Goal: Use online tool/utility: Utilize a website feature to perform a specific function

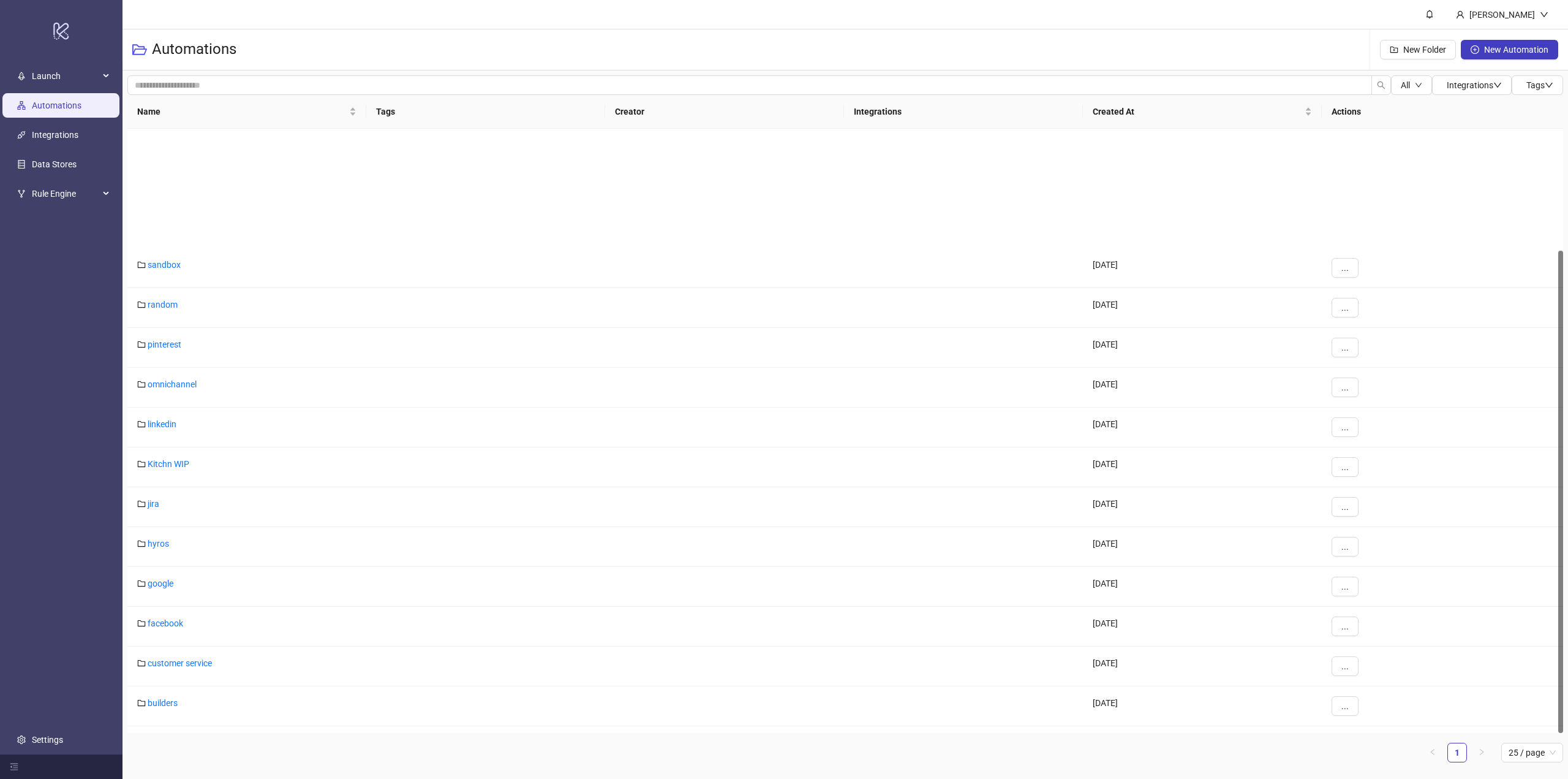
scroll to position [153, 0]
click at [162, 553] on link "builders" at bounding box center [162, 550] width 30 height 10
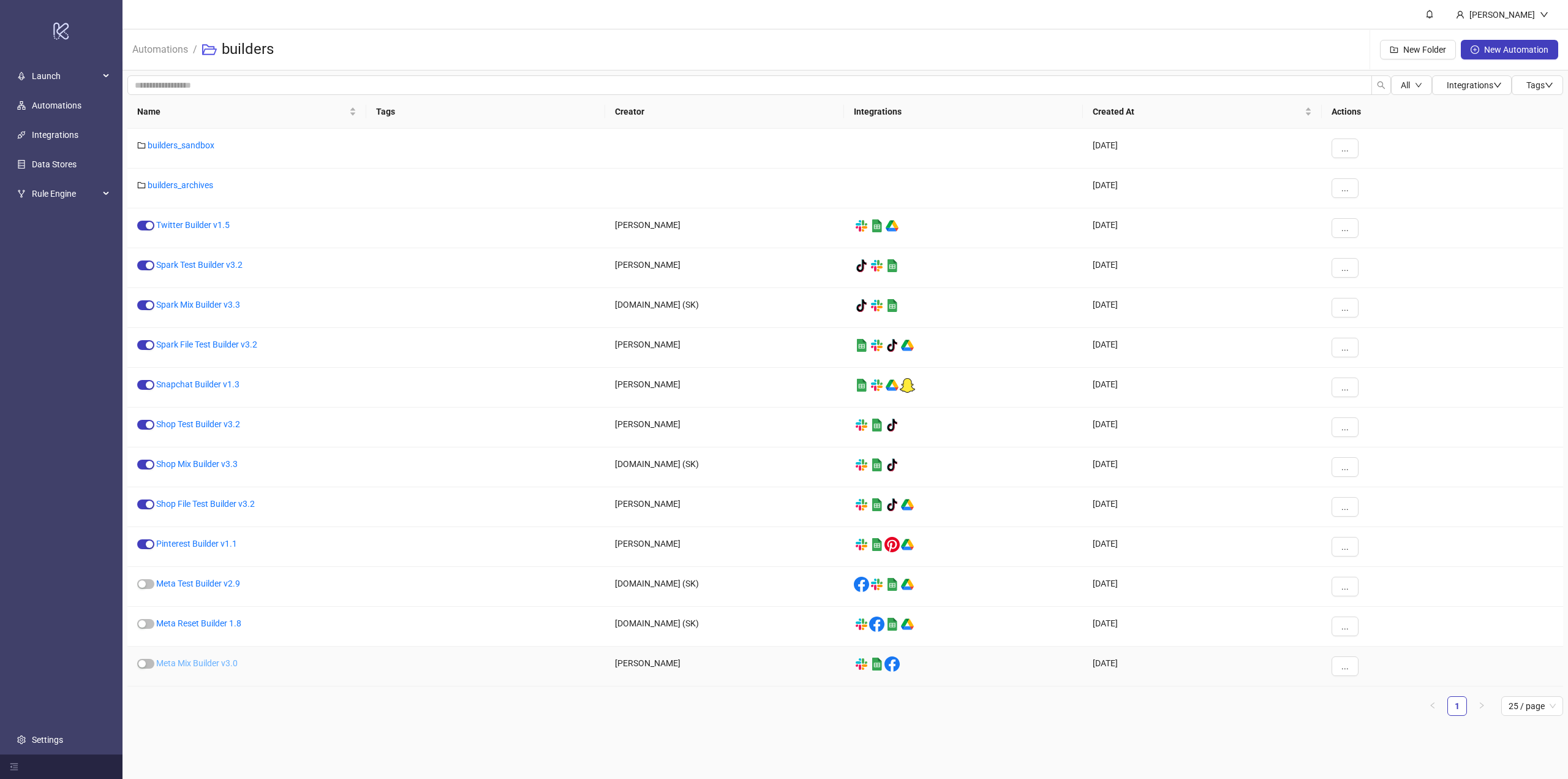
click at [202, 665] on link "Meta Mix Builder v3.0" at bounding box center [196, 663] width 81 height 10
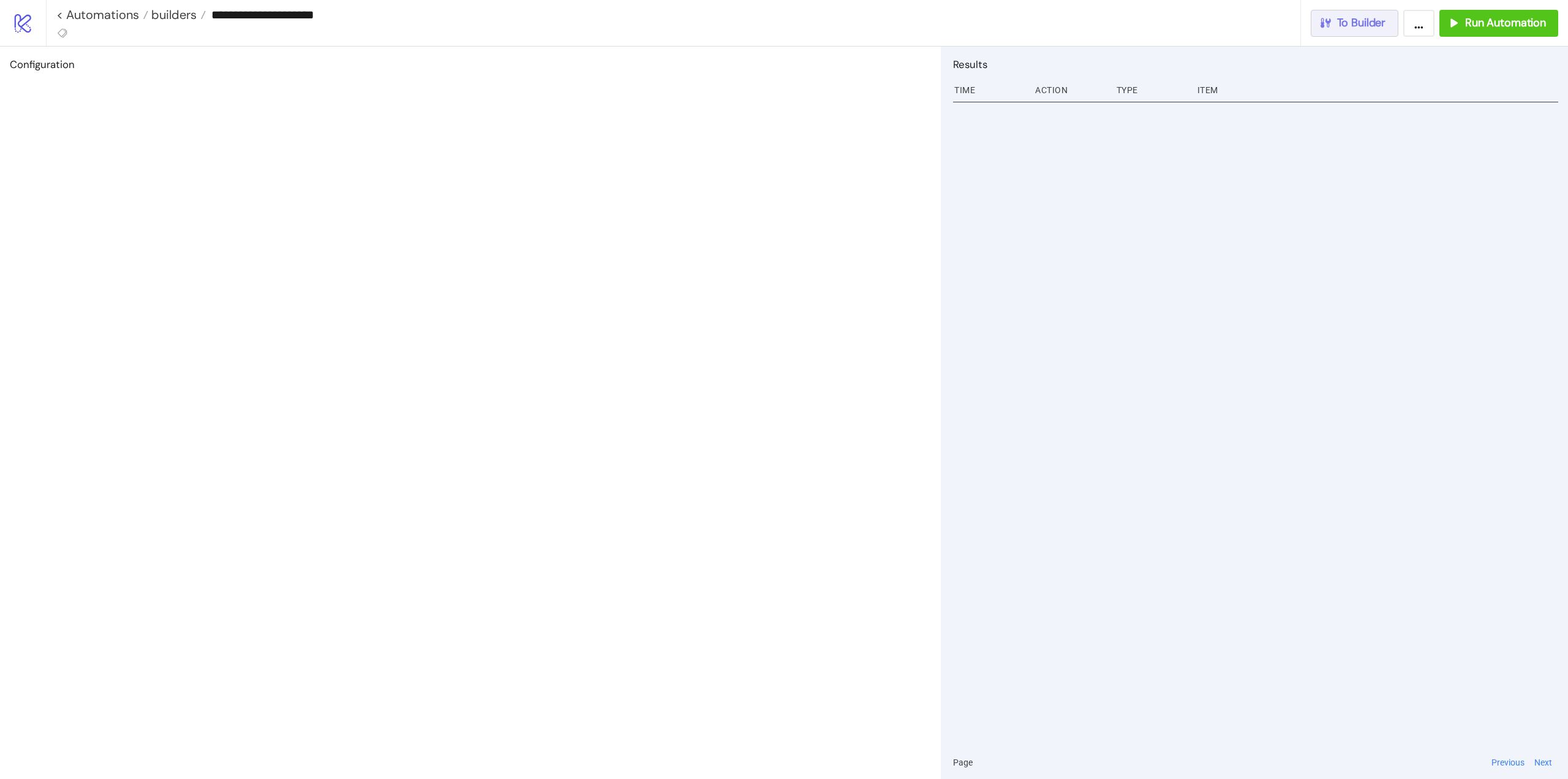
click at [1350, 27] on span "To Builder" at bounding box center [1362, 23] width 49 height 14
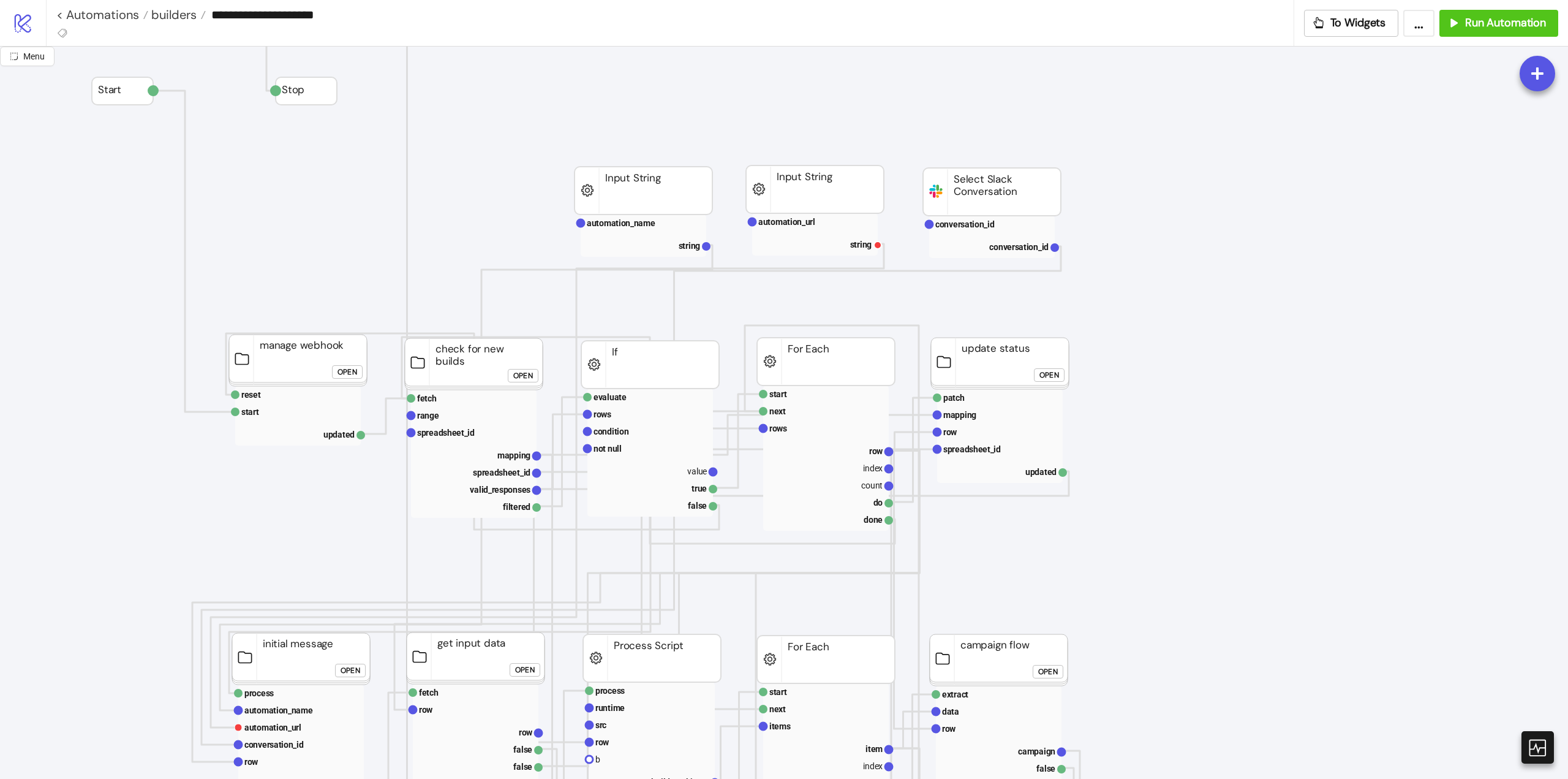
scroll to position [183, 0]
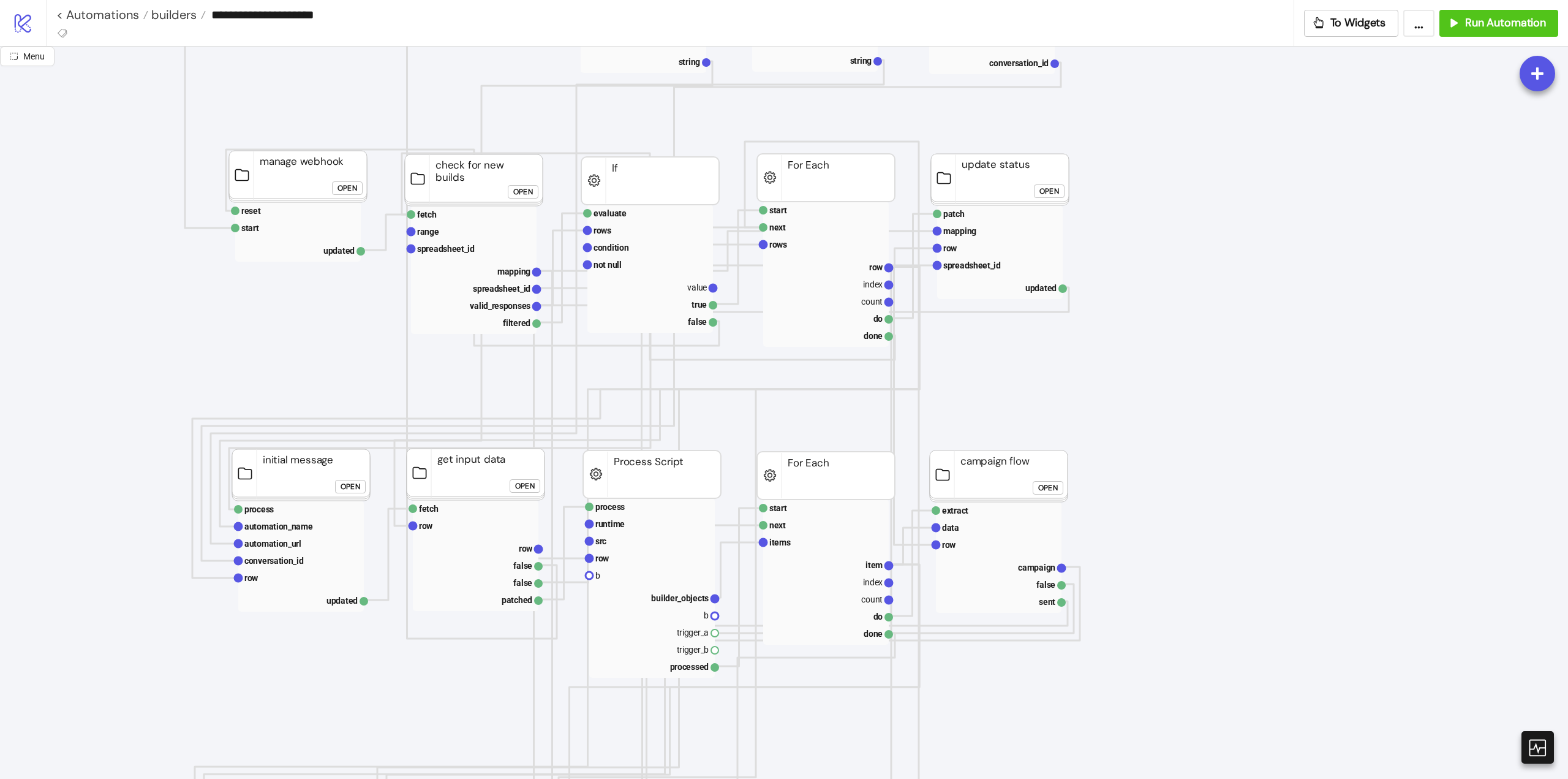
click at [521, 486] on div "Open" at bounding box center [524, 486] width 20 height 14
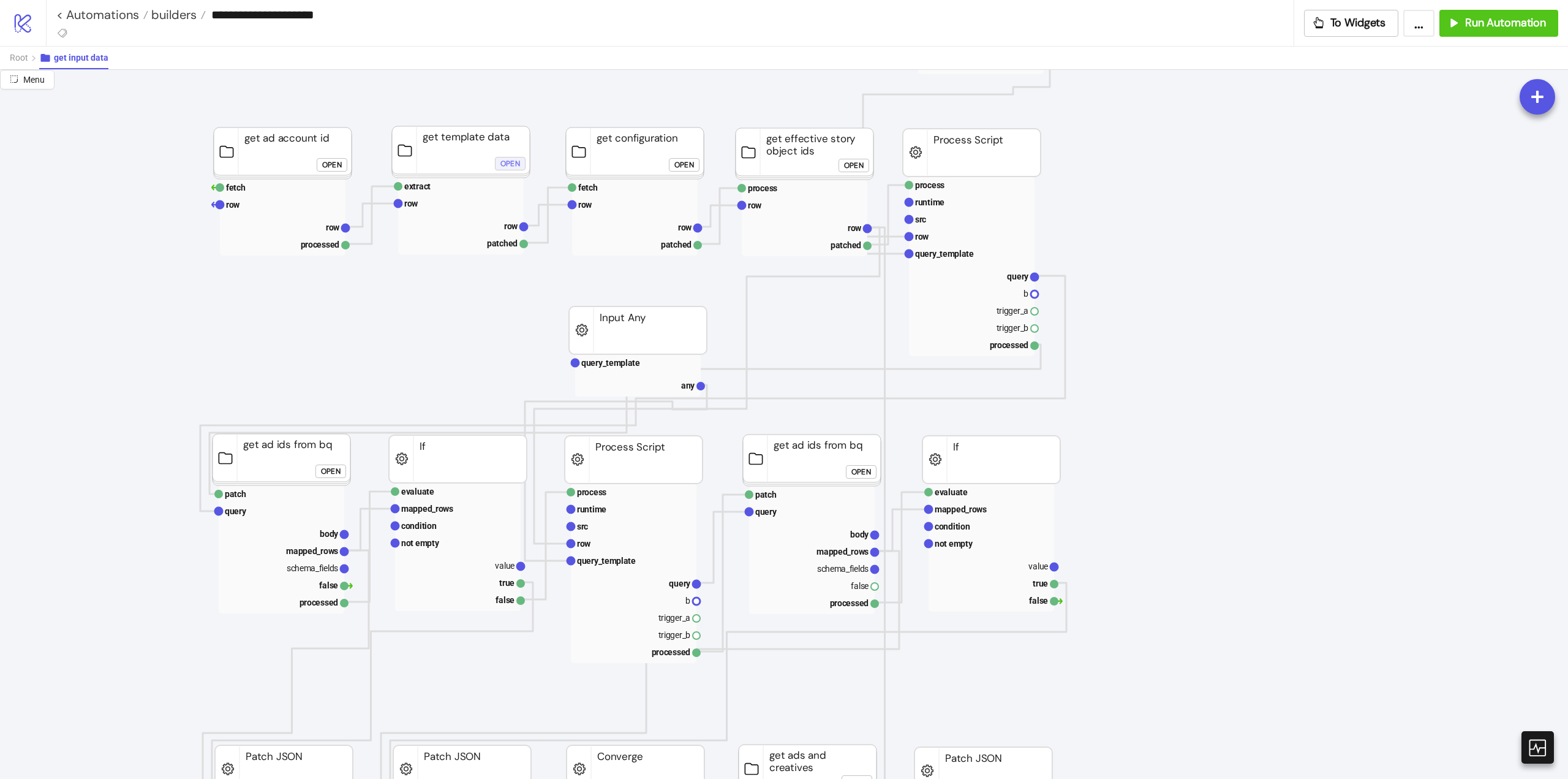
click at [509, 163] on div "Open" at bounding box center [510, 163] width 20 height 14
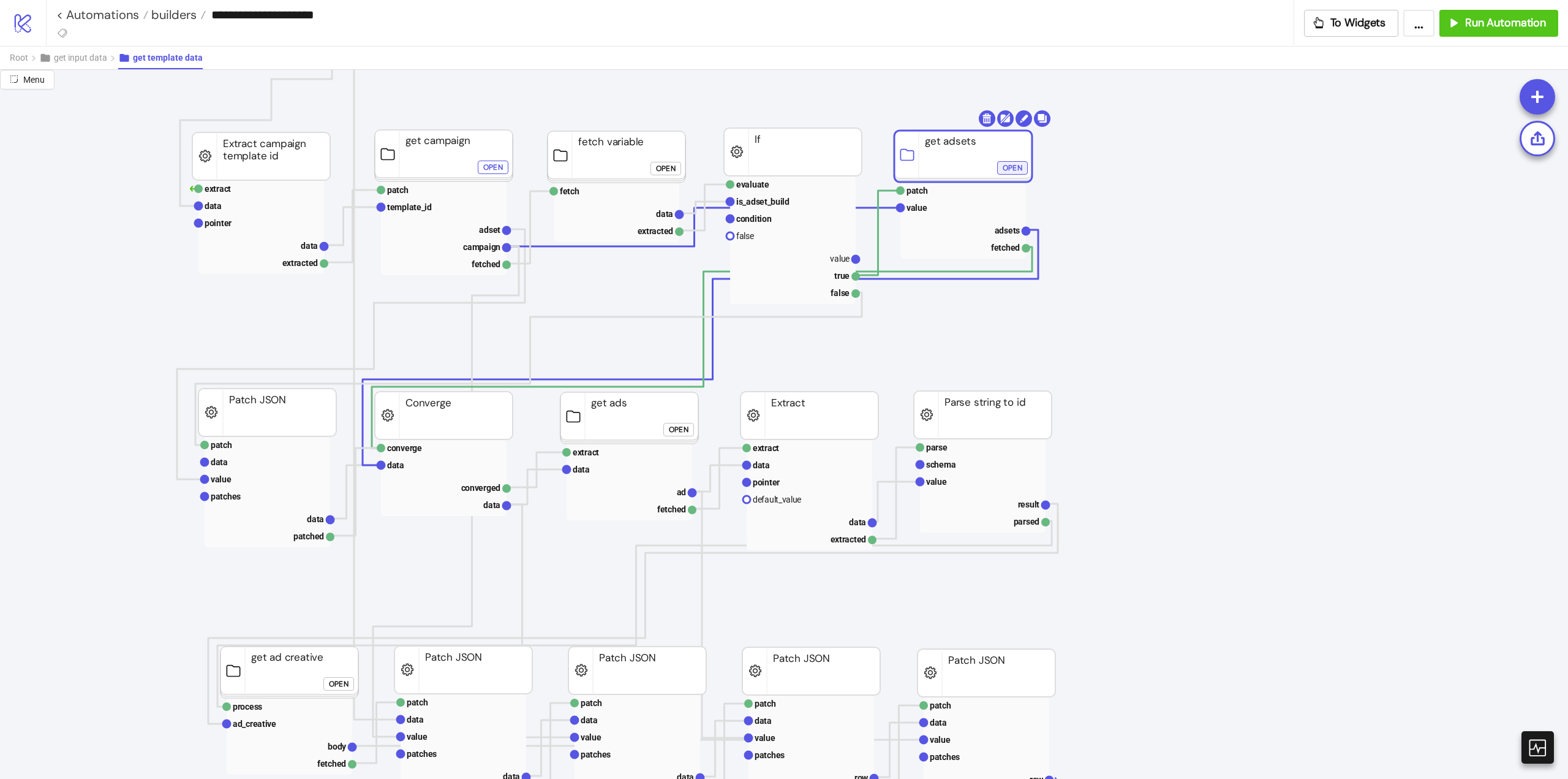
click at [1009, 166] on div "Open" at bounding box center [1012, 167] width 20 height 14
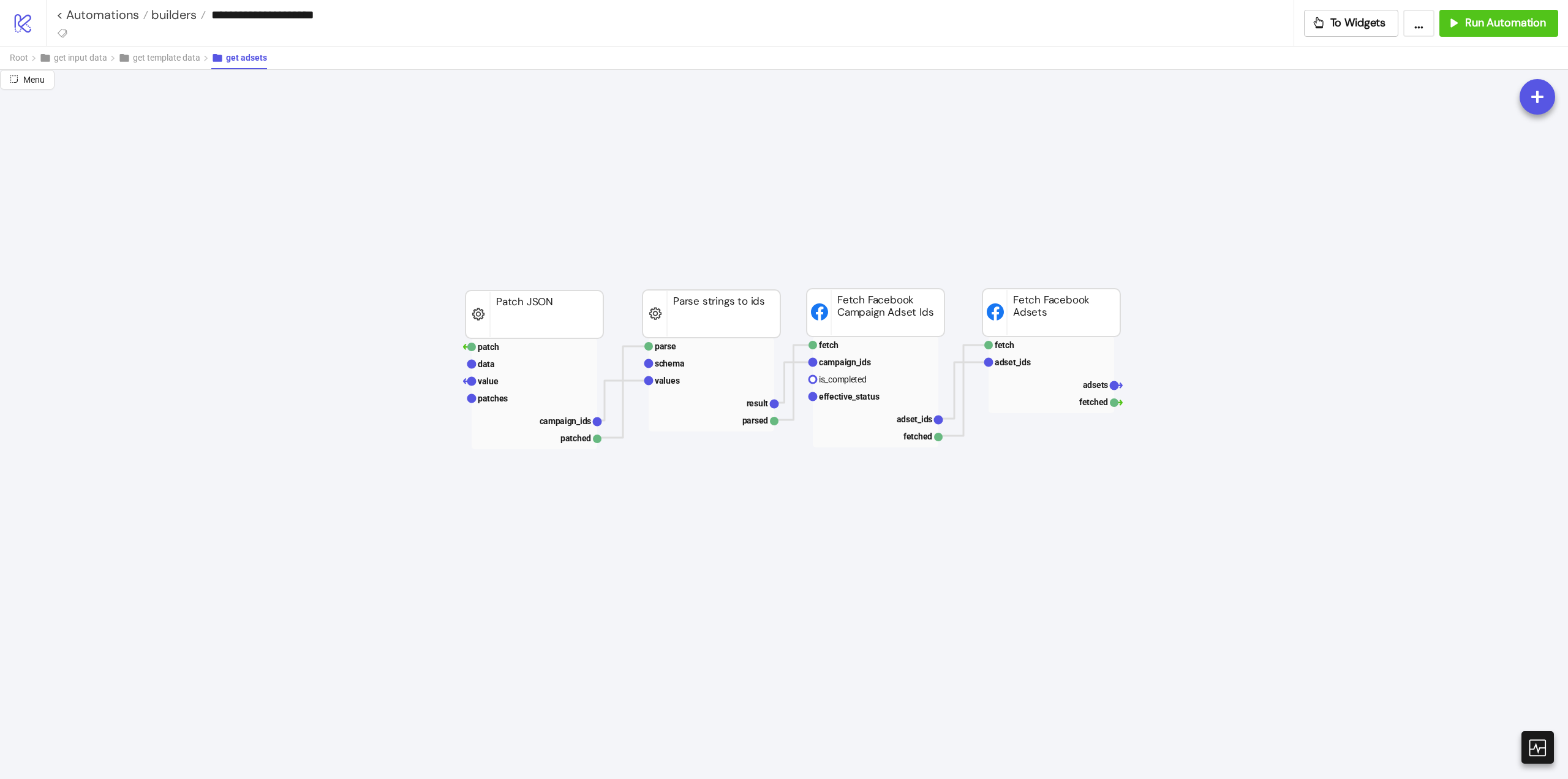
scroll to position [919, 306]
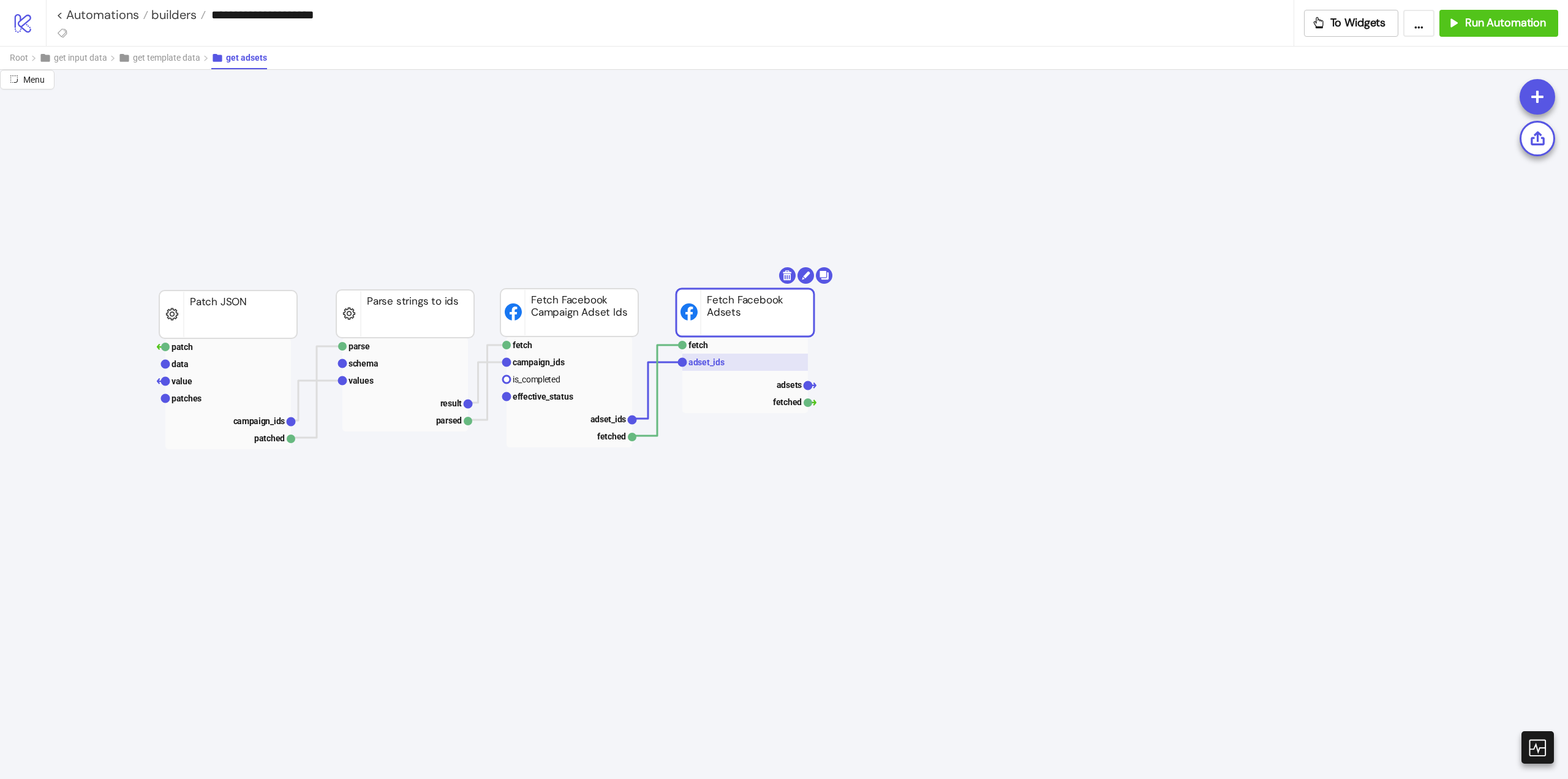
click at [747, 366] on rect at bounding box center [745, 362] width 125 height 17
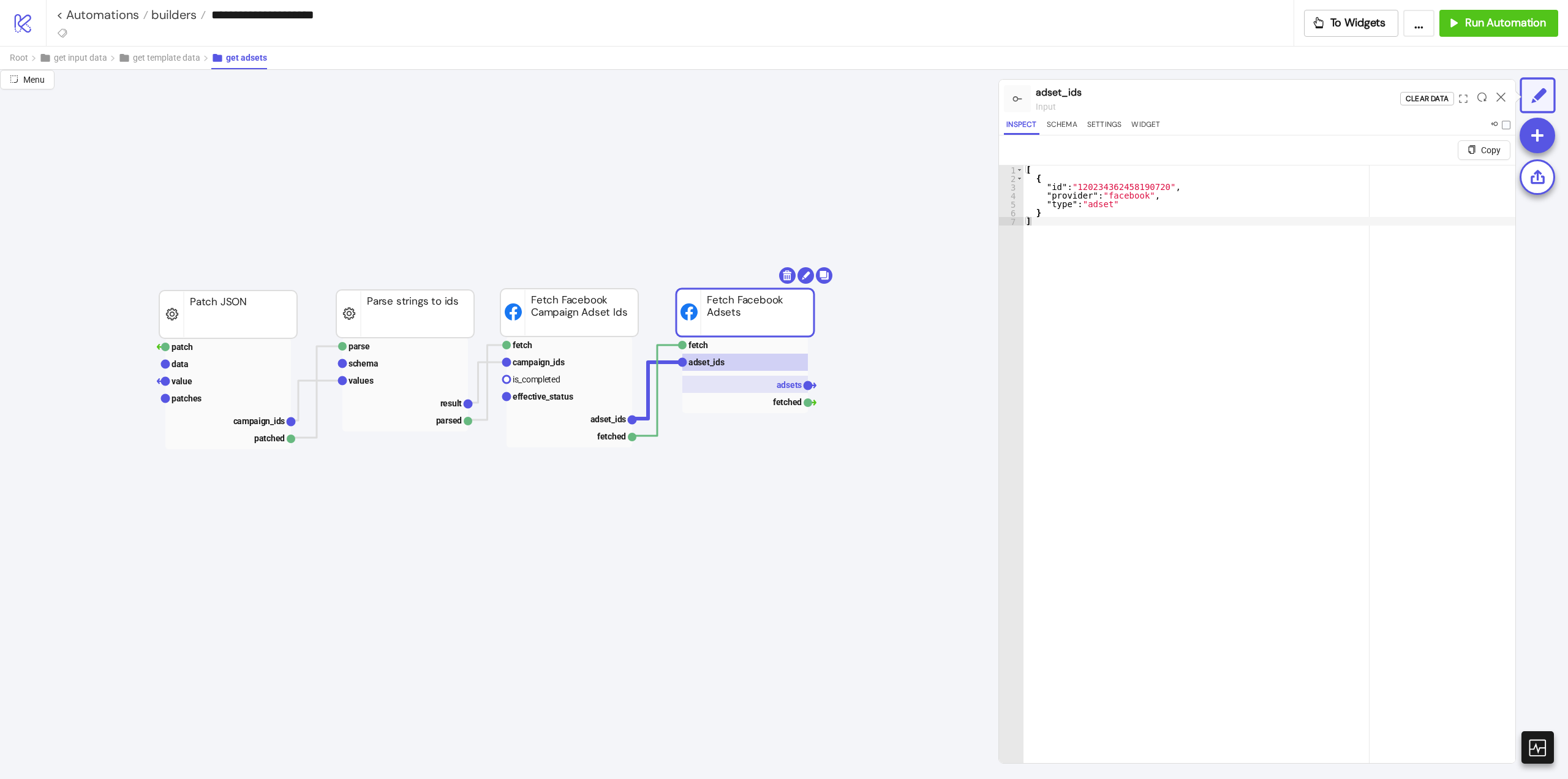
click at [783, 387] on text "adsets" at bounding box center [790, 385] width 26 height 10
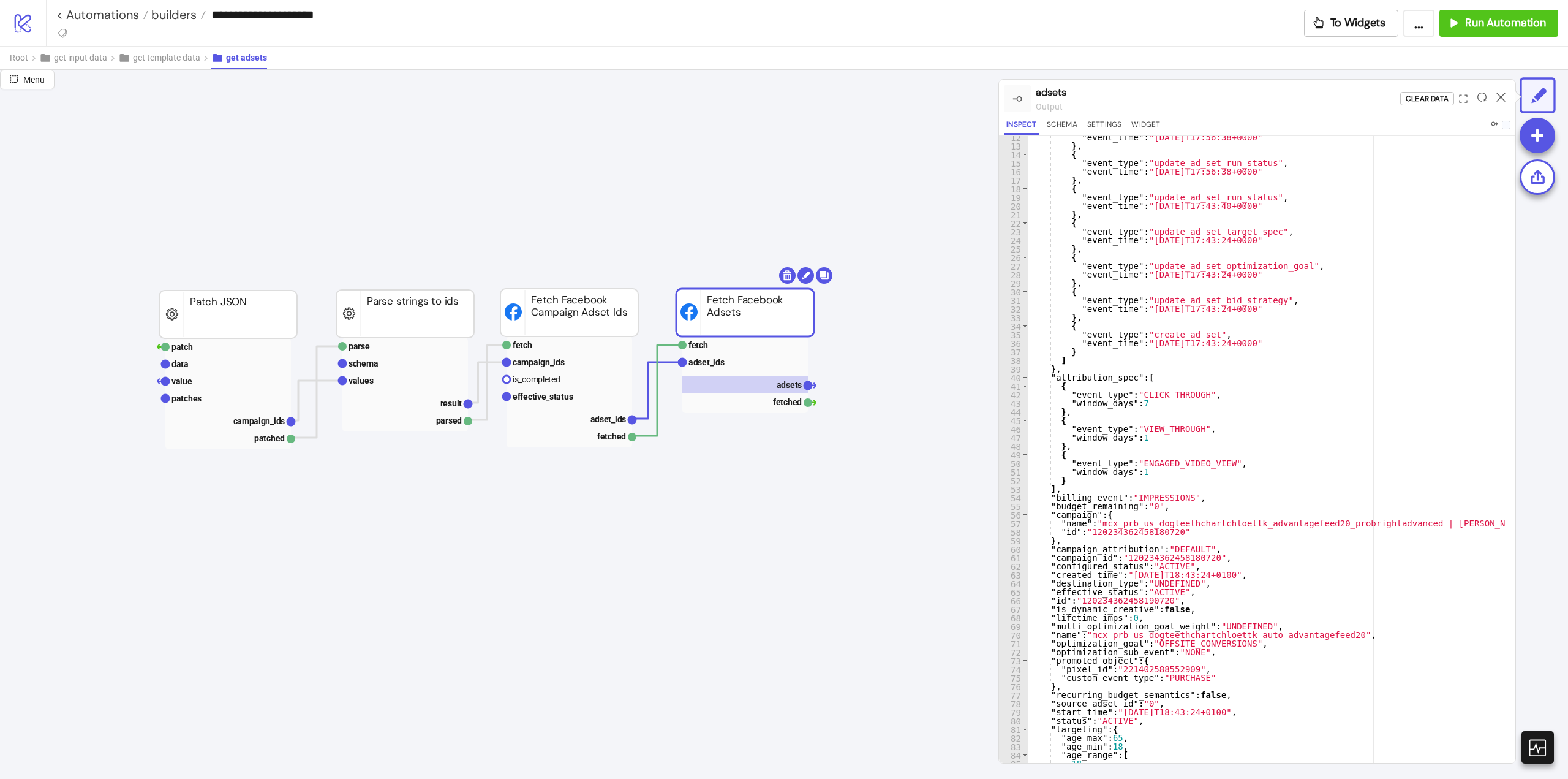
scroll to position [0, 0]
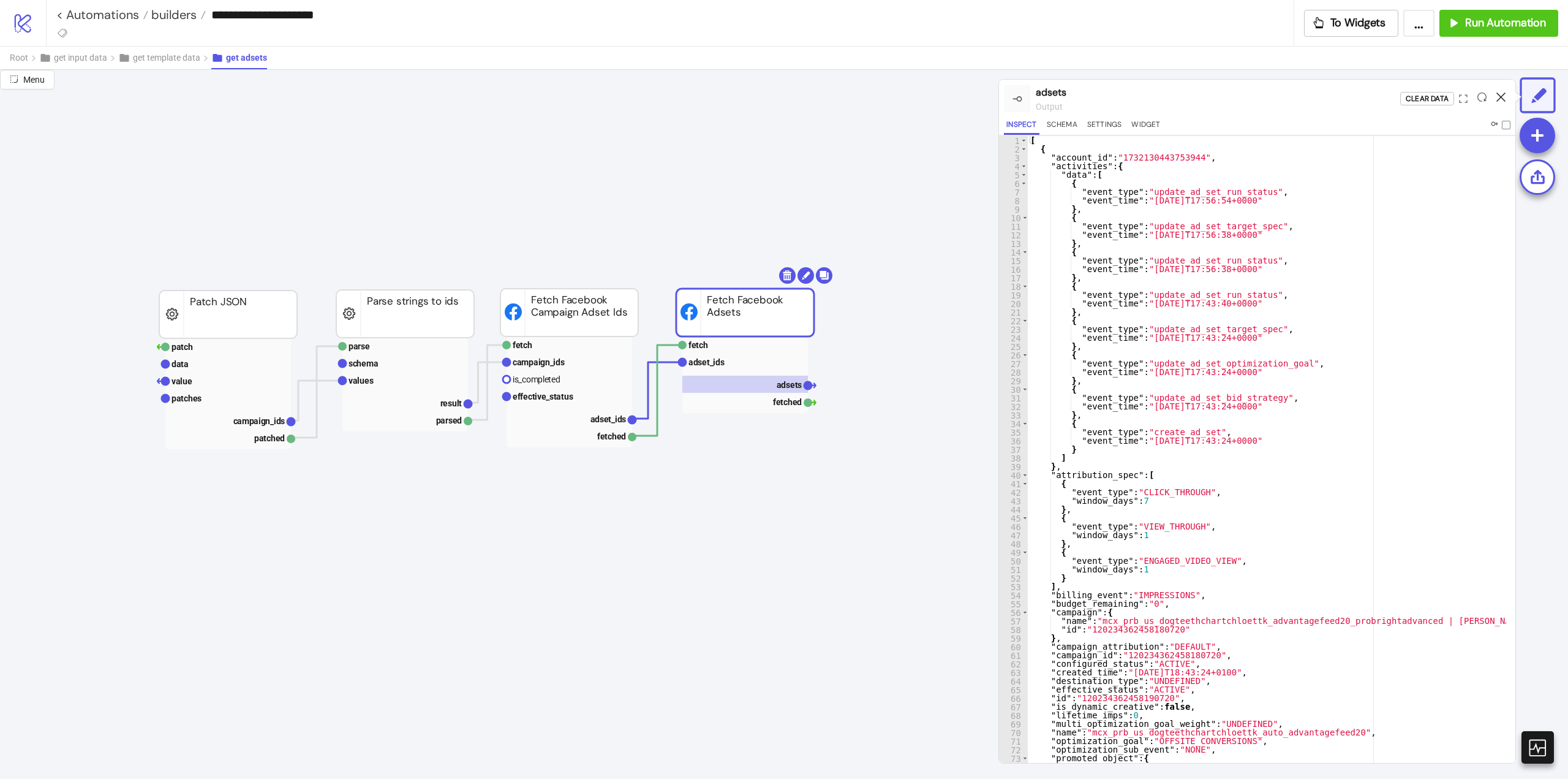
click at [1503, 96] on icon at bounding box center [1500, 97] width 9 height 9
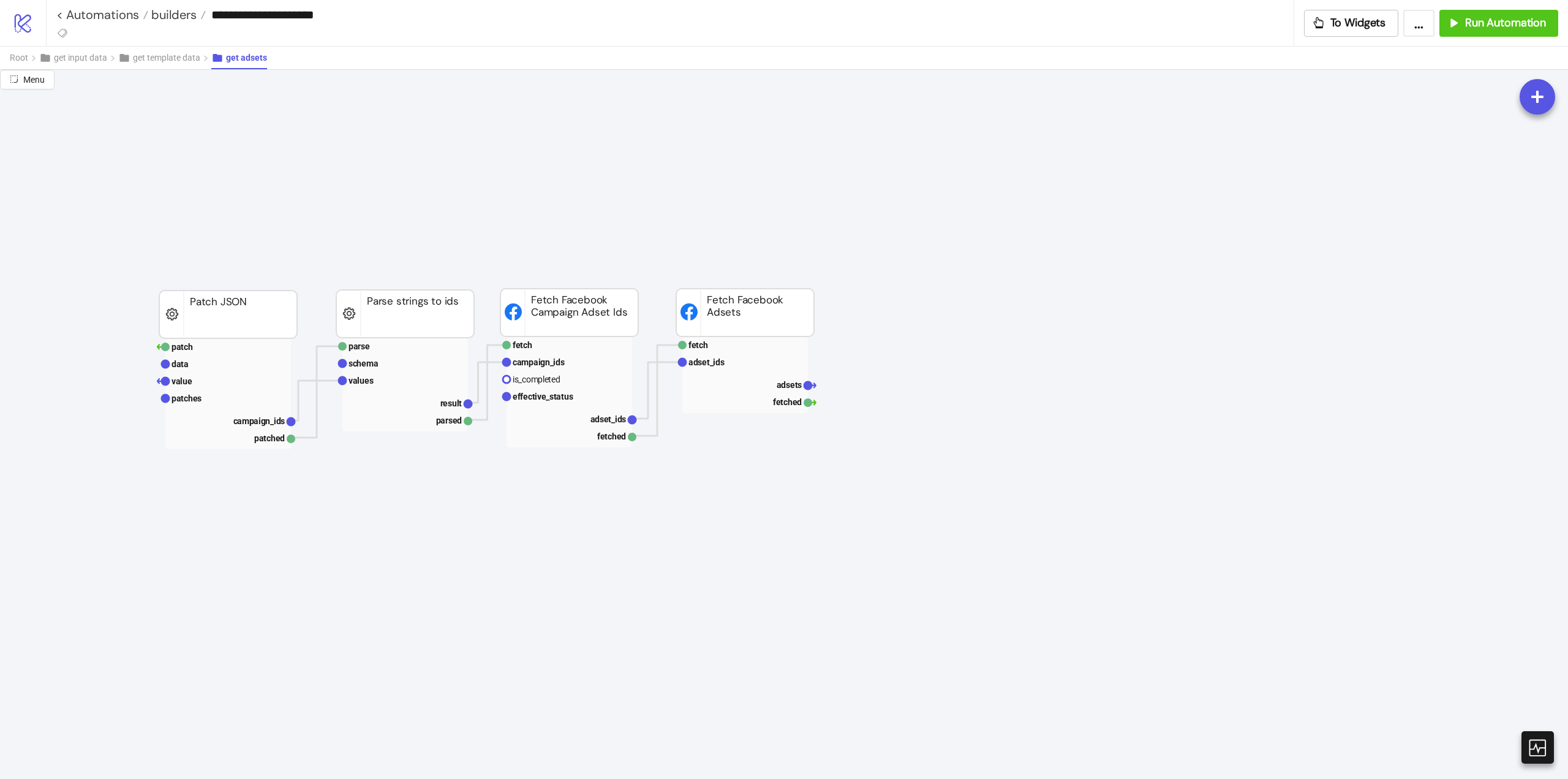
click at [735, 509] on icon "patch data value patches campaign_ids patched Patch JSON parse schema values re…" at bounding box center [919, 376] width 2451 height 2451
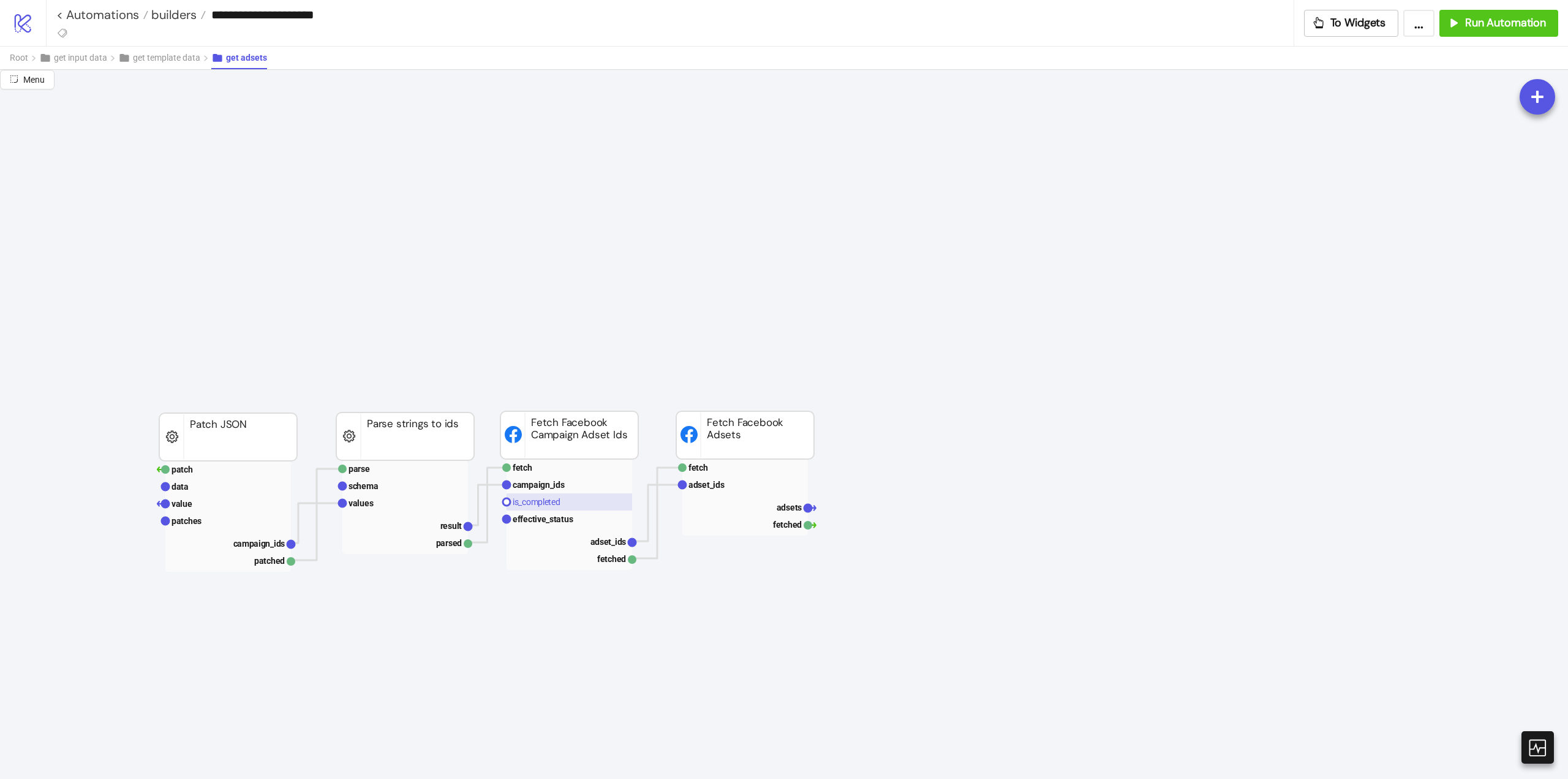
scroll to position [858, 306]
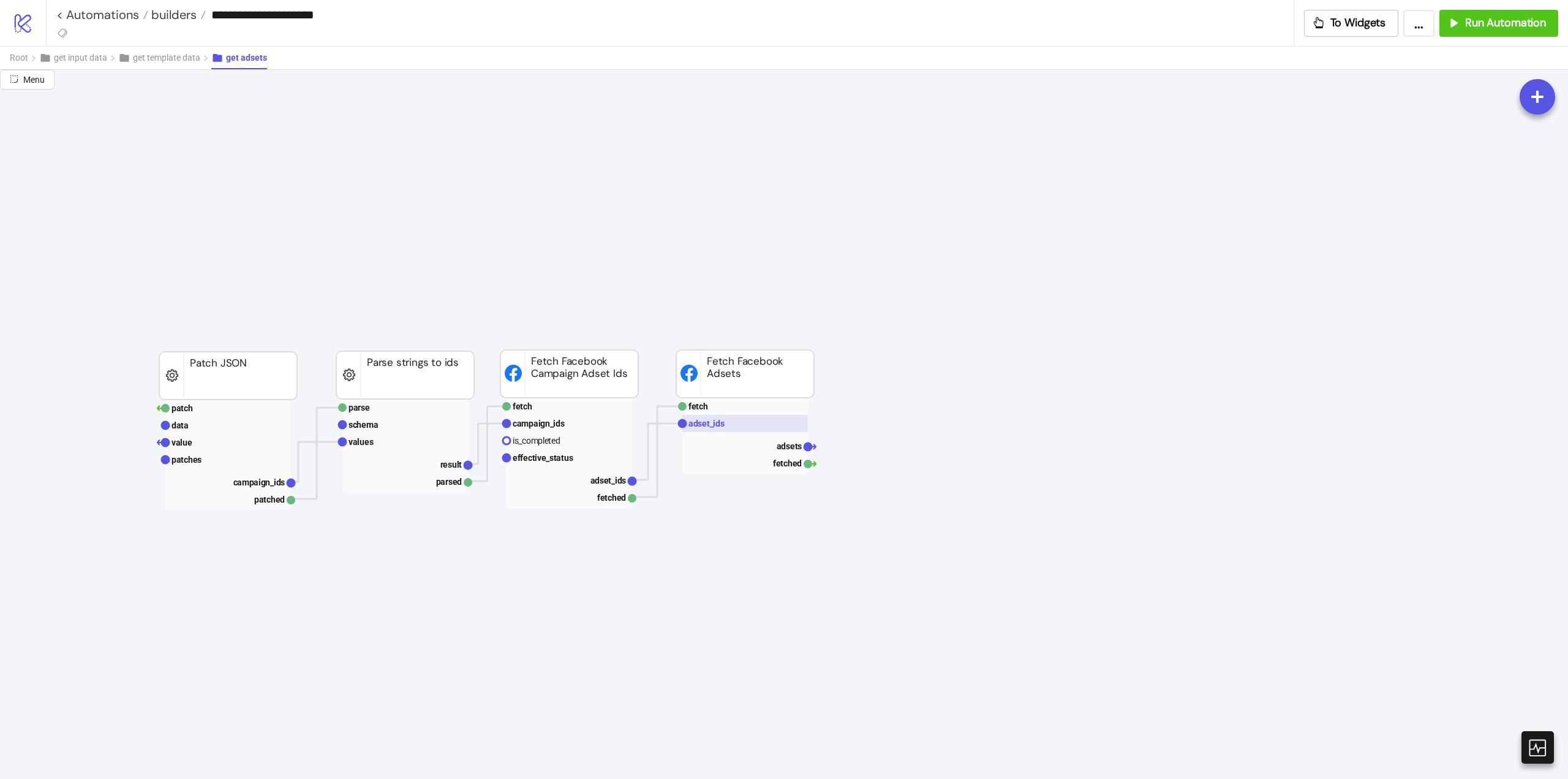
click at [715, 418] on text "adset_ids" at bounding box center [707, 423] width 36 height 10
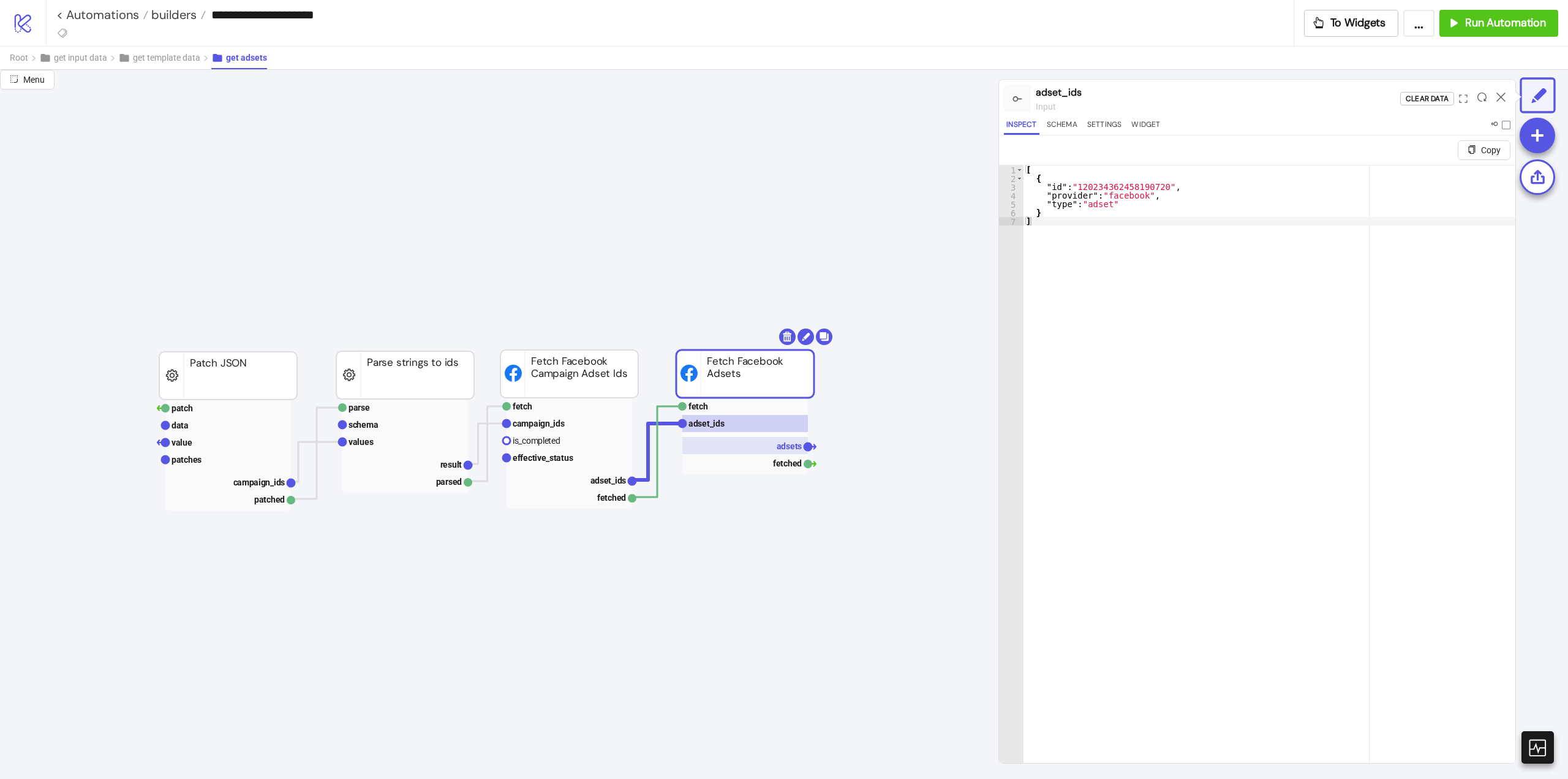
click at [771, 448] on rect at bounding box center [745, 445] width 125 height 17
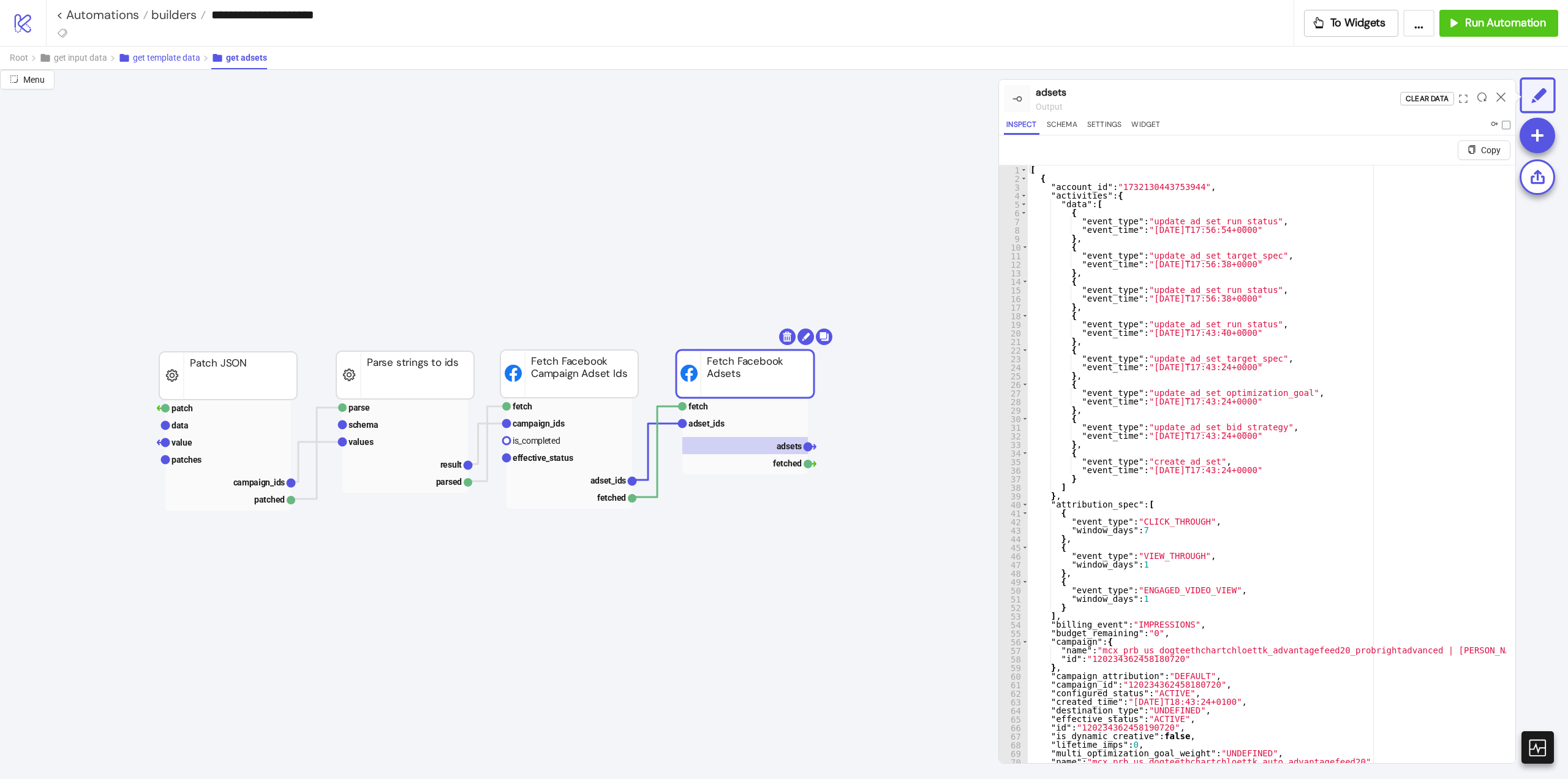
click at [166, 60] on span "get template data" at bounding box center [166, 57] width 68 height 10
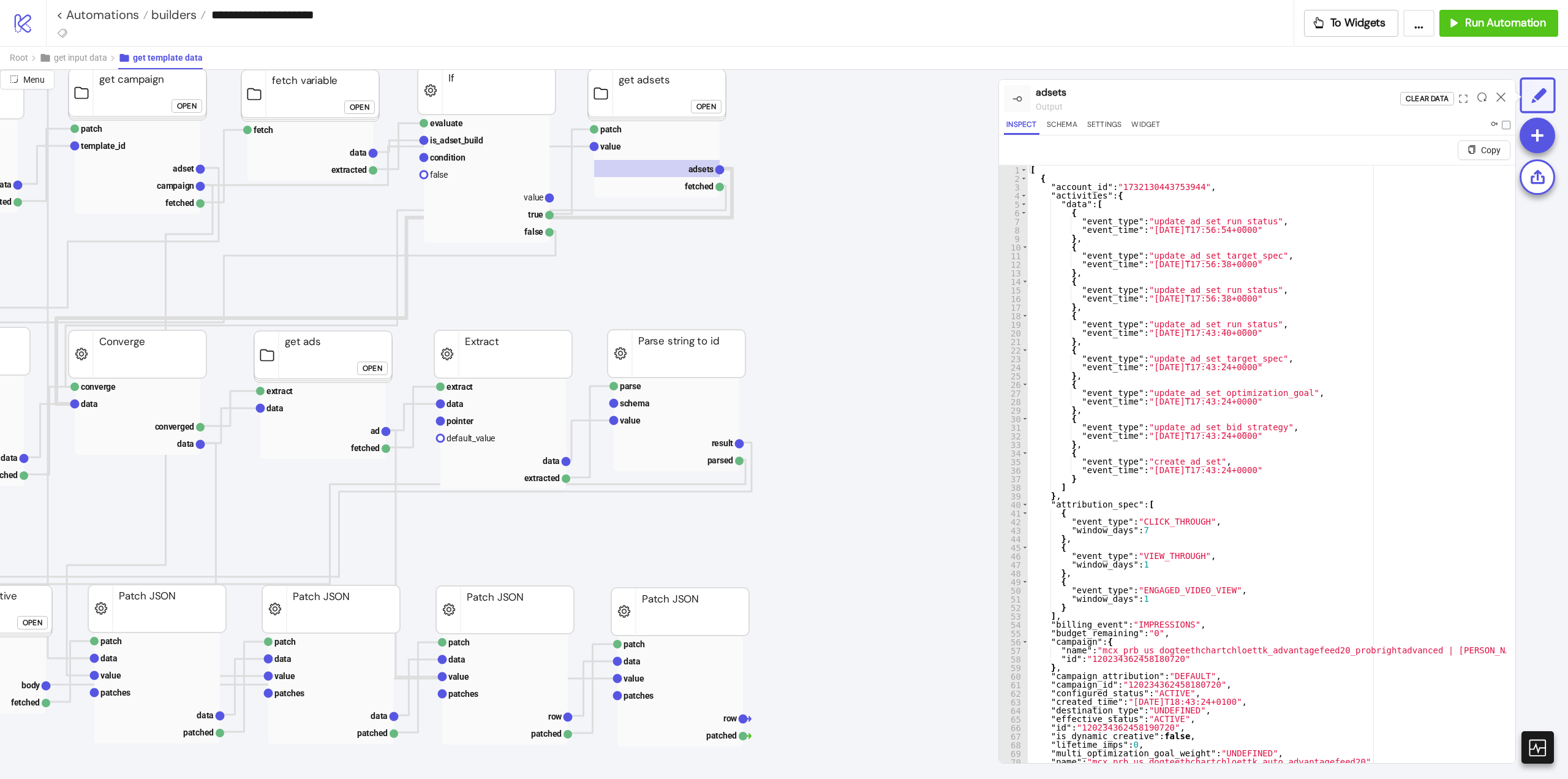
scroll to position [0, 306]
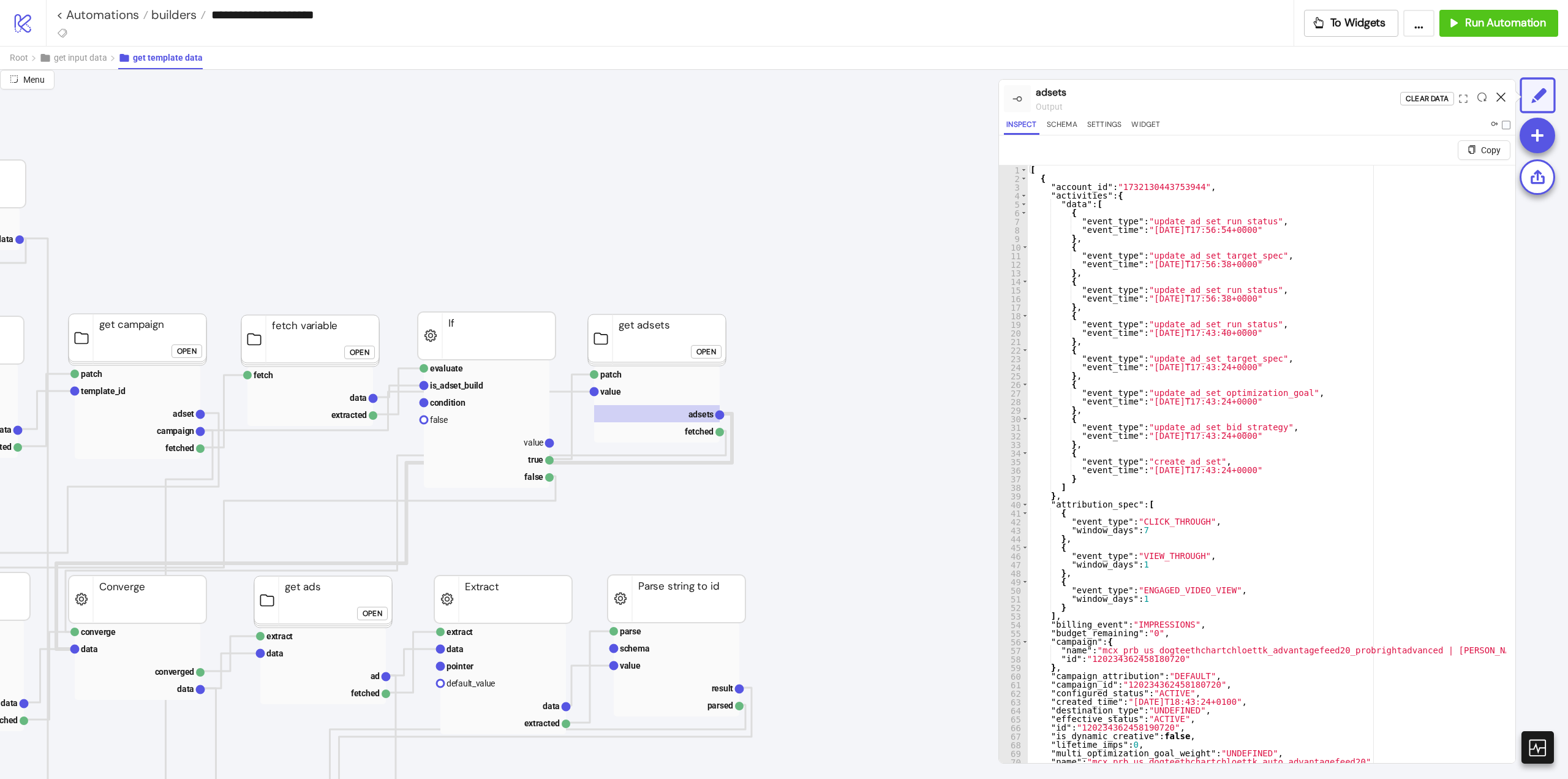
click at [1503, 95] on icon at bounding box center [1500, 97] width 9 height 9
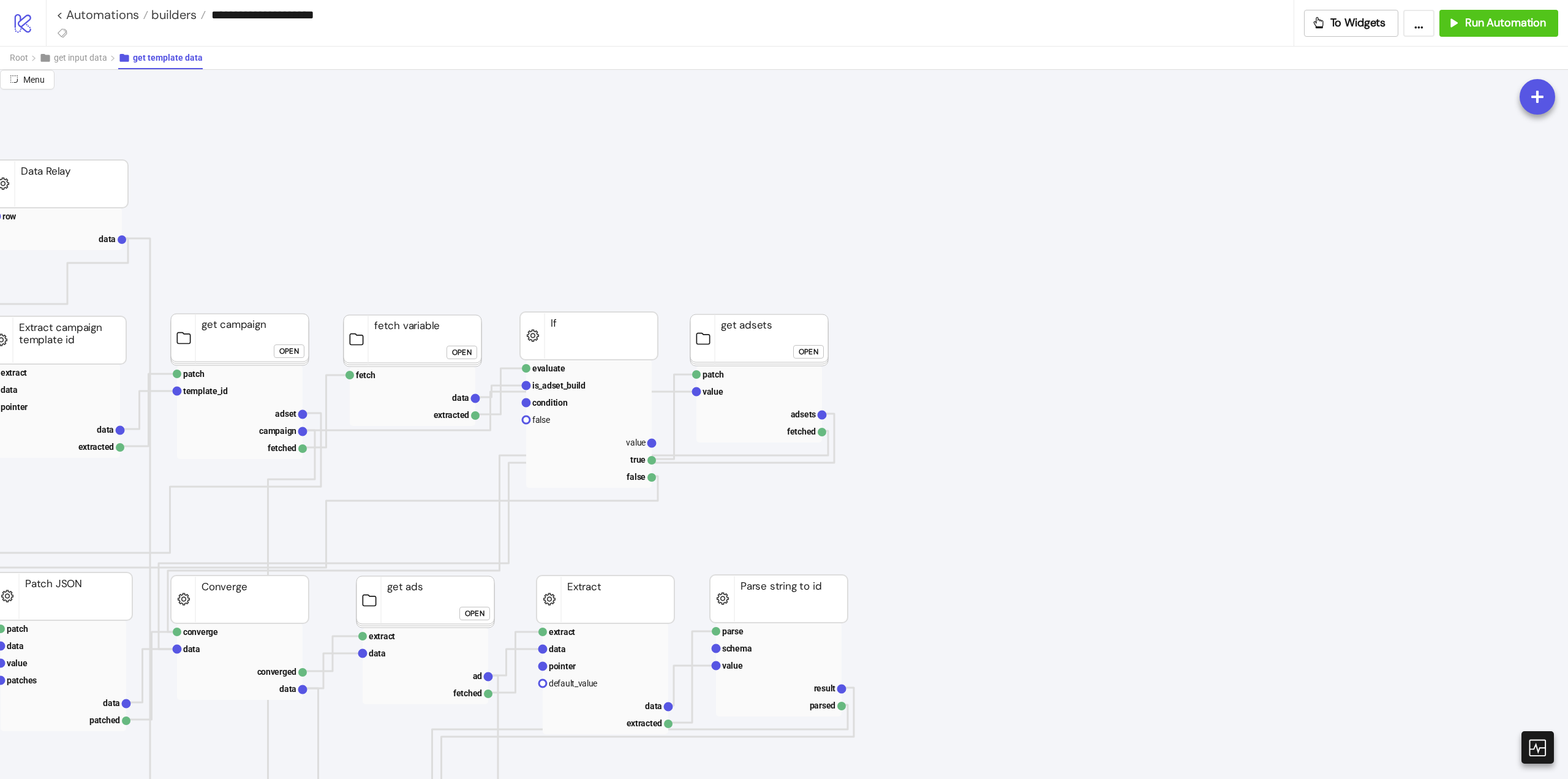
scroll to position [0, 0]
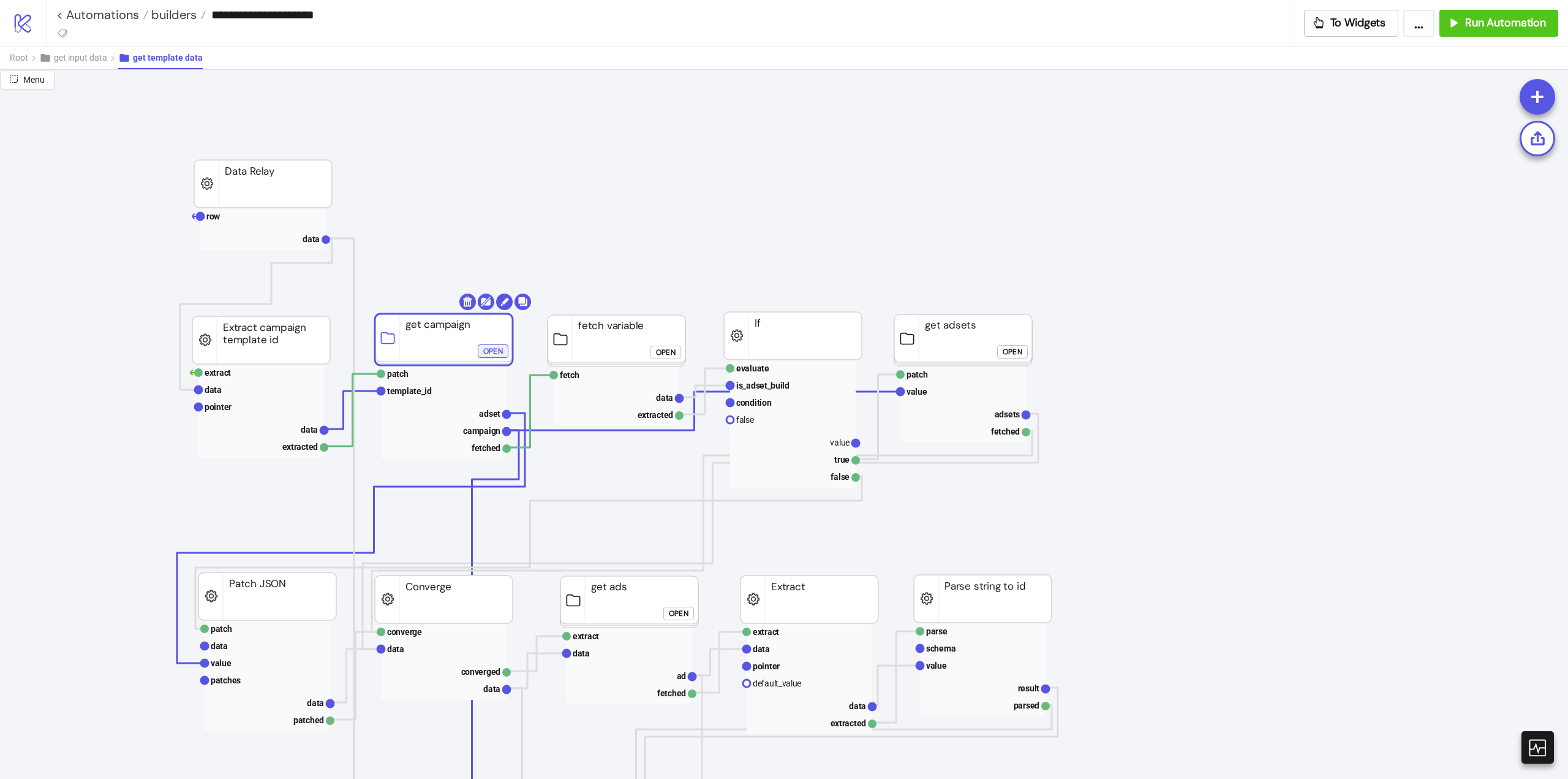
click at [496, 352] on div "Open" at bounding box center [493, 351] width 20 height 14
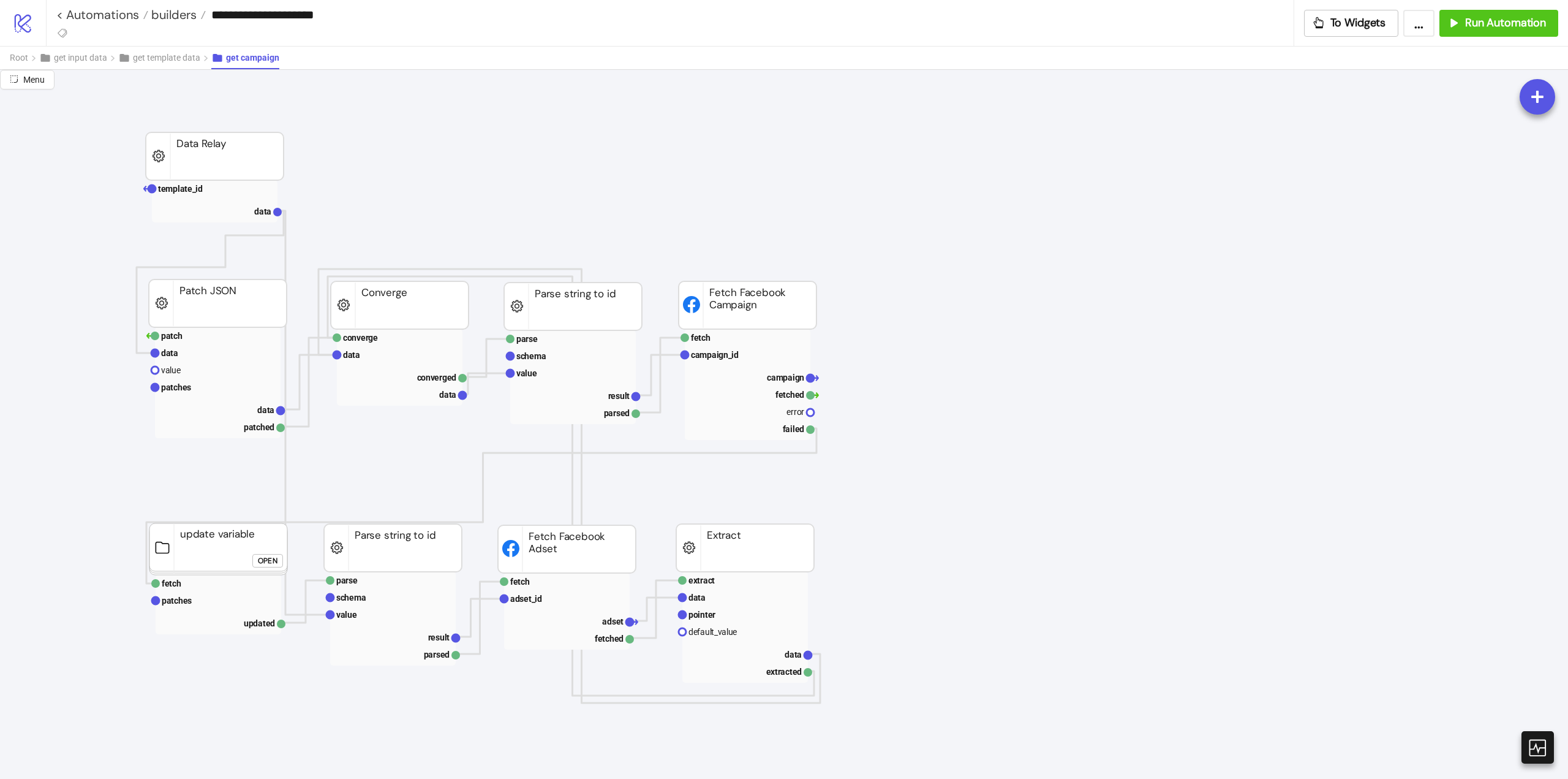
scroll to position [123, 0]
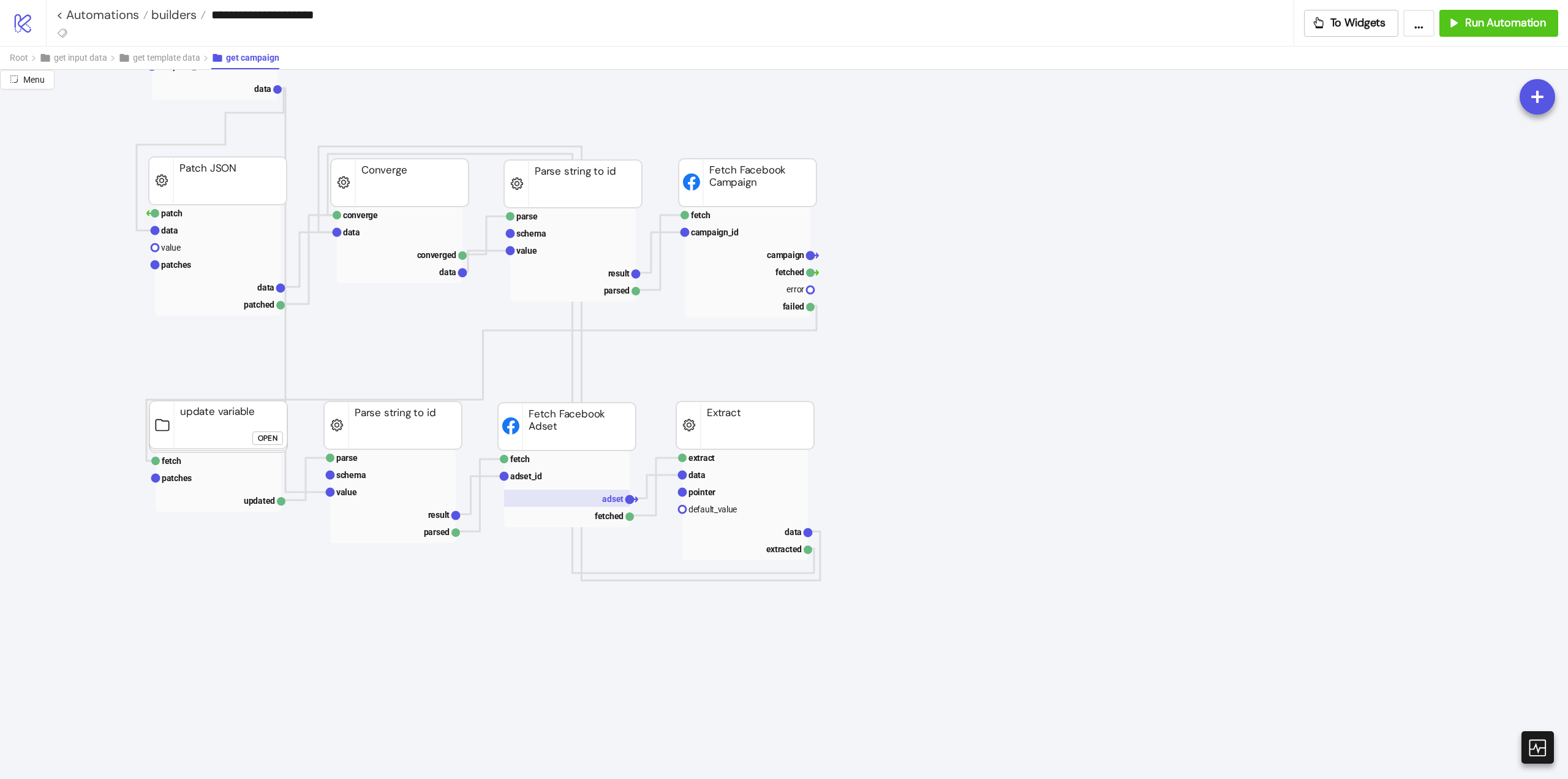
click at [579, 501] on rect at bounding box center [567, 498] width 125 height 17
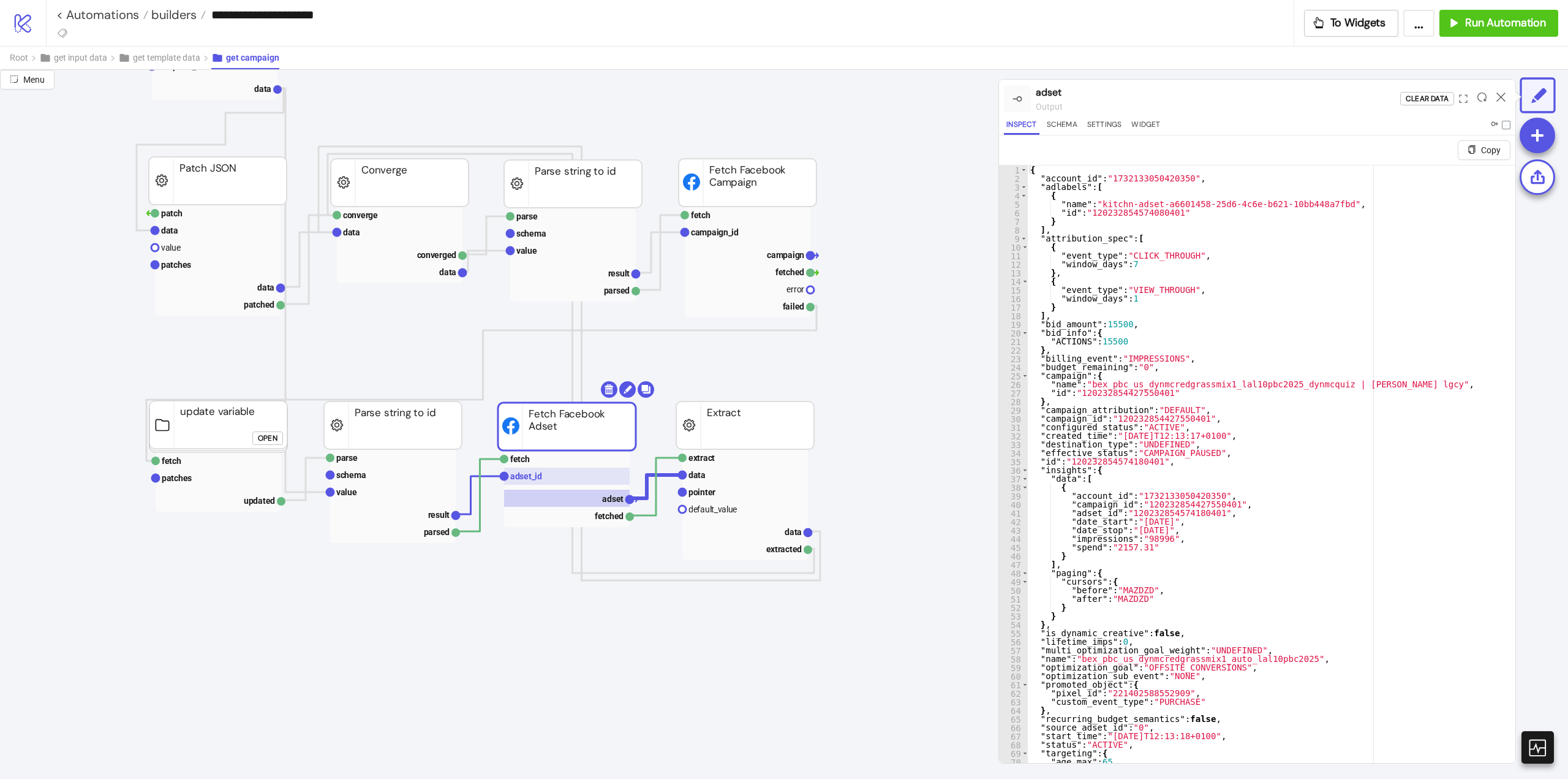
click at [559, 468] on rect at bounding box center [567, 475] width 125 height 17
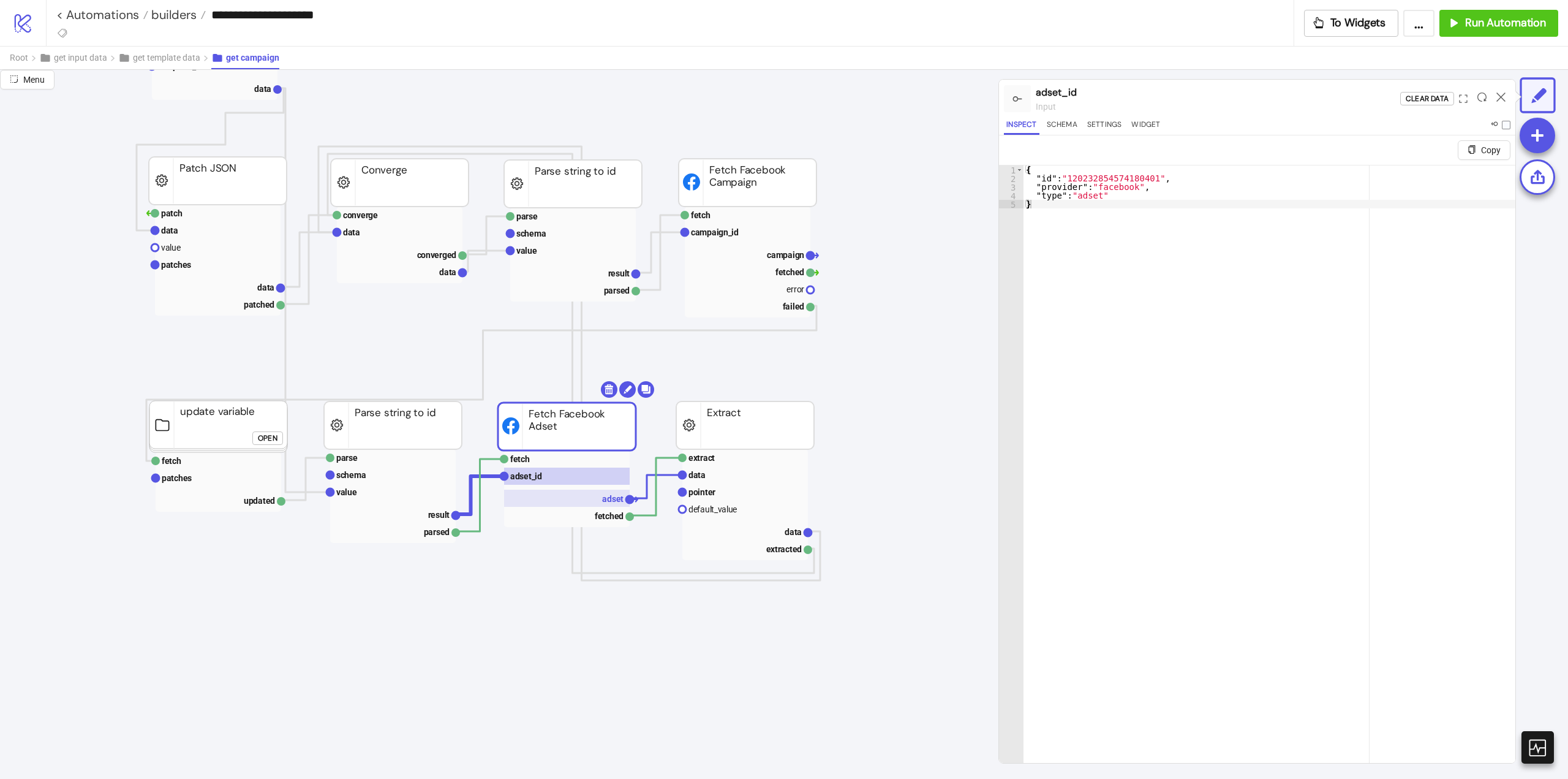
click at [606, 503] on text "adset" at bounding box center [612, 499] width 21 height 10
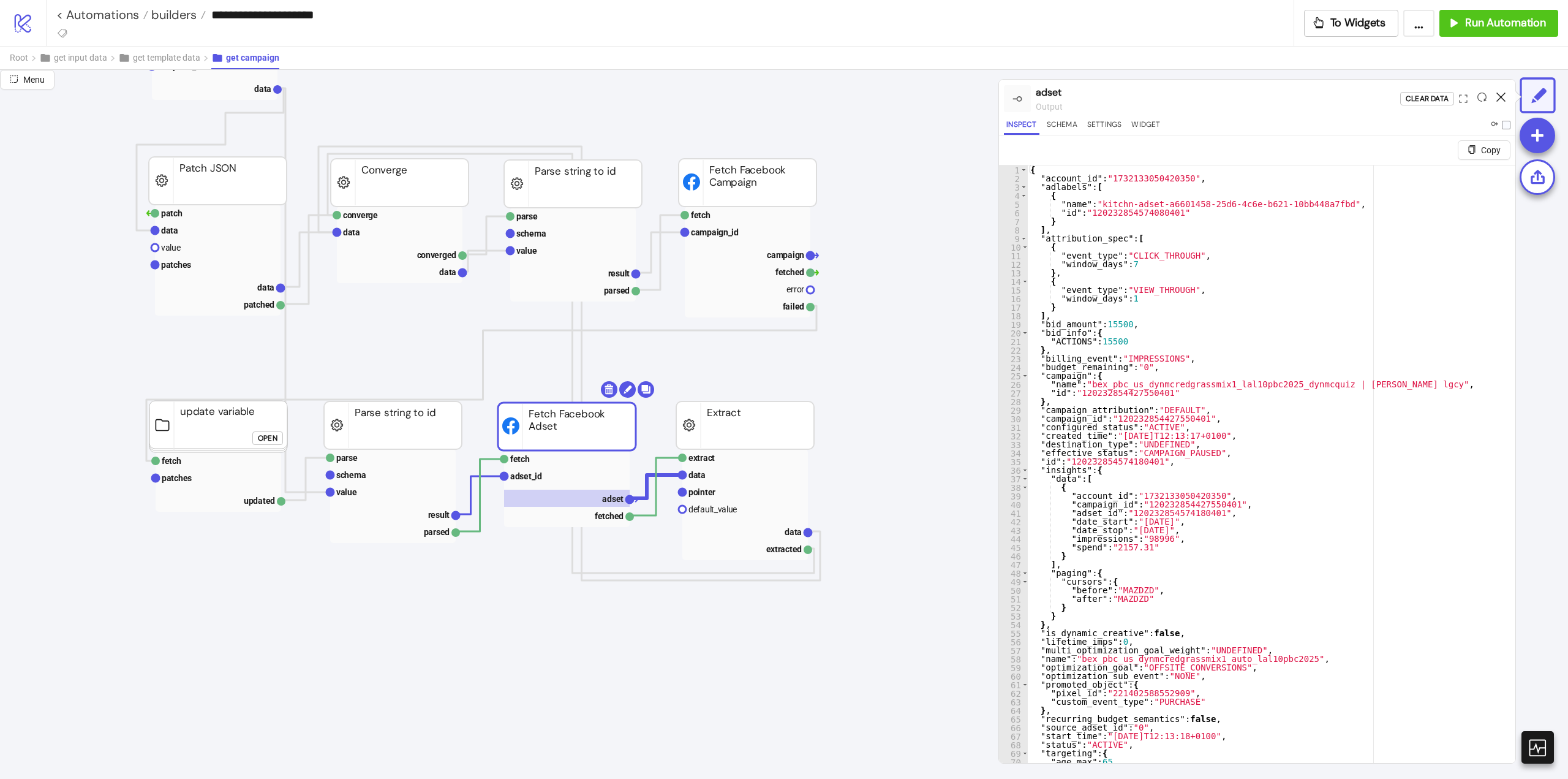
click at [1497, 97] on icon at bounding box center [1500, 97] width 9 height 9
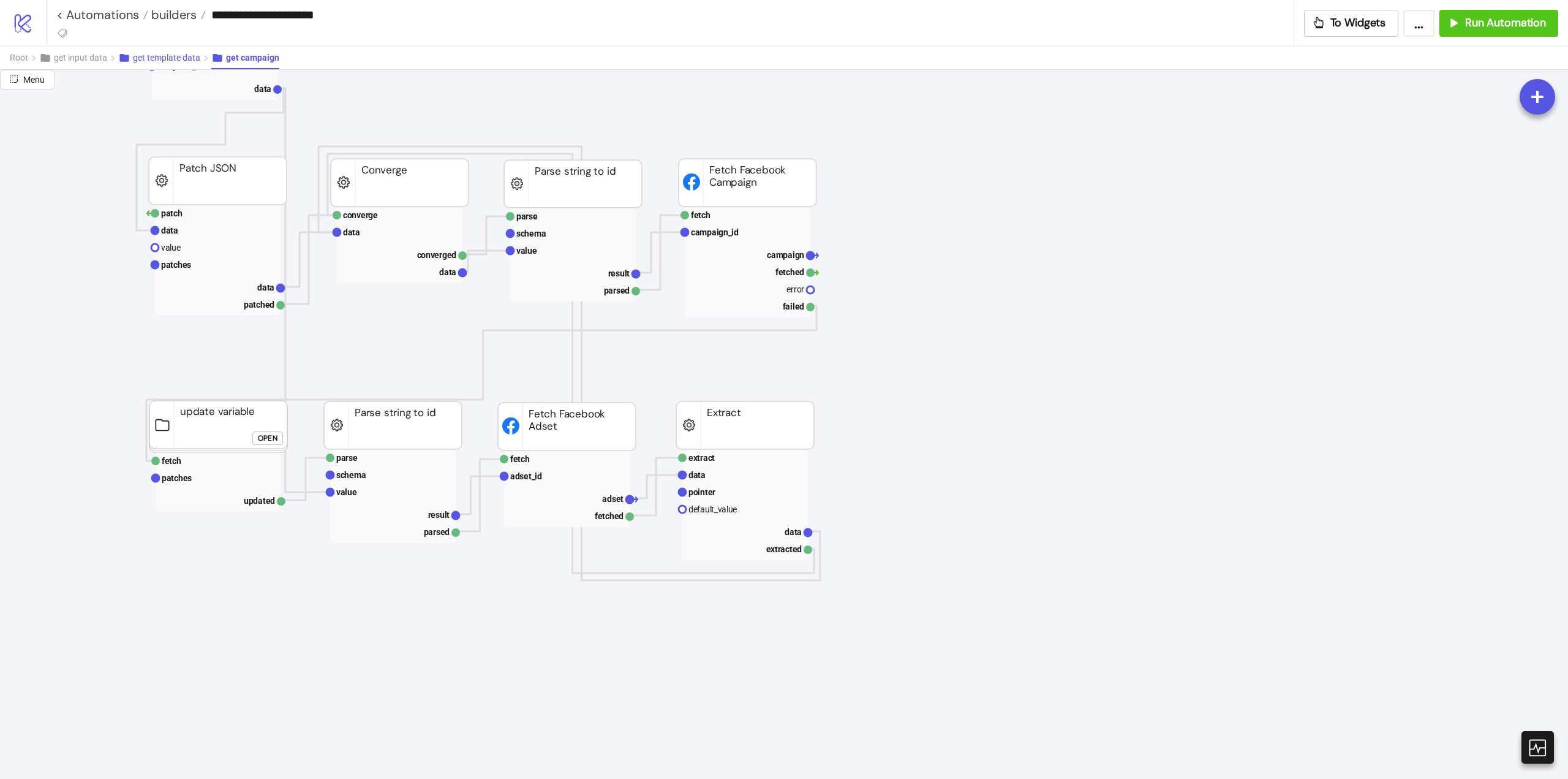
click at [147, 59] on span "get template data" at bounding box center [166, 57] width 68 height 10
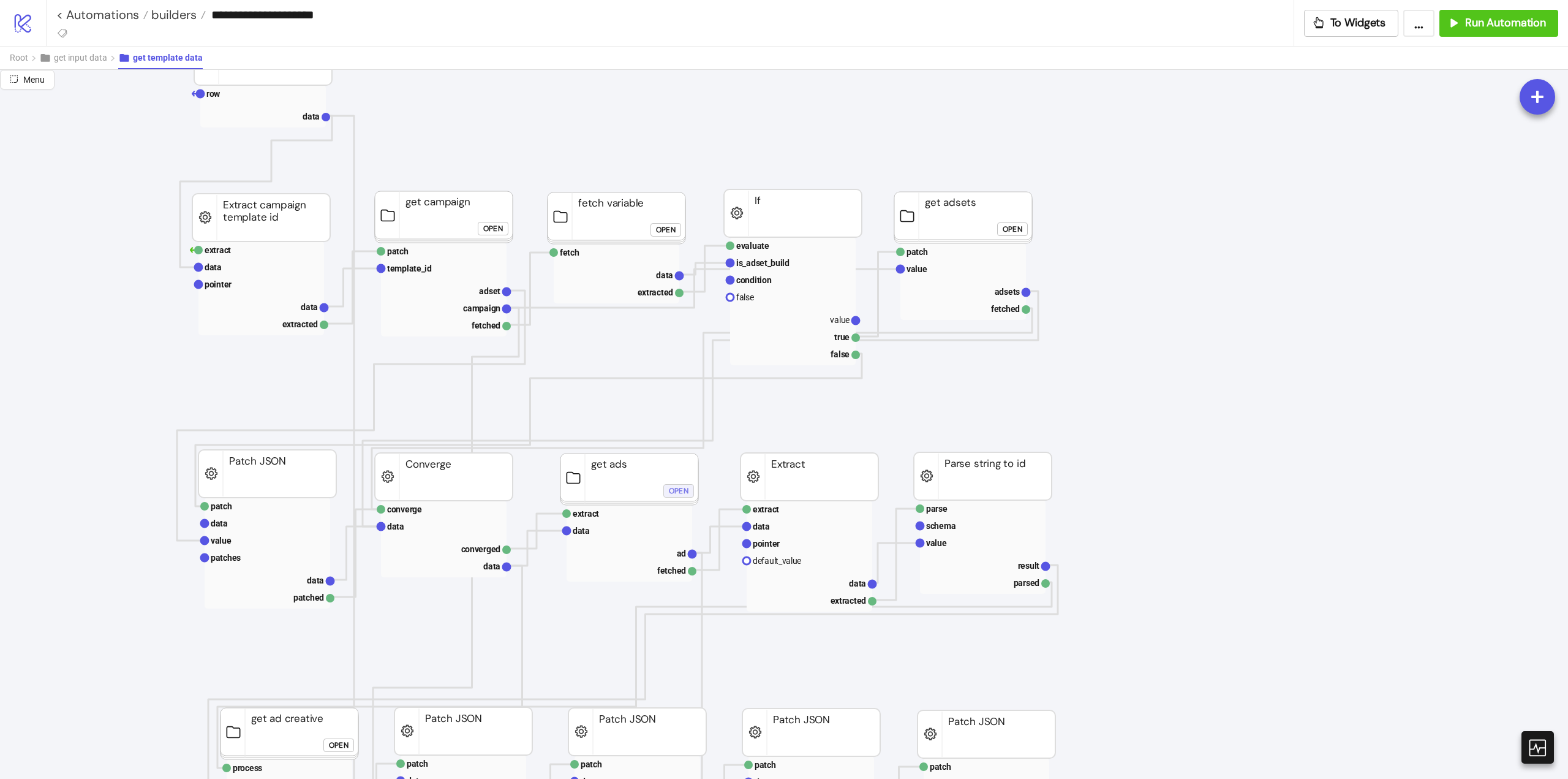
click at [671, 488] on div "Open" at bounding box center [679, 490] width 20 height 14
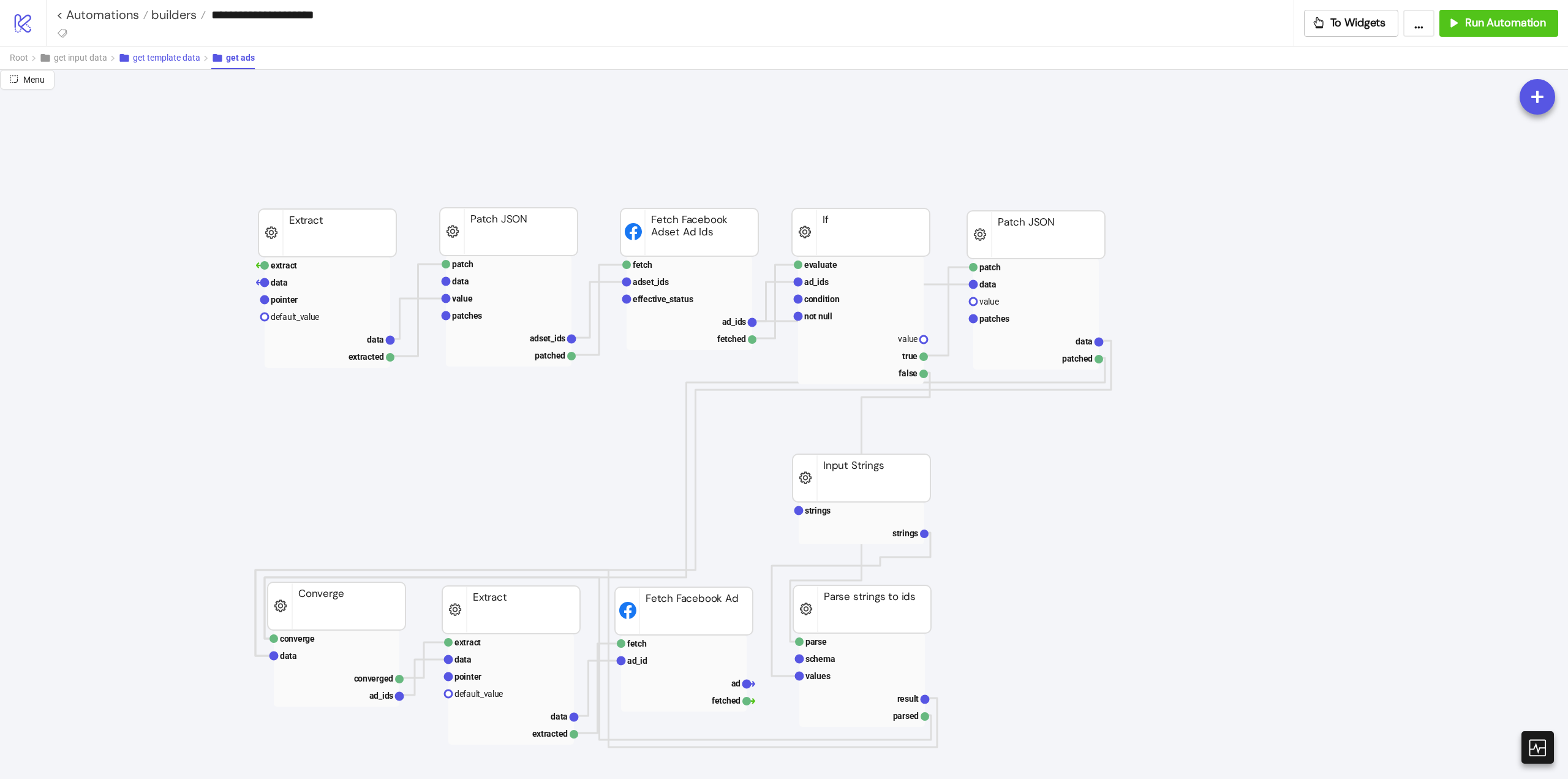
click at [166, 57] on span "get template data" at bounding box center [166, 57] width 68 height 10
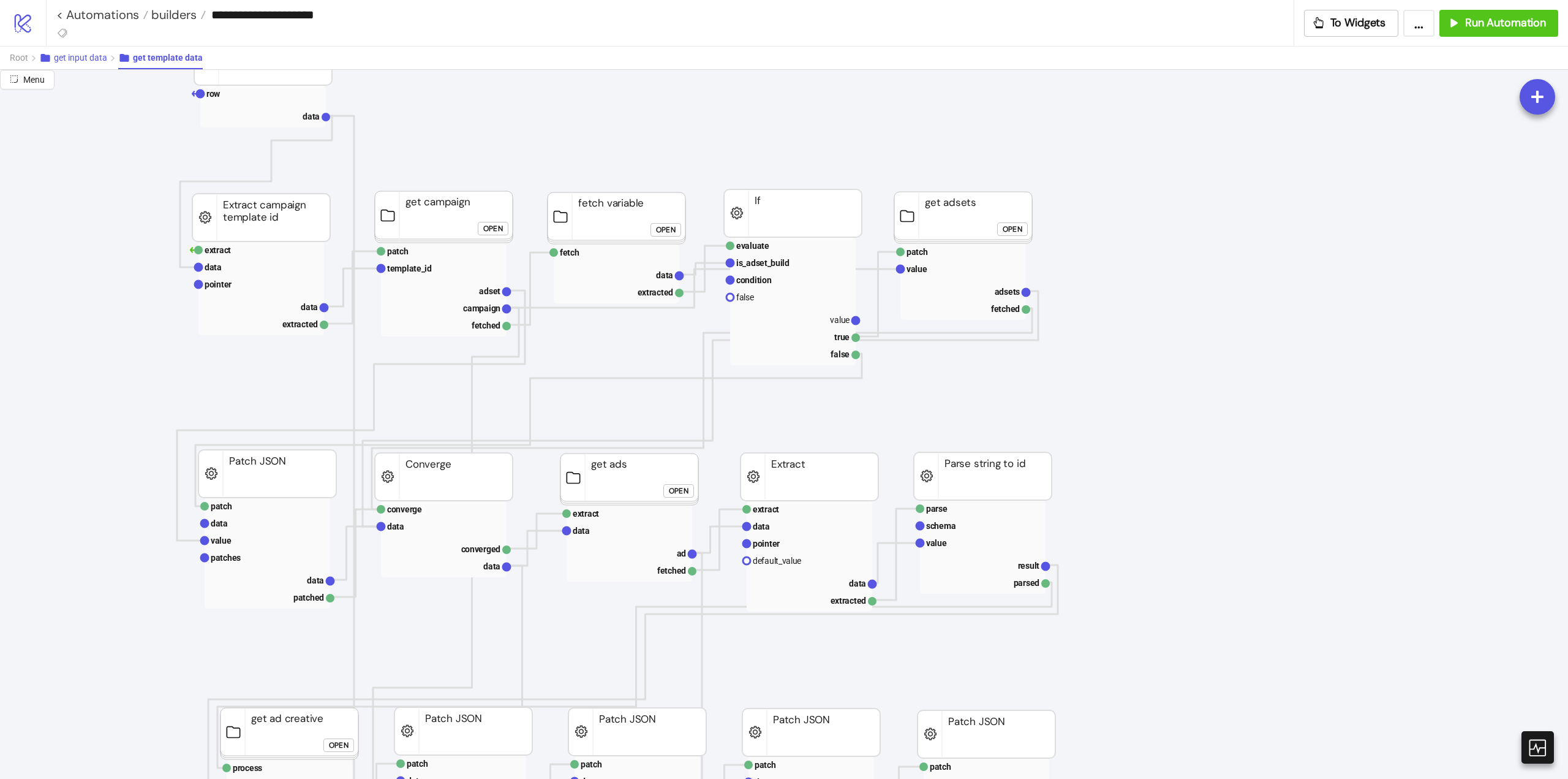
click at [89, 61] on span "get input data" at bounding box center [80, 57] width 53 height 10
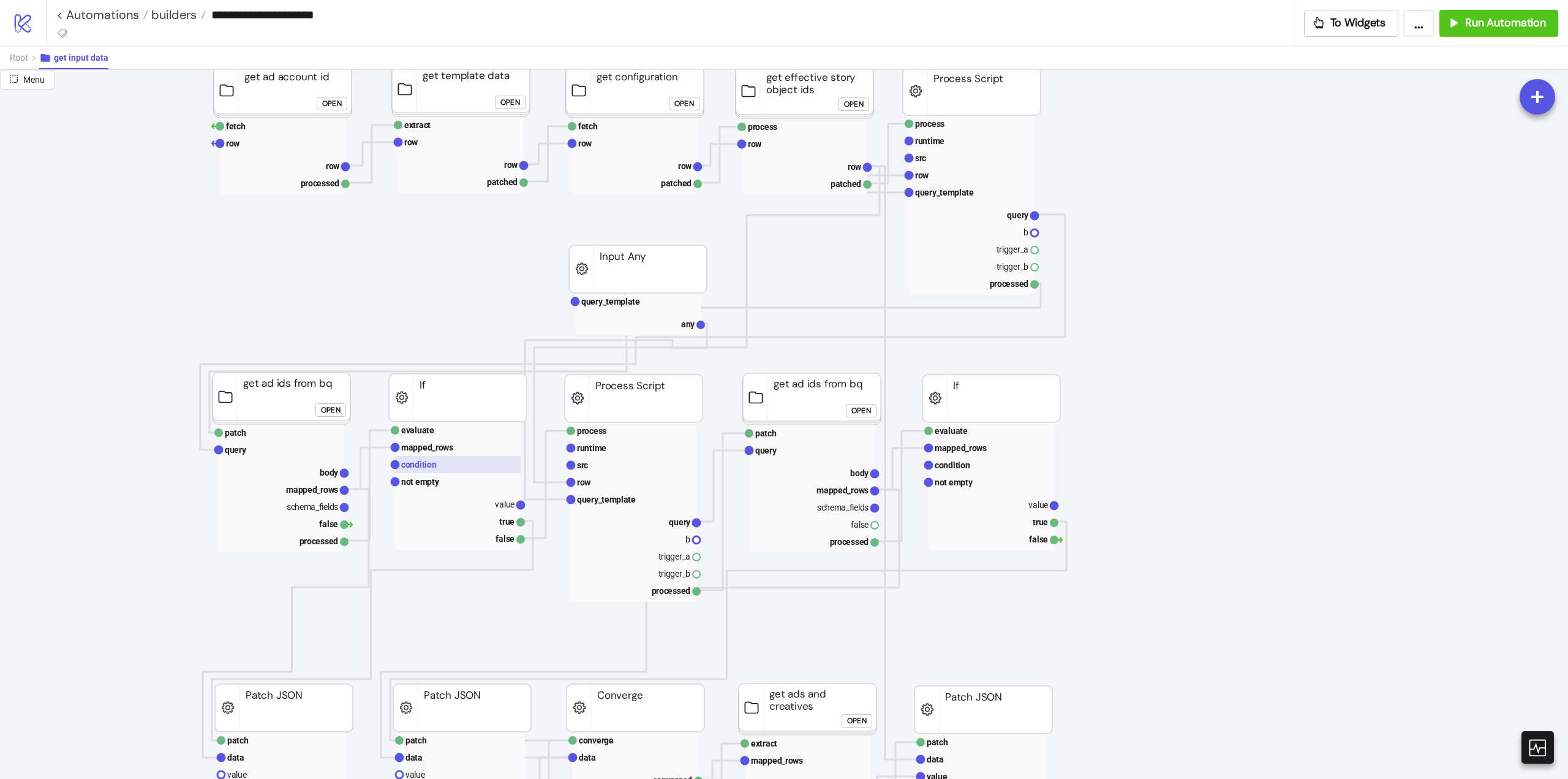
scroll to position [429, 0]
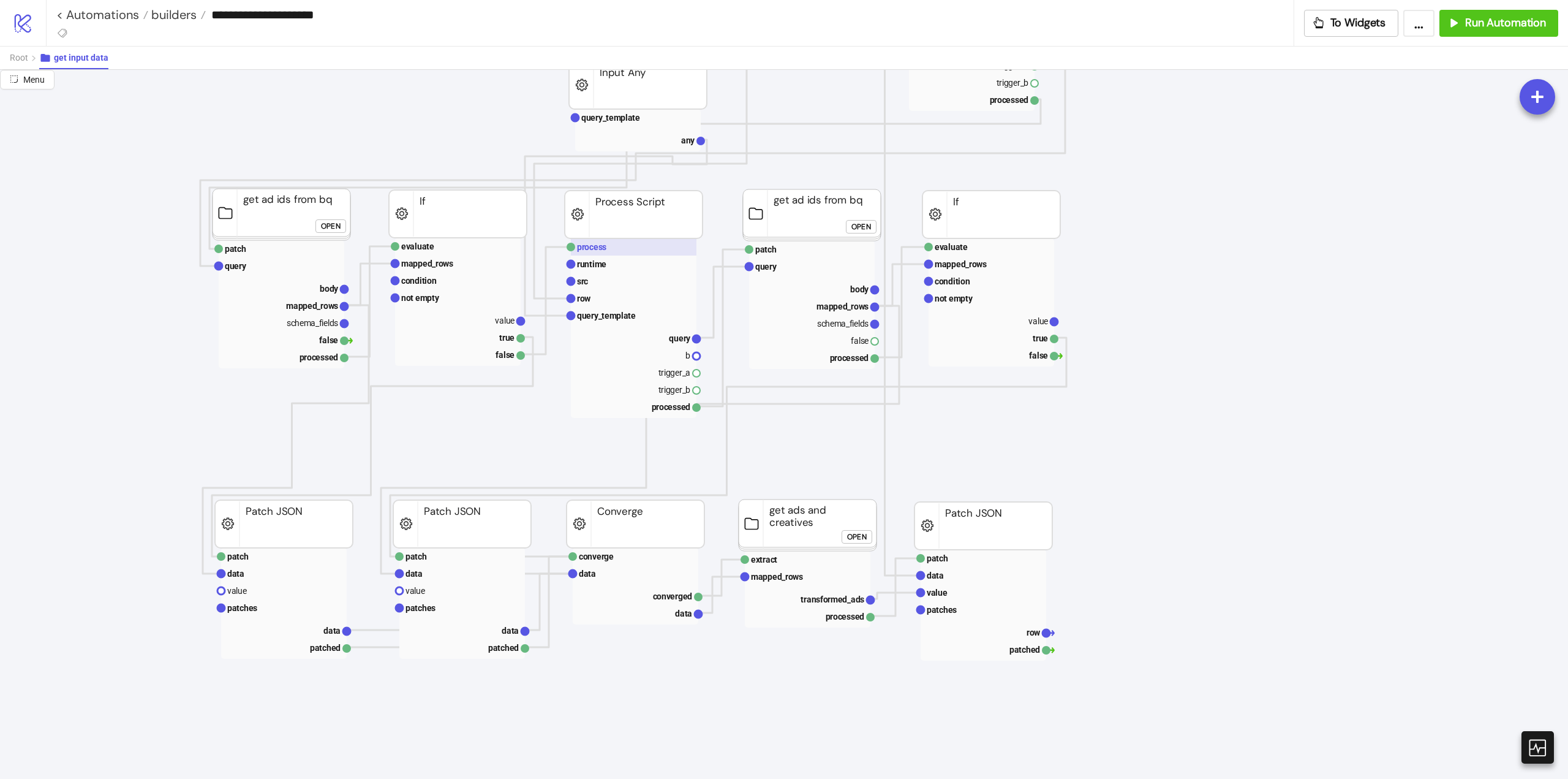
click at [601, 248] on text "process" at bounding box center [591, 247] width 29 height 10
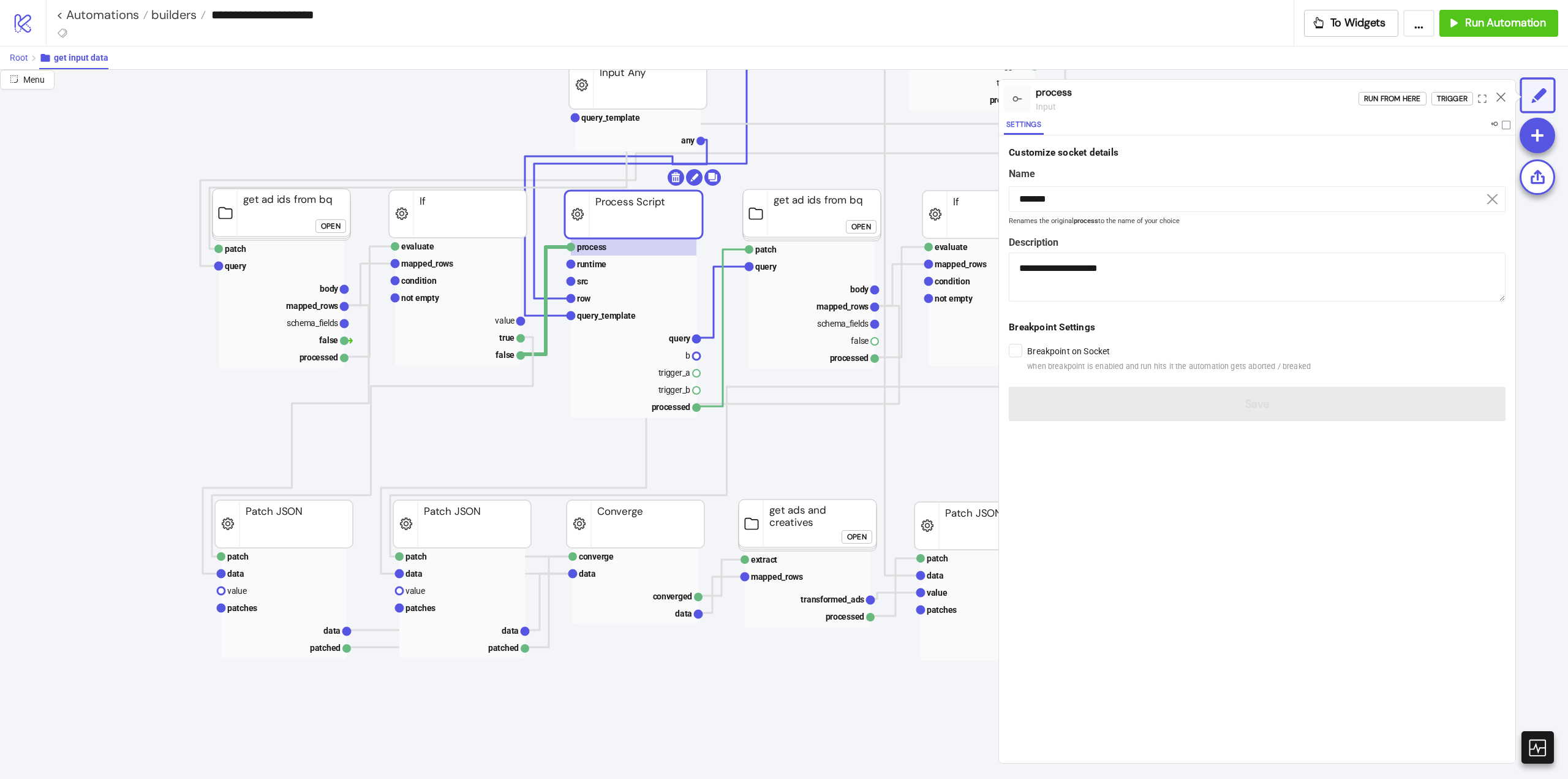
drag, startPoint x: 21, startPoint y: 55, endPoint x: 245, endPoint y: 76, distance: 225.0
click at [23, 56] on span "Root" at bounding box center [18, 57] width 18 height 10
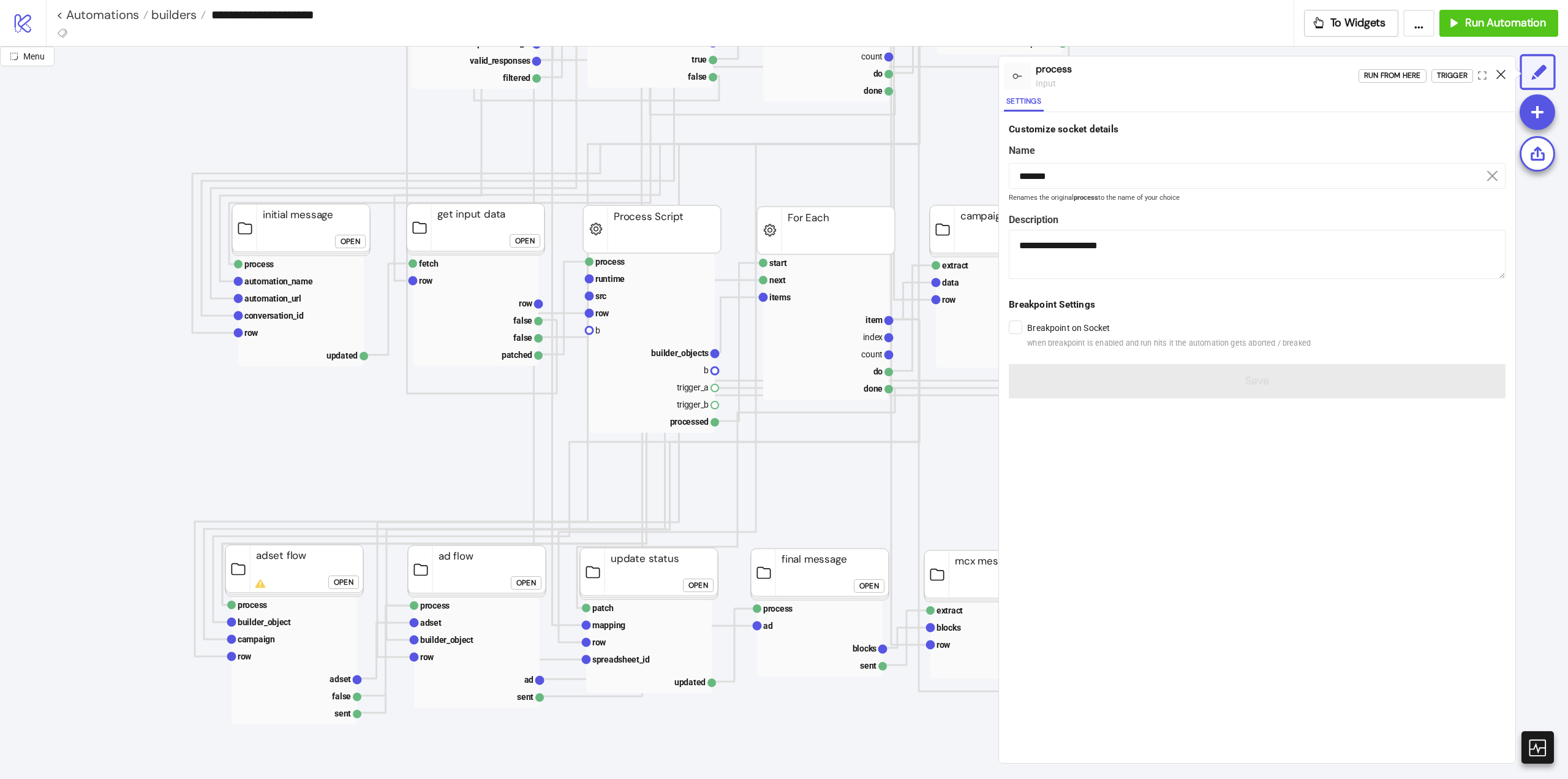
click at [1497, 72] on icon at bounding box center [1500, 74] width 9 height 9
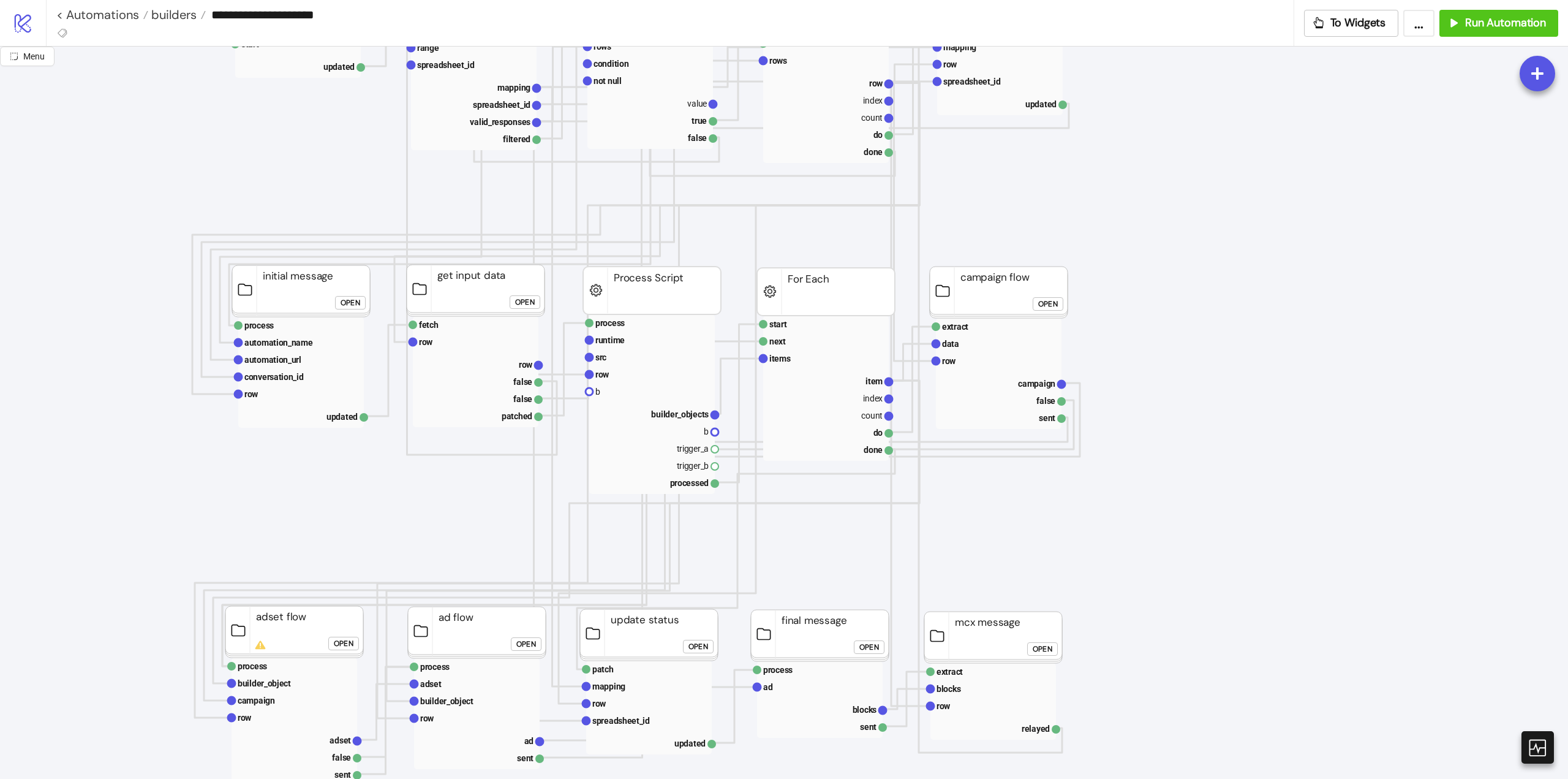
scroll to position [183, 0]
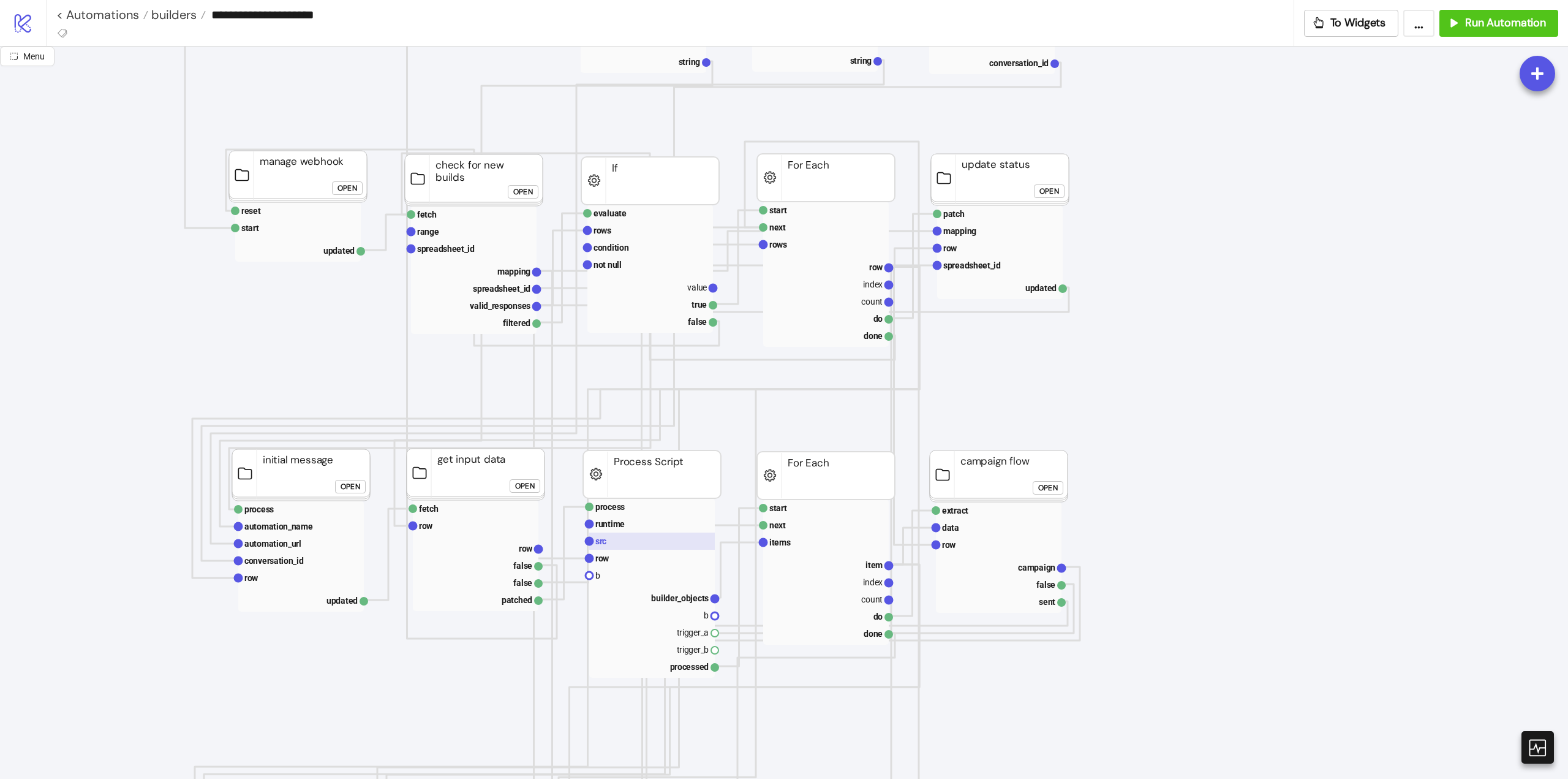
click at [628, 539] on rect at bounding box center [652, 541] width 125 height 17
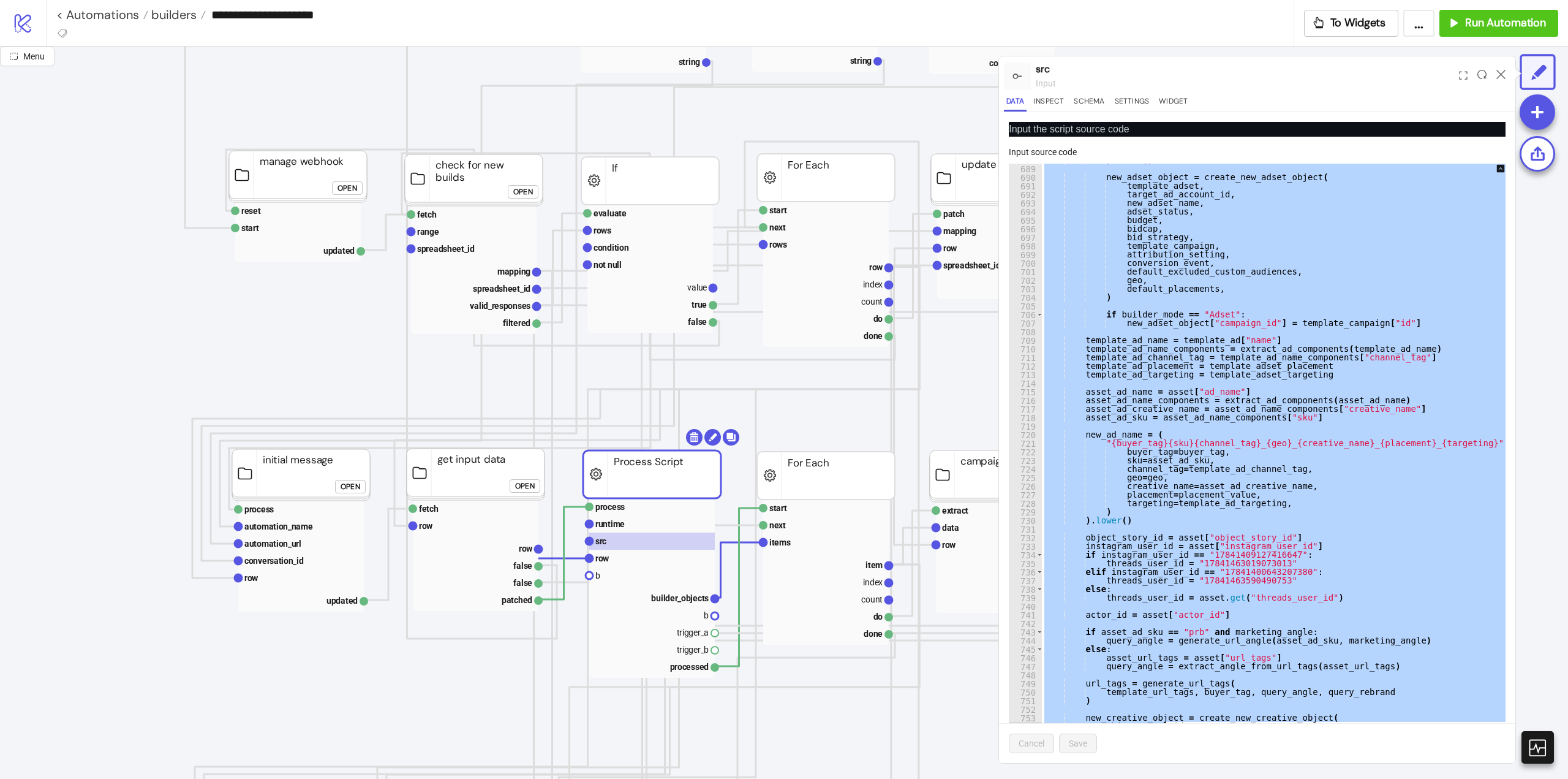
scroll to position [6304, 0]
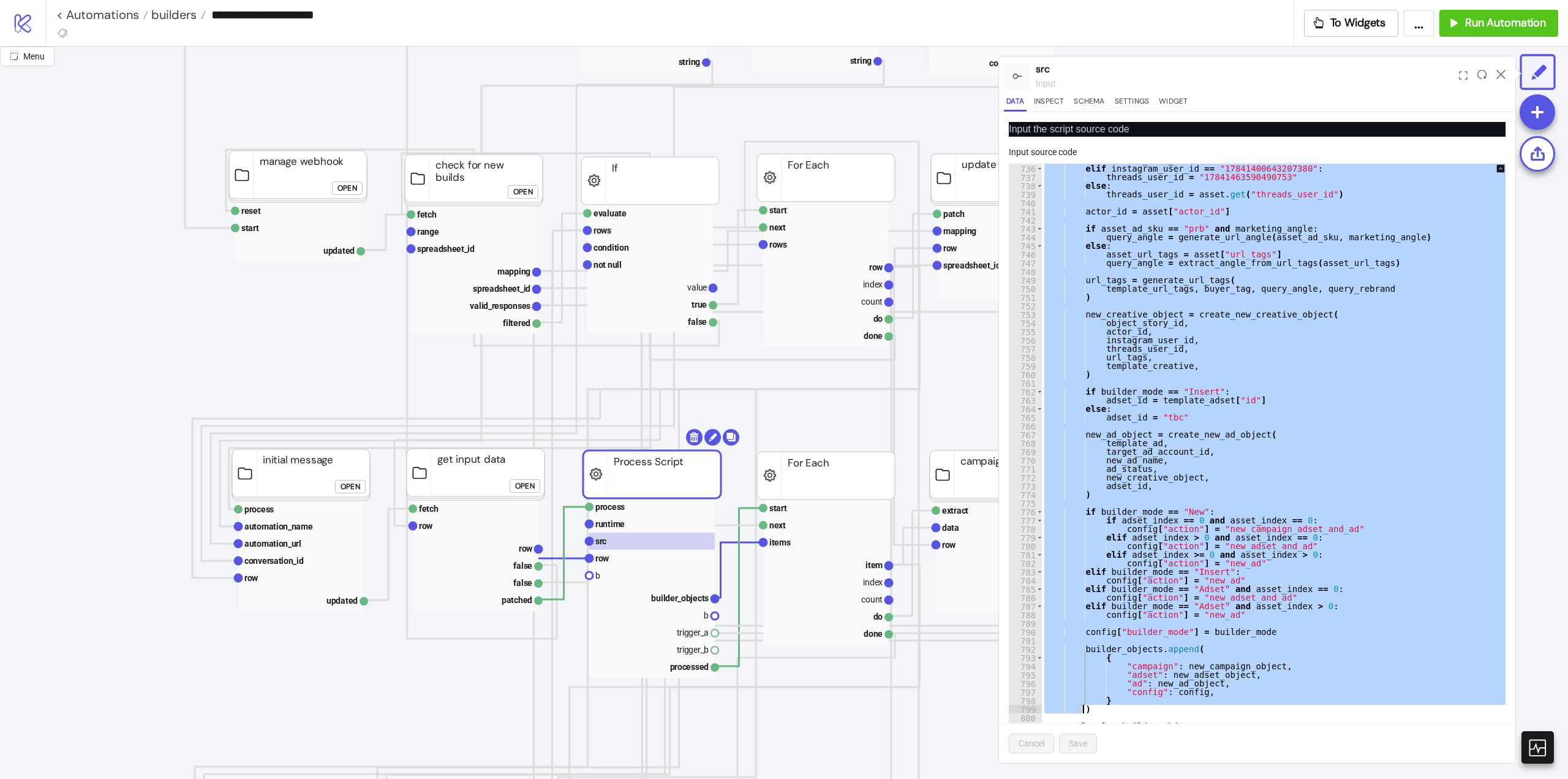
drag, startPoint x: 1041, startPoint y: 194, endPoint x: 1201, endPoint y: 705, distance: 535.5
paste textarea "Cursor at row 799"
type textarea "*"
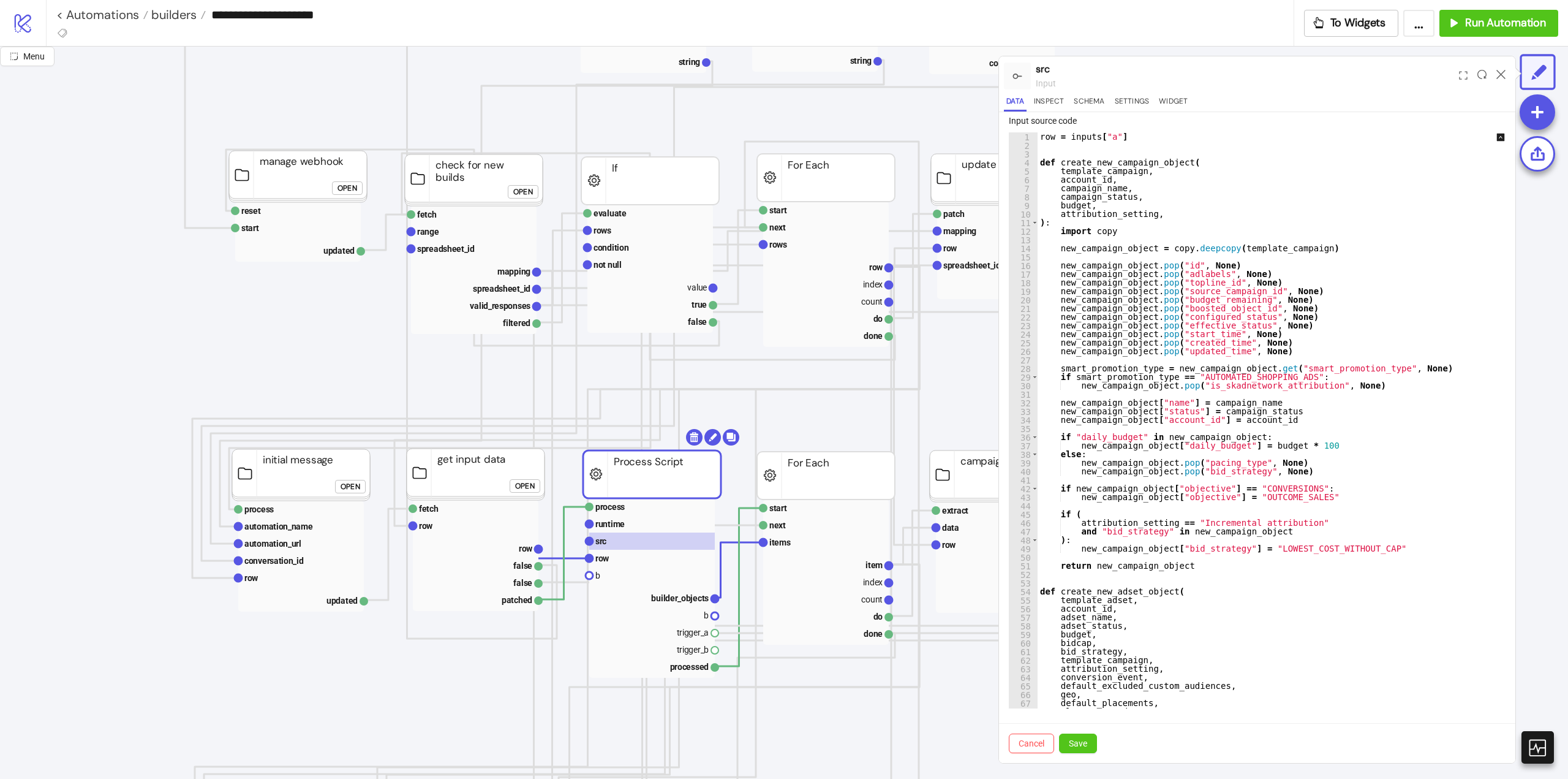
scroll to position [0, 0]
click at [1080, 739] on span "Save" at bounding box center [1078, 743] width 18 height 10
drag, startPoint x: 1503, startPoint y: 77, endPoint x: 1260, endPoint y: 31, distance: 247.3
click at [1503, 76] on icon at bounding box center [1500, 74] width 9 height 9
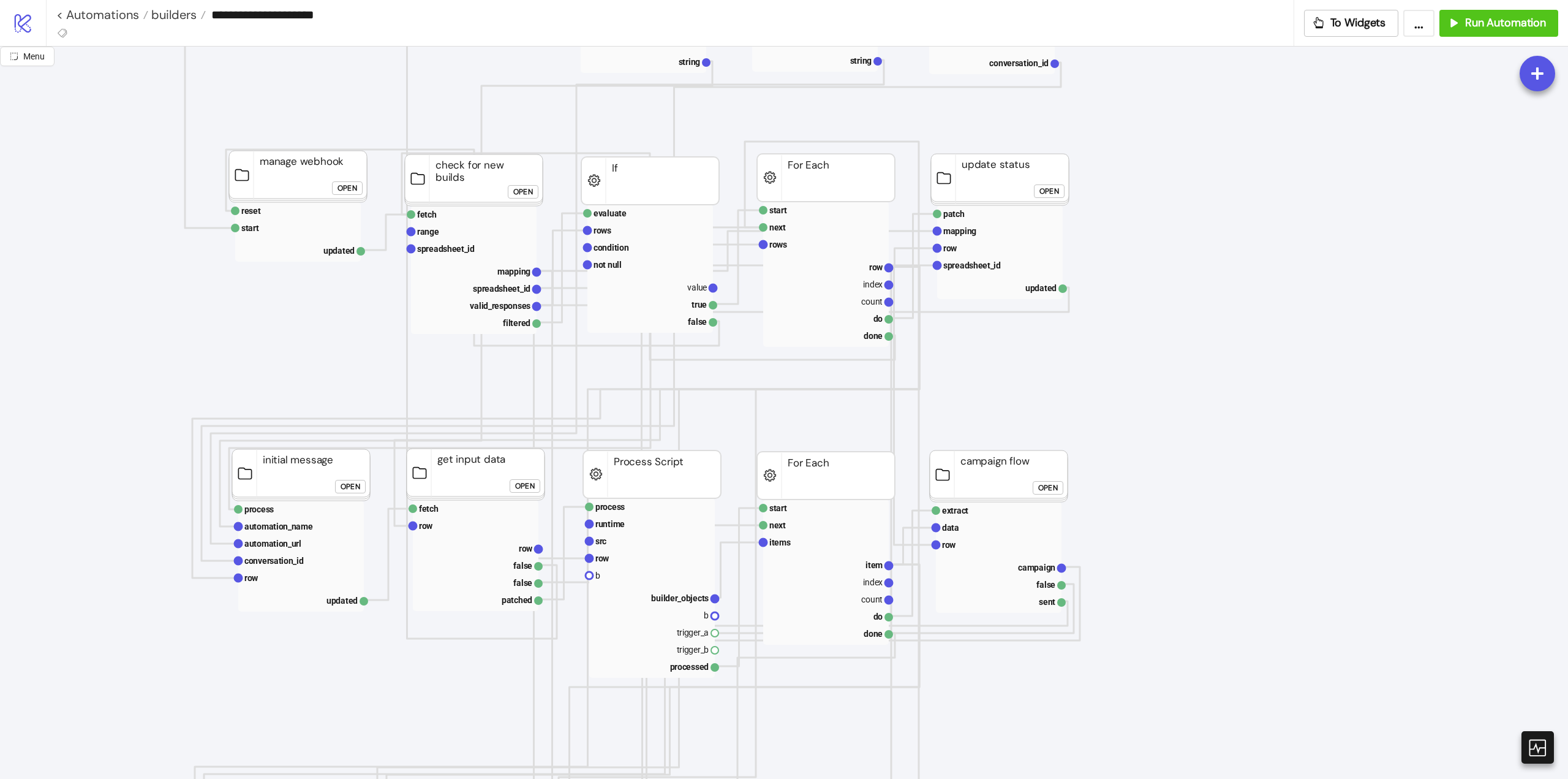
click at [520, 482] on div "Open" at bounding box center [524, 486] width 20 height 14
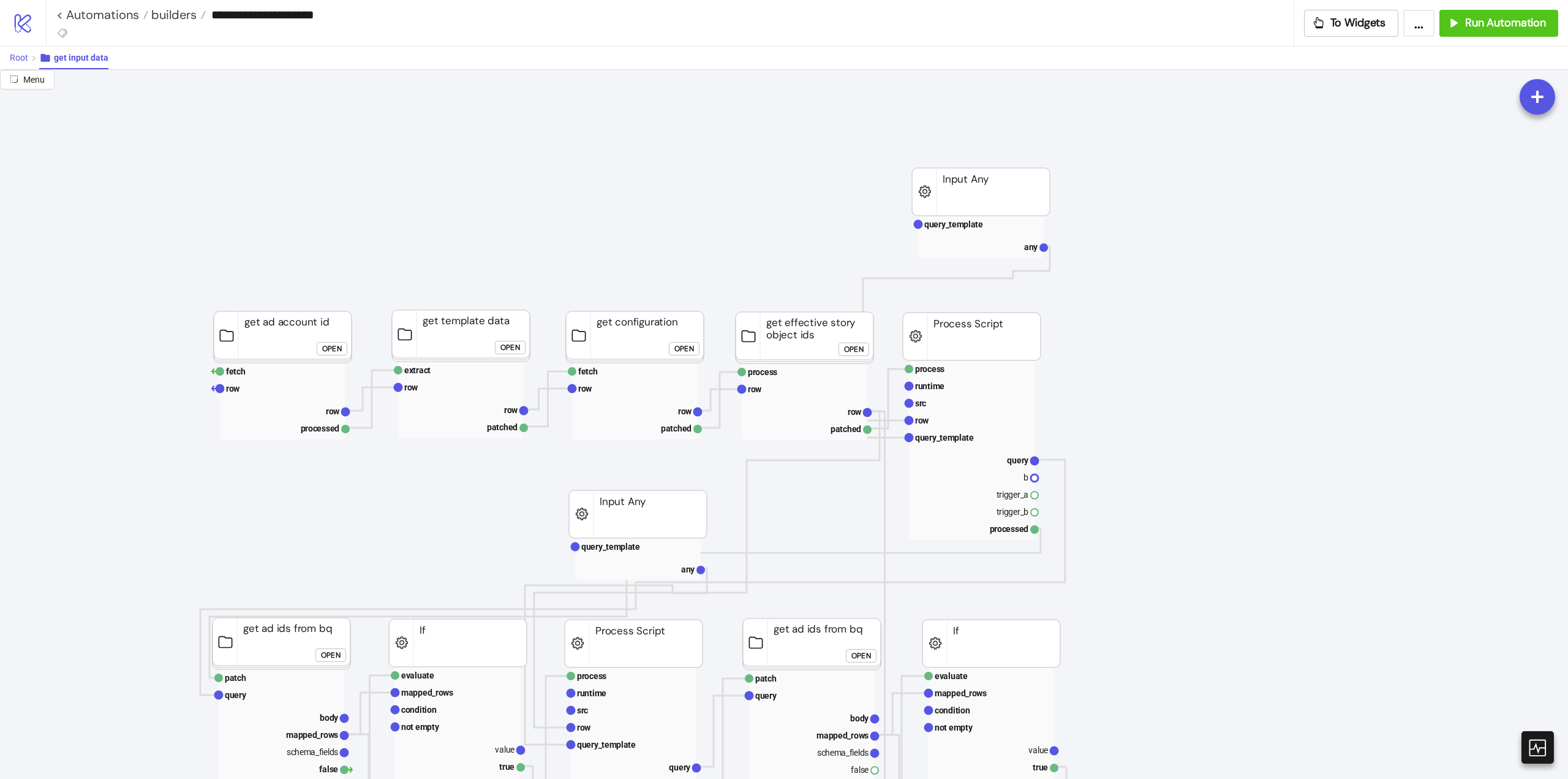
click at [21, 53] on span "Root" at bounding box center [18, 57] width 18 height 10
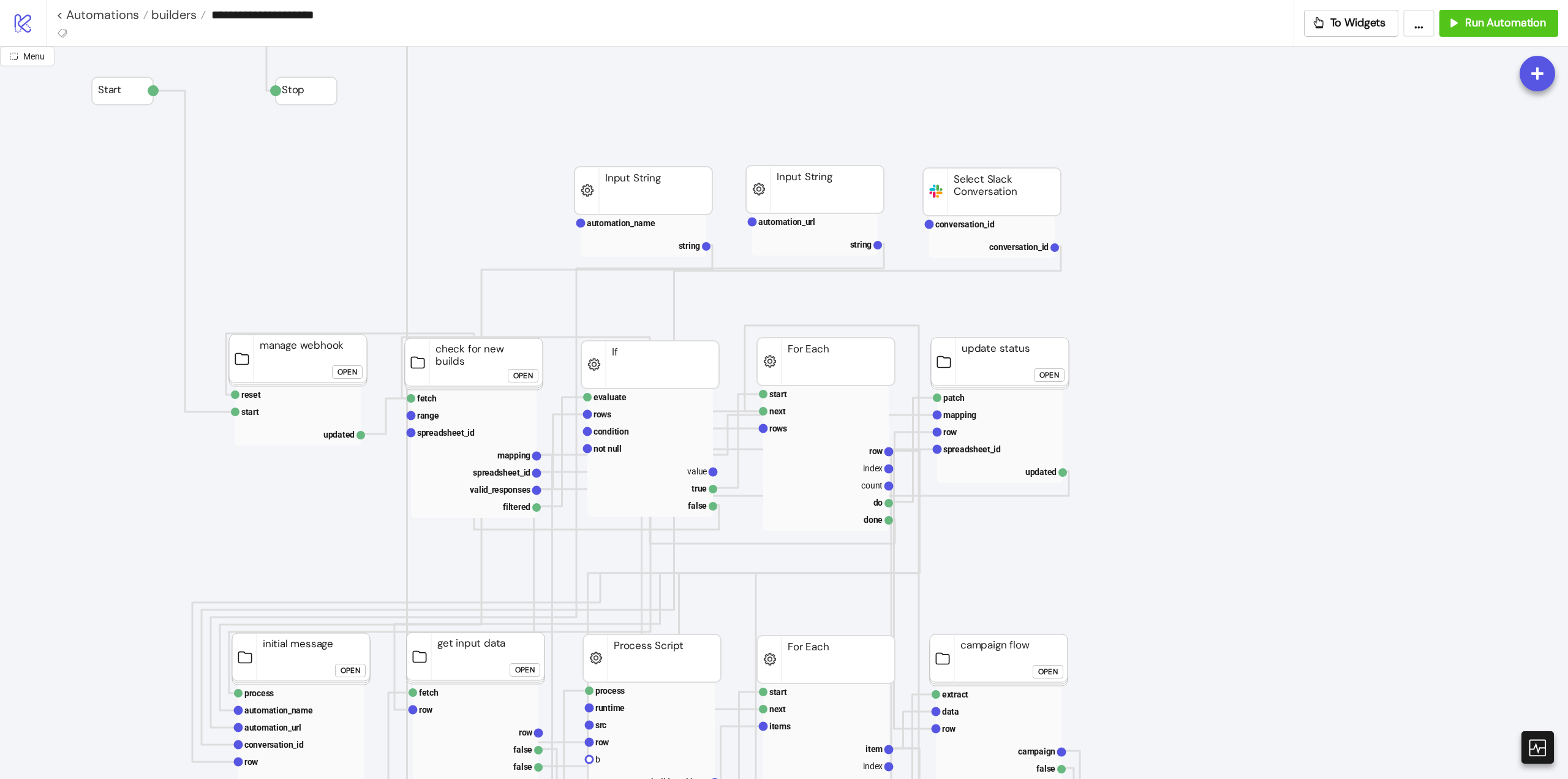
scroll to position [368, 0]
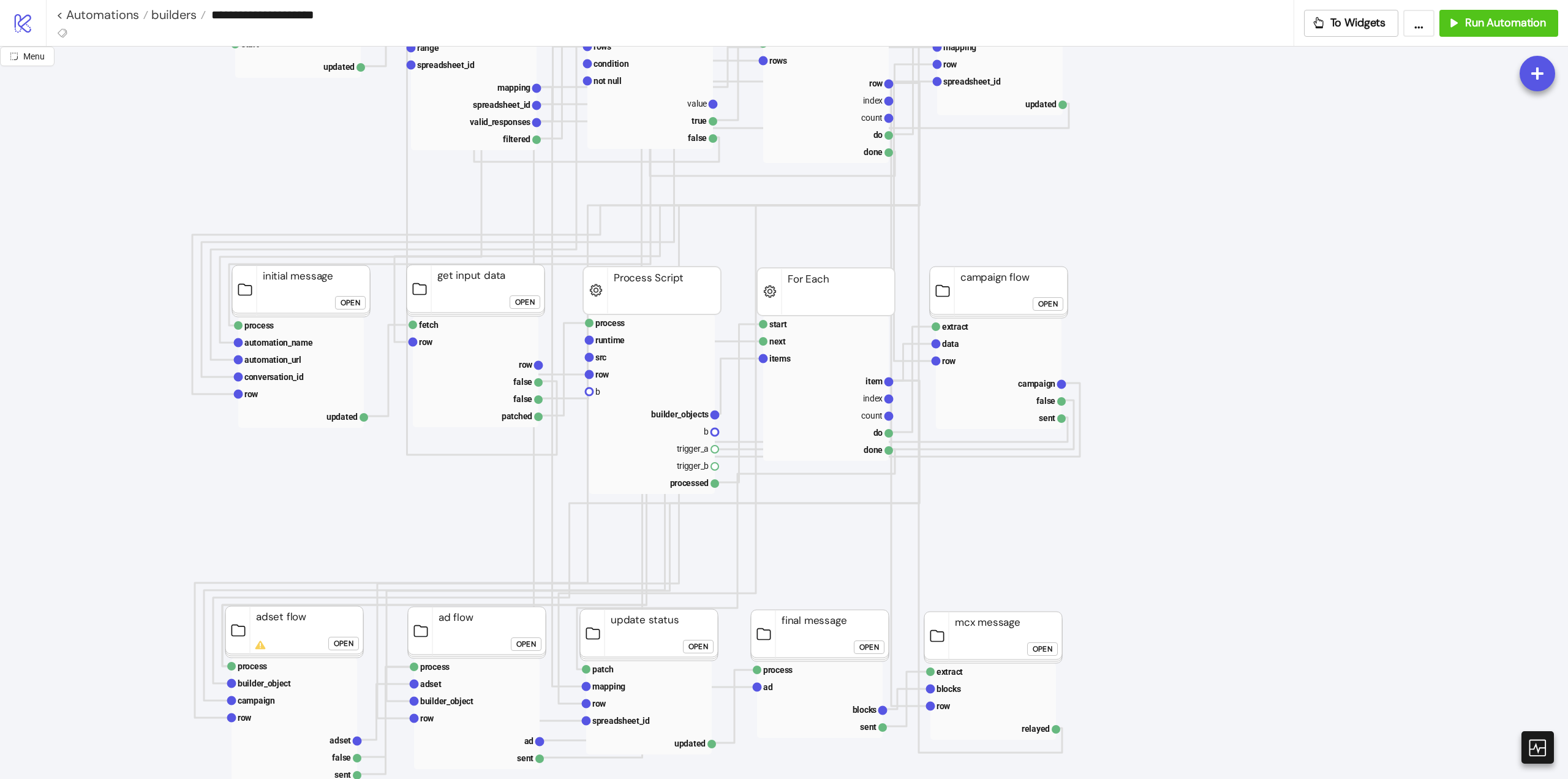
click at [520, 307] on div "Open" at bounding box center [524, 302] width 20 height 14
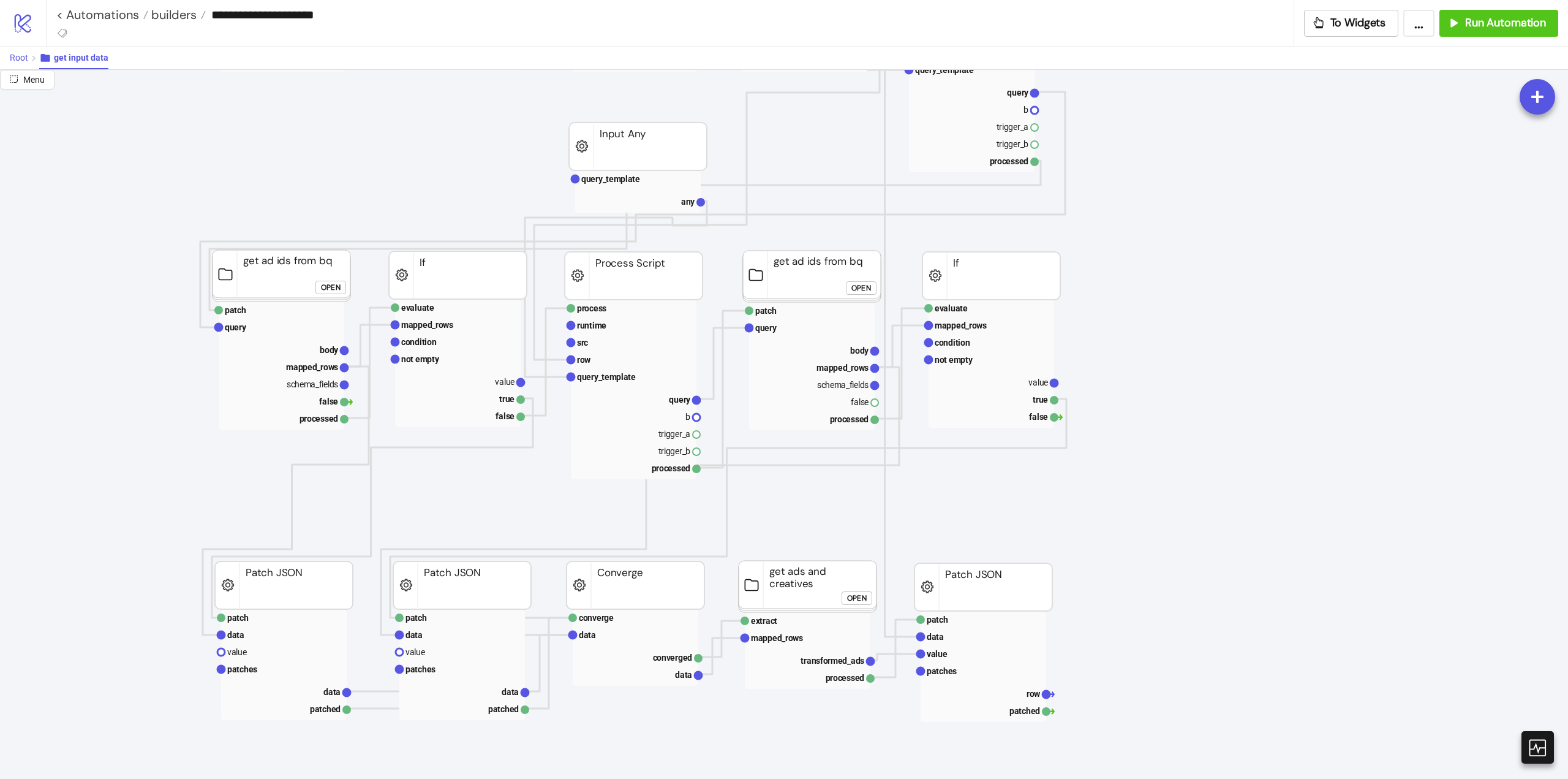
click at [17, 60] on span "Root" at bounding box center [18, 57] width 18 height 10
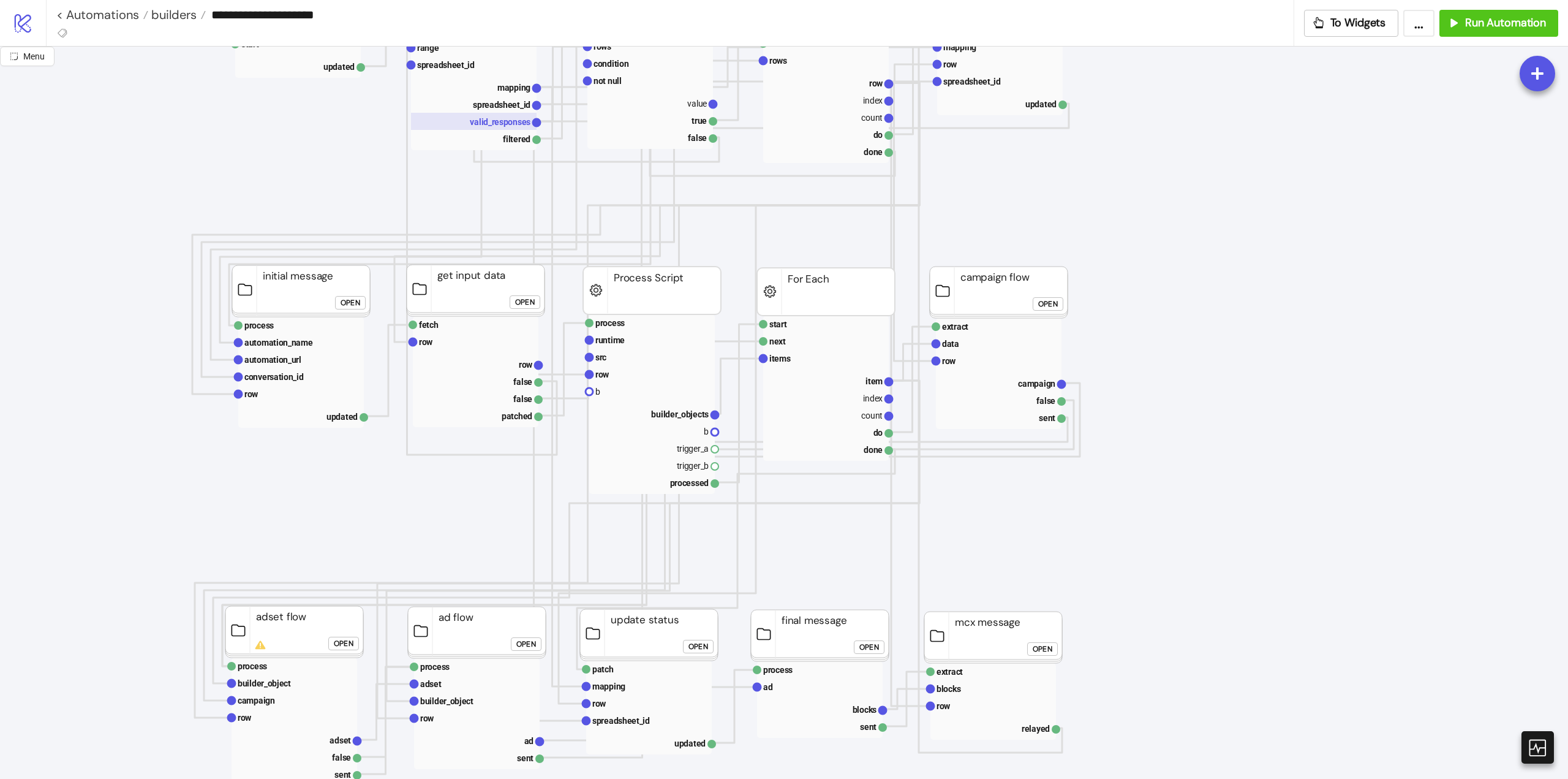
scroll to position [183, 0]
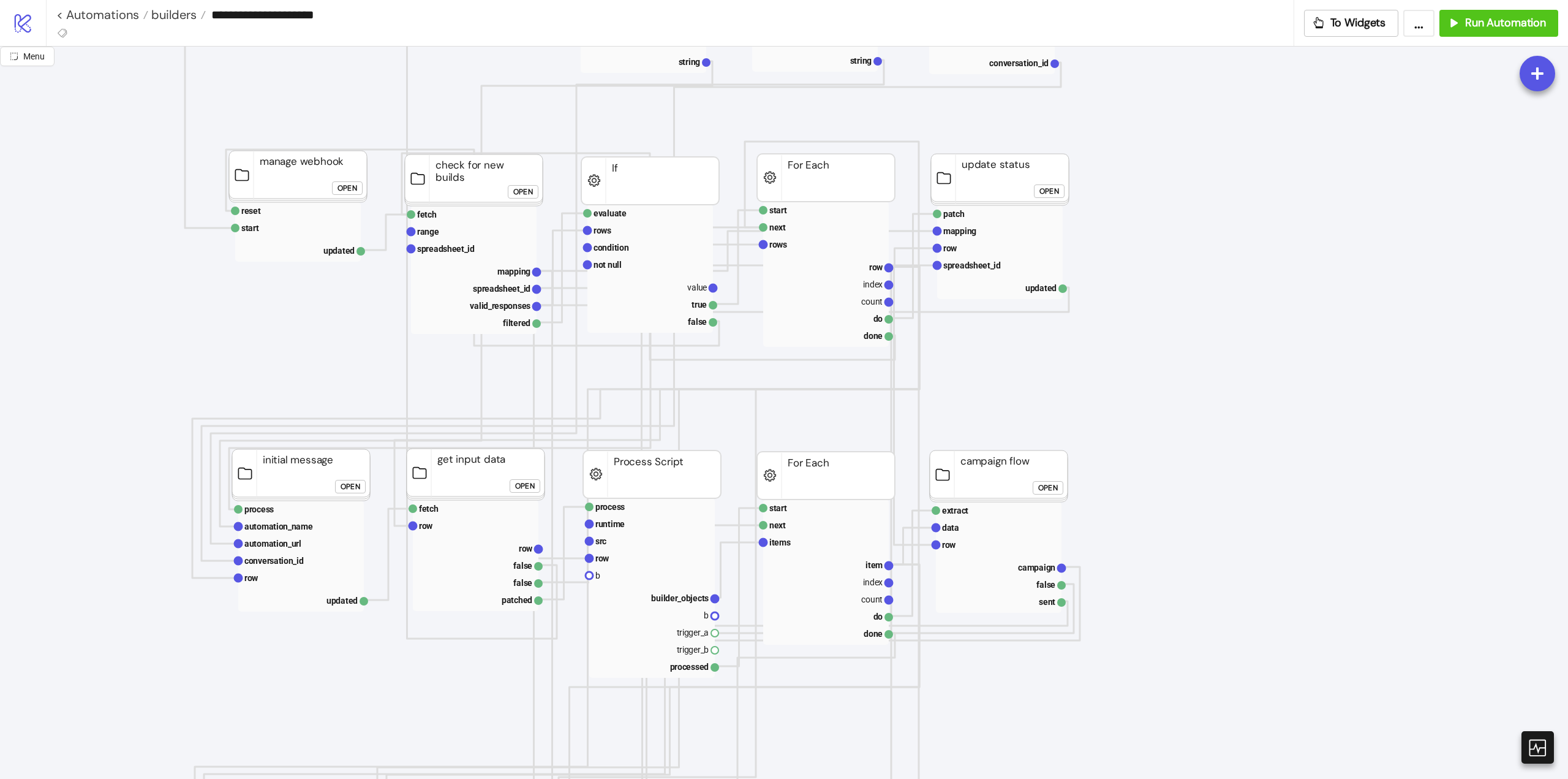
click at [520, 479] on div "Open" at bounding box center [524, 486] width 20 height 14
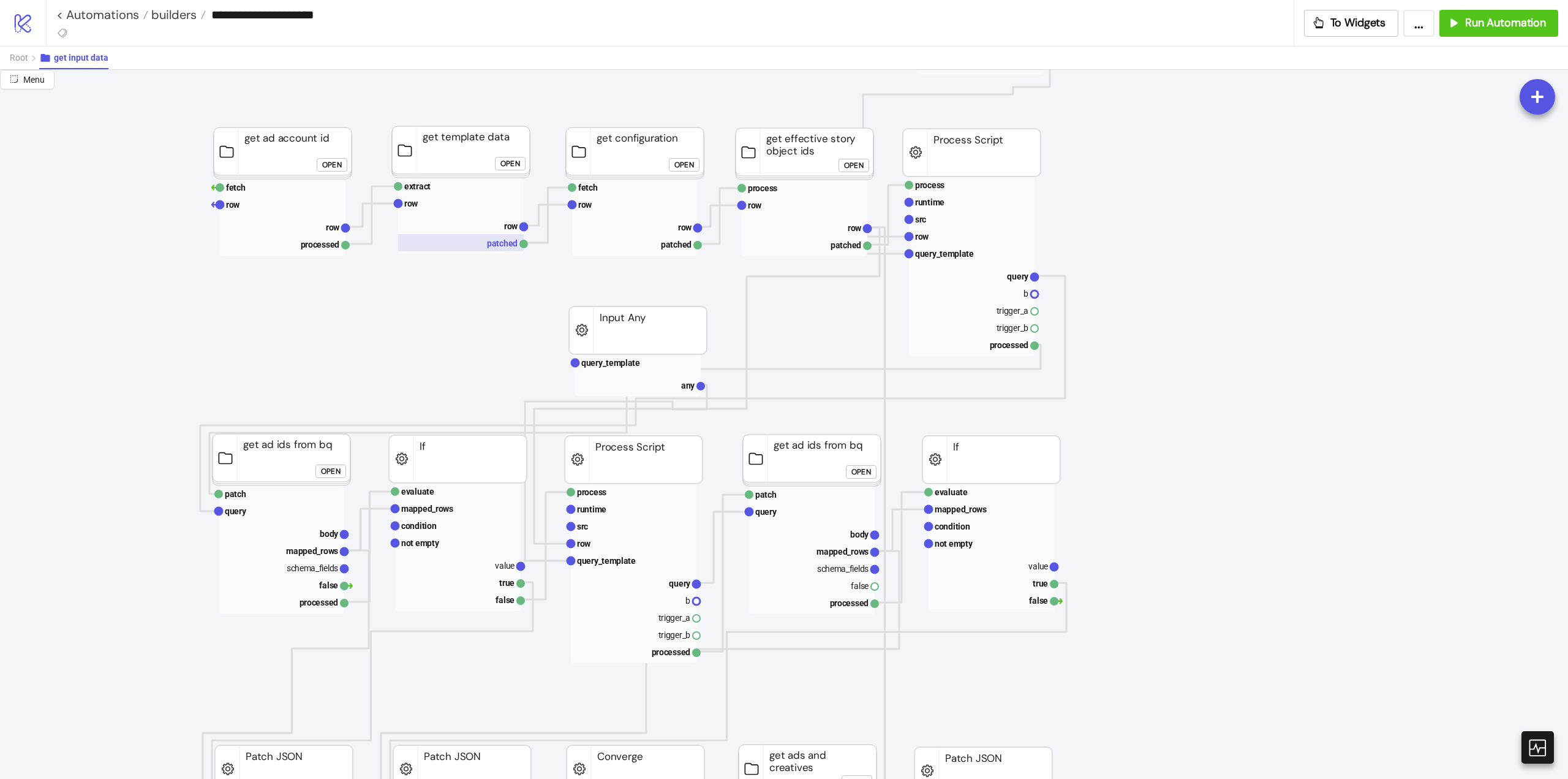
scroll to position [0, 0]
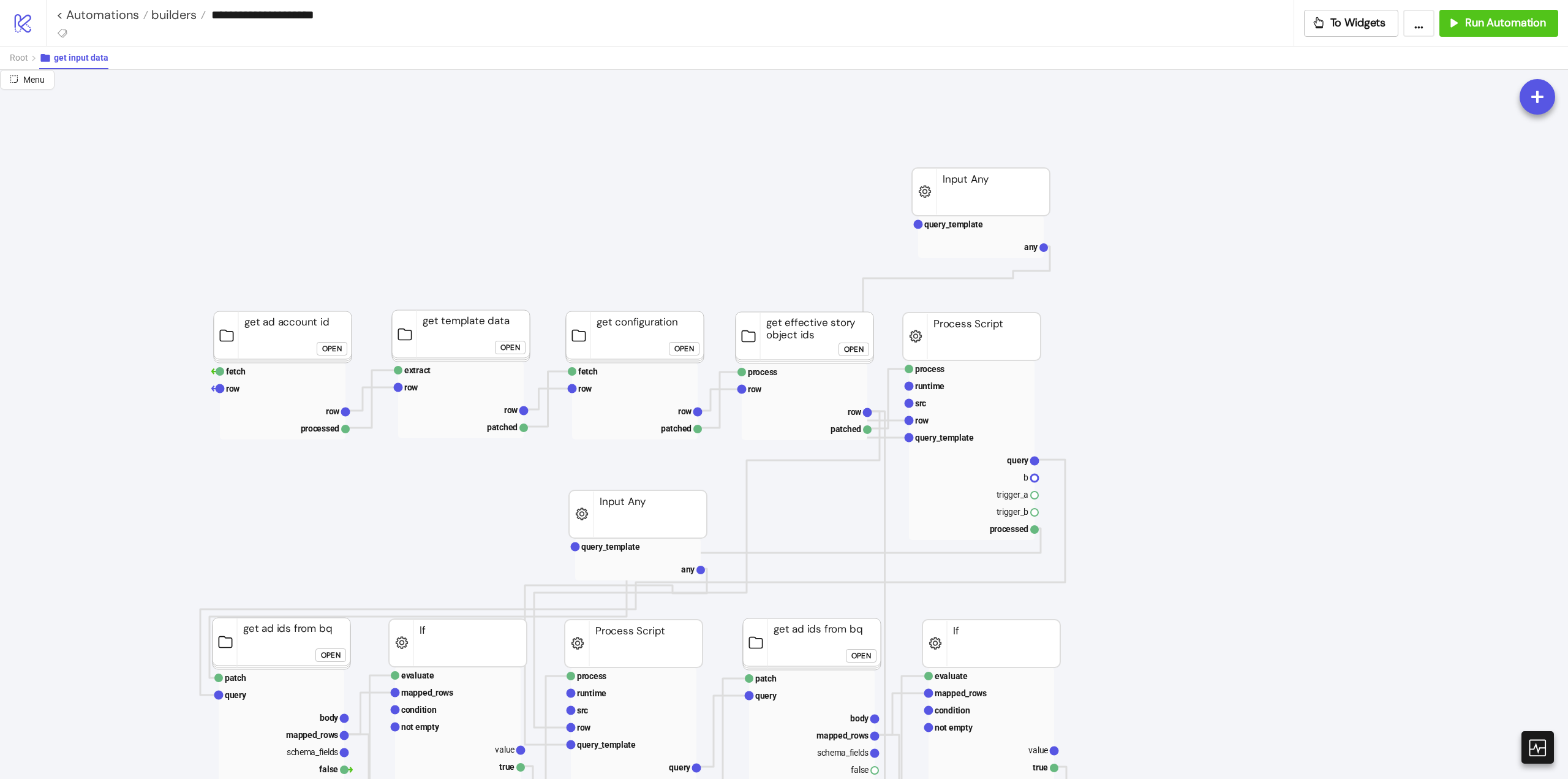
click at [517, 347] on div "Open" at bounding box center [510, 347] width 20 height 14
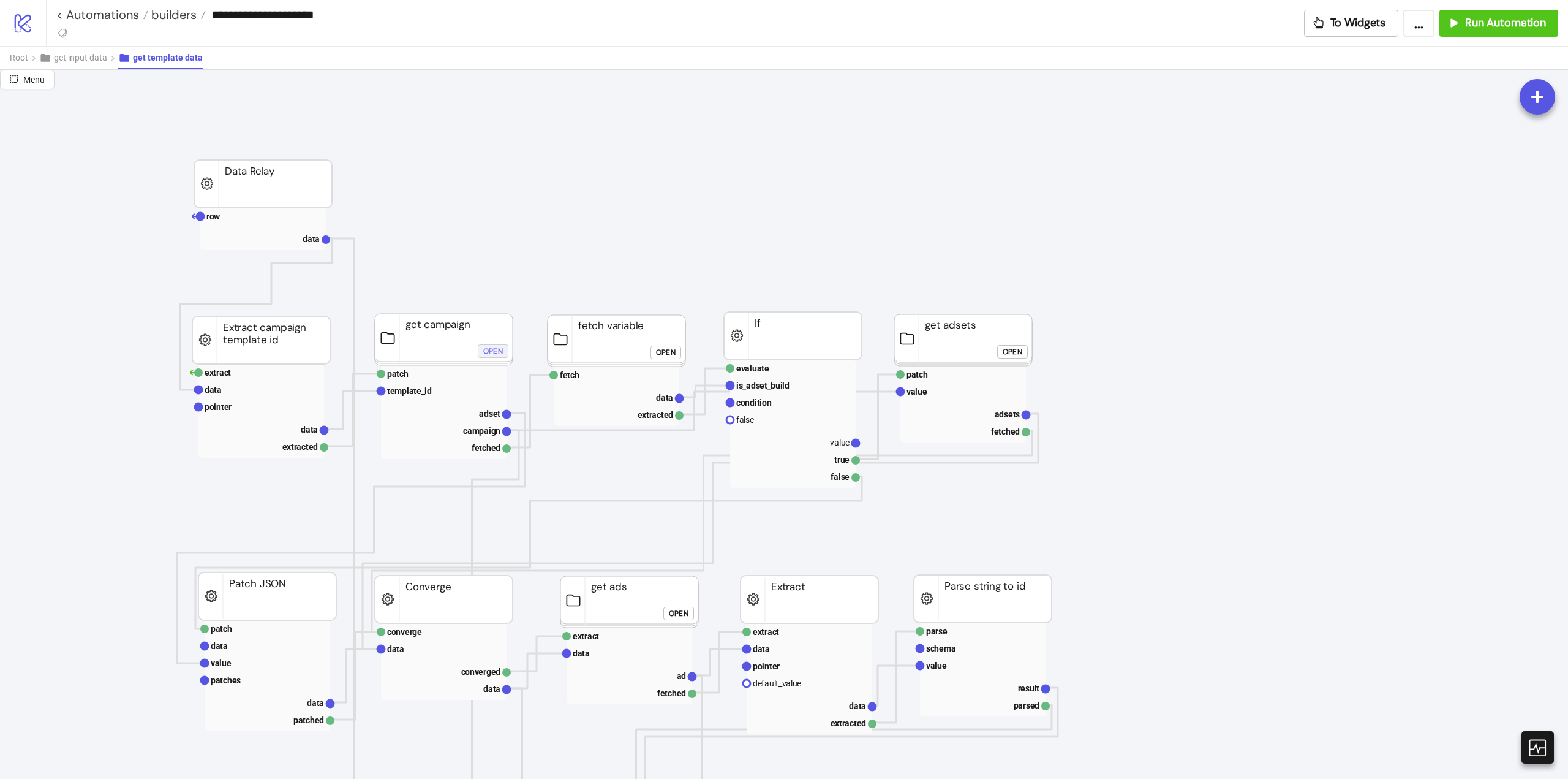
click at [488, 354] on div "Open" at bounding box center [493, 351] width 20 height 14
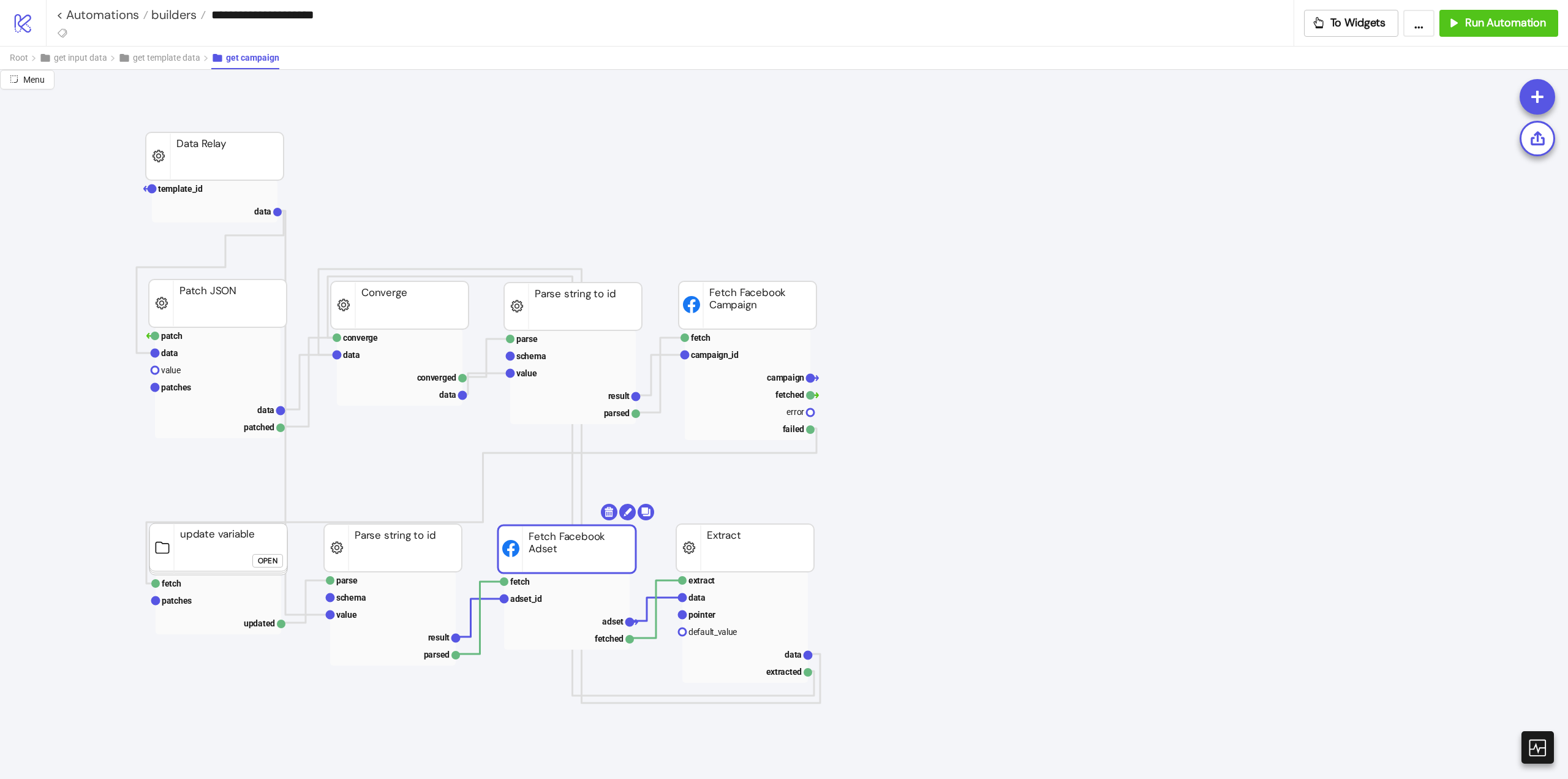
scroll to position [245, 0]
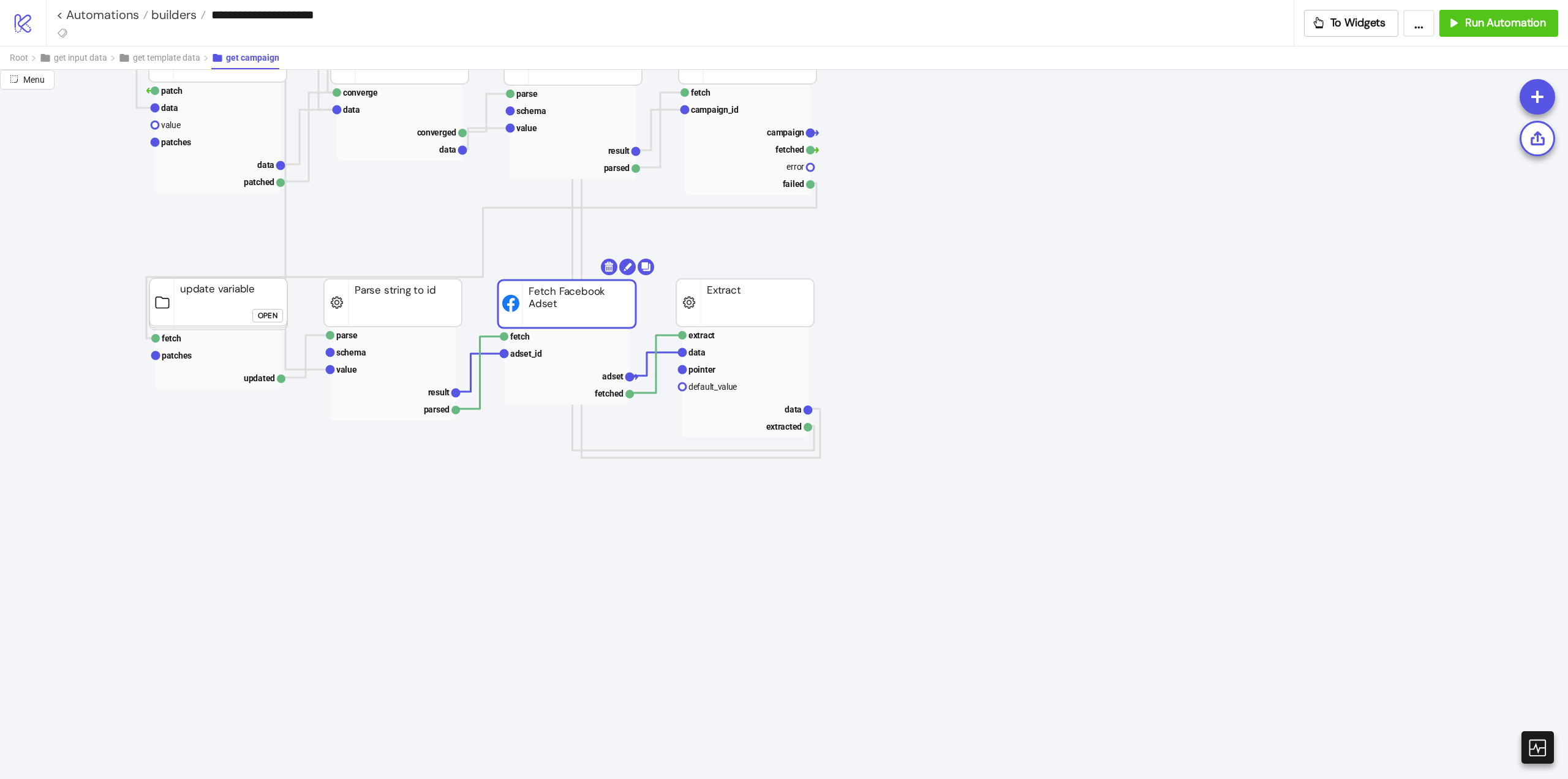
click at [521, 366] on rect at bounding box center [567, 366] width 125 height 76
click at [518, 349] on text "adset_id" at bounding box center [526, 353] width 32 height 10
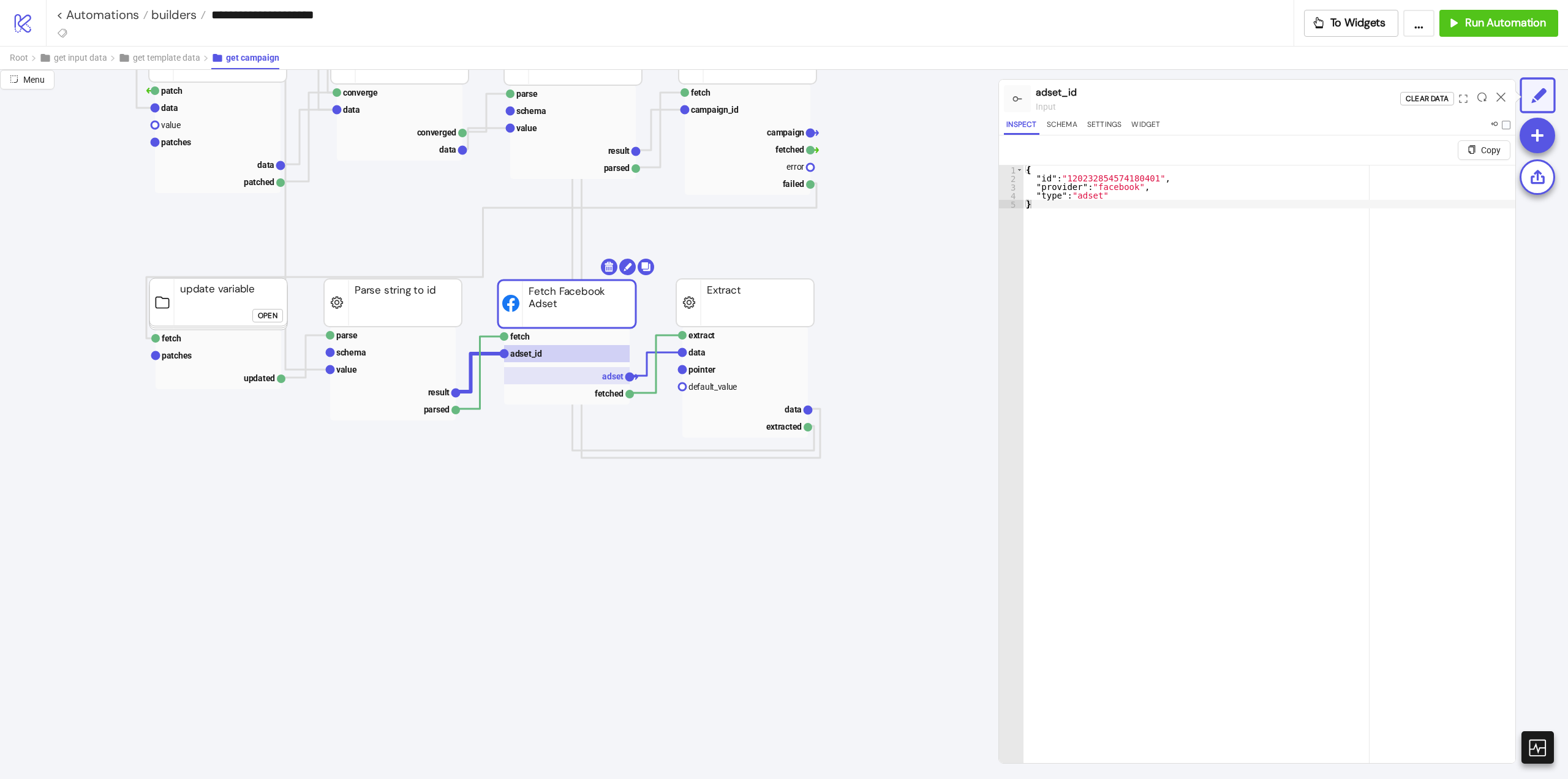
click at [603, 382] on rect at bounding box center [567, 375] width 125 height 17
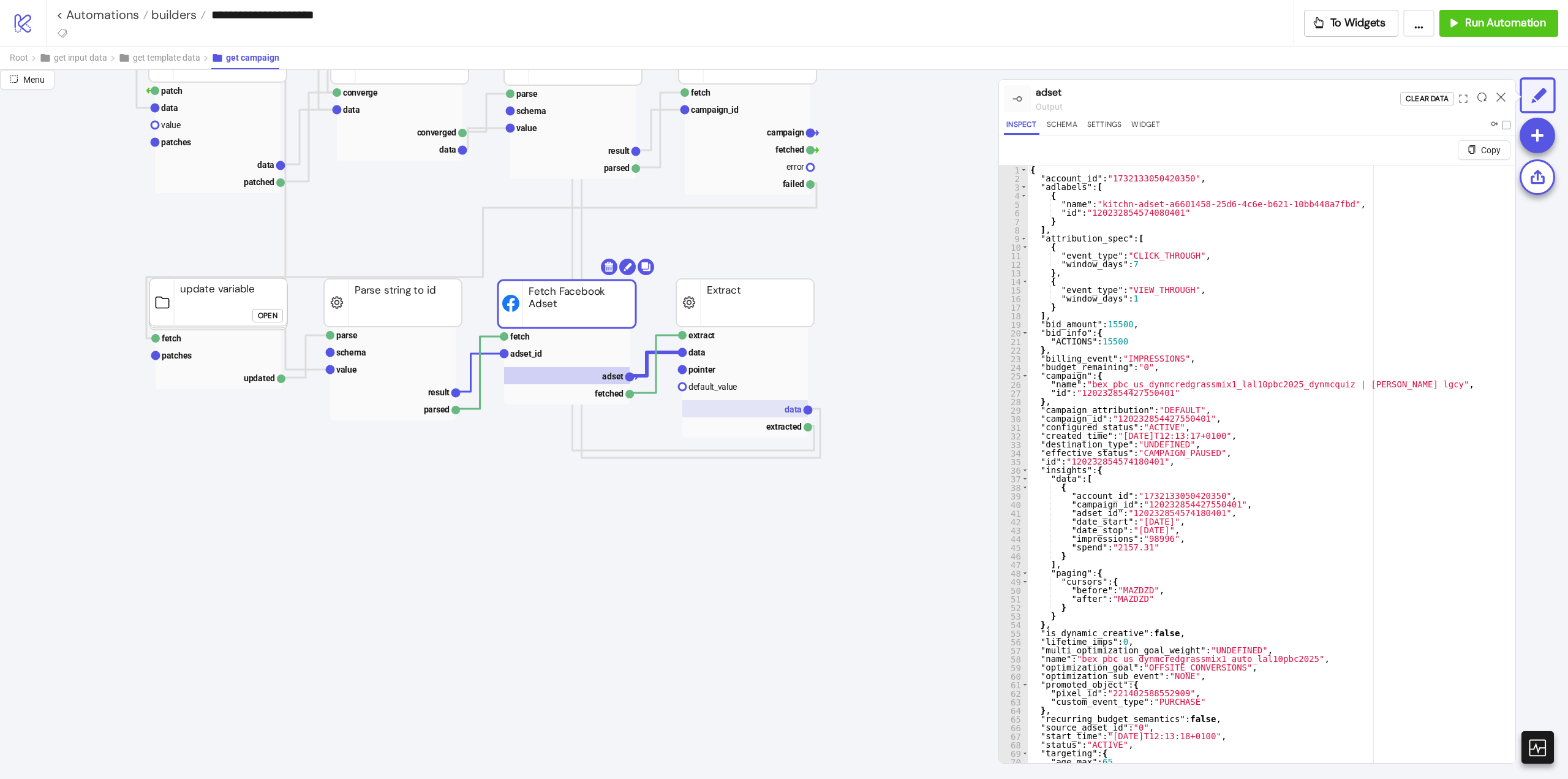
click at [770, 405] on rect at bounding box center [745, 409] width 125 height 17
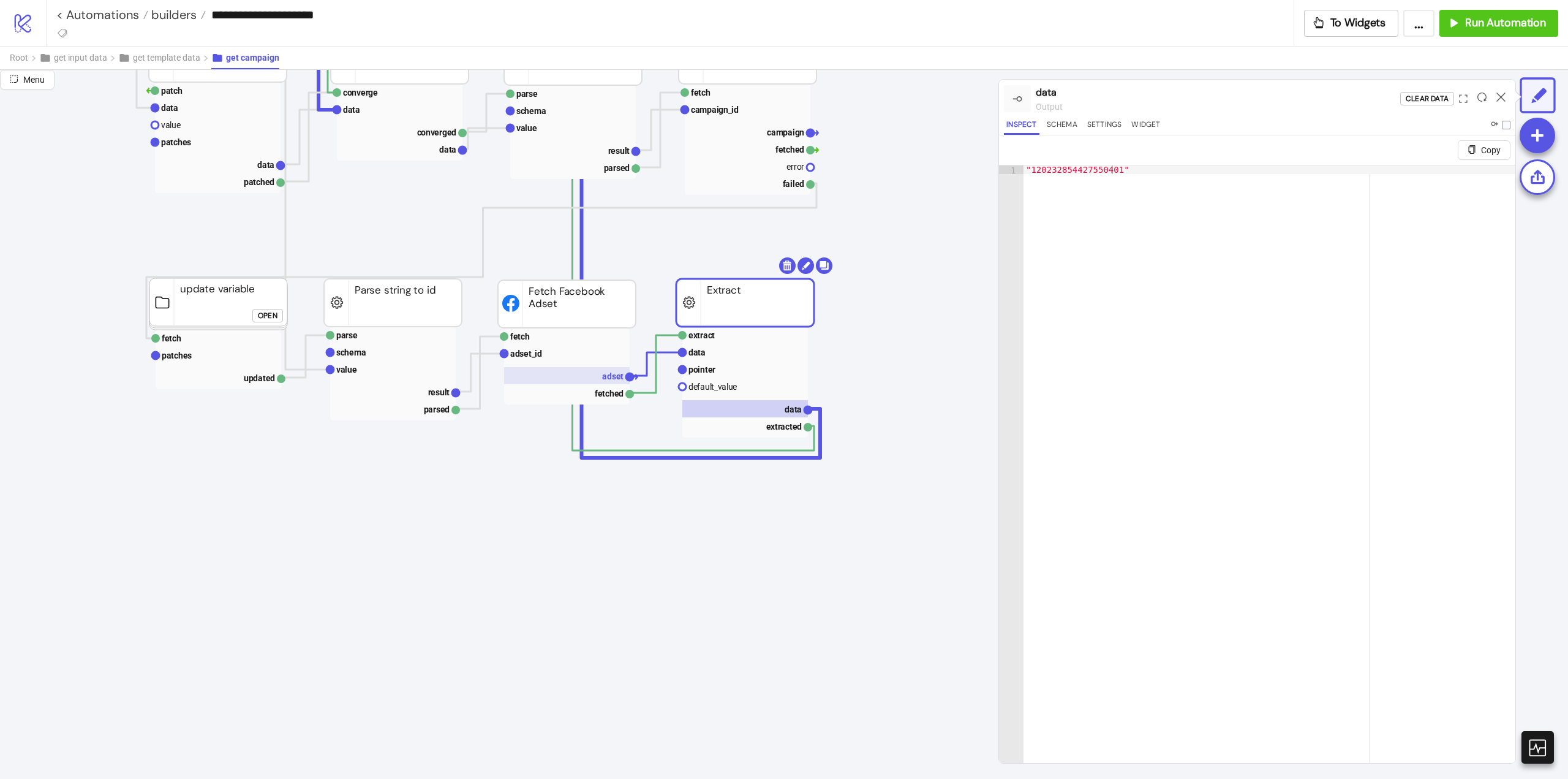
click at [597, 375] on rect at bounding box center [567, 375] width 125 height 17
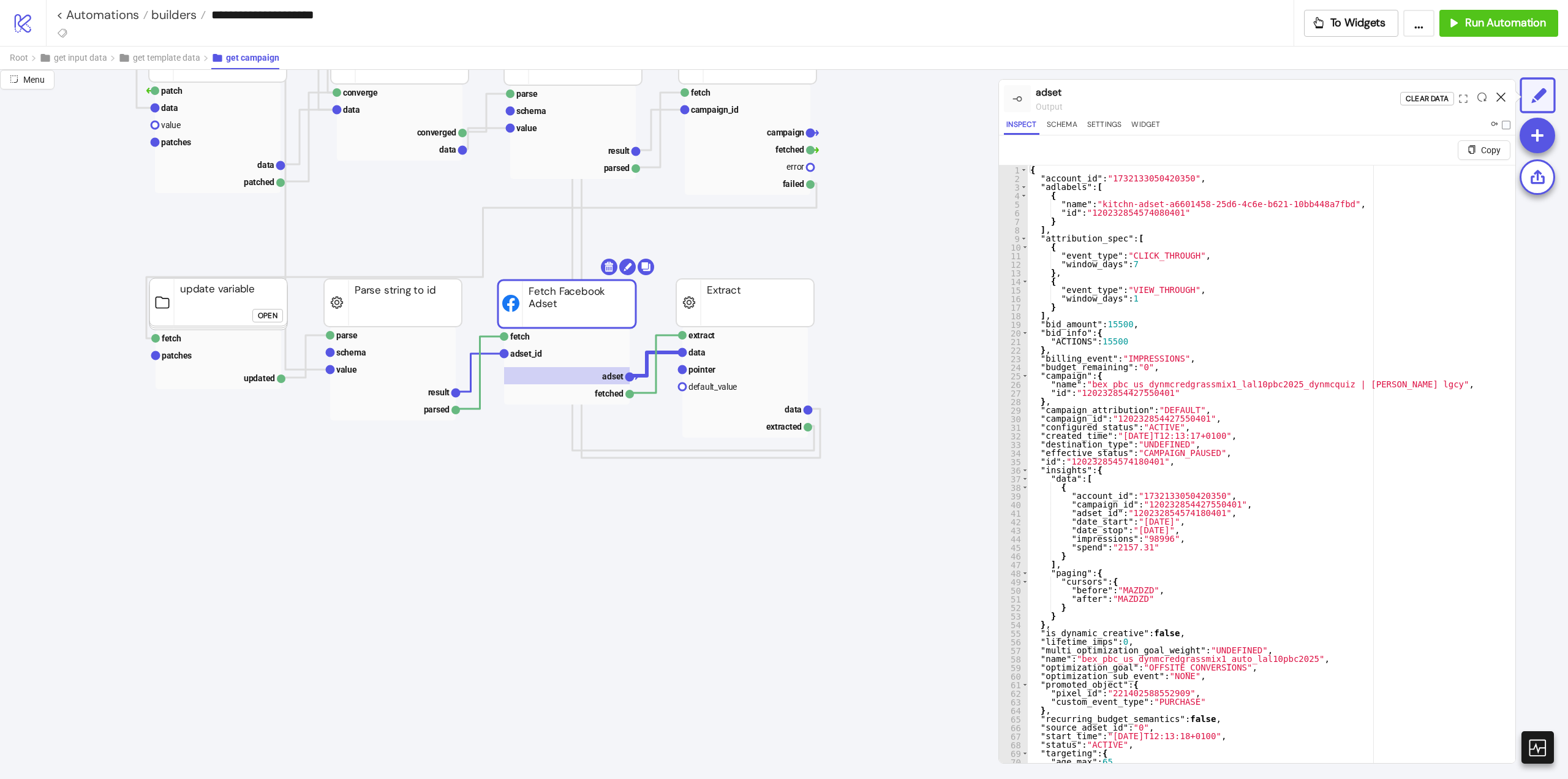
click at [1499, 98] on icon at bounding box center [1500, 97] width 9 height 9
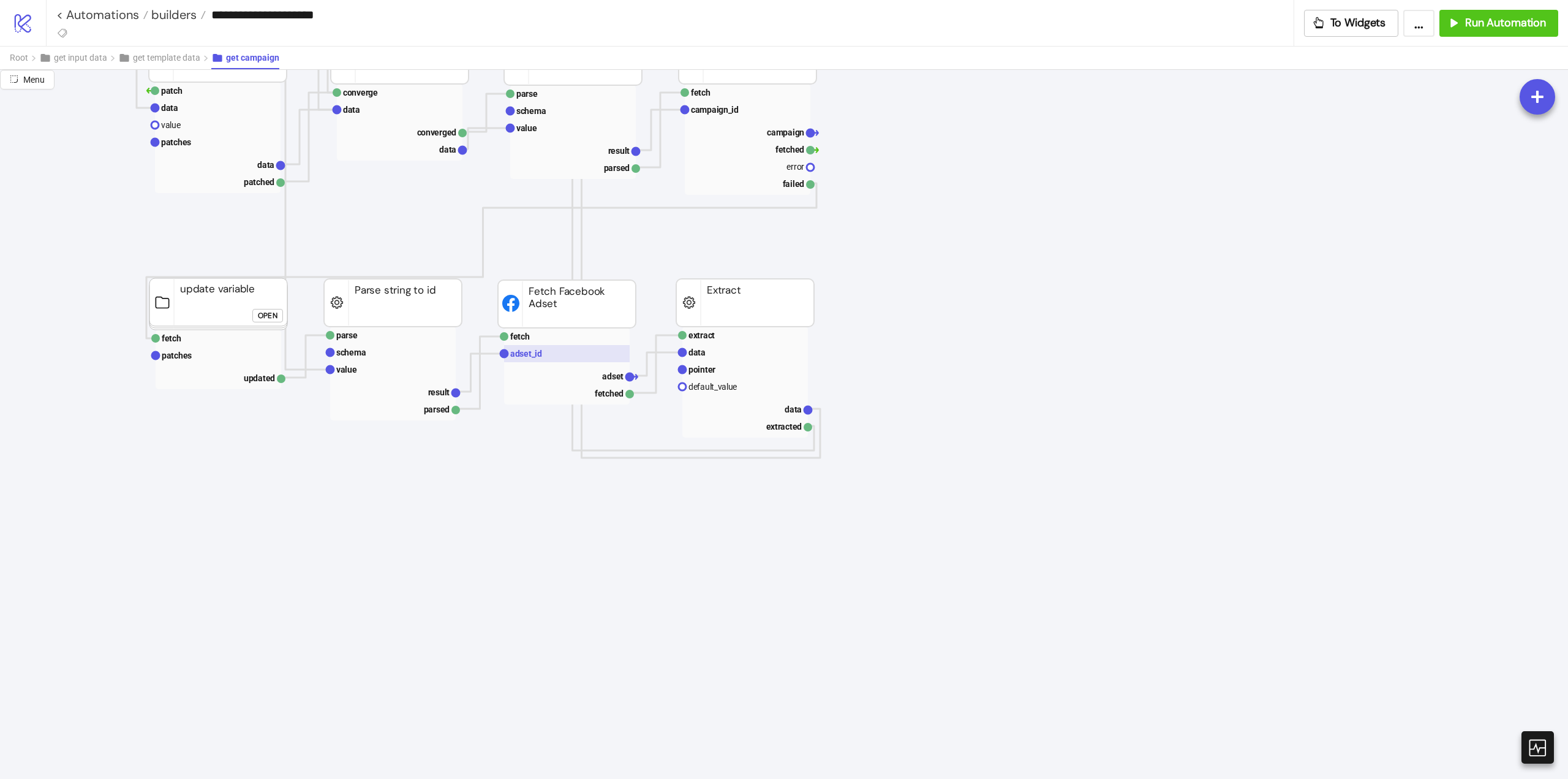
click at [535, 350] on text "adset_id" at bounding box center [526, 353] width 32 height 10
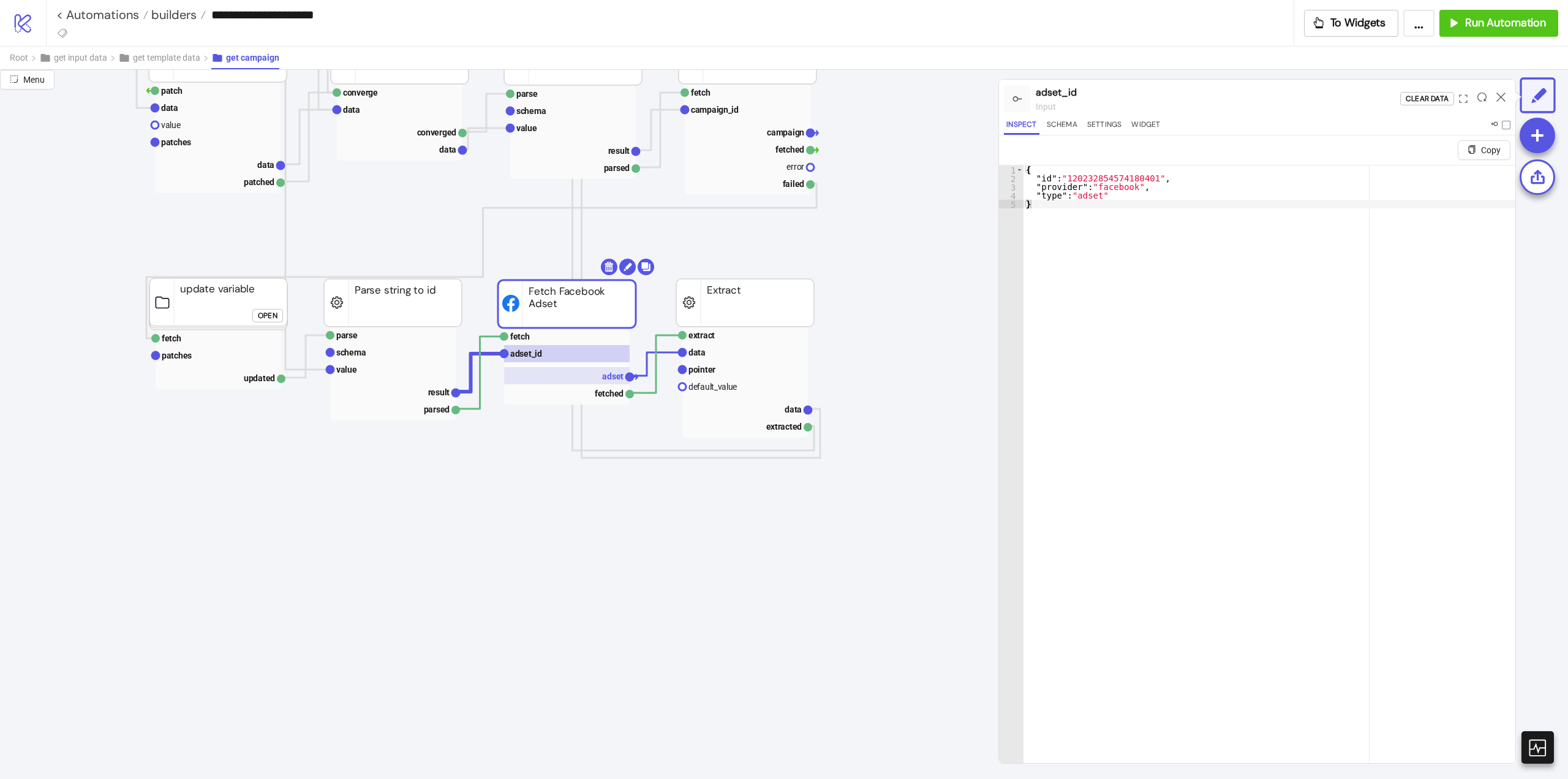
click at [579, 370] on rect at bounding box center [567, 375] width 125 height 17
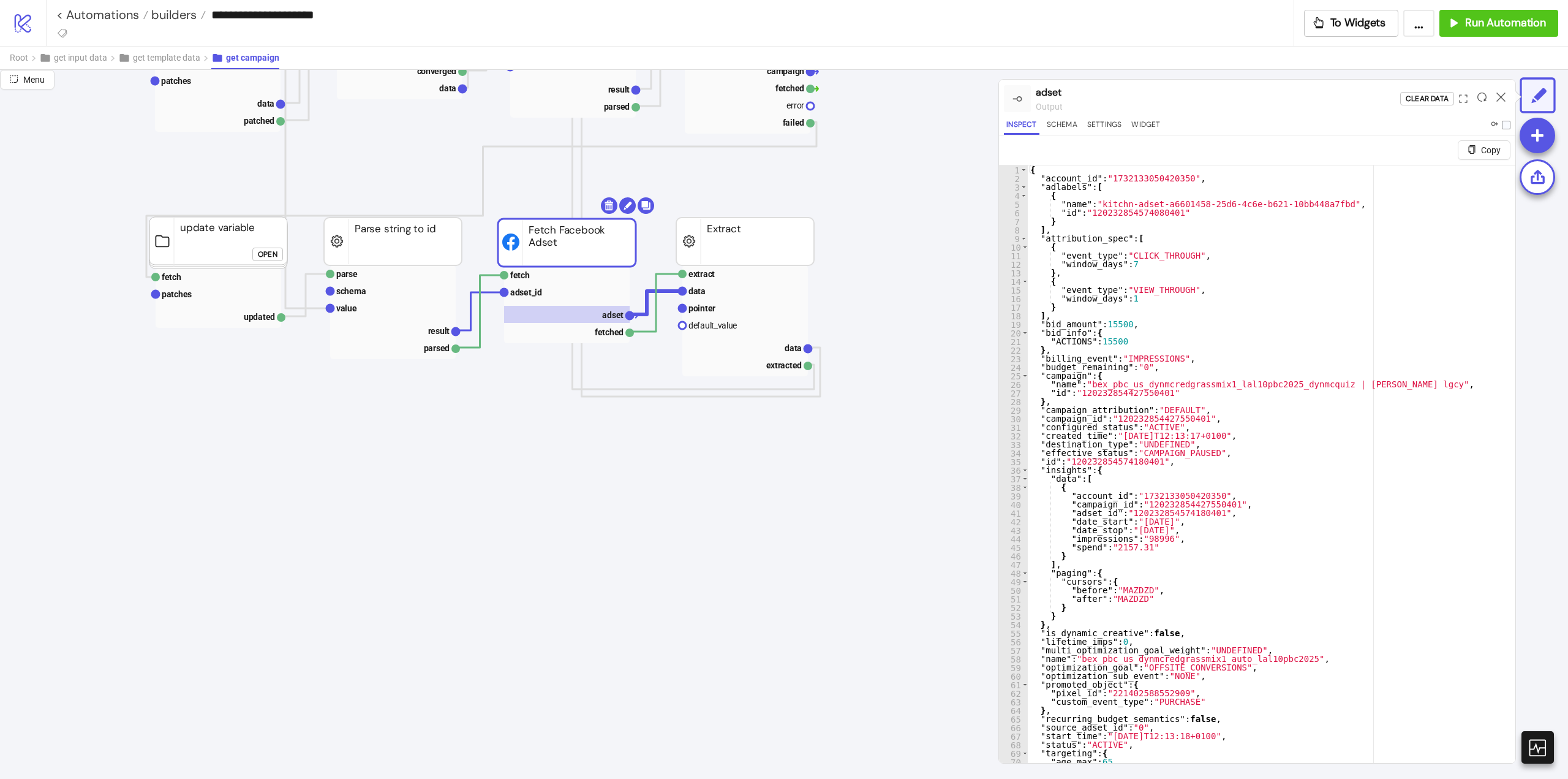
scroll to position [183, 0]
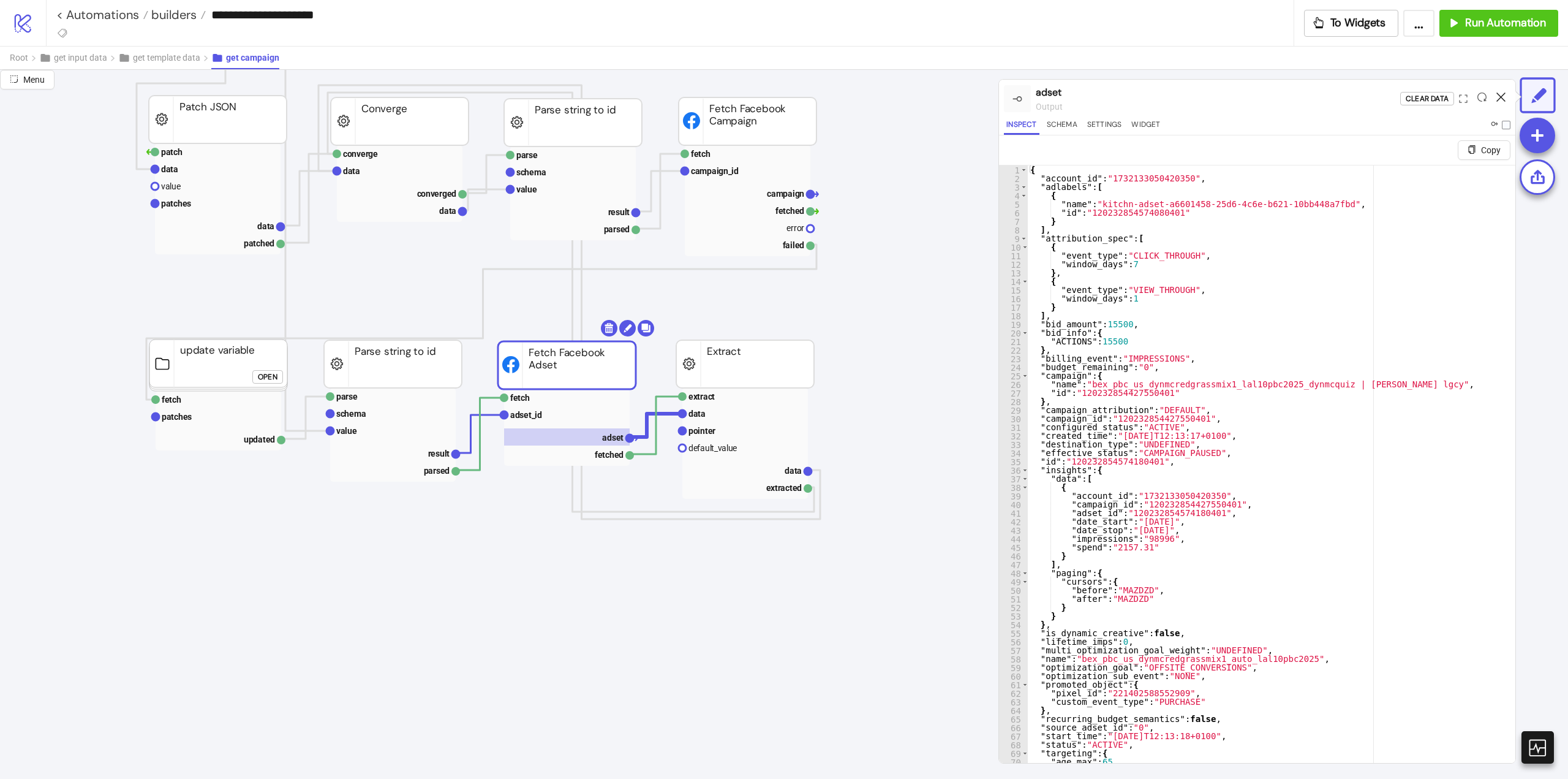
click at [1505, 95] on icon at bounding box center [1500, 97] width 9 height 9
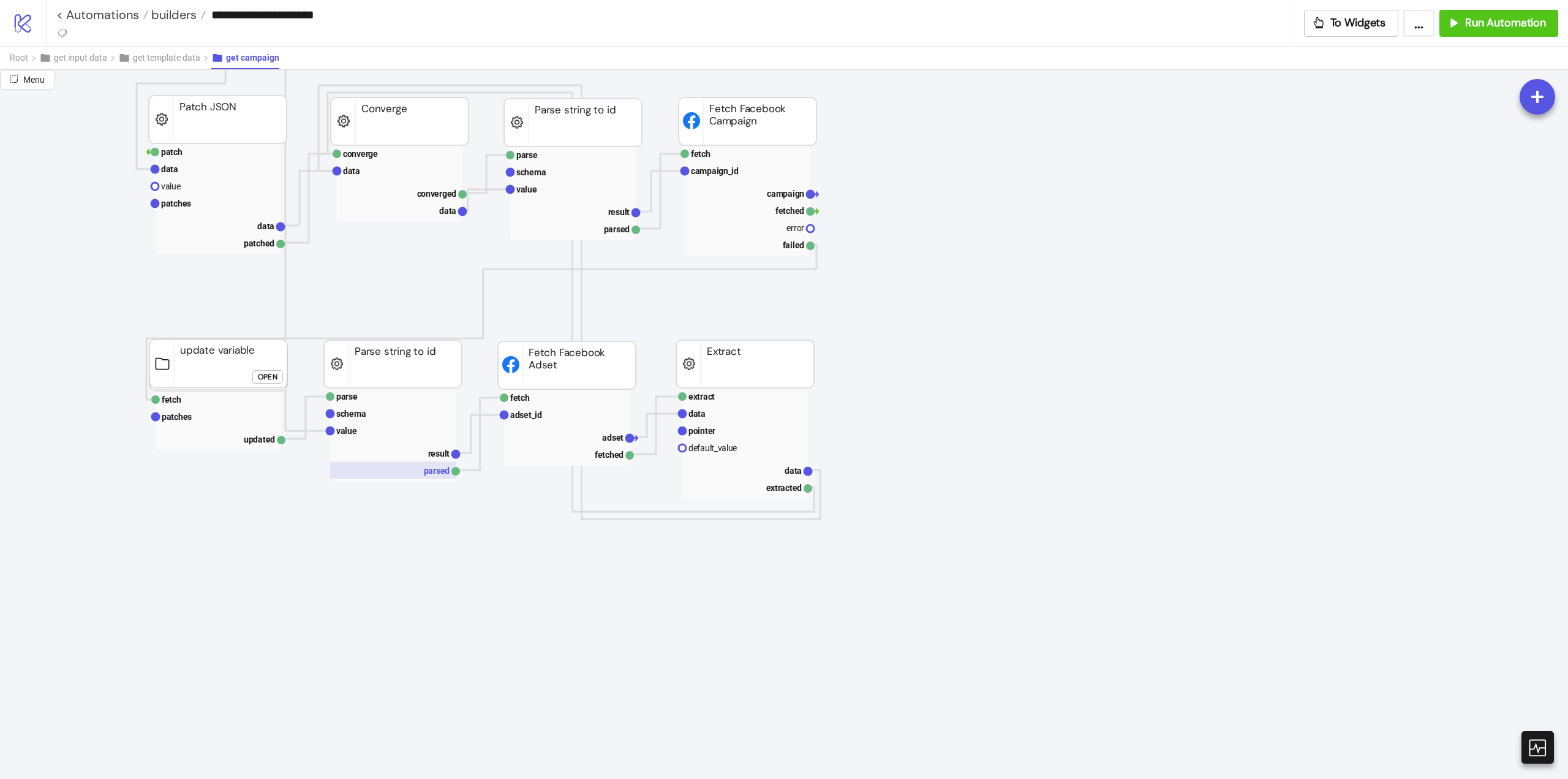
scroll to position [245, 0]
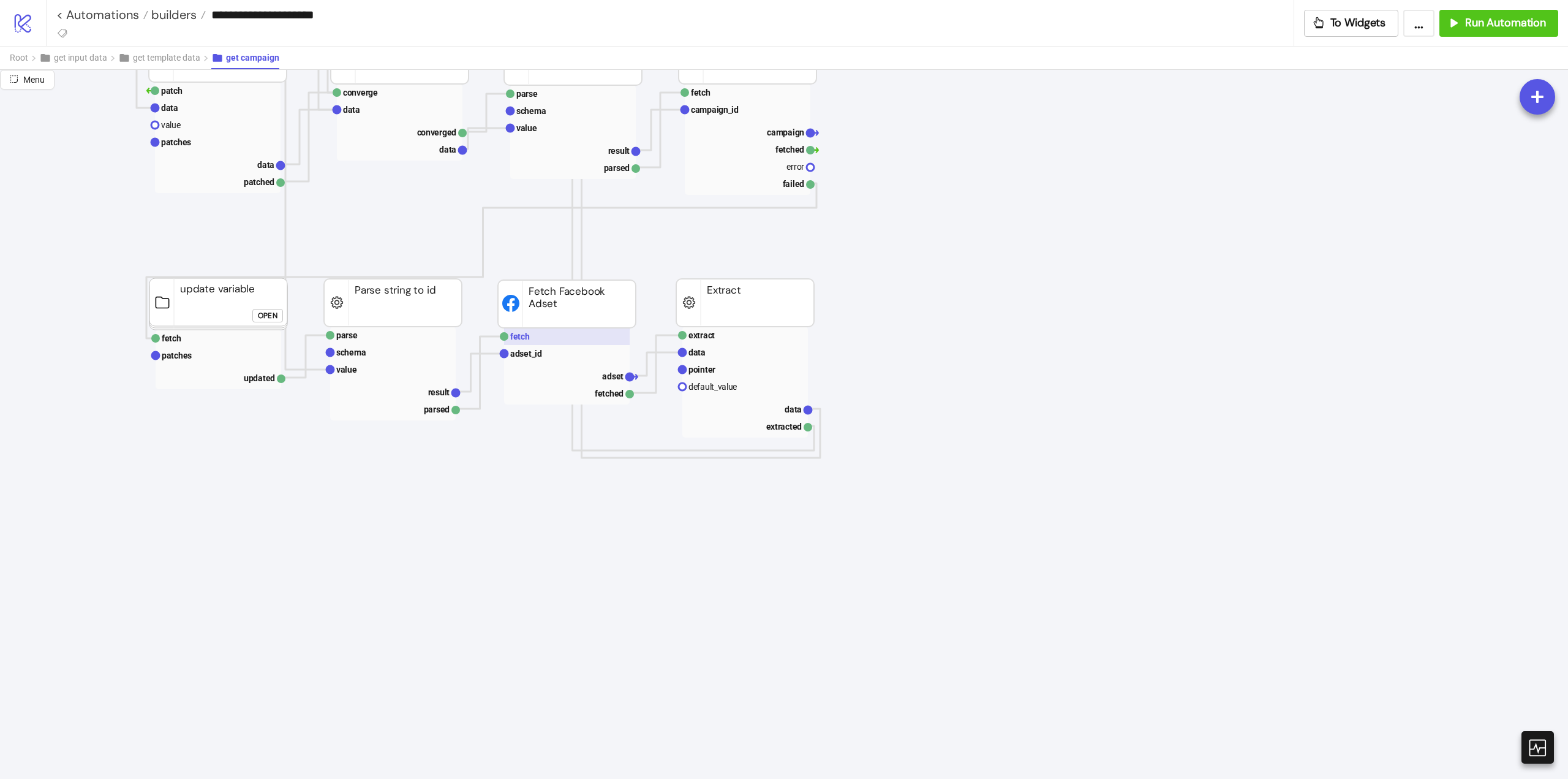
click at [529, 340] on text "fetch" at bounding box center [520, 336] width 20 height 10
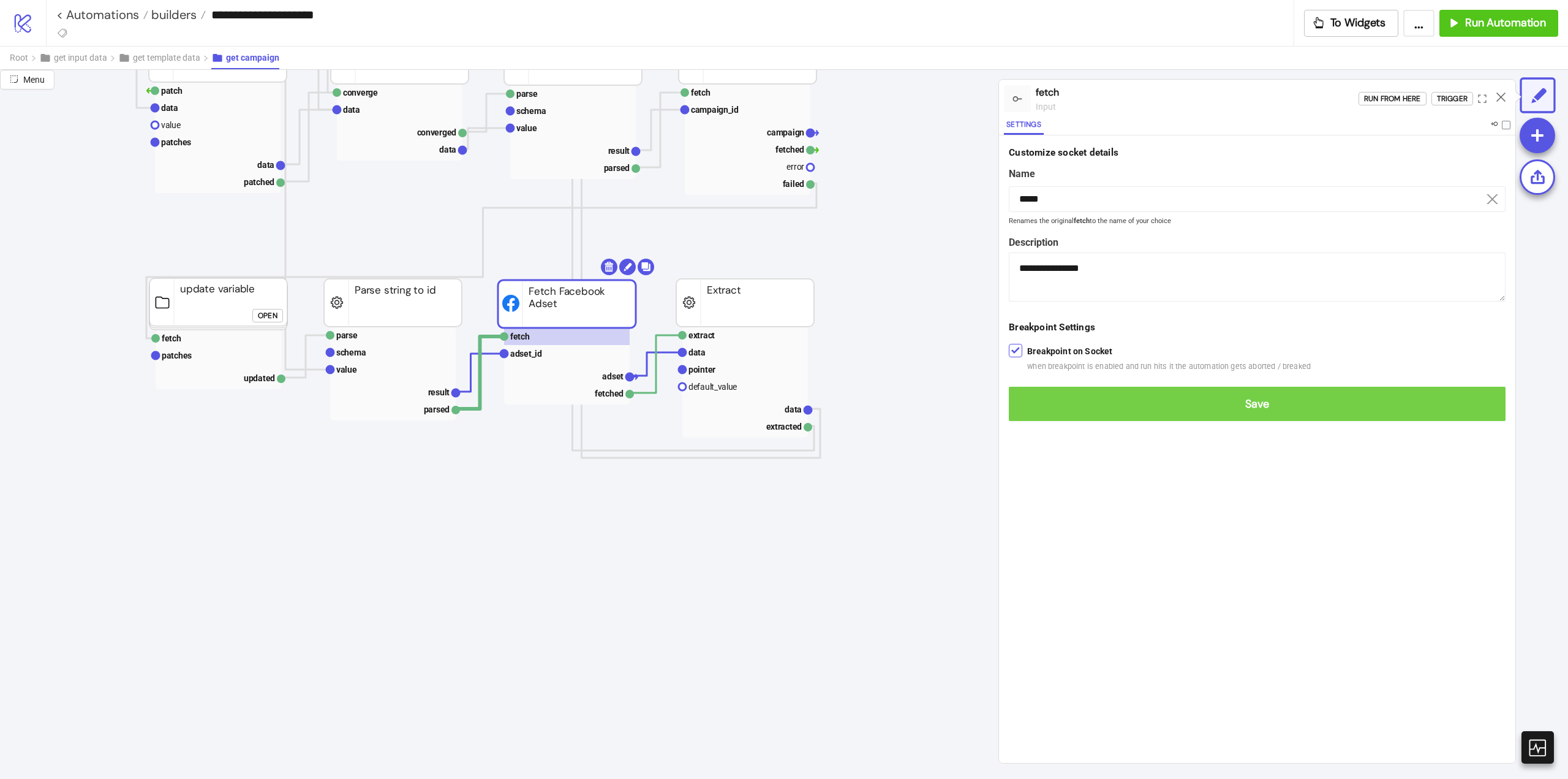
click at [1035, 390] on button "Save" at bounding box center [1257, 404] width 497 height 34
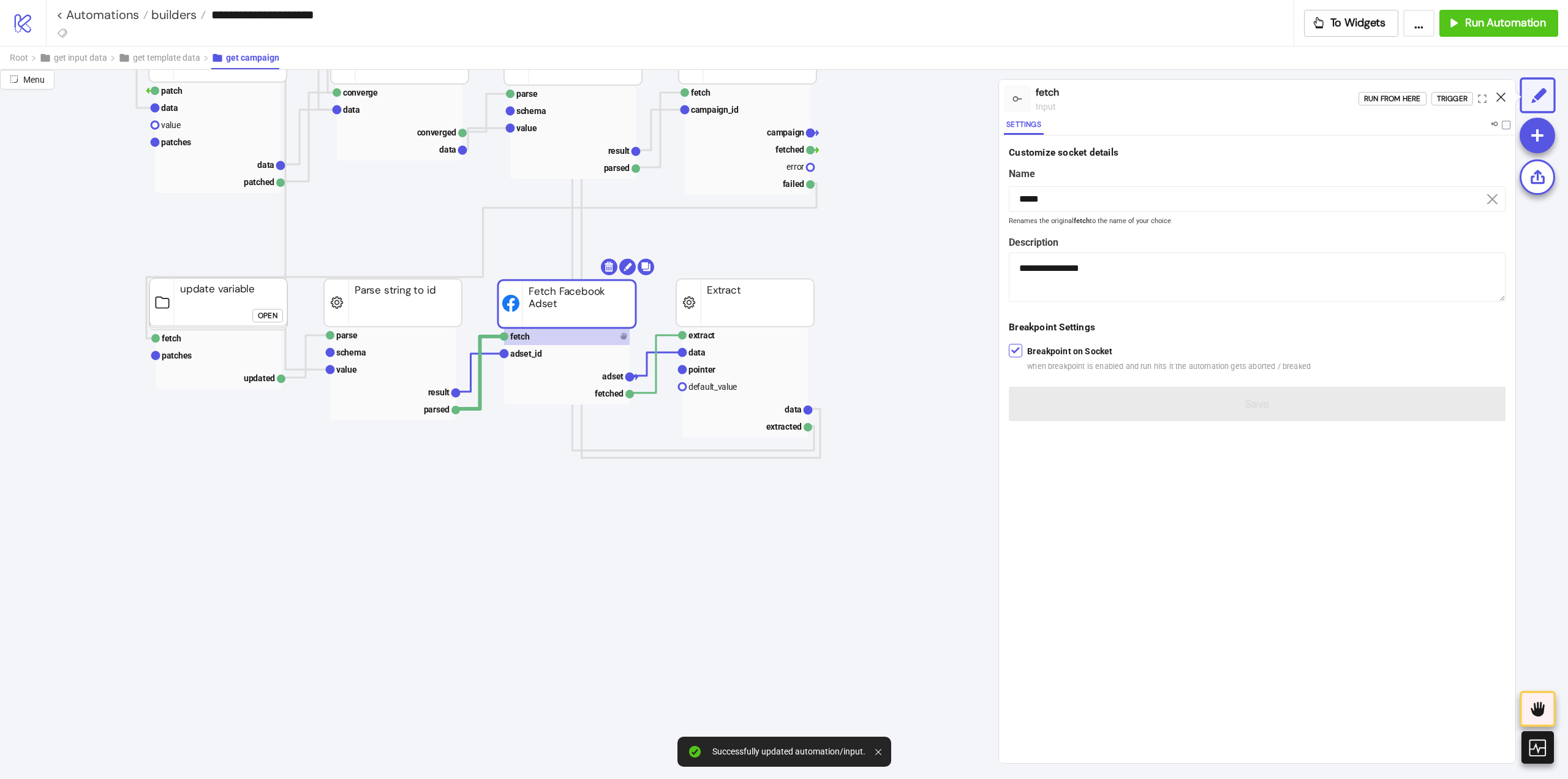
click at [1499, 100] on icon at bounding box center [1500, 97] width 9 height 9
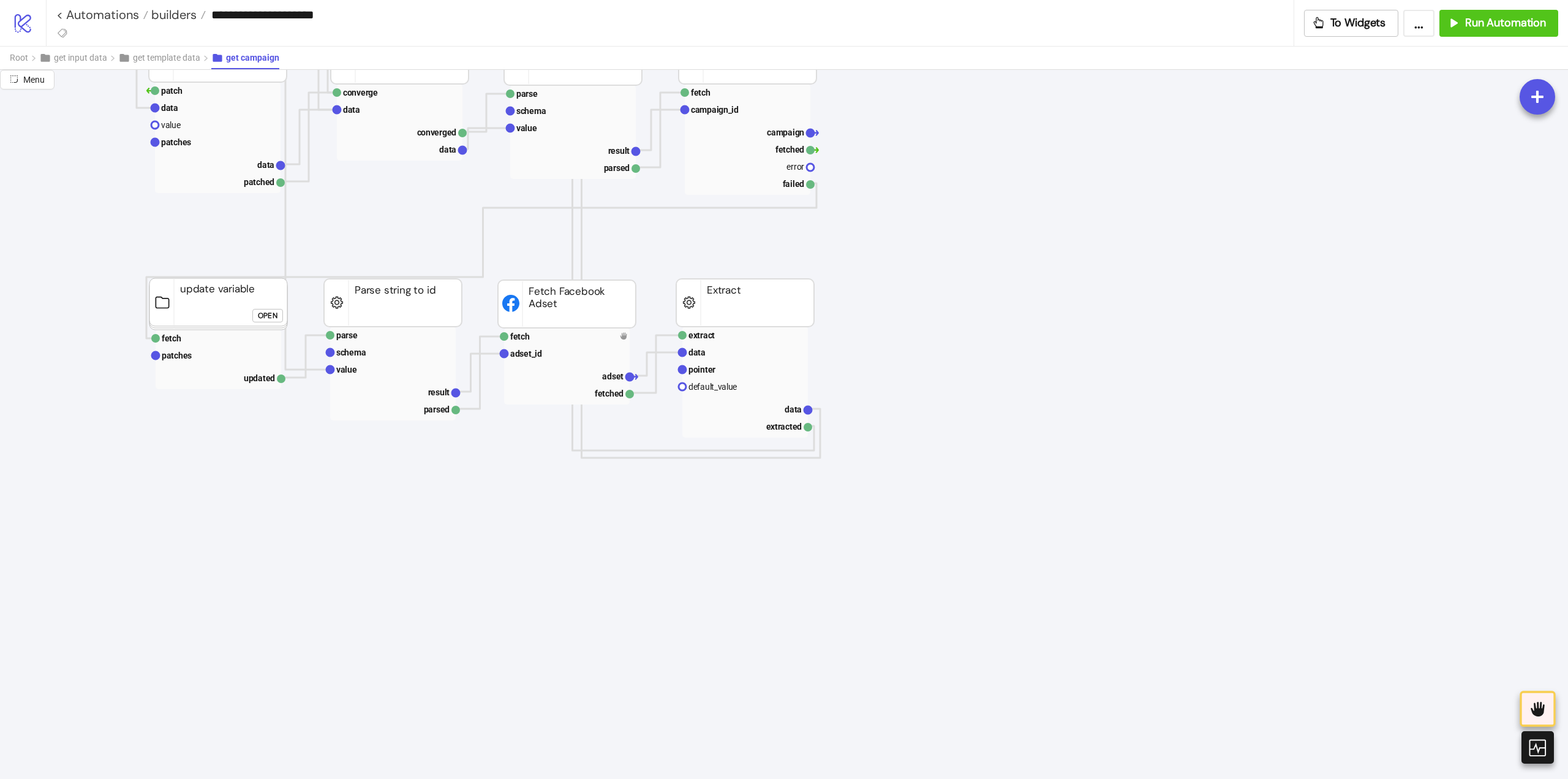
scroll to position [0, 0]
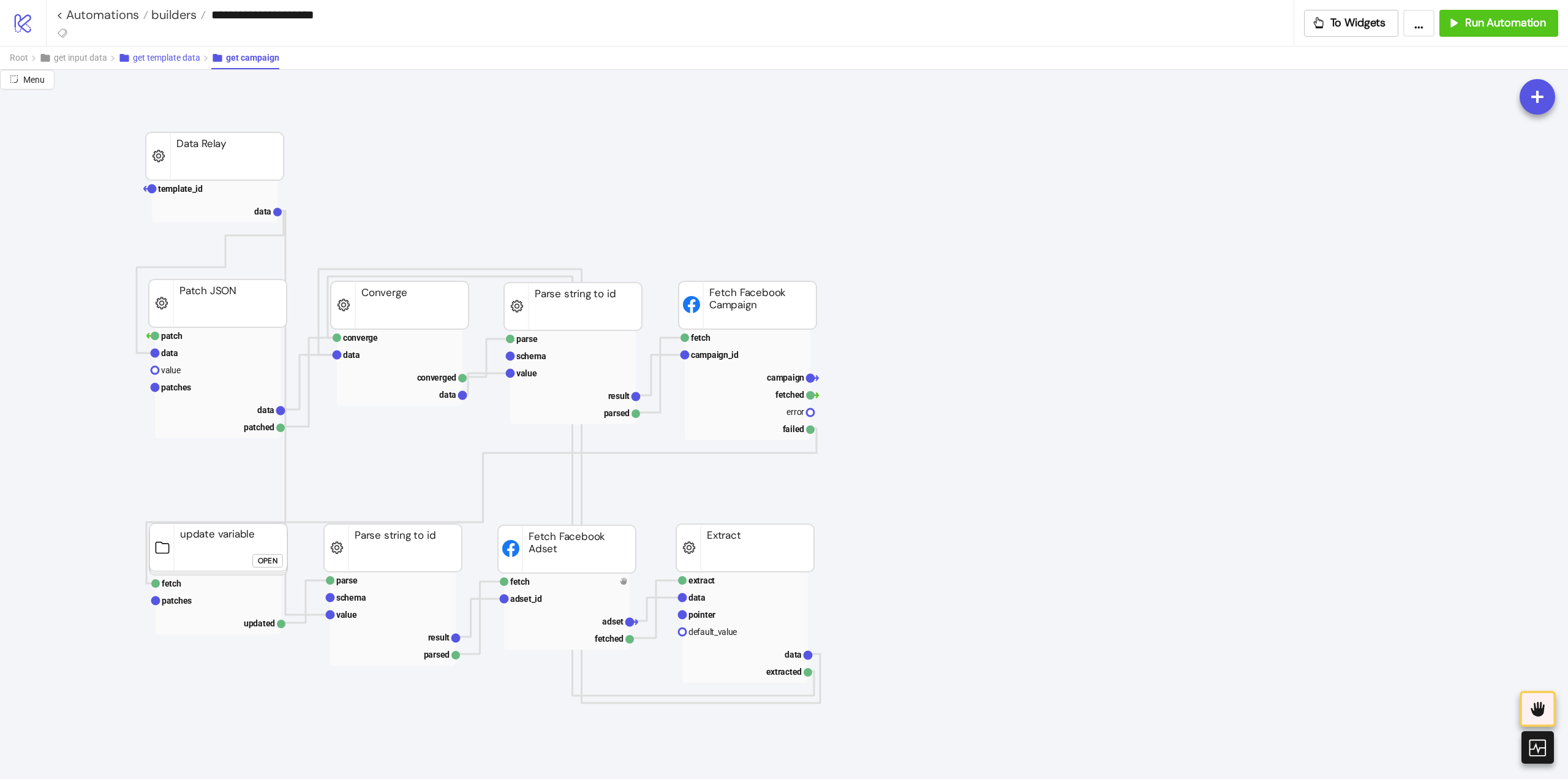
click at [171, 59] on span "get template data" at bounding box center [166, 57] width 68 height 10
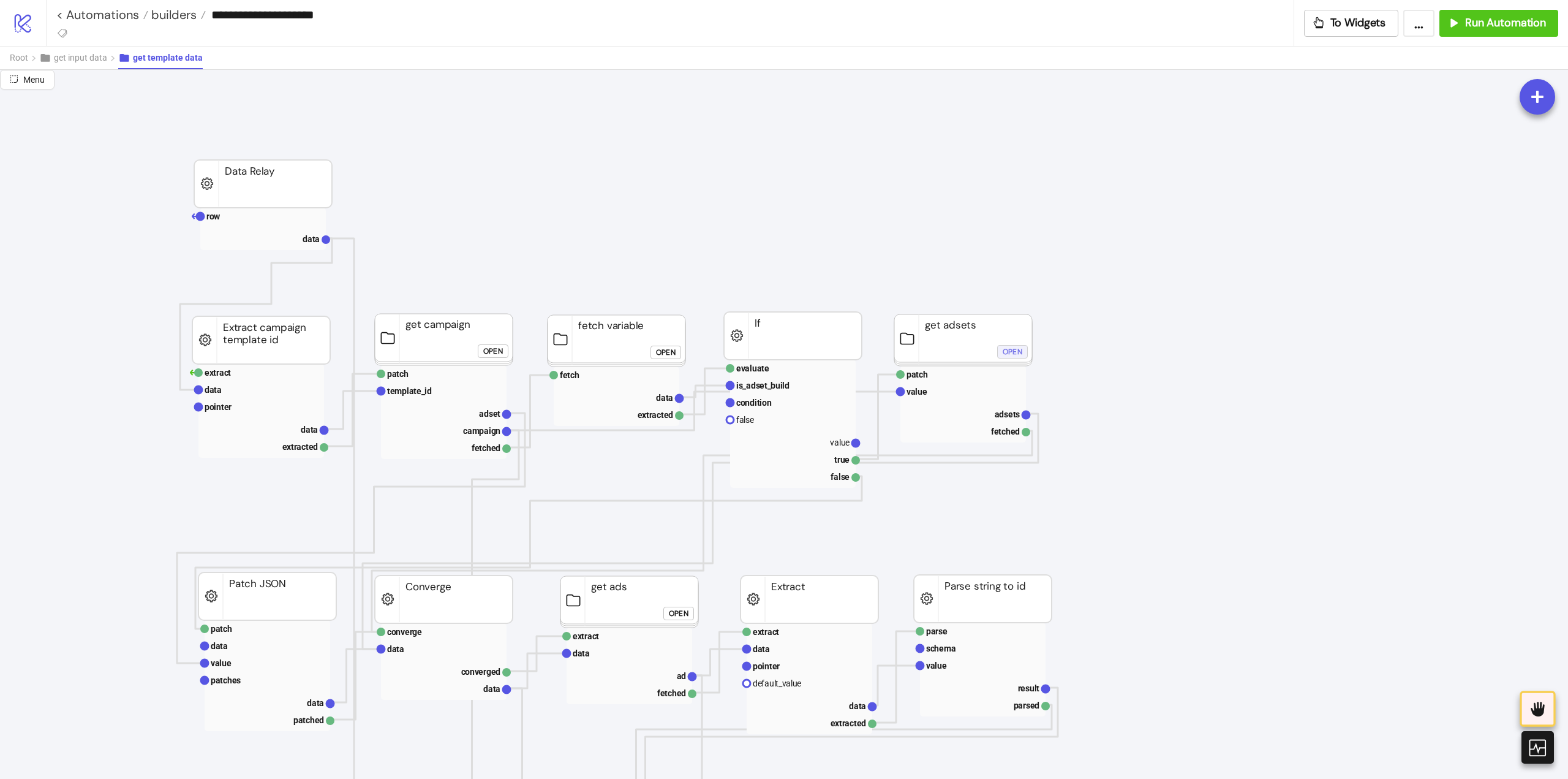
click at [1000, 350] on button "Open" at bounding box center [1012, 352] width 31 height 14
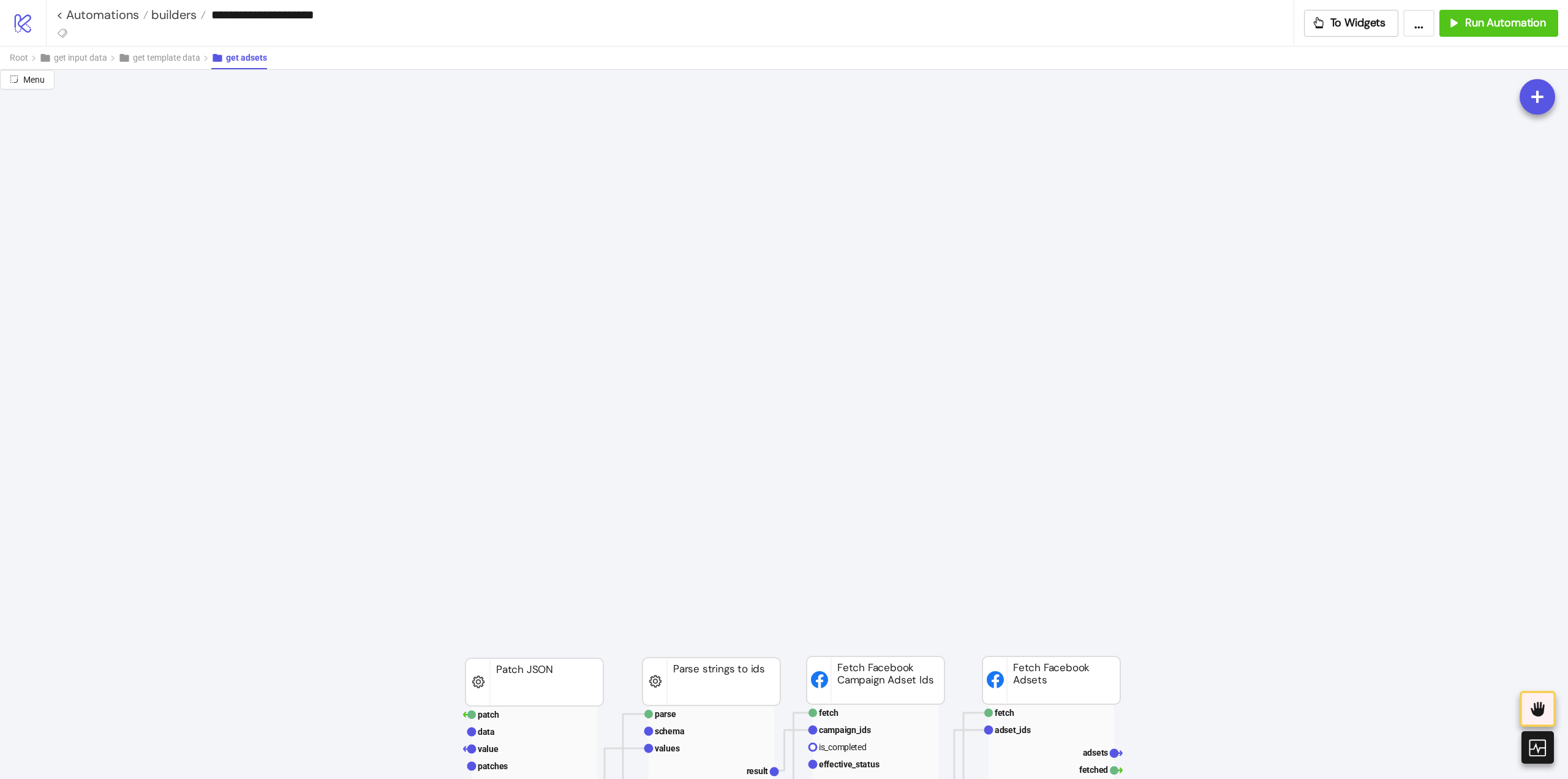
scroll to position [980, 0]
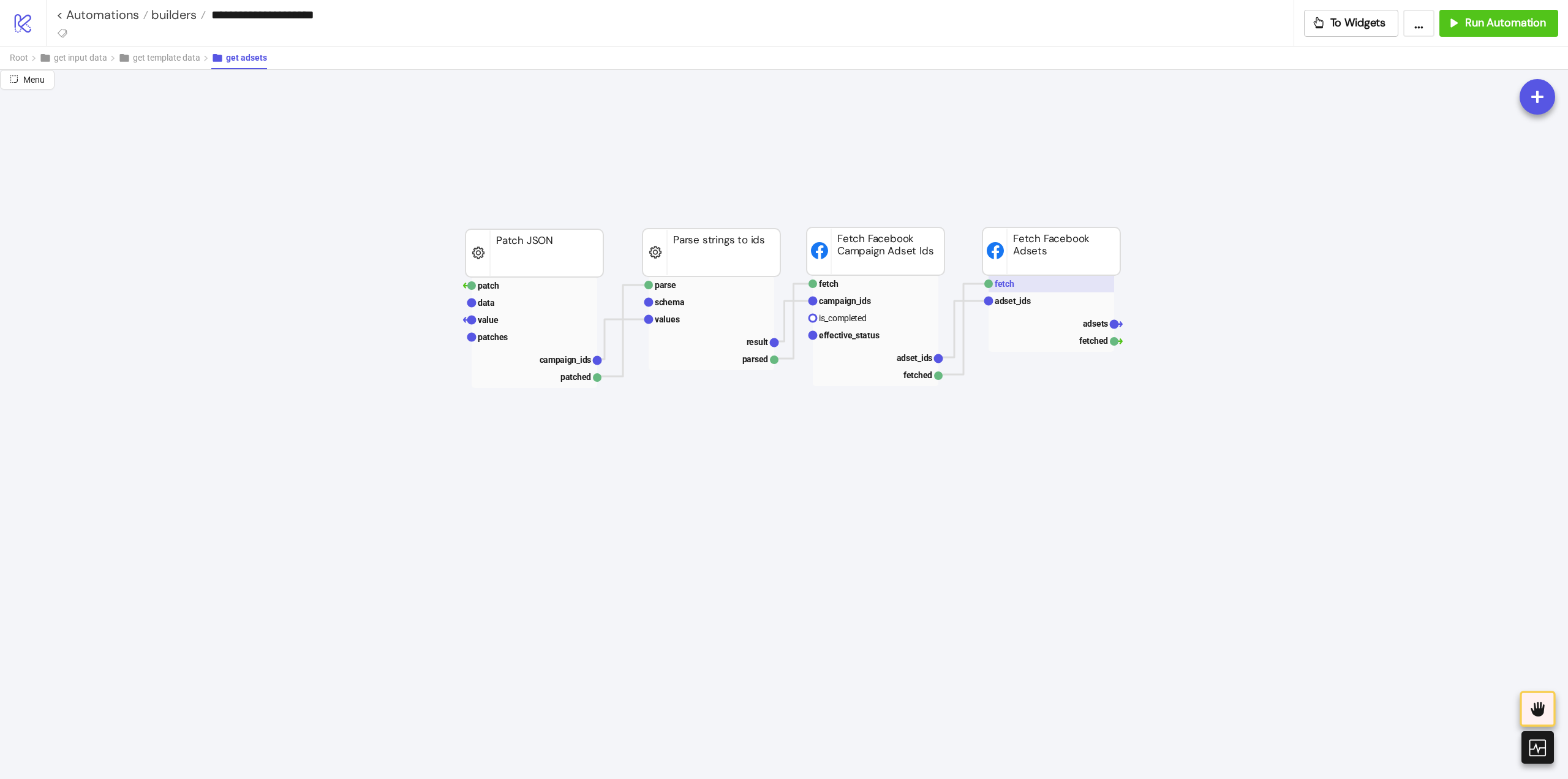
click at [1016, 286] on rect at bounding box center [1052, 283] width 125 height 17
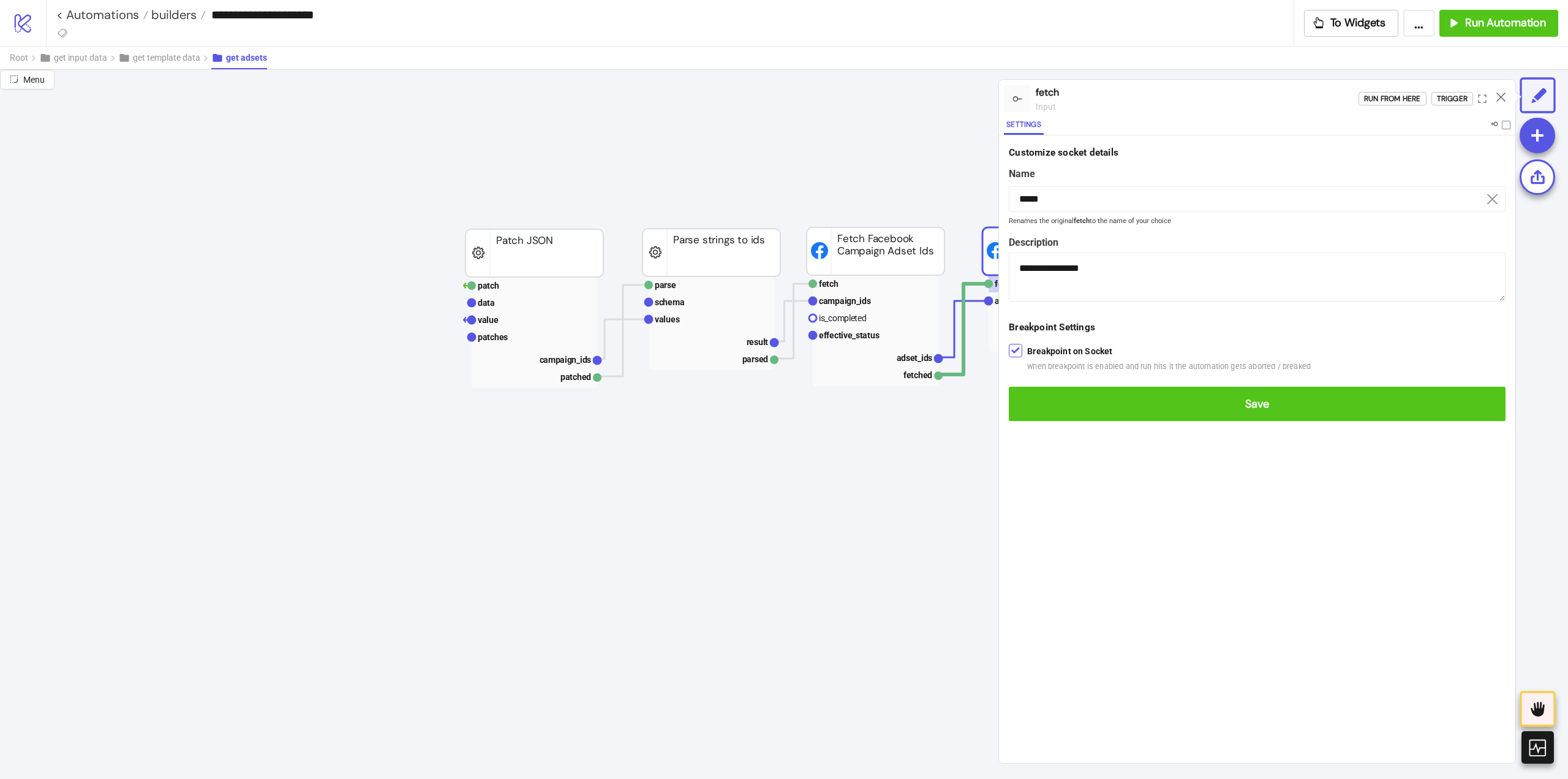
drag, startPoint x: 1034, startPoint y: 394, endPoint x: 1033, endPoint y: 418, distance: 24.0
click at [1034, 395] on button "Save" at bounding box center [1257, 404] width 497 height 34
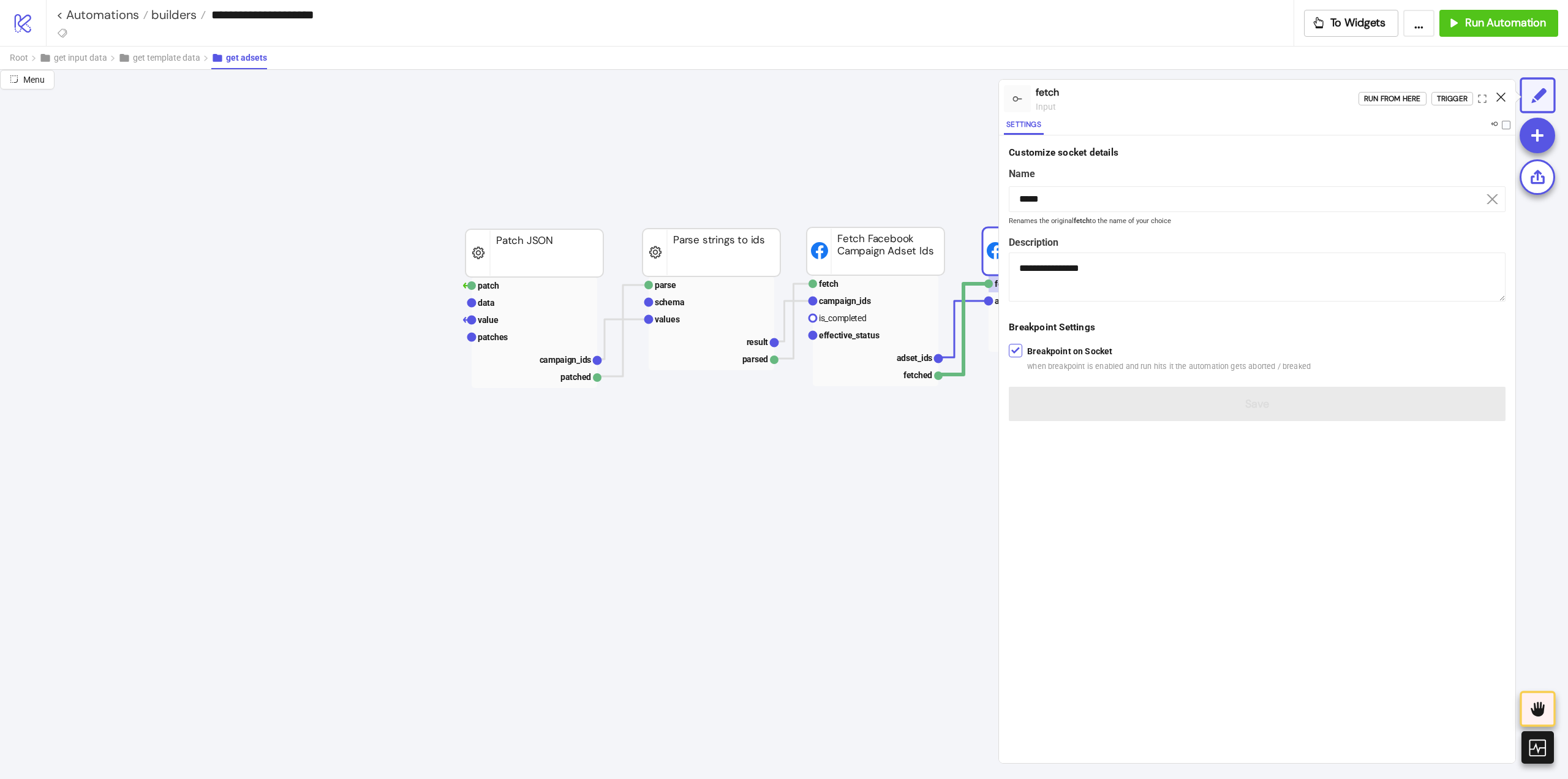
click at [1502, 93] on icon at bounding box center [1500, 97] width 9 height 9
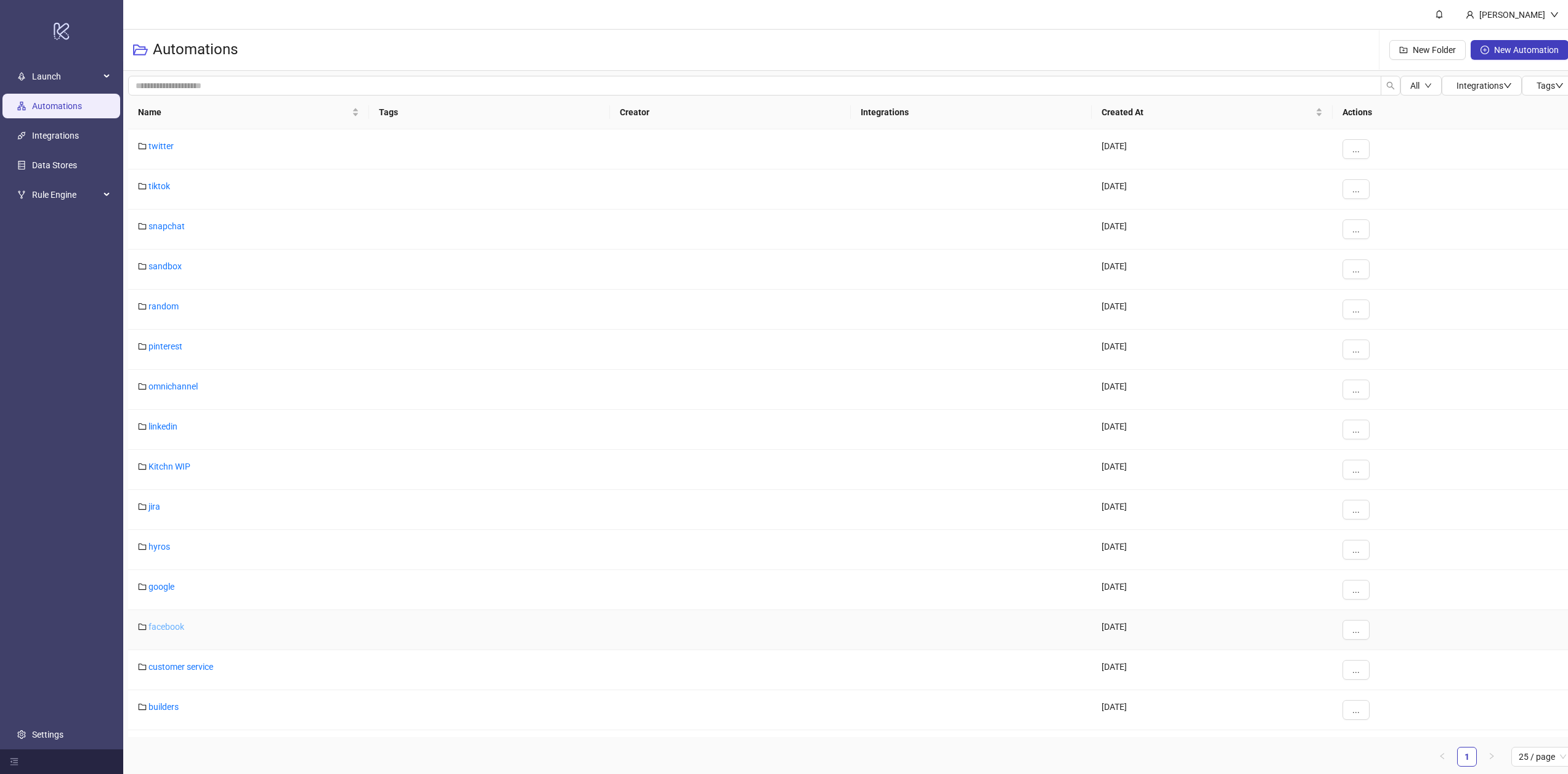
click at [170, 629] on link "facebook" at bounding box center [166, 626] width 36 height 10
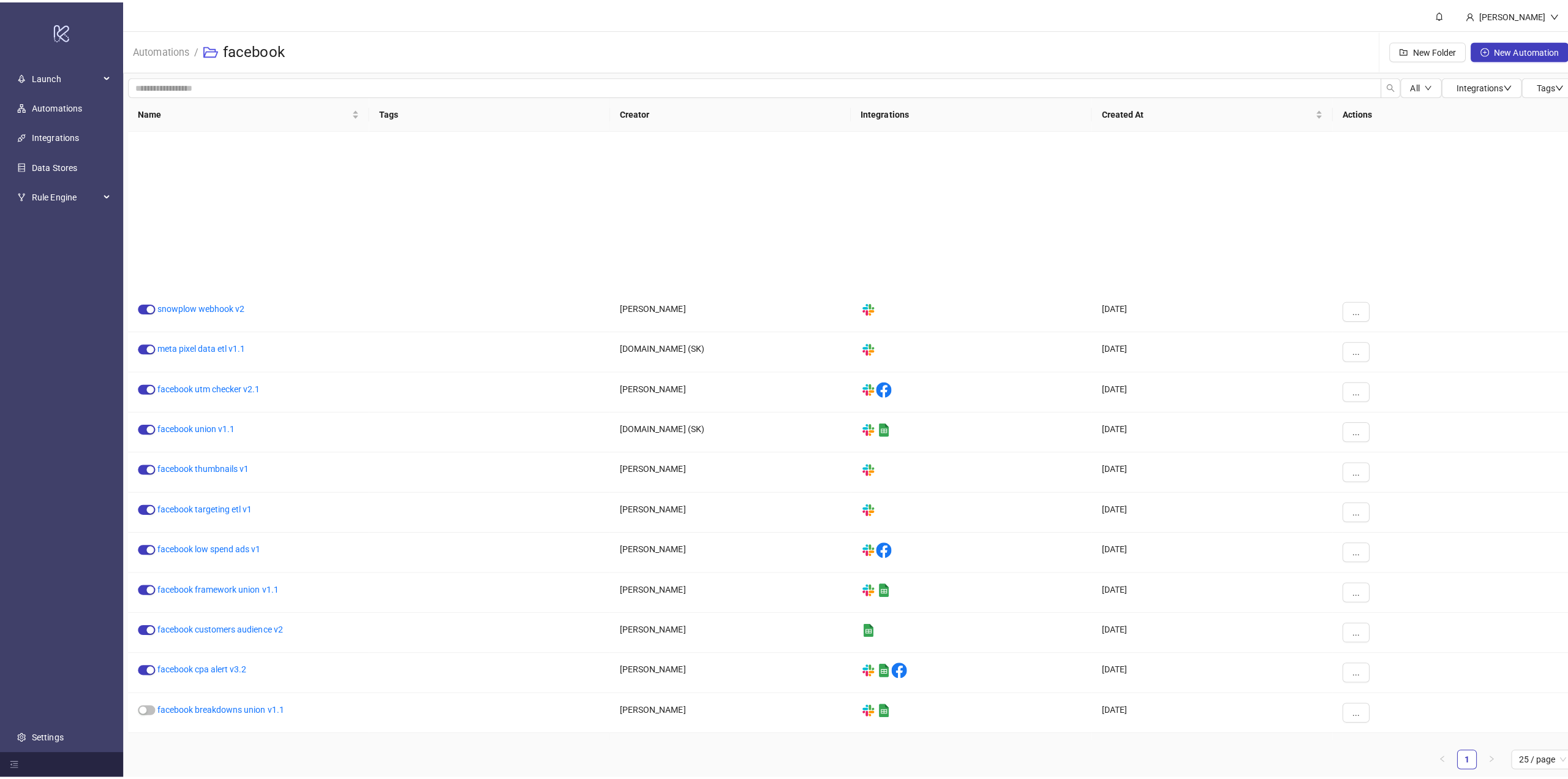
scroll to position [245, 0]
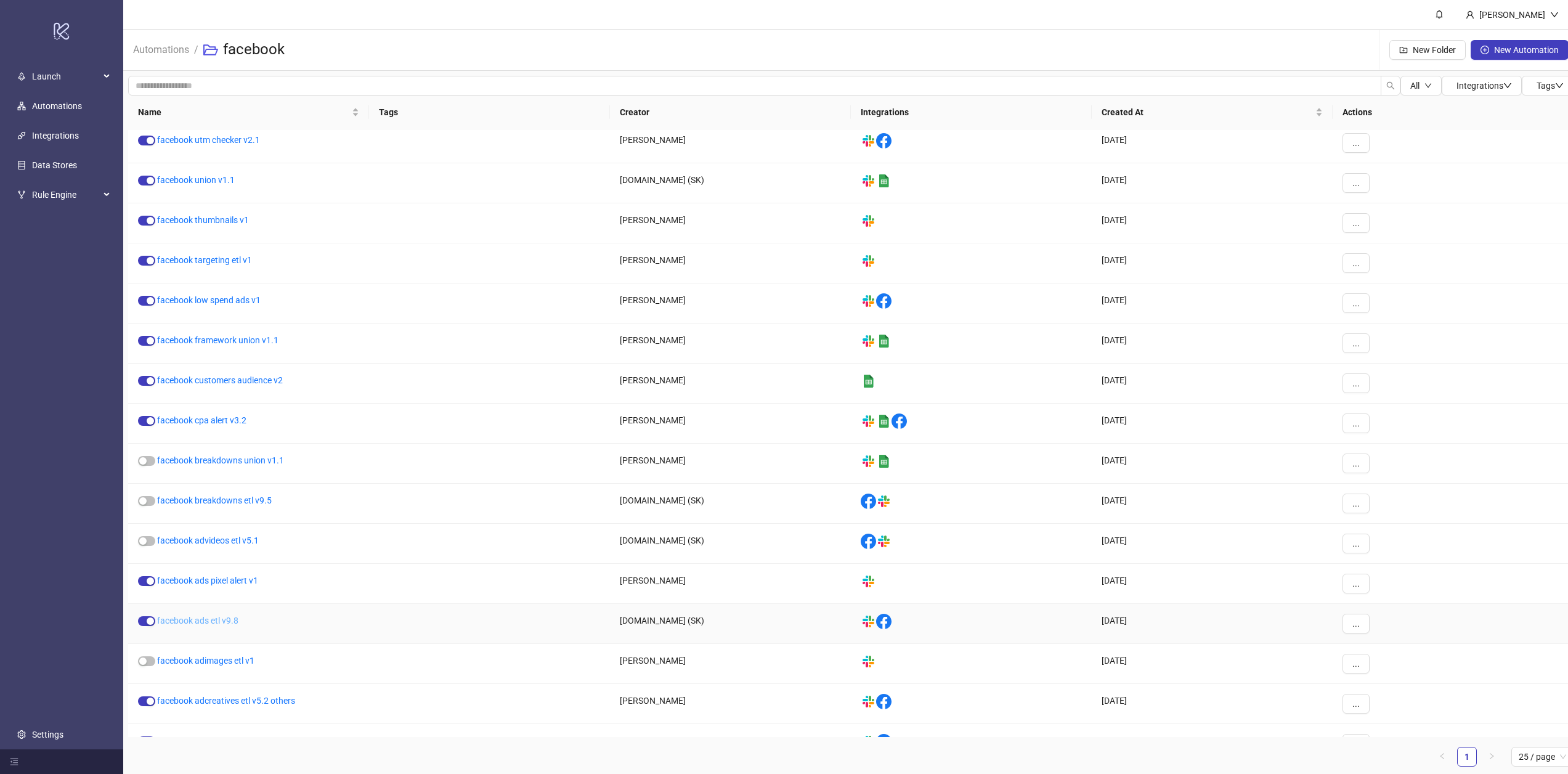
click at [204, 619] on link "facebook ads etl v9.8" at bounding box center [198, 620] width 82 height 10
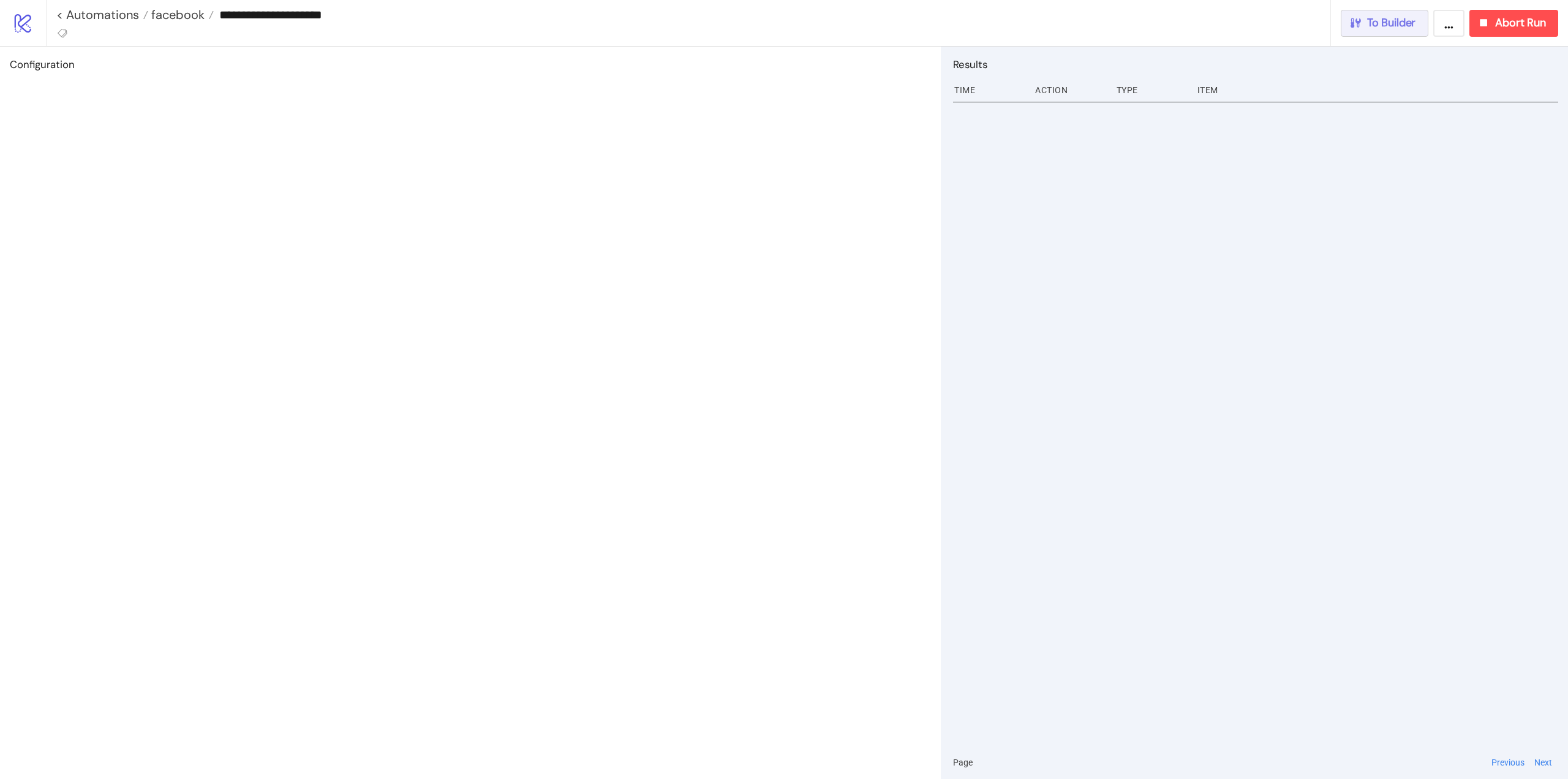
click at [1378, 29] on span "To Builder" at bounding box center [1392, 23] width 49 height 14
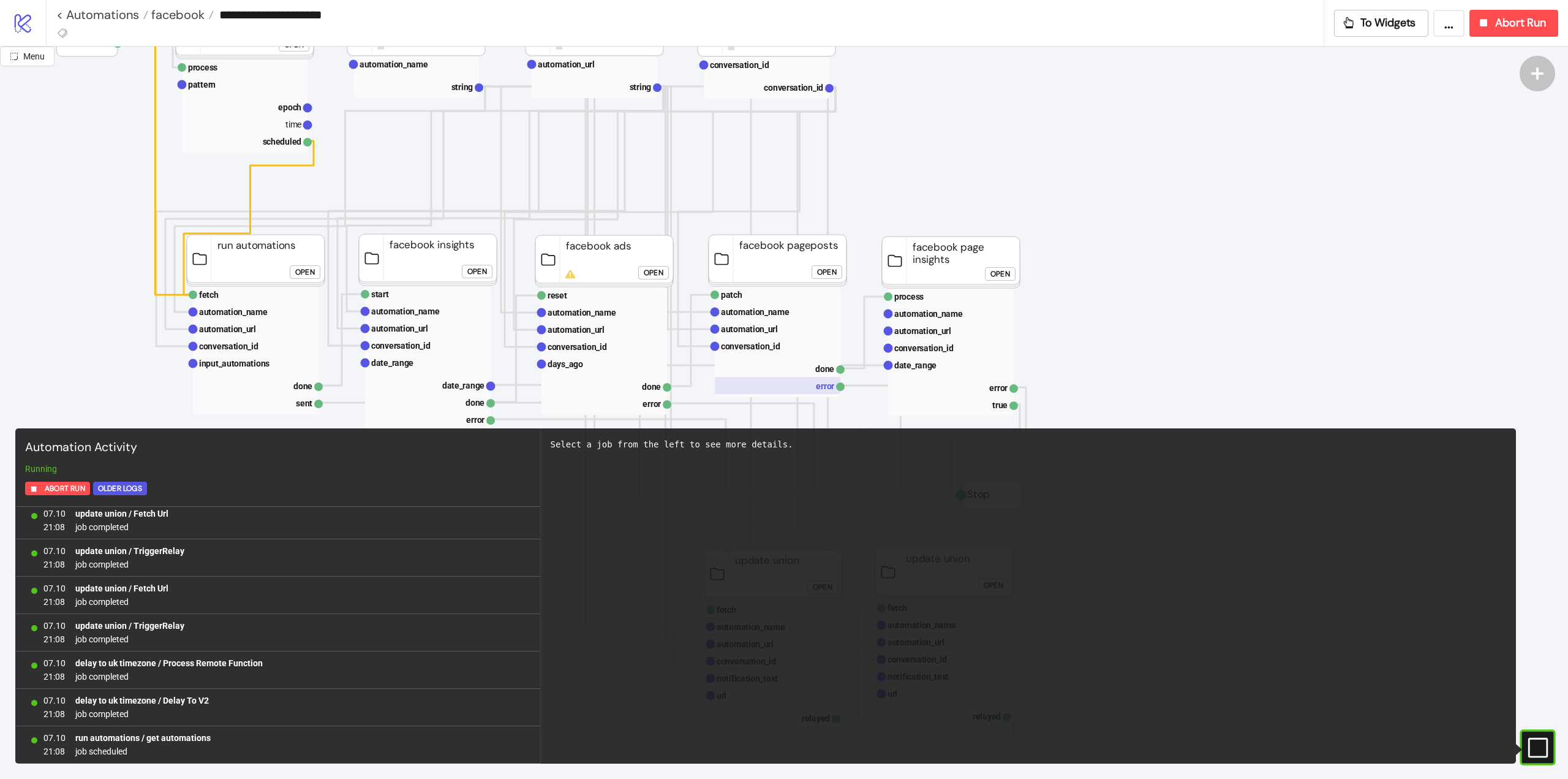
scroll to position [183, 0]
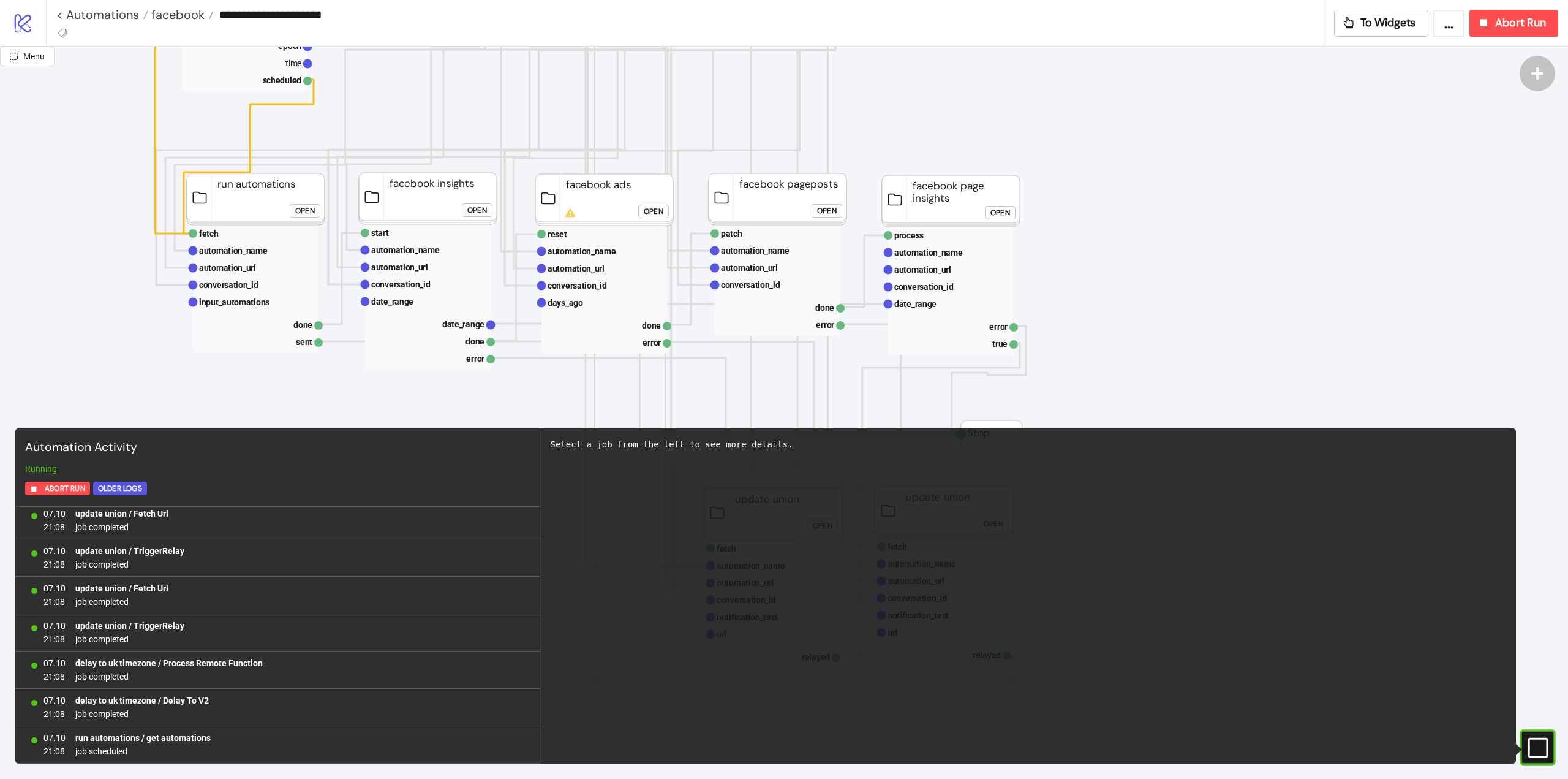
click at [653, 211] on div "Open" at bounding box center [653, 211] width 20 height 14
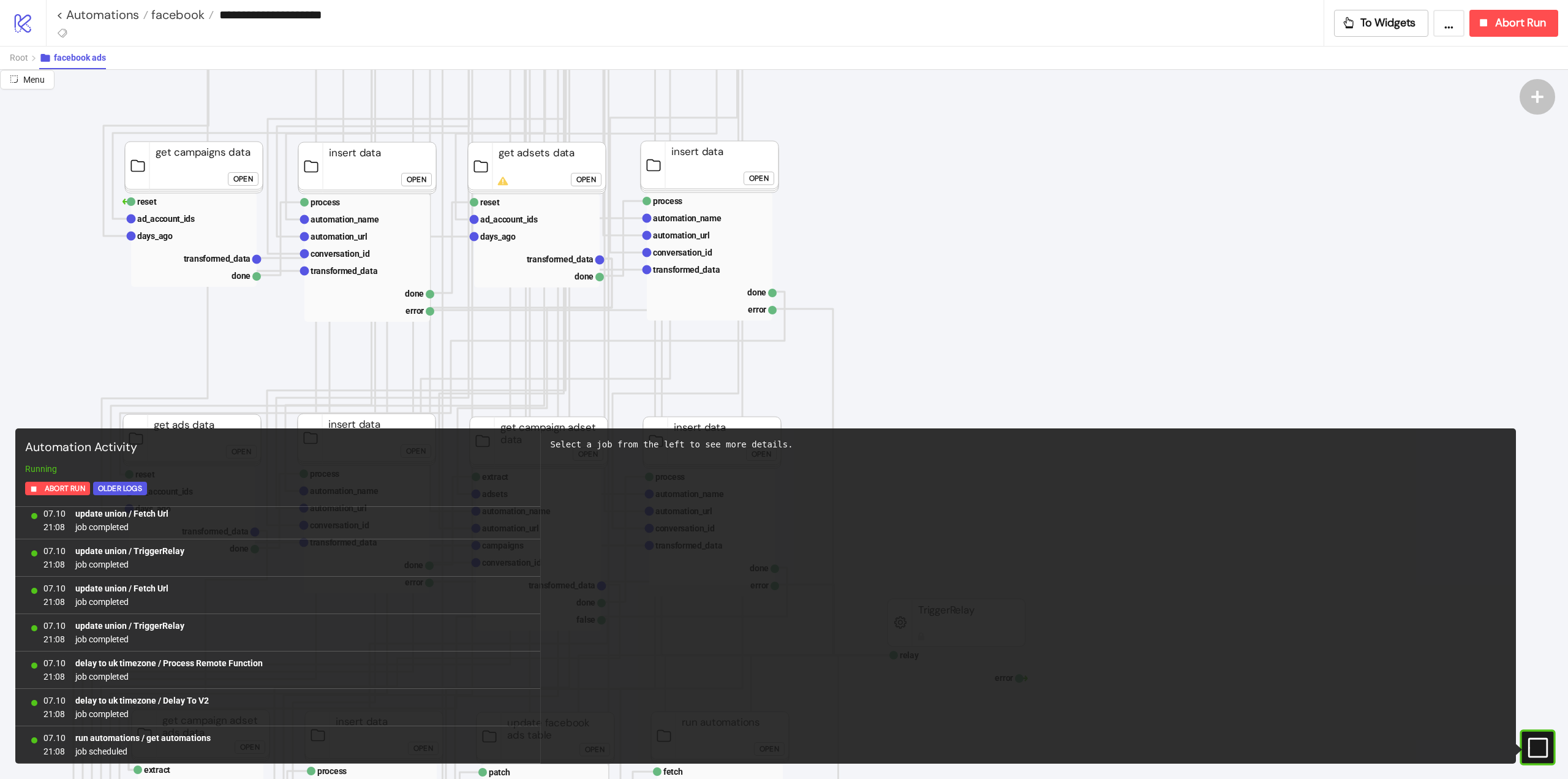
click at [1533, 749] on rect at bounding box center [1523, 747] width 18 height 18
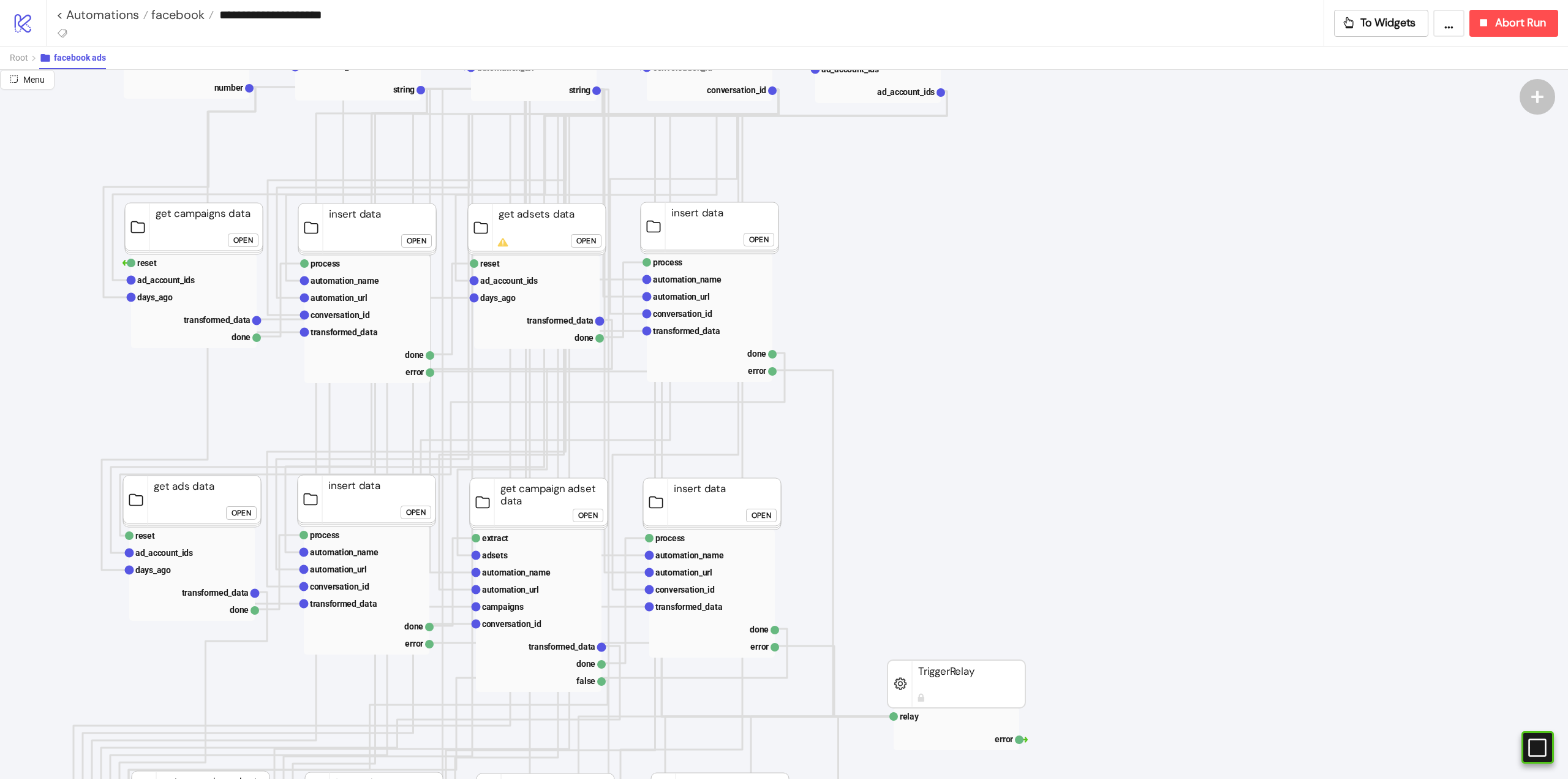
scroll to position [61, 0]
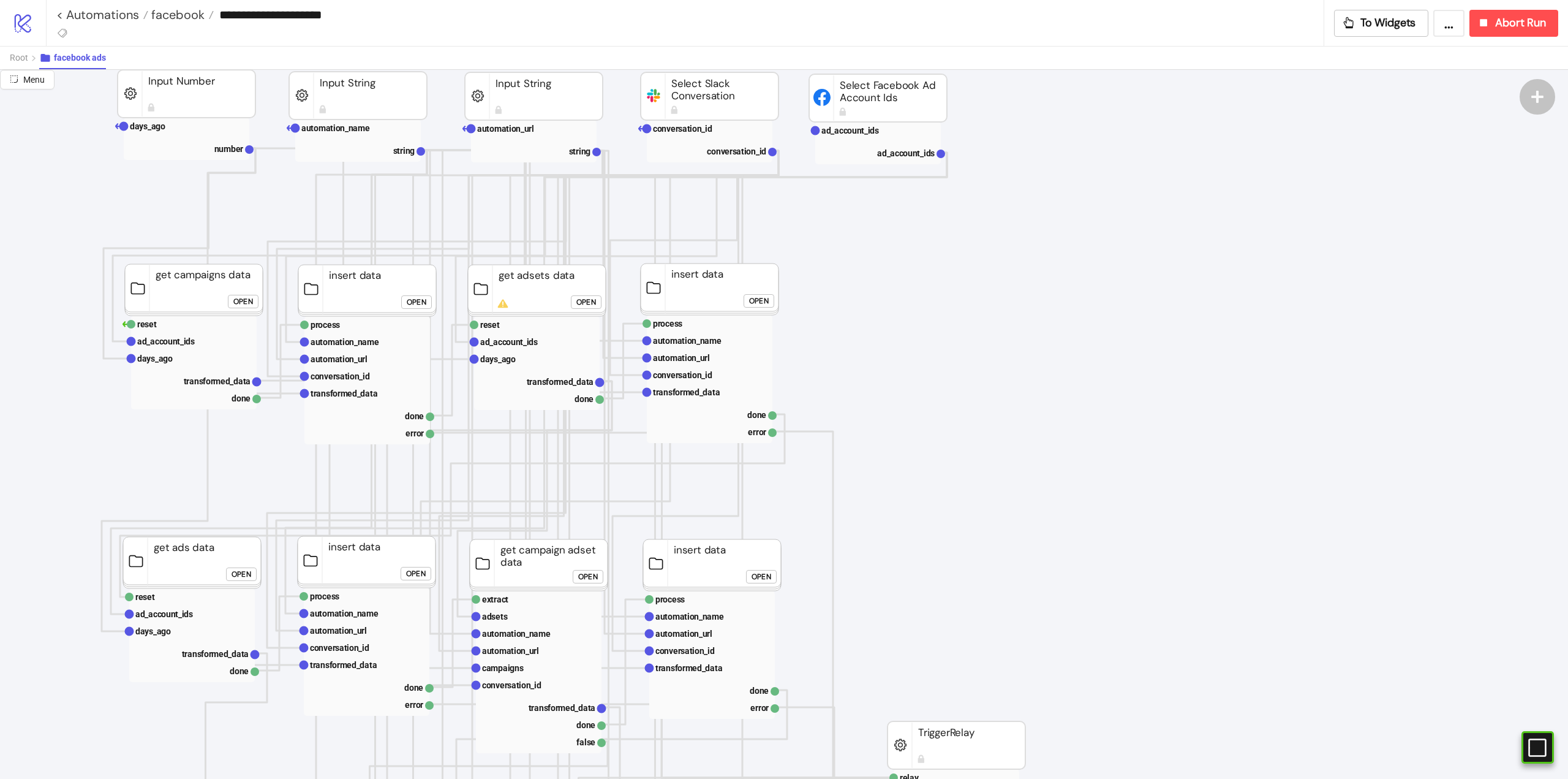
click at [587, 306] on div "Open" at bounding box center [586, 302] width 20 height 14
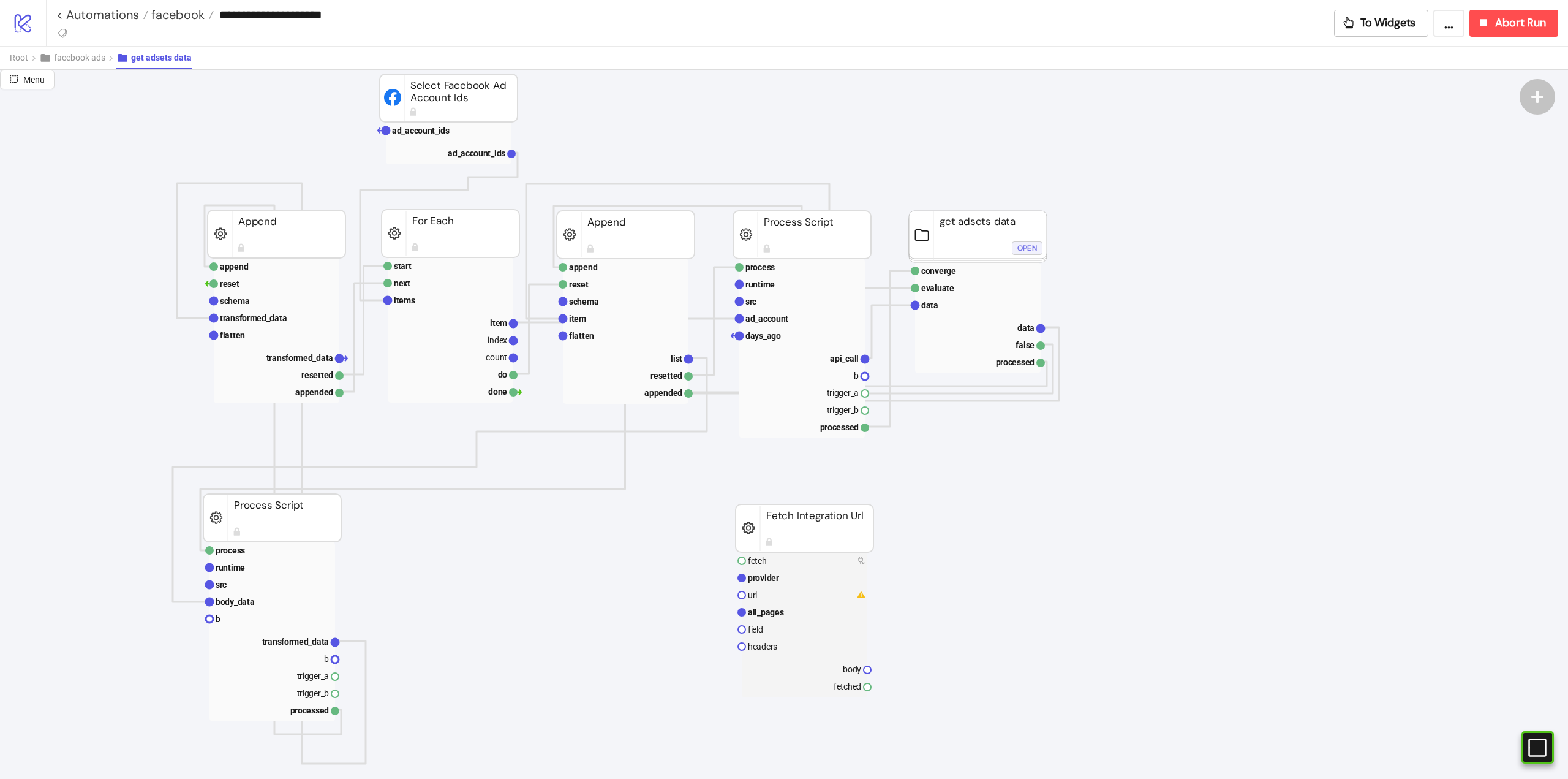
click at [1025, 250] on div "Open" at bounding box center [1027, 248] width 20 height 14
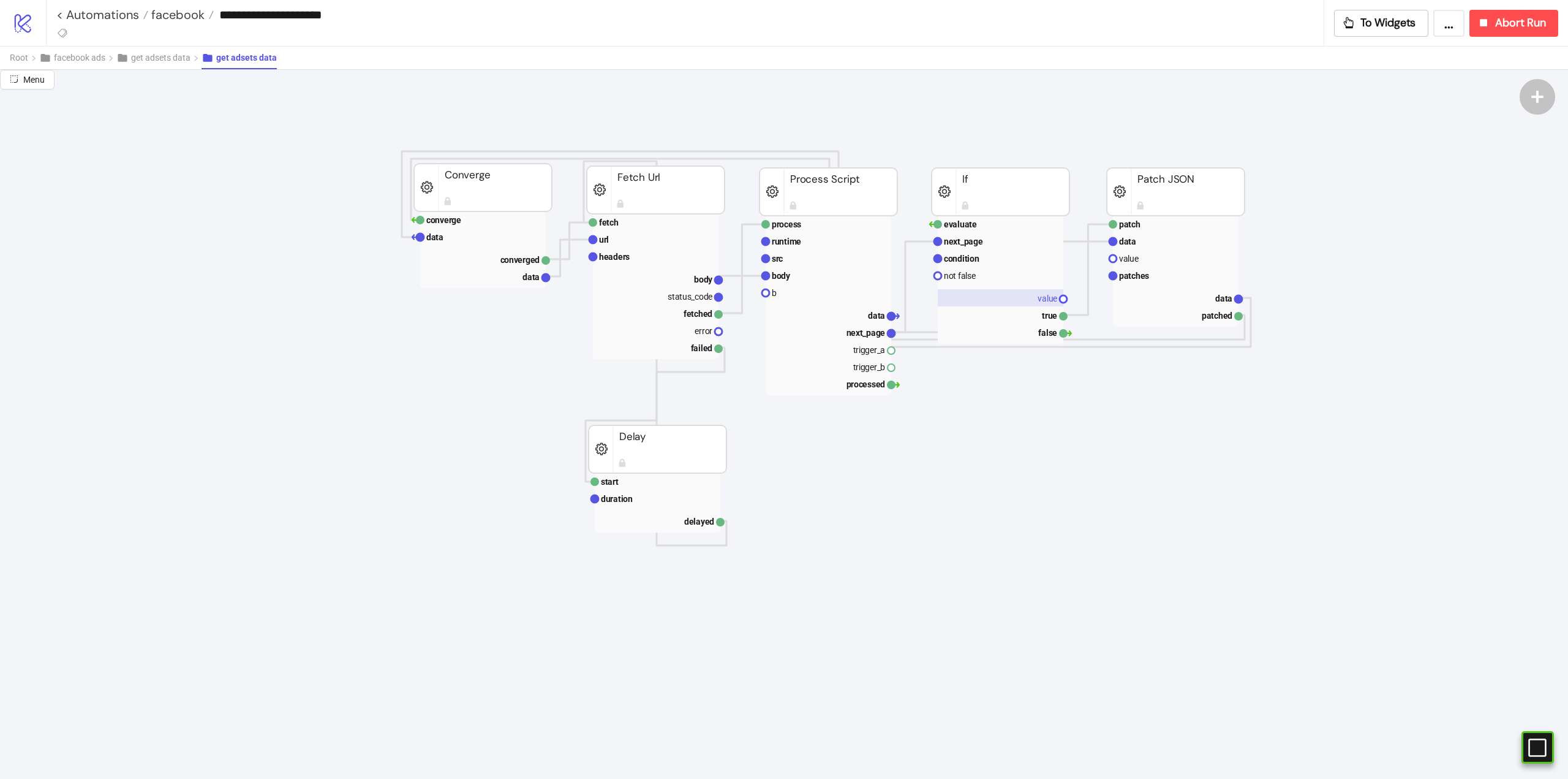
scroll to position [245, 0]
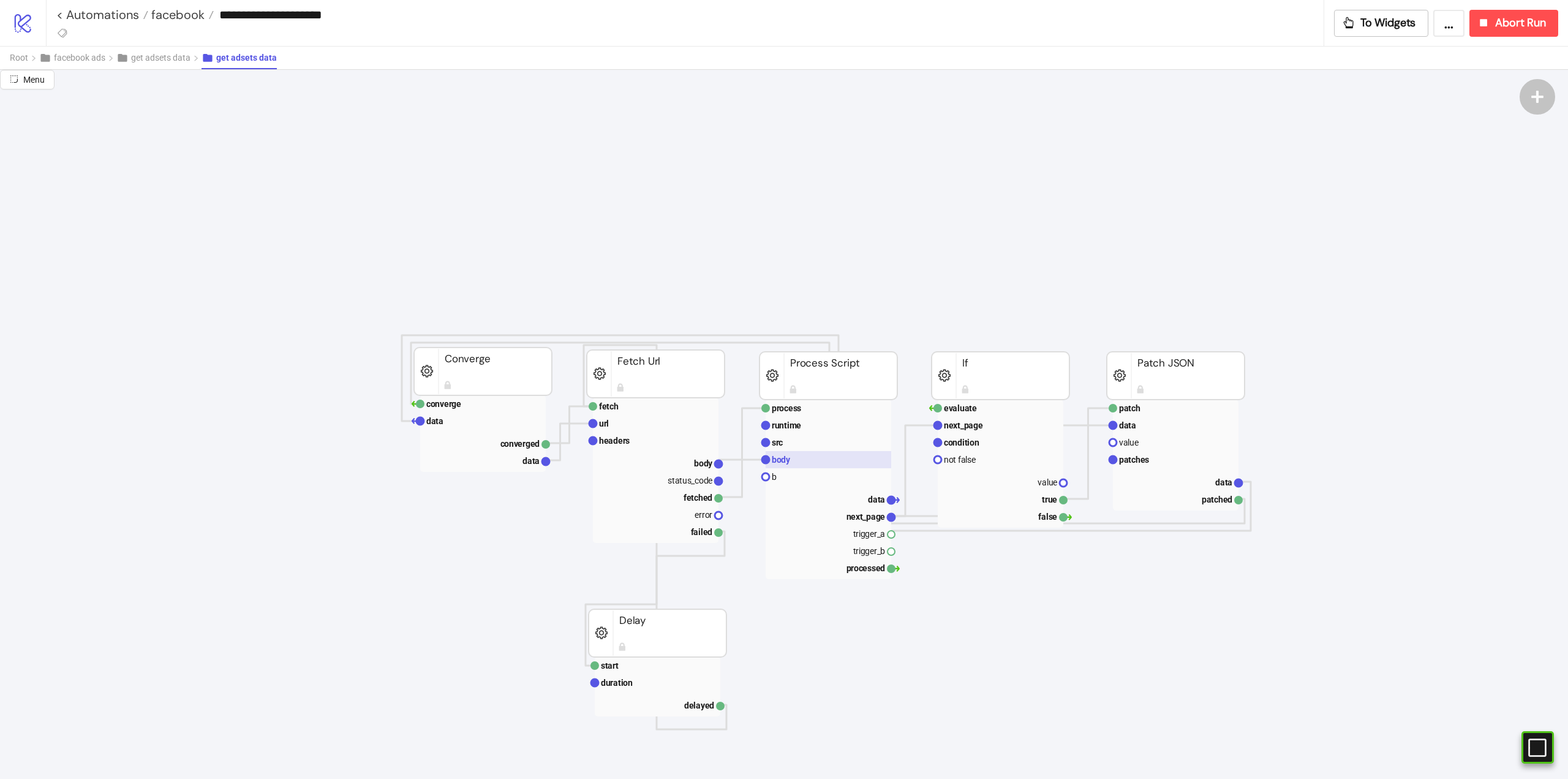
click at [802, 453] on rect at bounding box center [829, 459] width 125 height 17
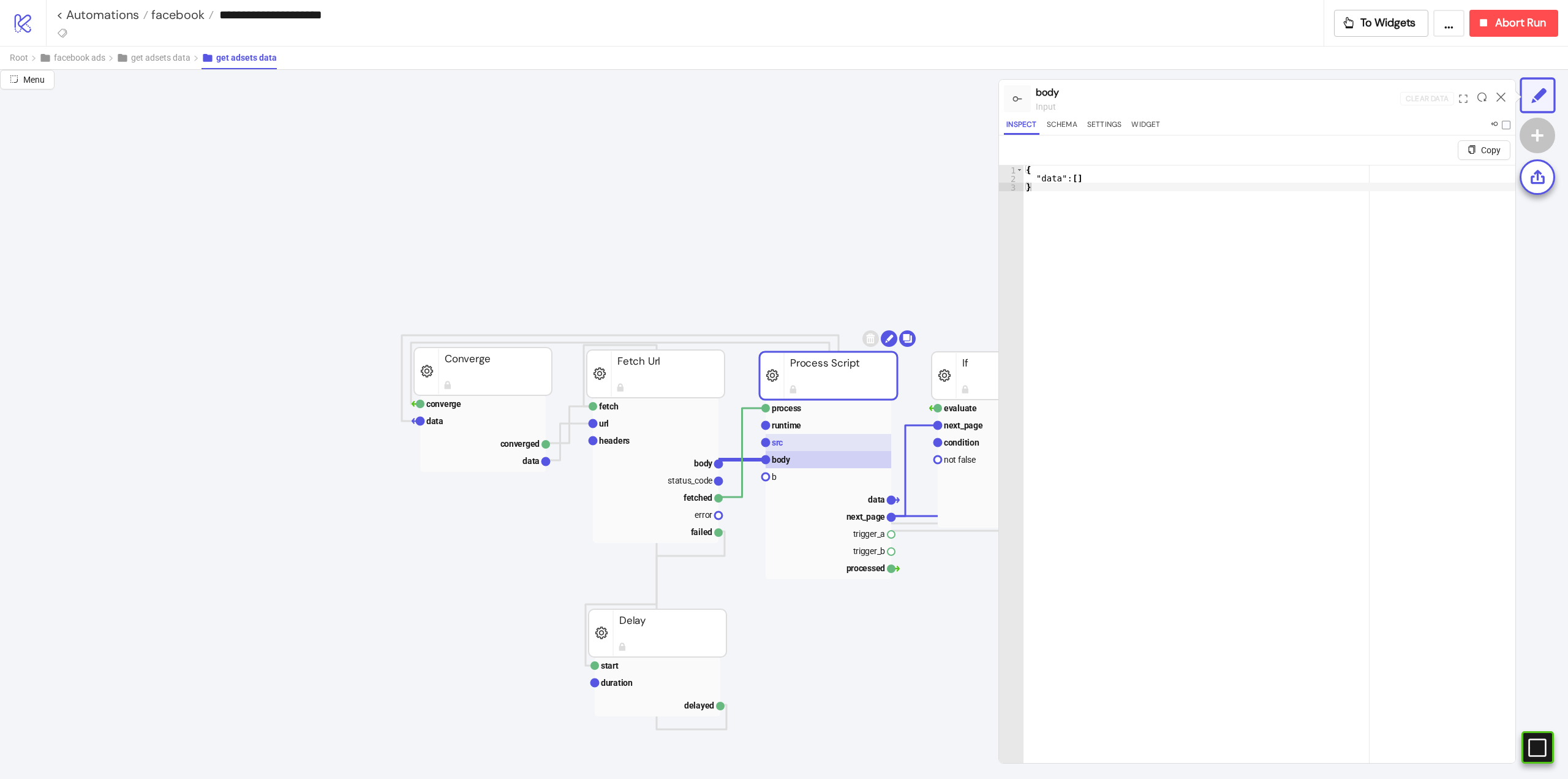
click at [797, 445] on rect at bounding box center [829, 442] width 125 height 17
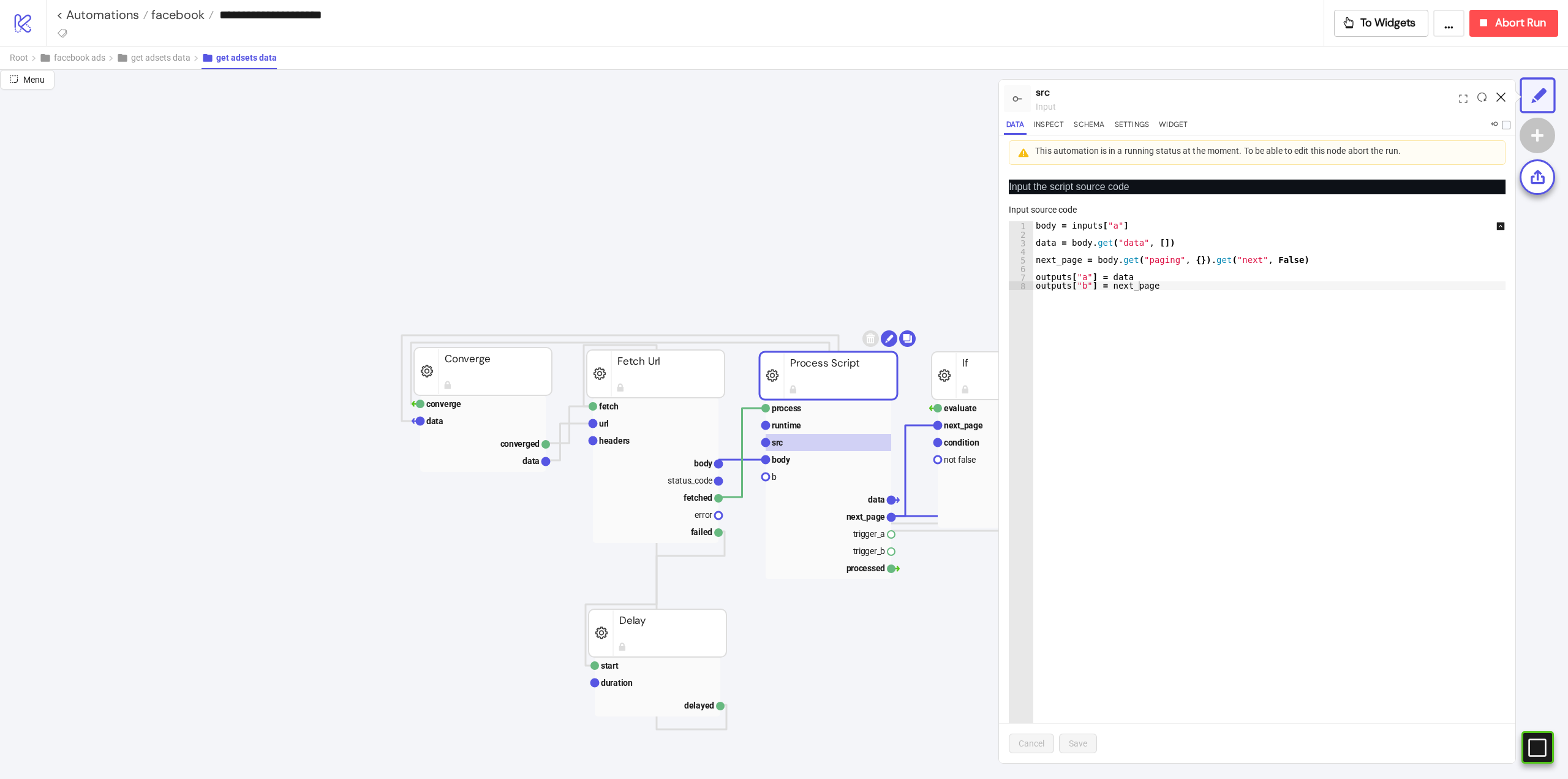
click at [1499, 97] on icon at bounding box center [1500, 97] width 9 height 9
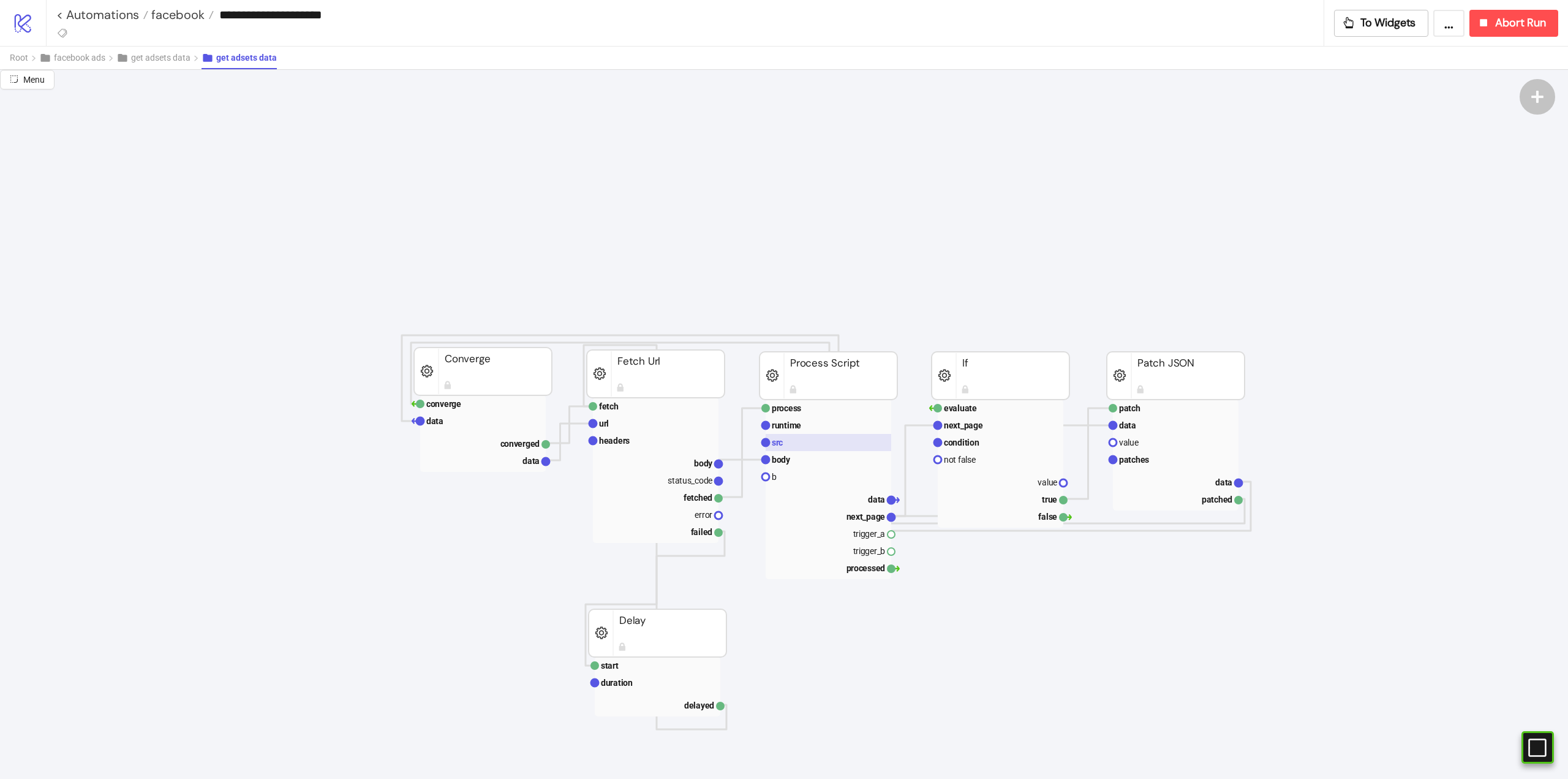
click at [797, 444] on rect at bounding box center [829, 442] width 125 height 17
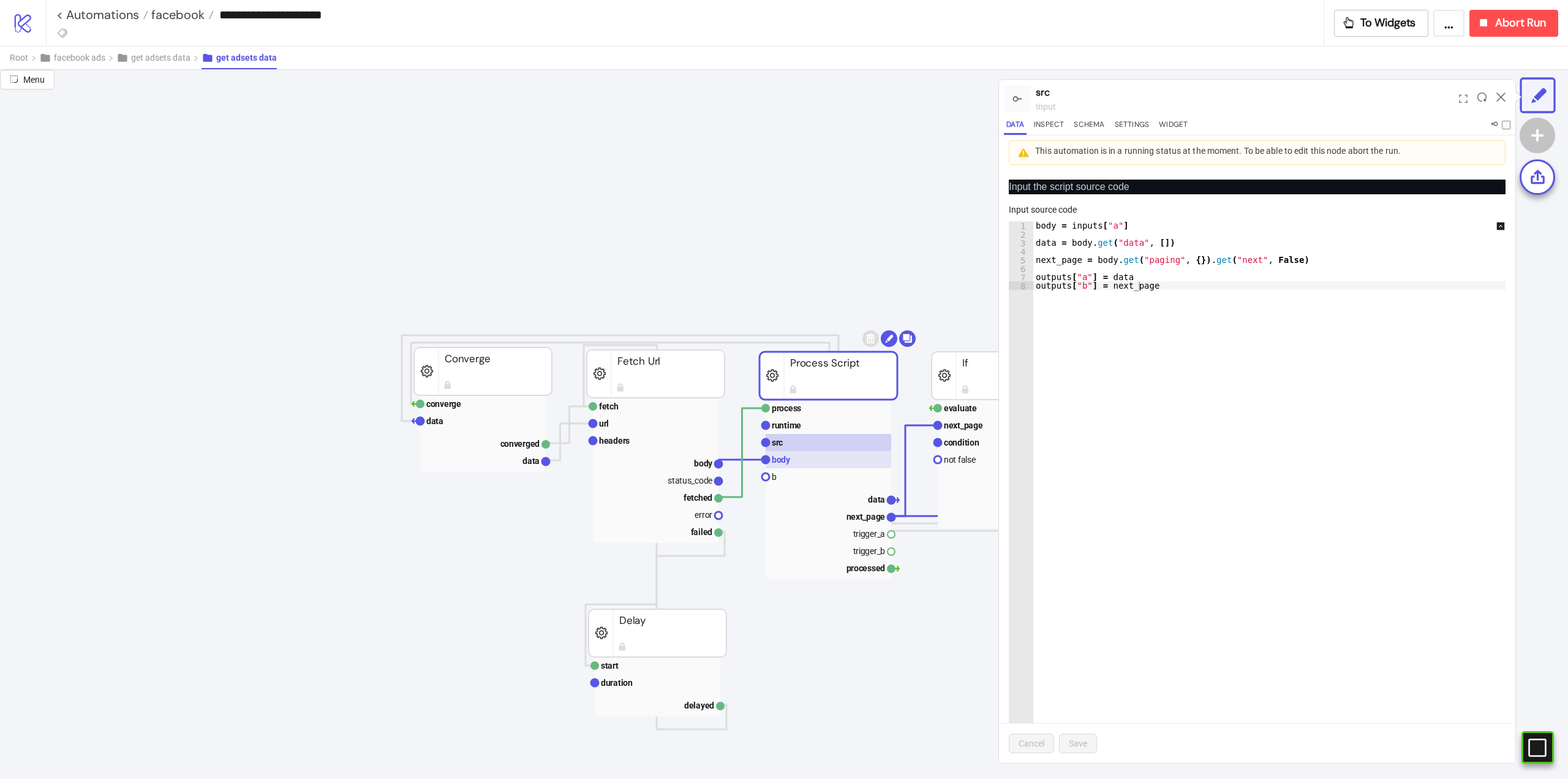
click at [789, 460] on text "body" at bounding box center [782, 459] width 19 height 10
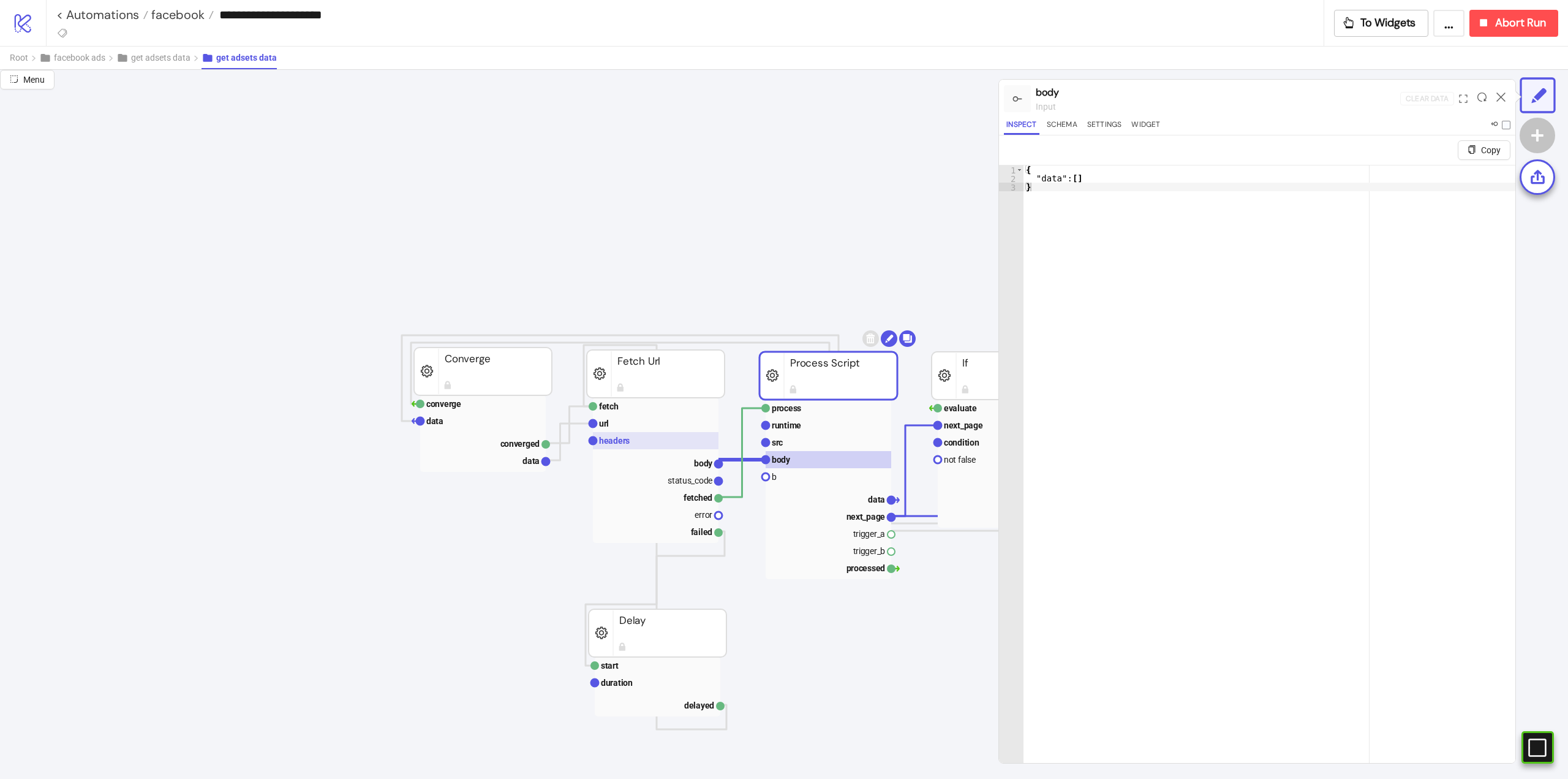
click at [618, 447] on rect at bounding box center [655, 440] width 125 height 17
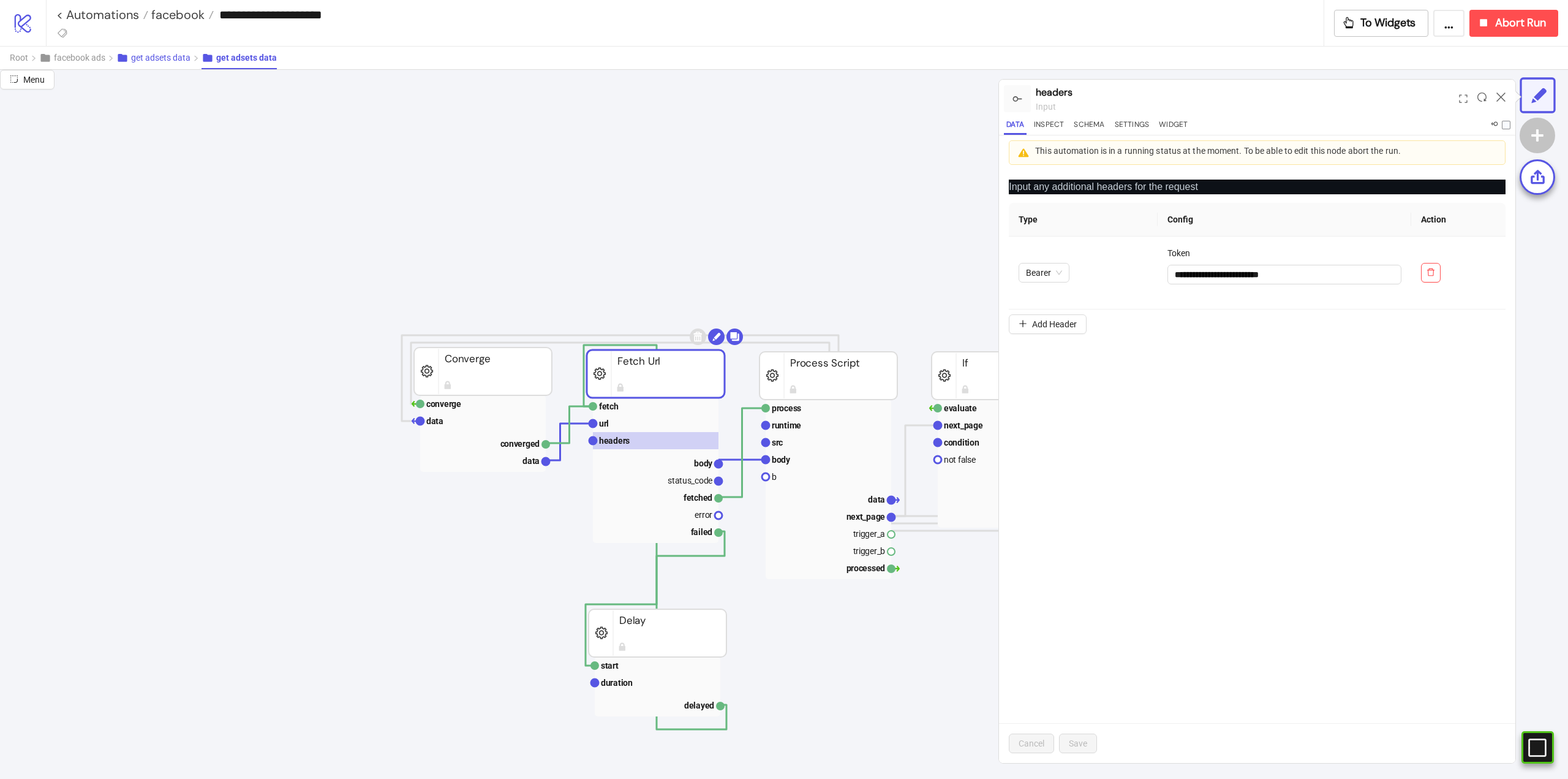
click at [158, 58] on span "get adsets data" at bounding box center [160, 57] width 59 height 10
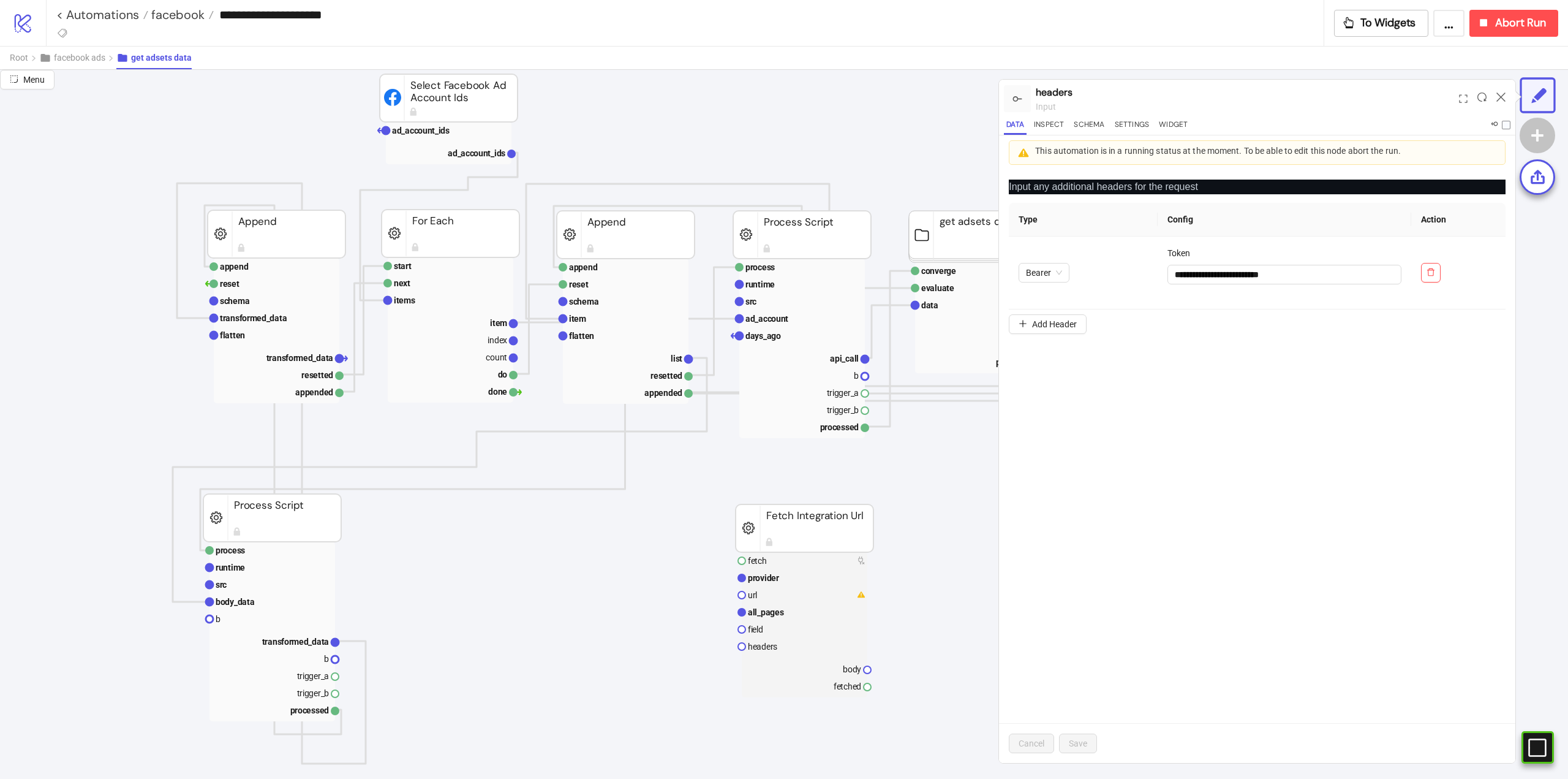
scroll to position [0, 0]
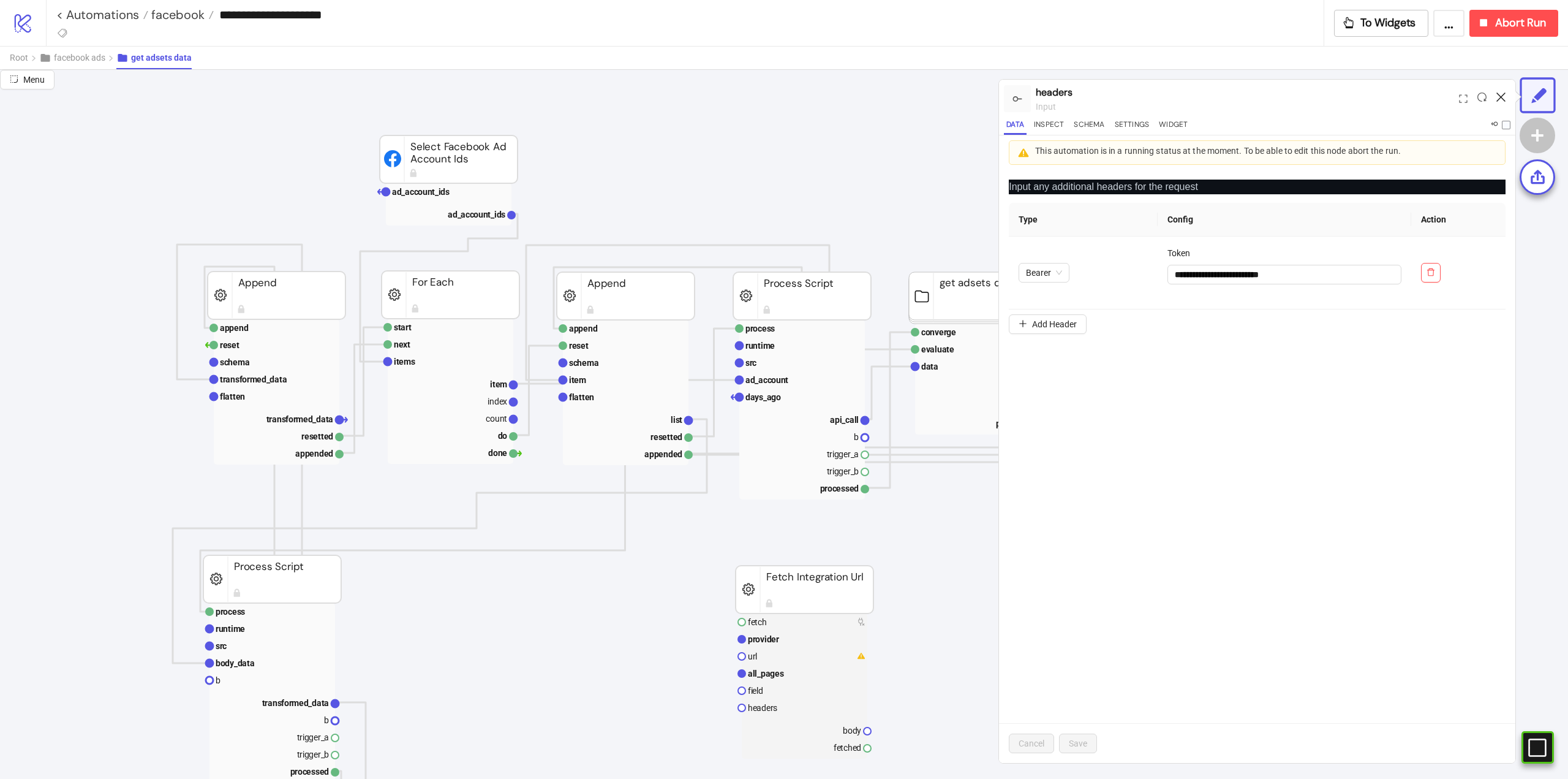
click at [1502, 97] on icon at bounding box center [1500, 97] width 9 height 9
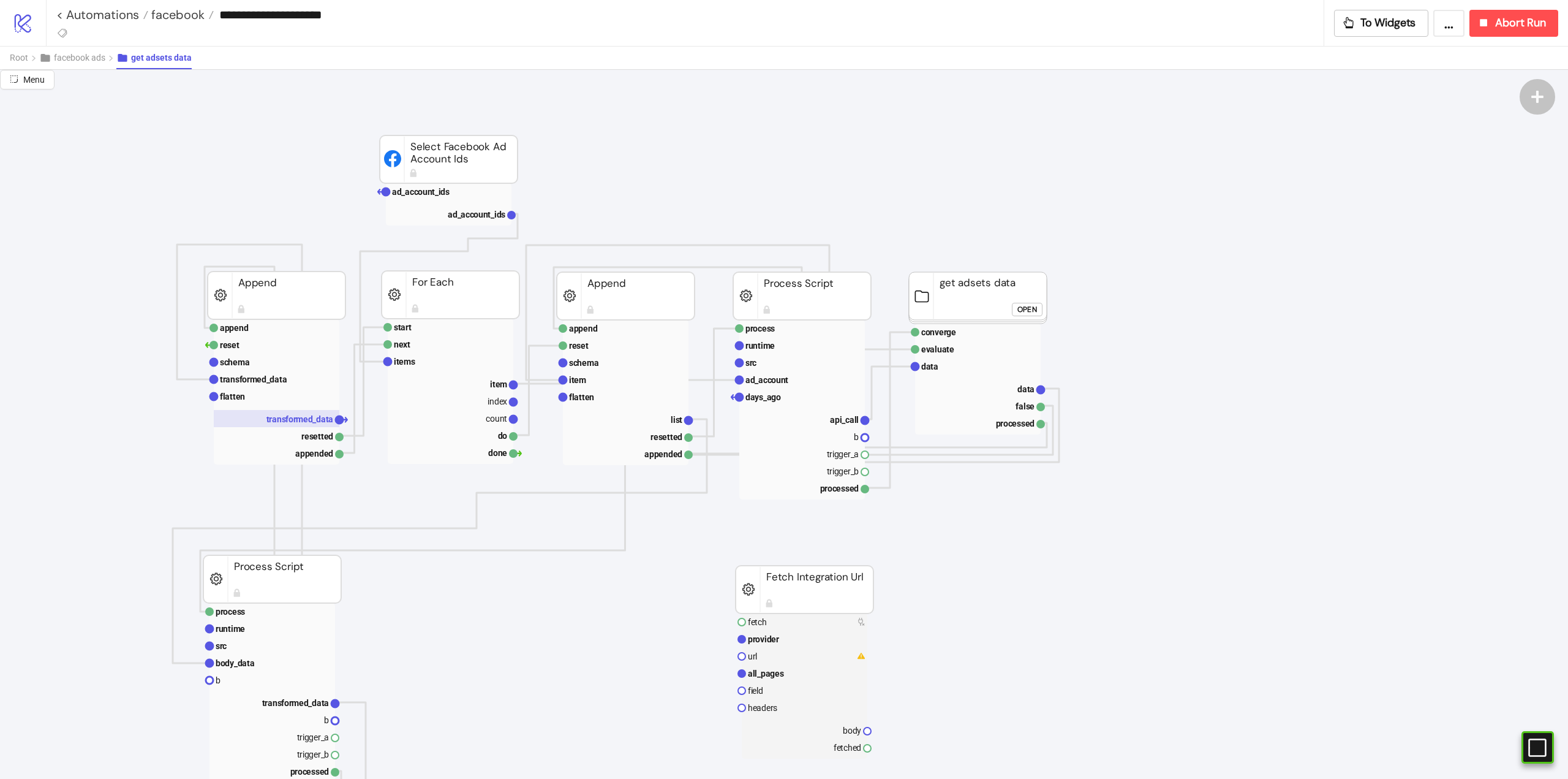
click at [304, 421] on text "transformed_data" at bounding box center [300, 419] width 68 height 10
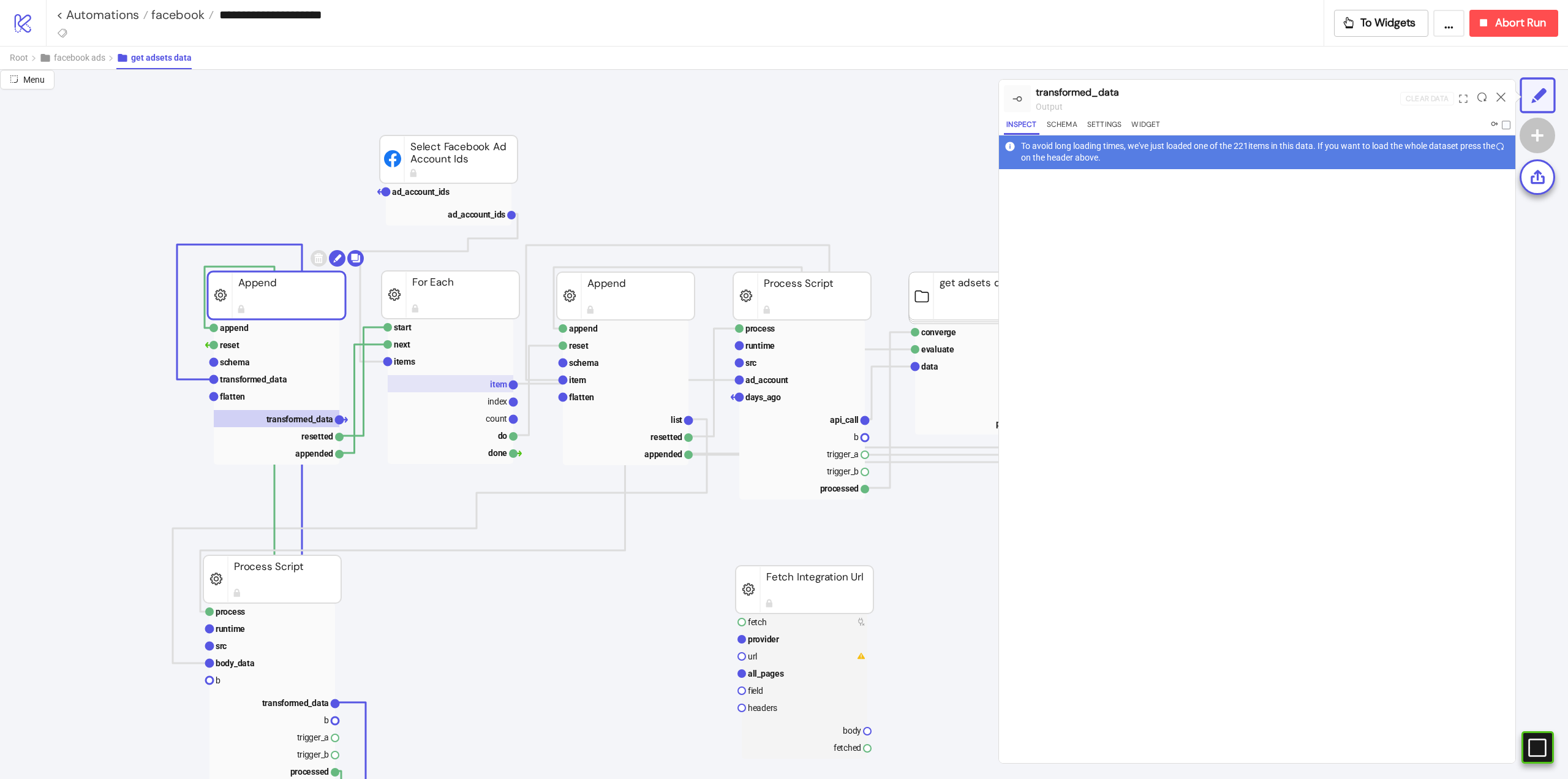
click at [489, 385] on rect at bounding box center [451, 383] width 125 height 17
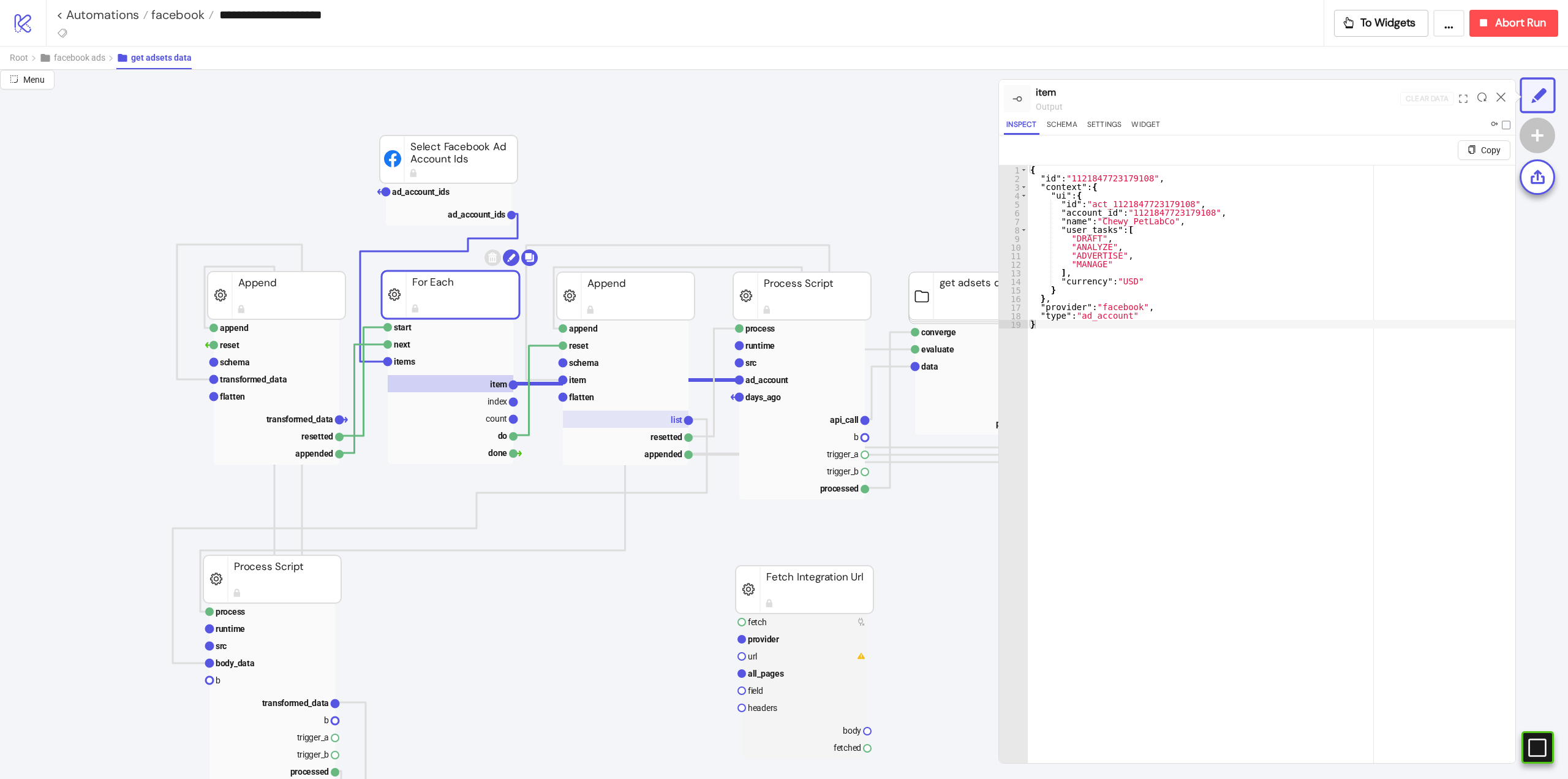
click at [642, 415] on rect at bounding box center [625, 419] width 125 height 17
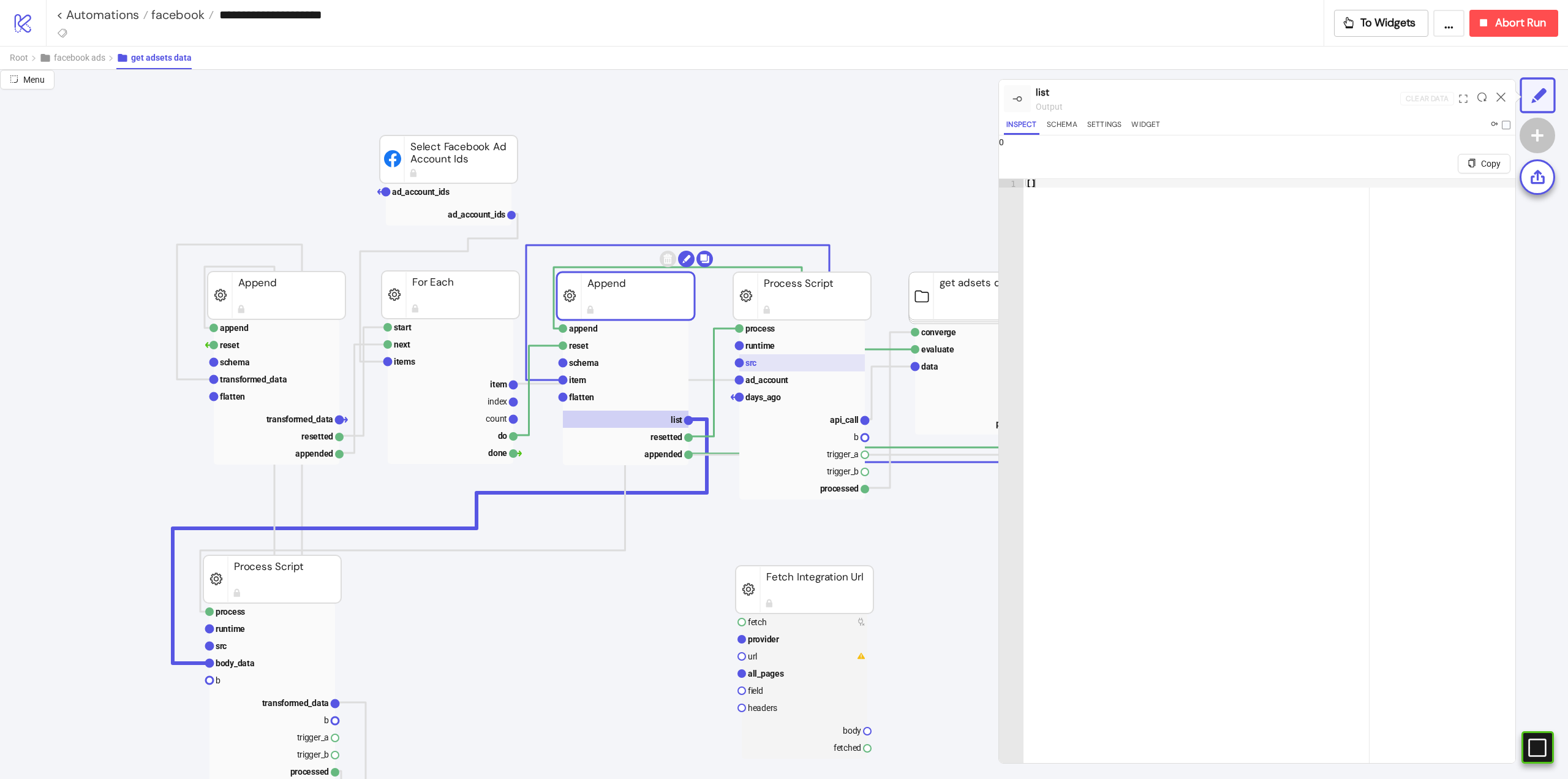
click at [771, 362] on rect at bounding box center [802, 362] width 125 height 17
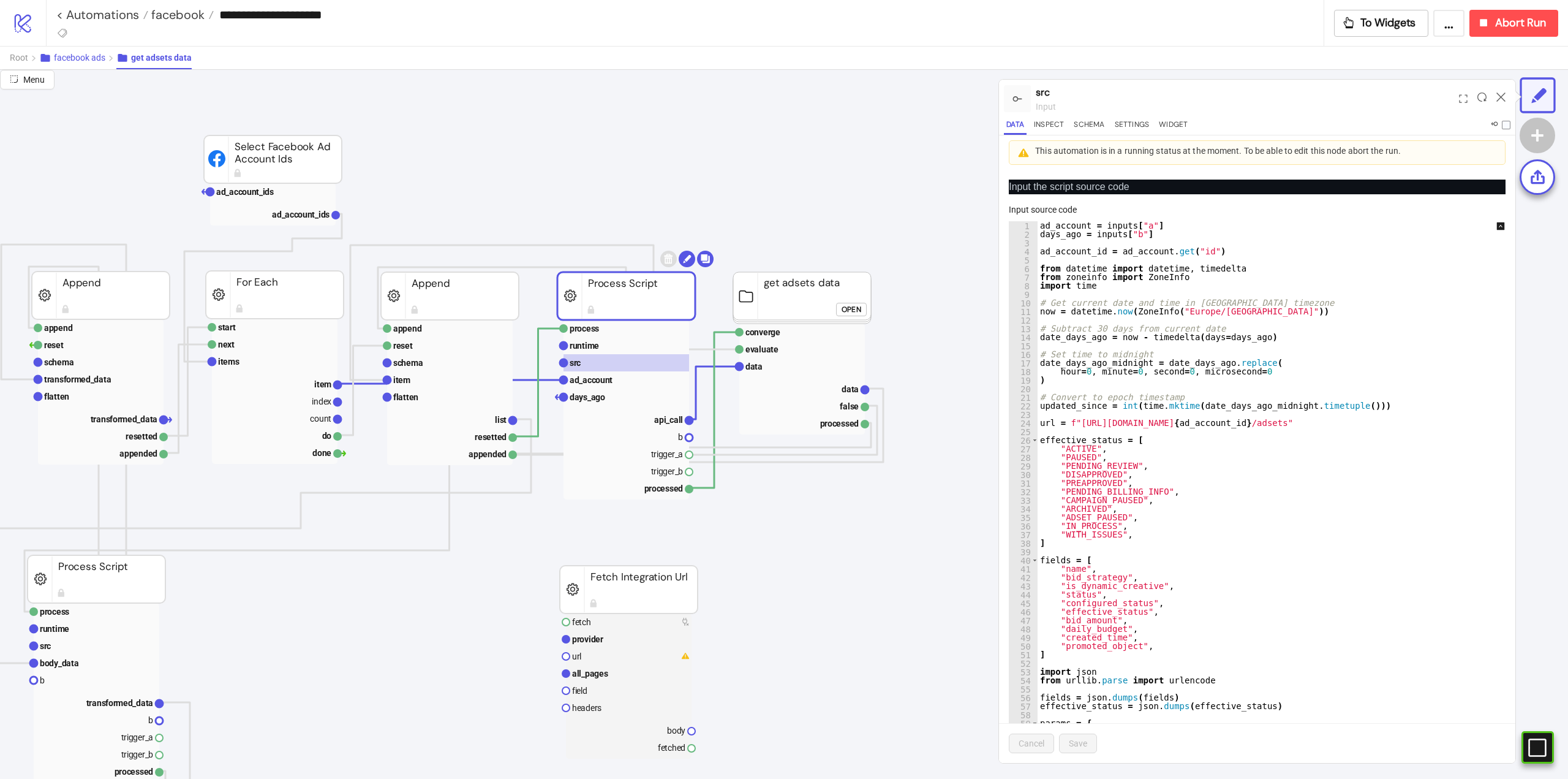
click at [96, 51] on button "facebook ads" at bounding box center [77, 57] width 77 height 23
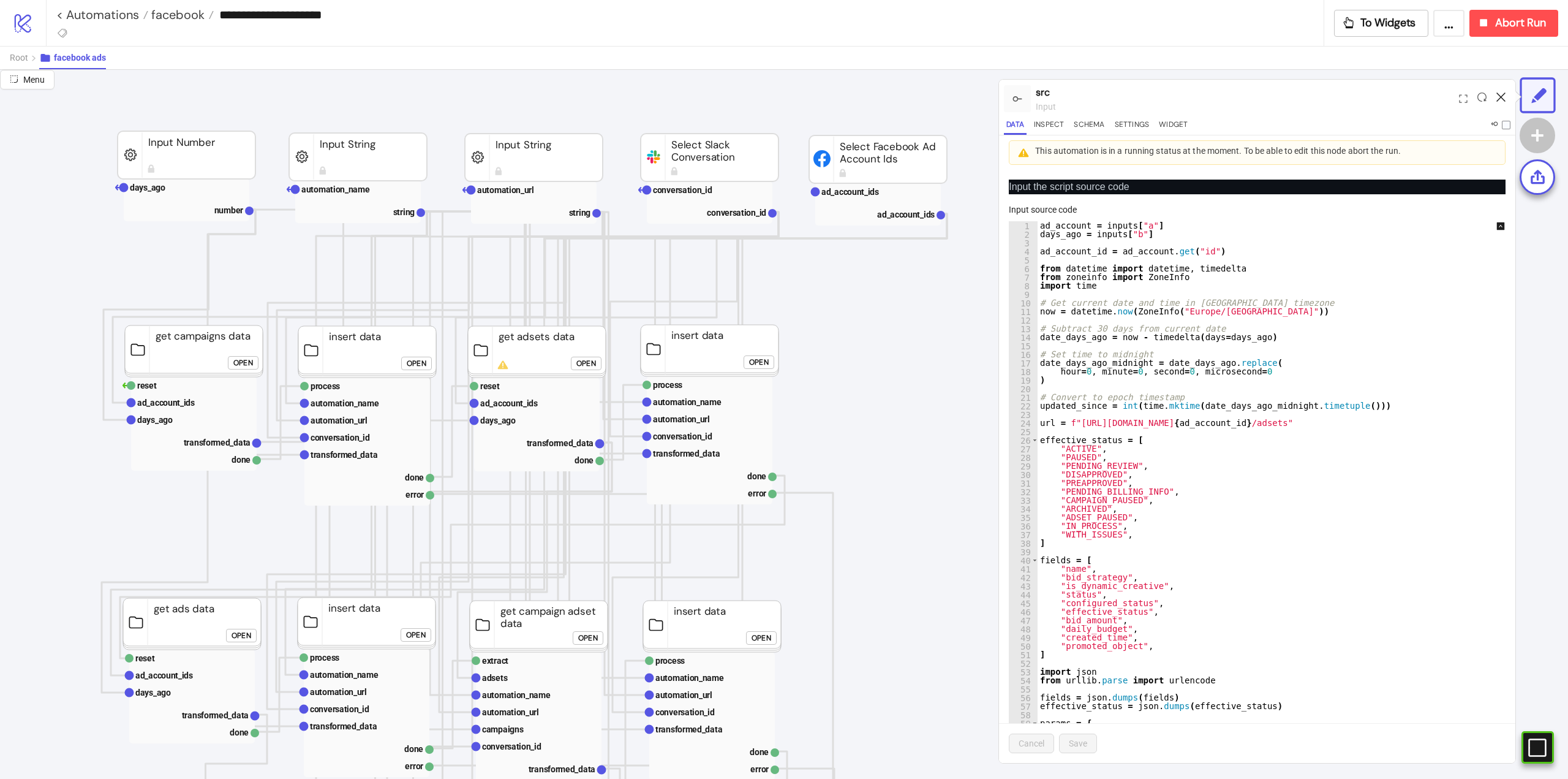
click at [1501, 97] on icon at bounding box center [1500, 97] width 9 height 9
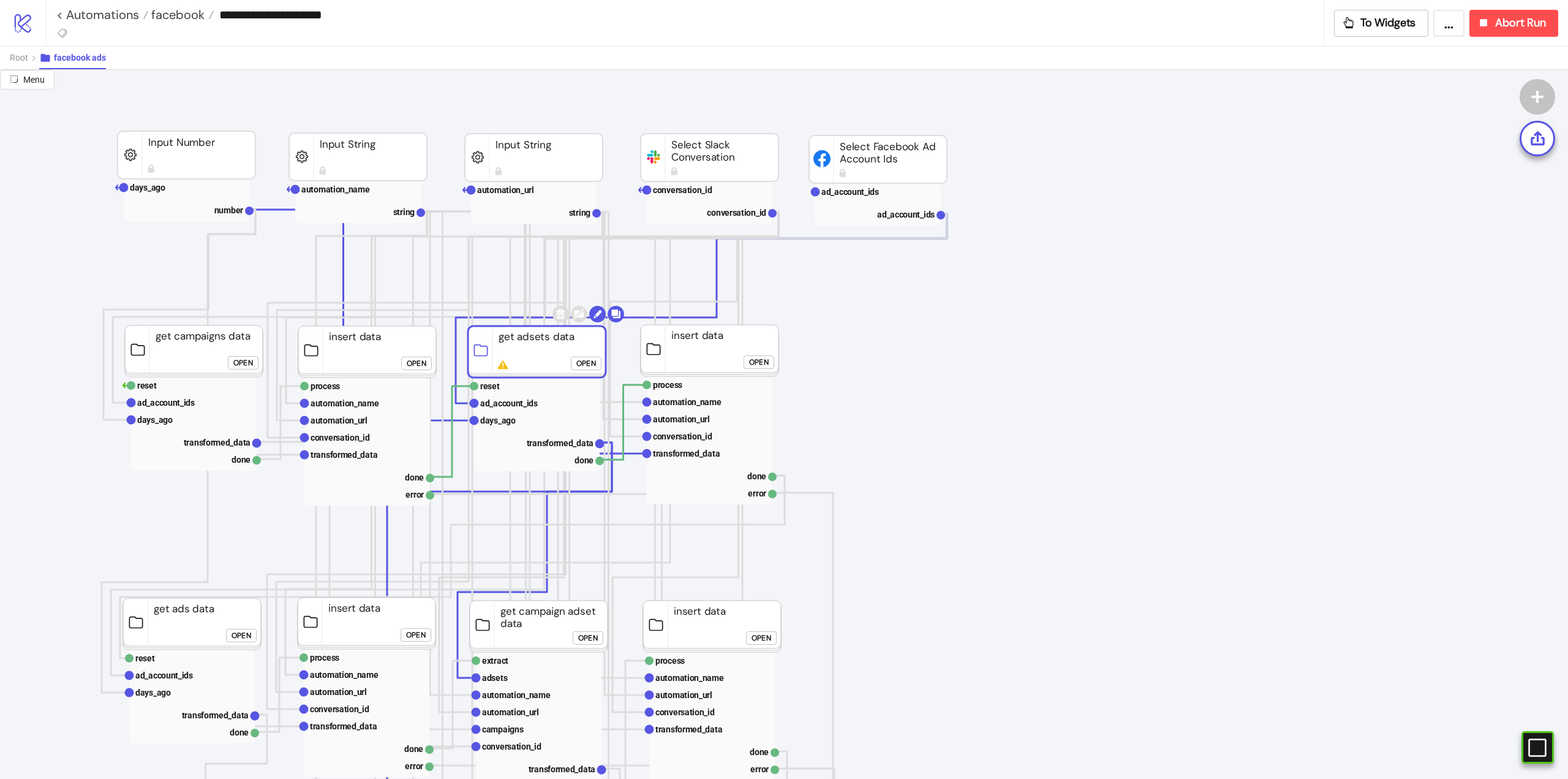
click at [534, 345] on rect at bounding box center [537, 351] width 138 height 51
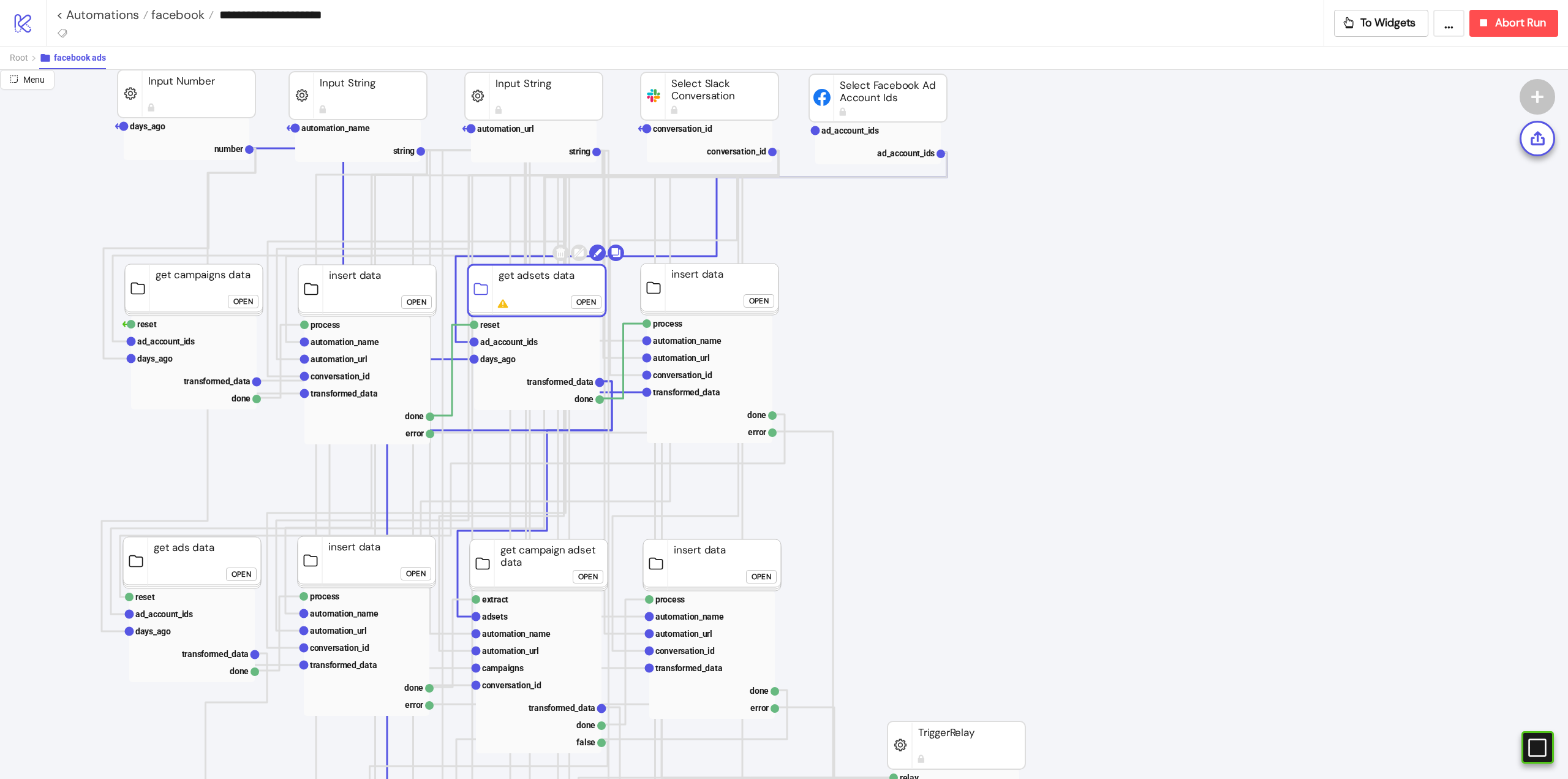
scroll to position [123, 0]
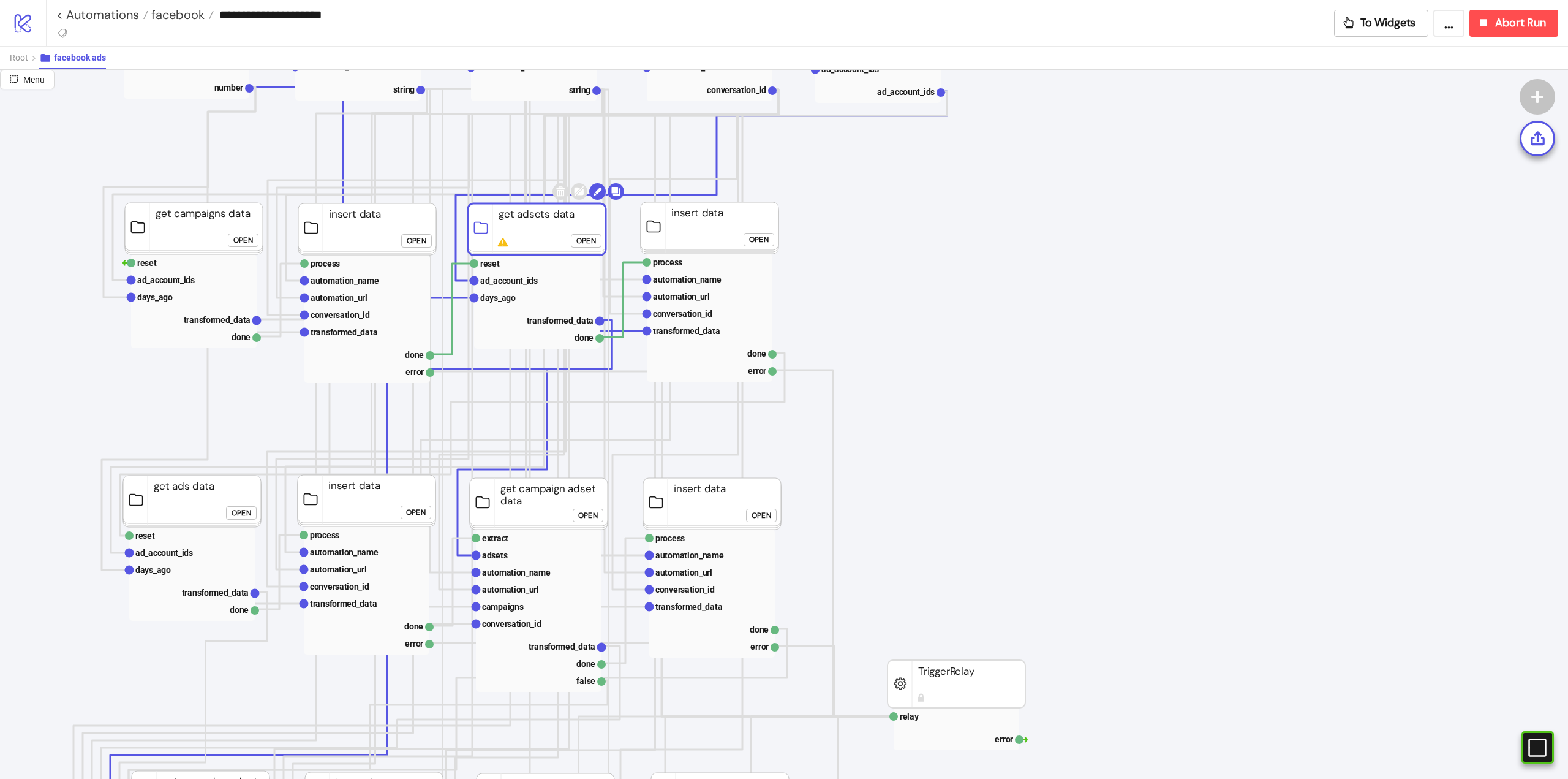
click at [708, 503] on rect at bounding box center [712, 503] width 138 height 51
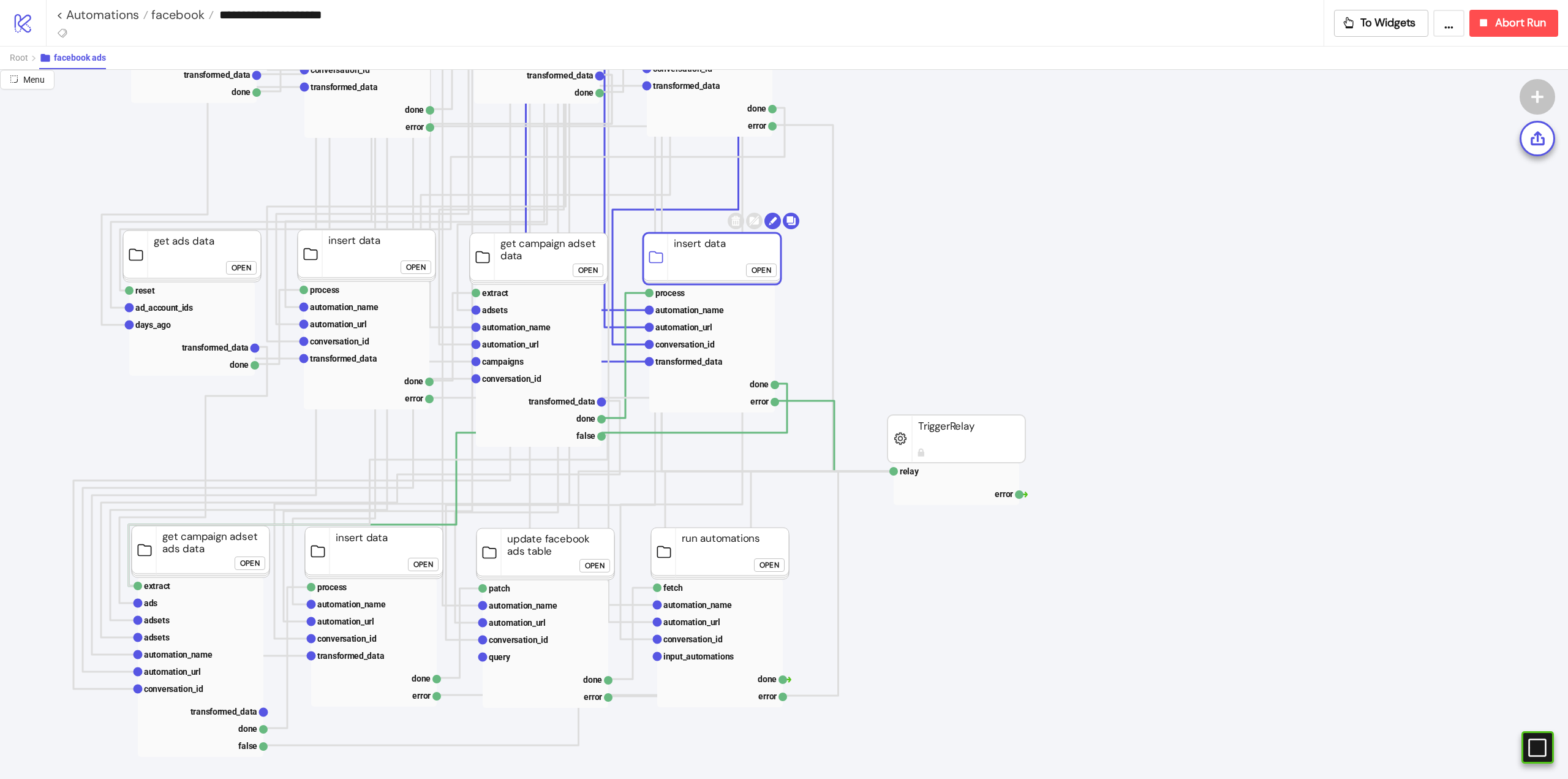
scroll to position [490, 0]
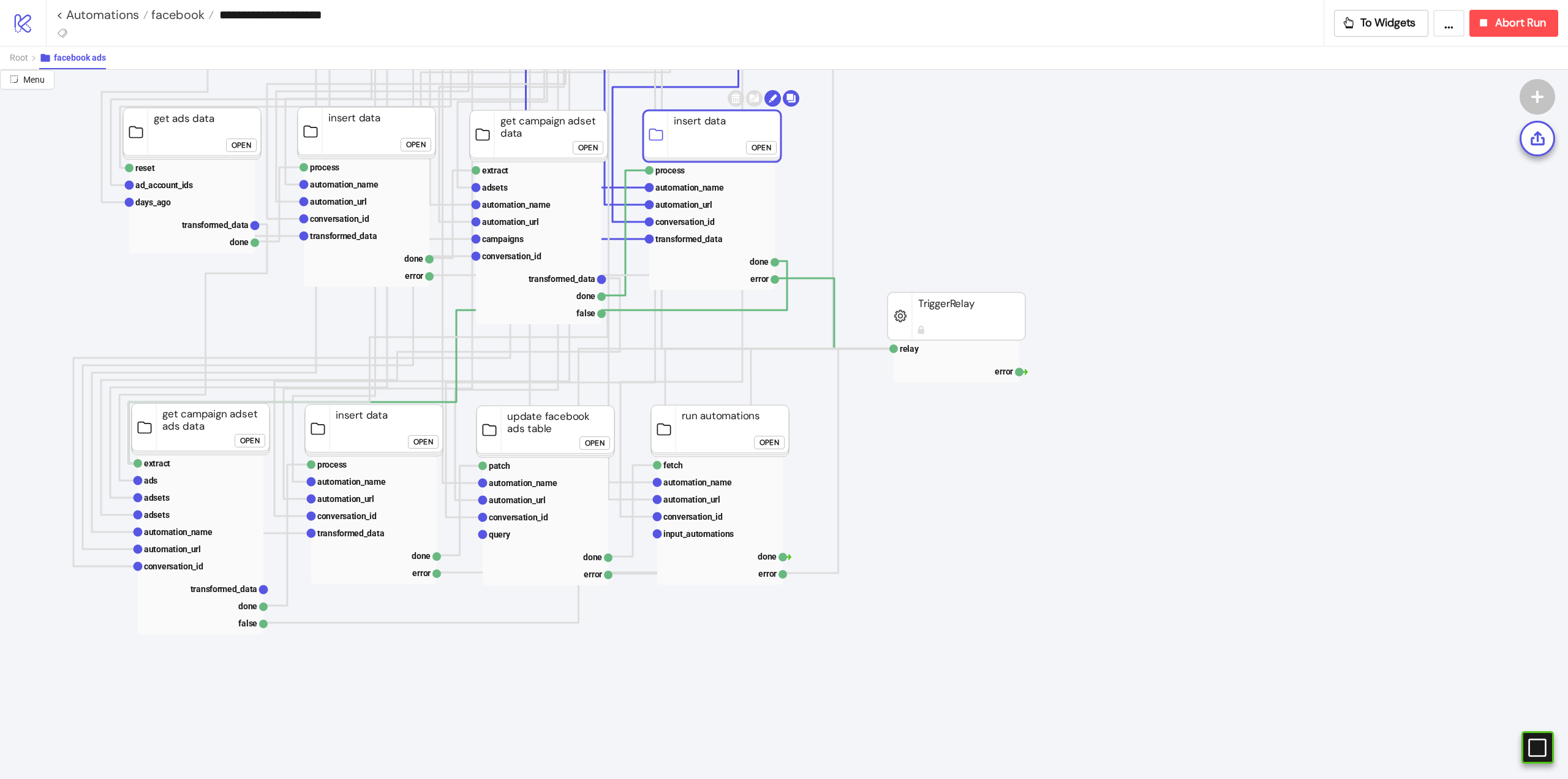
click at [243, 441] on div "Open" at bounding box center [250, 440] width 20 height 14
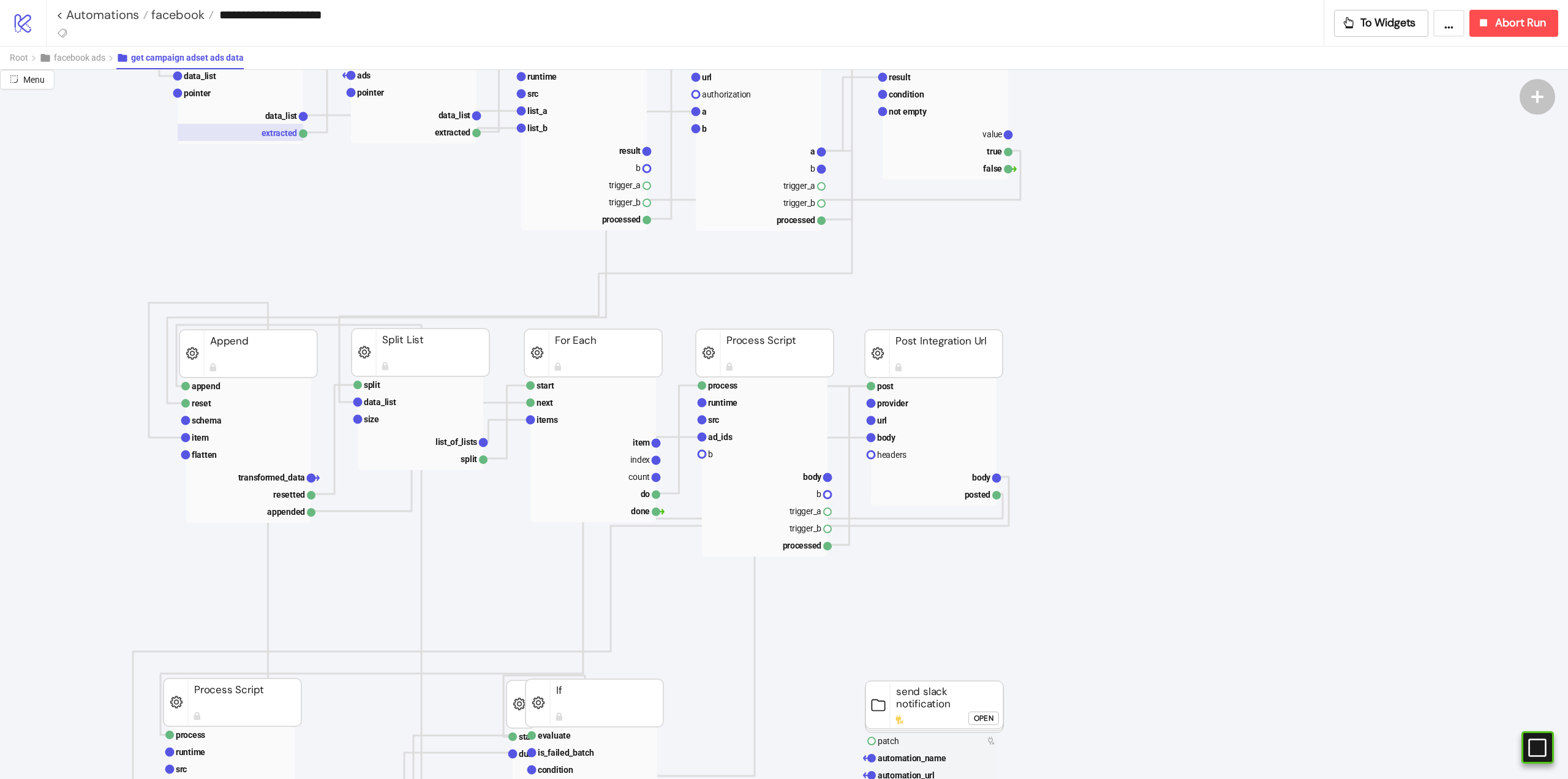
scroll to position [183, 0]
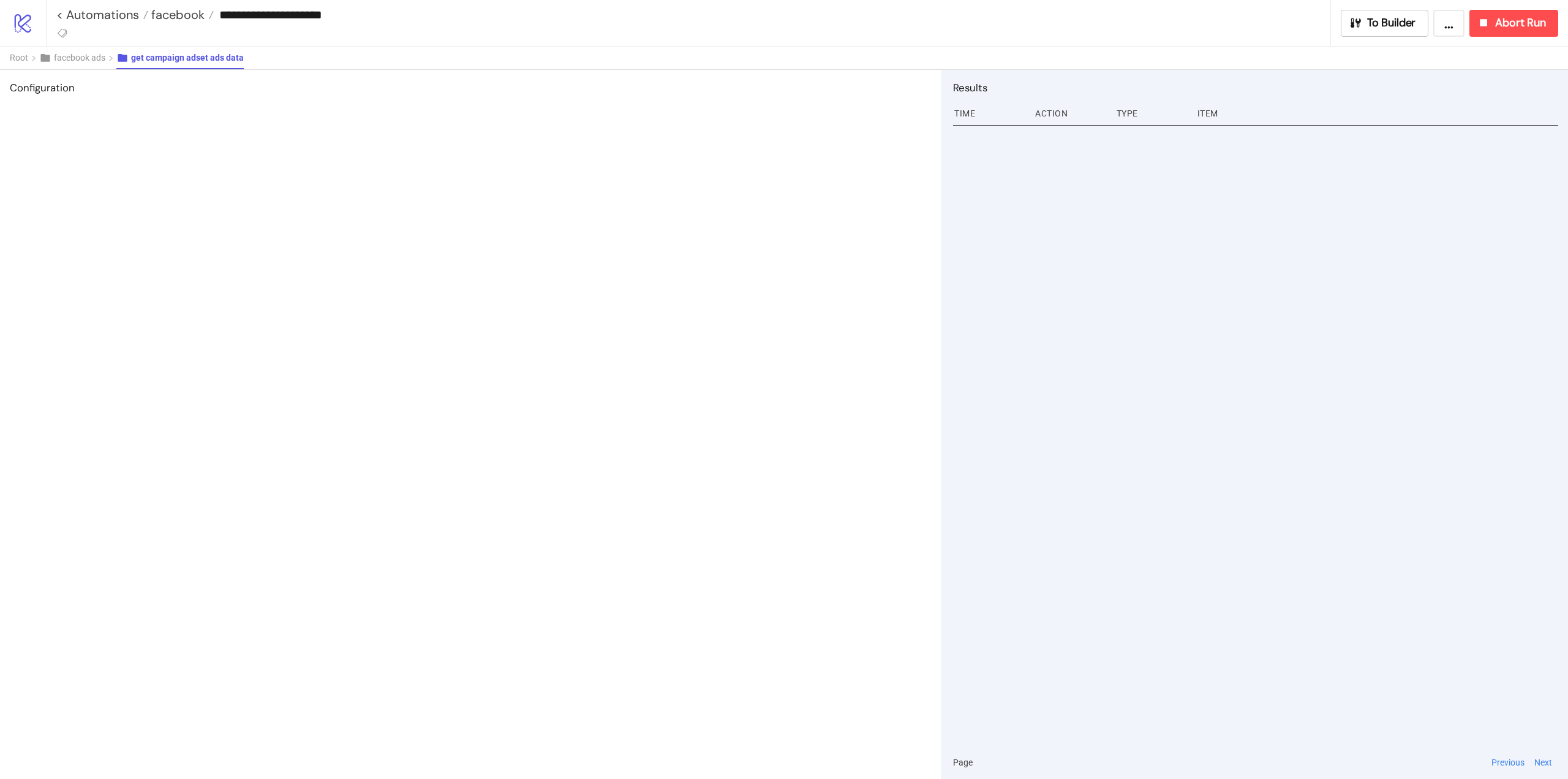
drag, startPoint x: 1307, startPoint y: 406, endPoint x: 1272, endPoint y: 407, distance: 35.0
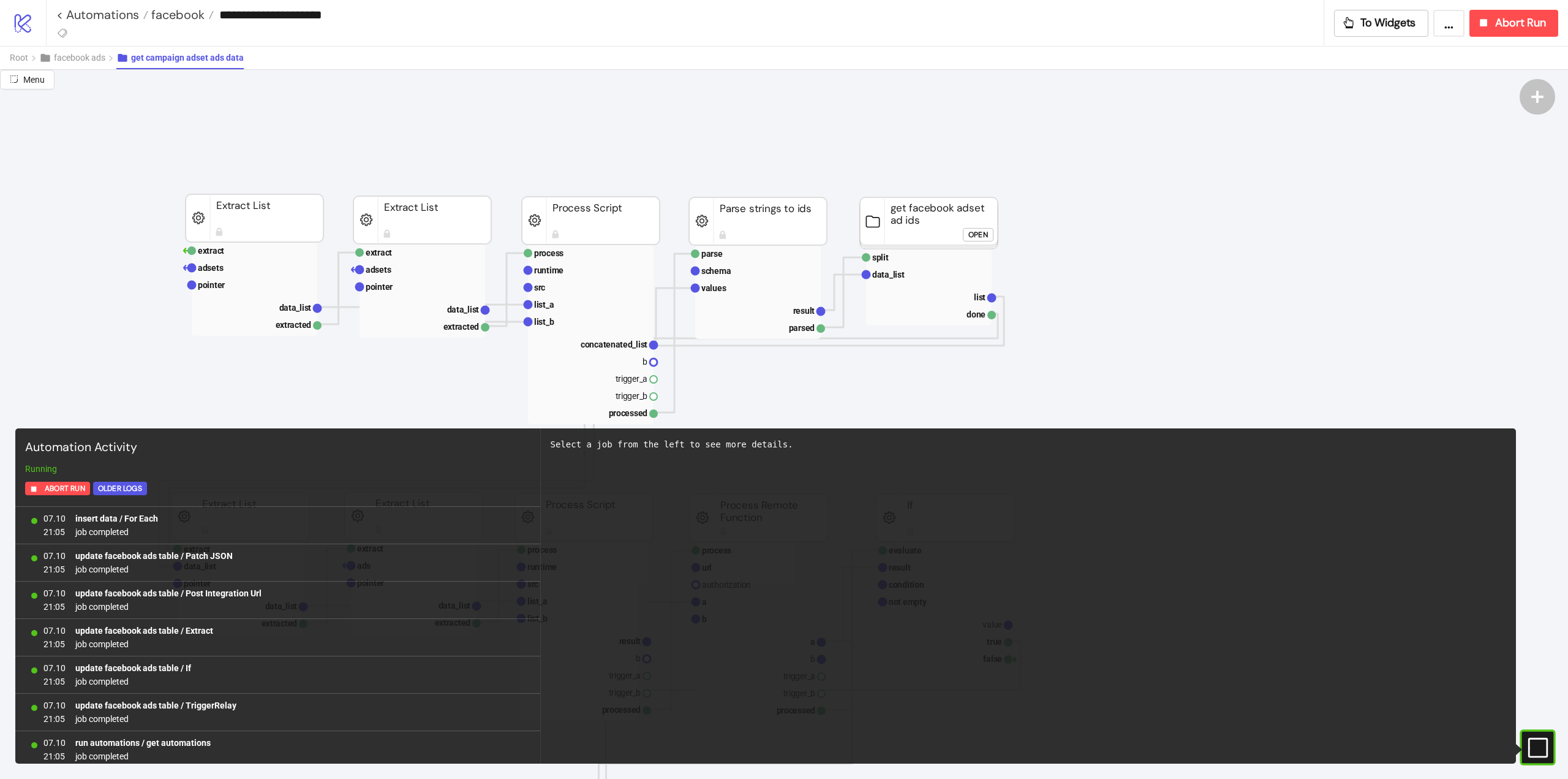
scroll to position [9274, 0]
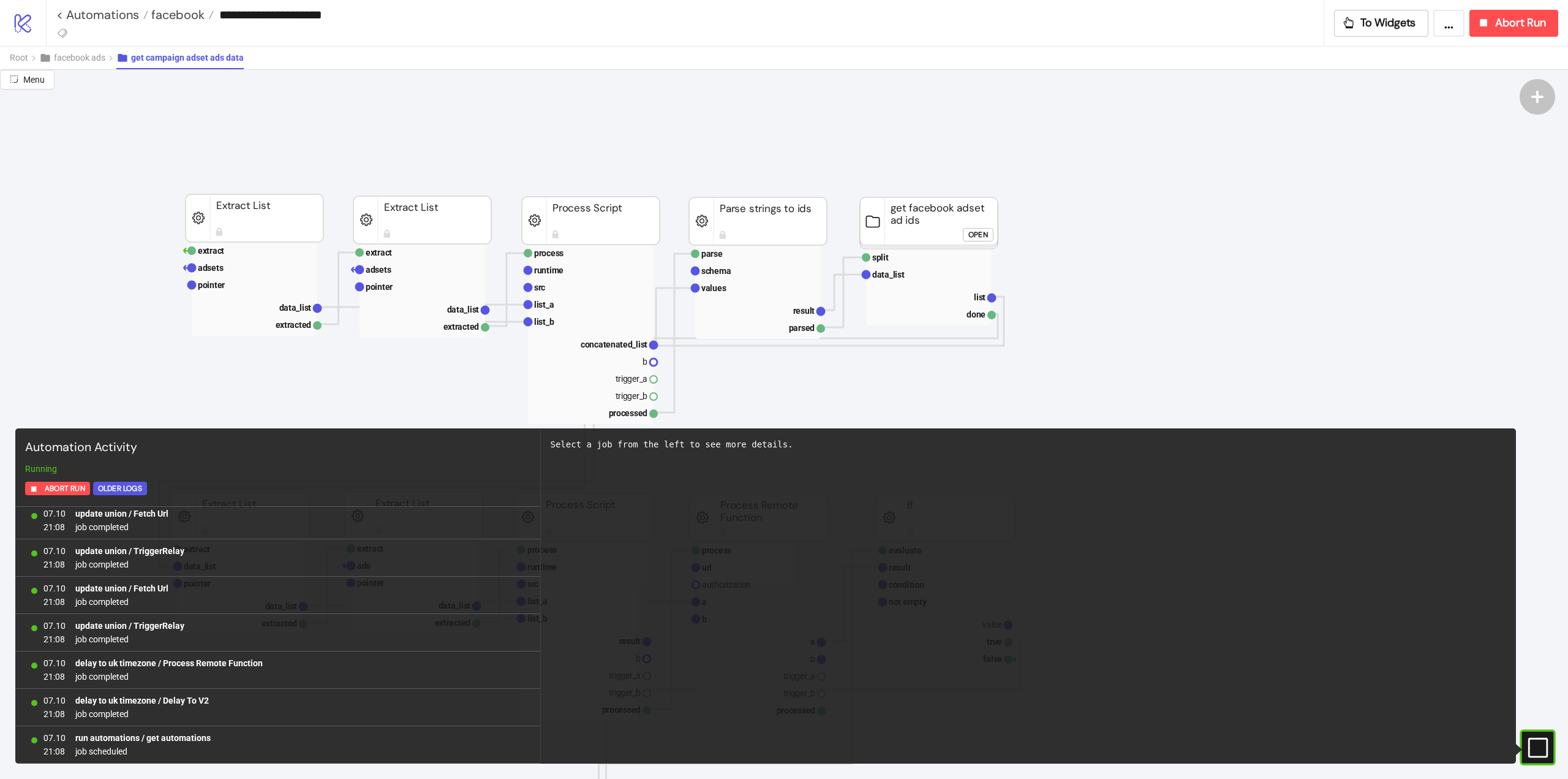
drag, startPoint x: 1540, startPoint y: 748, endPoint x: 1477, endPoint y: 725, distance: 67.1
click at [1539, 748] on rect at bounding box center [1531, 747] width 18 height 18
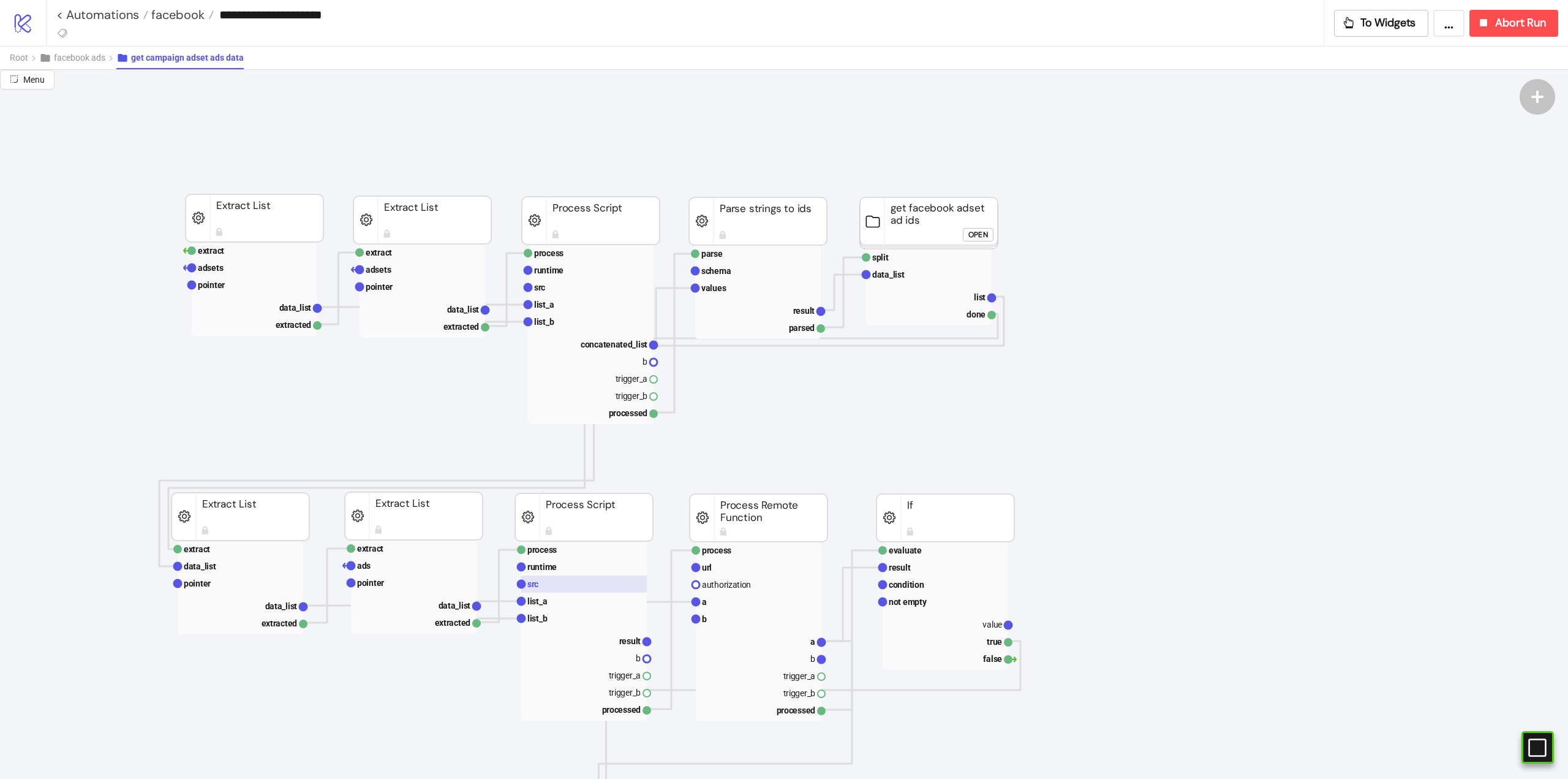
click at [551, 588] on rect at bounding box center [584, 583] width 125 height 17
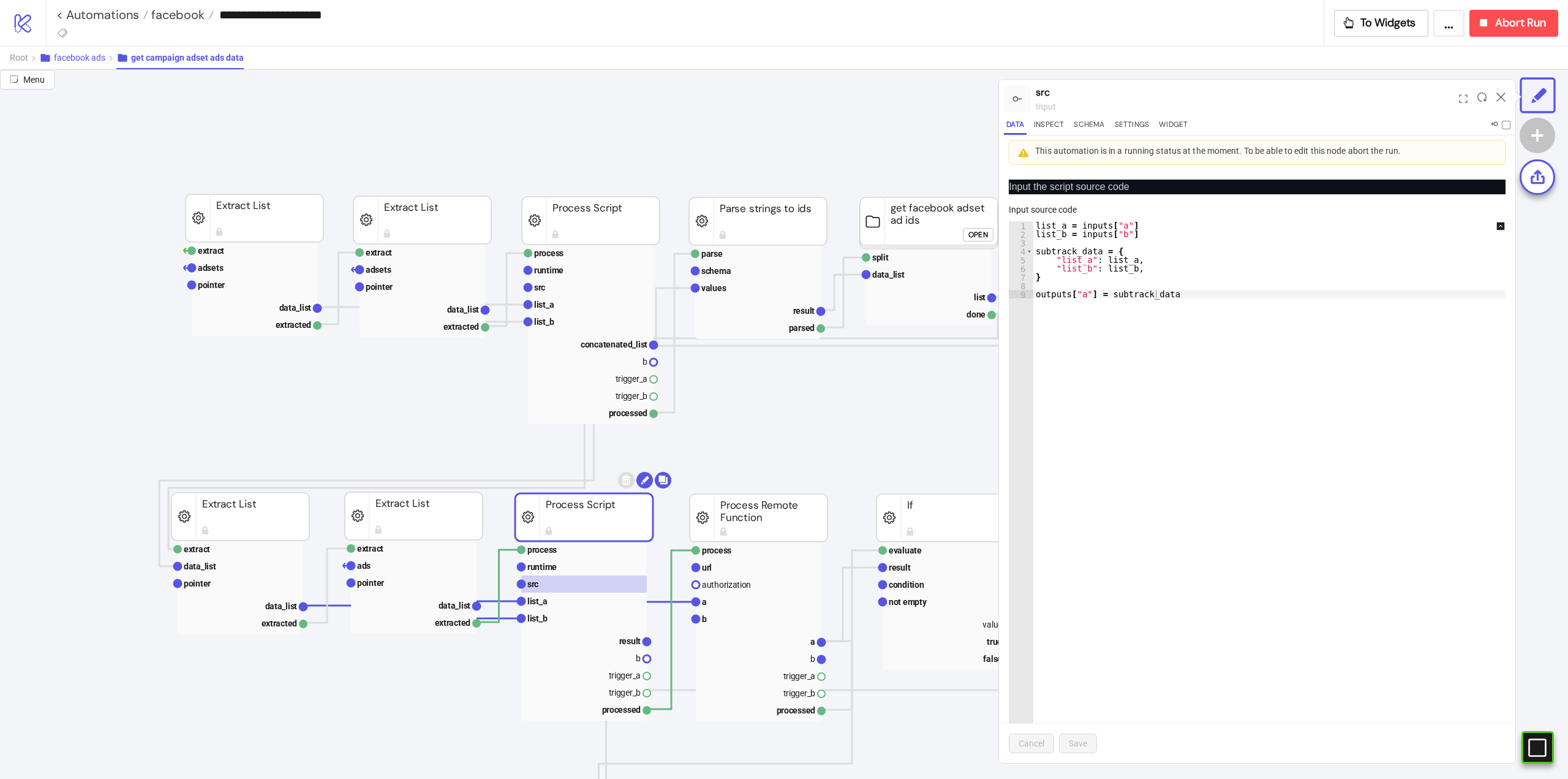
click at [95, 61] on span "facebook ads" at bounding box center [79, 57] width 51 height 10
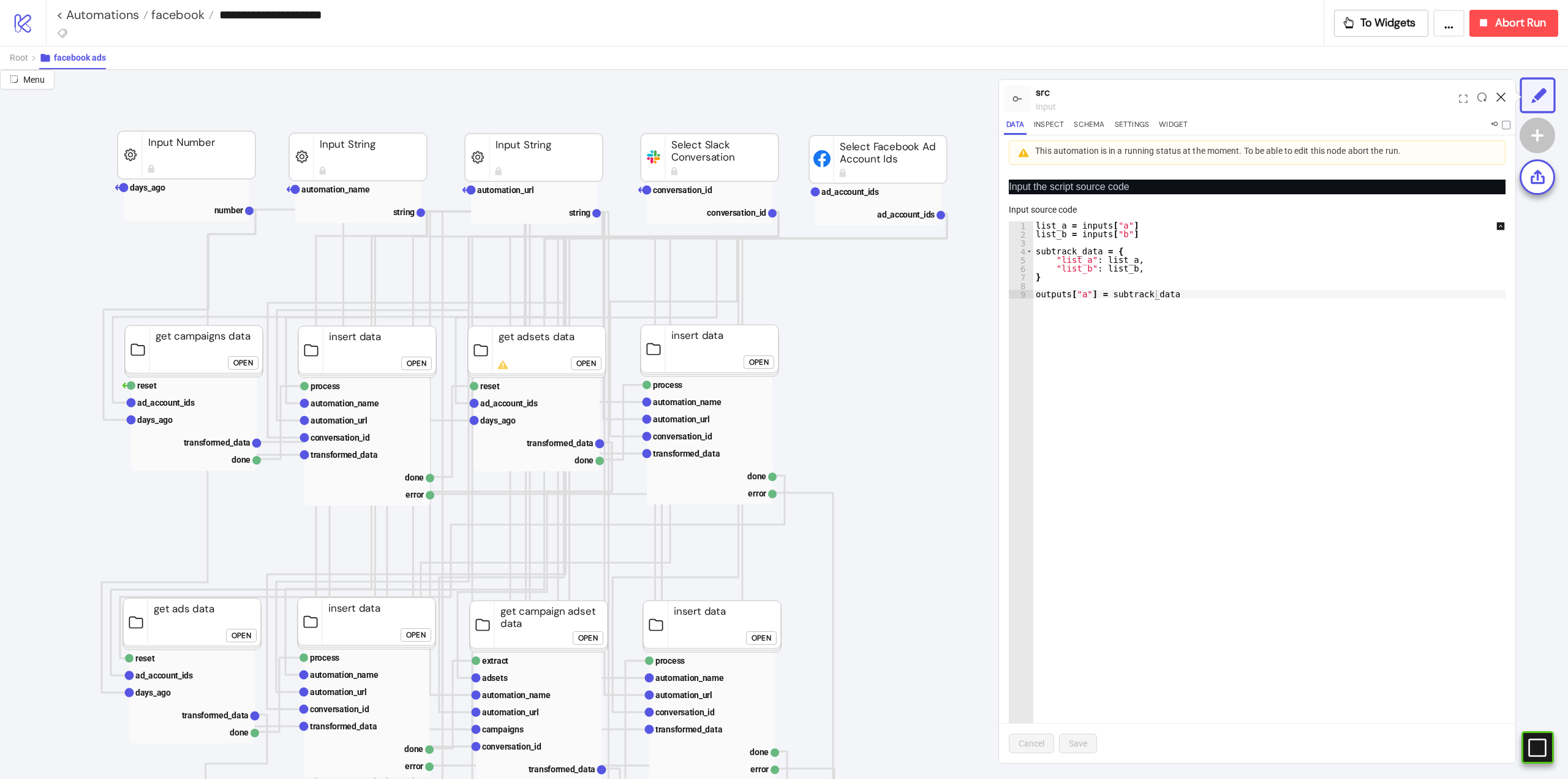
click at [1505, 97] on icon at bounding box center [1500, 97] width 9 height 9
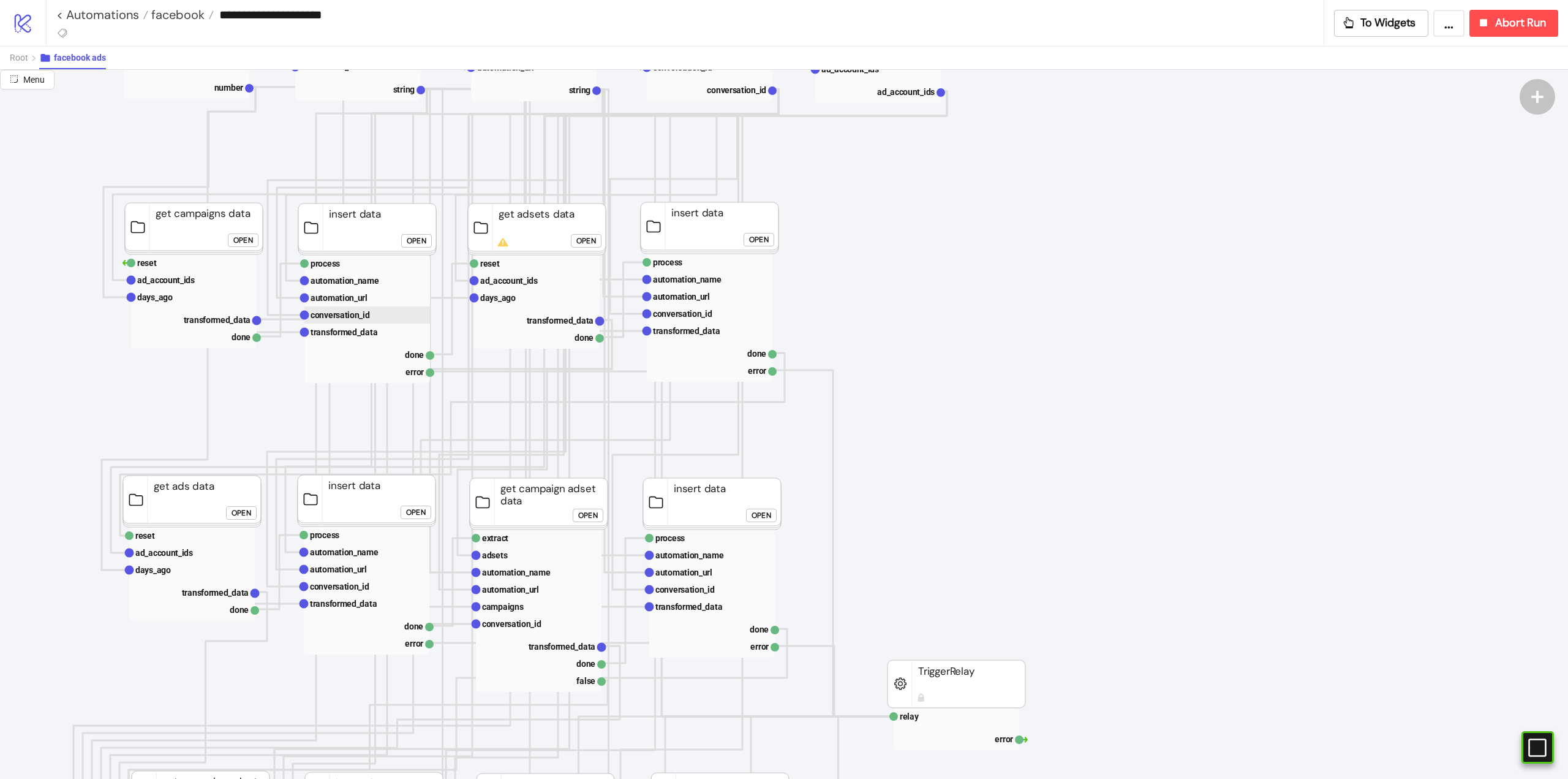
scroll to position [0, 0]
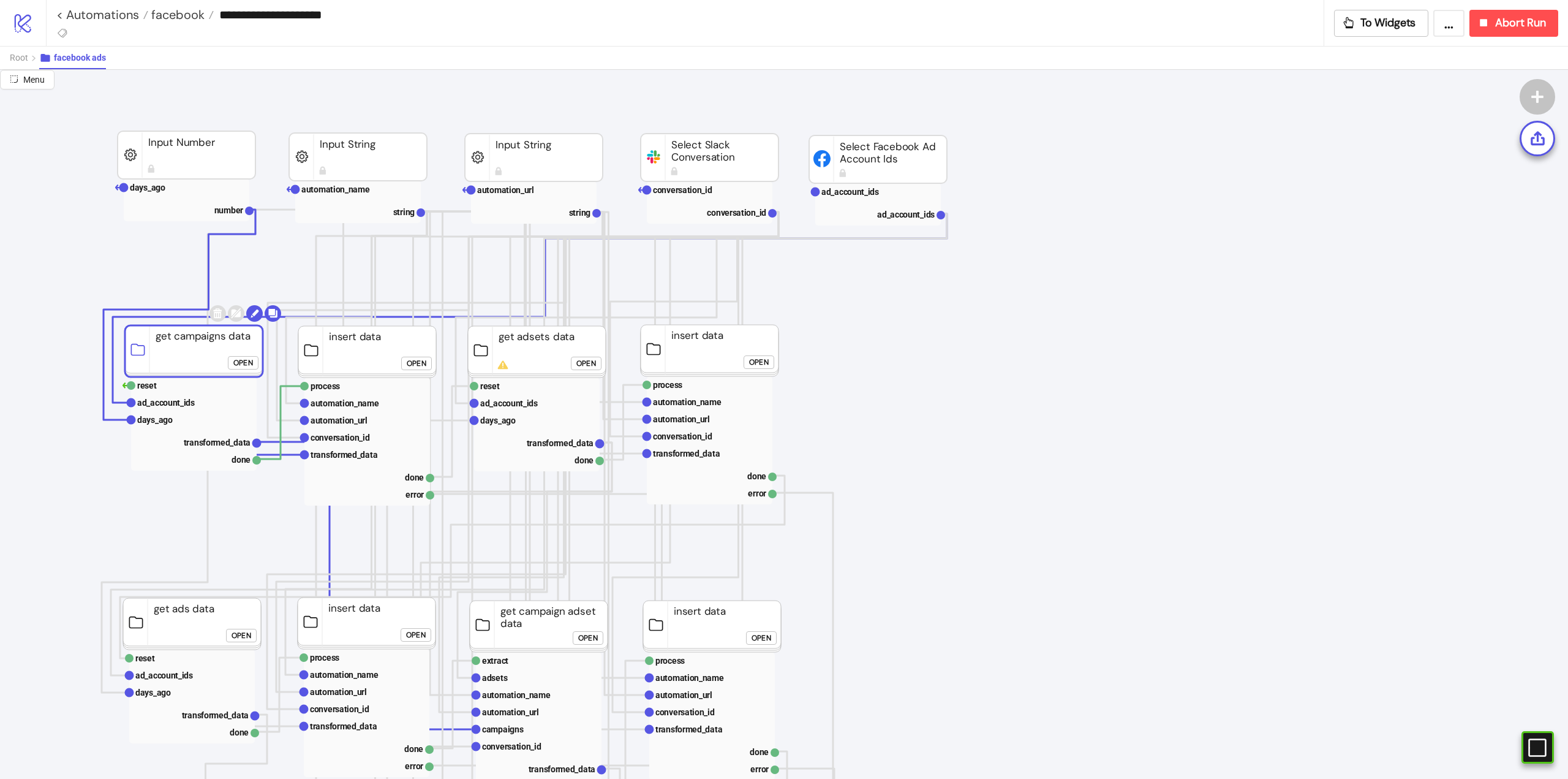
click at [195, 349] on rect at bounding box center [194, 351] width 138 height 51
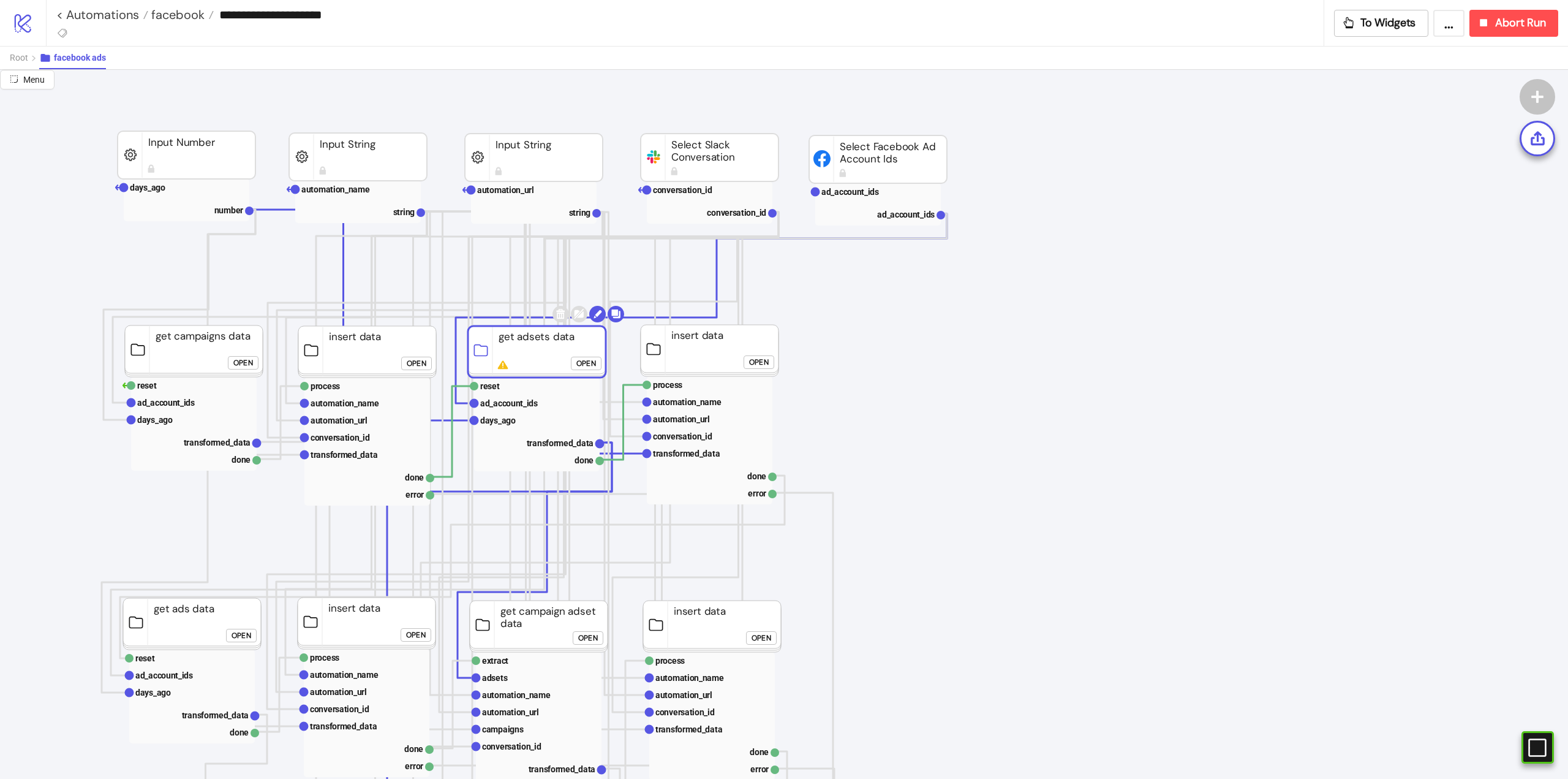
click at [532, 346] on rect at bounding box center [537, 351] width 138 height 51
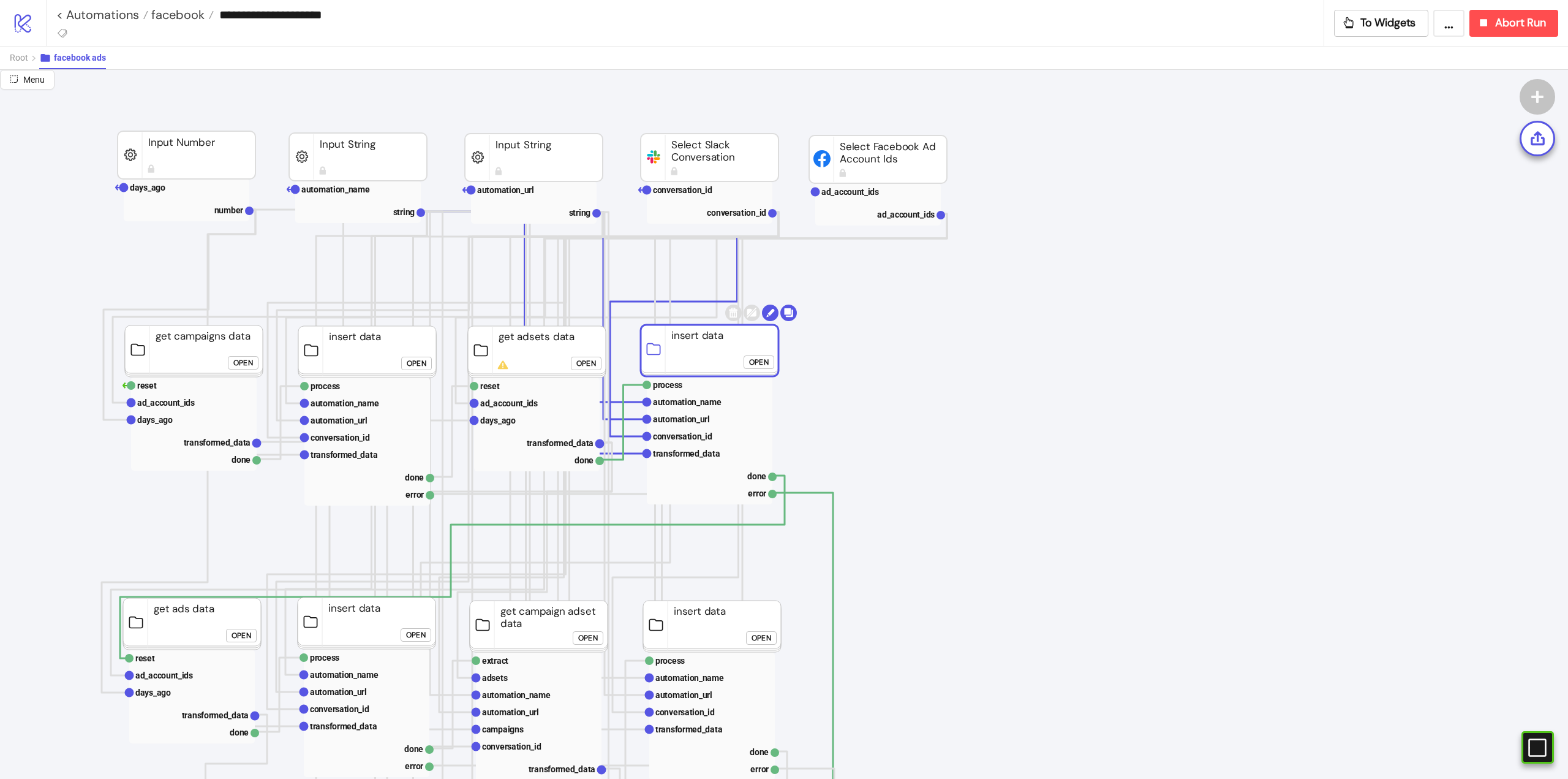
click at [700, 340] on rect at bounding box center [710, 350] width 138 height 51
click at [166, 630] on rect at bounding box center [192, 623] width 138 height 51
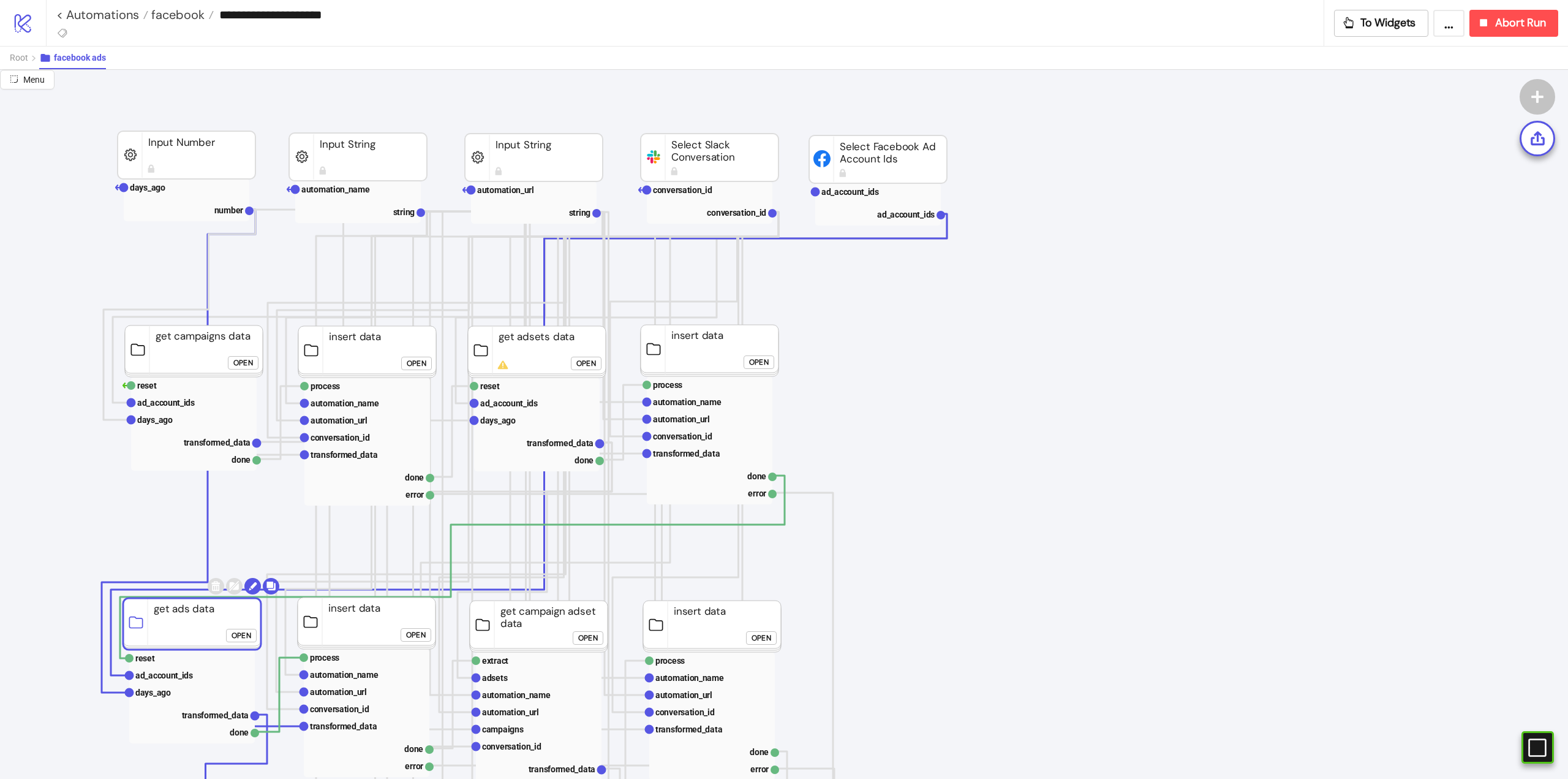
scroll to position [61, 0]
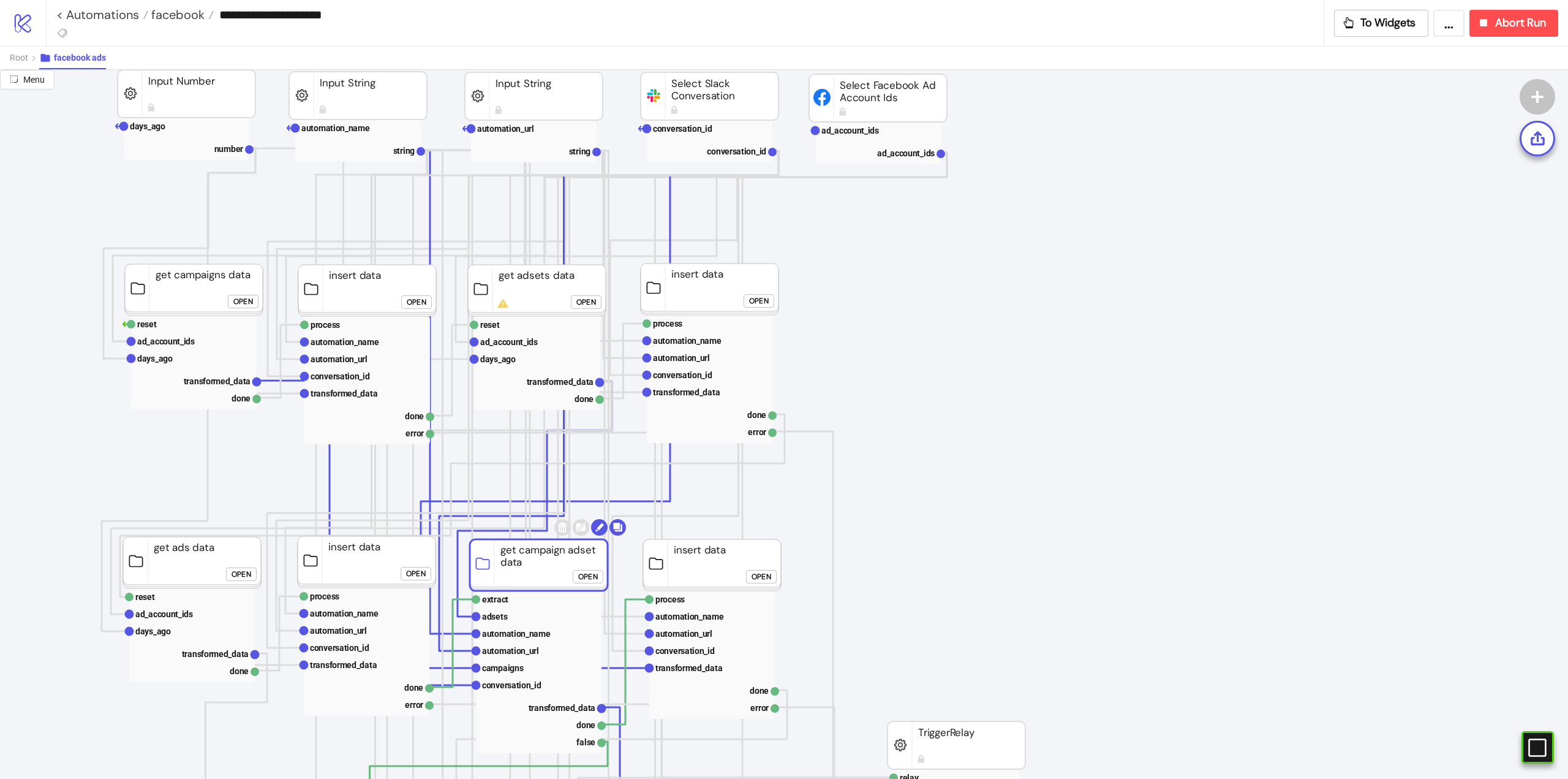
click at [543, 563] on rect at bounding box center [539, 564] width 138 height 51
click div "Open"
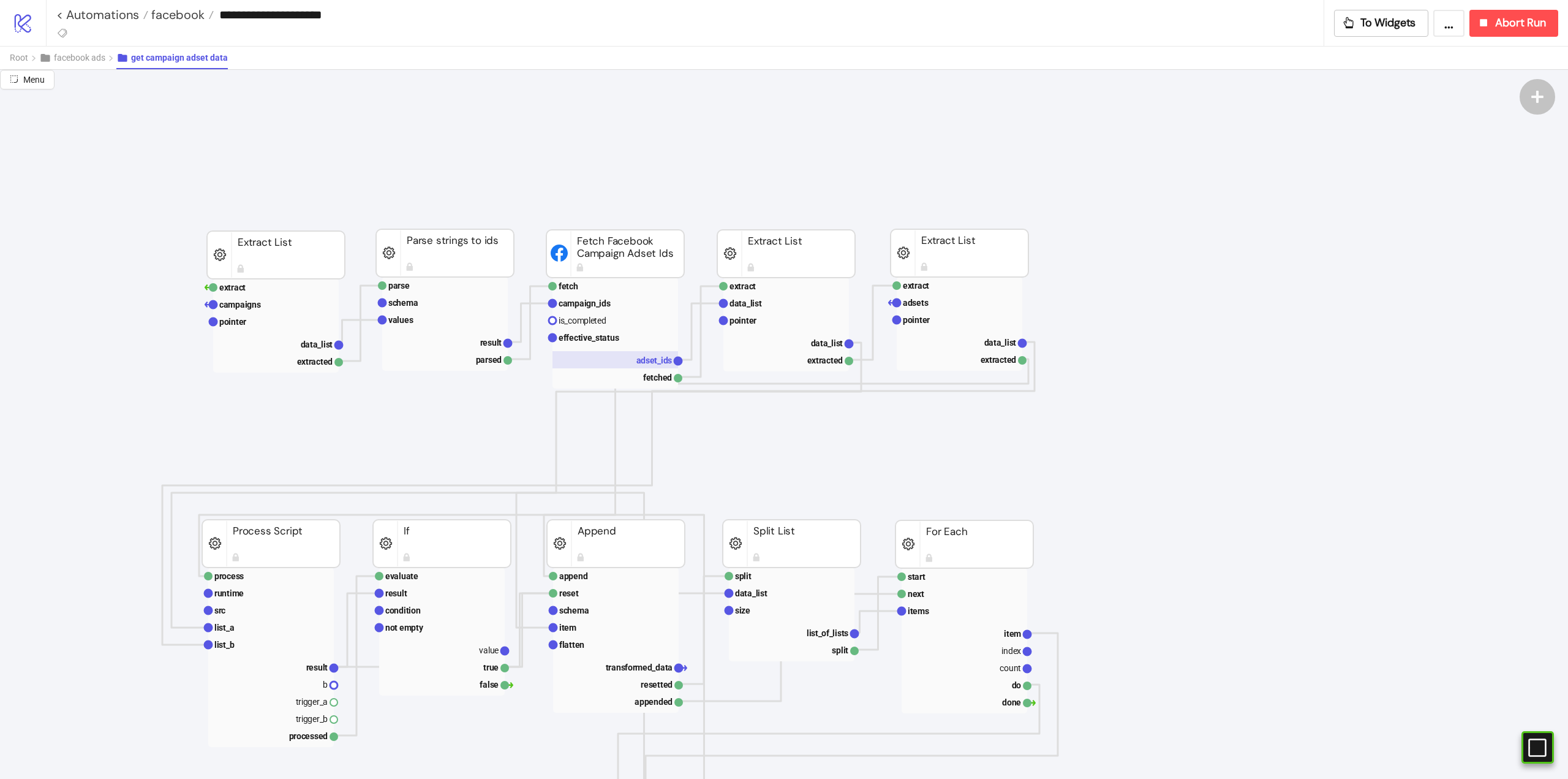
click at [617, 363] on rect at bounding box center [615, 359] width 125 height 17
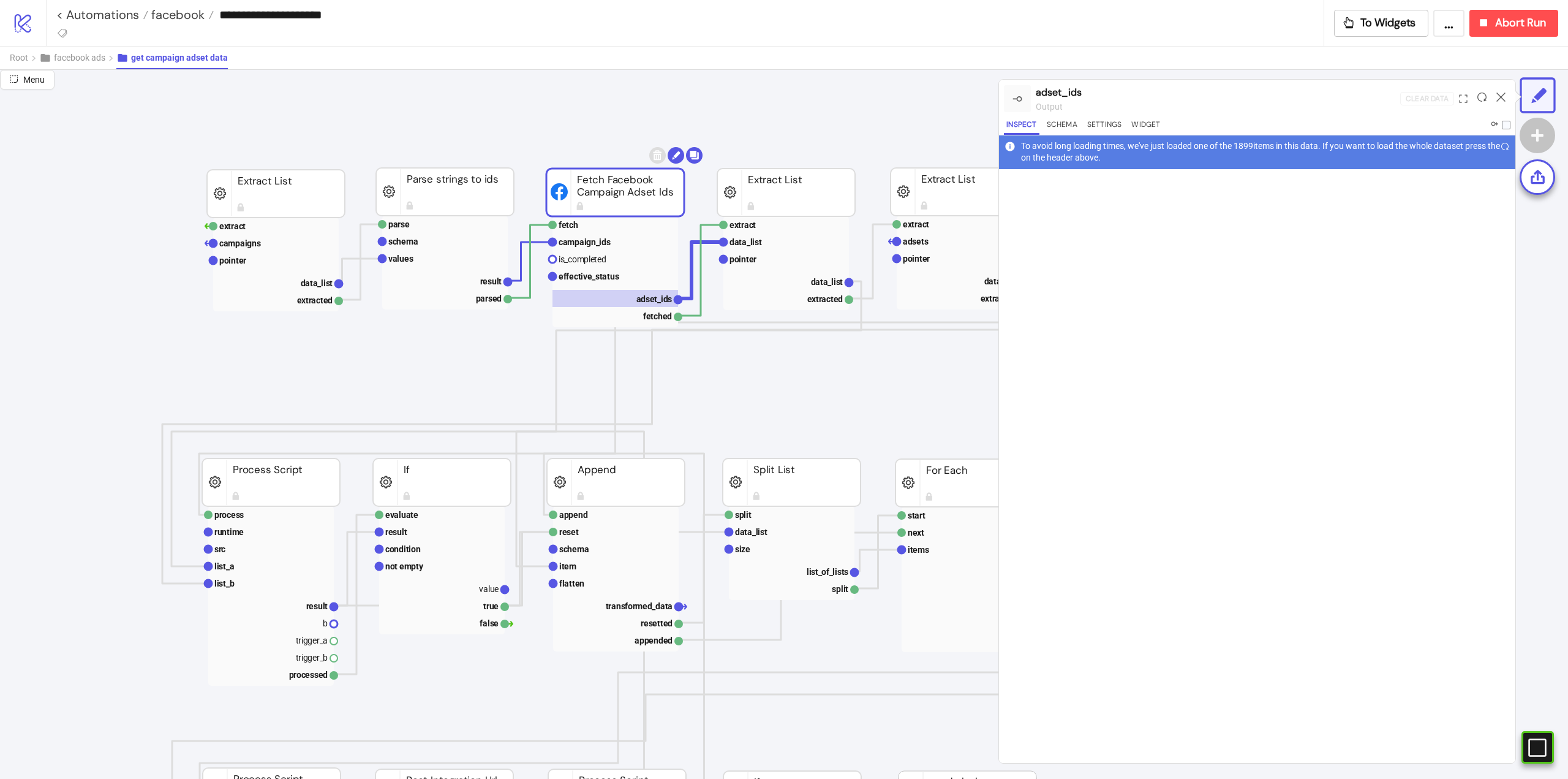
scroll to position [183, 0]
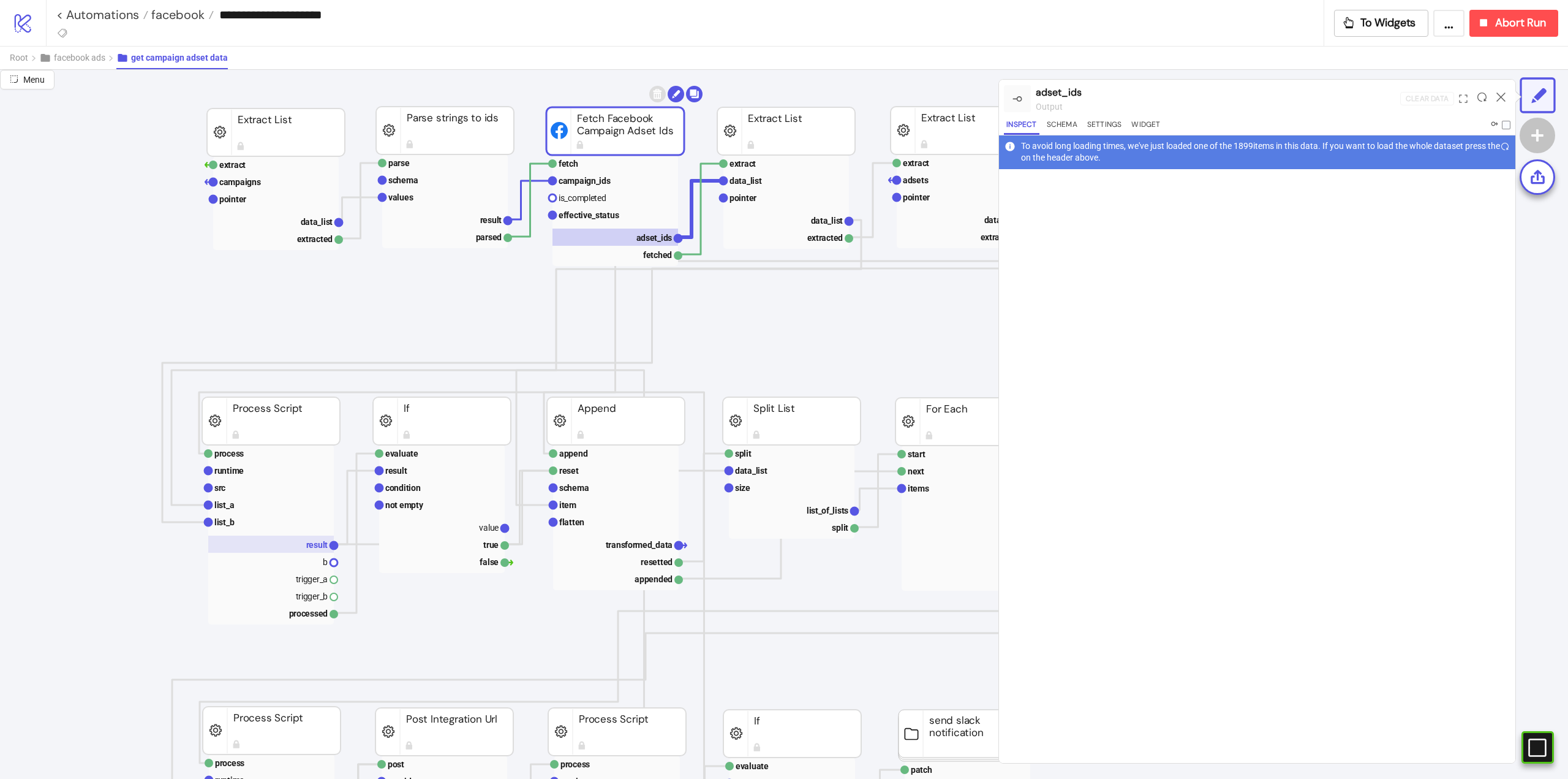
click at [276, 539] on rect at bounding box center [271, 544] width 125 height 17
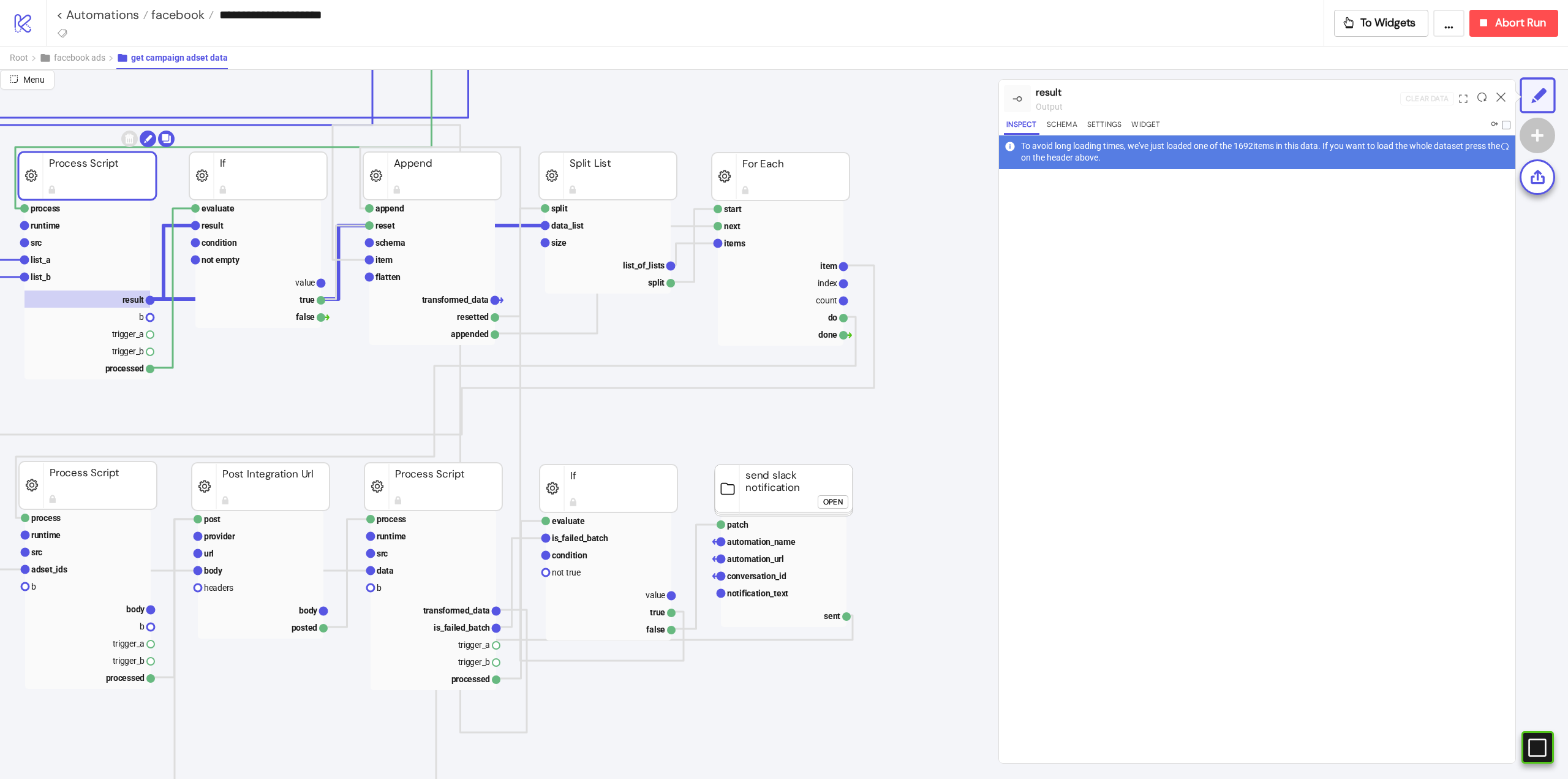
scroll to position [429, 61]
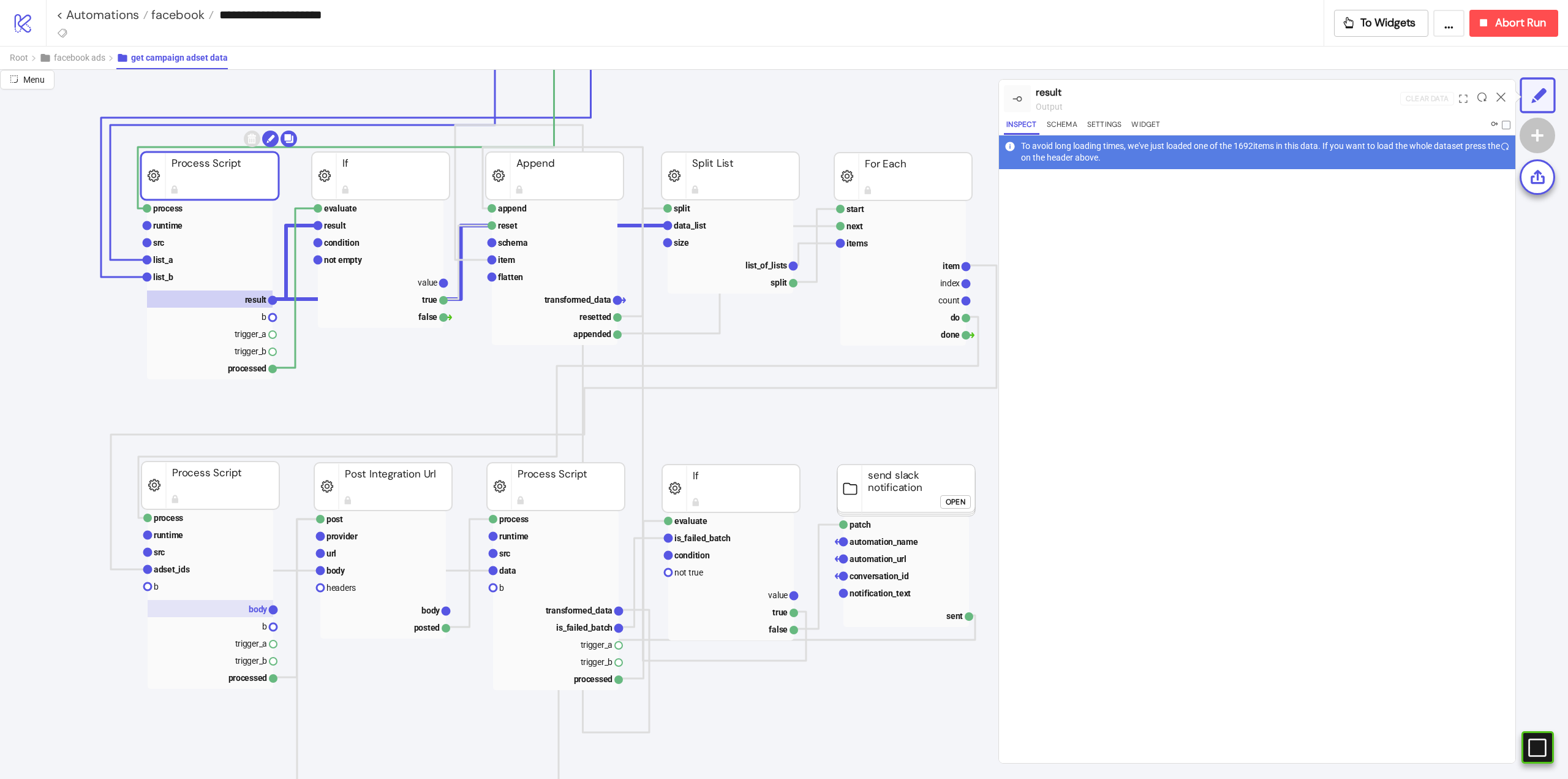
click at [220, 608] on rect at bounding box center [210, 608] width 125 height 17
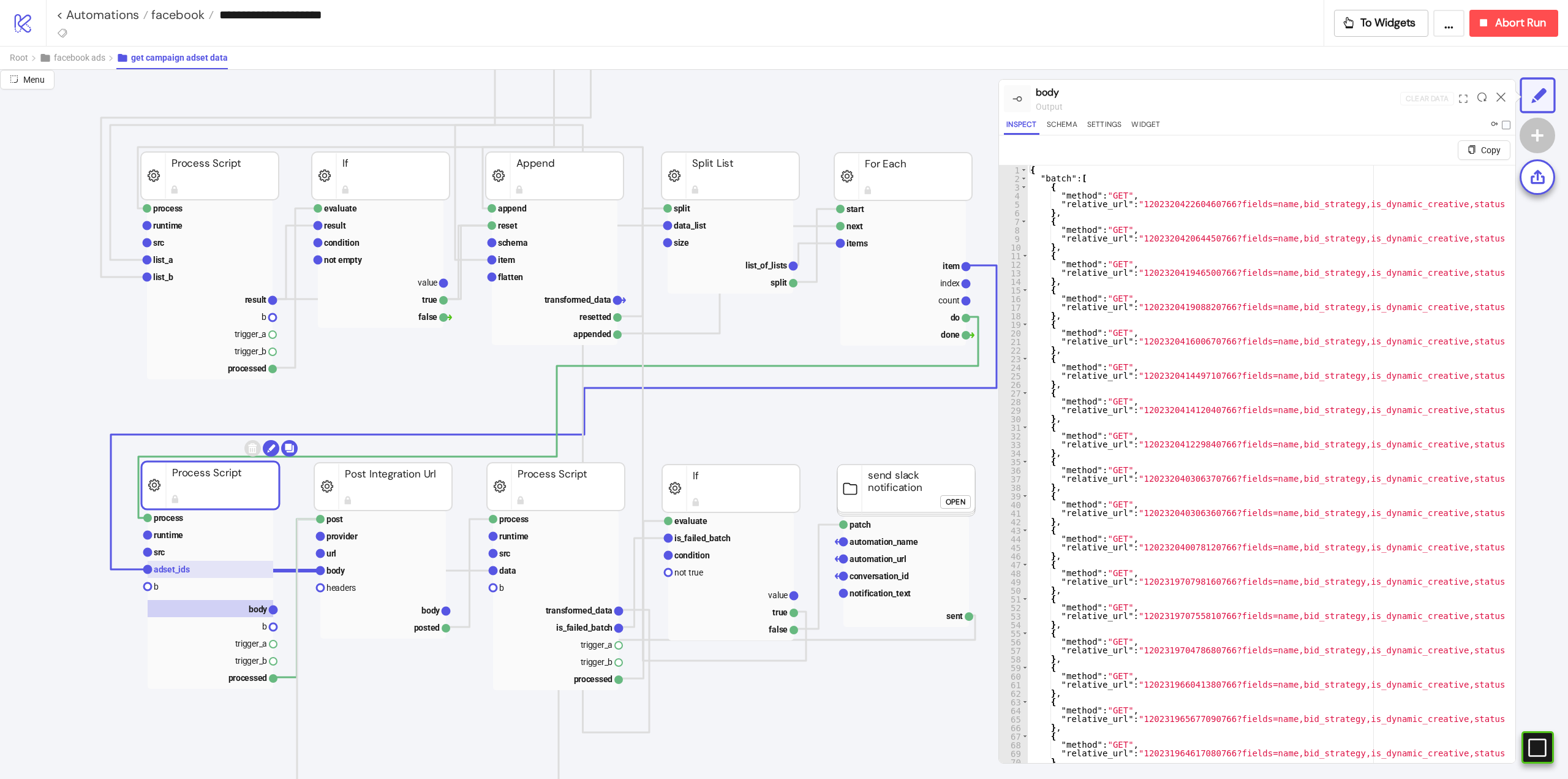
click at [189, 564] on text "adset_ids" at bounding box center [171, 569] width 36 height 10
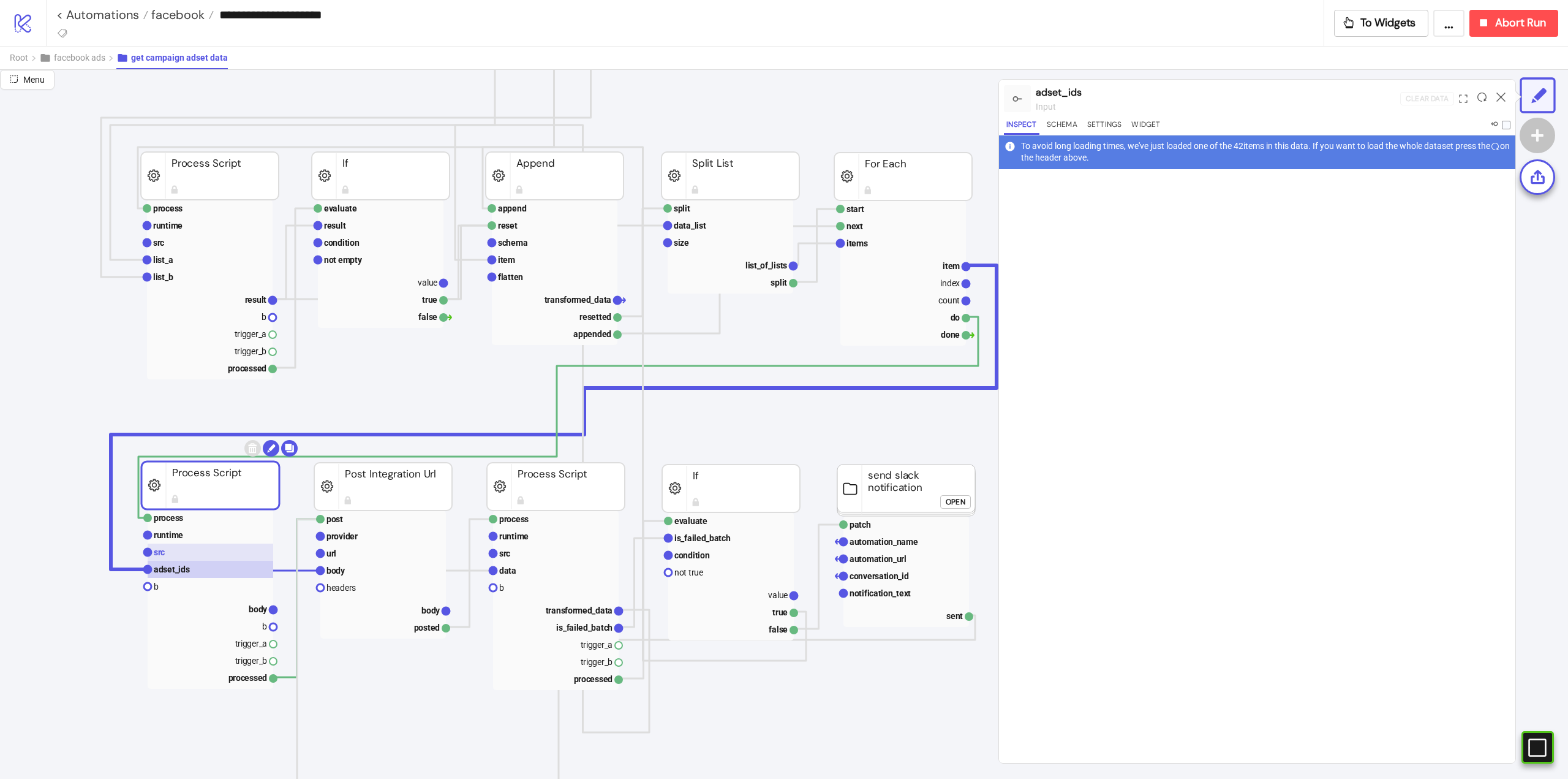
click at [179, 546] on rect at bounding box center [210, 552] width 125 height 17
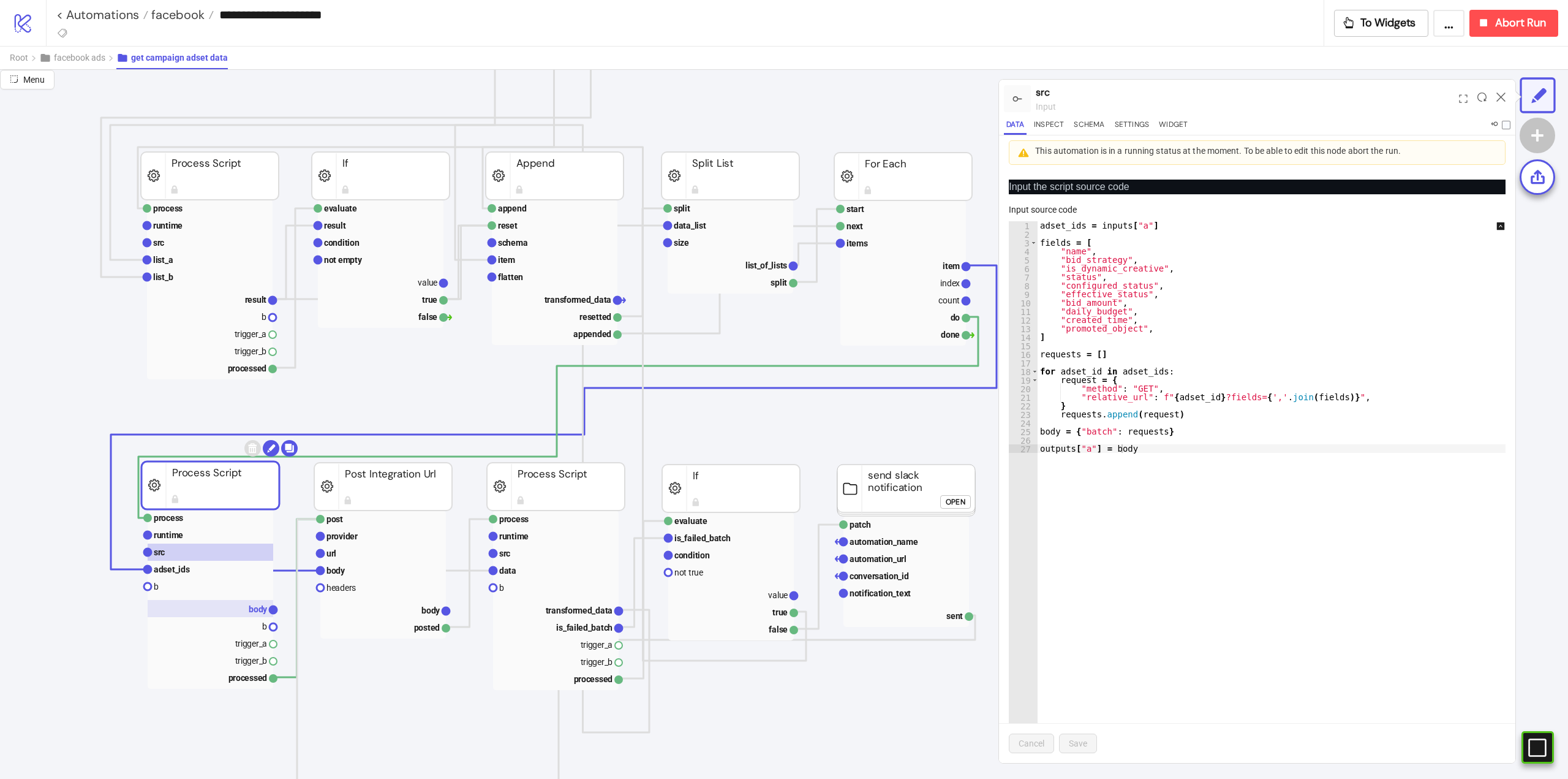
click at [256, 609] on text "body" at bounding box center [258, 609] width 19 height 10
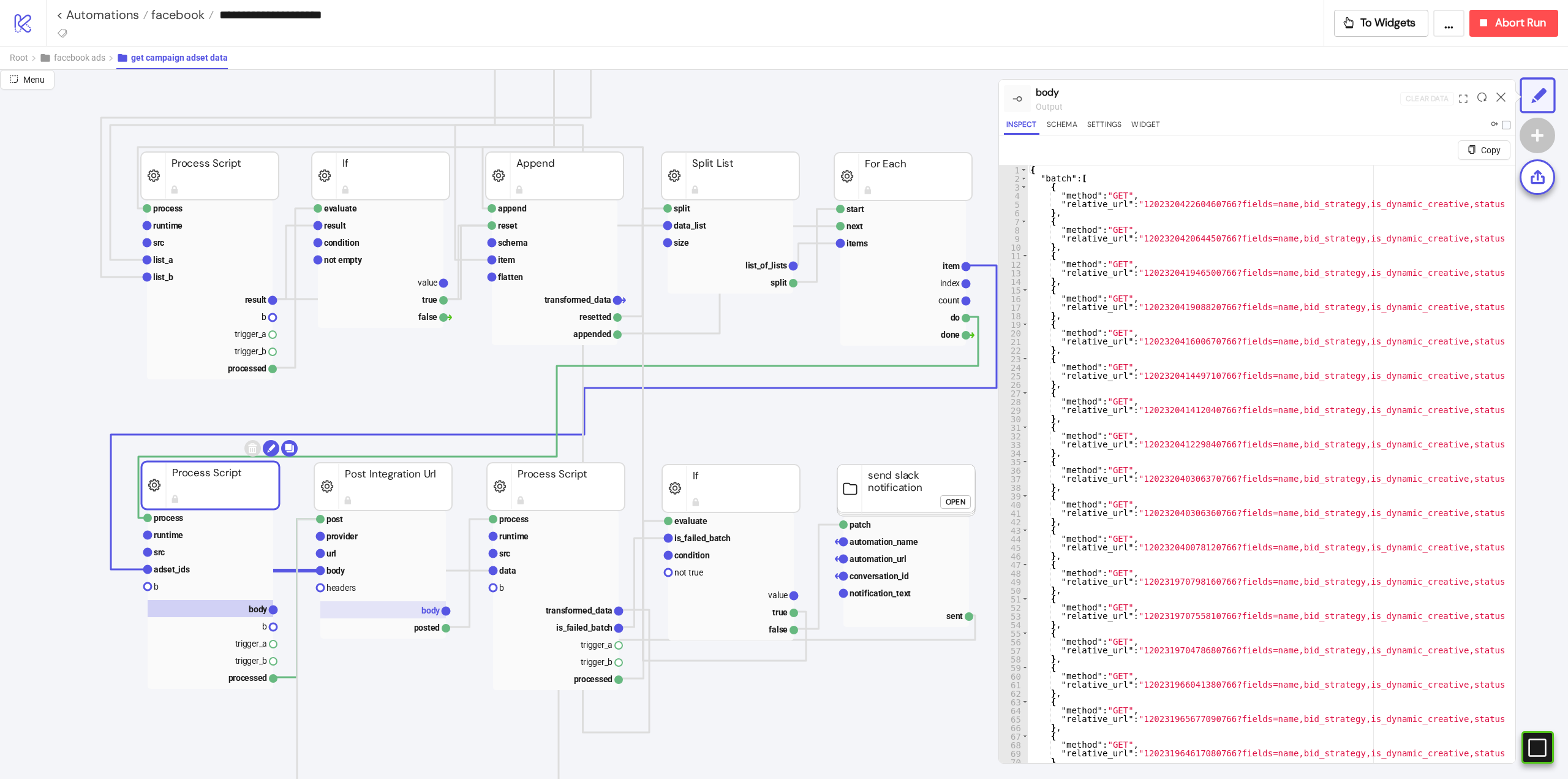
click at [406, 606] on rect at bounding box center [383, 609] width 125 height 17
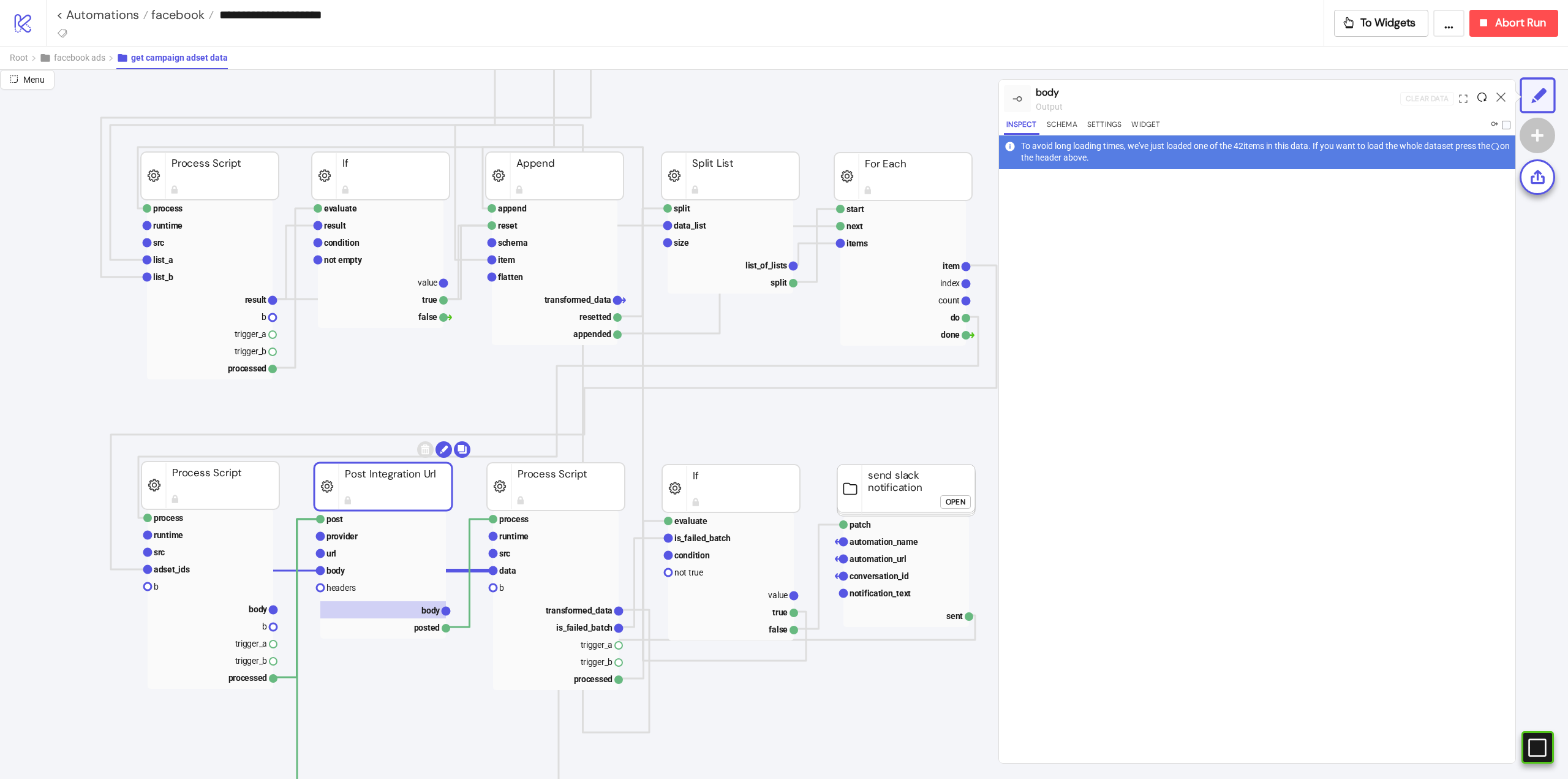
click at [1478, 96] on icon at bounding box center [1482, 97] width 9 height 9
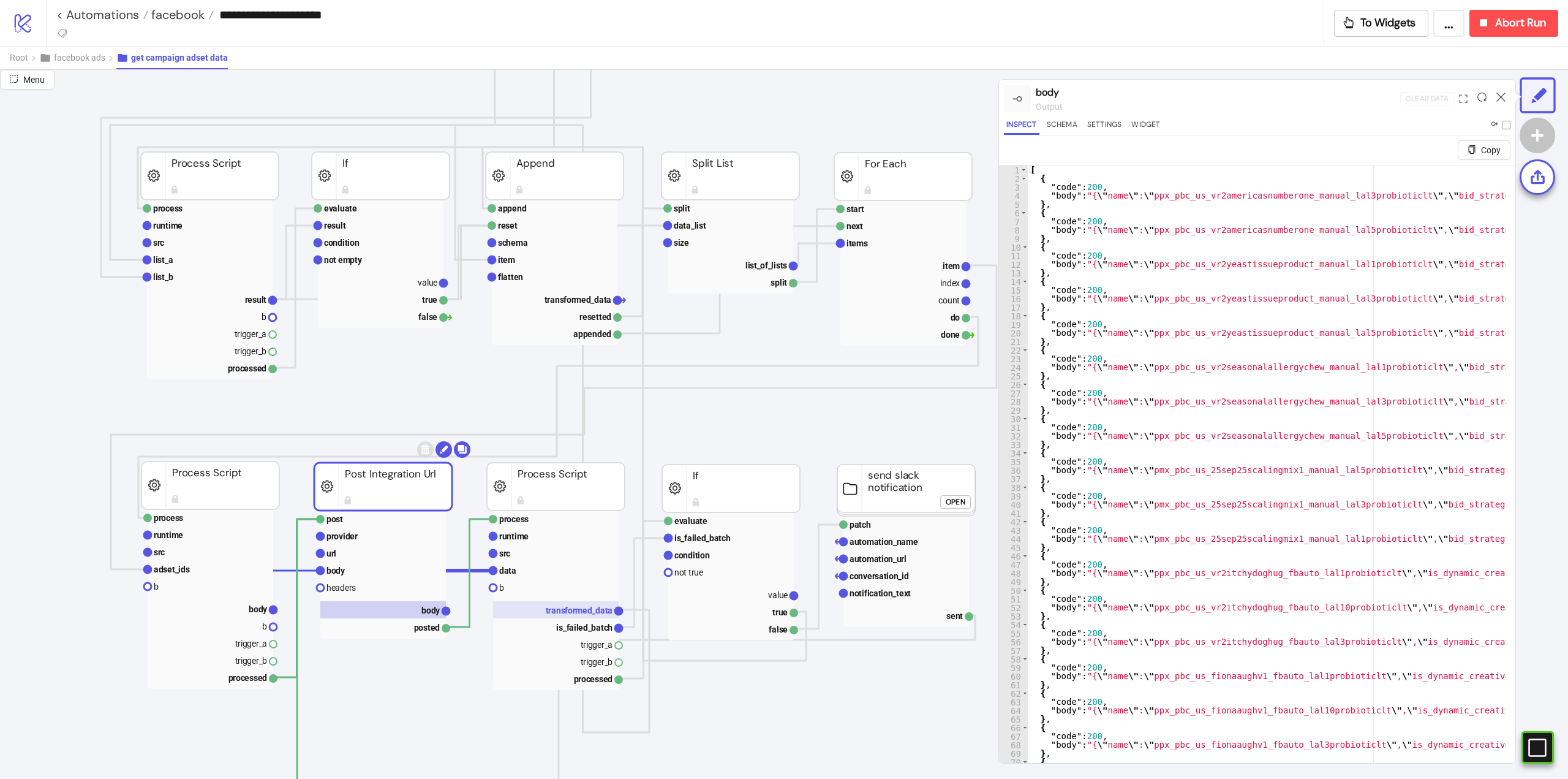
click at [569, 614] on text "transformed_data" at bounding box center [579, 610] width 68 height 10
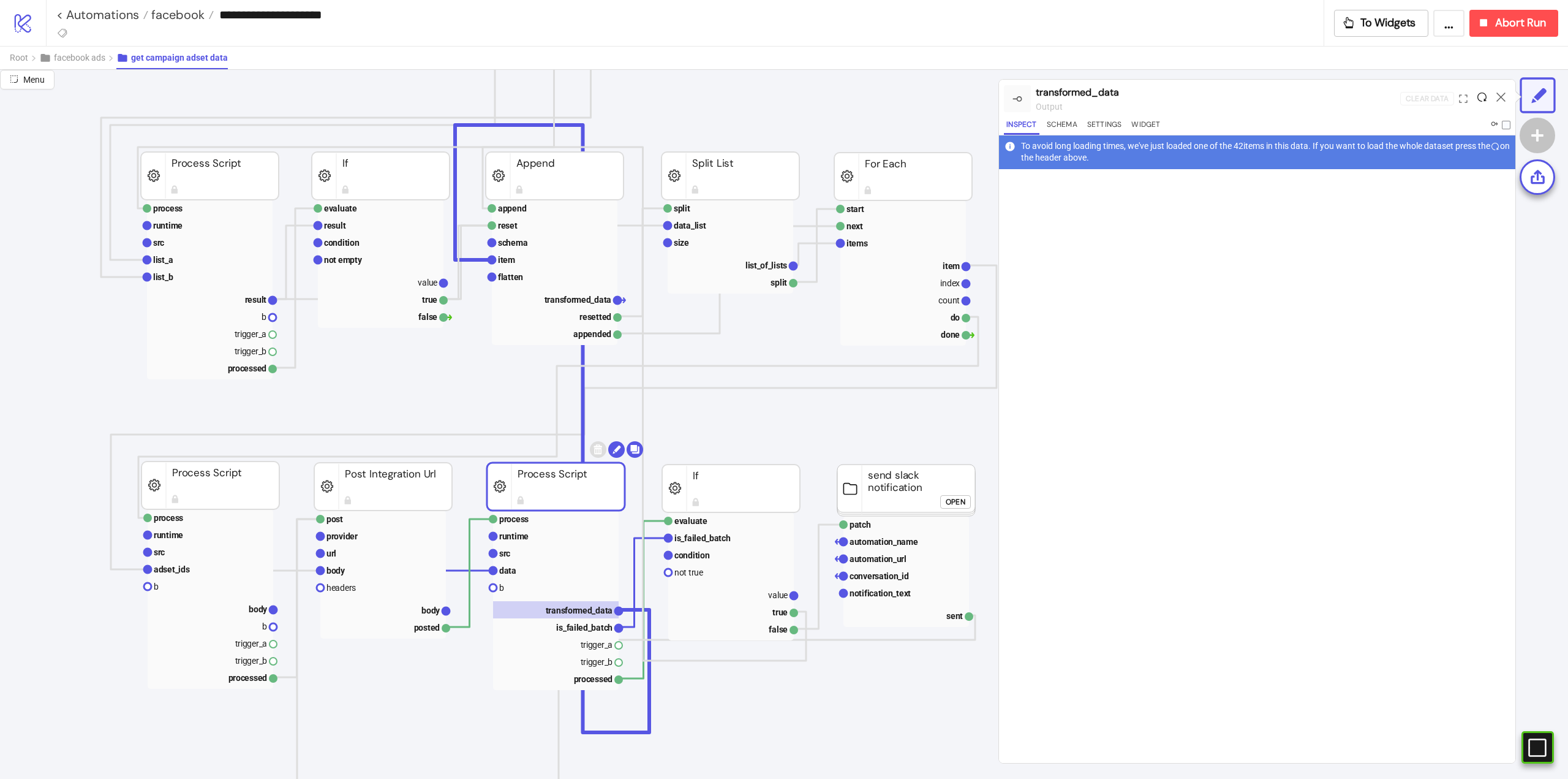
click at [1483, 98] on icon at bounding box center [1482, 97] width 9 height 9
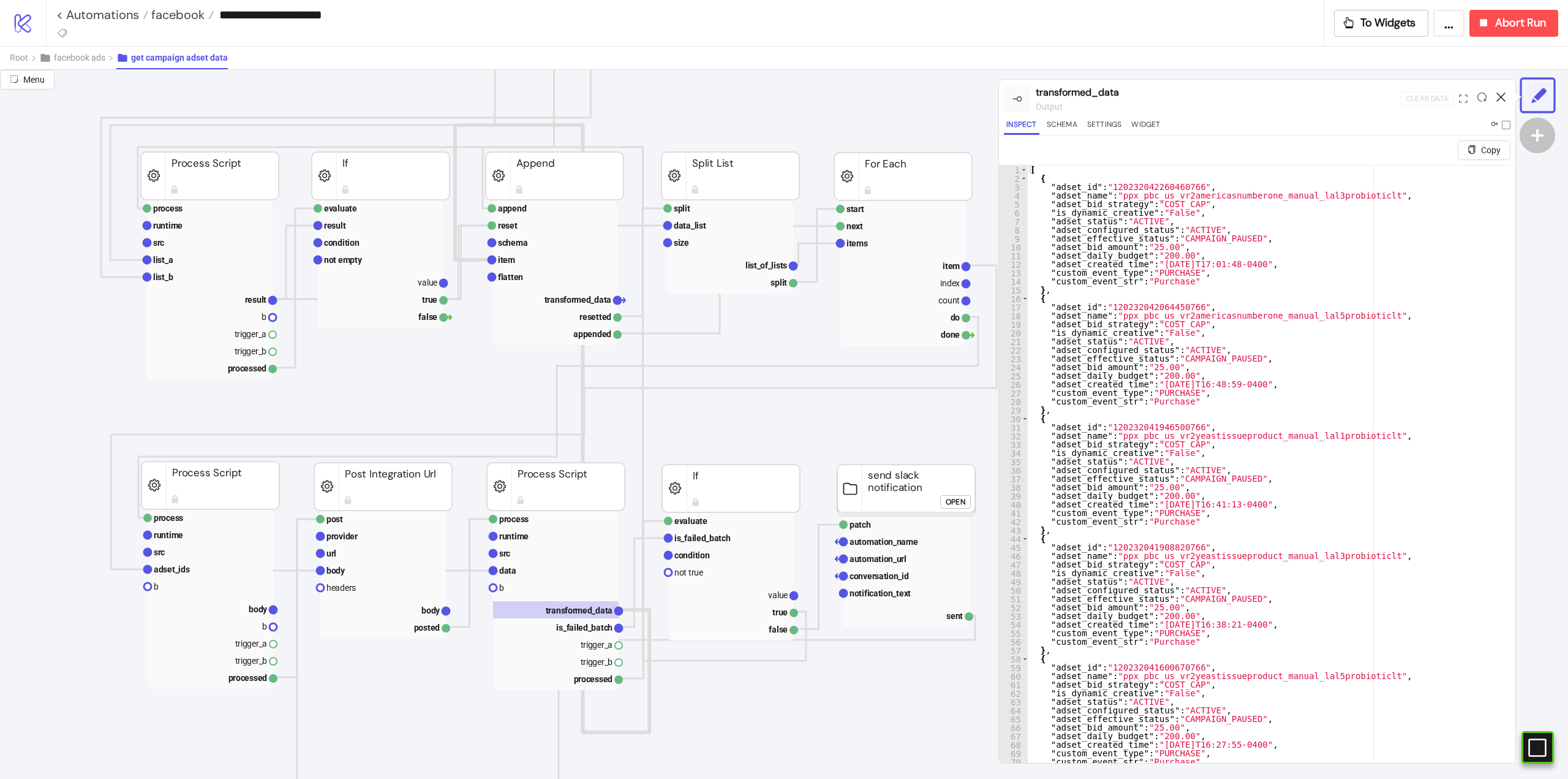
click at [1502, 95] on icon at bounding box center [1500, 97] width 9 height 9
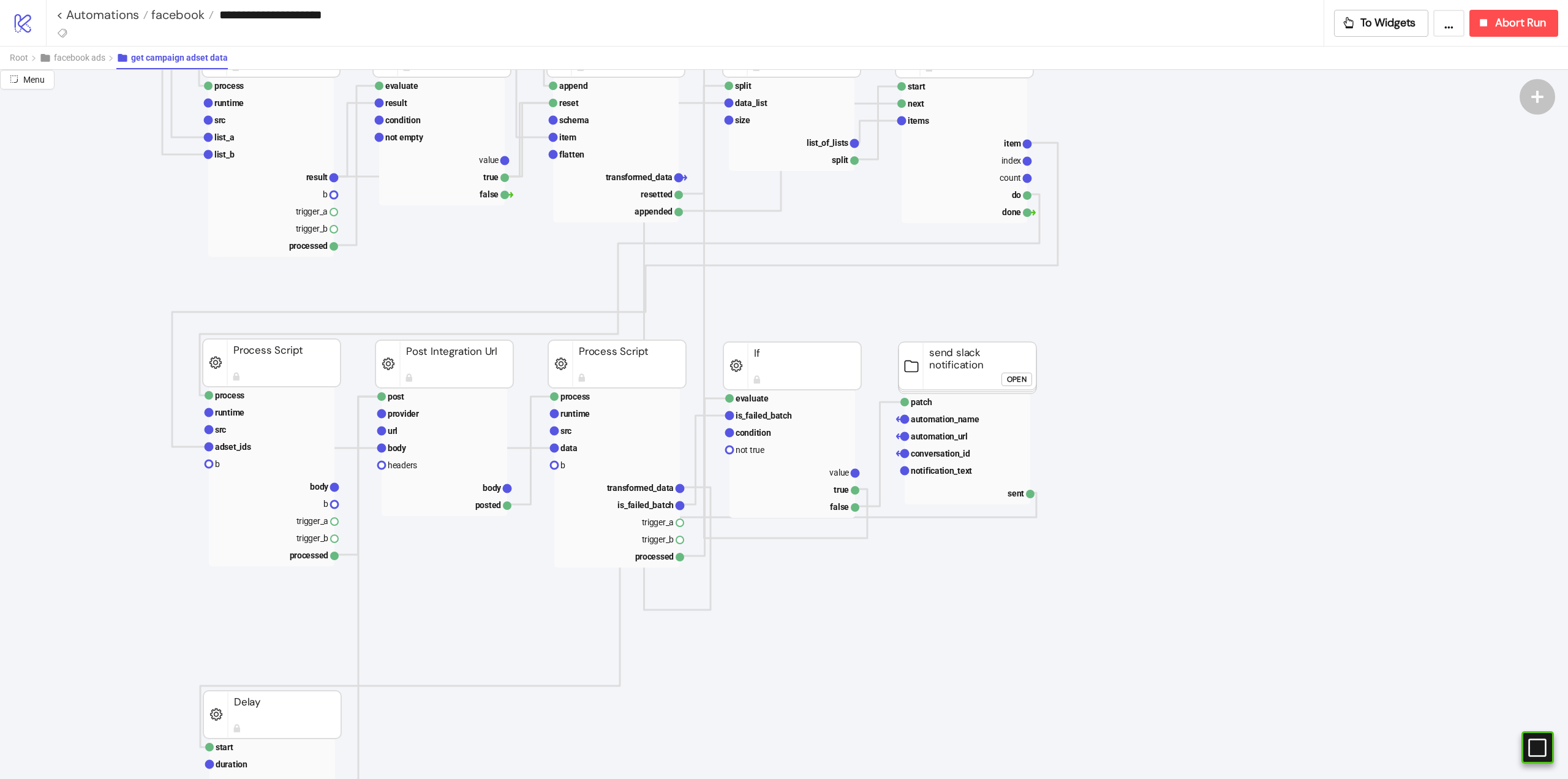
scroll to position [429, 0]
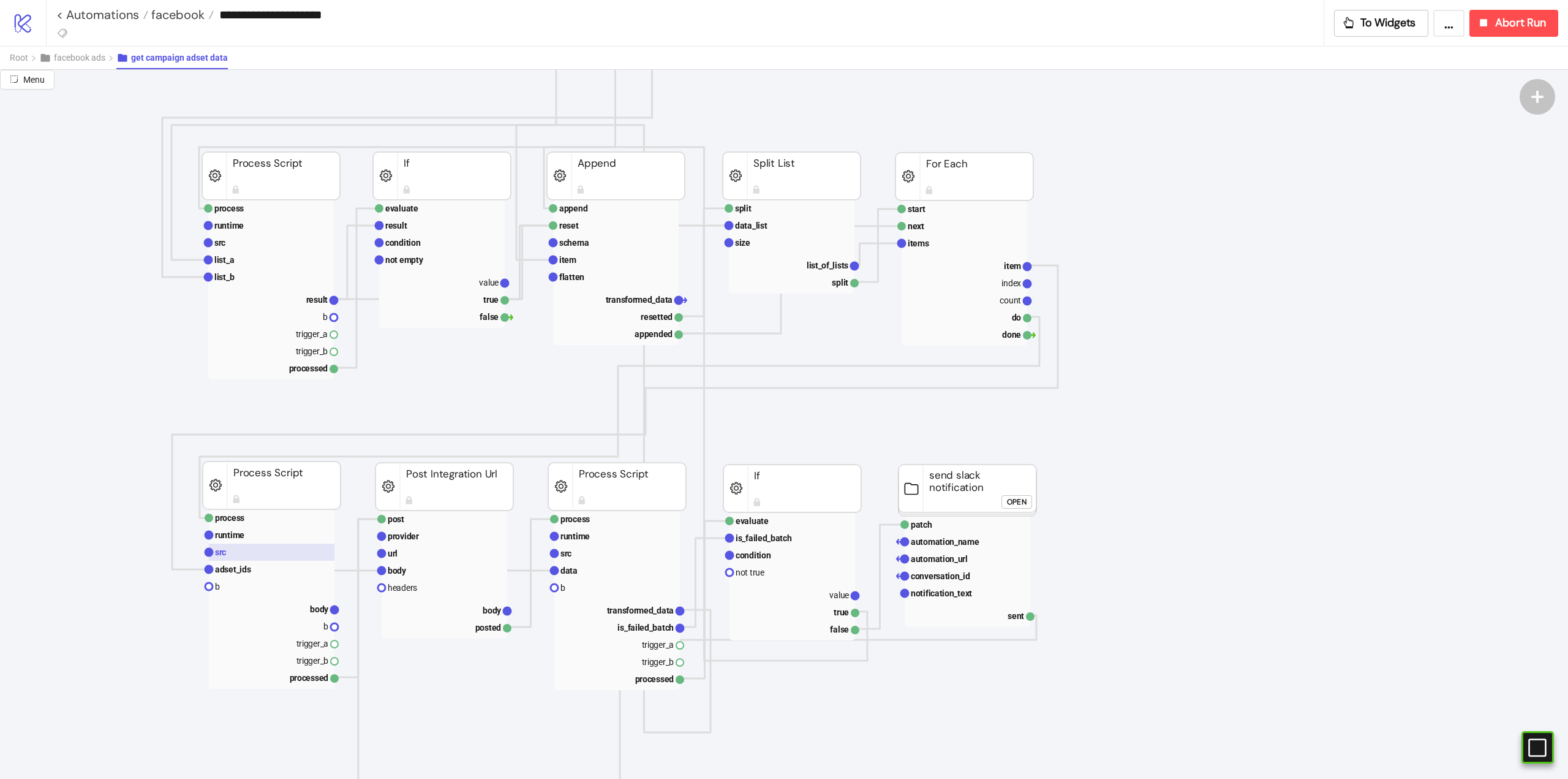
click at [250, 553] on rect at bounding box center [271, 552] width 125 height 17
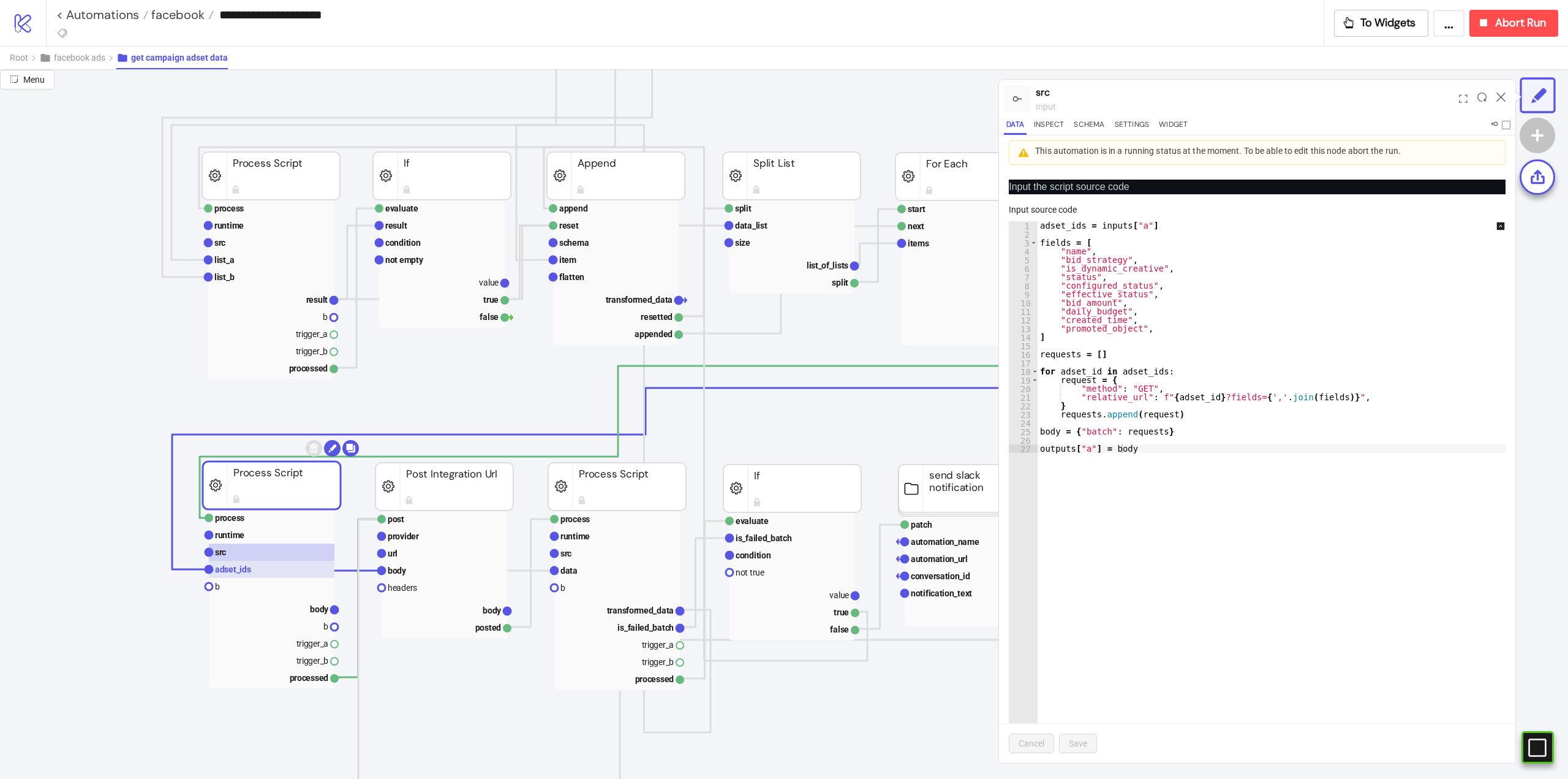
click at [260, 570] on rect at bounding box center [271, 569] width 125 height 17
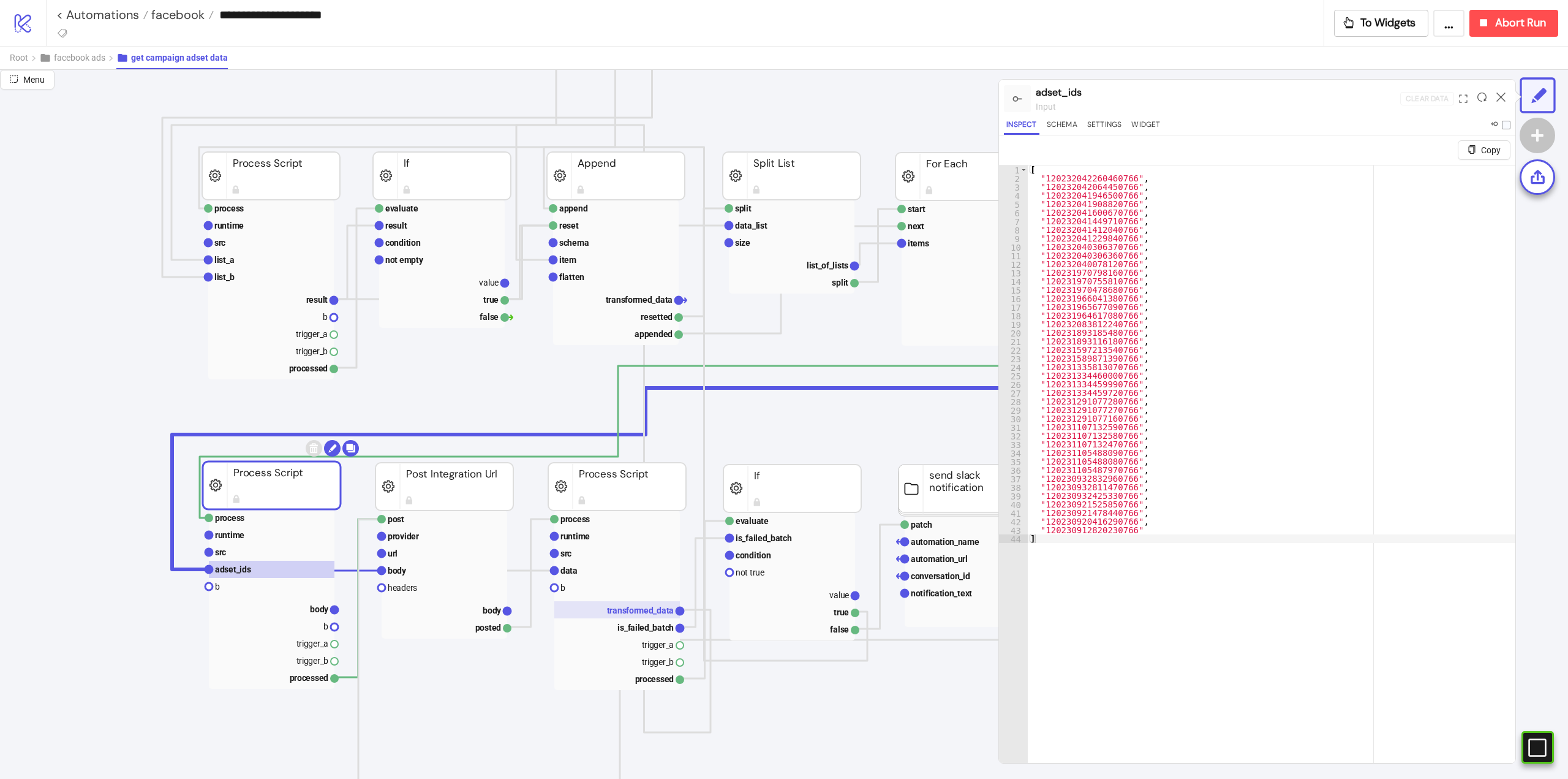
click at [617, 611] on text "transformed_data" at bounding box center [640, 610] width 68 height 10
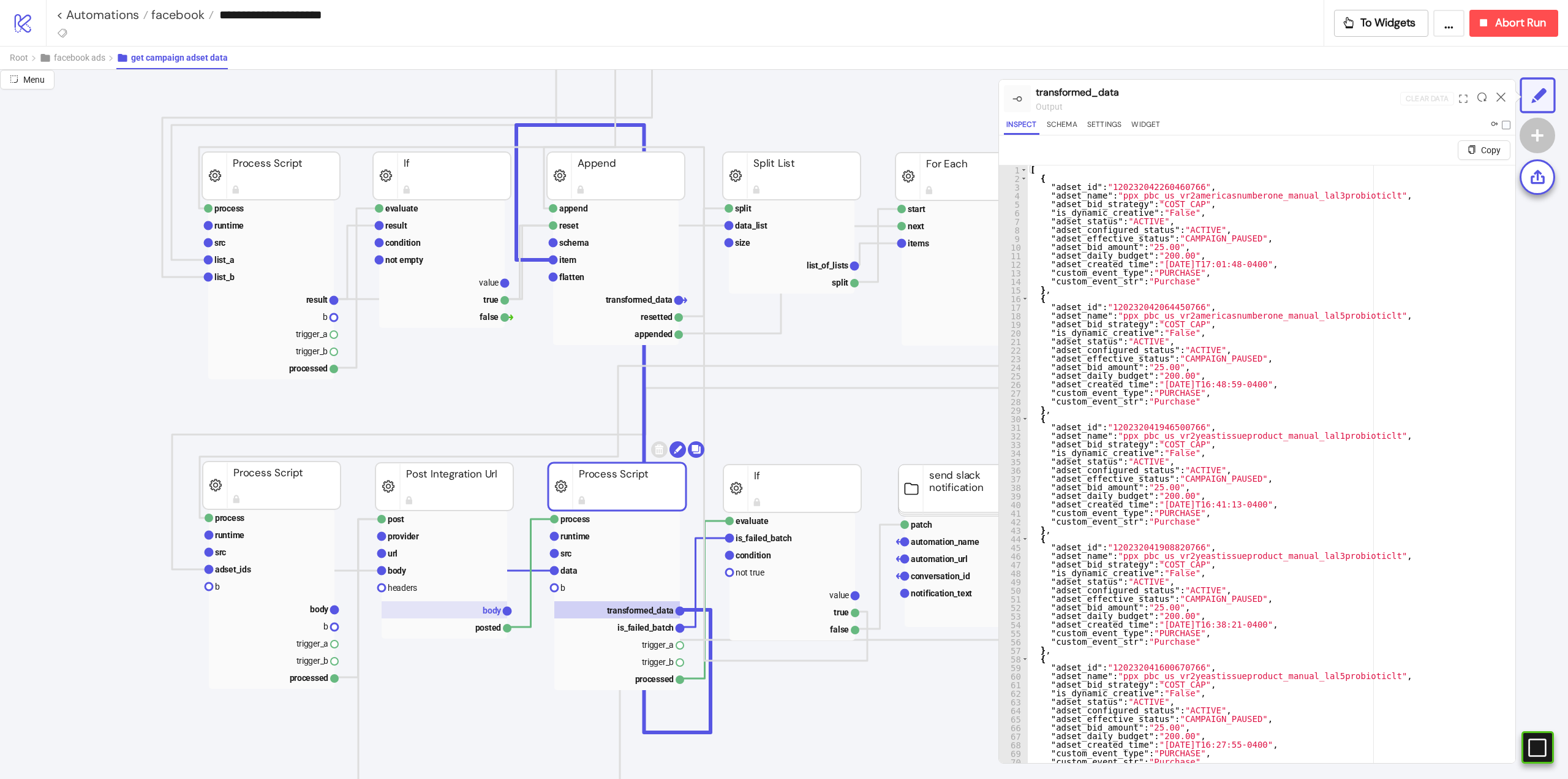
click at [479, 604] on rect at bounding box center [445, 609] width 125 height 17
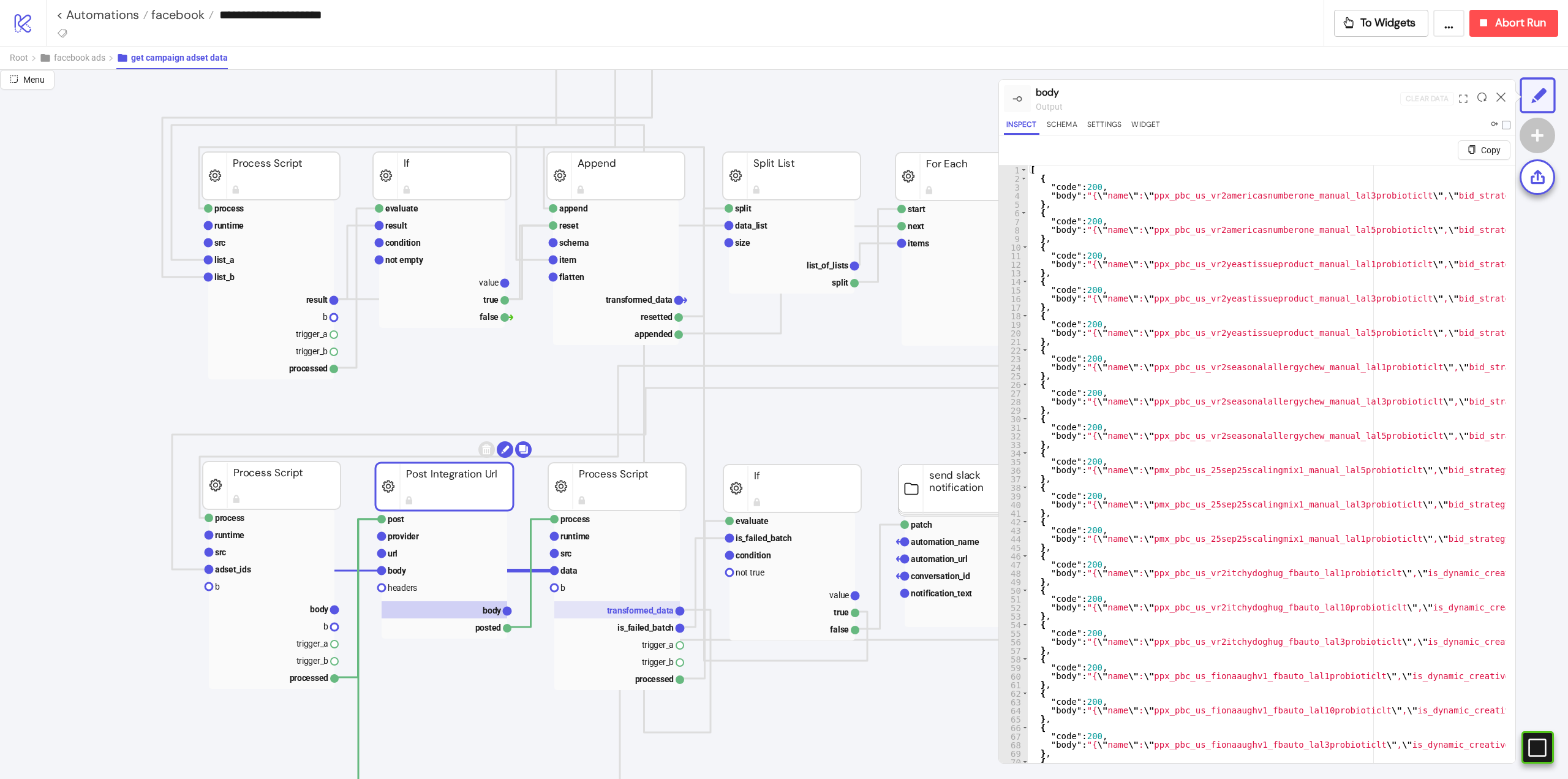
click at [626, 617] on rect at bounding box center [617, 609] width 125 height 17
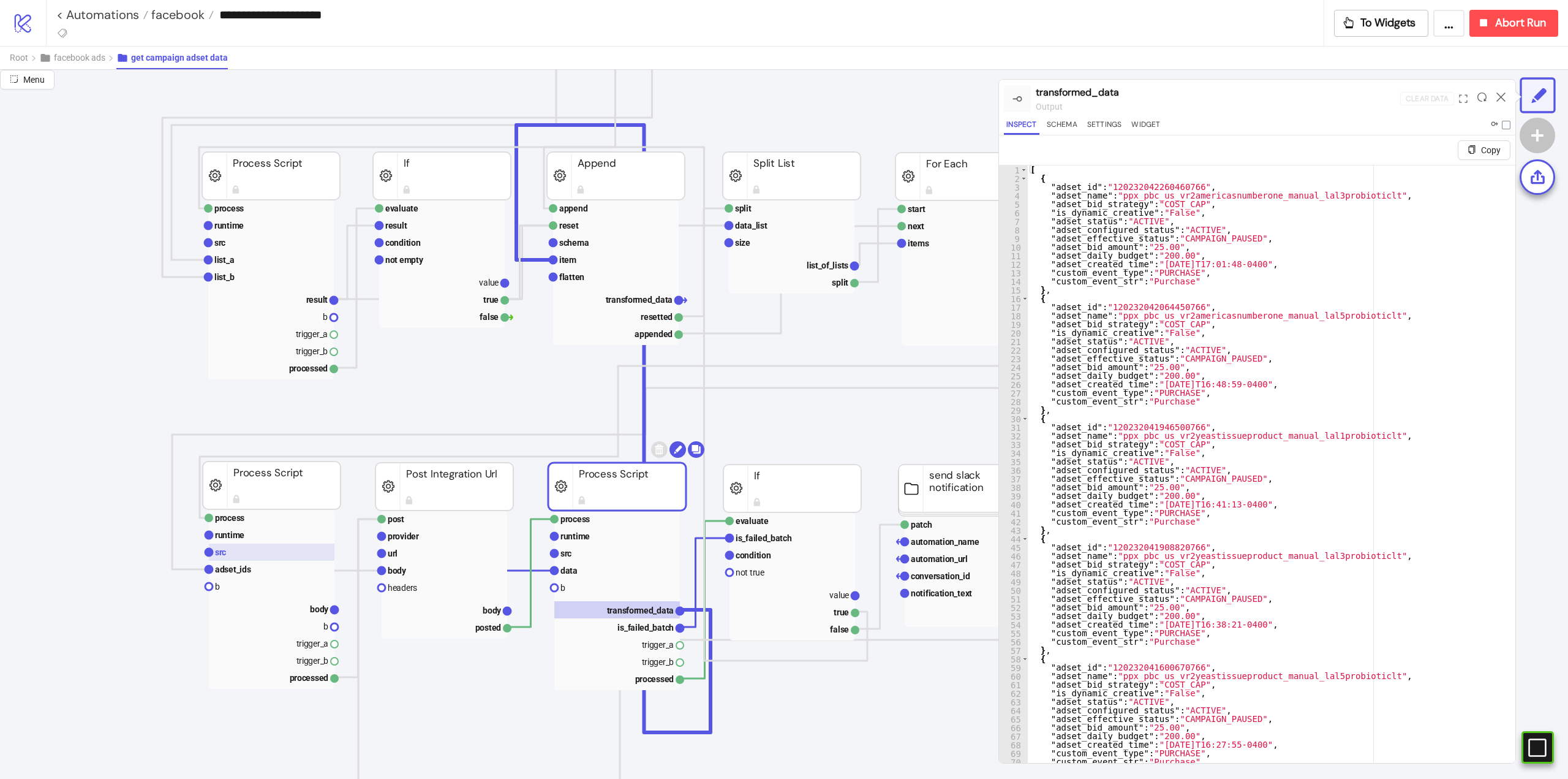
click at [263, 559] on rect at bounding box center [271, 552] width 125 height 17
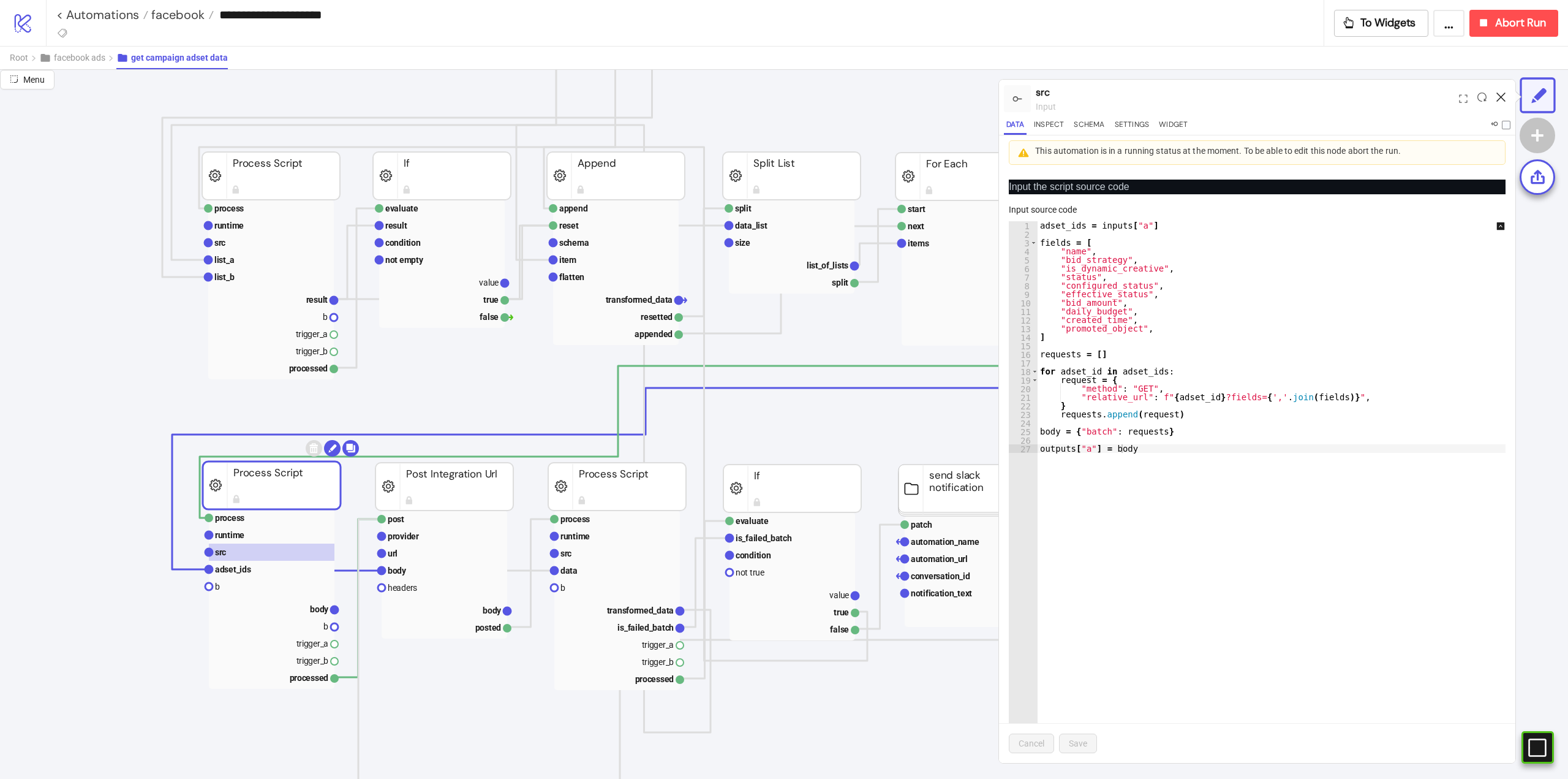
click at [1501, 95] on icon at bounding box center [1500, 97] width 9 height 9
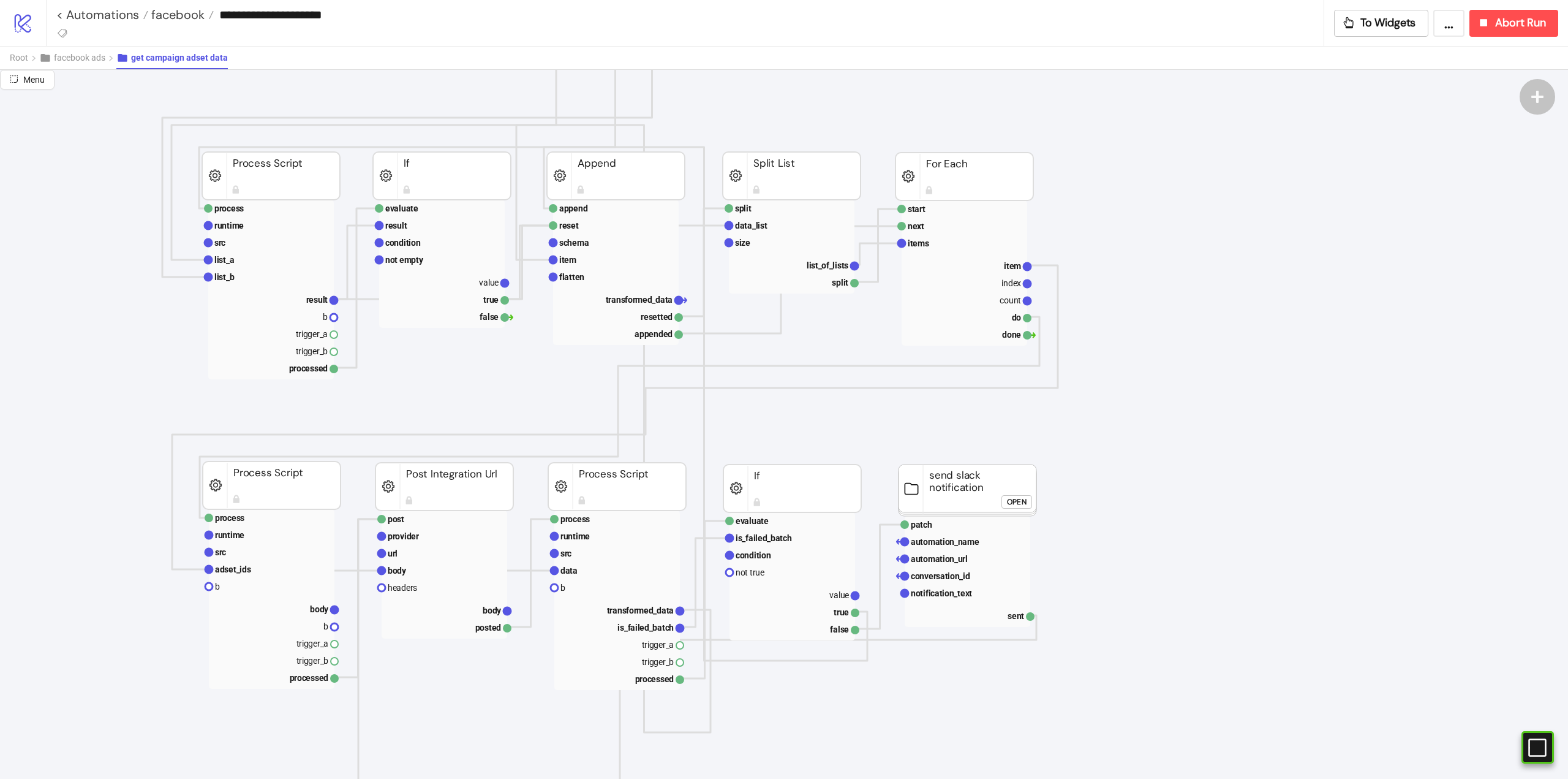
scroll to position [183, 0]
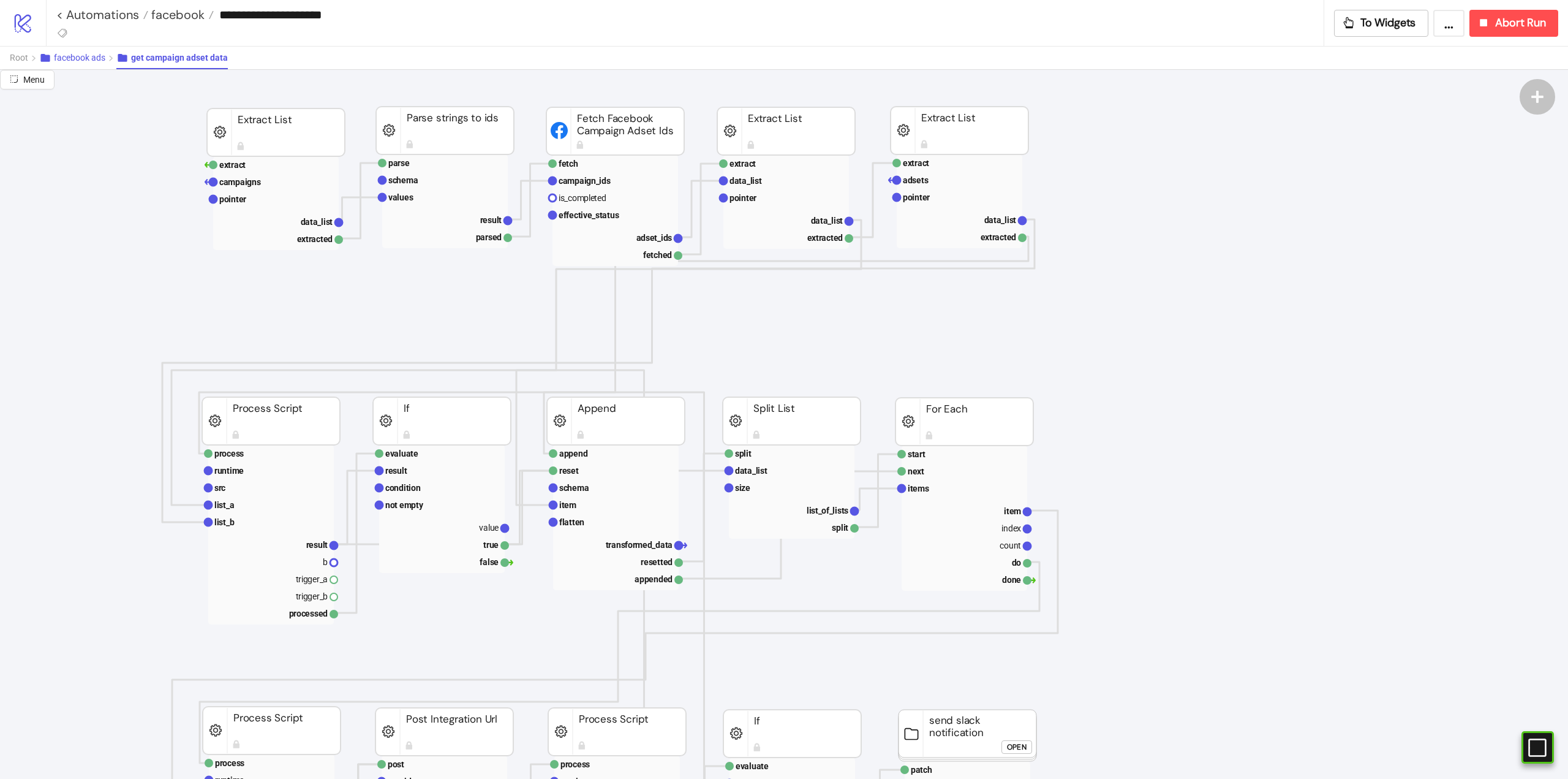
click at [80, 57] on span "facebook ads" at bounding box center [79, 57] width 51 height 10
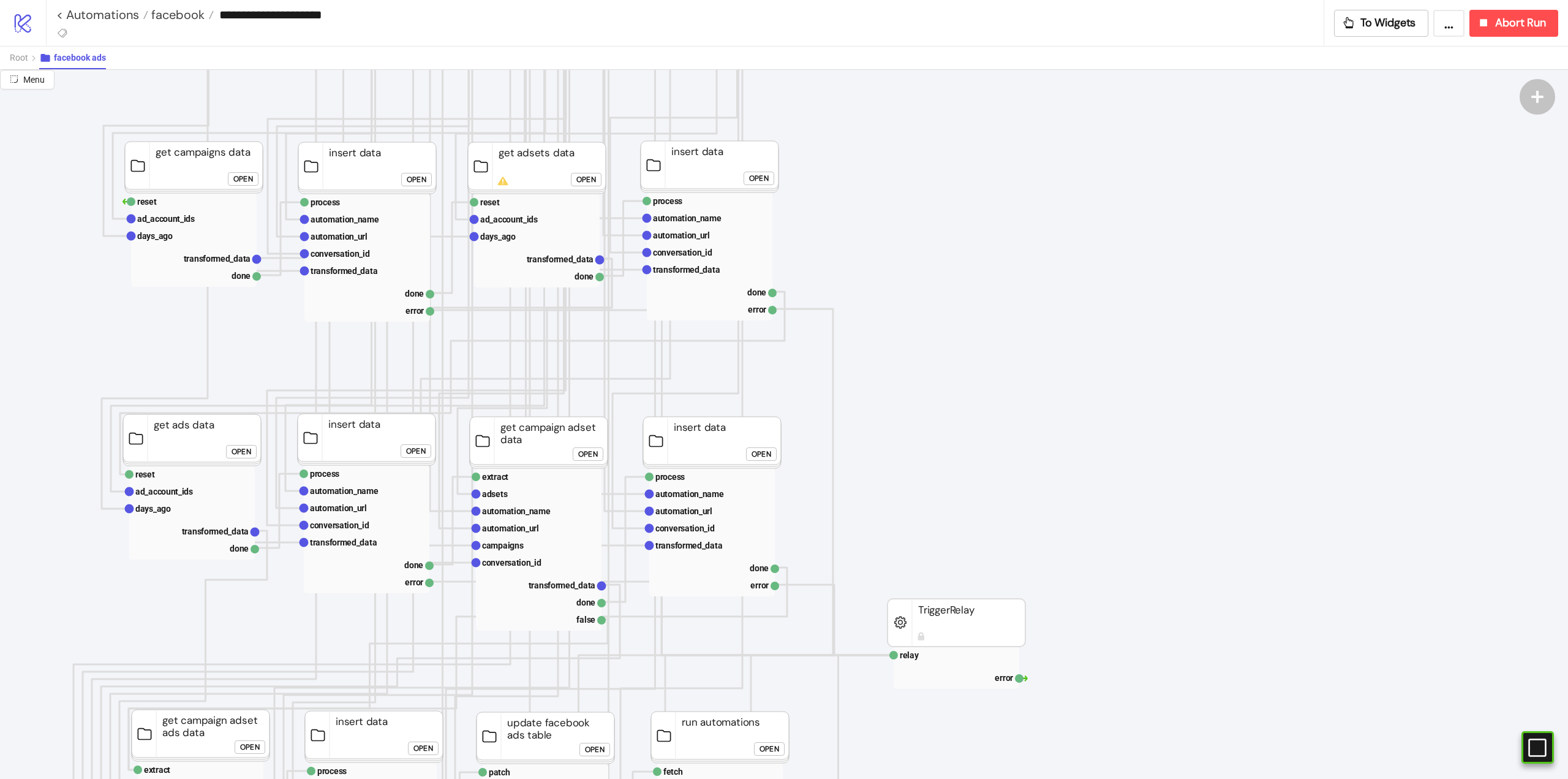
scroll to position [61, 0]
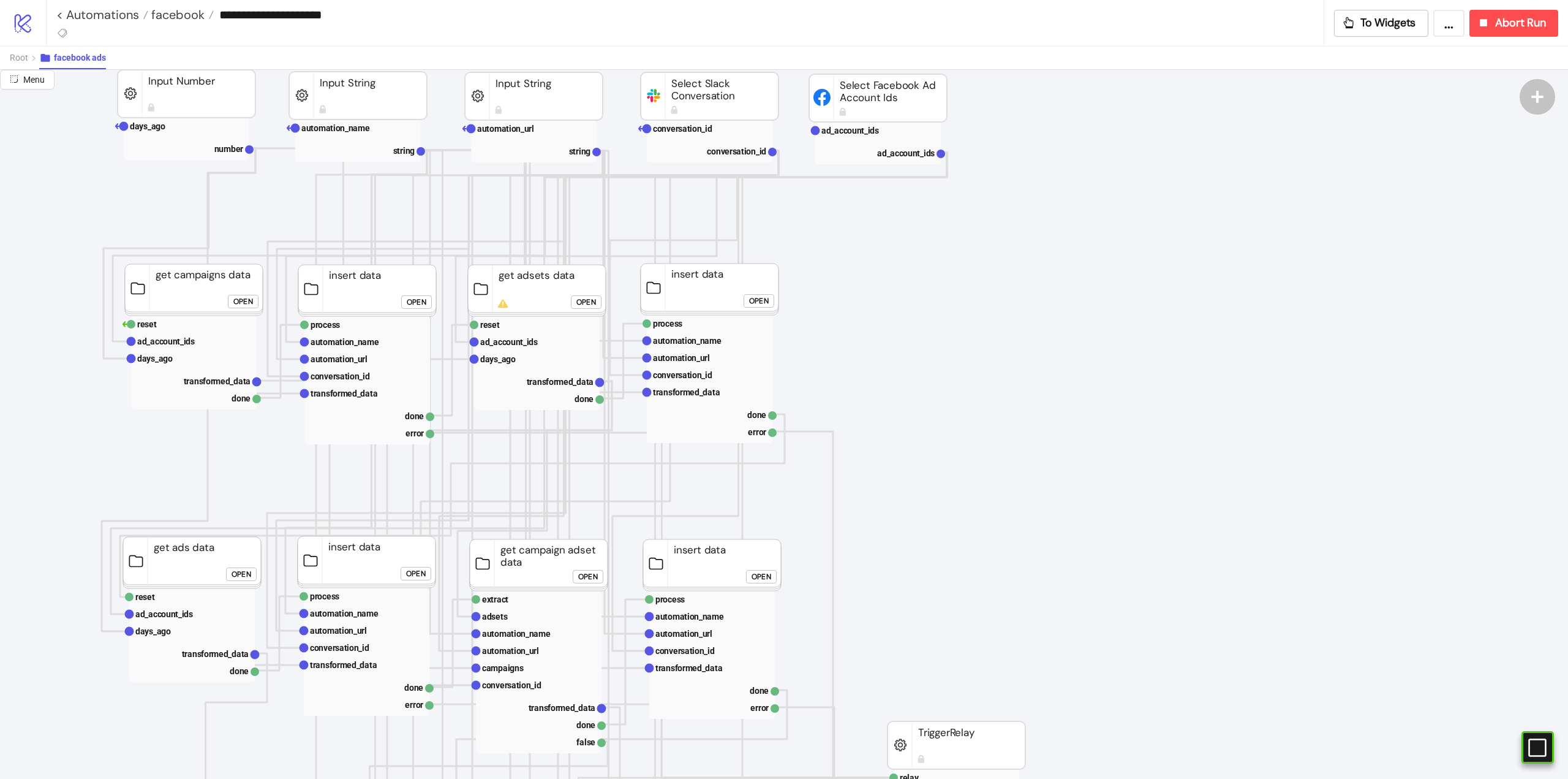
click at [584, 300] on div "Open" at bounding box center [586, 302] width 20 height 14
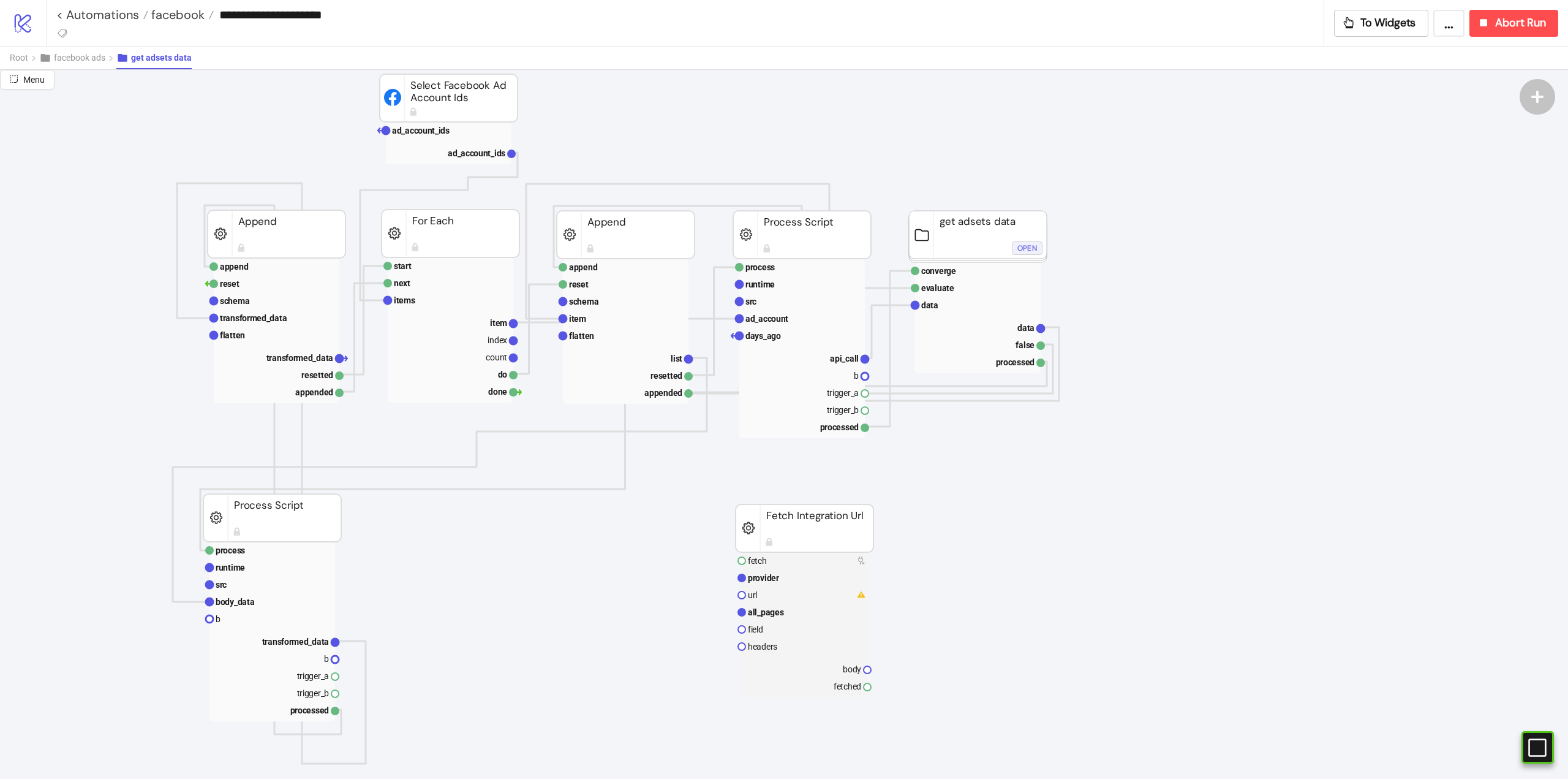
click at [1026, 252] on div "Open" at bounding box center [1027, 248] width 20 height 14
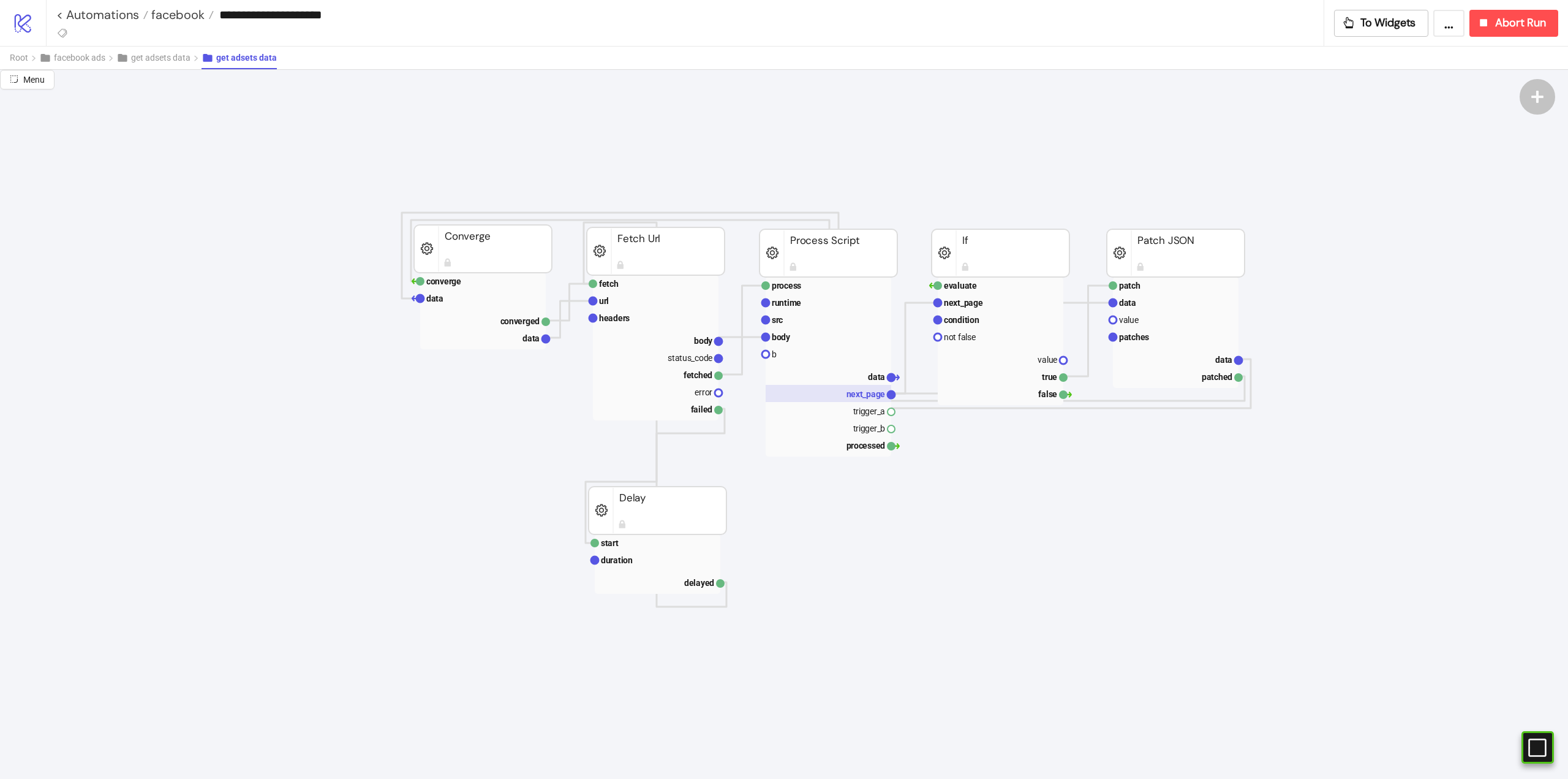
scroll to position [368, 245]
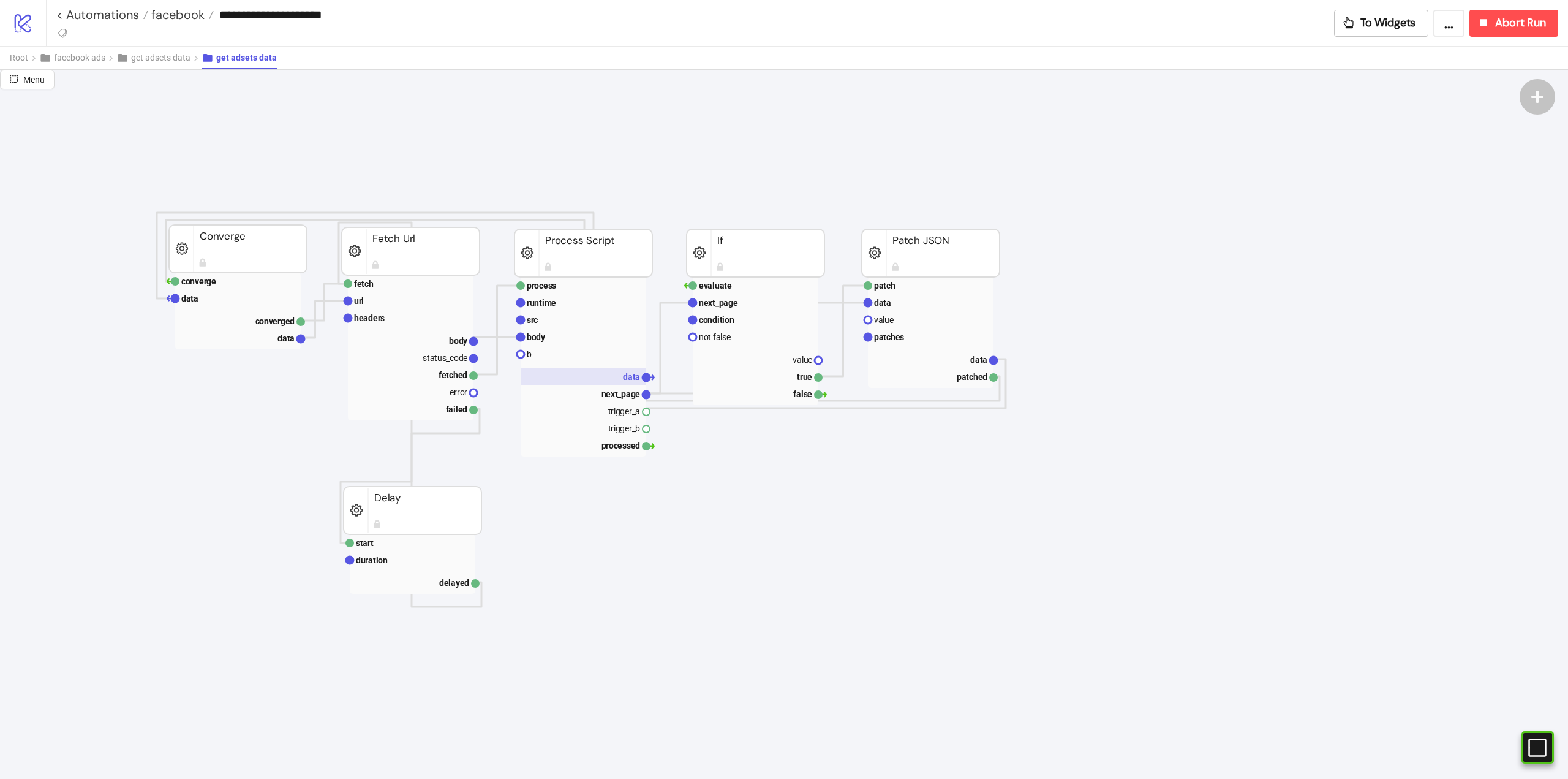
click at [617, 381] on rect at bounding box center [583, 376] width 125 height 17
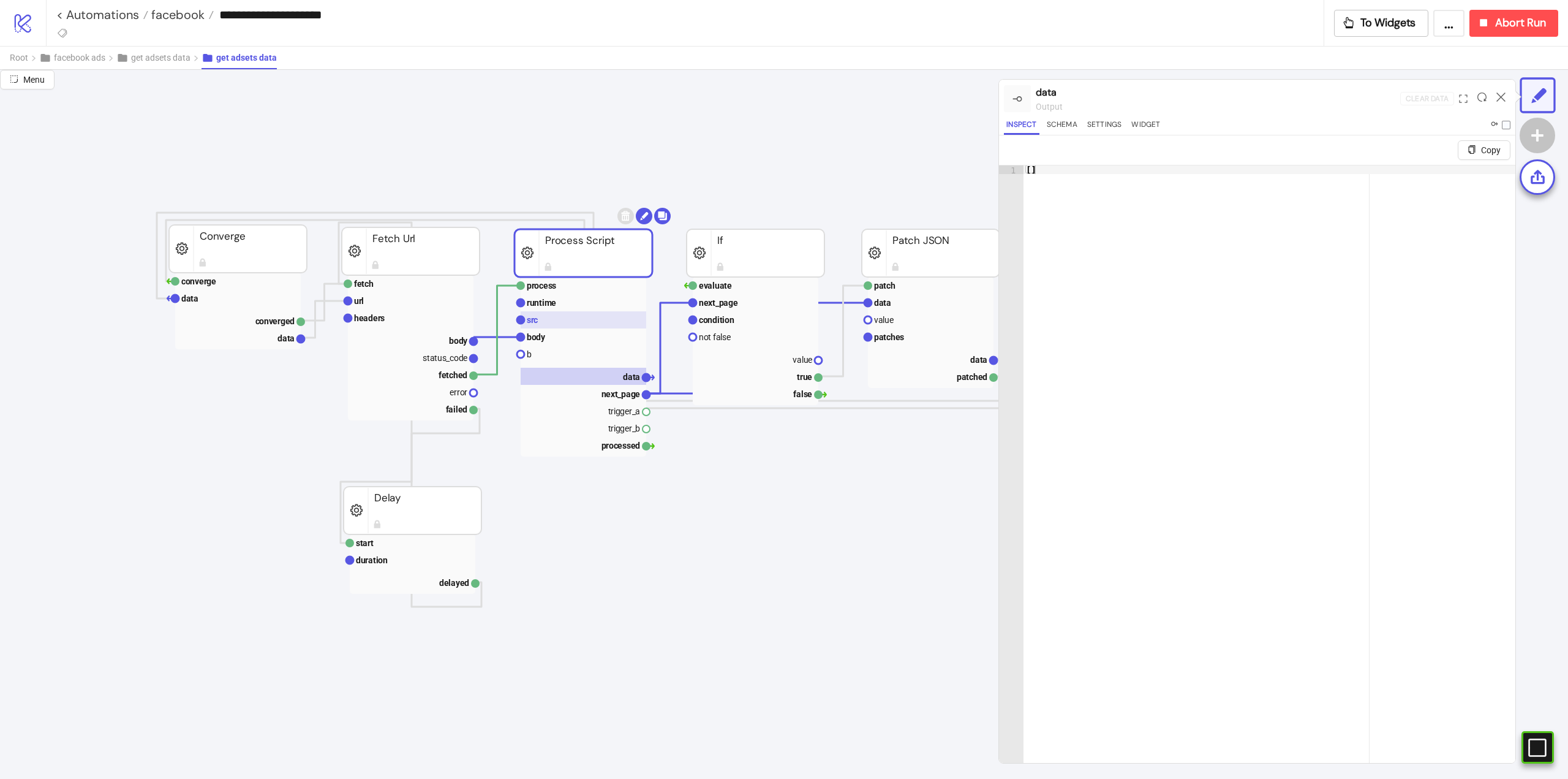
click at [563, 323] on rect at bounding box center [583, 319] width 125 height 17
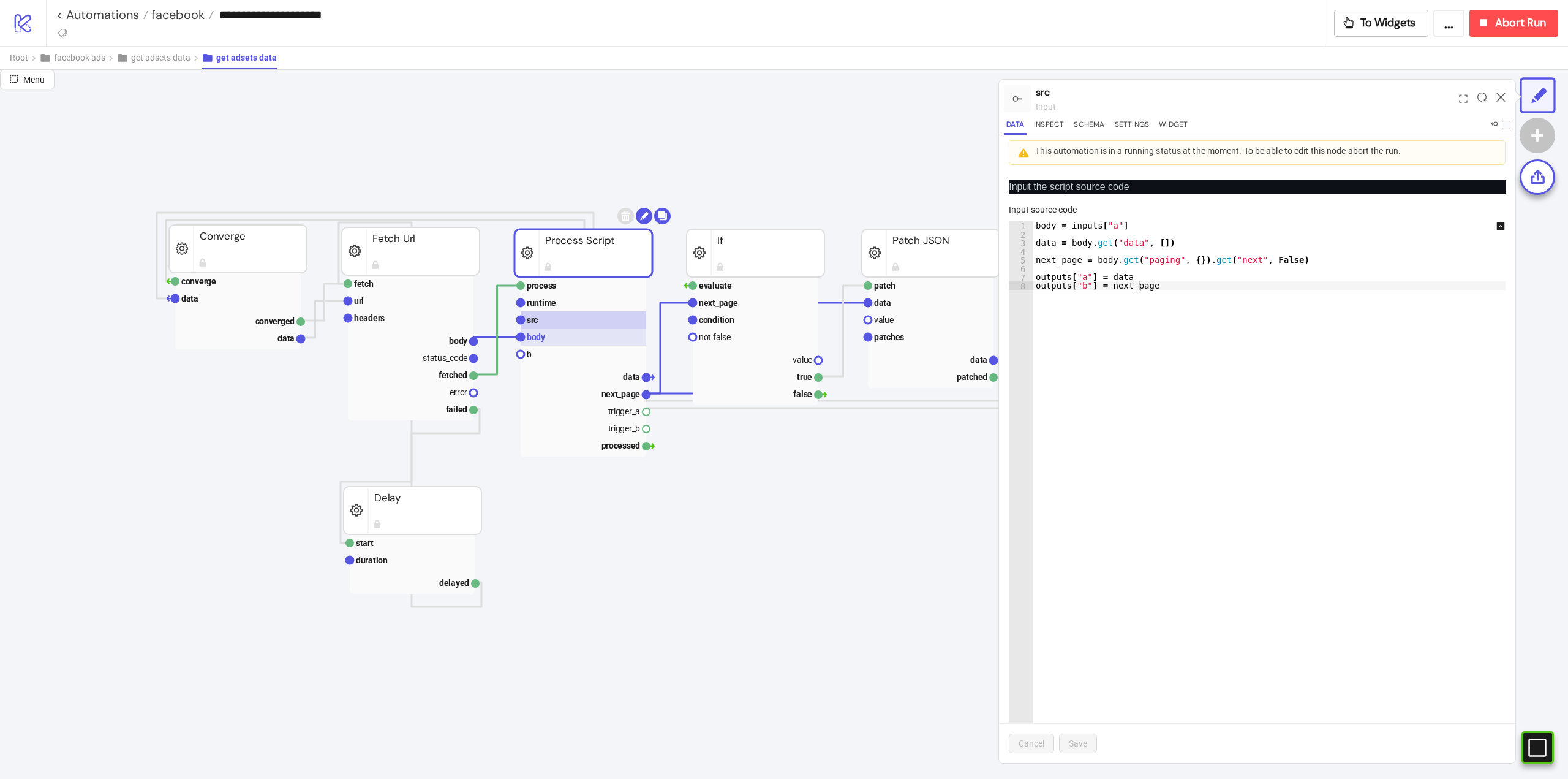
click at [566, 336] on rect at bounding box center [583, 336] width 125 height 17
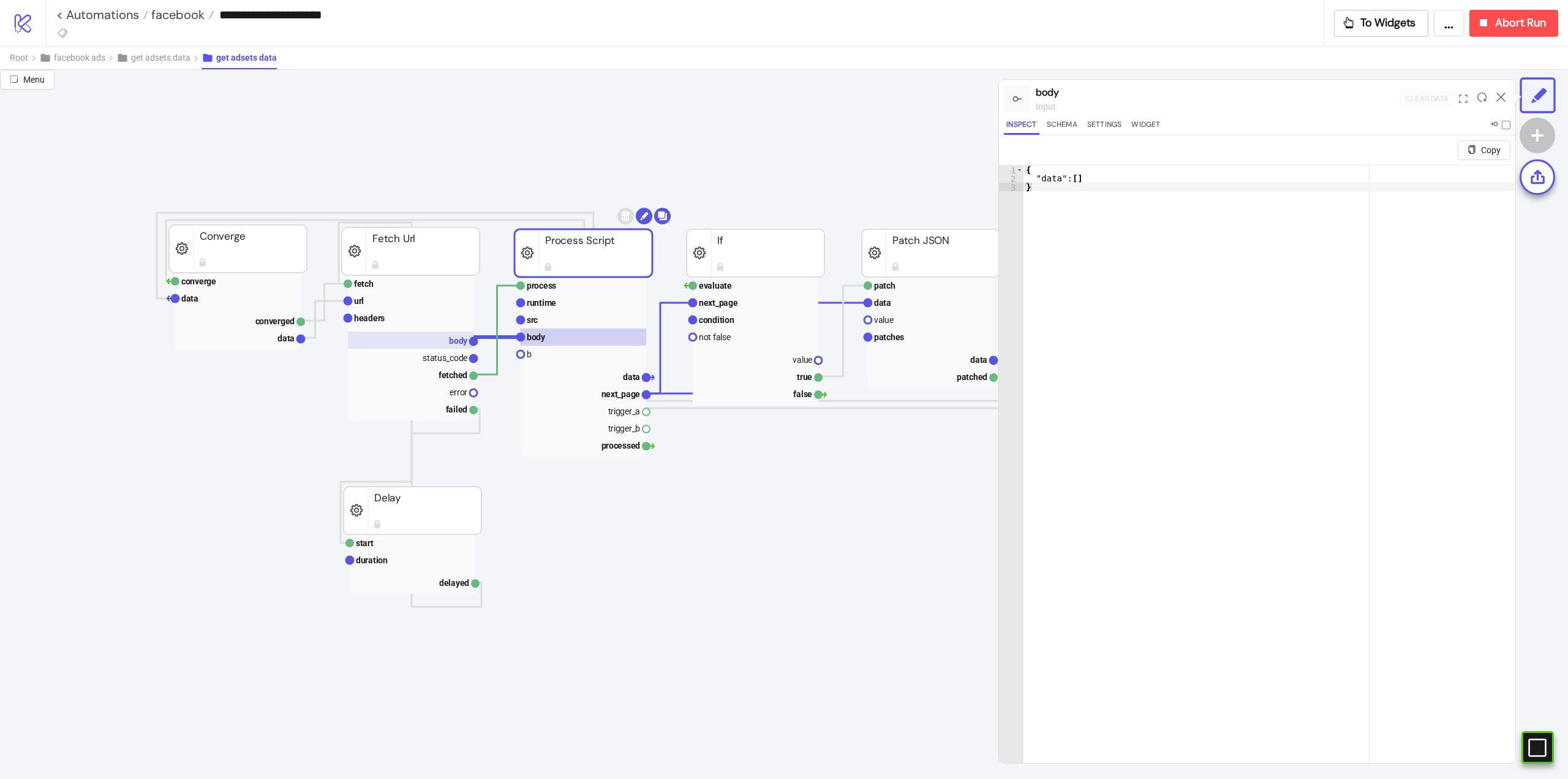
click at [456, 344] on text "body" at bounding box center [458, 340] width 19 height 10
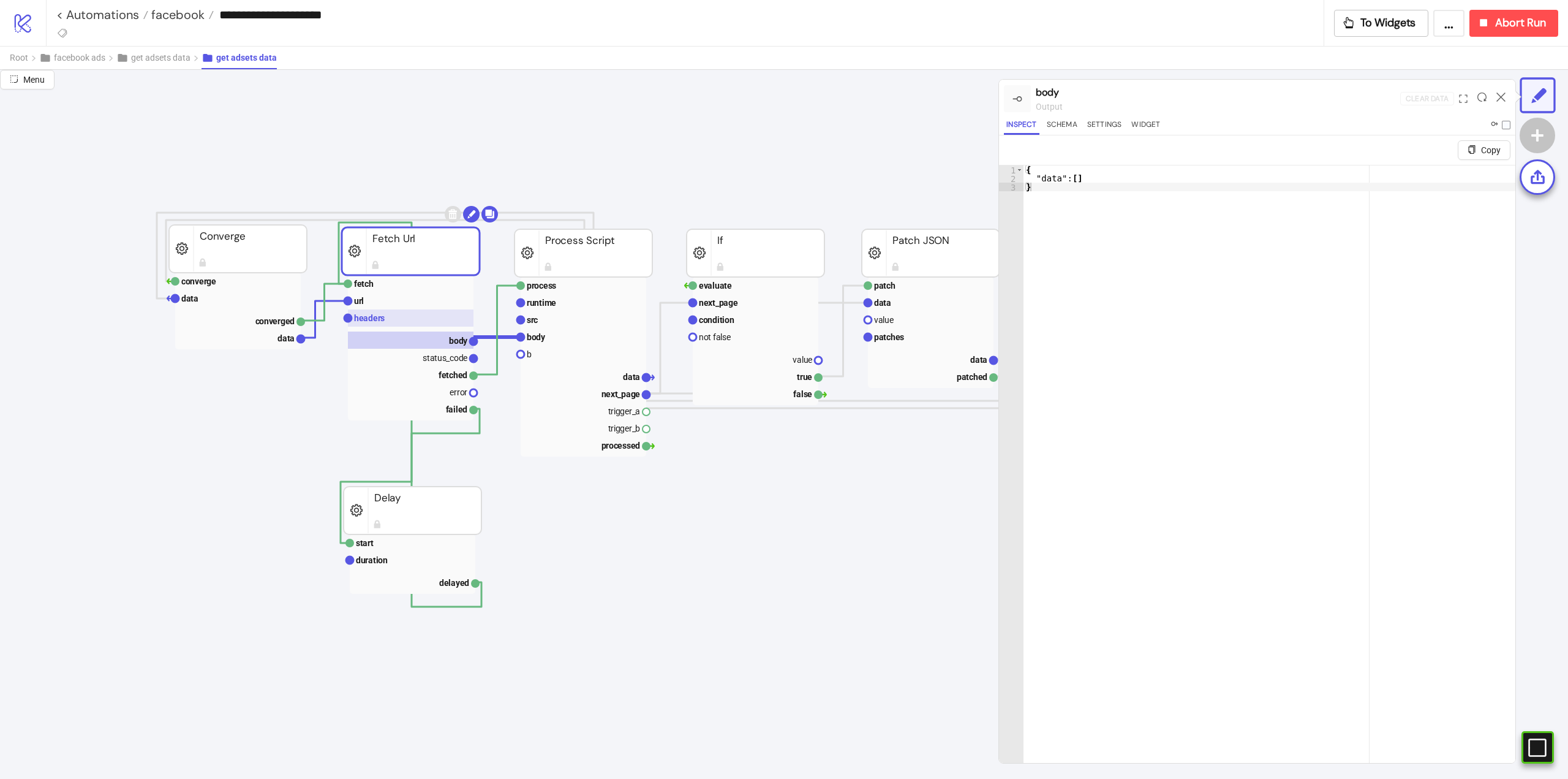
click at [376, 319] on text "headers" at bounding box center [369, 318] width 31 height 10
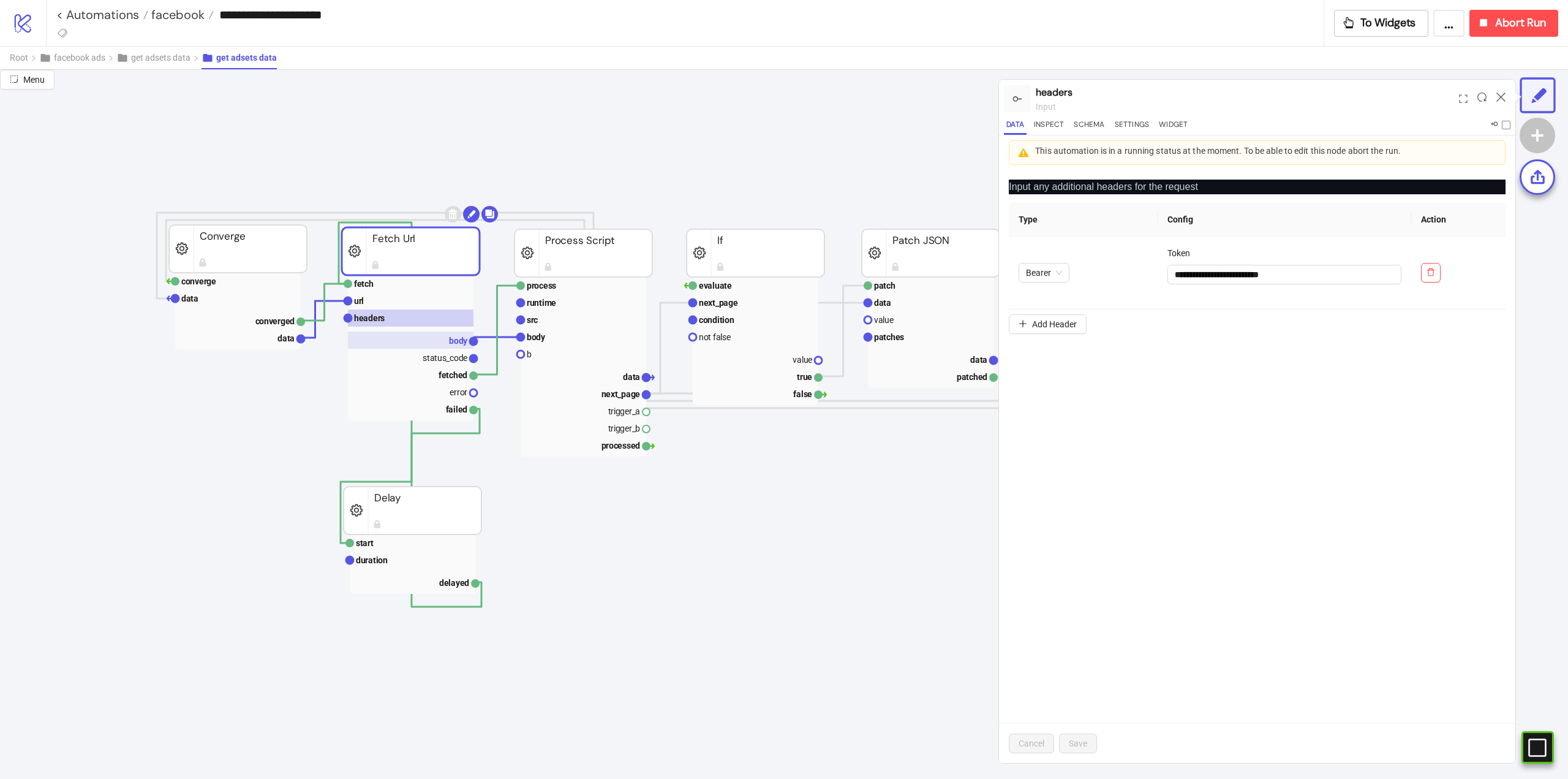
click at [452, 347] on rect at bounding box center [411, 340] width 125 height 17
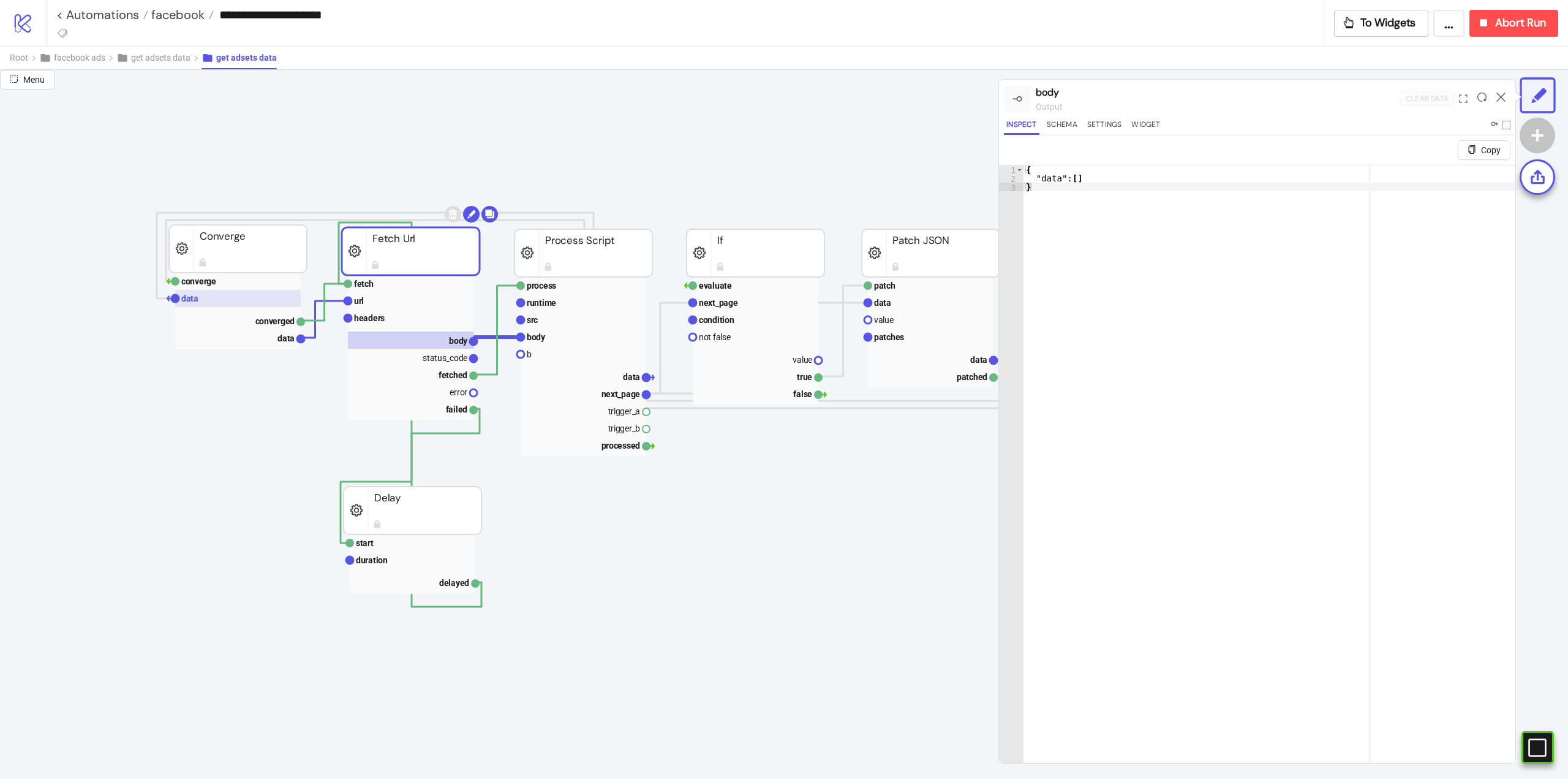
click at [211, 298] on rect at bounding box center [238, 298] width 125 height 17
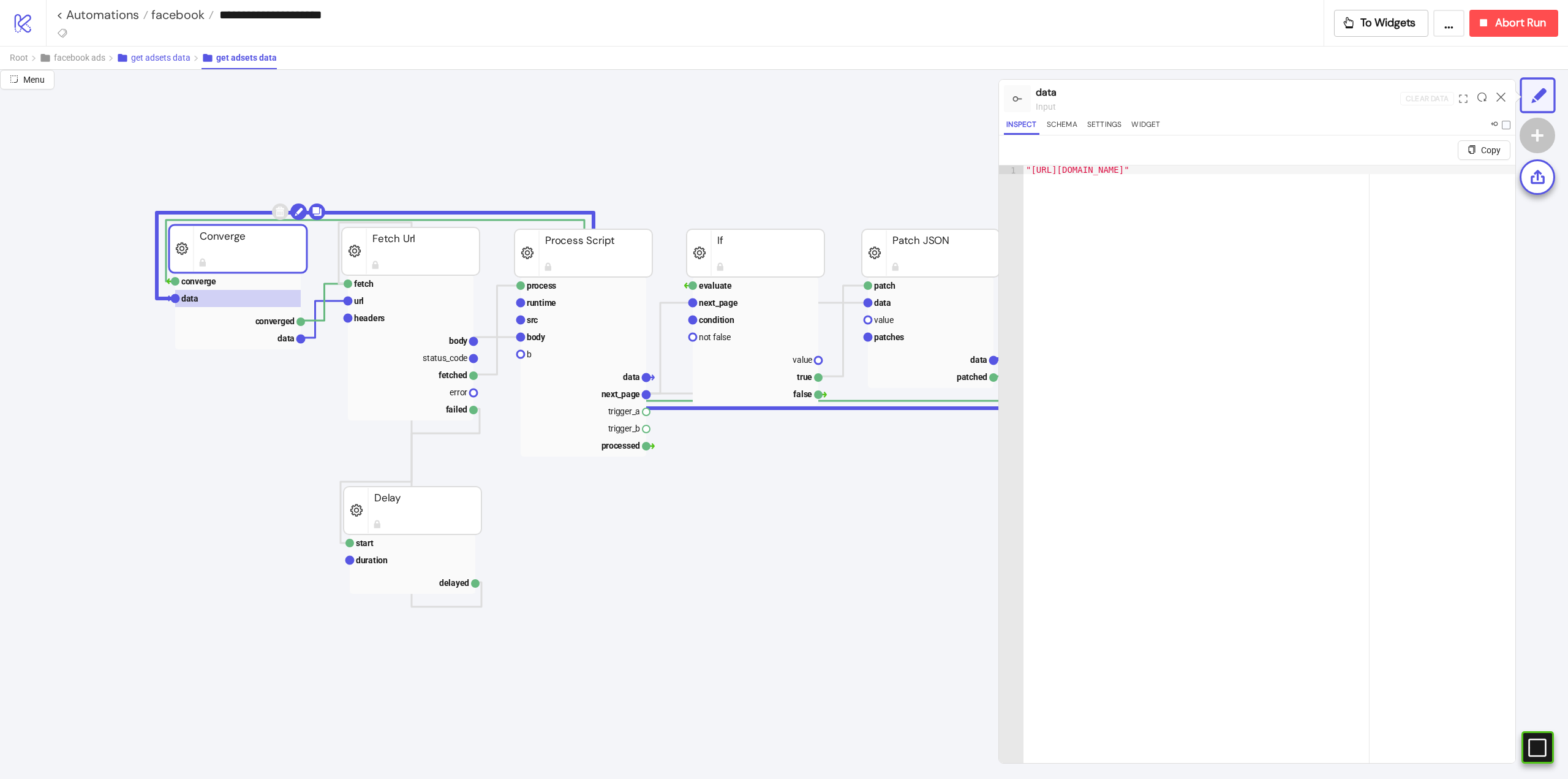
click at [166, 61] on span "get adsets data" at bounding box center [160, 57] width 59 height 10
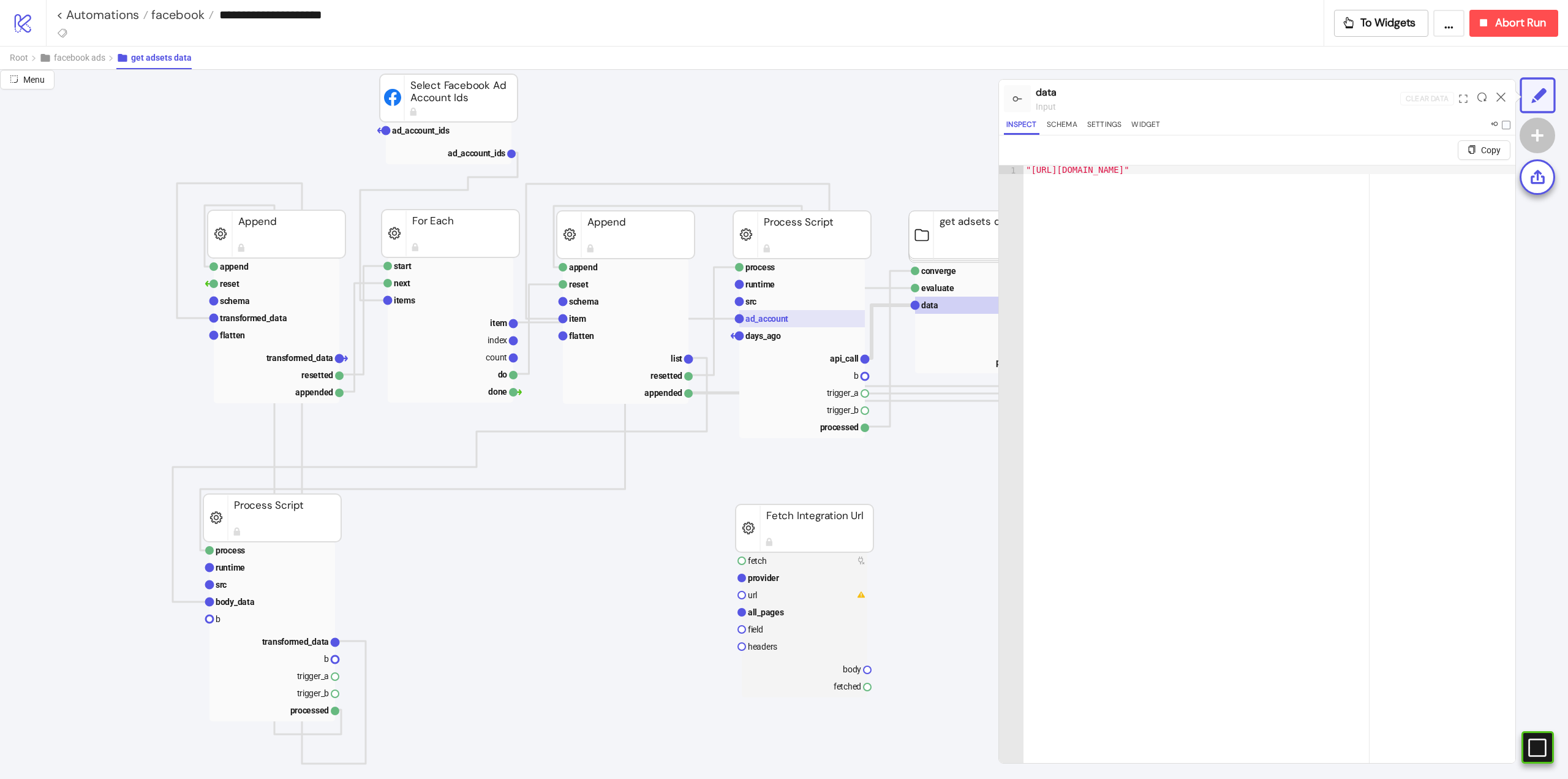
scroll to position [61, 183]
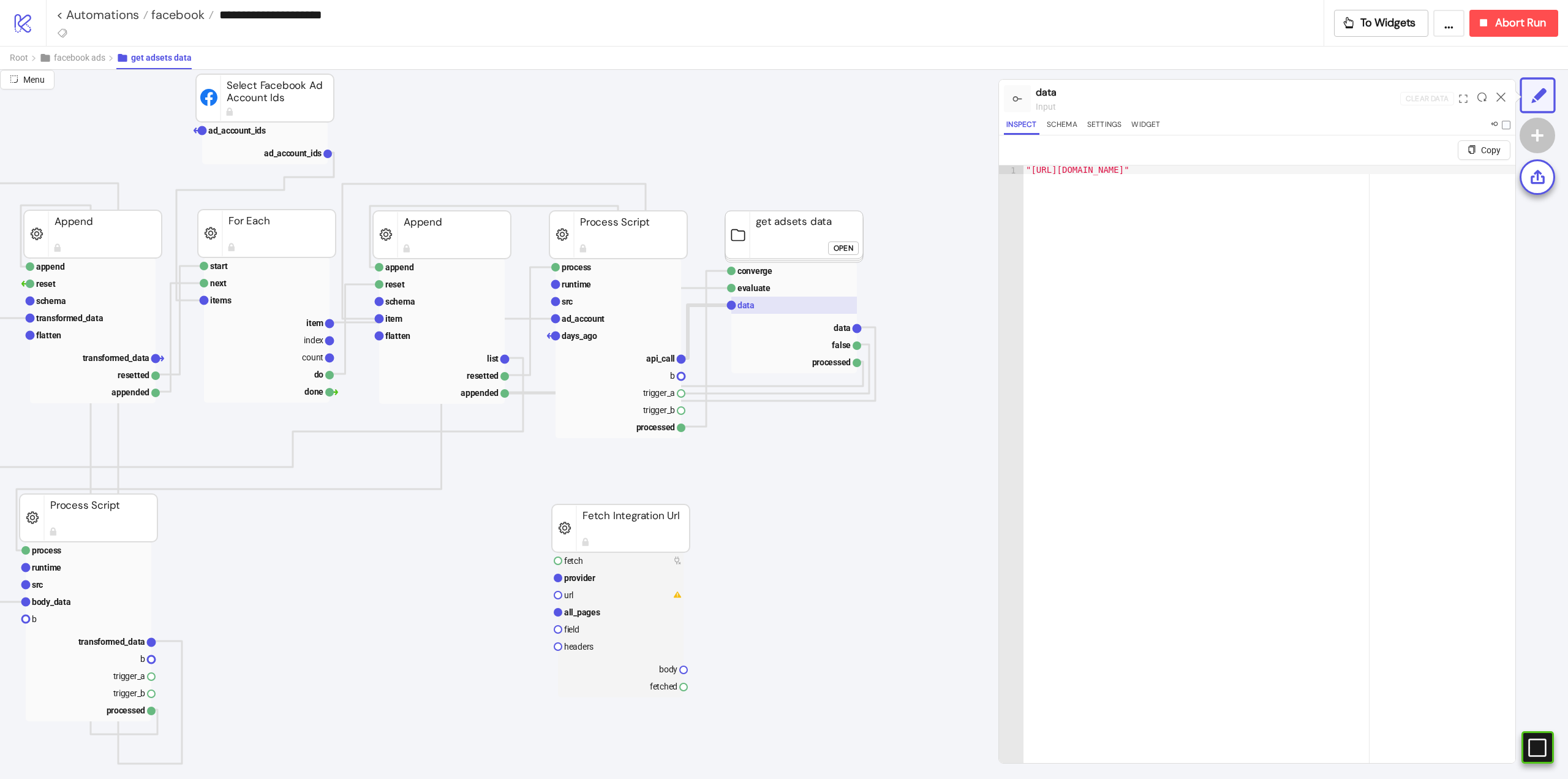
click at [767, 310] on rect at bounding box center [794, 305] width 125 height 17
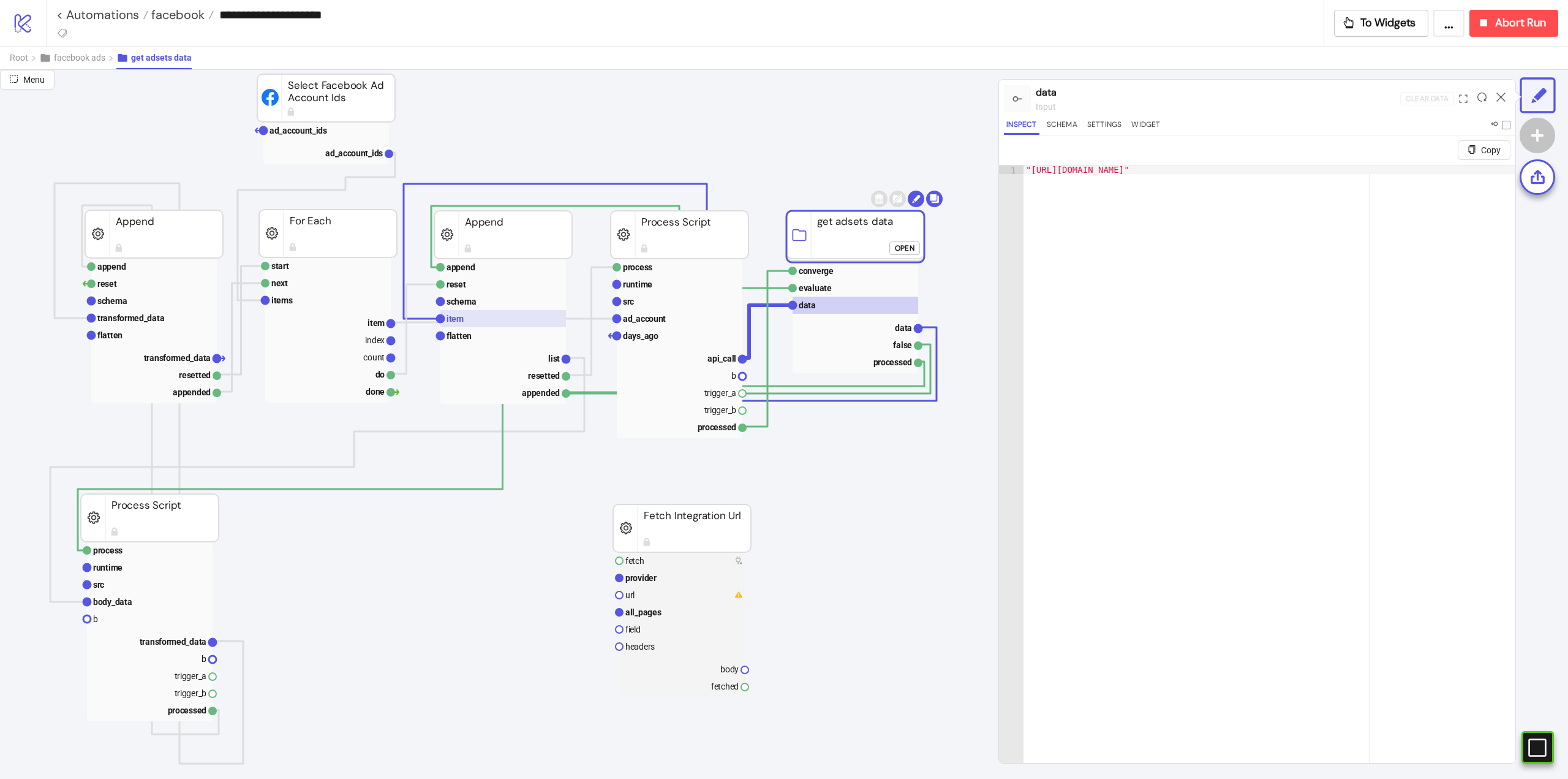
scroll to position [0, 123]
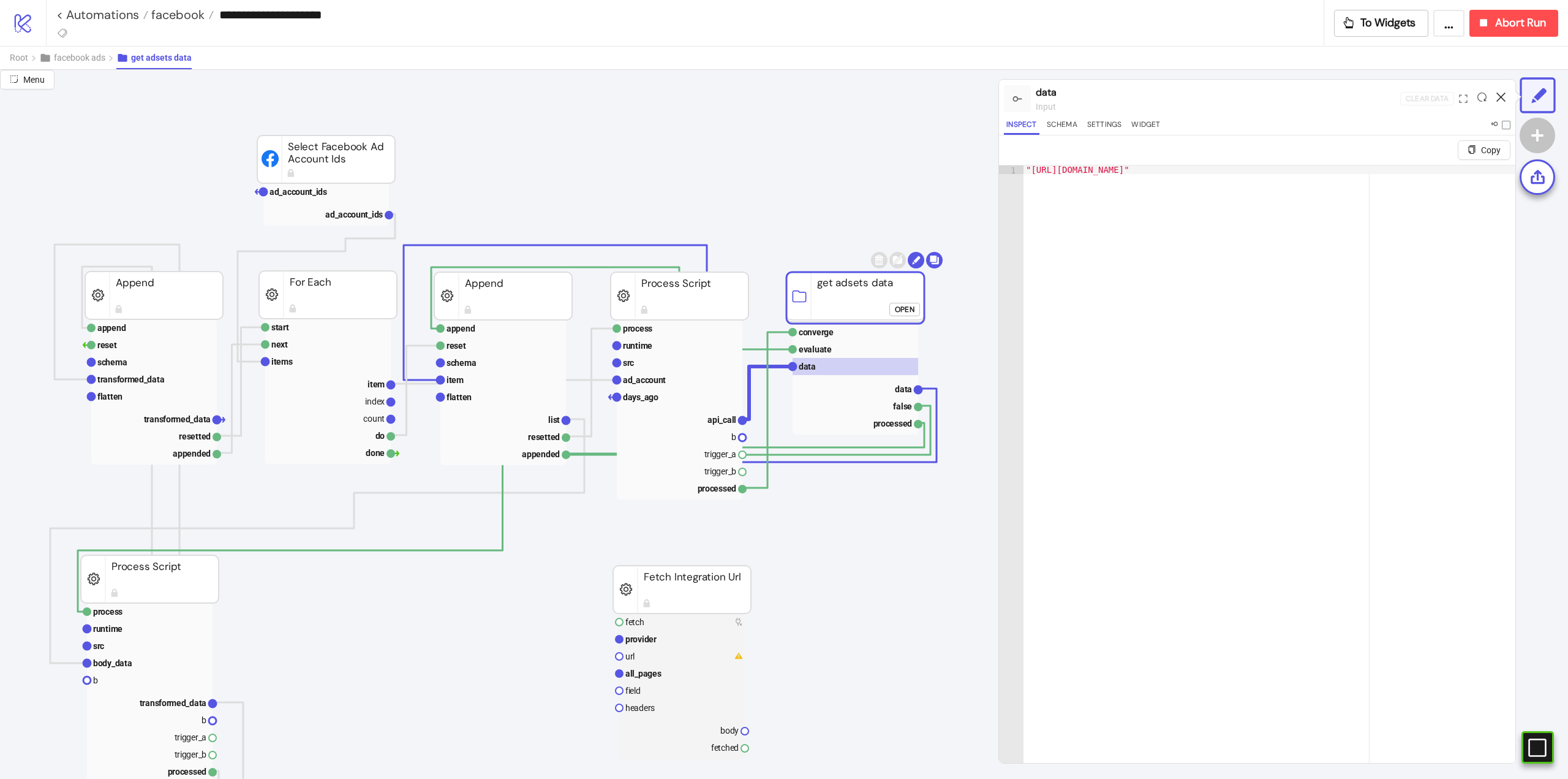
click at [1500, 94] on icon at bounding box center [1500, 97] width 9 height 9
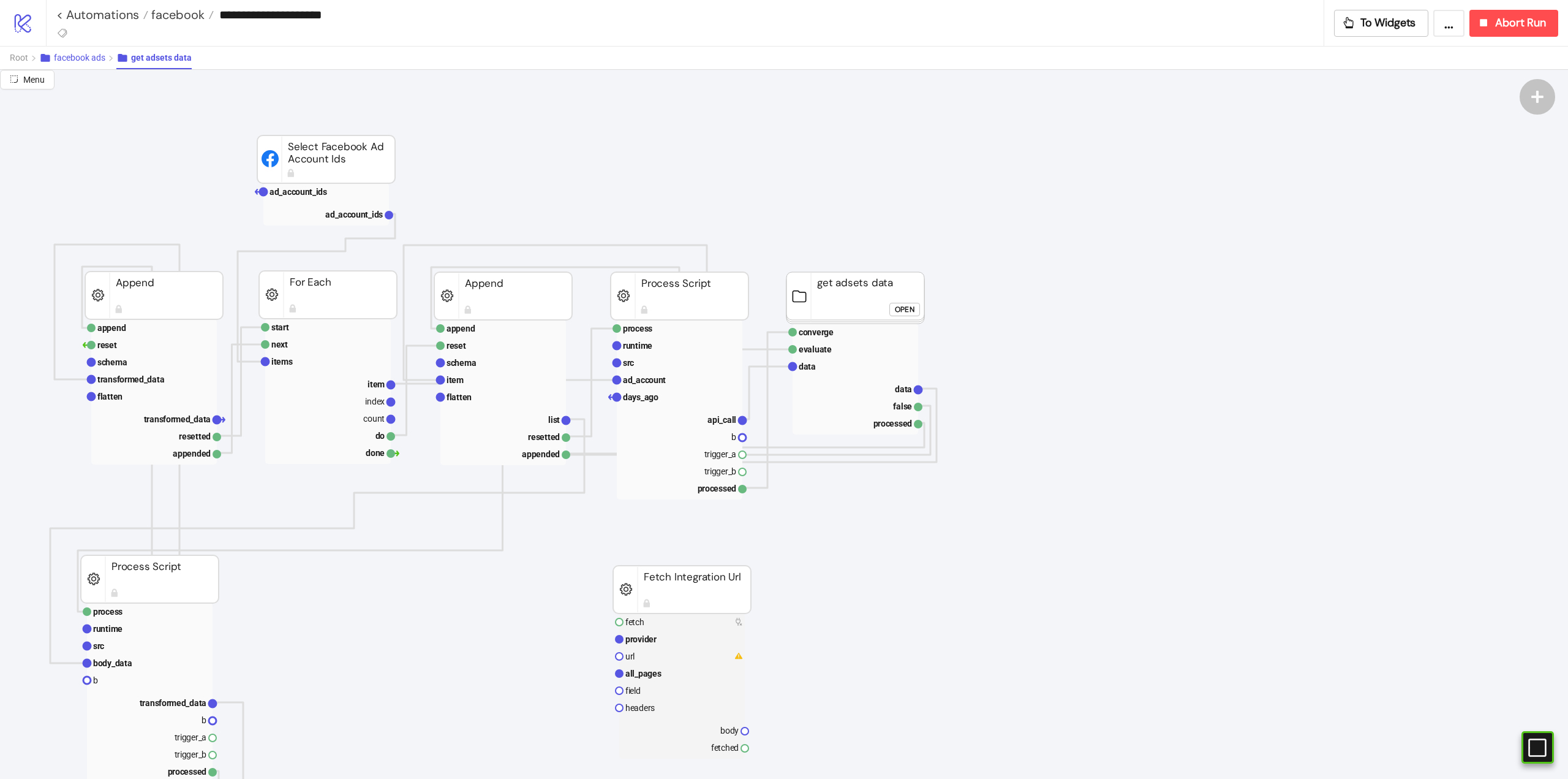
click at [75, 61] on span "facebook ads" at bounding box center [79, 57] width 51 height 10
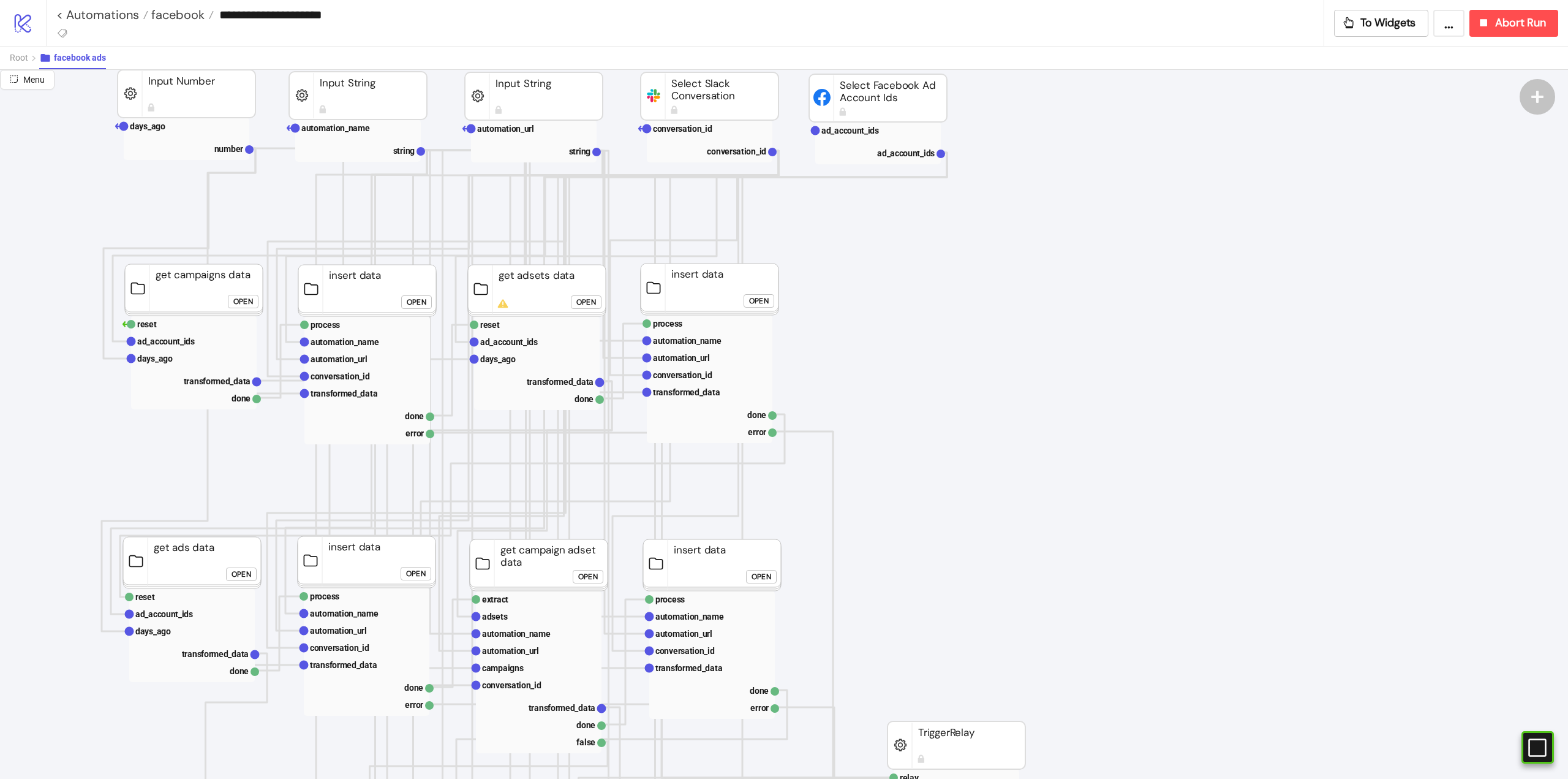
scroll to position [123, 0]
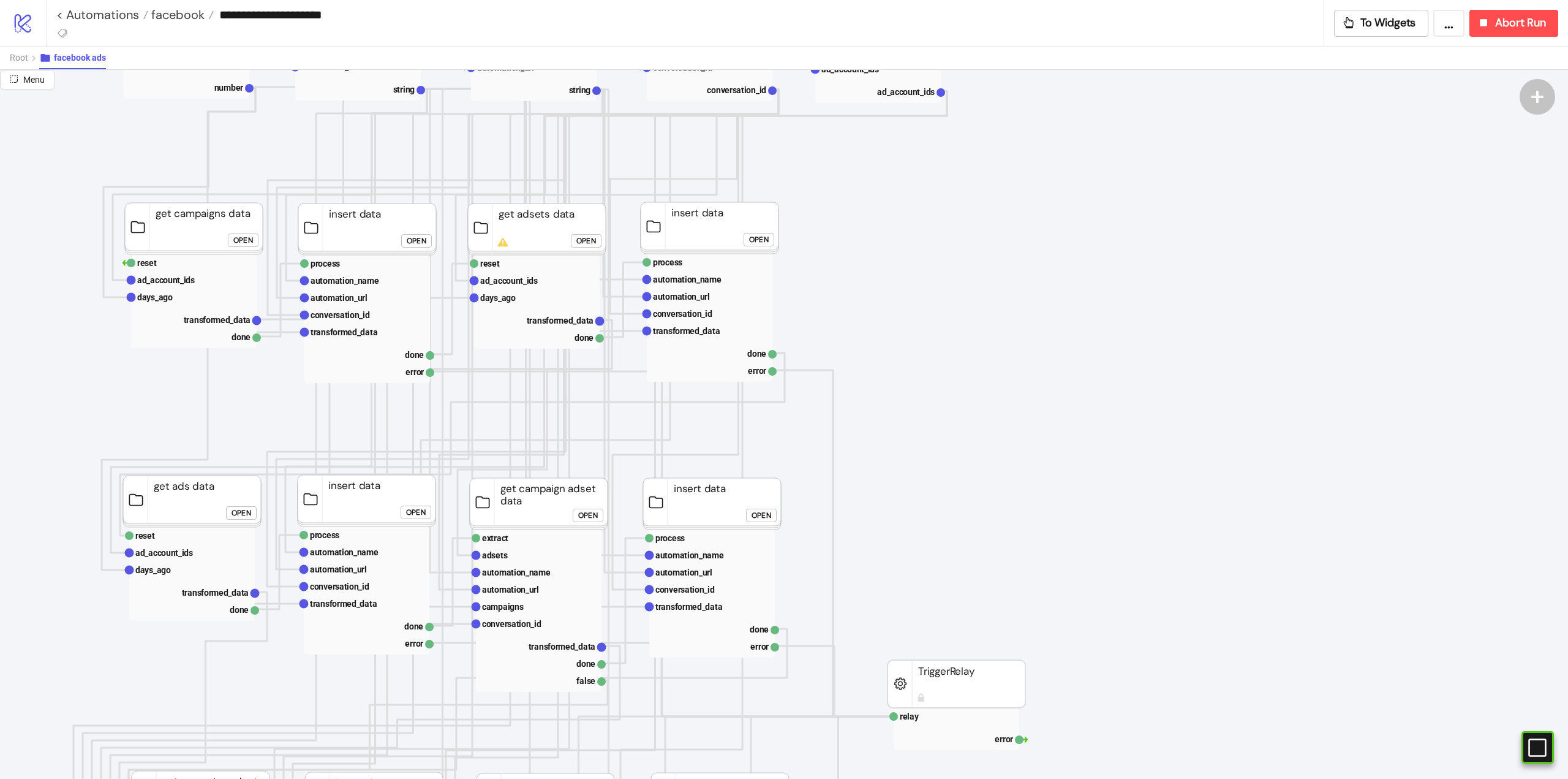
click at [246, 510] on div "Open" at bounding box center [241, 512] width 20 height 14
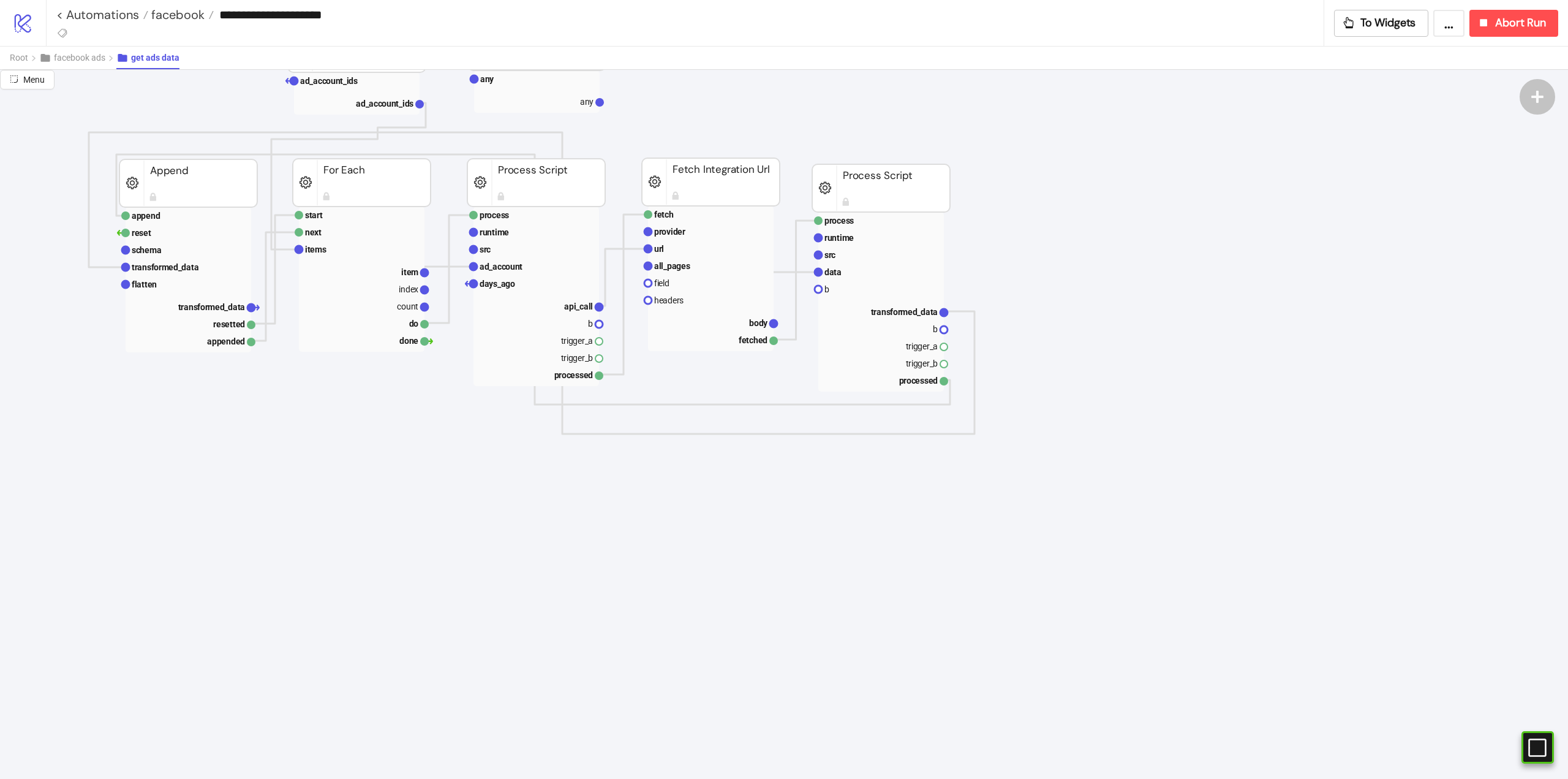
scroll to position [0, 0]
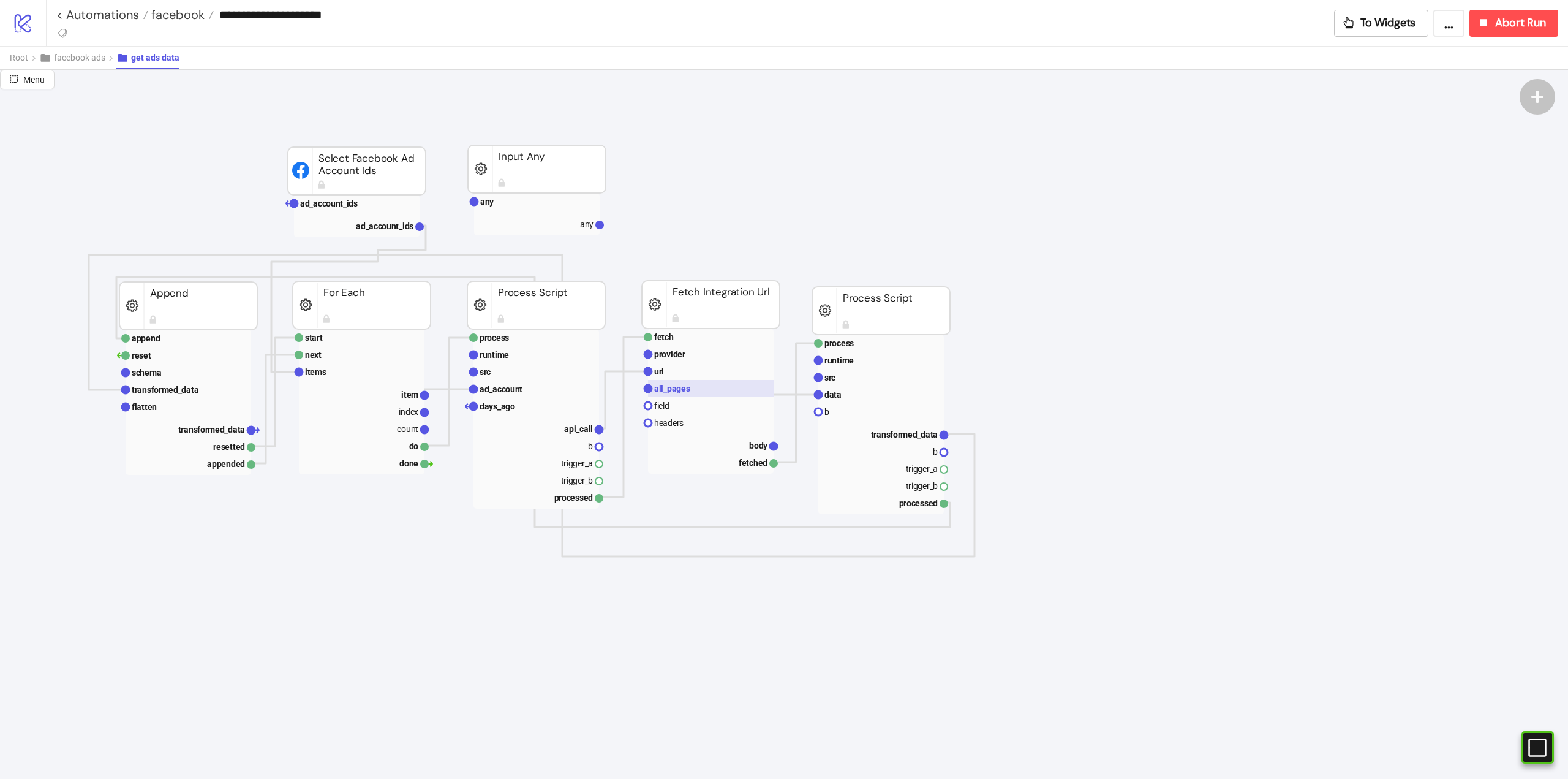
click at [671, 383] on text "all_pages" at bounding box center [672, 388] width 36 height 10
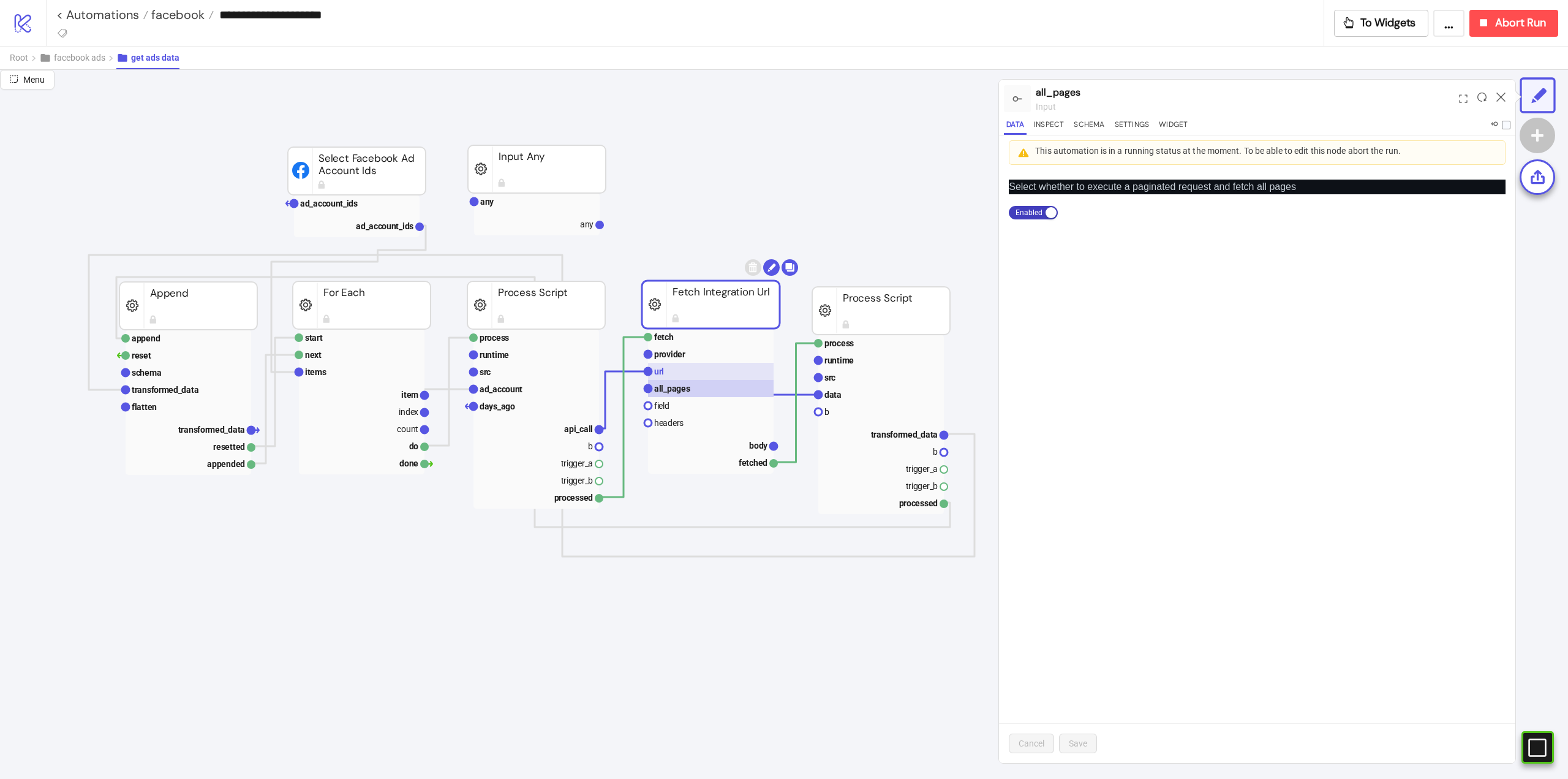
click at [665, 365] on rect at bounding box center [711, 371] width 125 height 17
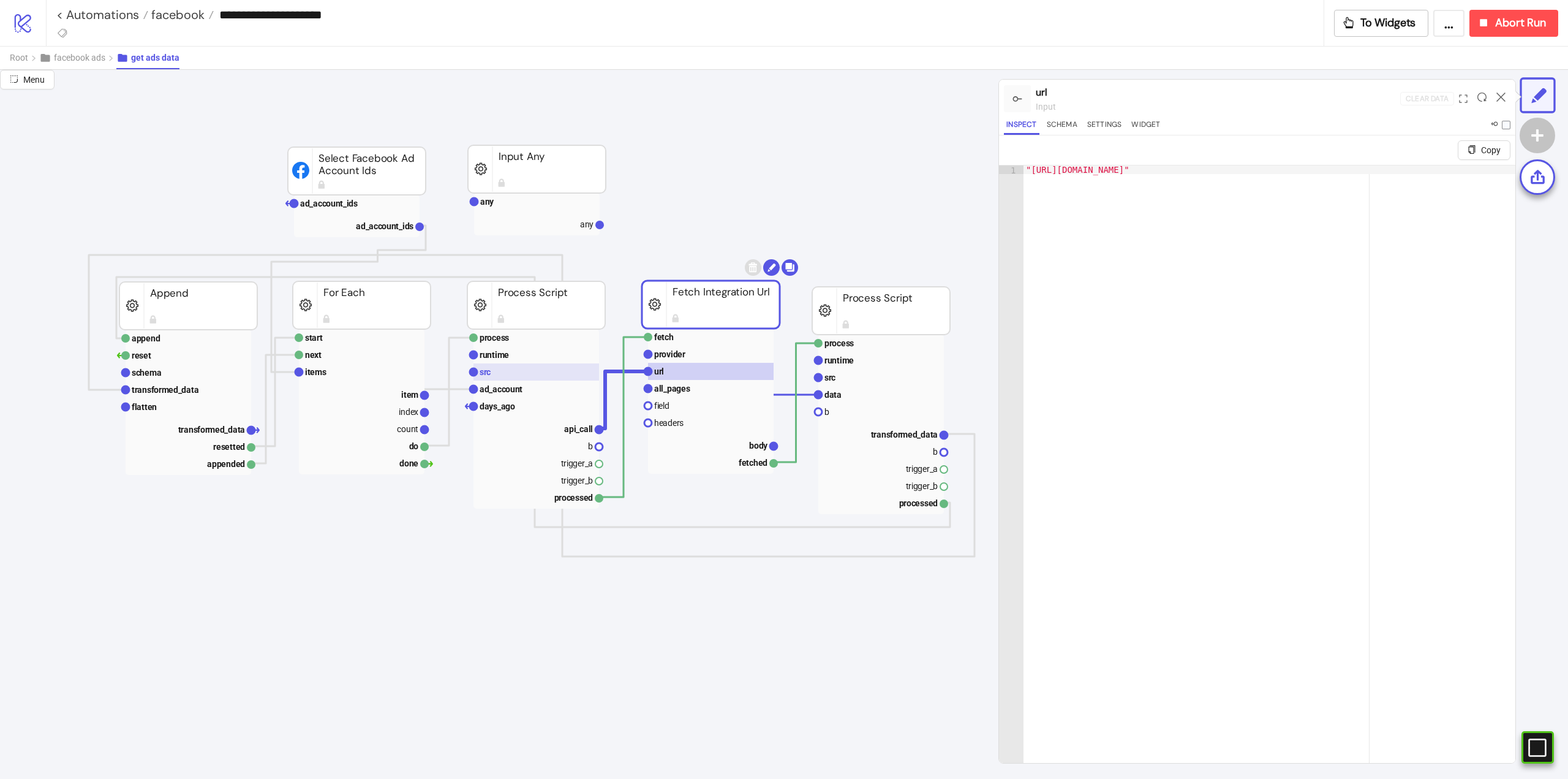
click at [518, 368] on rect at bounding box center [536, 372] width 125 height 17
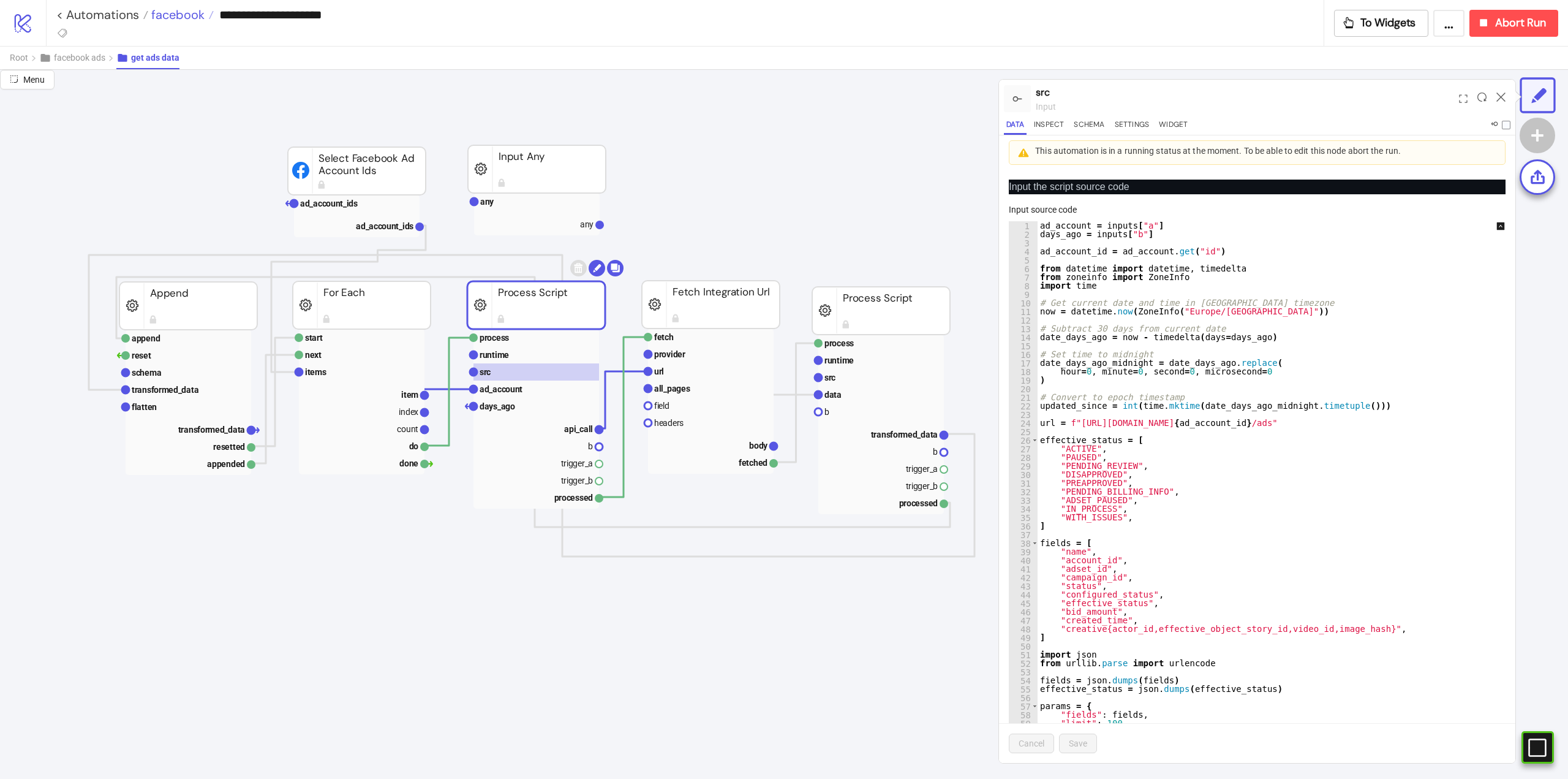
click at [179, 15] on span "facebook" at bounding box center [176, 14] width 57 height 16
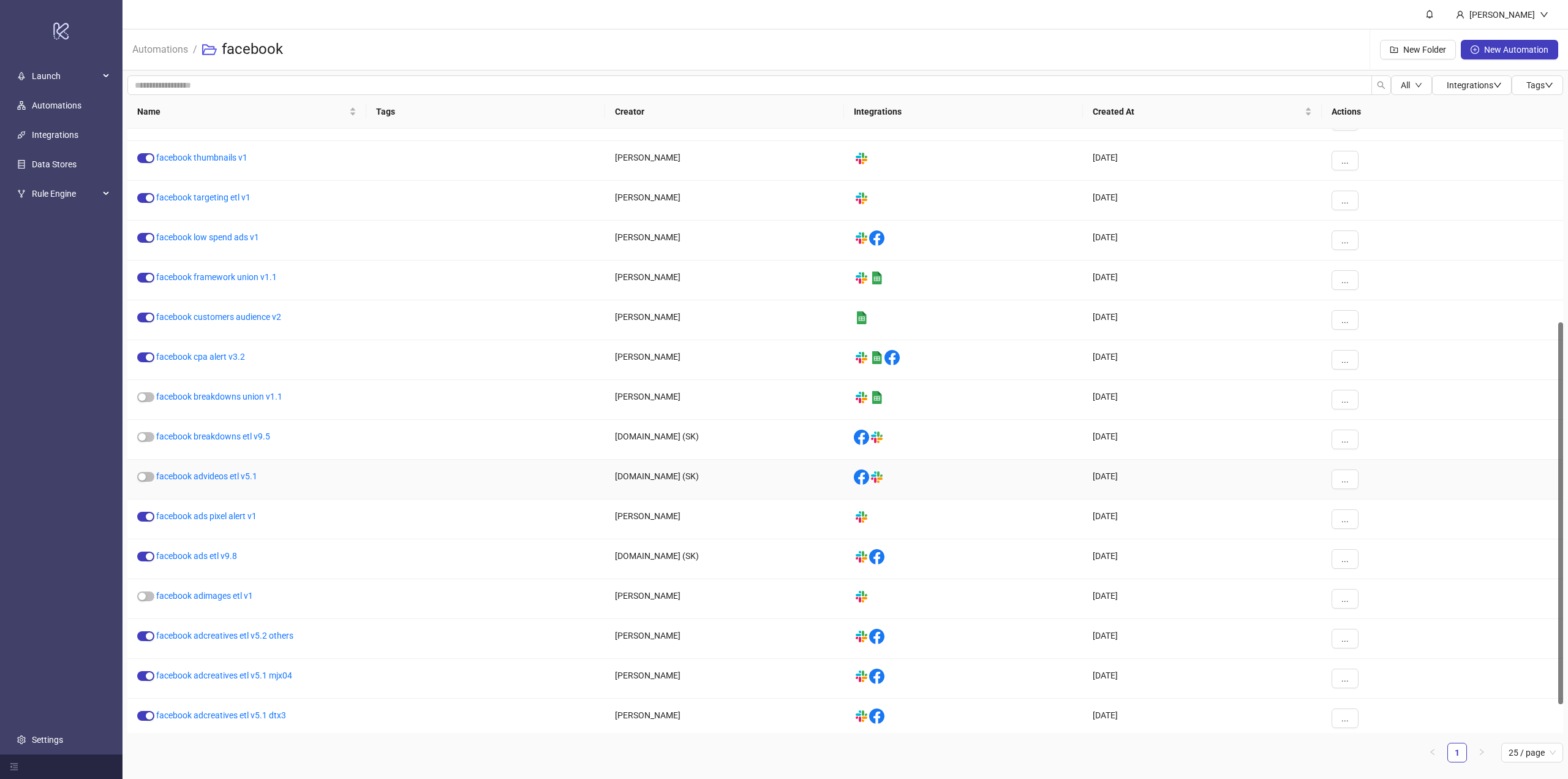
scroll to position [352, 0]
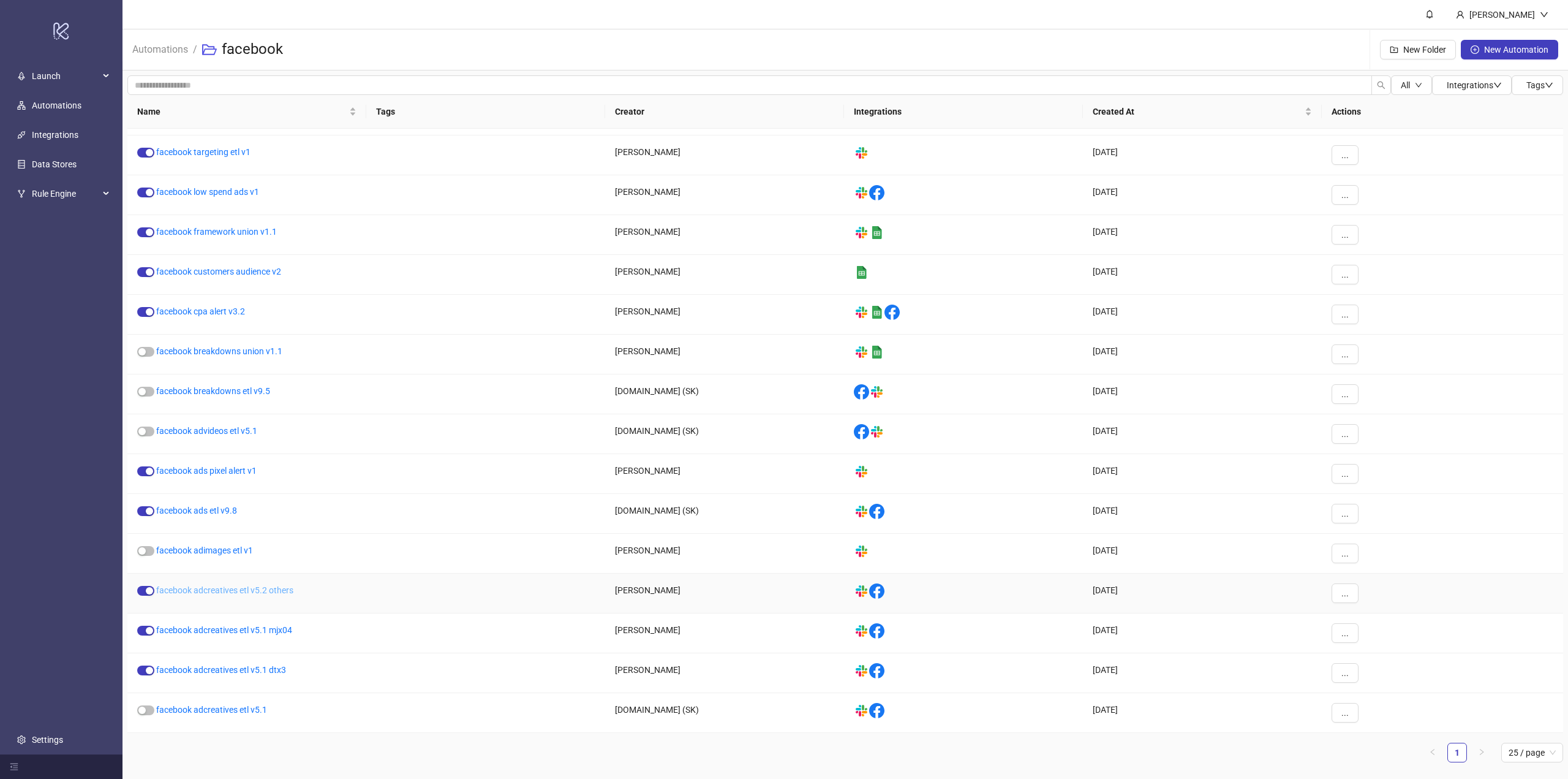
click at [226, 589] on link "facebook adcreatives etl v5.2 others" at bounding box center [224, 590] width 137 height 10
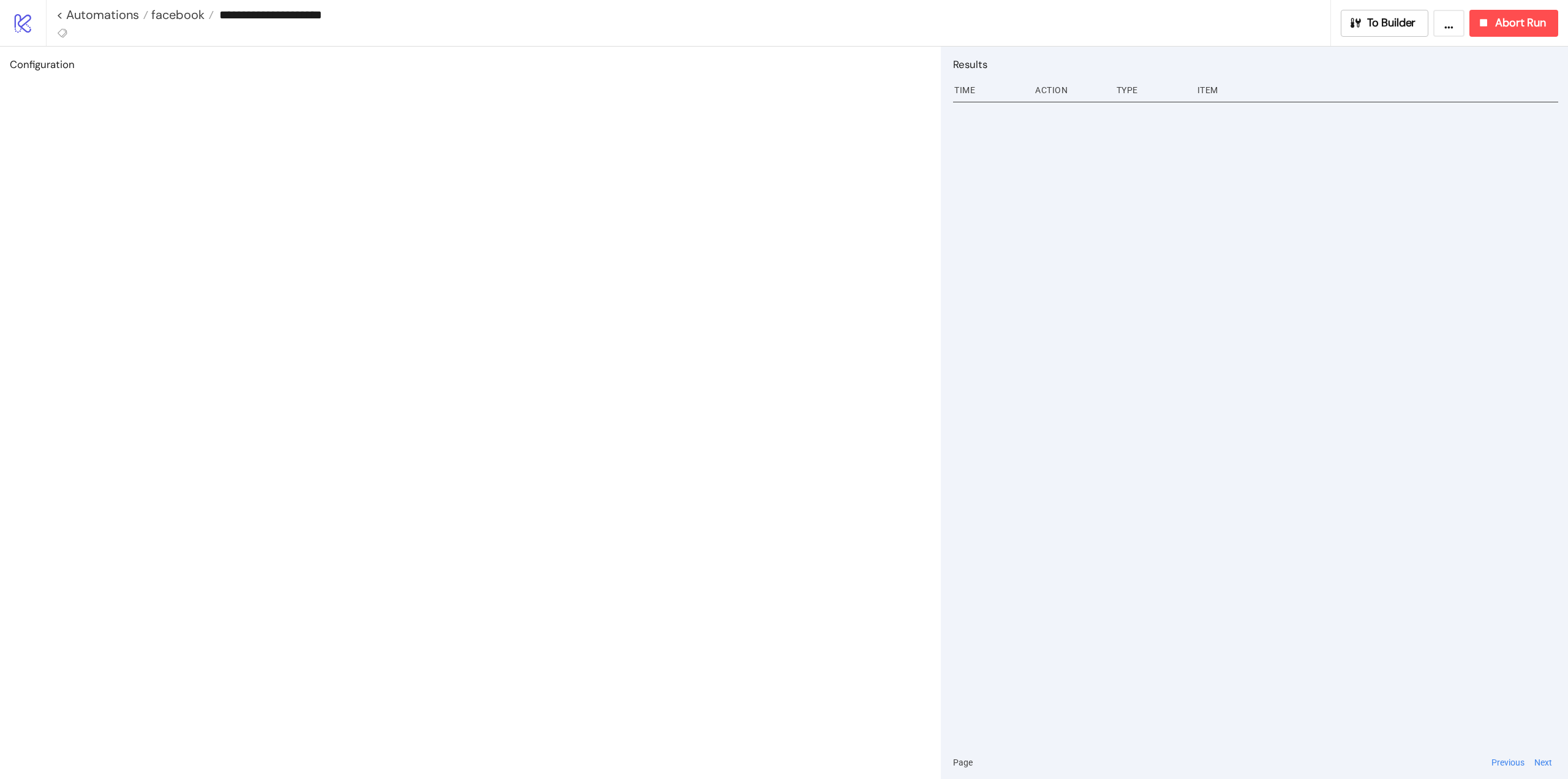
type input "**********"
click at [1403, 27] on span "To Builder" at bounding box center [1392, 23] width 49 height 14
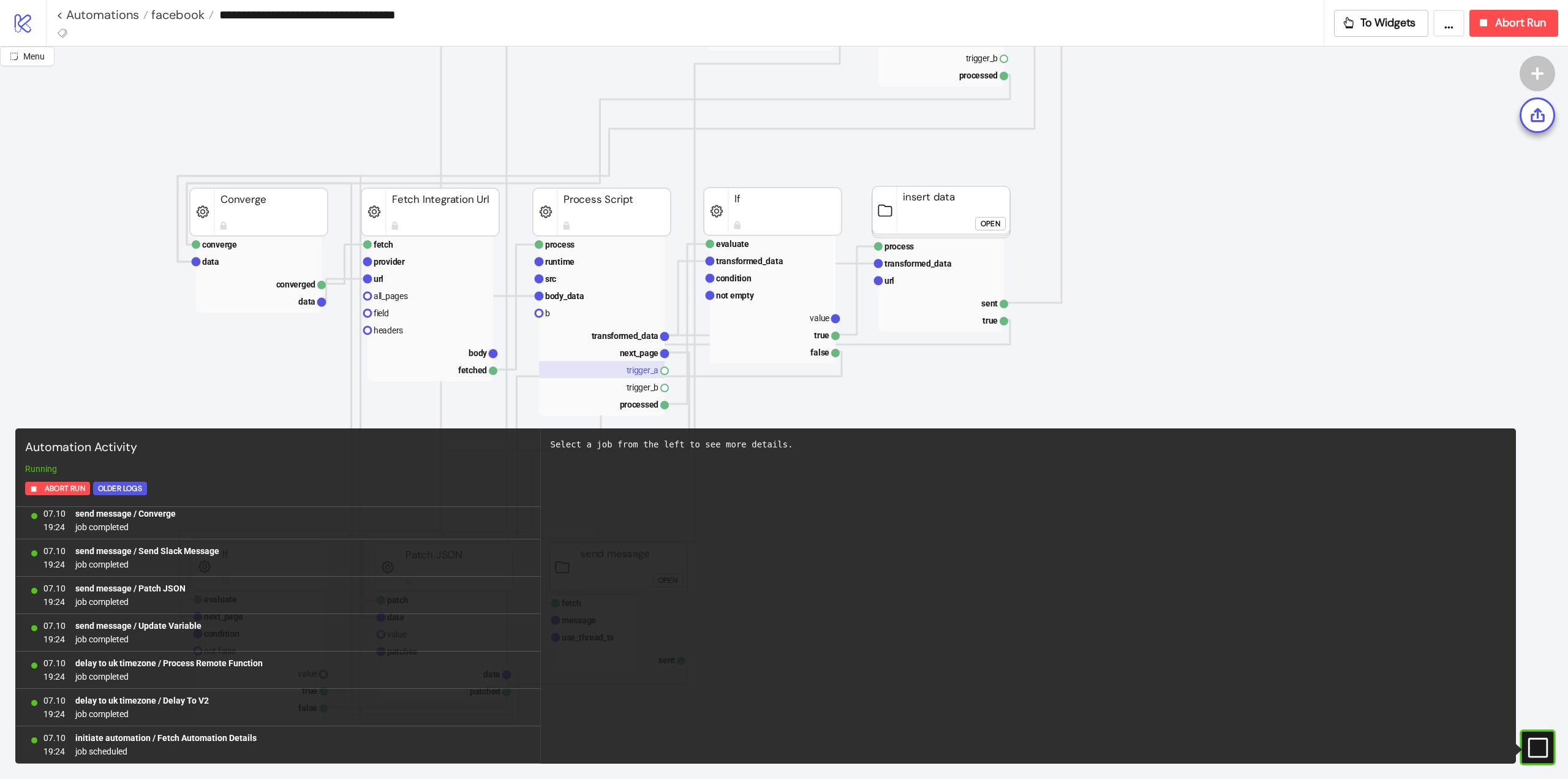
scroll to position [490, 0]
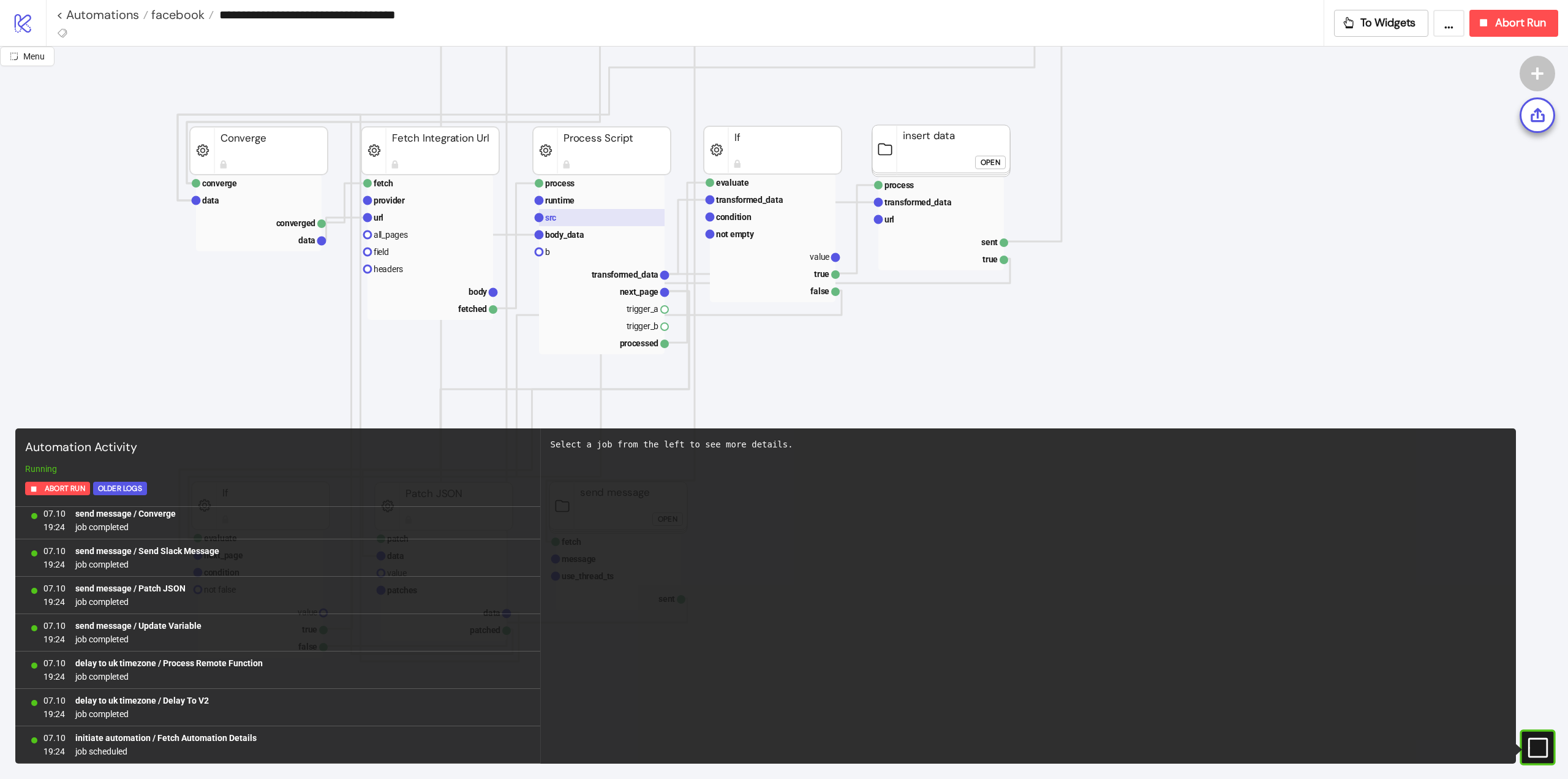
click at [613, 214] on rect at bounding box center [602, 217] width 125 height 17
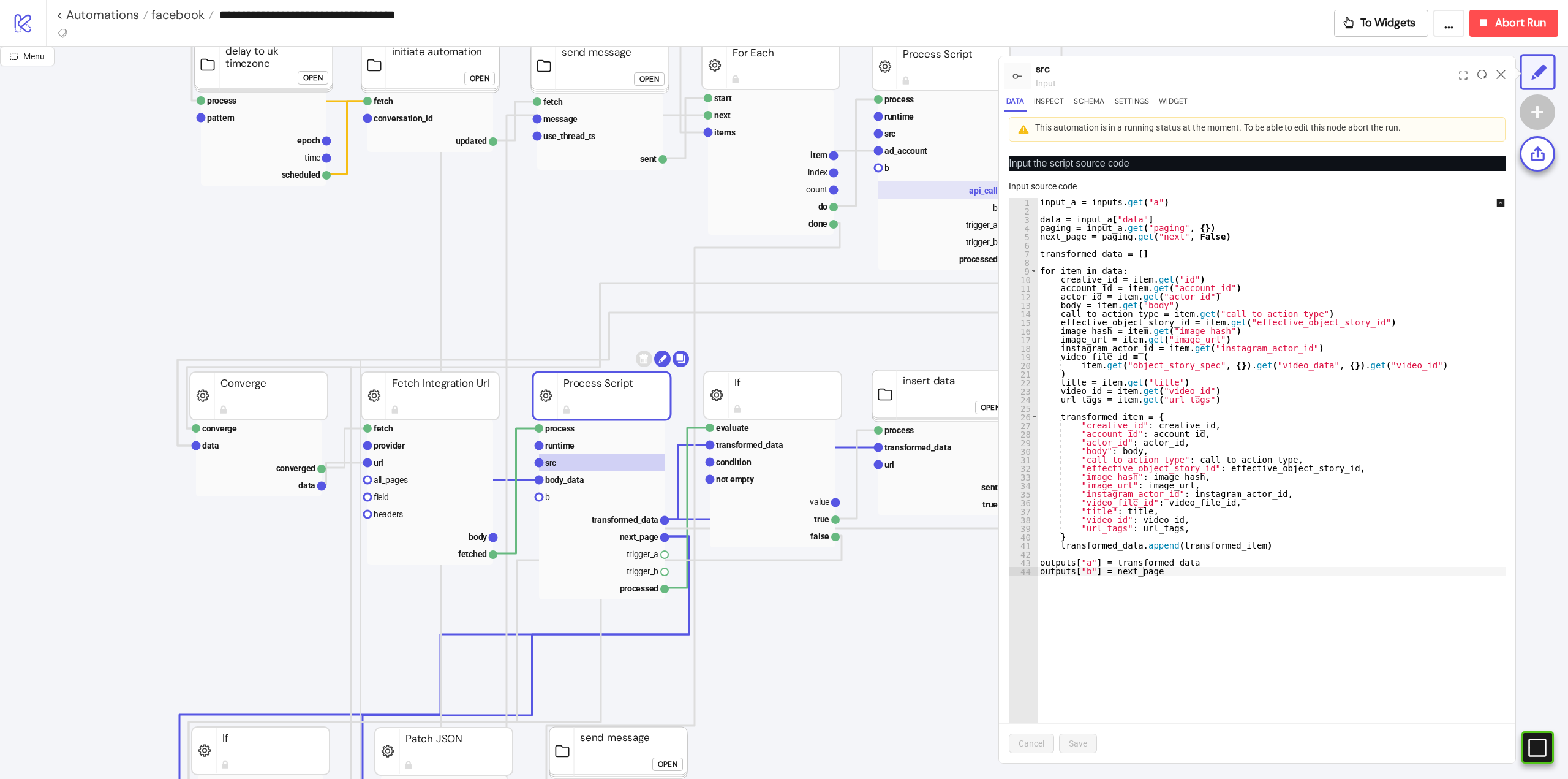
scroll to position [123, 0]
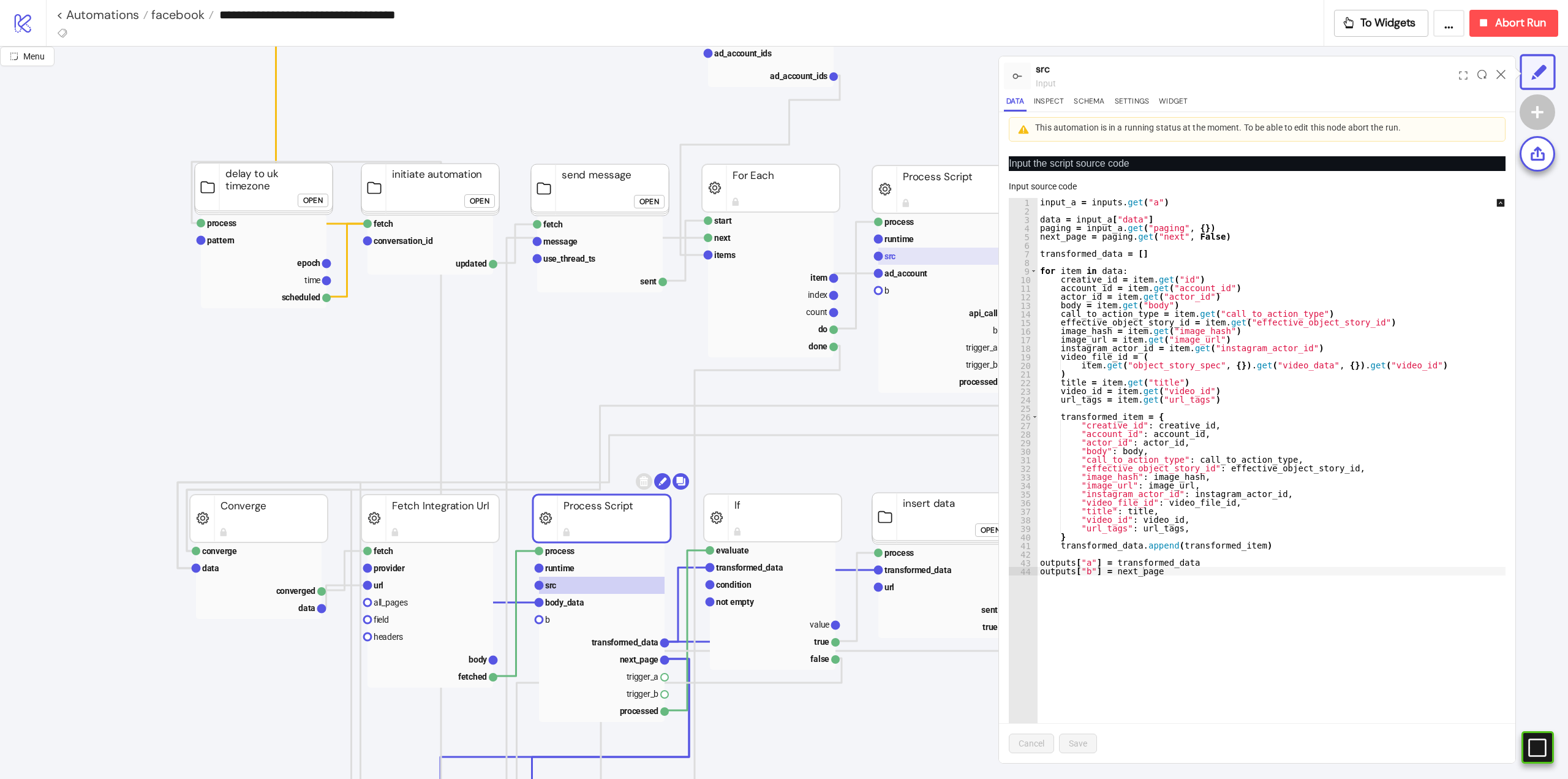
click at [894, 252] on text "src" at bounding box center [890, 256] width 11 height 10
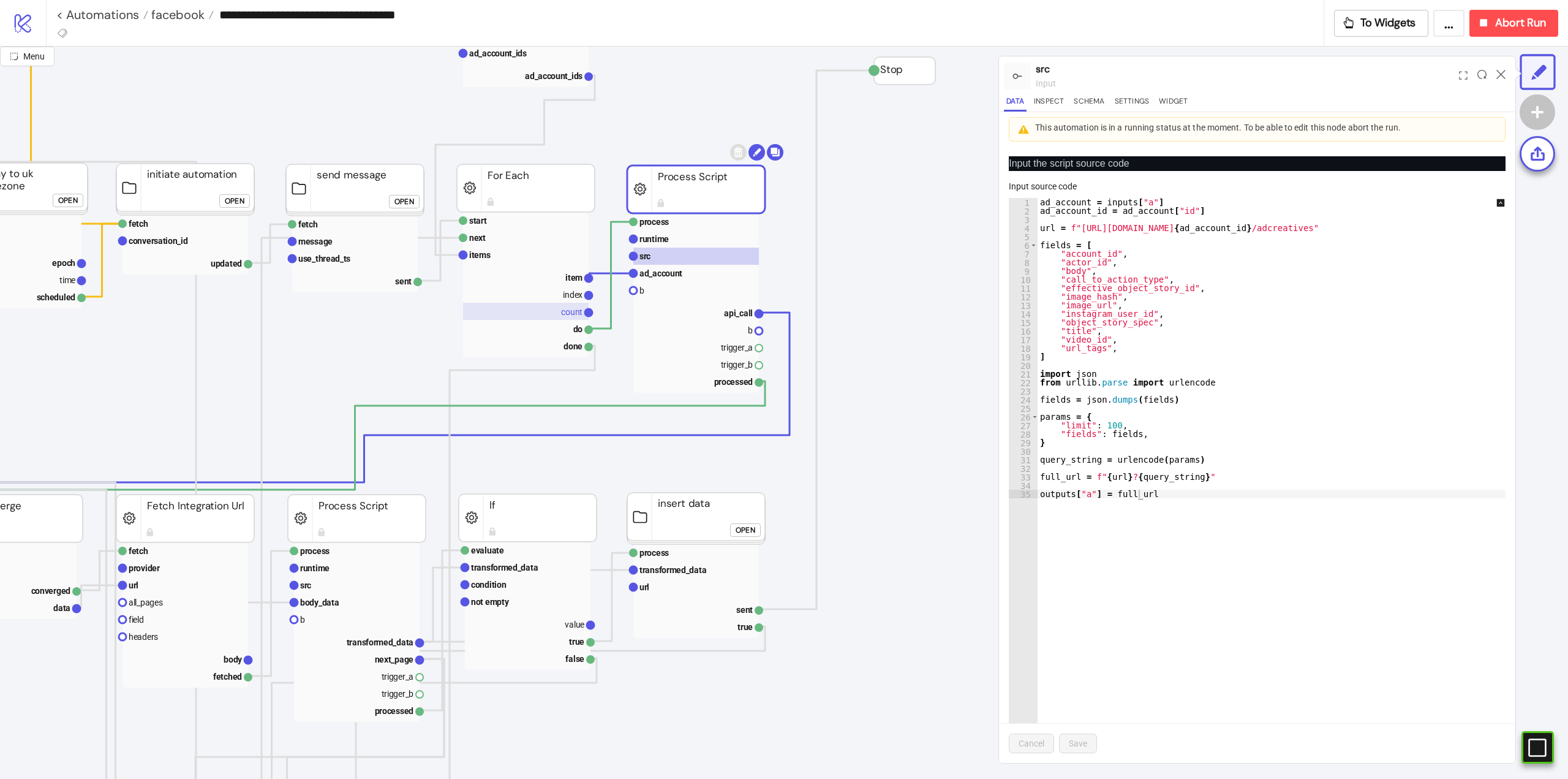
scroll to position [123, 61]
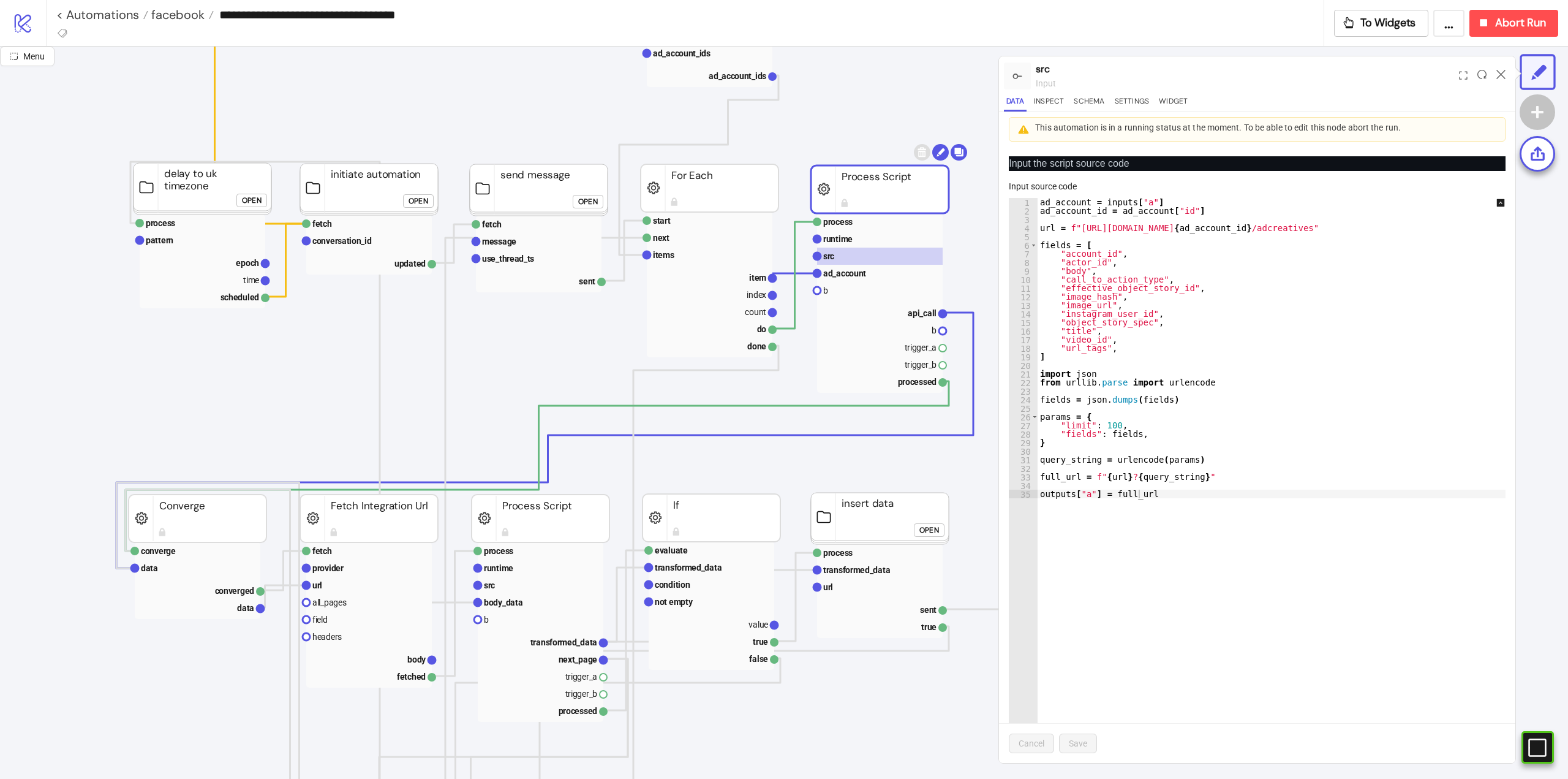
click at [168, 23] on div "**********" at bounding box center [690, 14] width 1267 height 18
click at [168, 19] on span "facebook" at bounding box center [176, 14] width 57 height 16
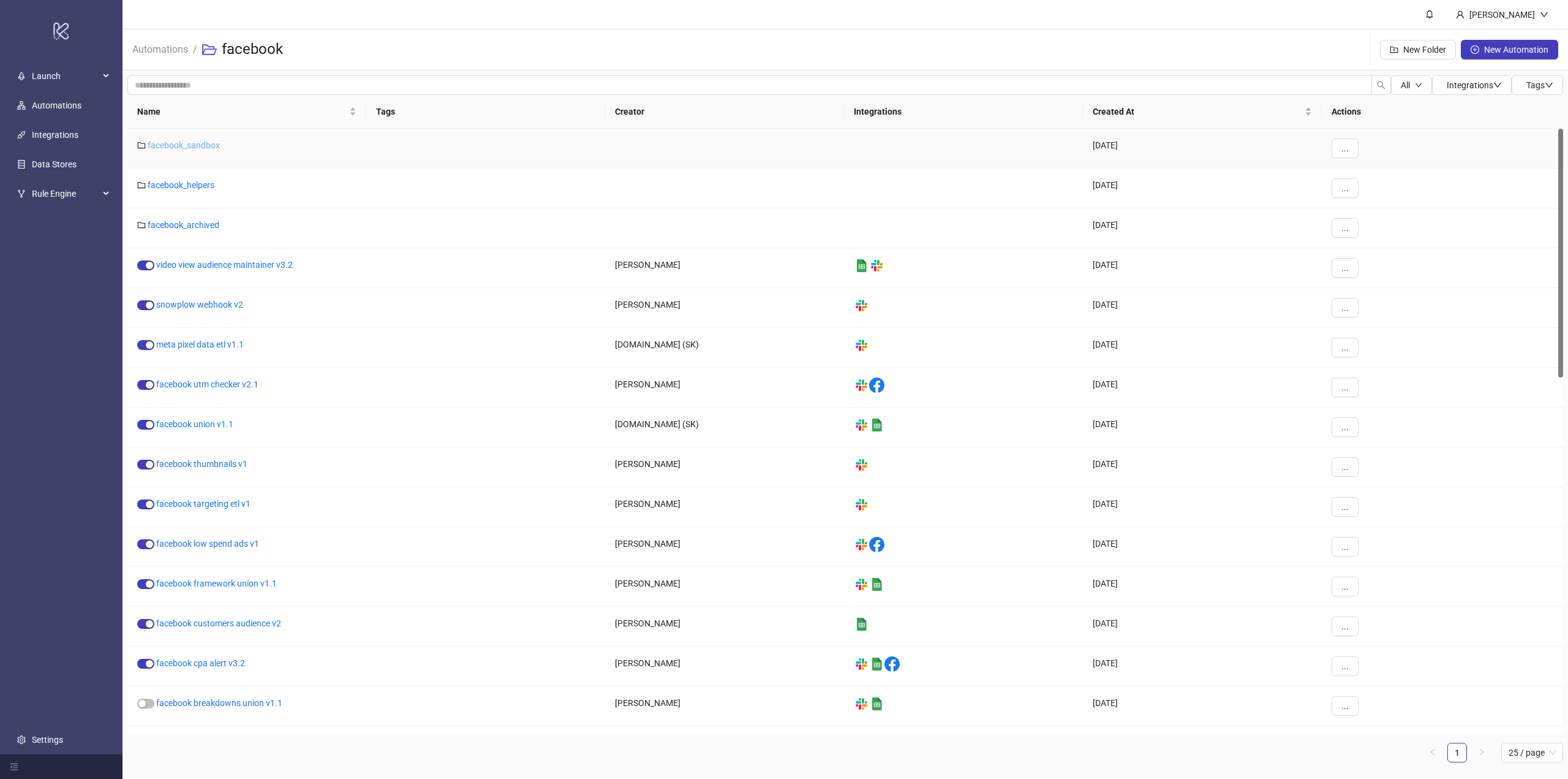
click at [202, 145] on link "facebook_sandbox" at bounding box center [183, 145] width 72 height 10
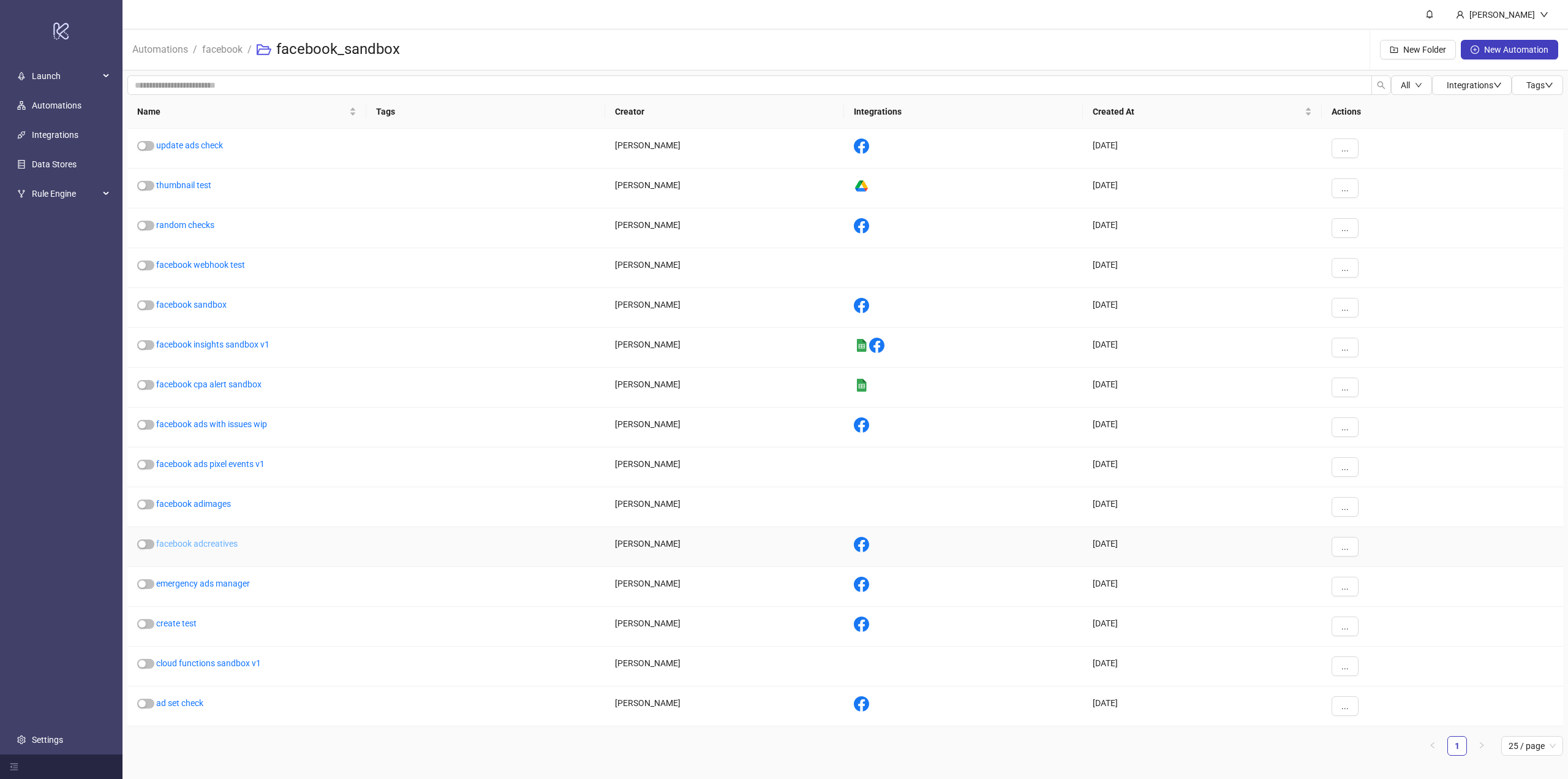
click at [206, 545] on link "facebook adcreatives" at bounding box center [196, 544] width 81 height 10
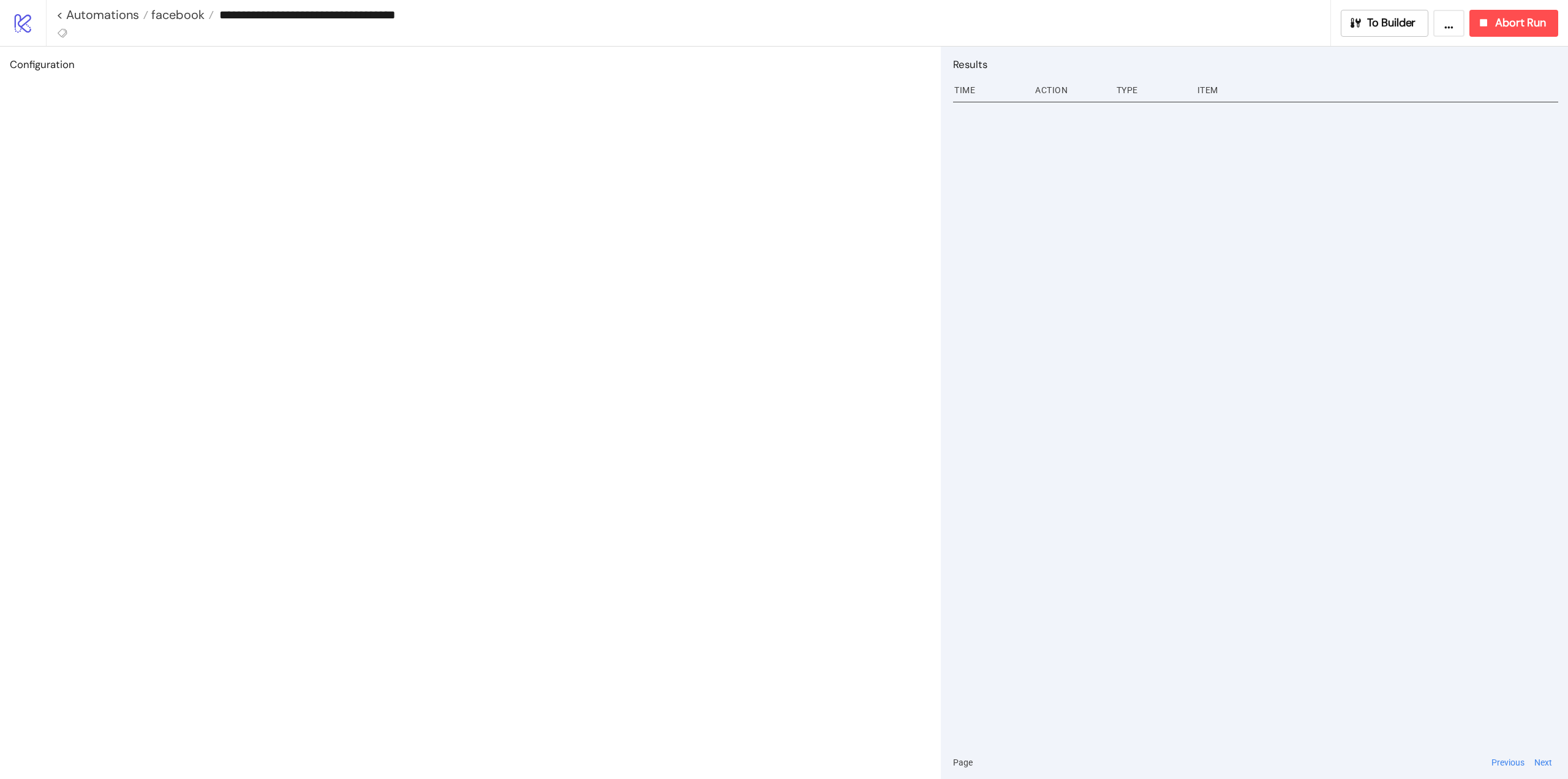
type input "**********"
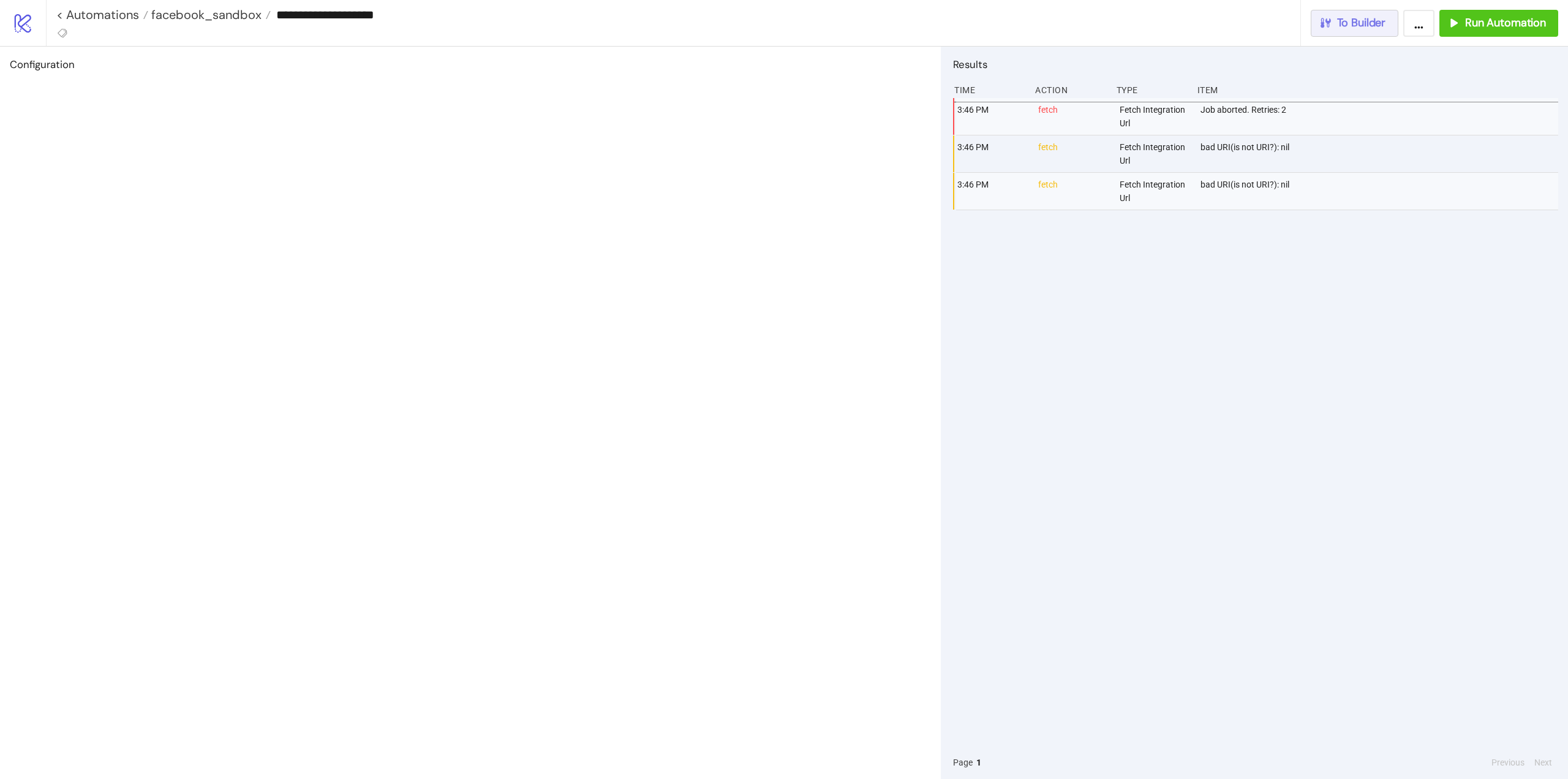
click at [1357, 27] on span "To Builder" at bounding box center [1362, 23] width 49 height 14
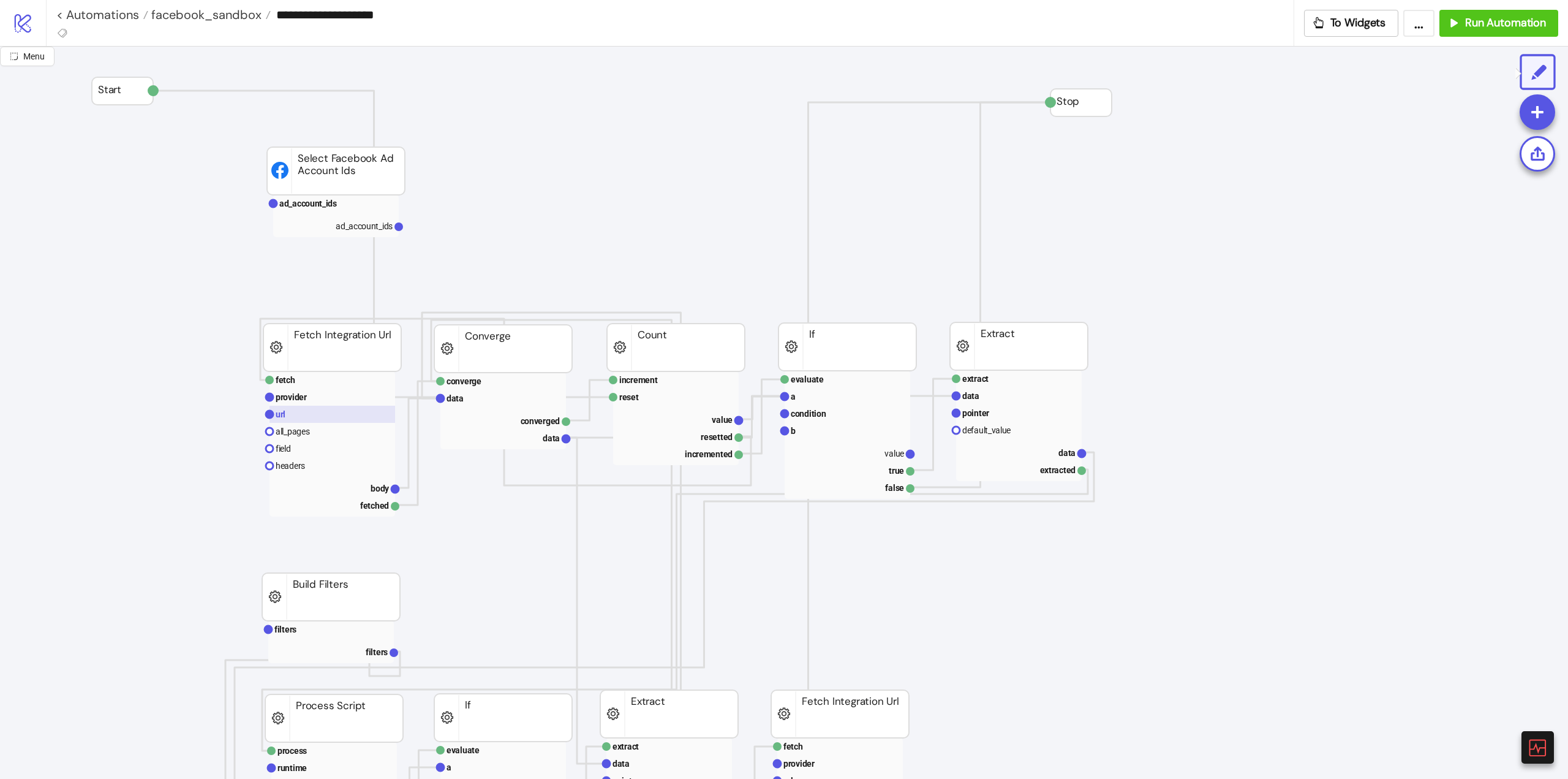
click at [290, 413] on rect at bounding box center [332, 414] width 125 height 17
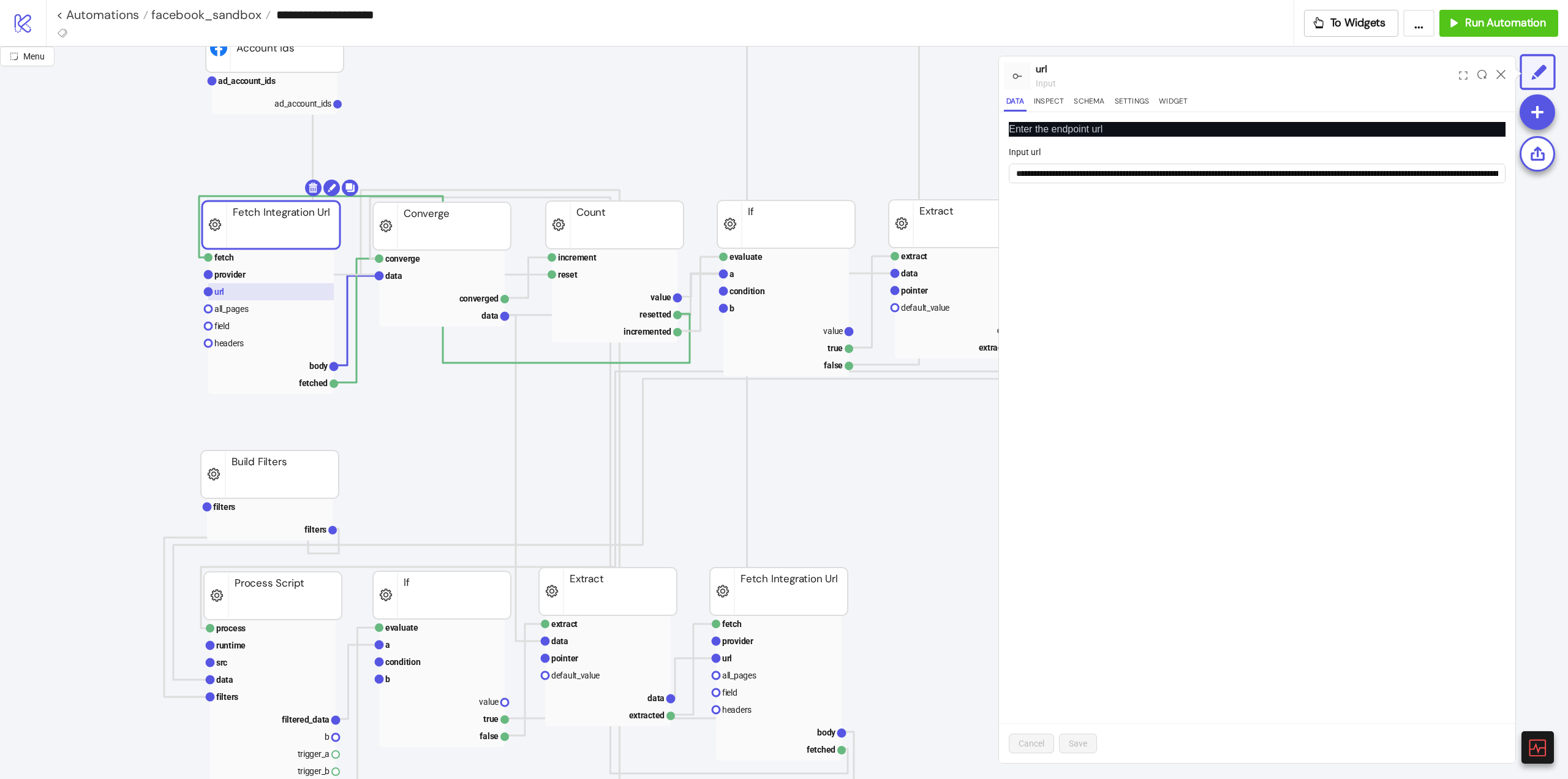
scroll to position [183, 61]
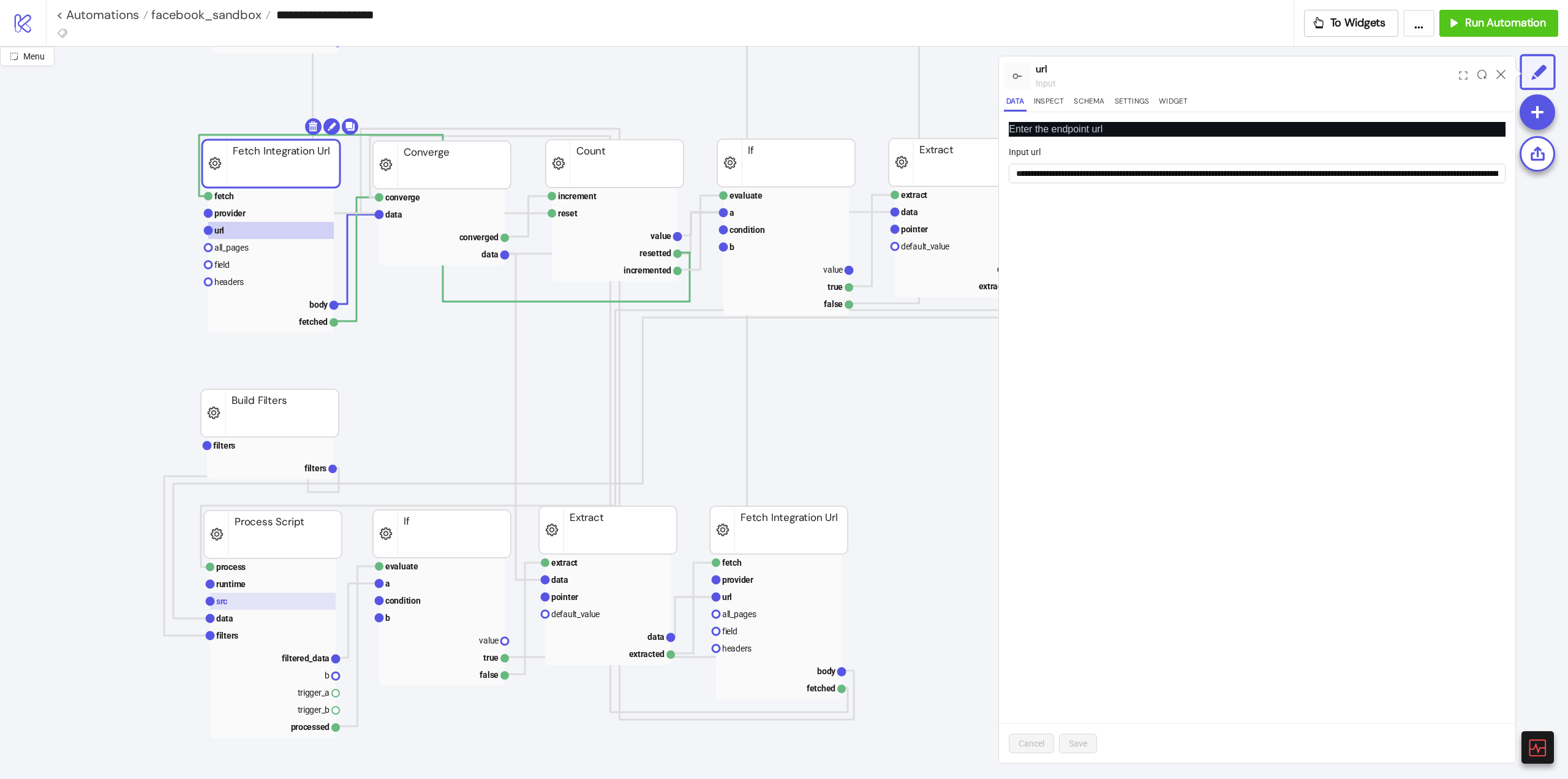
click at [261, 605] on rect at bounding box center [273, 601] width 125 height 17
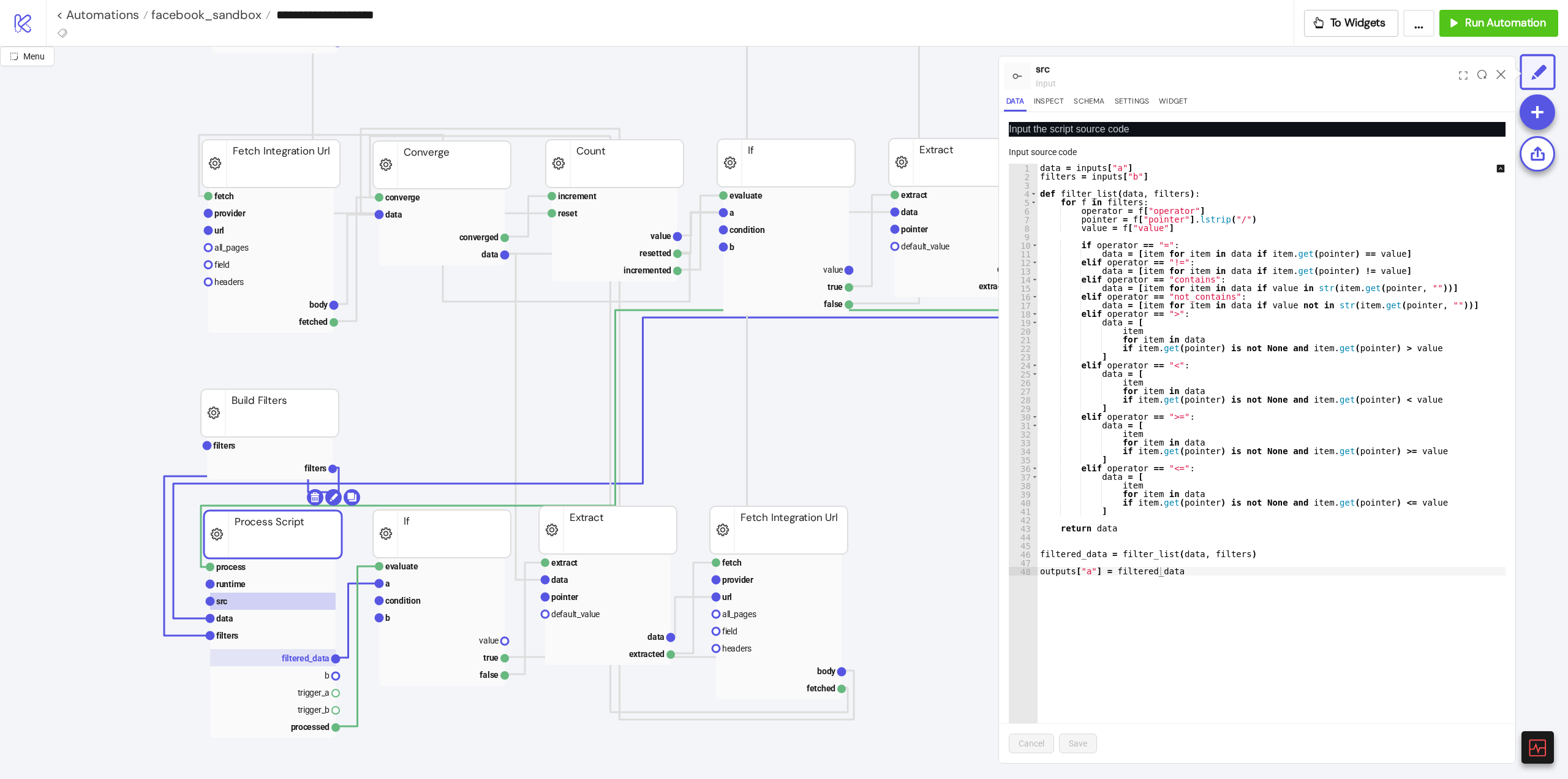
click at [295, 657] on text "filtered_data" at bounding box center [306, 658] width 48 height 10
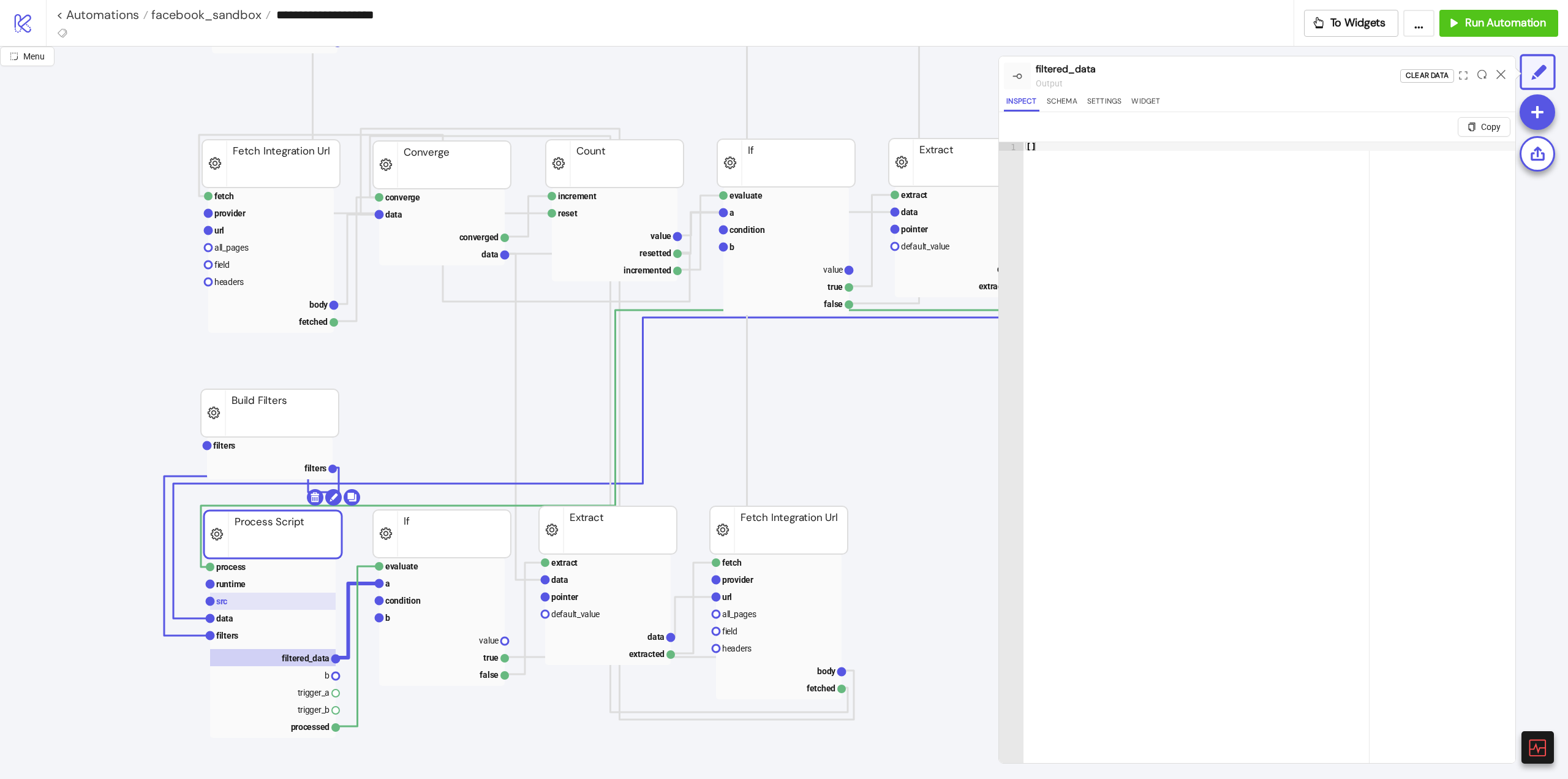
click at [227, 600] on text "src" at bounding box center [222, 601] width 11 height 10
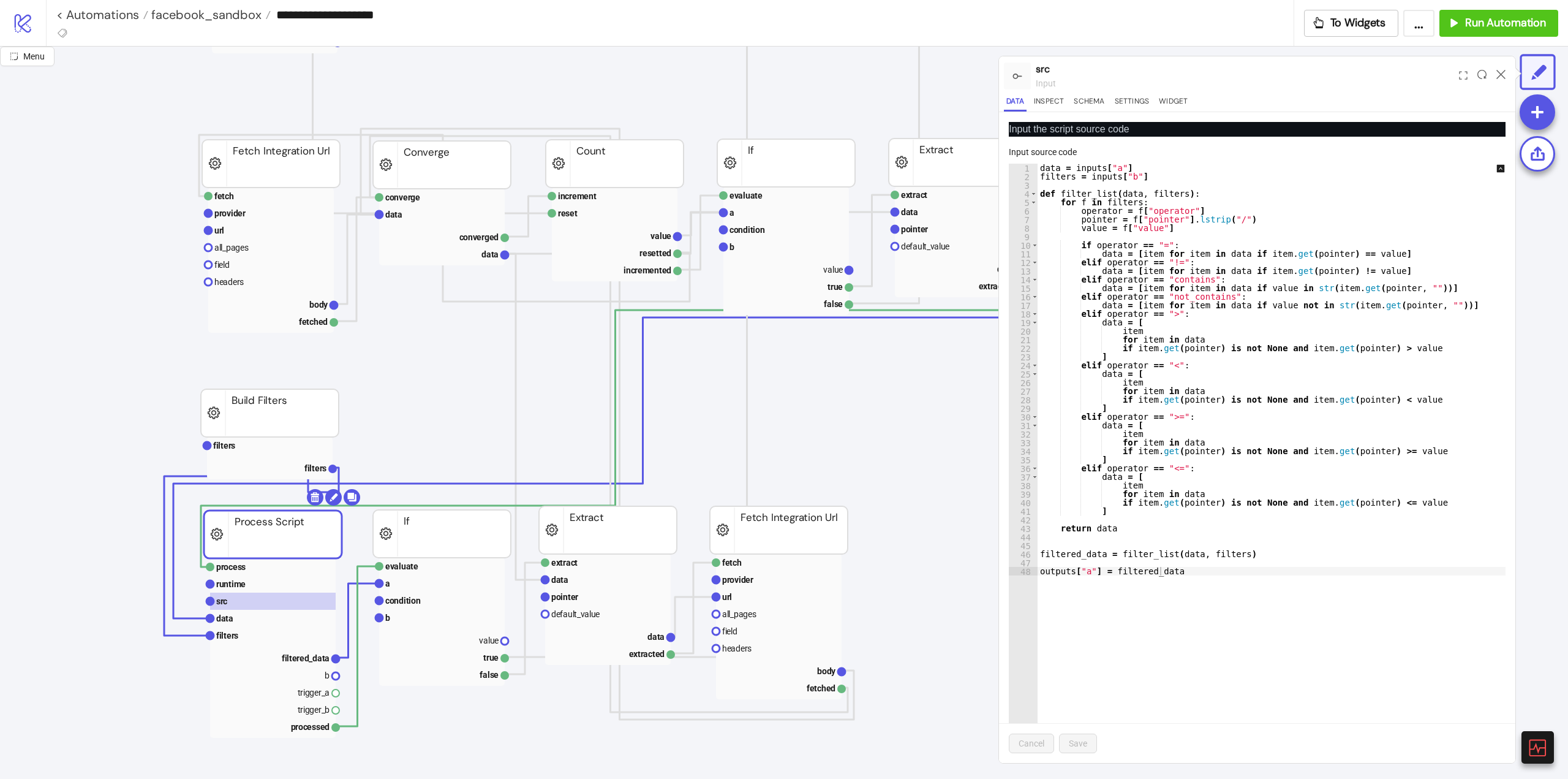
click at [1499, 72] on icon at bounding box center [1500, 74] width 9 height 9
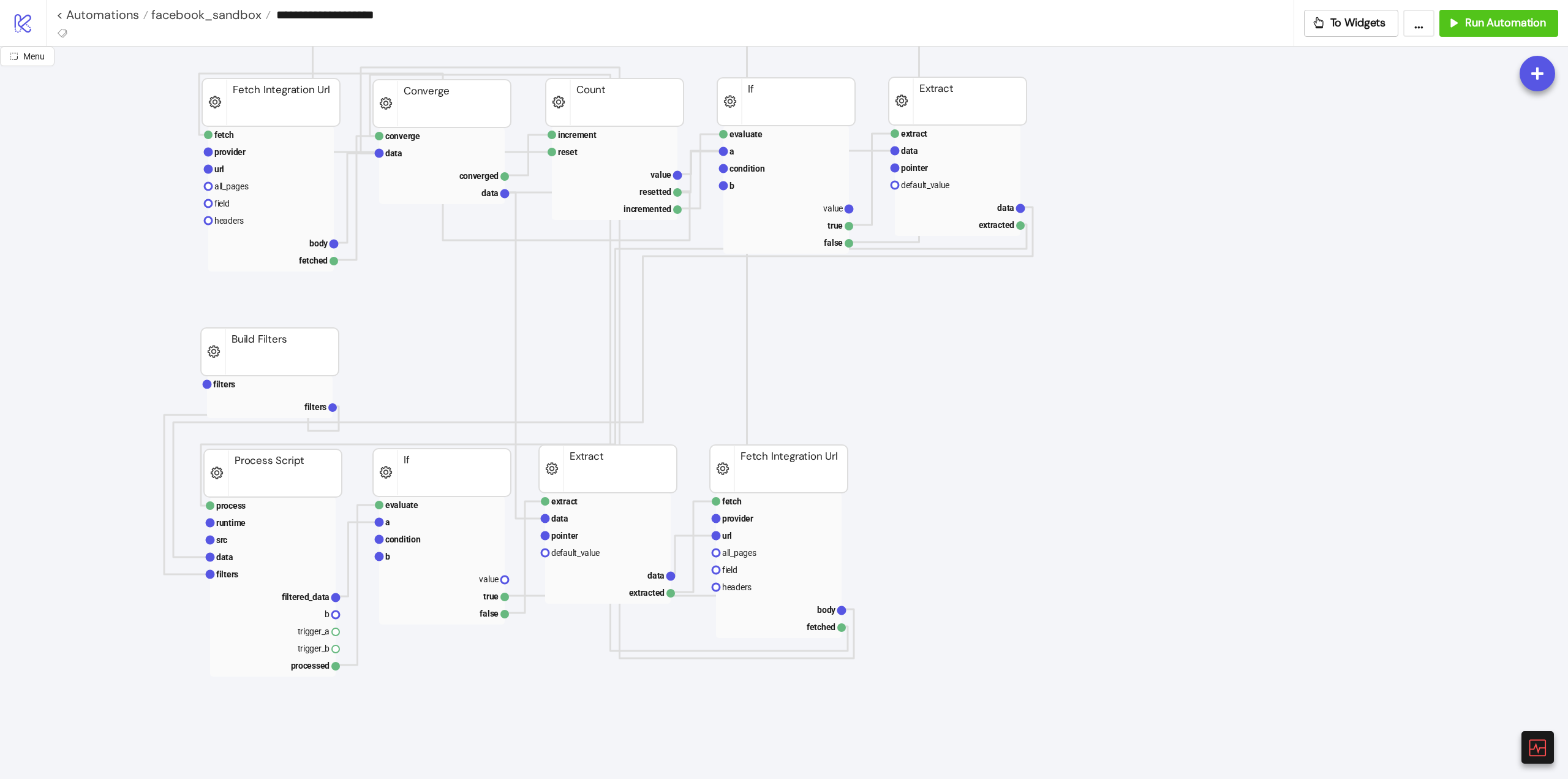
scroll to position [61, 61]
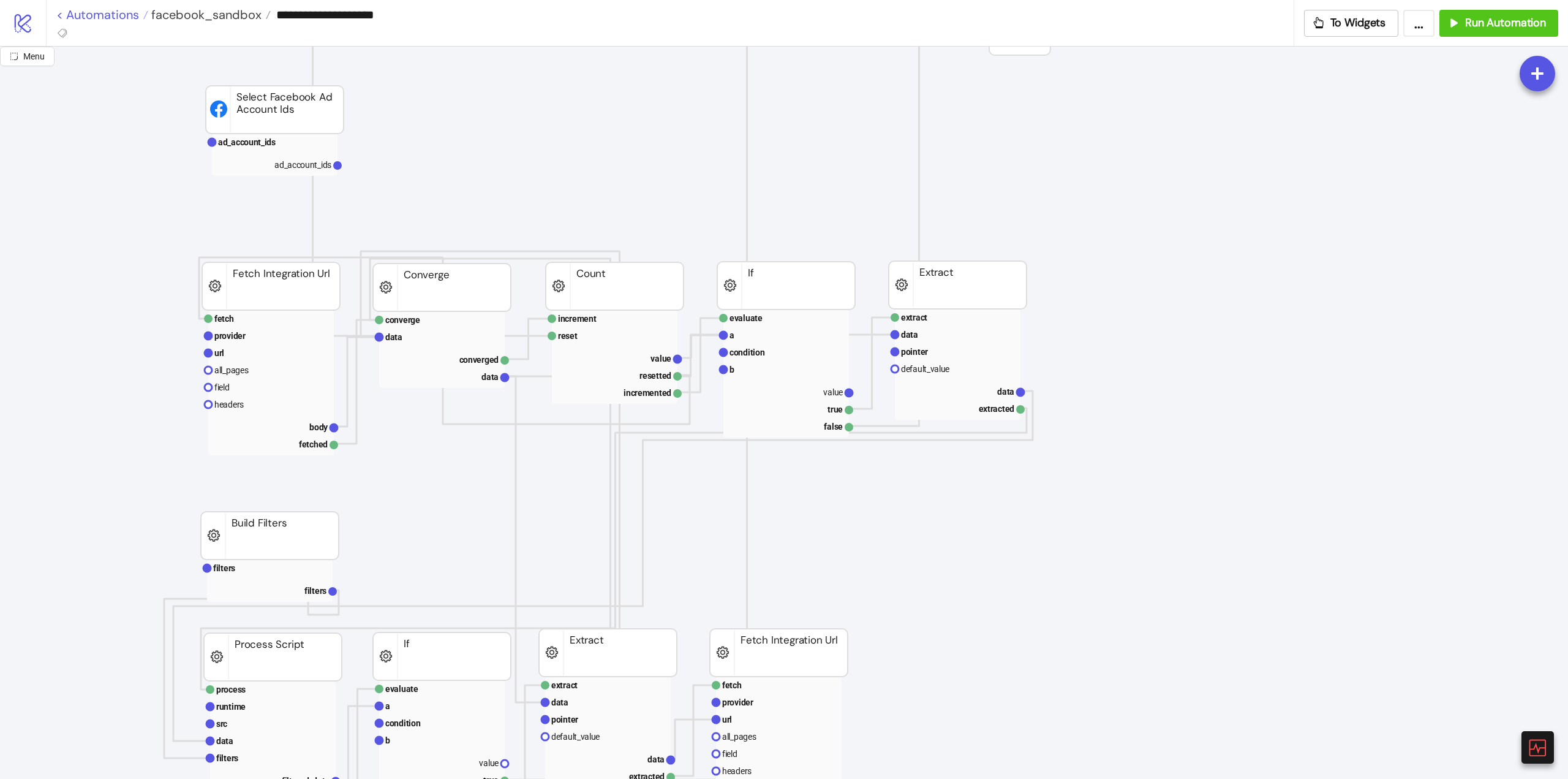
click at [118, 20] on link "< Automations" at bounding box center [102, 15] width 92 height 12
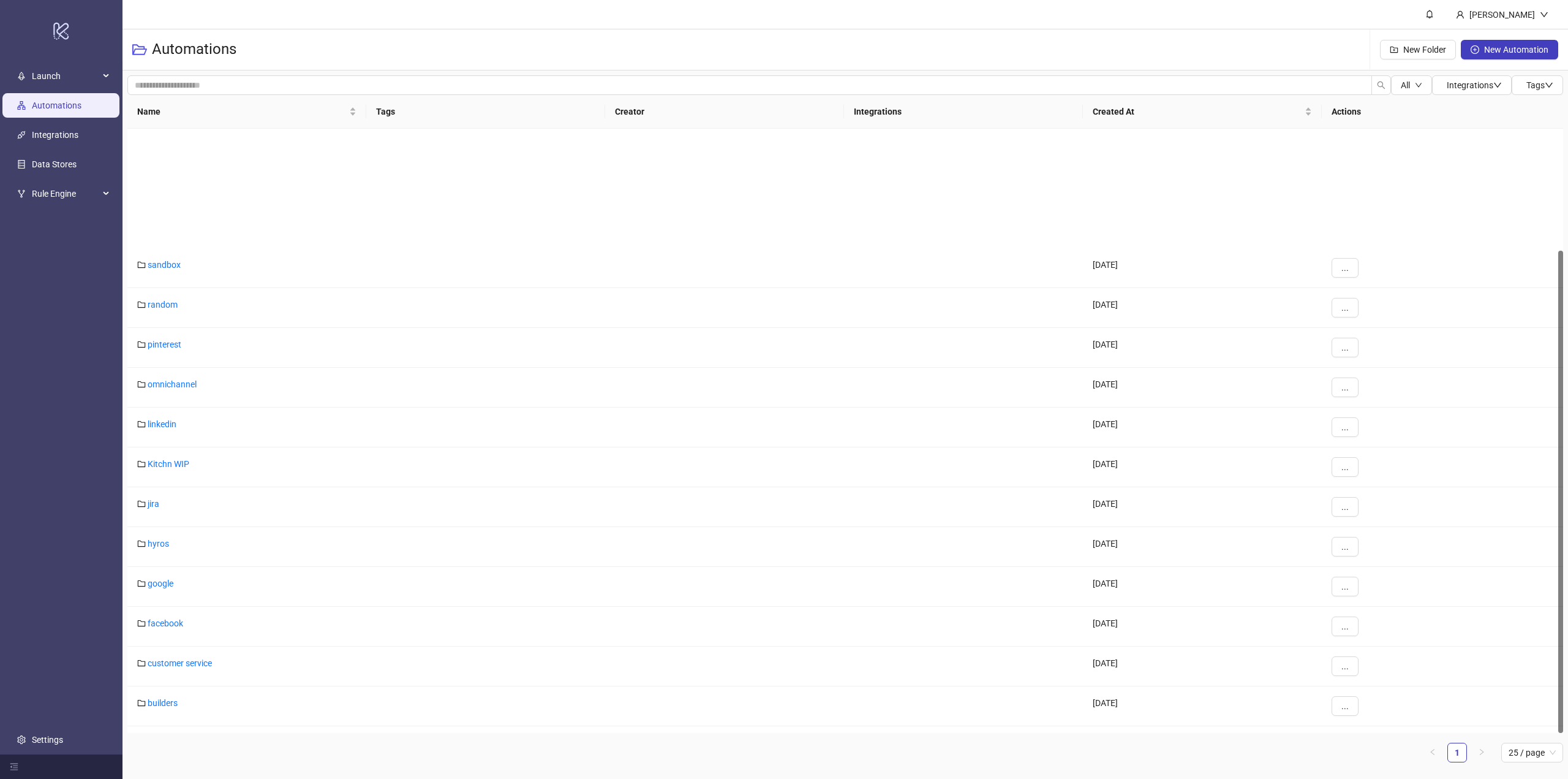
scroll to position [153, 0]
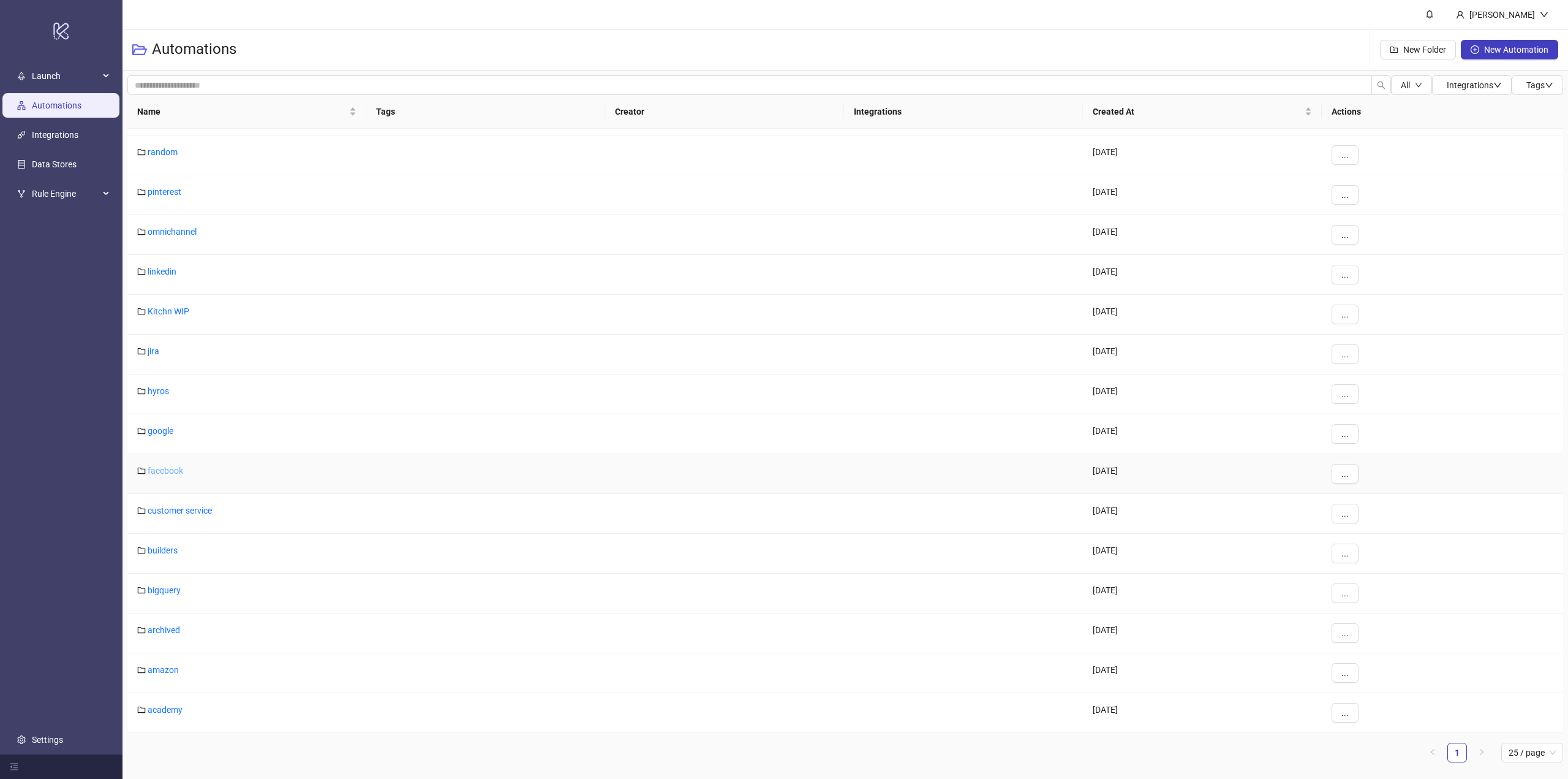
click at [156, 467] on link "facebook" at bounding box center [165, 471] width 35 height 10
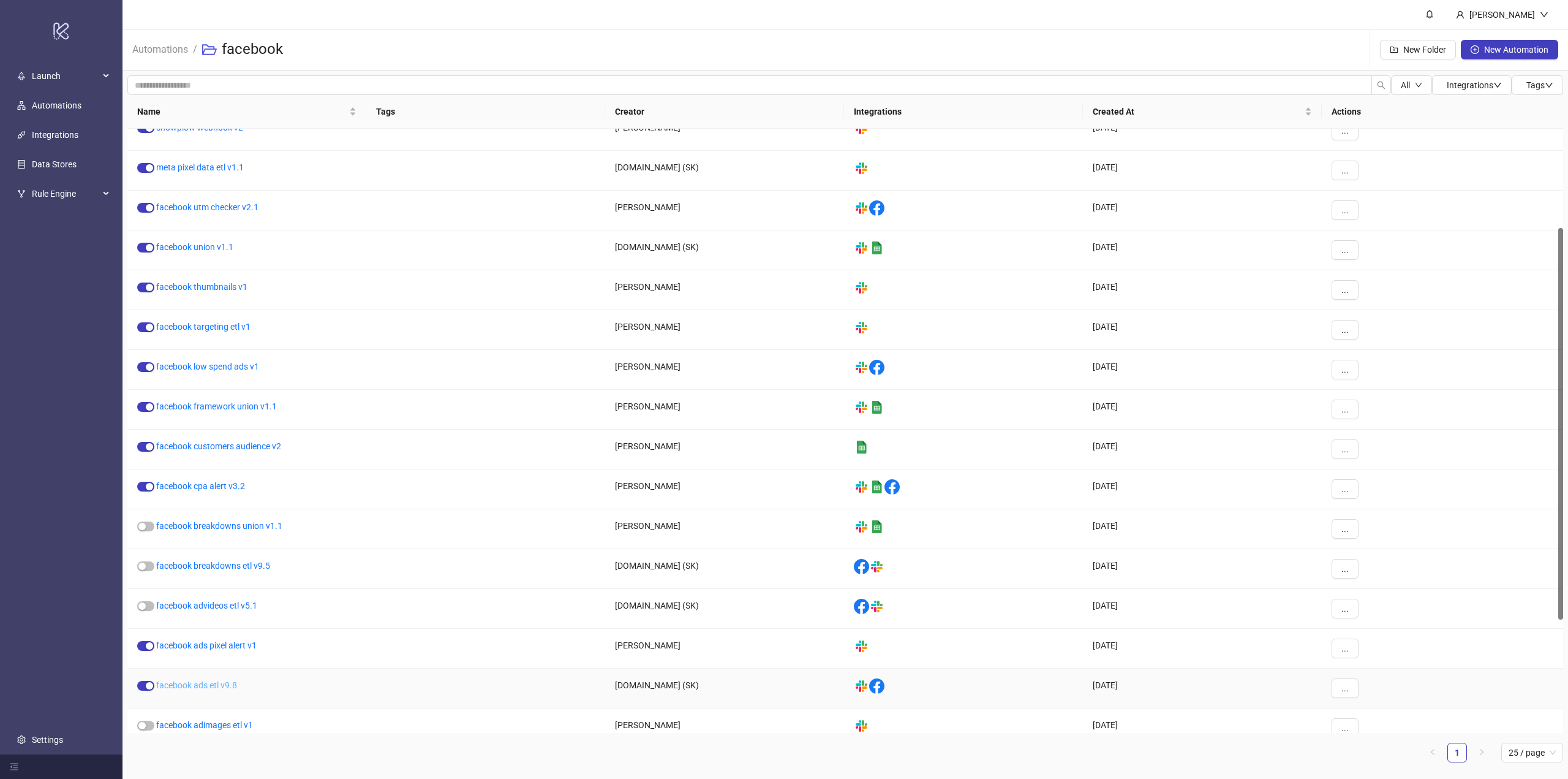
click at [211, 684] on link "facebook ads etl v9.8" at bounding box center [196, 685] width 81 height 10
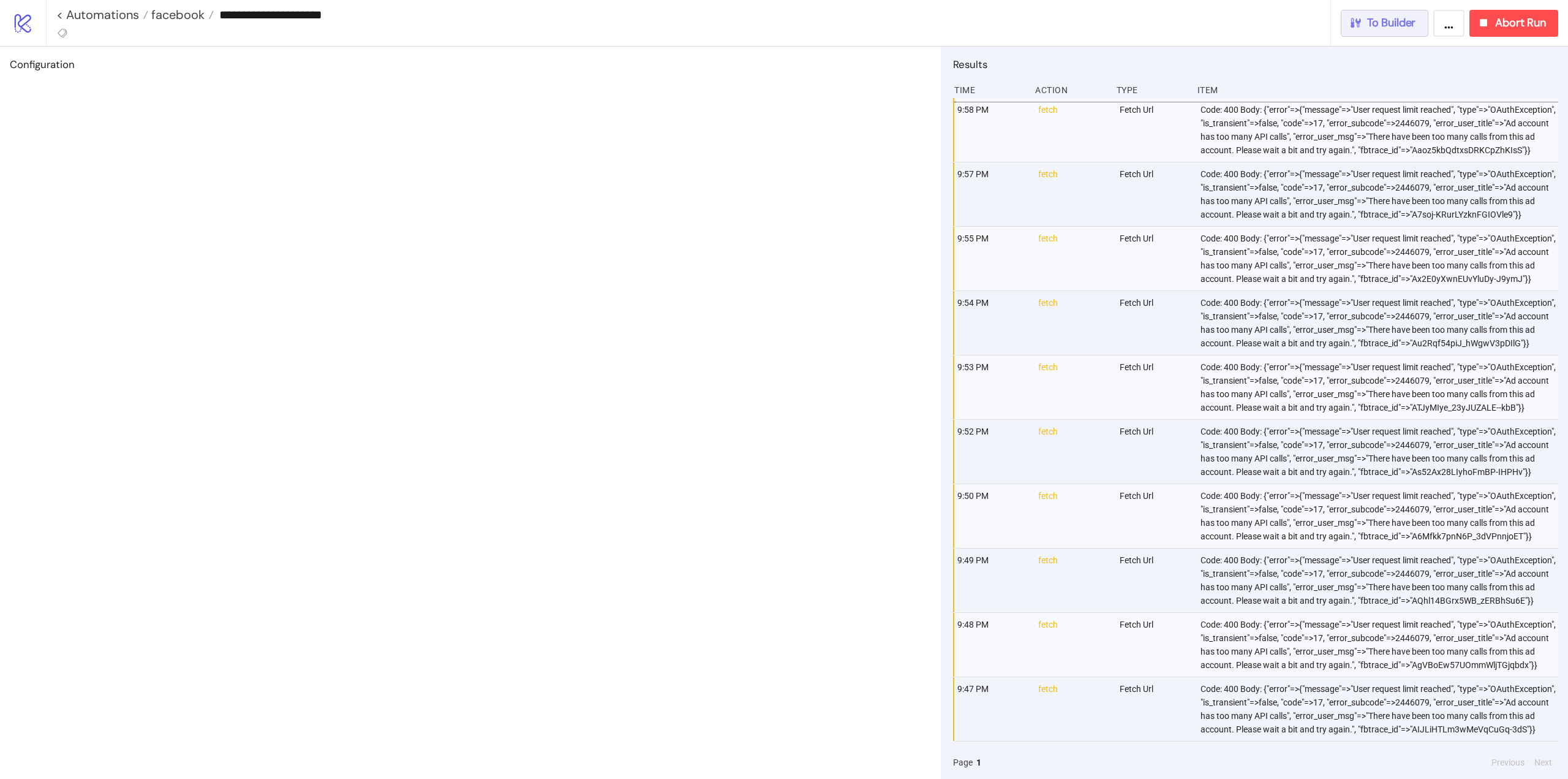
click at [1404, 33] on button "To Builder" at bounding box center [1385, 23] width 88 height 27
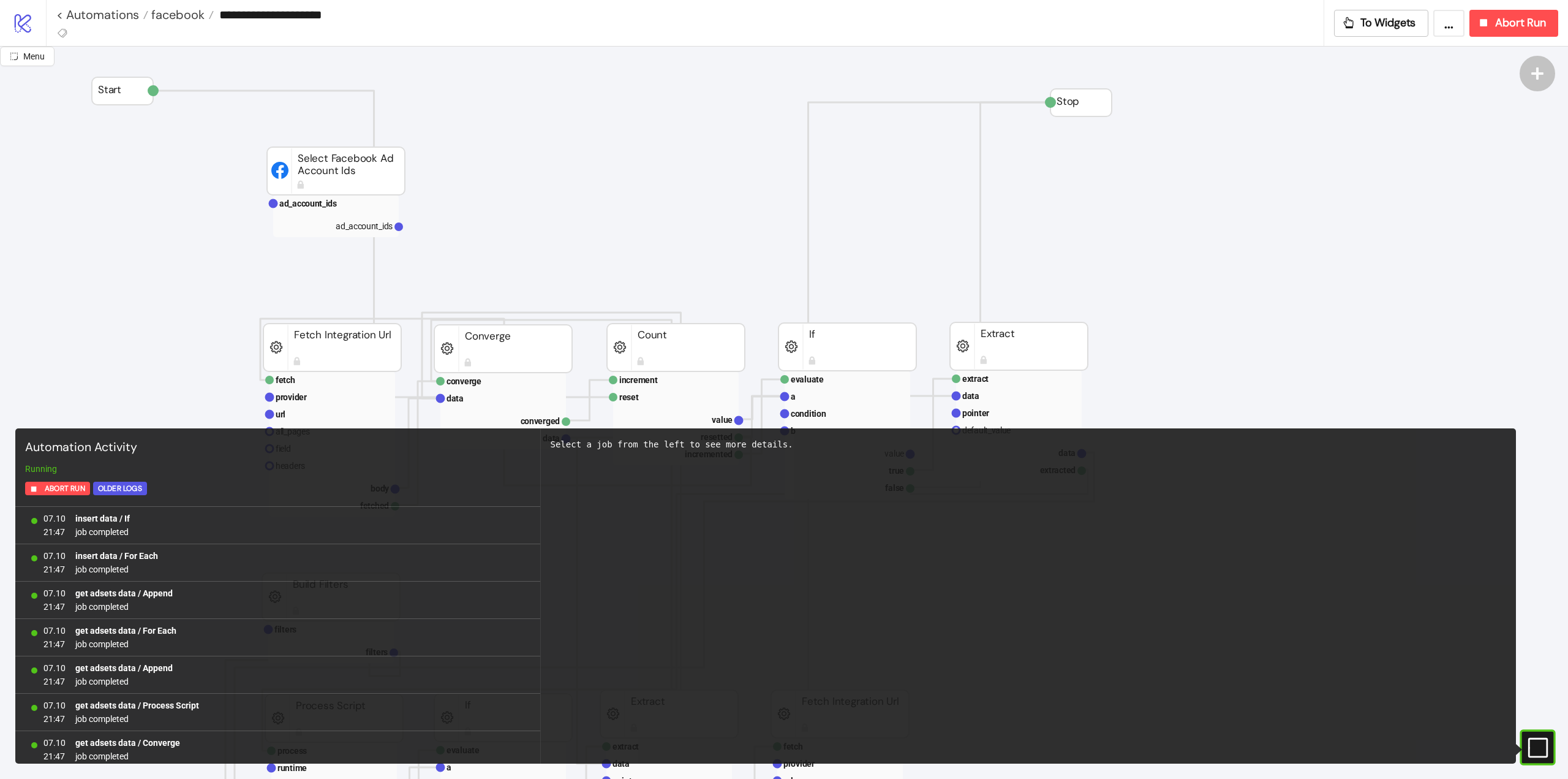
scroll to position [790, 0]
click at [1539, 741] on icon "#e9k1n36qviq57_to { animation: e9k1n36qviq57_to__to 2000ms linear infinite norm…" at bounding box center [1537, 747] width 21 height 21
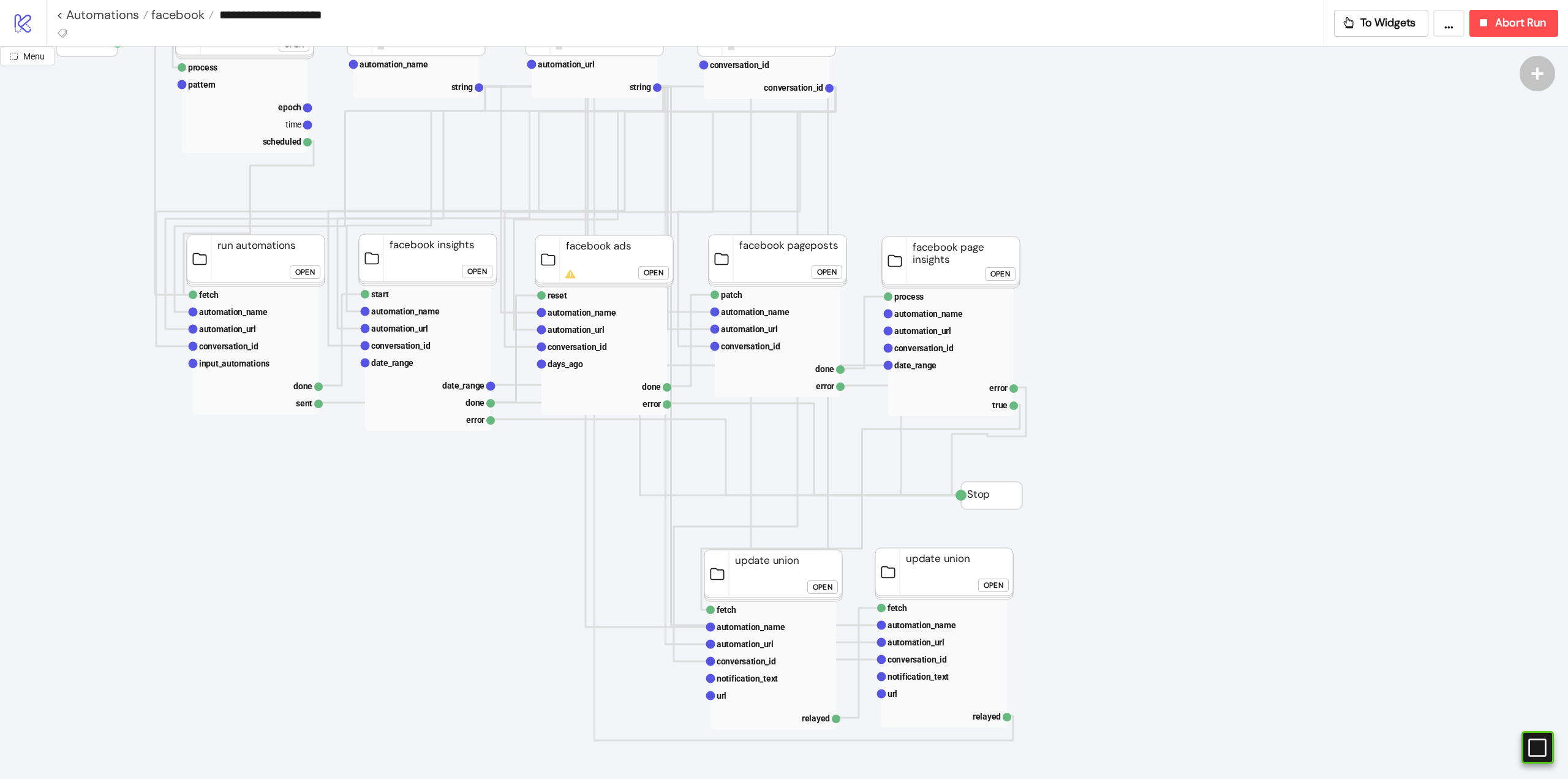
scroll to position [0, 0]
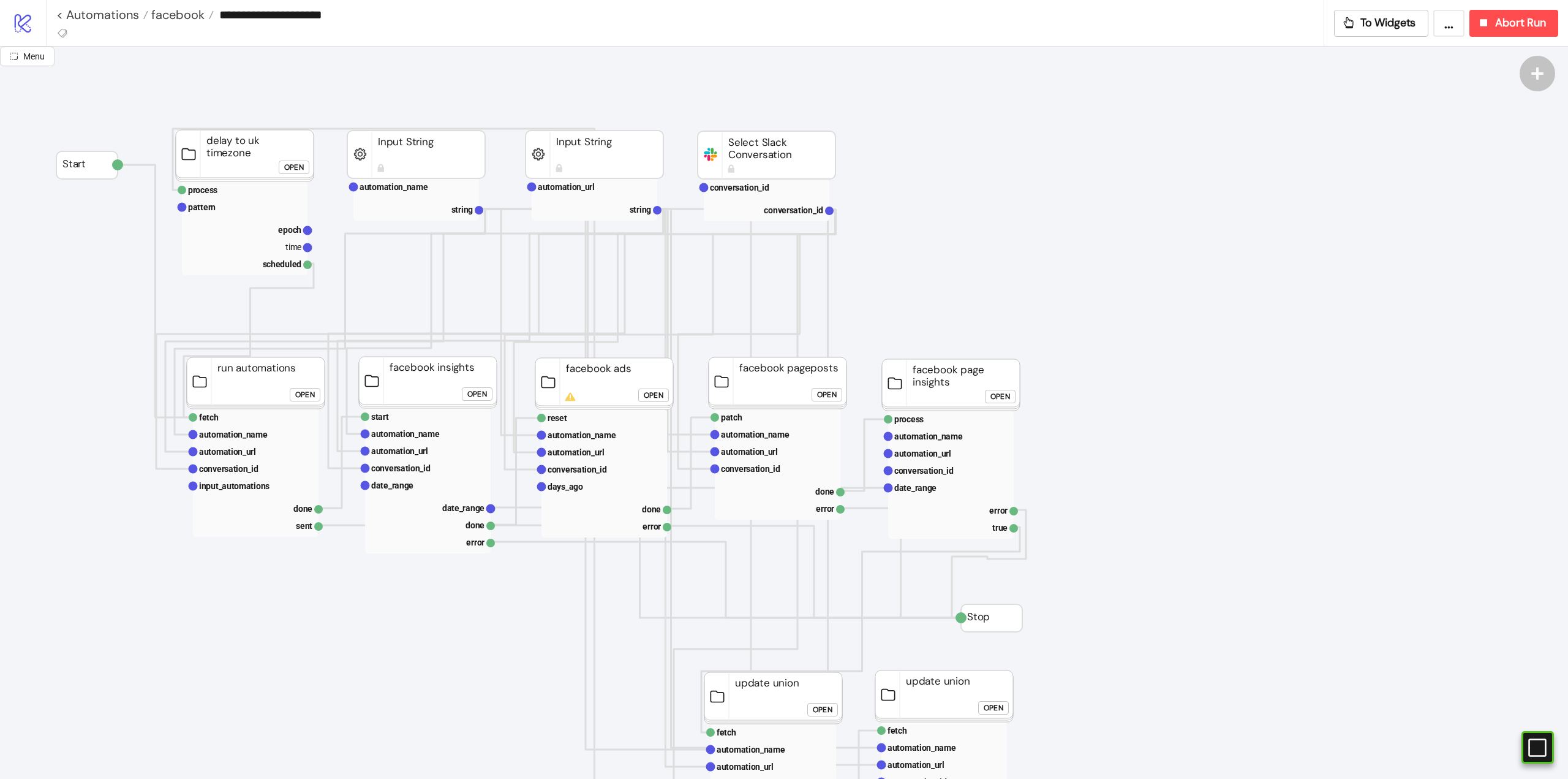
click at [663, 397] on div "Open" at bounding box center [653, 395] width 20 height 14
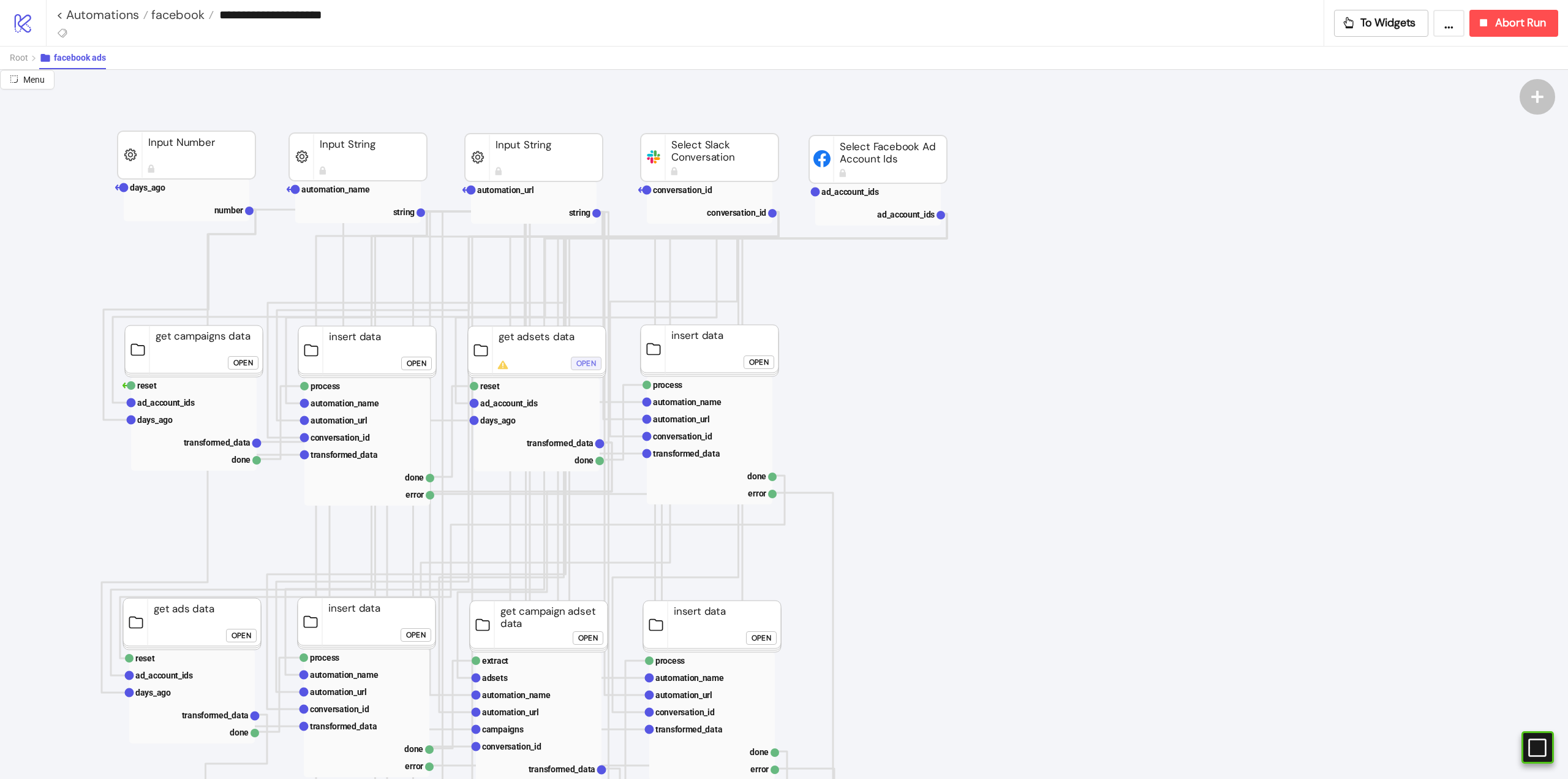
click at [585, 364] on div "Open" at bounding box center [586, 363] width 20 height 14
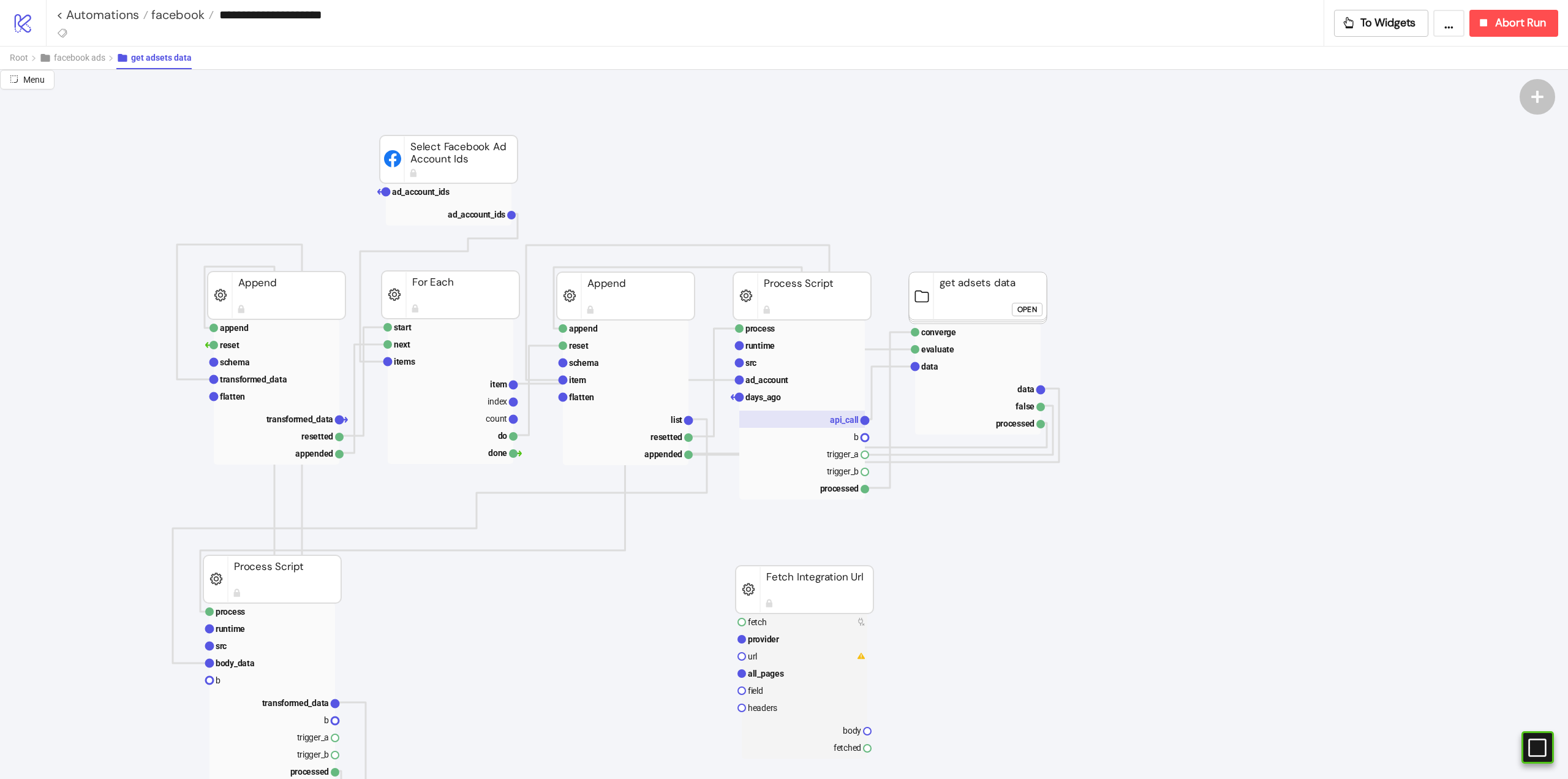
click at [823, 418] on rect at bounding box center [802, 419] width 125 height 17
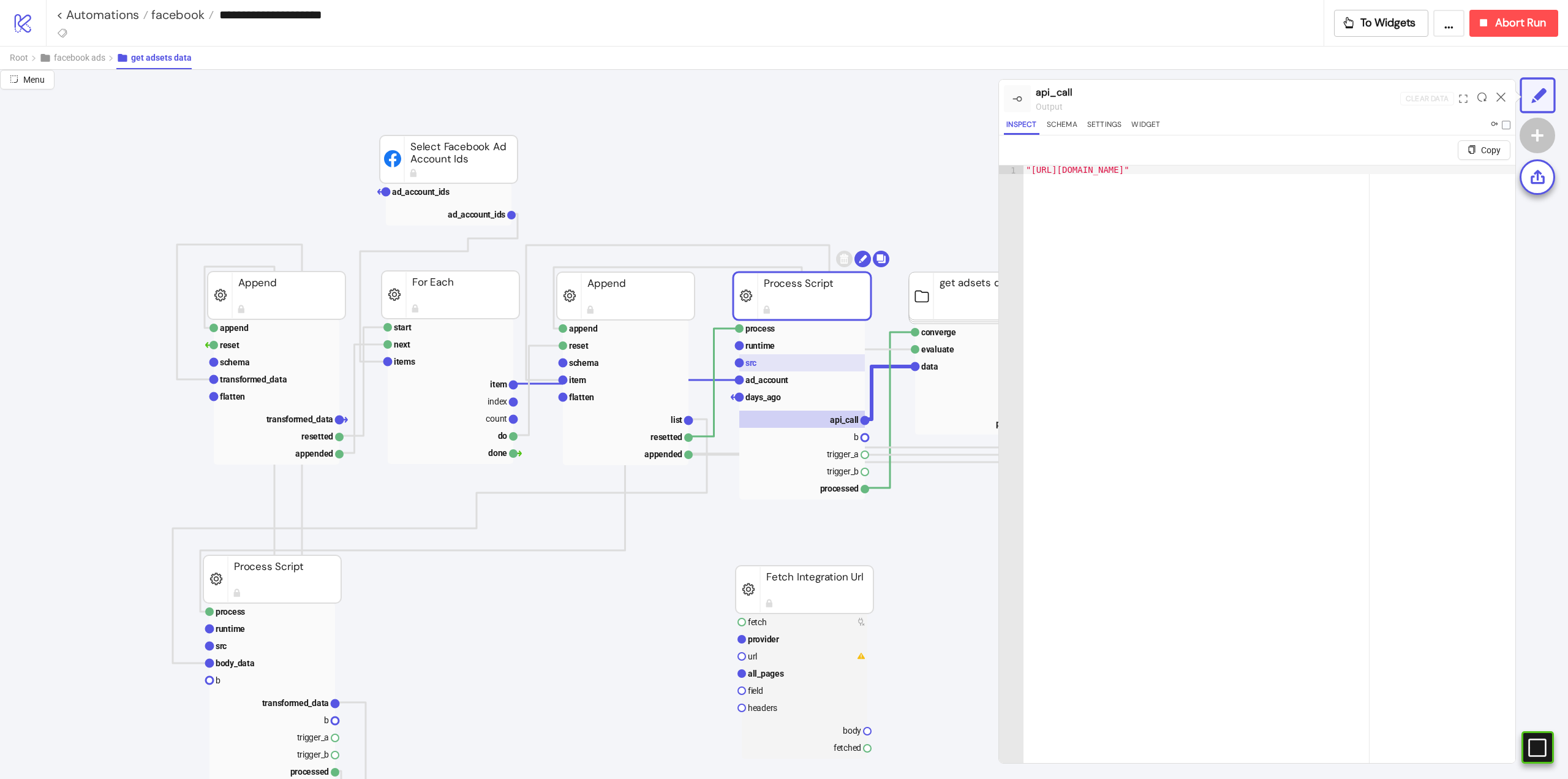
click at [783, 368] on rect at bounding box center [802, 362] width 125 height 17
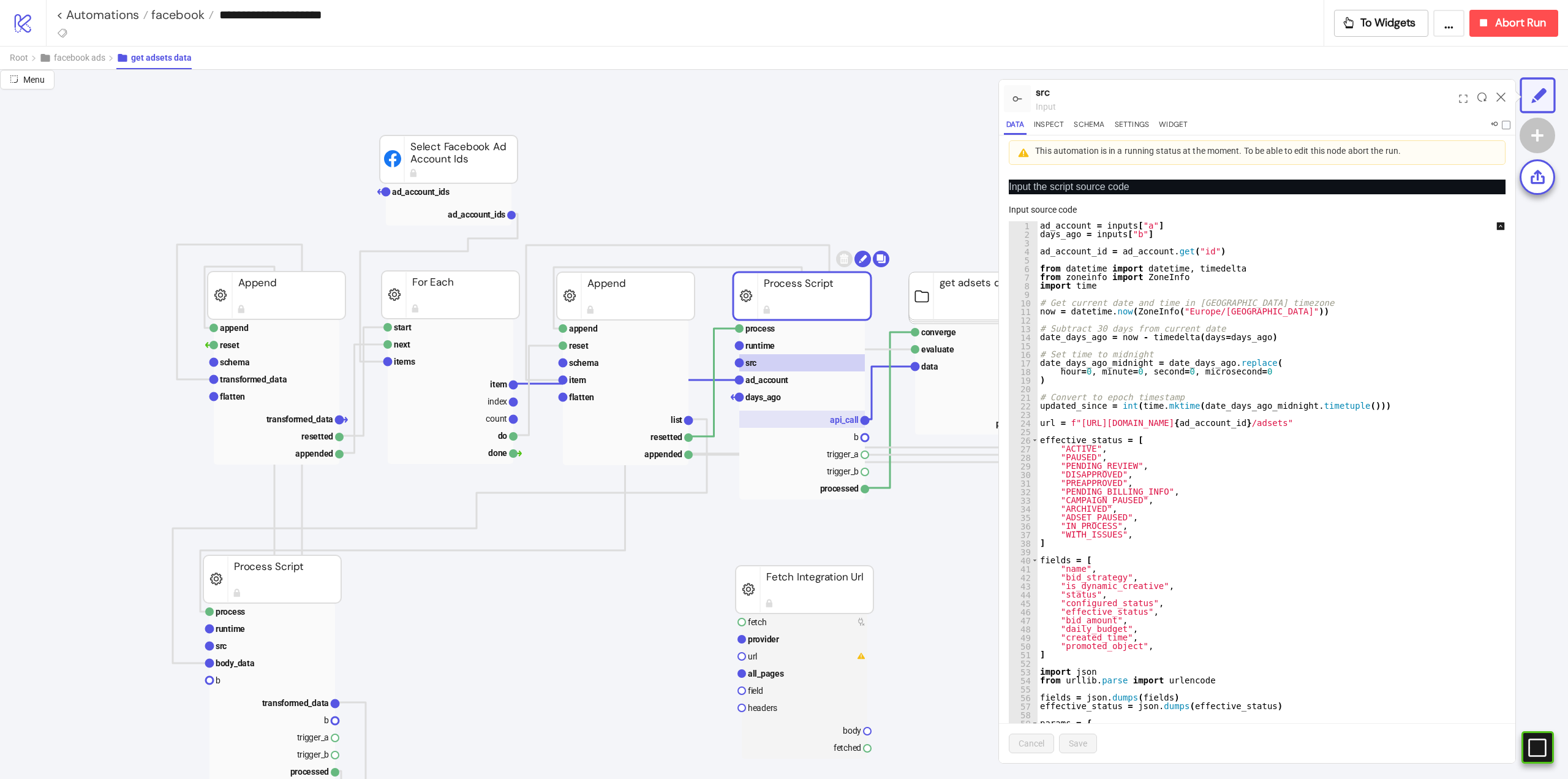
click at [840, 418] on text "api_call" at bounding box center [844, 420] width 29 height 10
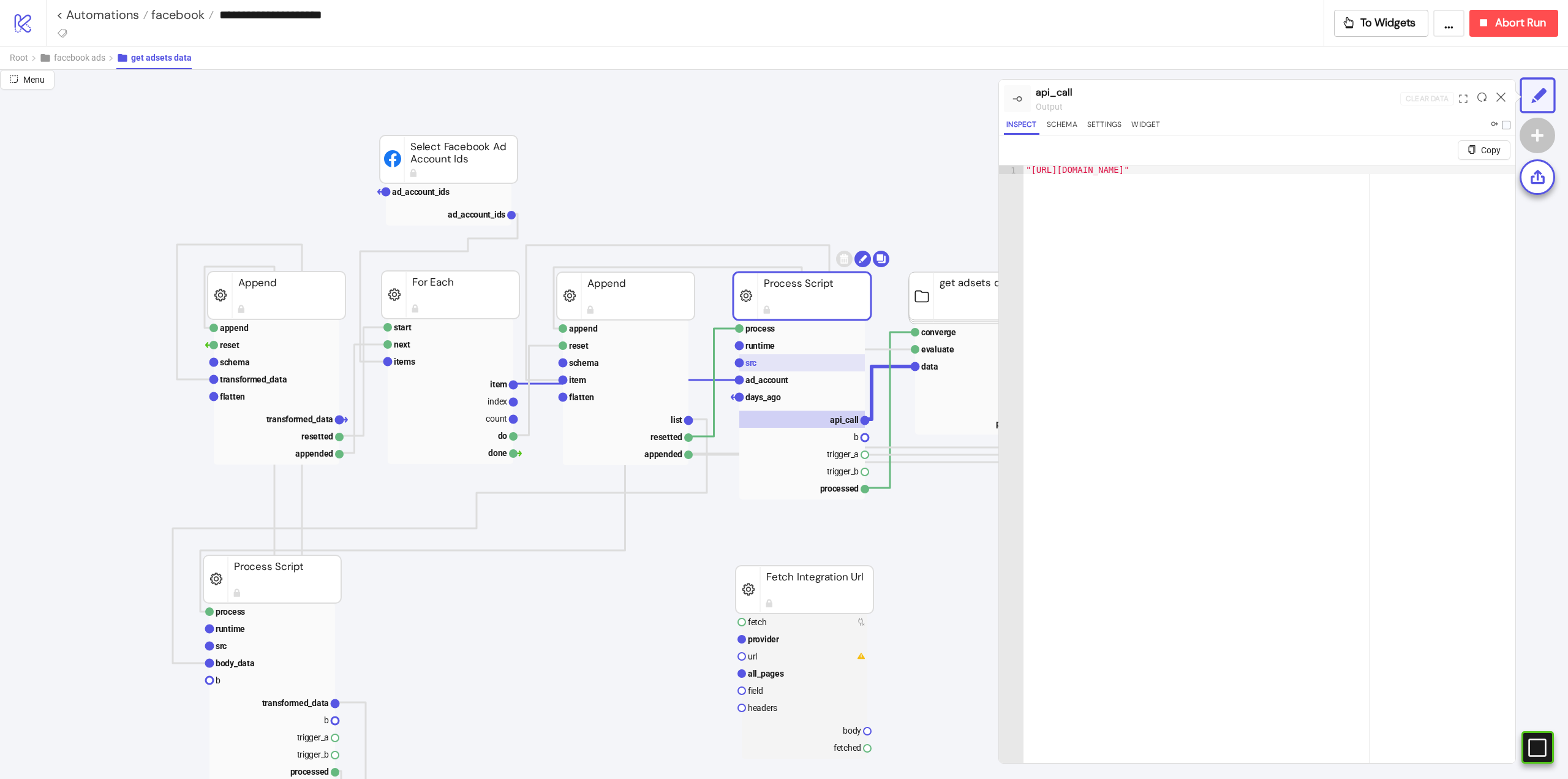
click at [816, 364] on rect at bounding box center [802, 362] width 125 height 17
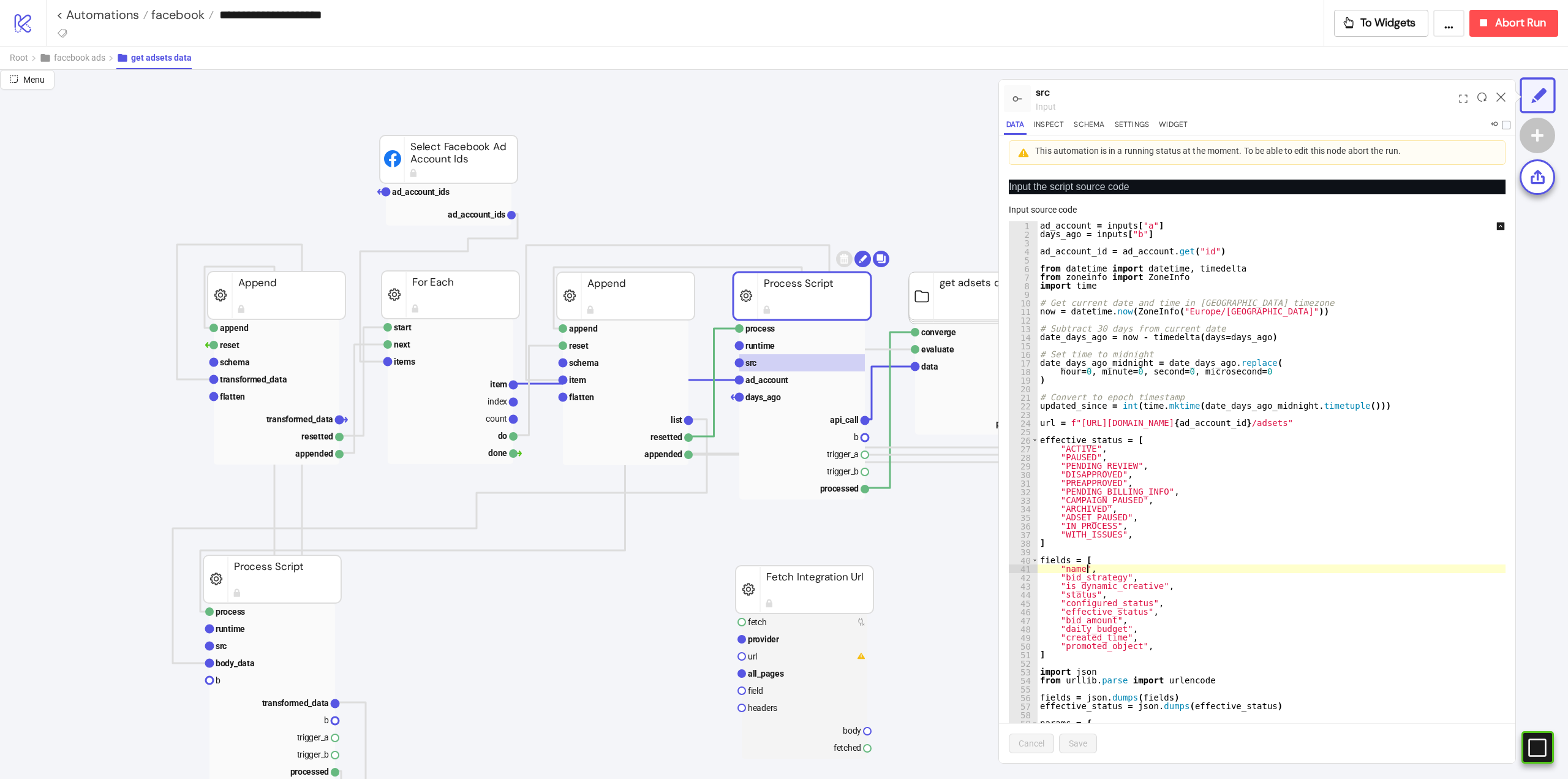
click at [1232, 565] on div "ad_account = inputs [ "a" ] days_ago = inputs [ "b" ] ad_account_id = ad_accoun…" at bounding box center [1280, 517] width 485 height 593
type textarea "**********"
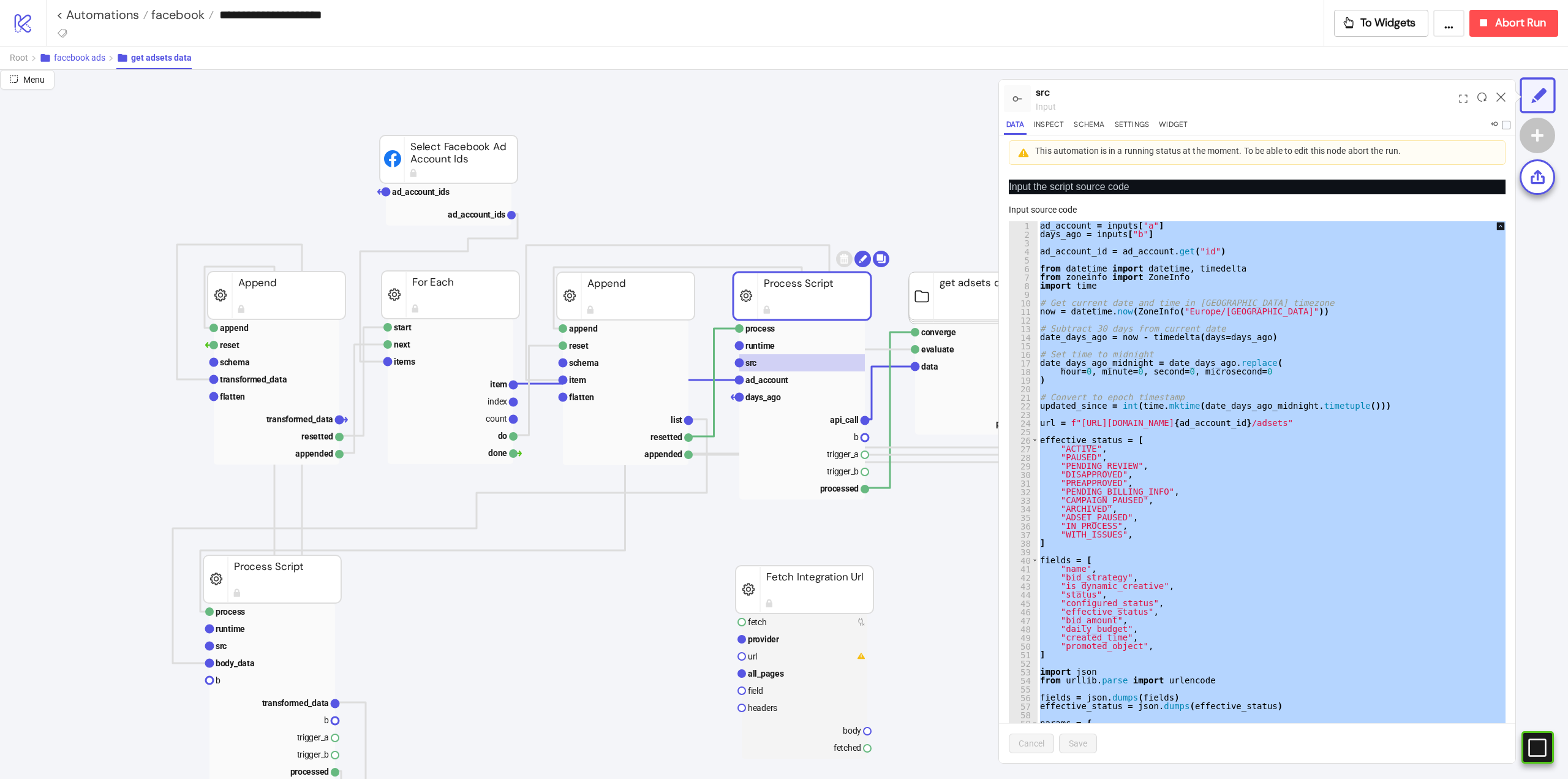
click at [70, 56] on span "facebook ads" at bounding box center [79, 57] width 51 height 10
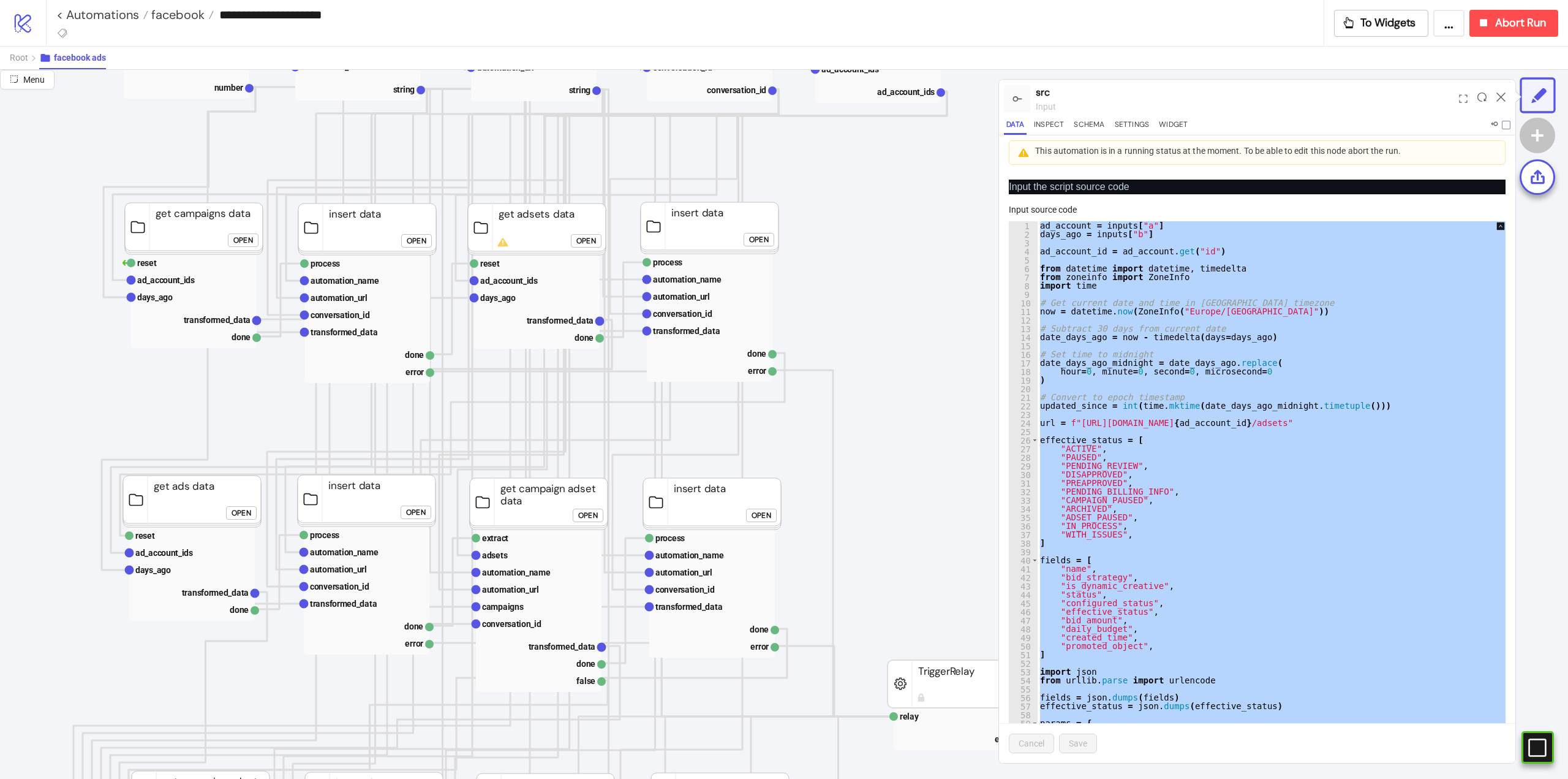
scroll to position [183, 0]
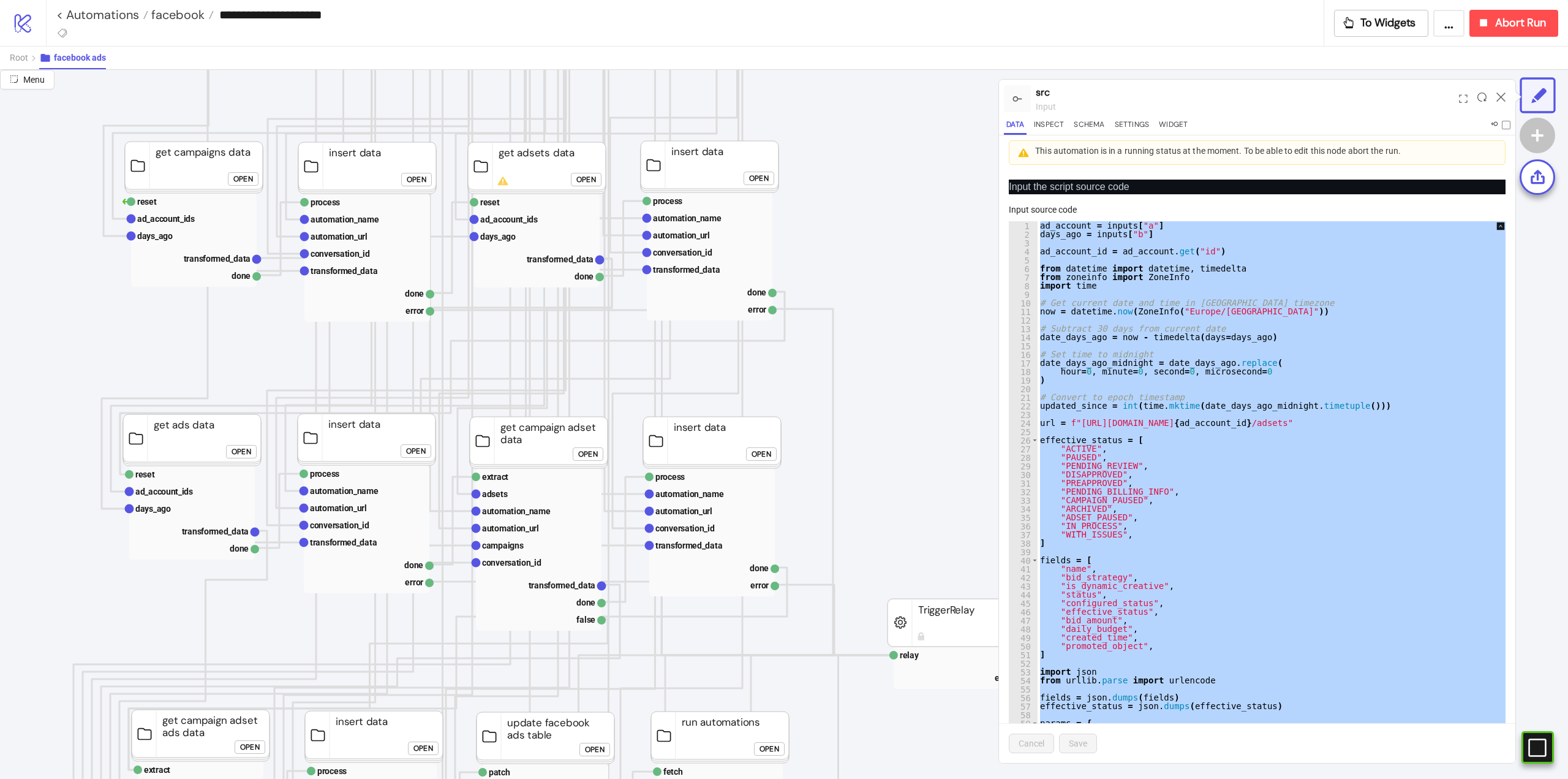
click at [585, 450] on div "Open" at bounding box center [588, 454] width 20 height 14
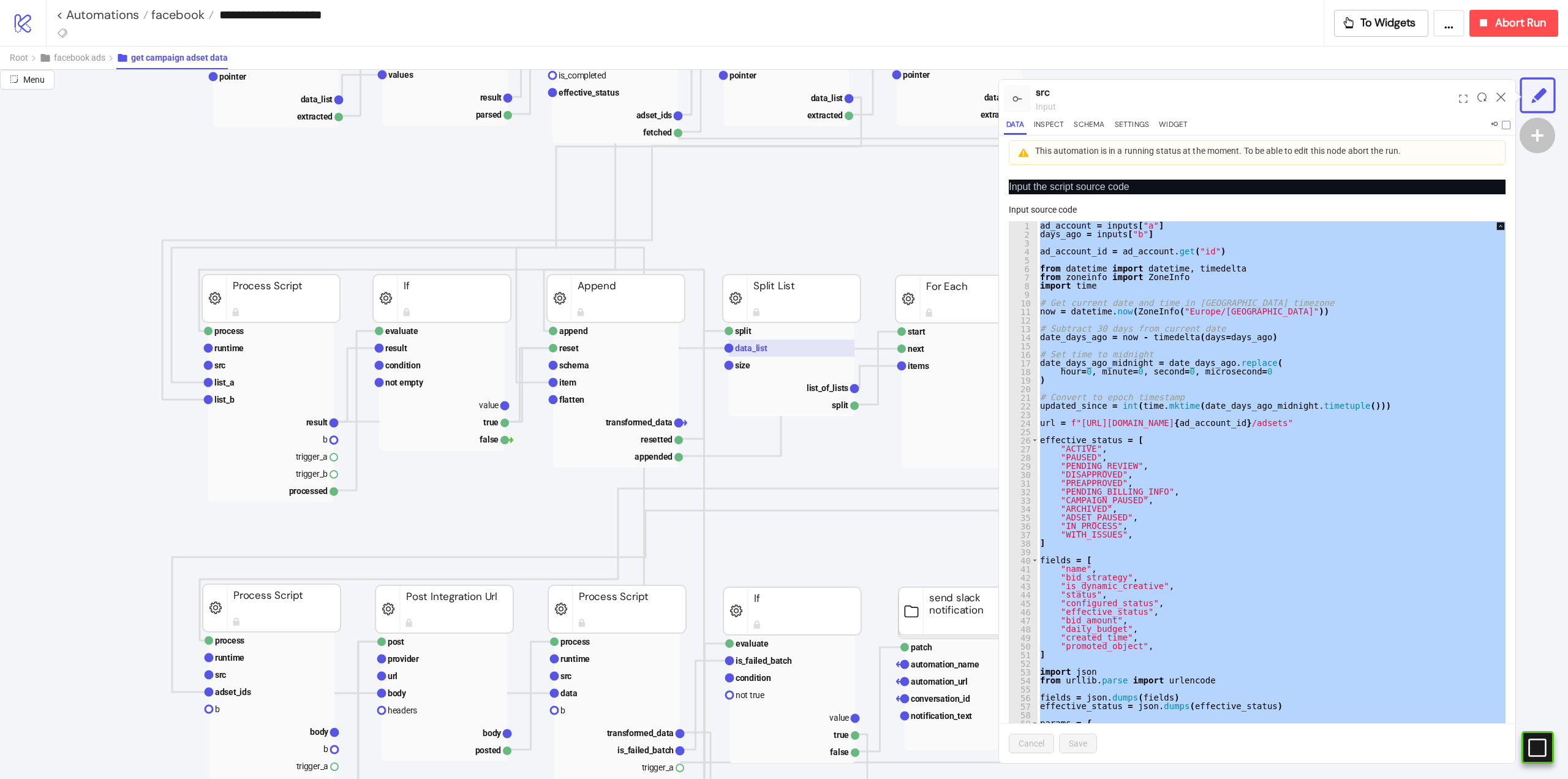
scroll to position [368, 0]
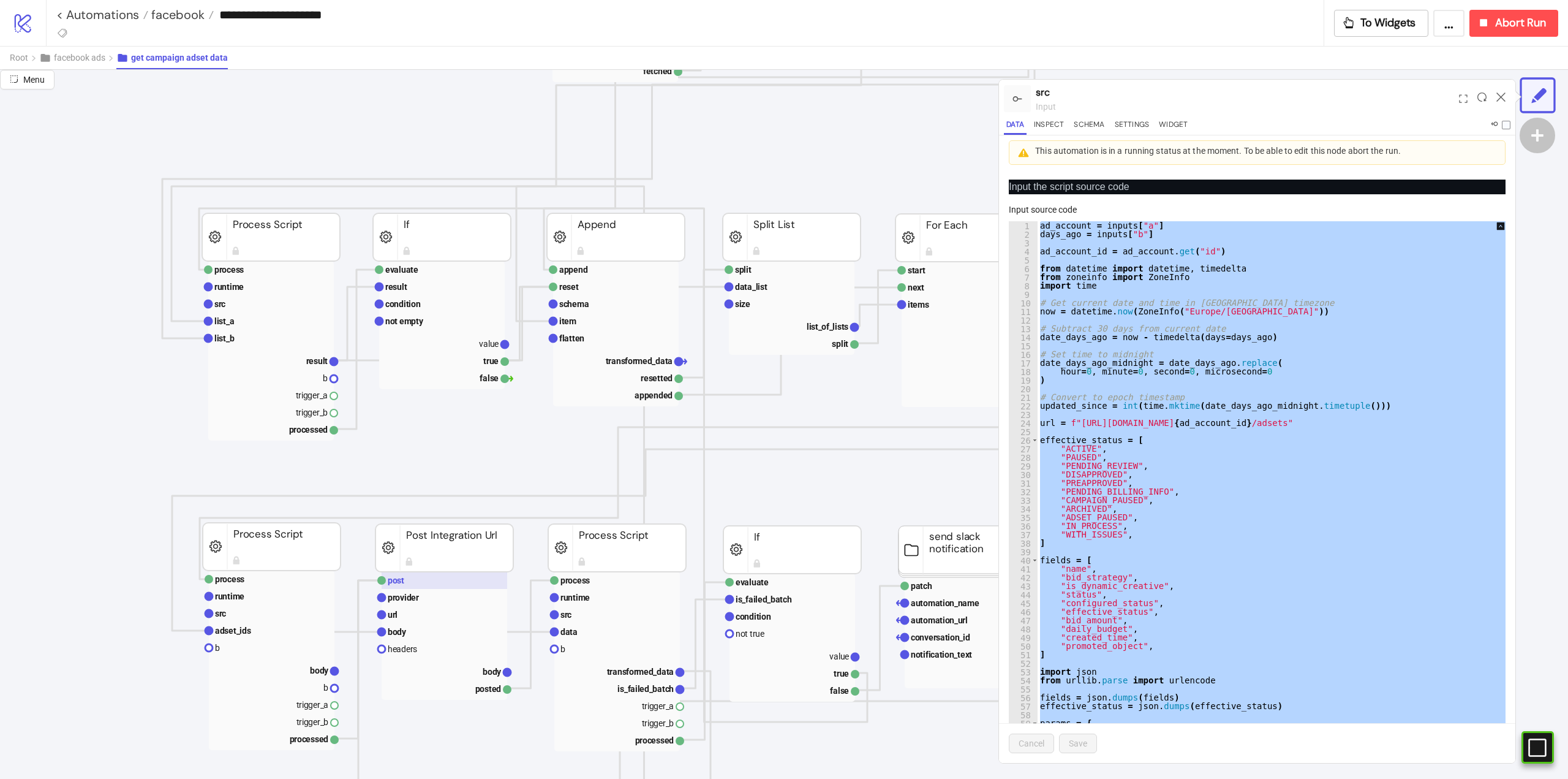
drag, startPoint x: 235, startPoint y: 617, endPoint x: 473, endPoint y: 576, distance: 241.5
click at [235, 617] on rect at bounding box center [271, 613] width 125 height 17
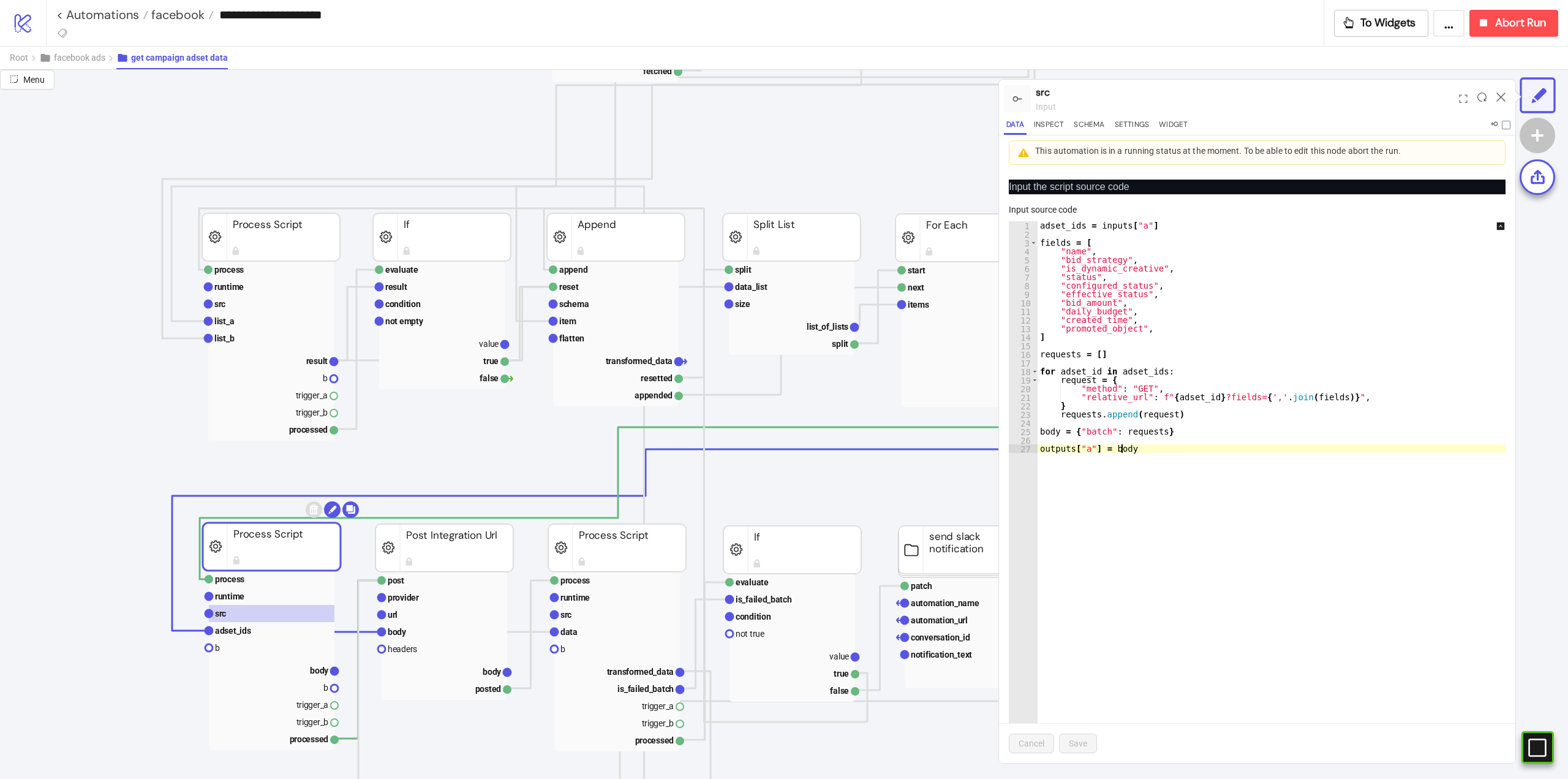
click at [1185, 462] on div "adset_ids = inputs [ "a" ] fields = [ "name" , "bid_strategy" , "is_dynamic_cre…" at bounding box center [1280, 517] width 485 height 593
type textarea "**********"
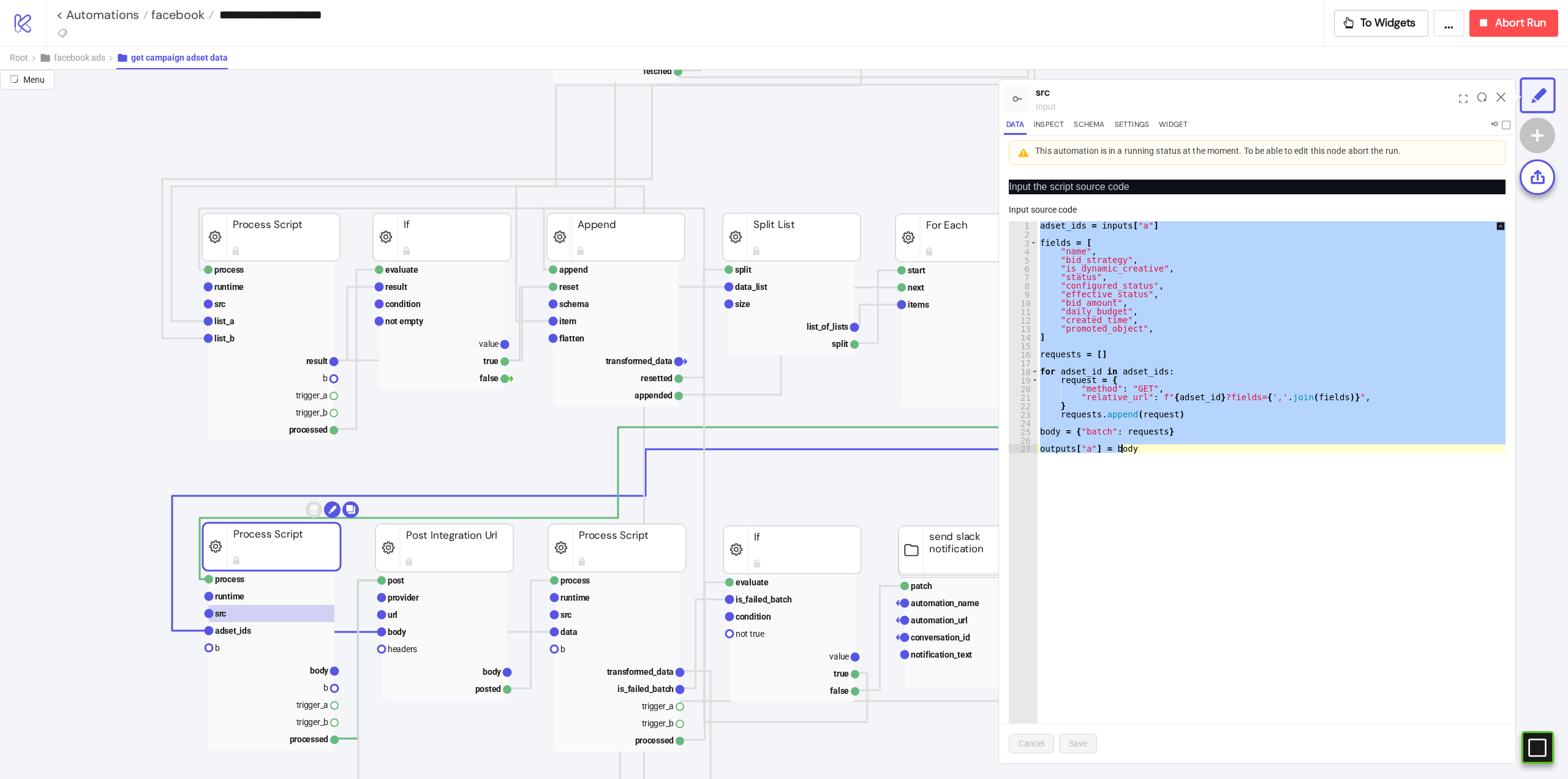
drag, startPoint x: 267, startPoint y: 632, endPoint x: 539, endPoint y: 600, distance: 273.9
click at [266, 632] on rect at bounding box center [271, 630] width 125 height 17
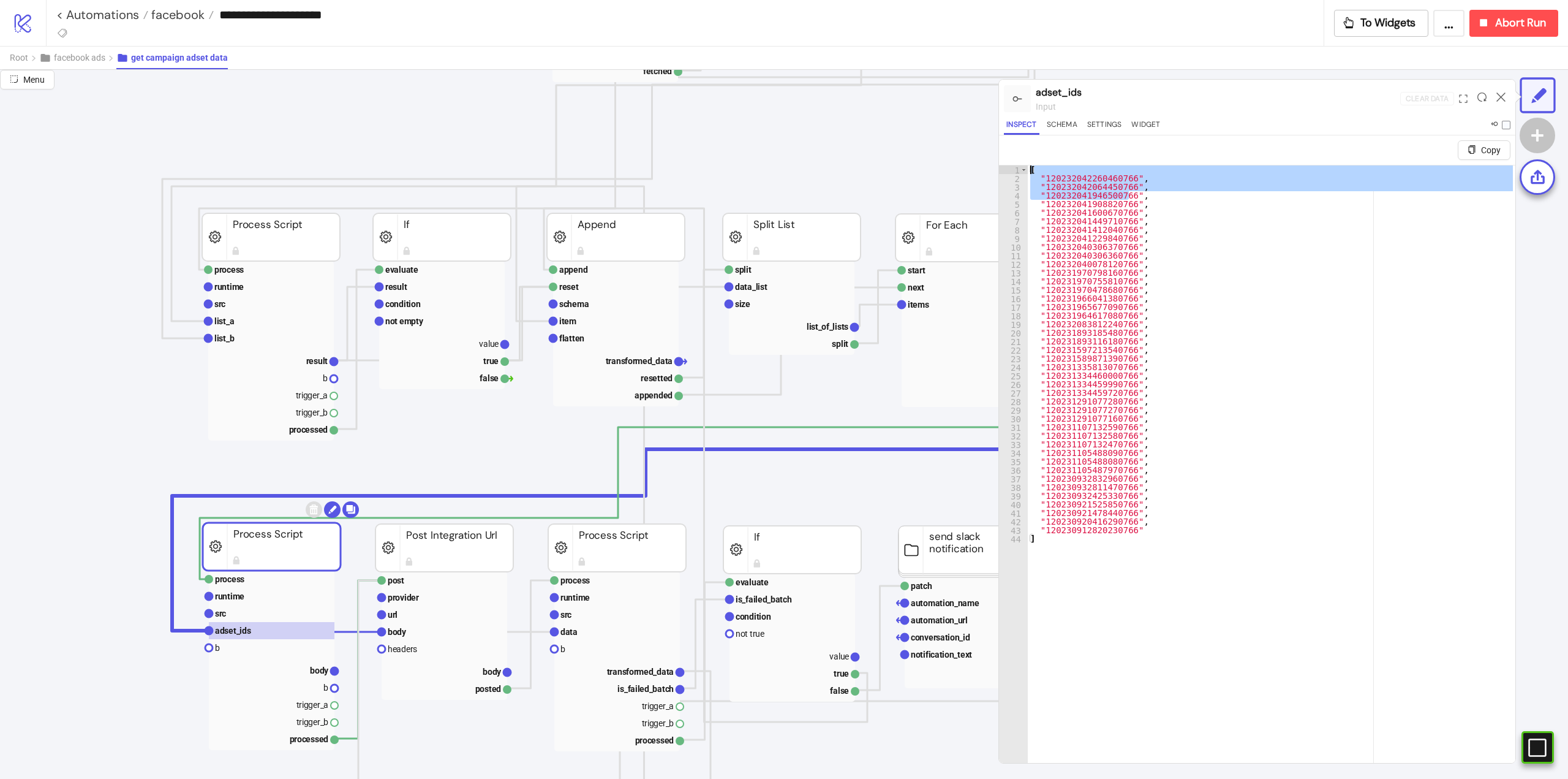
drag, startPoint x: 1134, startPoint y: 194, endPoint x: 1041, endPoint y: 211, distance: 94.5
click at [1010, 170] on div "**********" at bounding box center [1257, 479] width 516 height 628
type textarea "**********"
click at [1500, 97] on icon at bounding box center [1500, 97] width 9 height 9
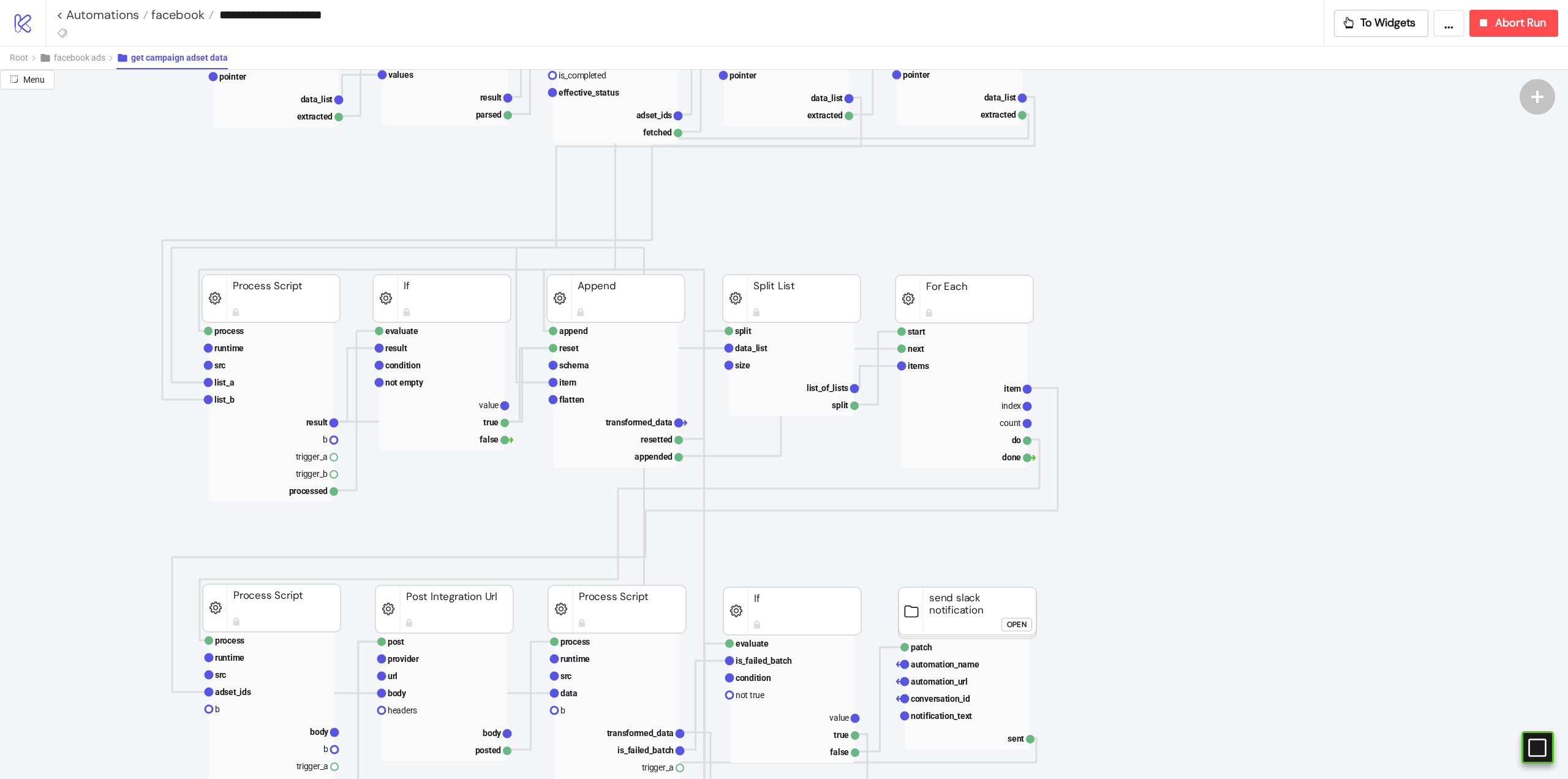
scroll to position [490, 0]
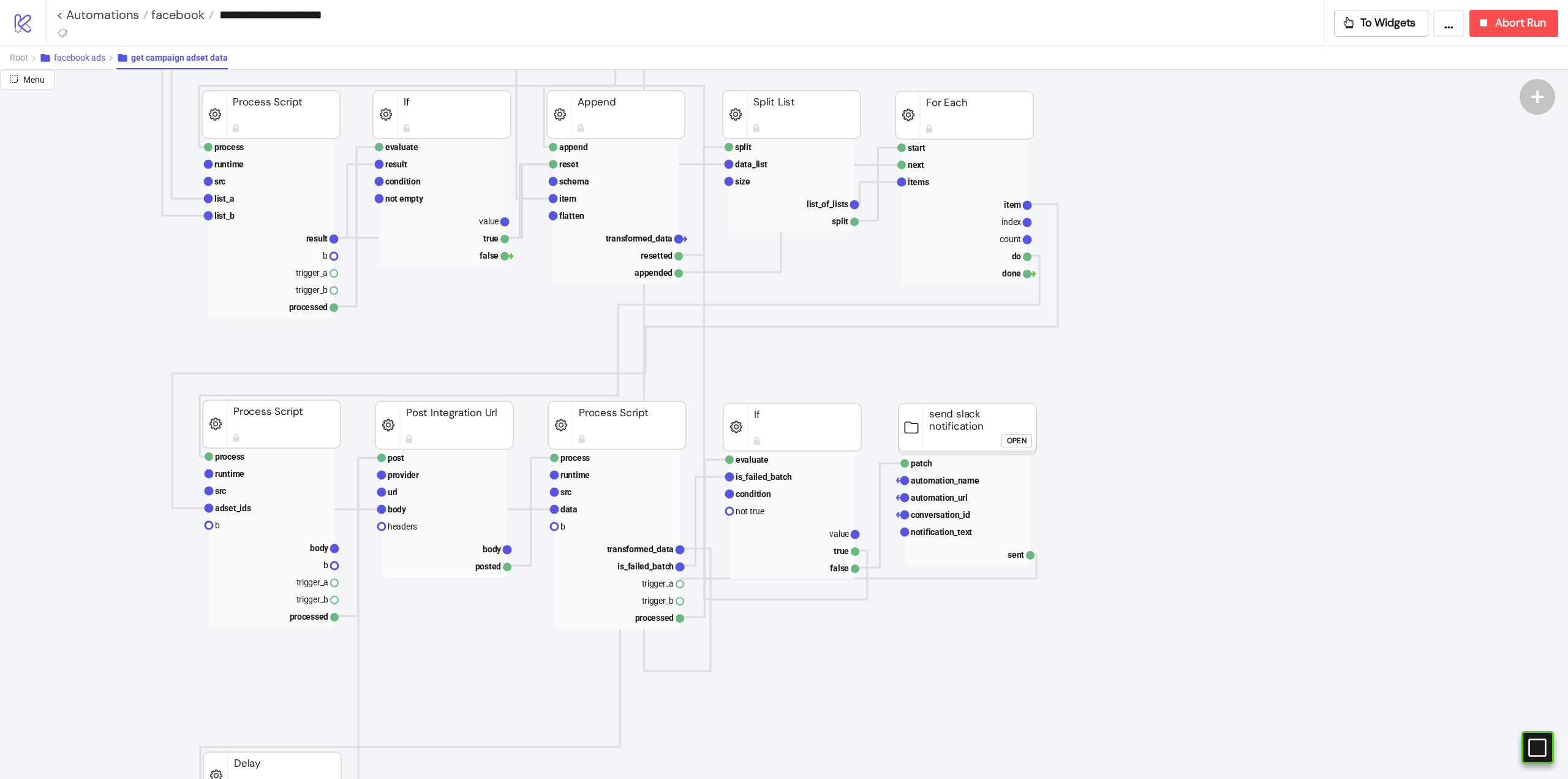
click at [90, 60] on span "facebook ads" at bounding box center [79, 57] width 51 height 10
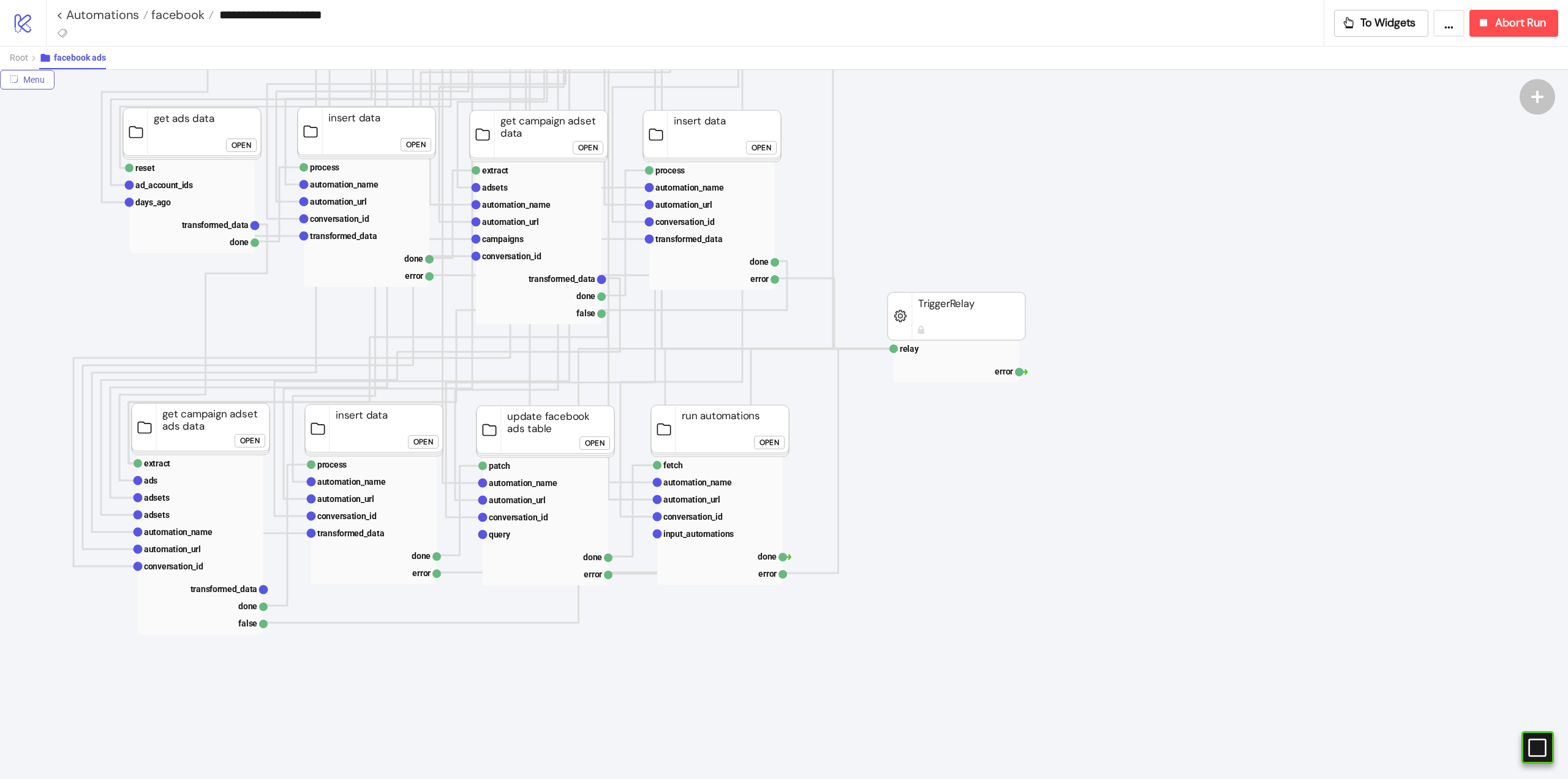
click at [27, 79] on span "Menu" at bounding box center [33, 80] width 21 height 10
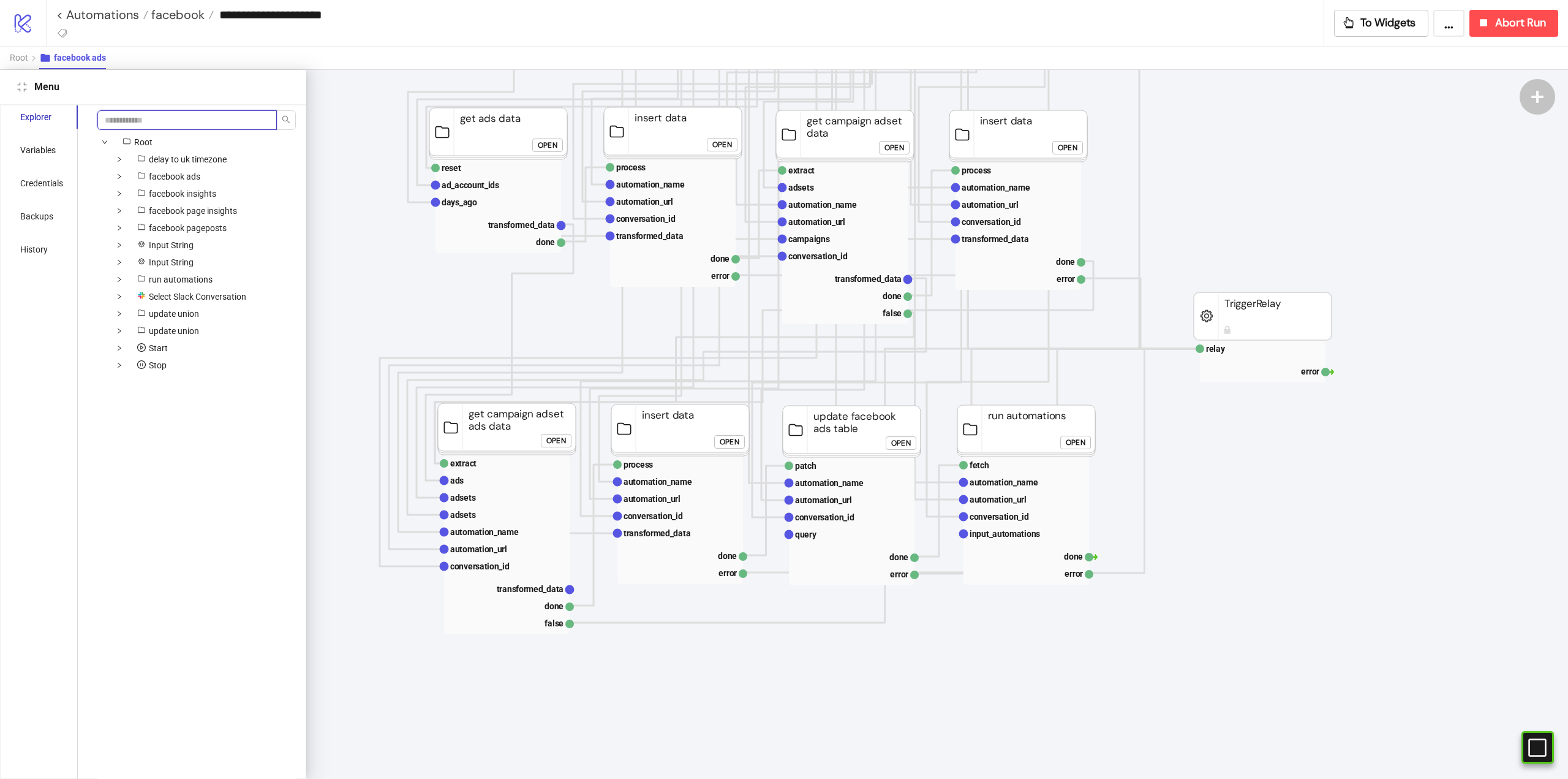
click at [143, 120] on input "search" at bounding box center [187, 120] width 179 height 20
type input "*********"
click at [180, 244] on span "Fetch Url" at bounding box center [180, 245] width 33 height 10
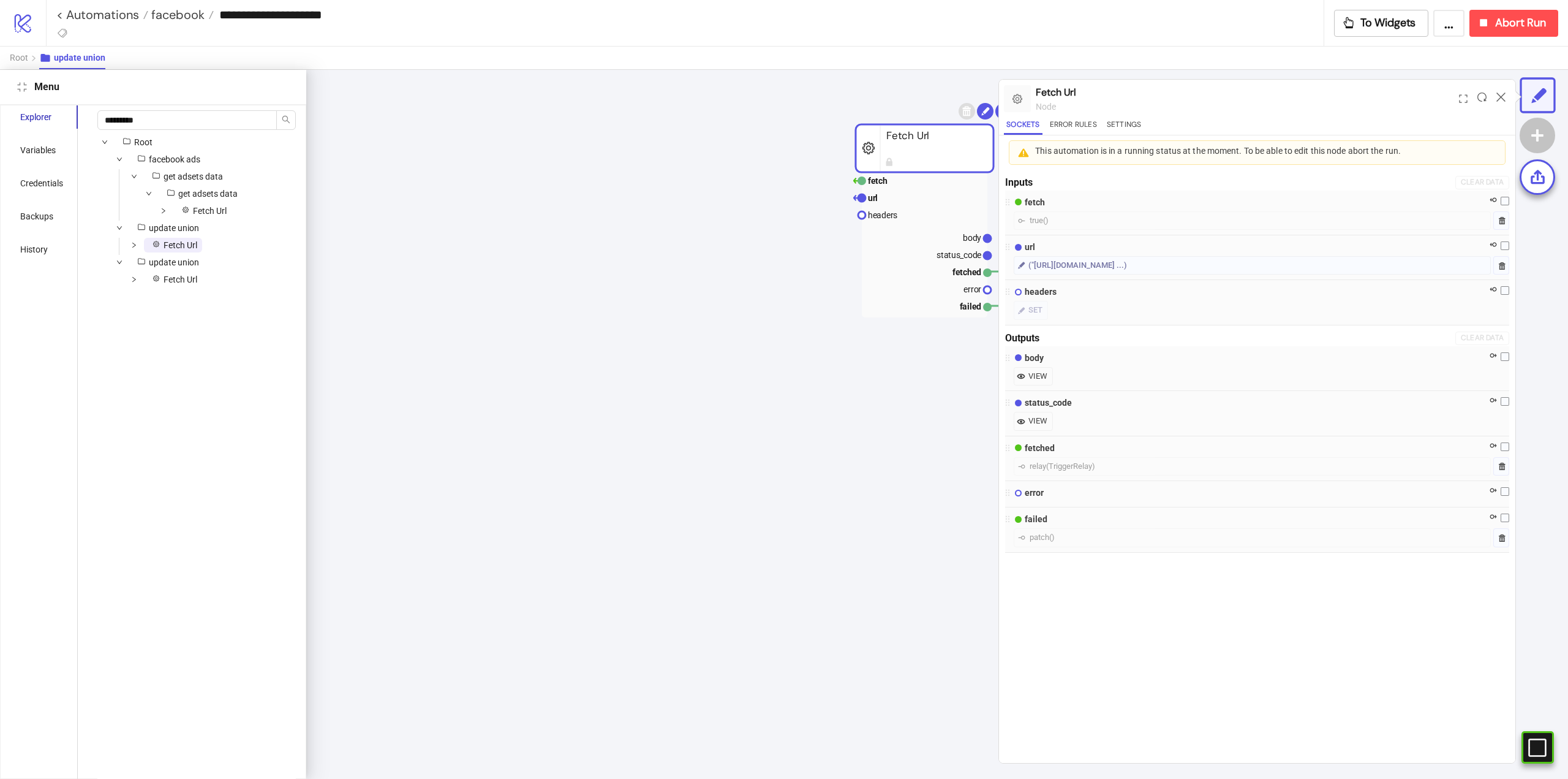
scroll to position [156, 158]
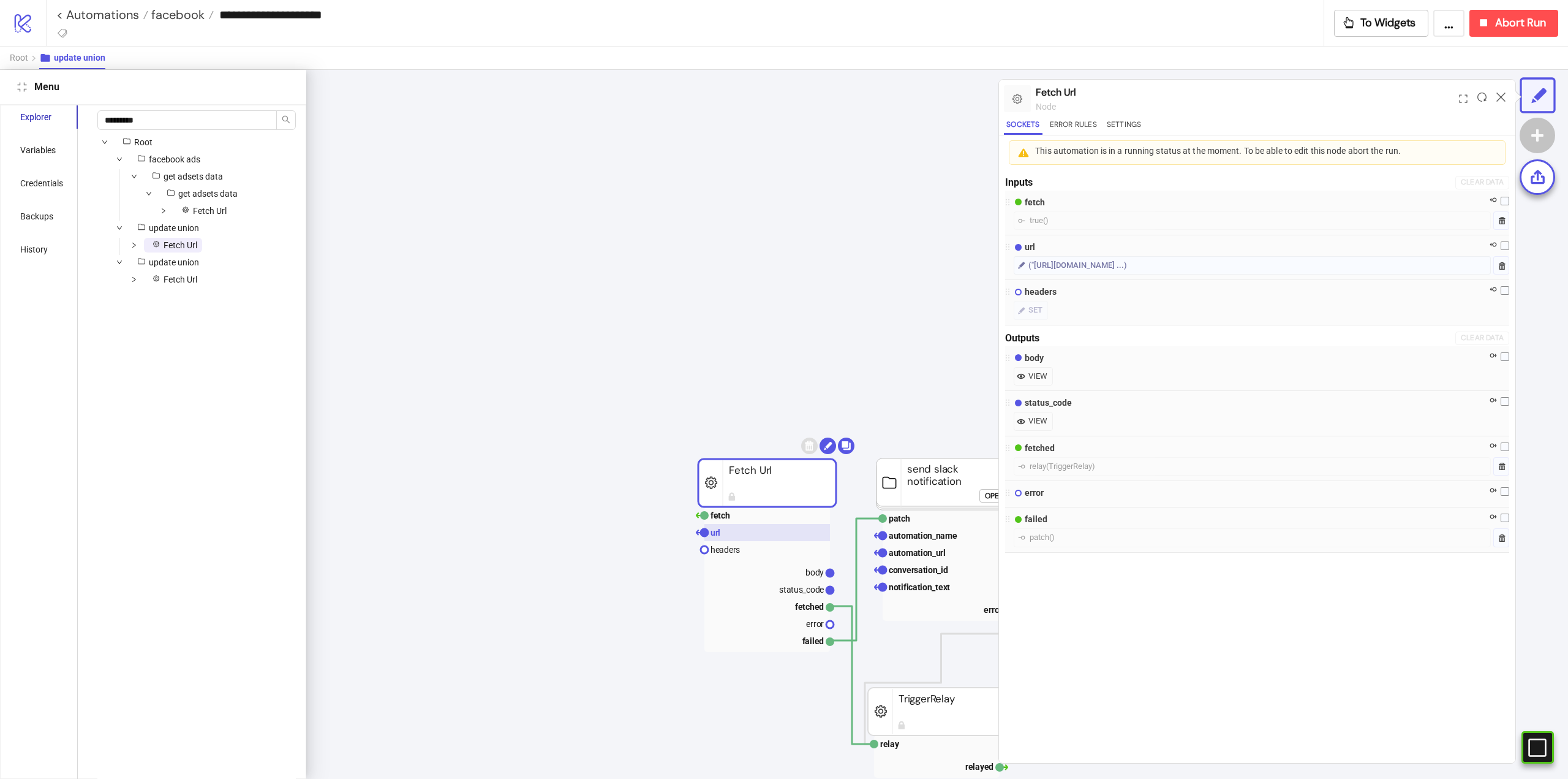
click at [750, 531] on rect at bounding box center [767, 532] width 125 height 17
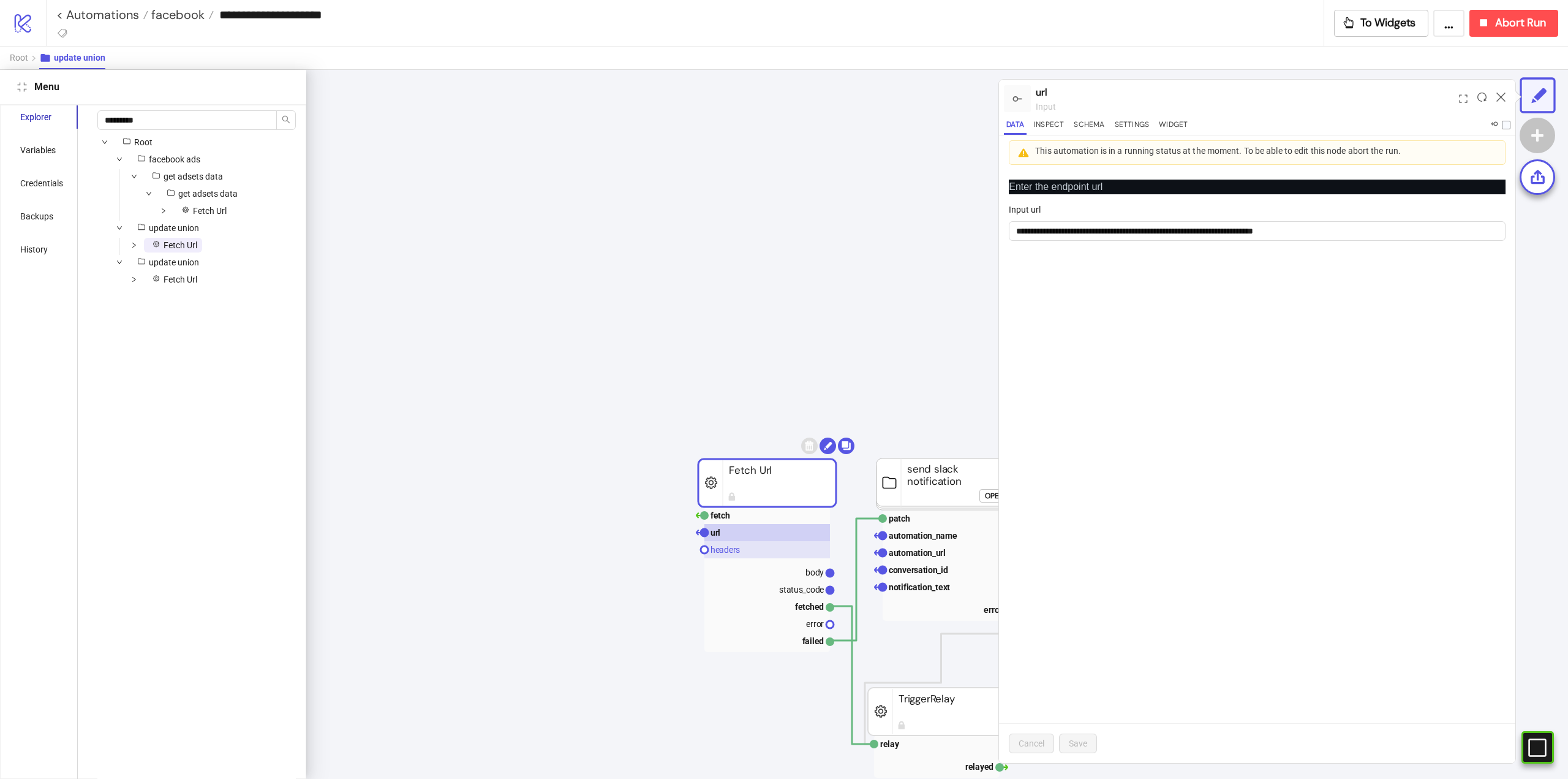
click at [744, 548] on rect at bounding box center [767, 549] width 125 height 17
click at [177, 280] on span "Fetch Url" at bounding box center [180, 279] width 33 height 10
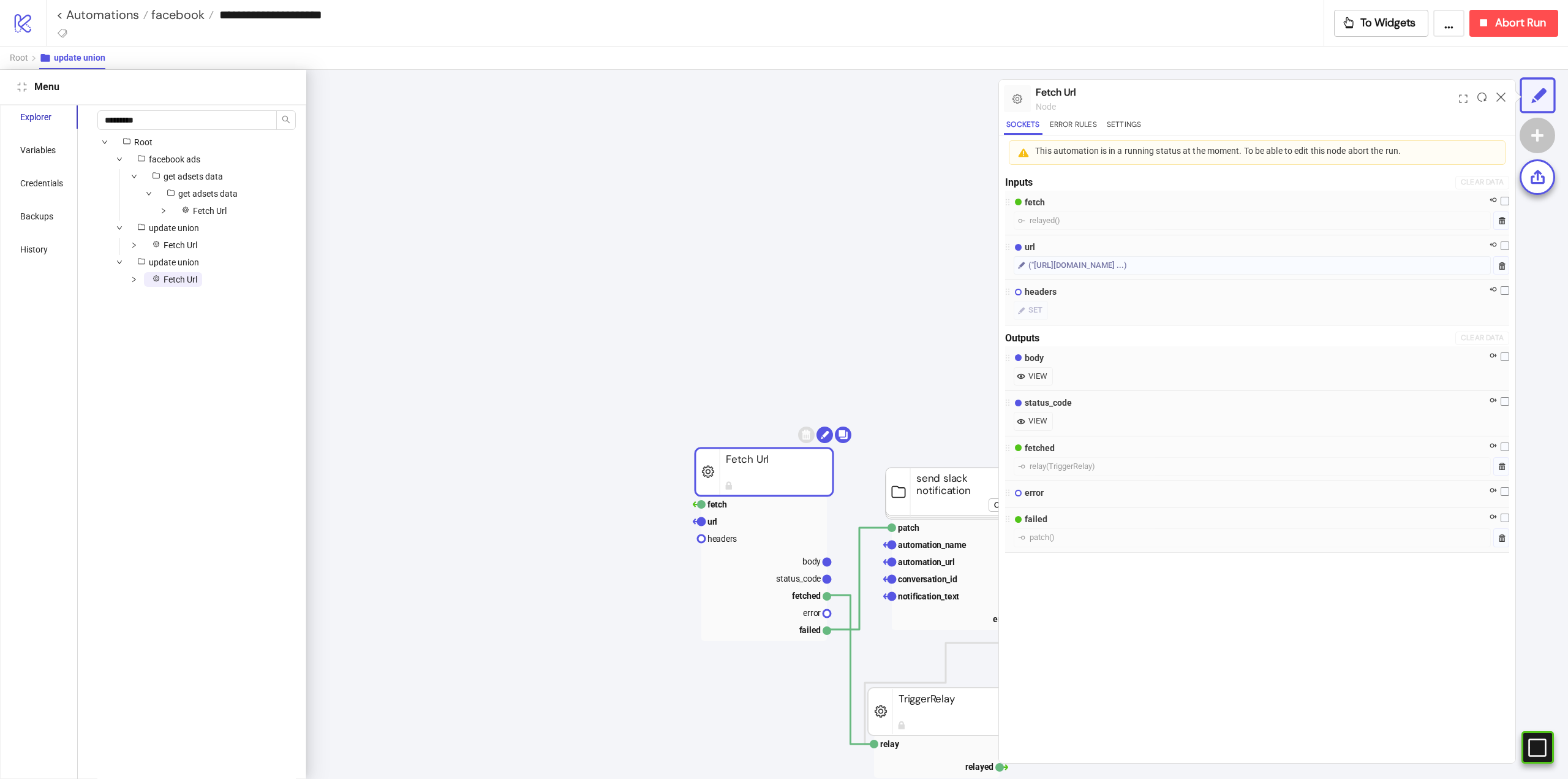
scroll to position [145, 154]
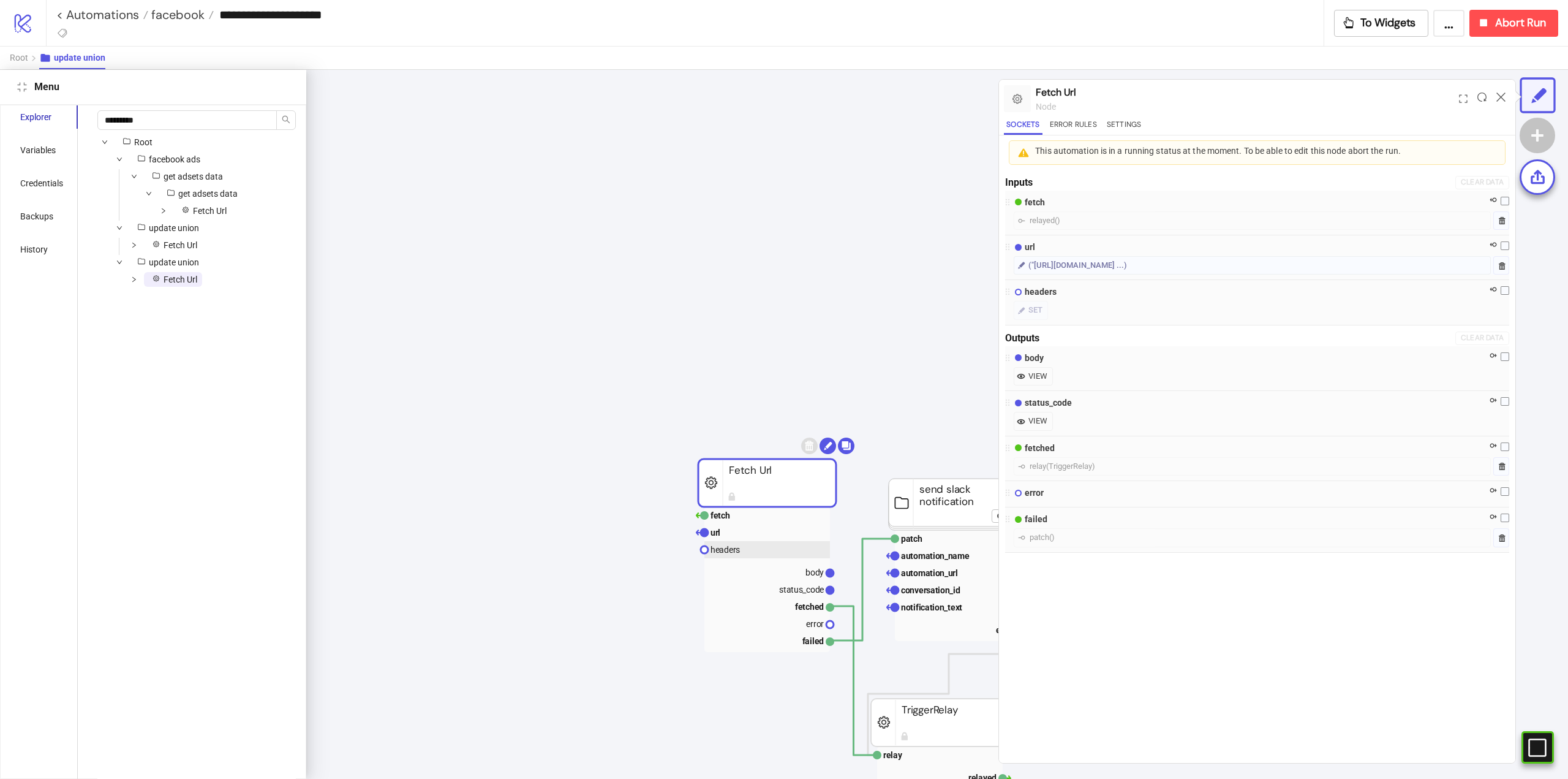
drag, startPoint x: 737, startPoint y: 550, endPoint x: 700, endPoint y: 542, distance: 37.9
click at [736, 551] on text "headers" at bounding box center [725, 550] width 29 height 10
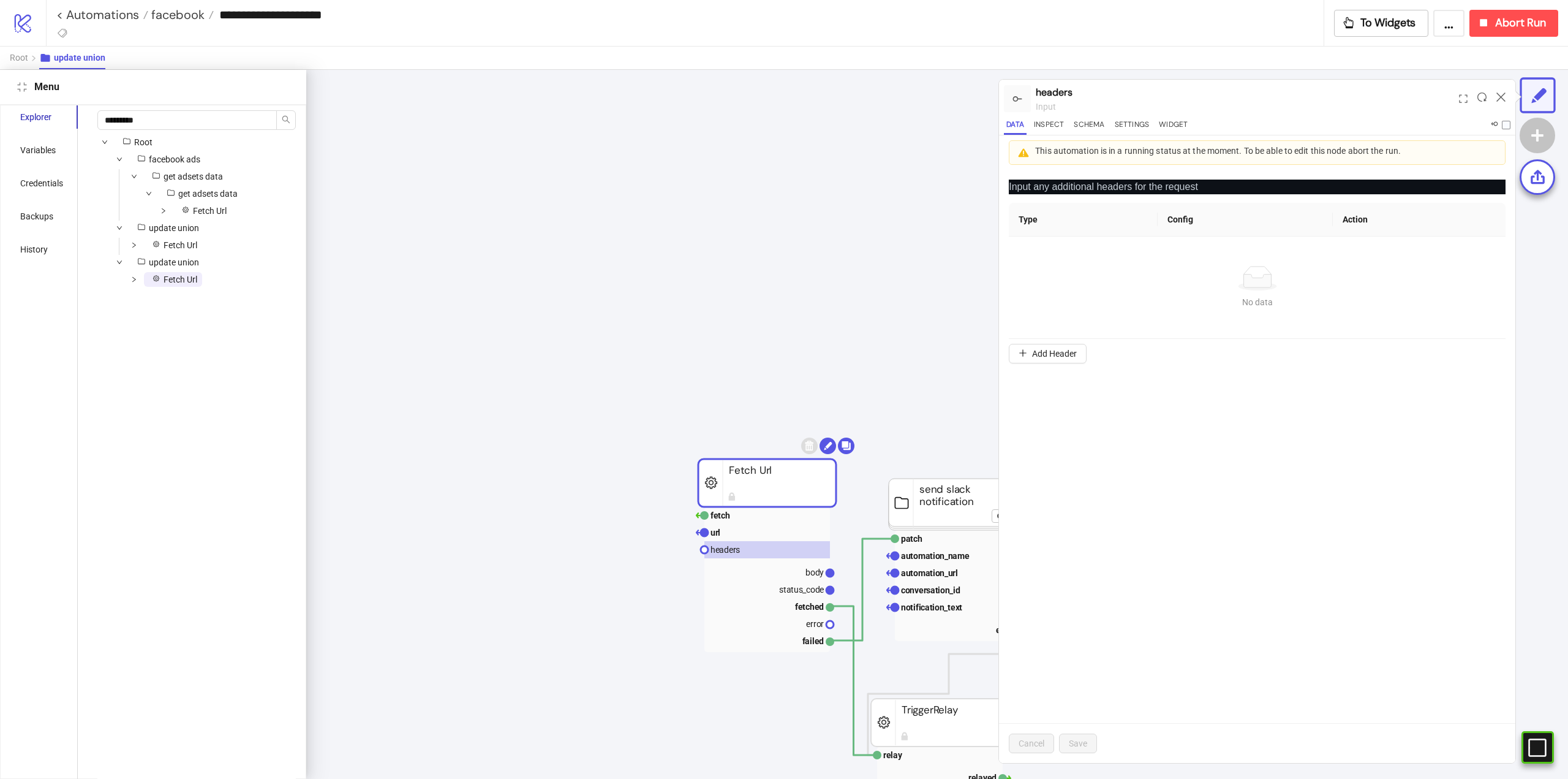
click at [24, 91] on icon "compress" at bounding box center [21, 86] width 9 height 9
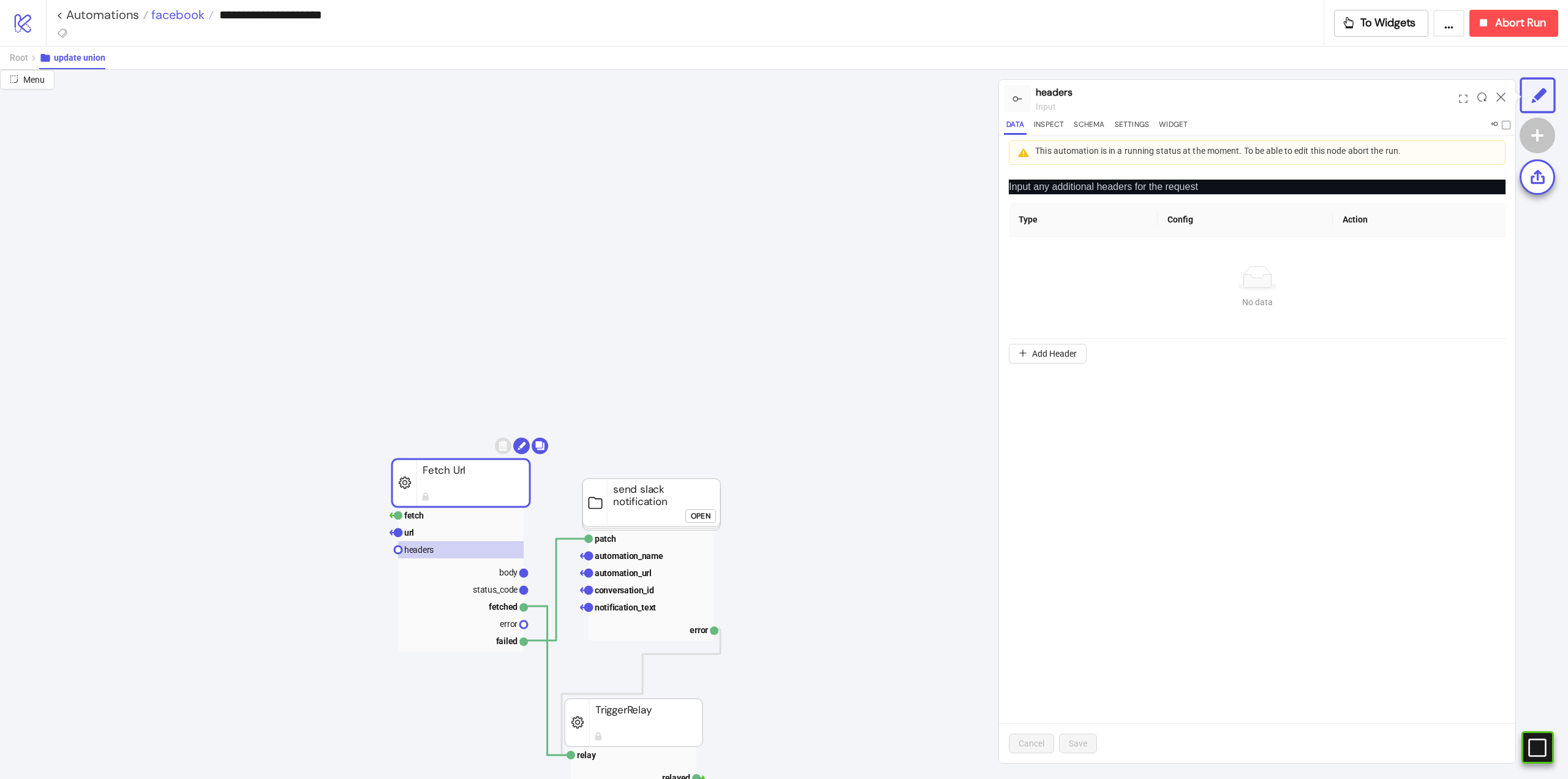
click at [166, 15] on span "facebook" at bounding box center [176, 14] width 57 height 16
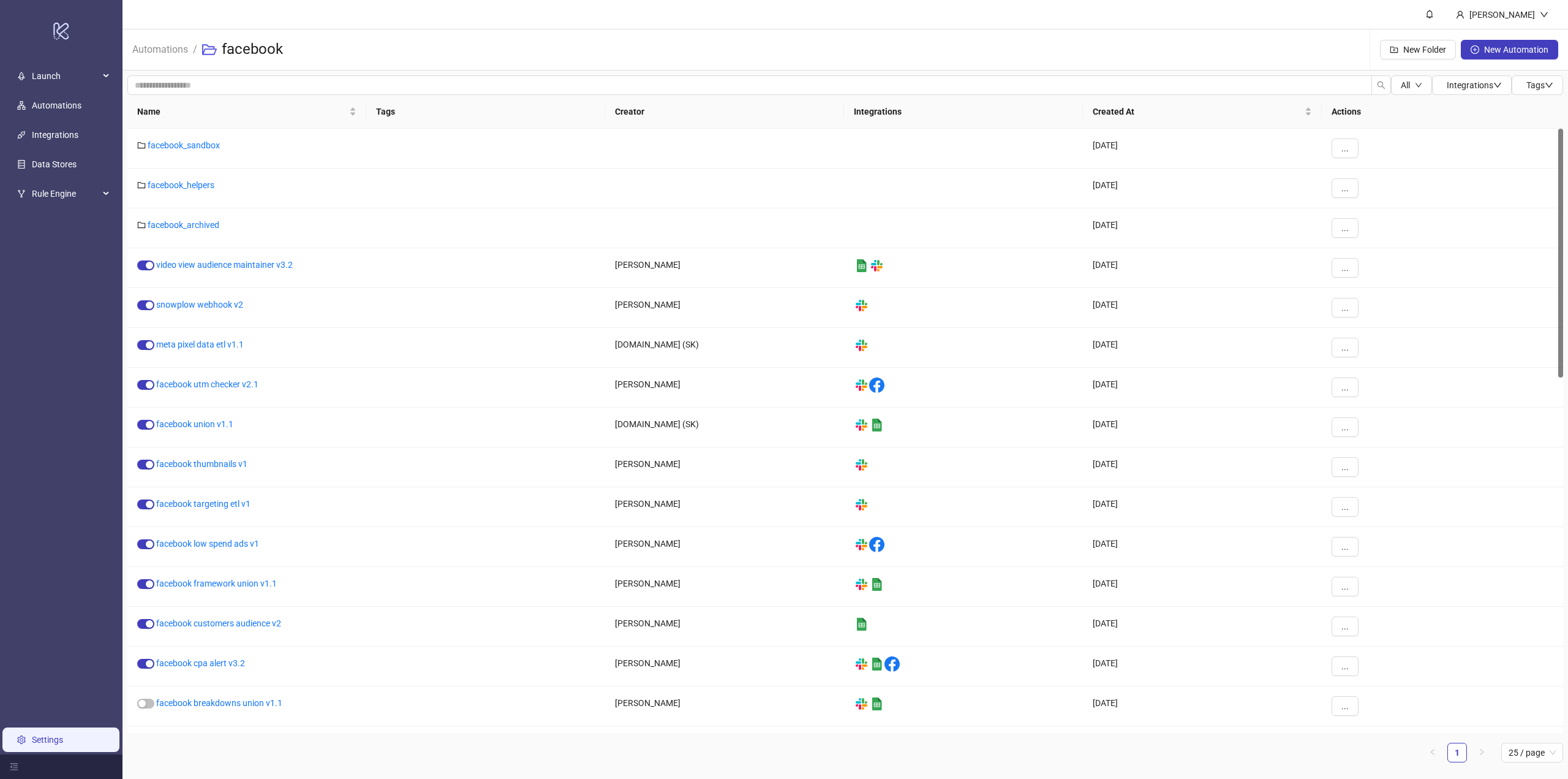
click at [63, 742] on link "Settings" at bounding box center [48, 739] width 31 height 10
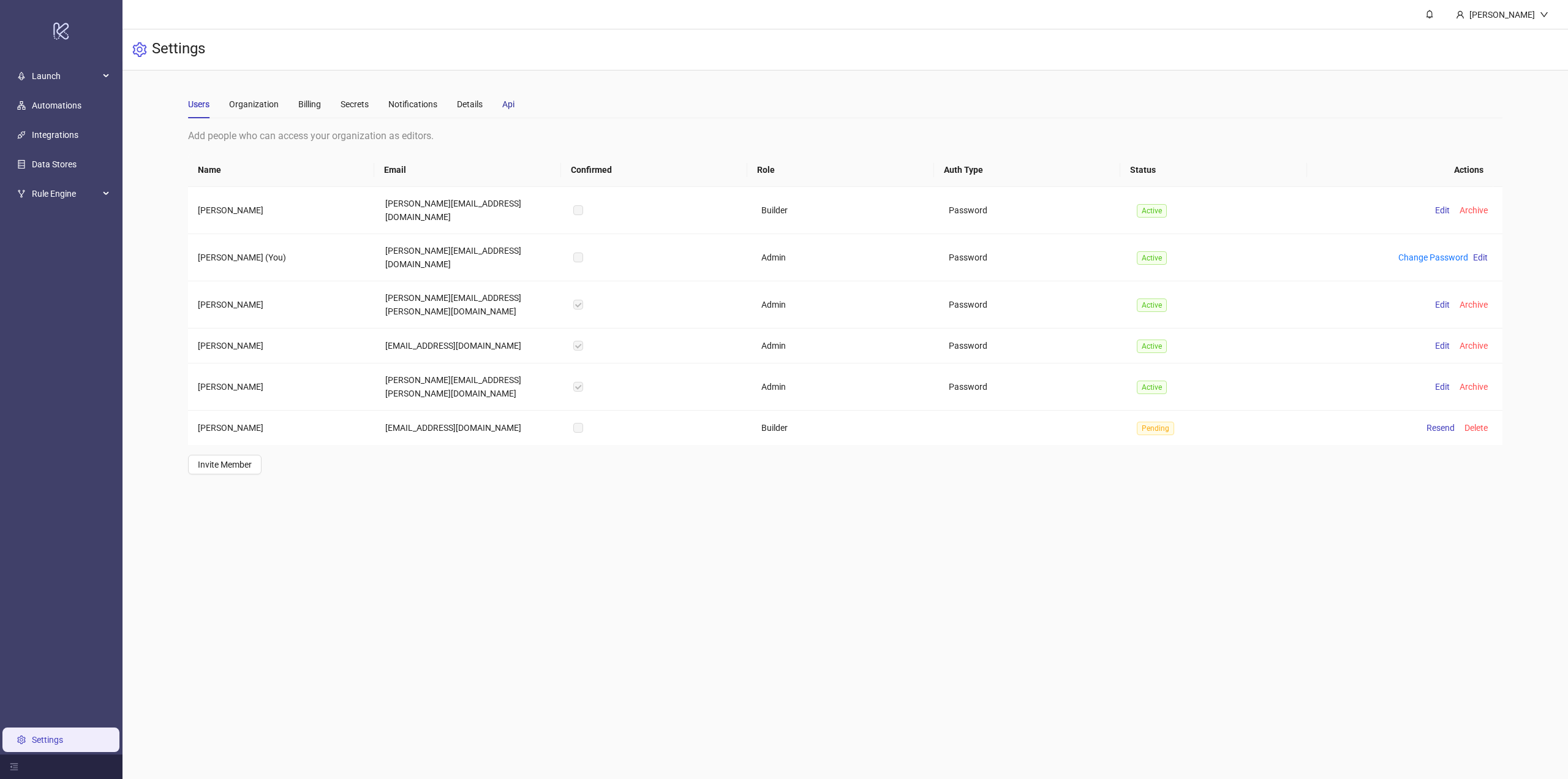
click at [513, 106] on div "Api" at bounding box center [509, 104] width 12 height 14
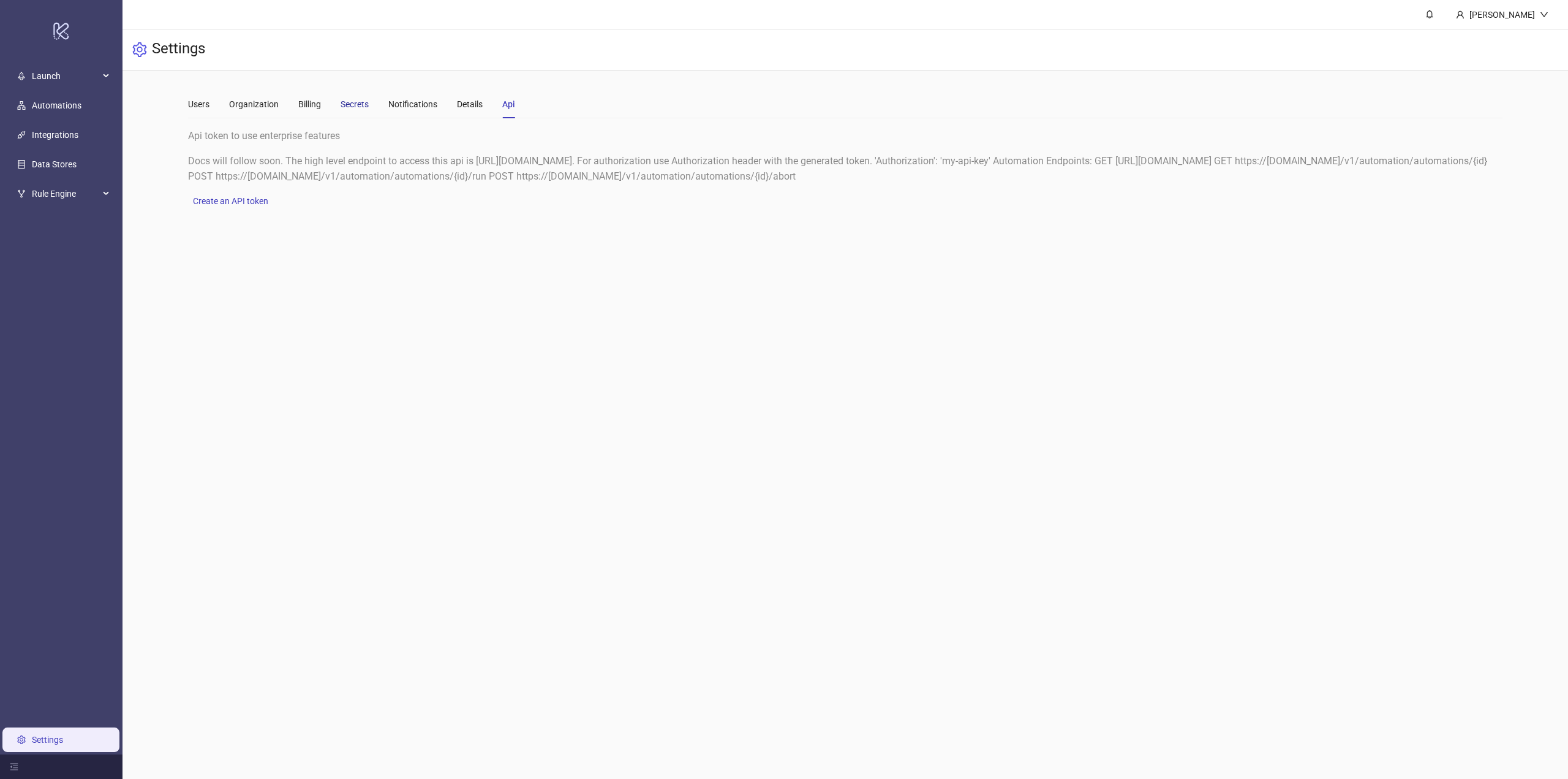
click at [349, 105] on div "Secrets" at bounding box center [354, 104] width 28 height 14
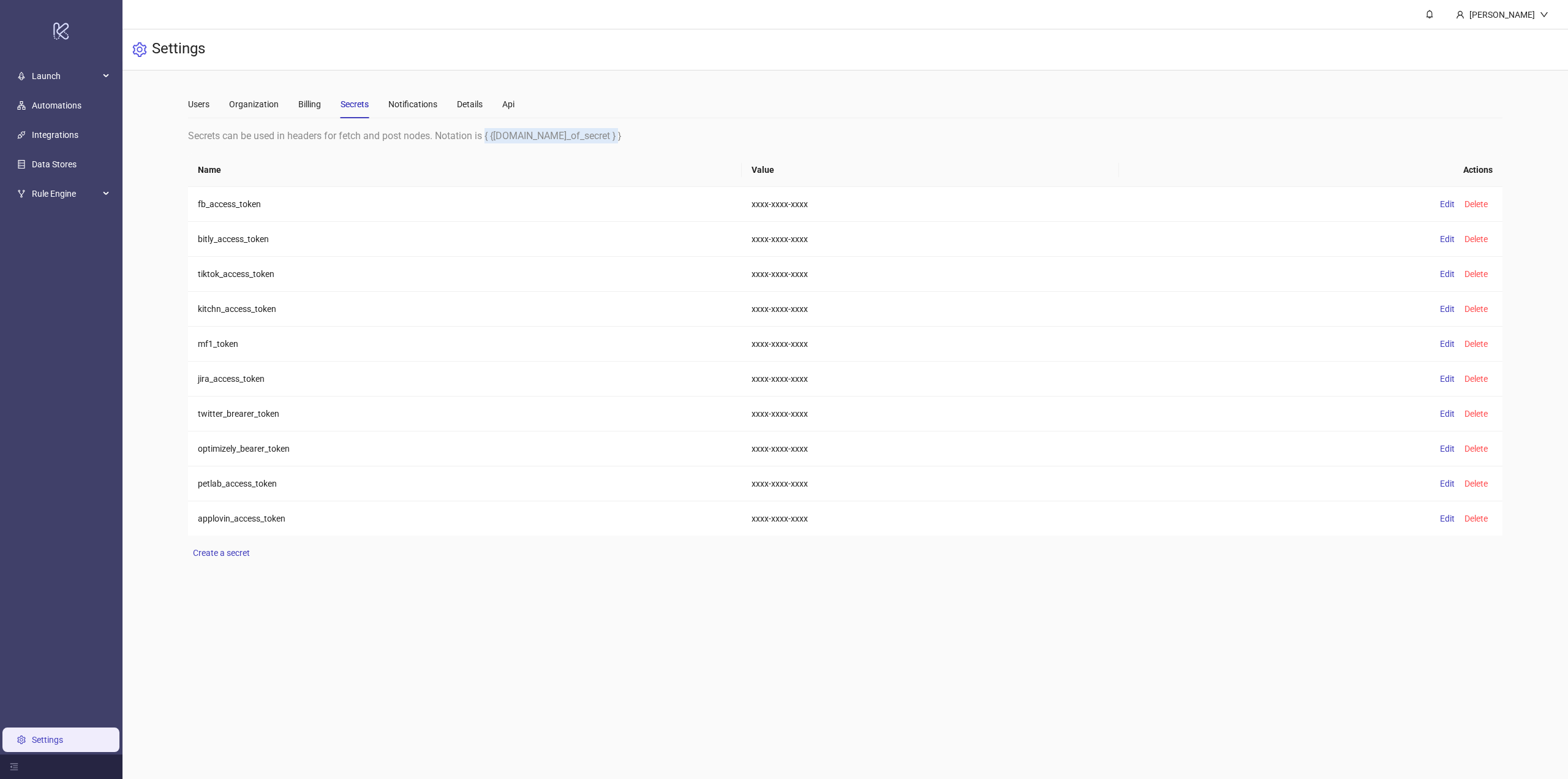
drag, startPoint x: 488, startPoint y: 140, endPoint x: 617, endPoint y: 133, distance: 129.2
click at [617, 133] on div "Secrets can be used in headers for fetch and post nodes. Notation is { {secrets…" at bounding box center [846, 136] width 1315 height 15
copy div "{ {secrets.name_of_secret } }"
click at [209, 204] on td "fb_access_token" at bounding box center [465, 204] width 554 height 35
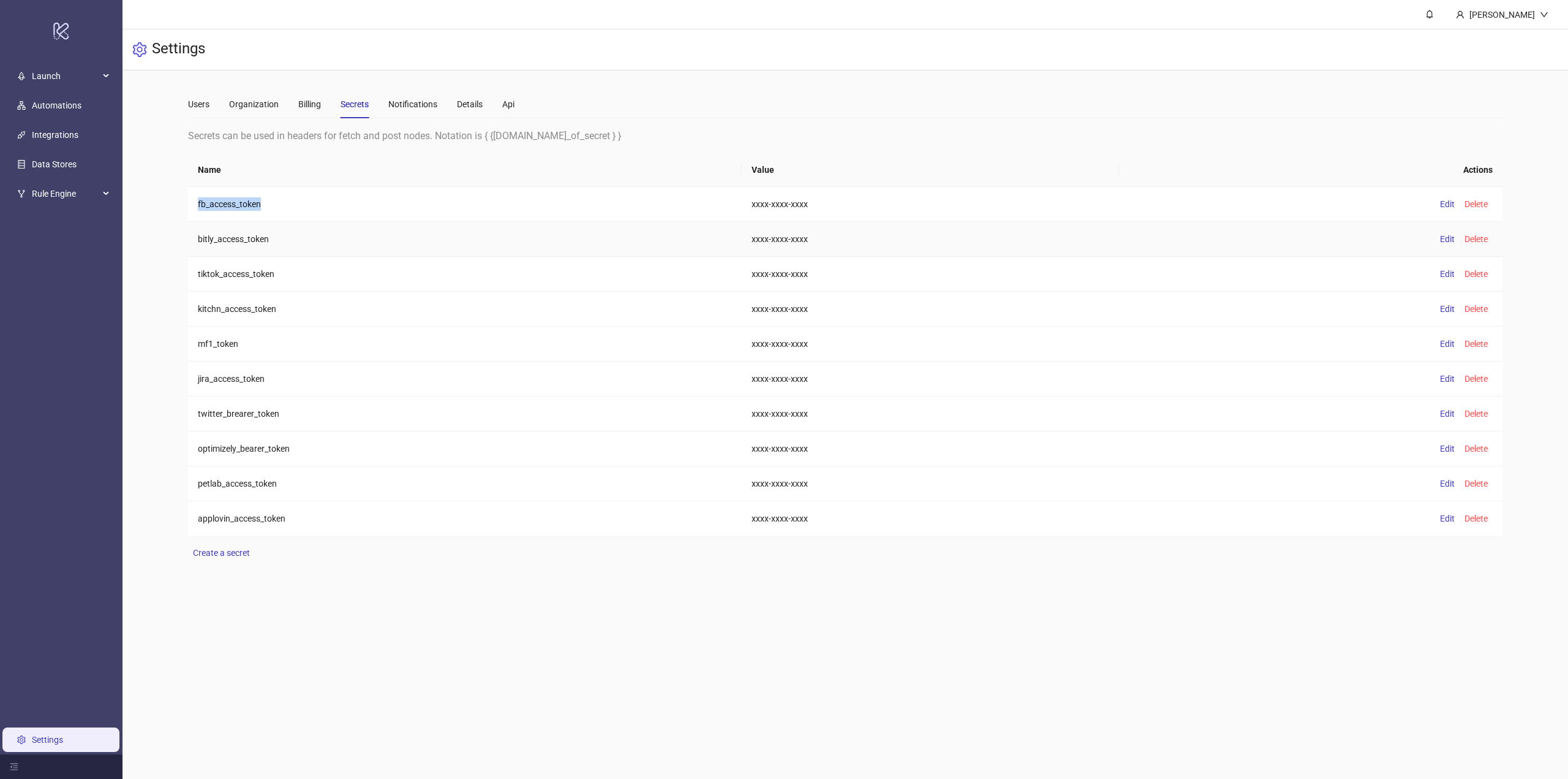
copy td "fb_access_token"
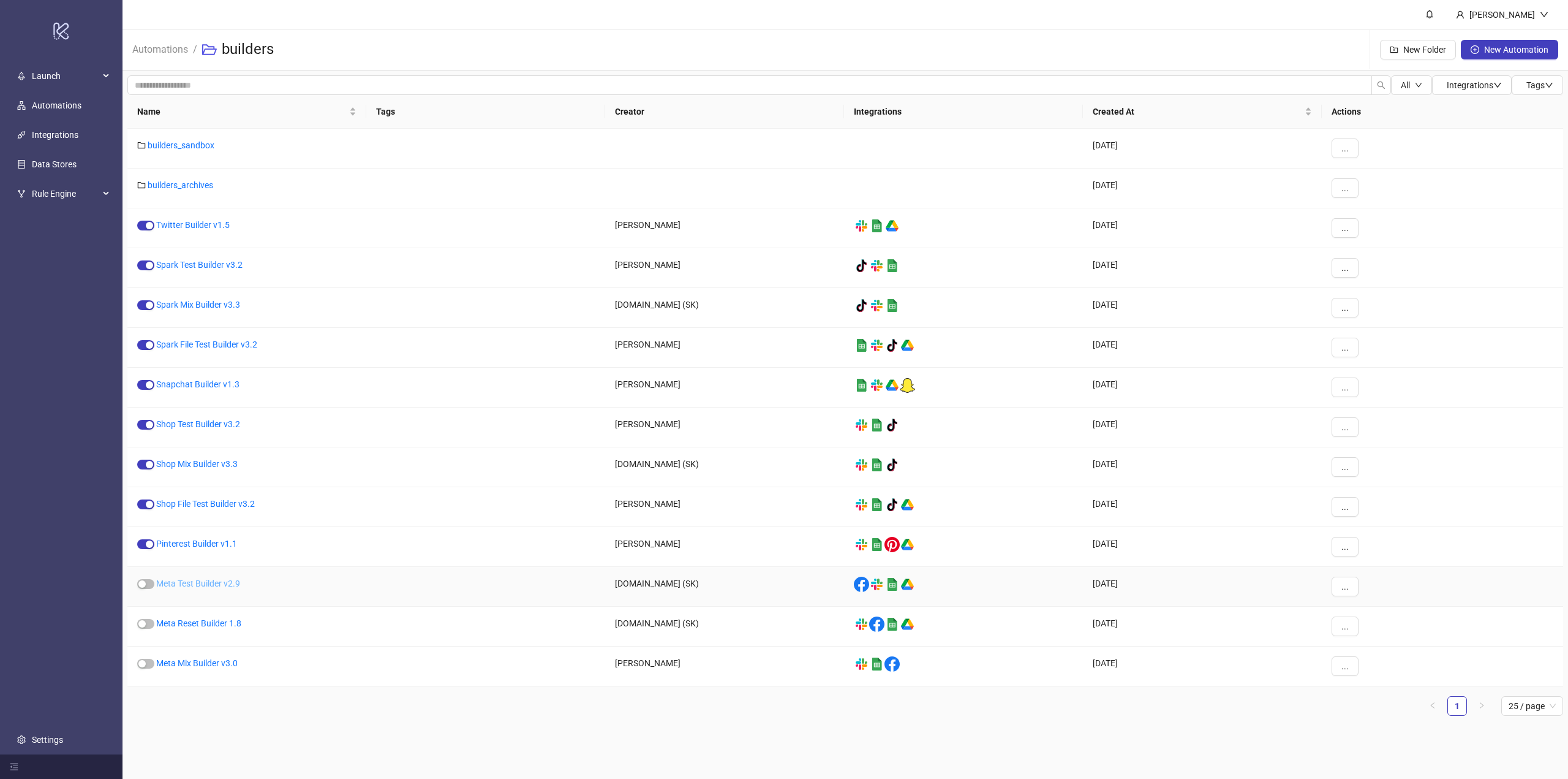
click at [175, 585] on link "Meta Test Builder v2.9" at bounding box center [198, 583] width 84 height 10
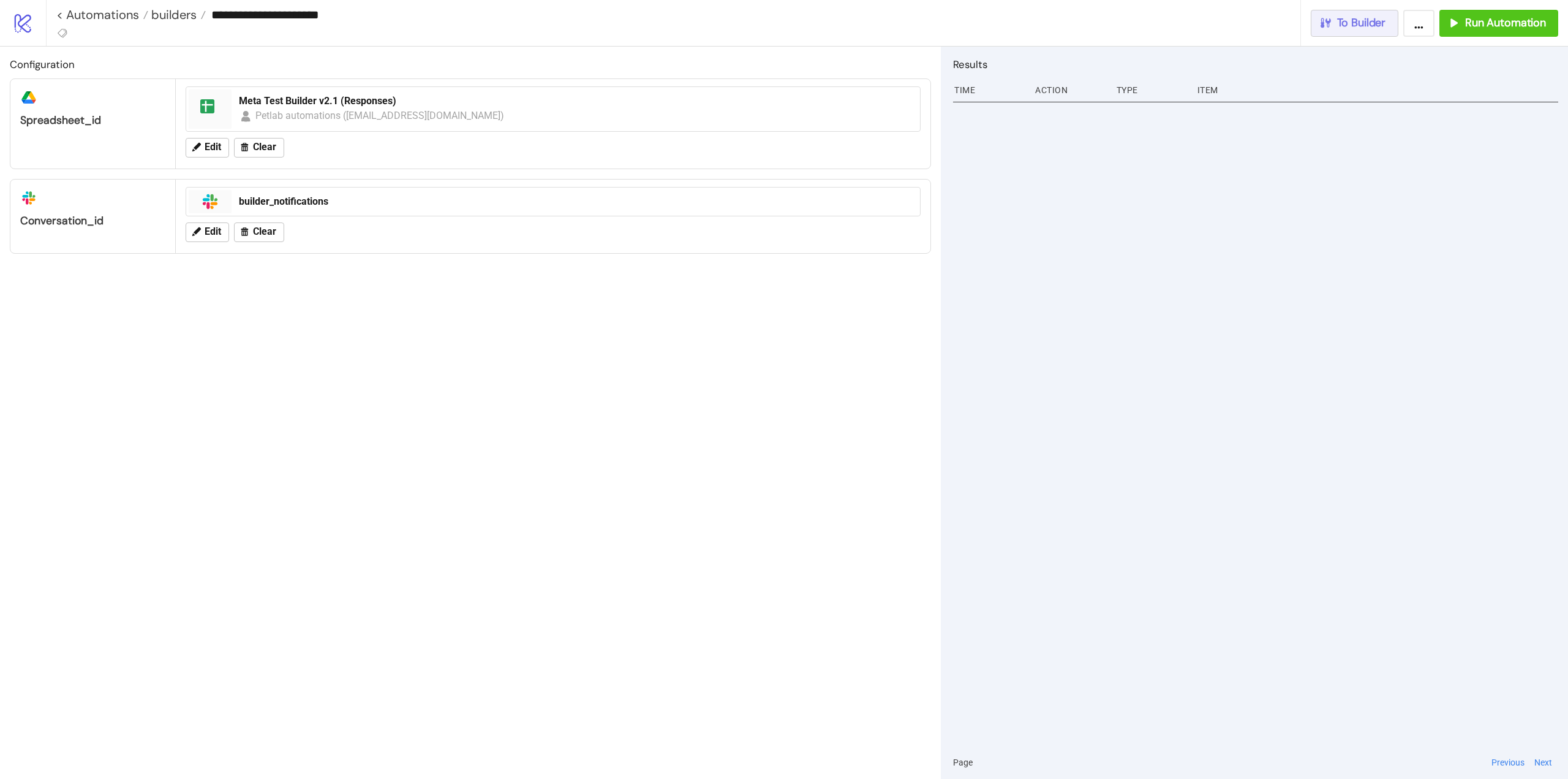
click at [1343, 29] on span "To Builder" at bounding box center [1362, 23] width 49 height 14
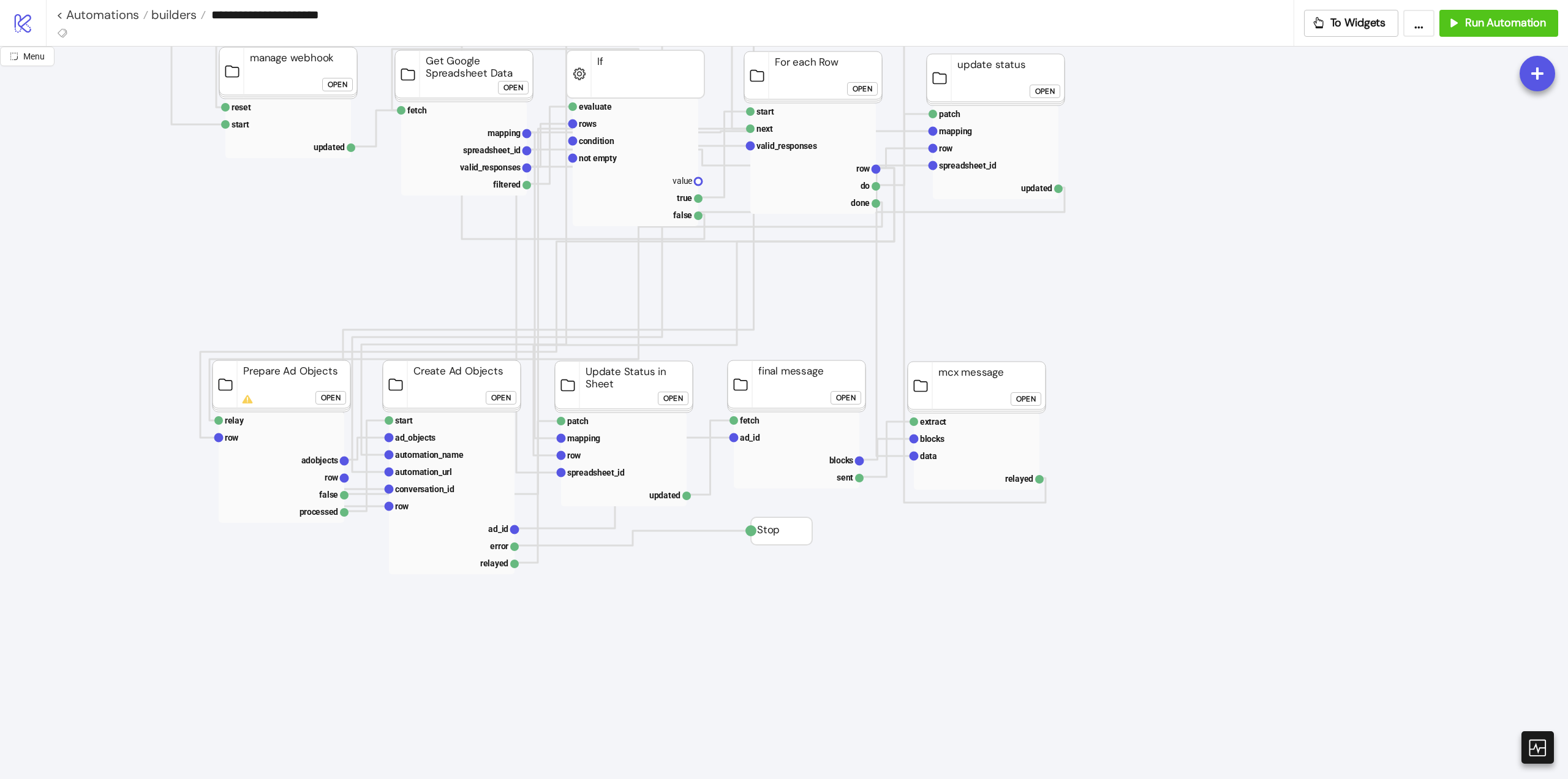
scroll to position [306, 0]
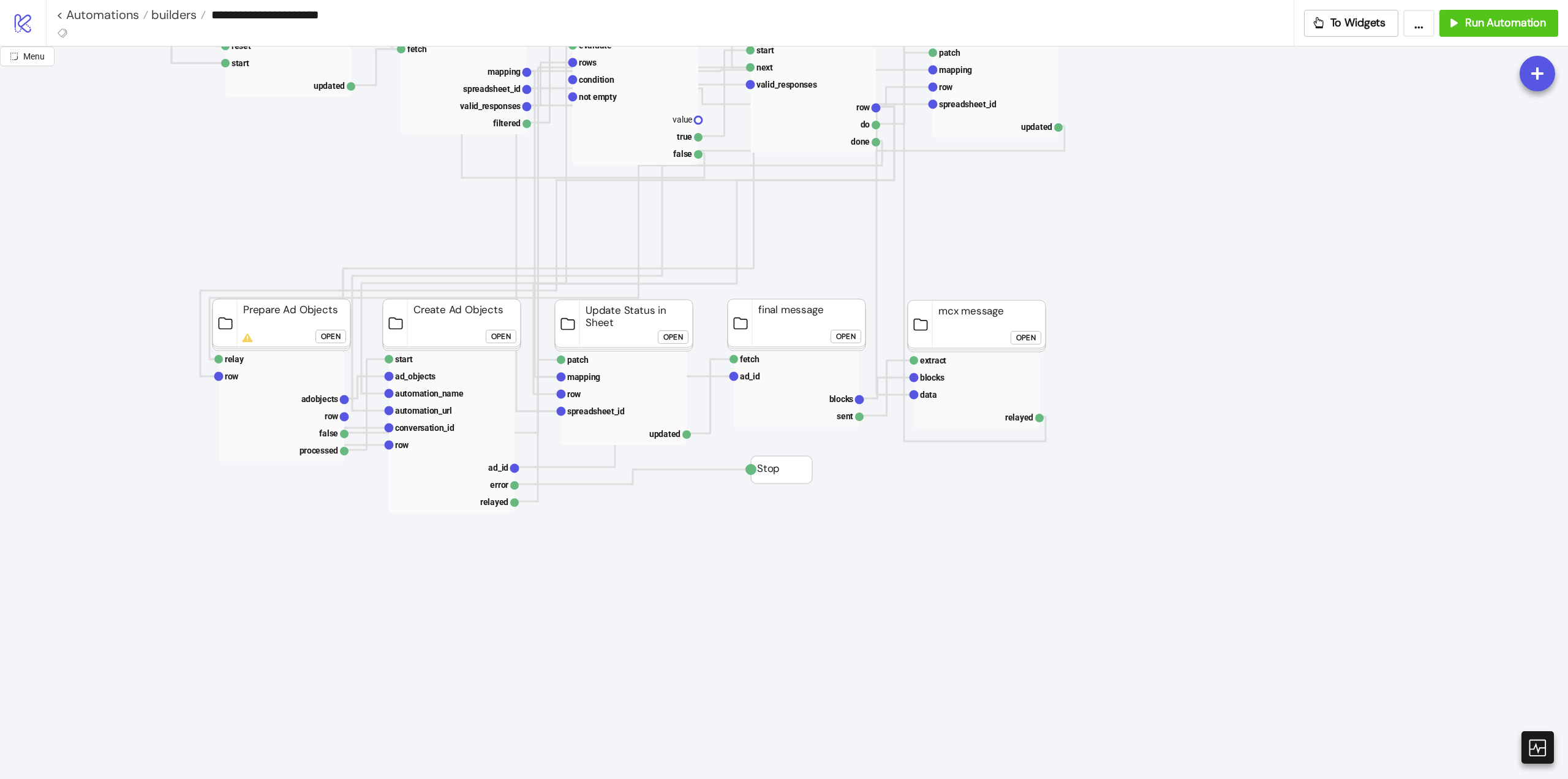
click at [334, 340] on div "Open" at bounding box center [331, 336] width 20 height 14
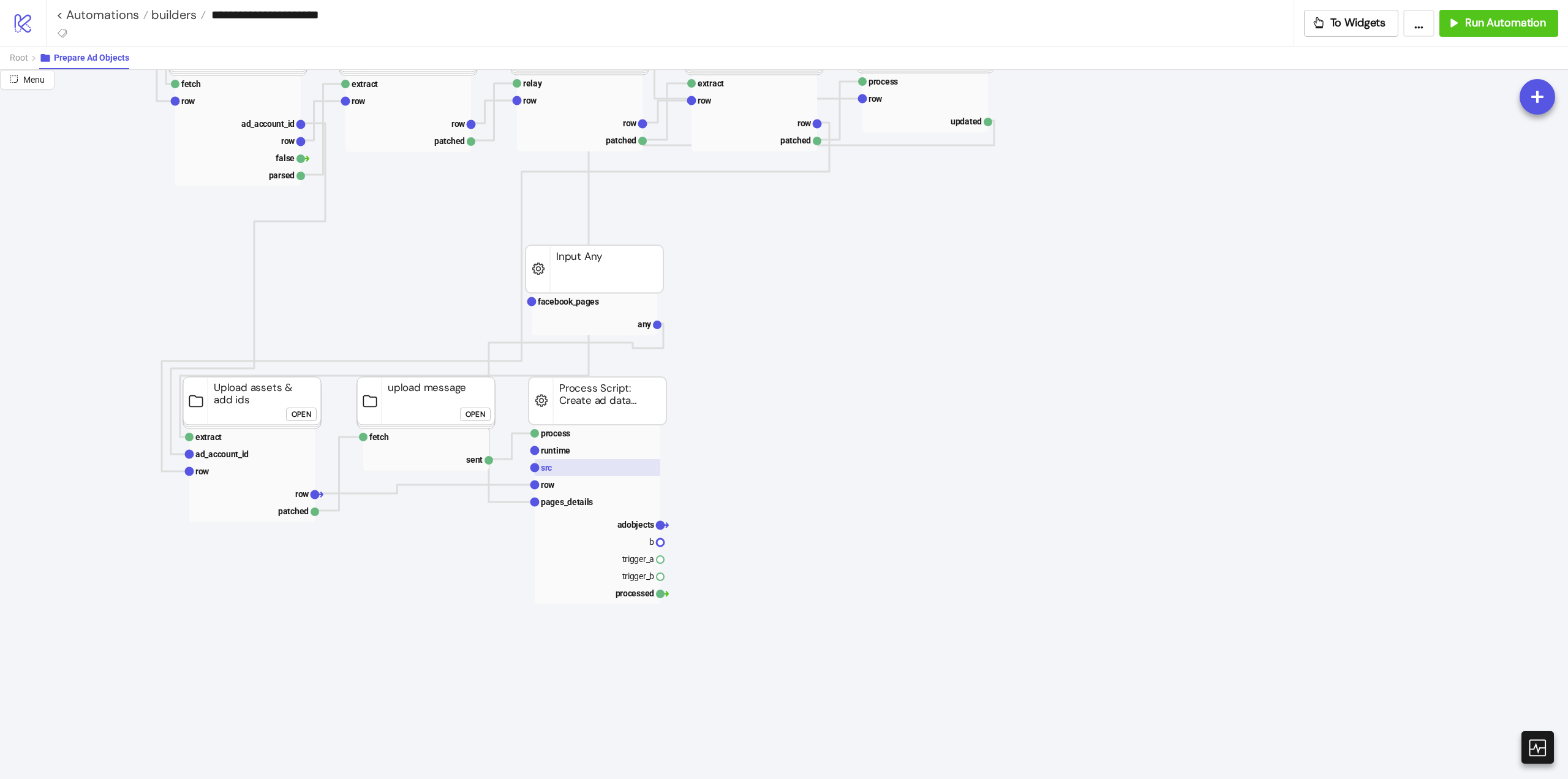
click at [581, 467] on rect at bounding box center [597, 467] width 125 height 17
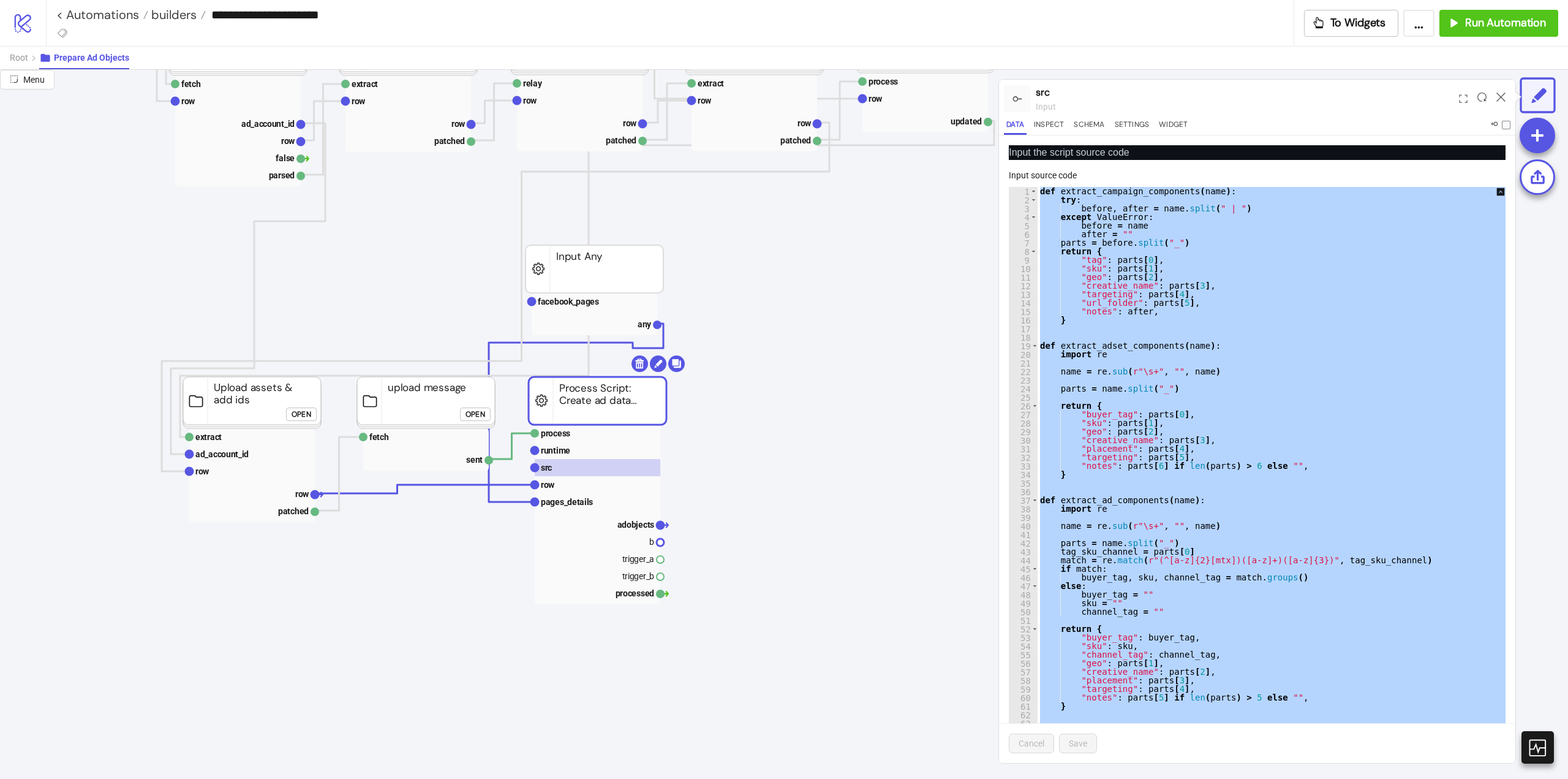
paste textarea "Cursor at row 804"
type textarea "**********"
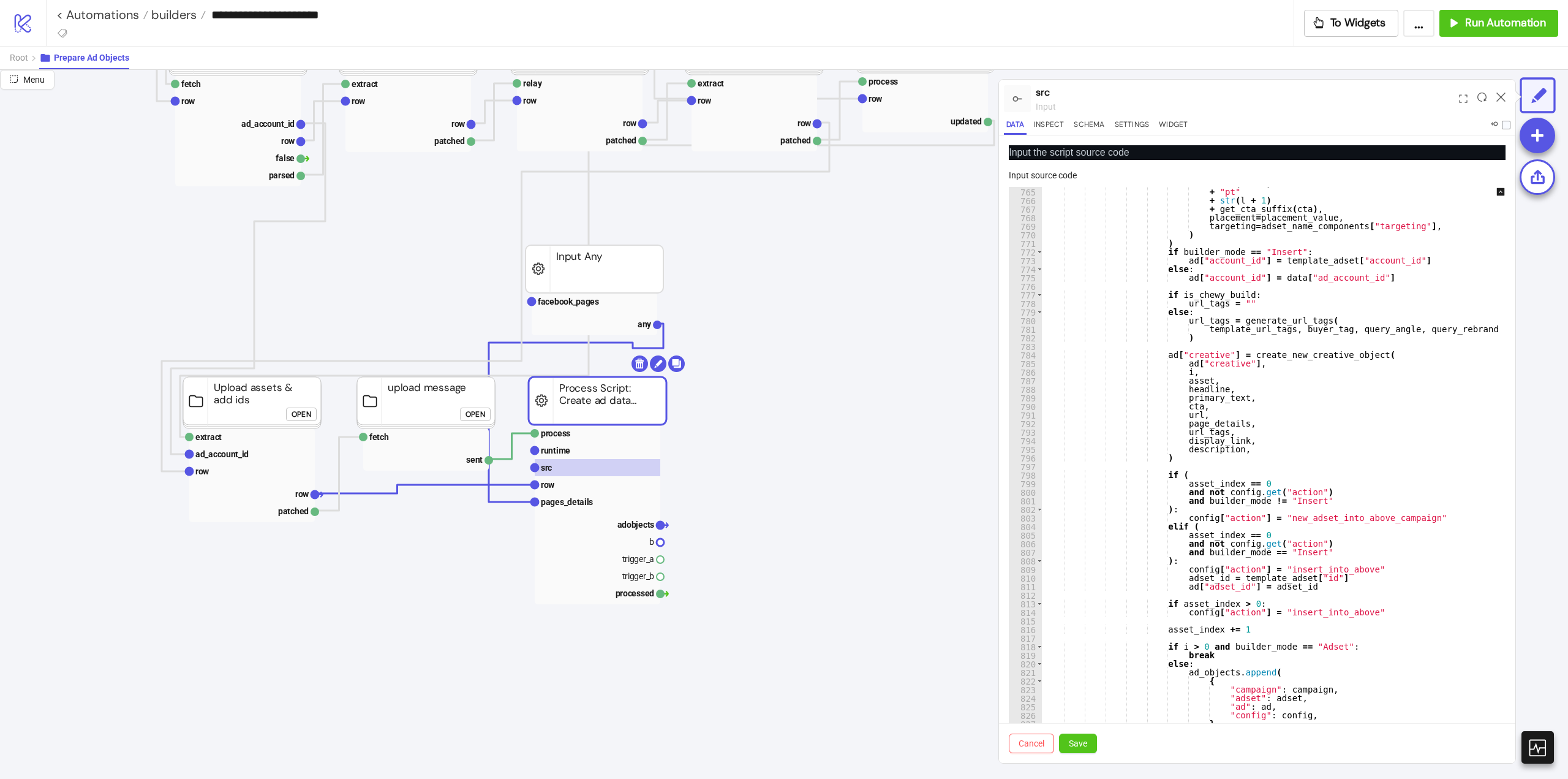
scroll to position [6553, 0]
drag, startPoint x: 1074, startPoint y: 746, endPoint x: 999, endPoint y: 673, distance: 104.7
click at [1075, 743] on span "Save" at bounding box center [1078, 743] width 18 height 10
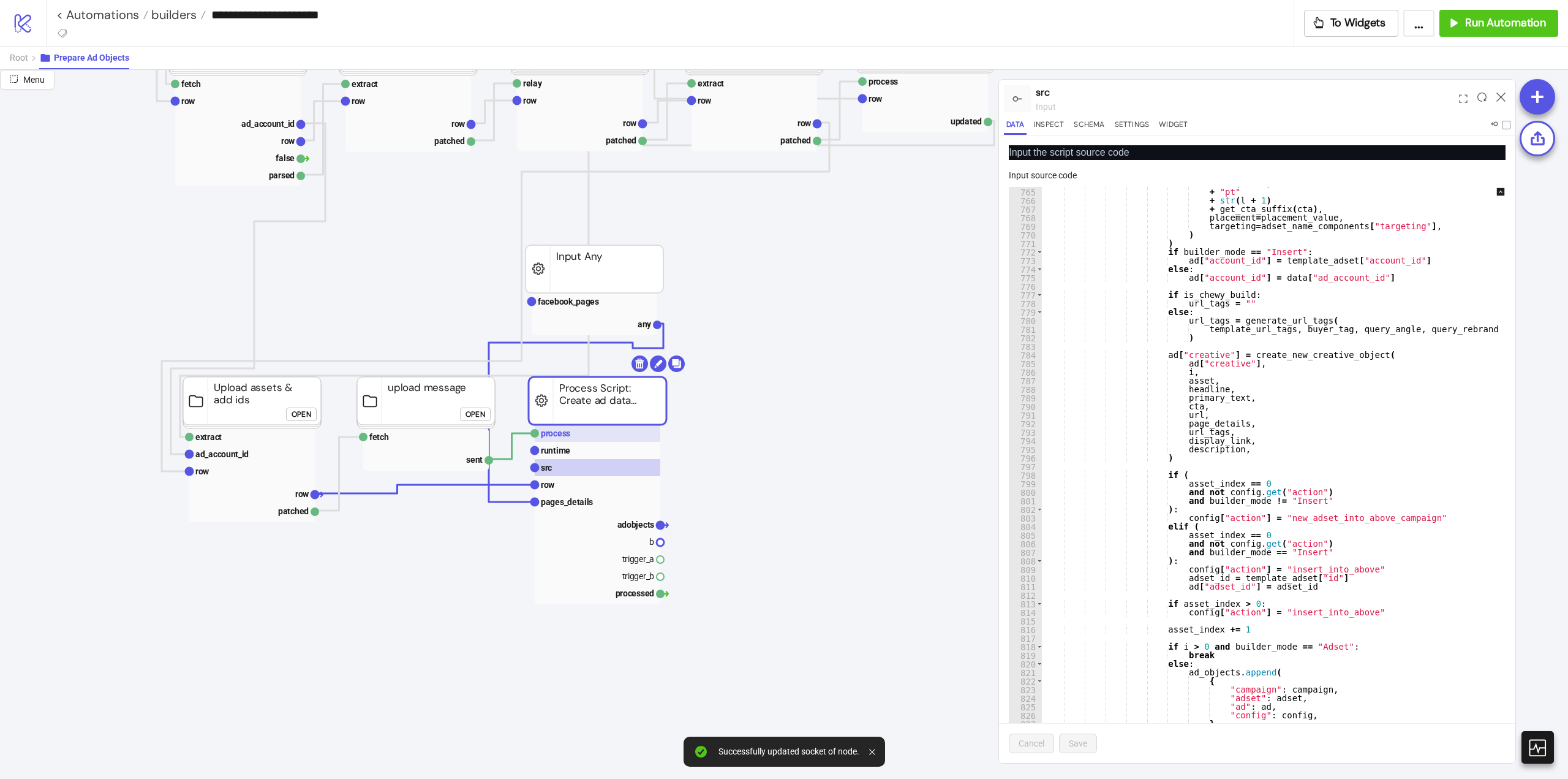
click at [605, 433] on rect at bounding box center [597, 432] width 125 height 17
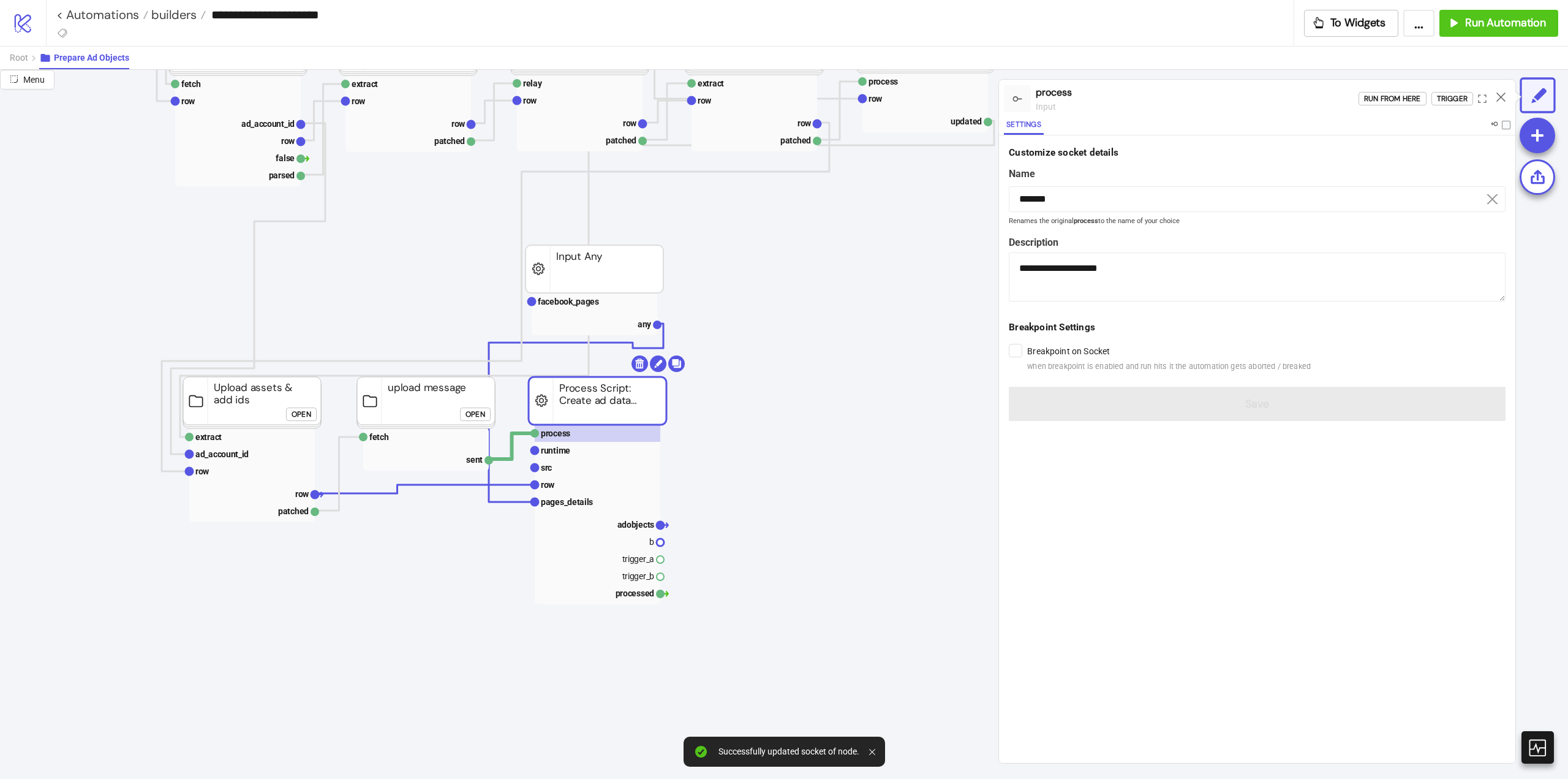
click at [1438, 81] on div "process input Run from here Trigger" at bounding box center [1257, 99] width 516 height 39
click at [1444, 98] on div "Trigger" at bounding box center [1452, 99] width 31 height 14
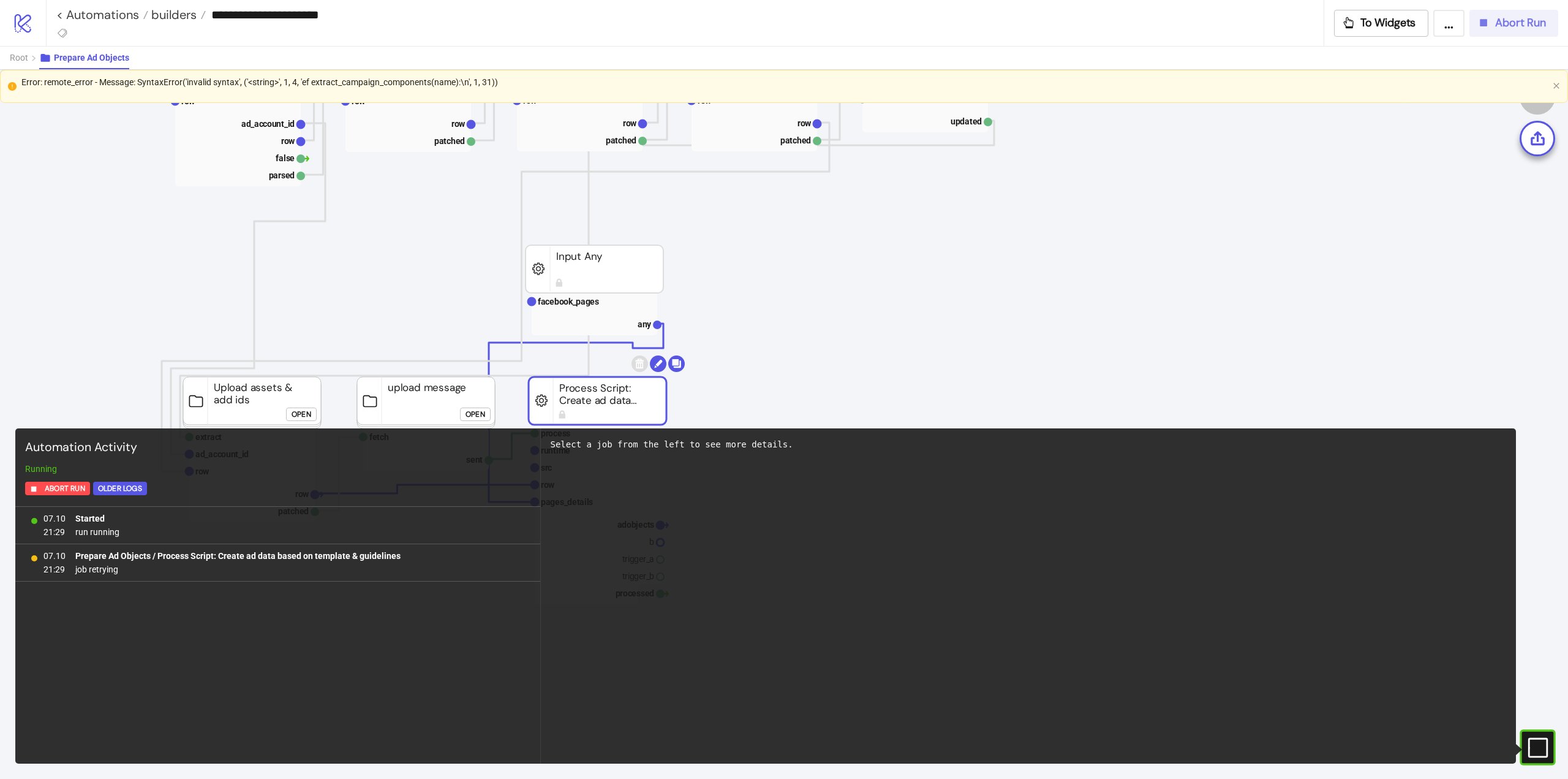
click at [1520, 29] on span "Abort Run" at bounding box center [1521, 23] width 51 height 14
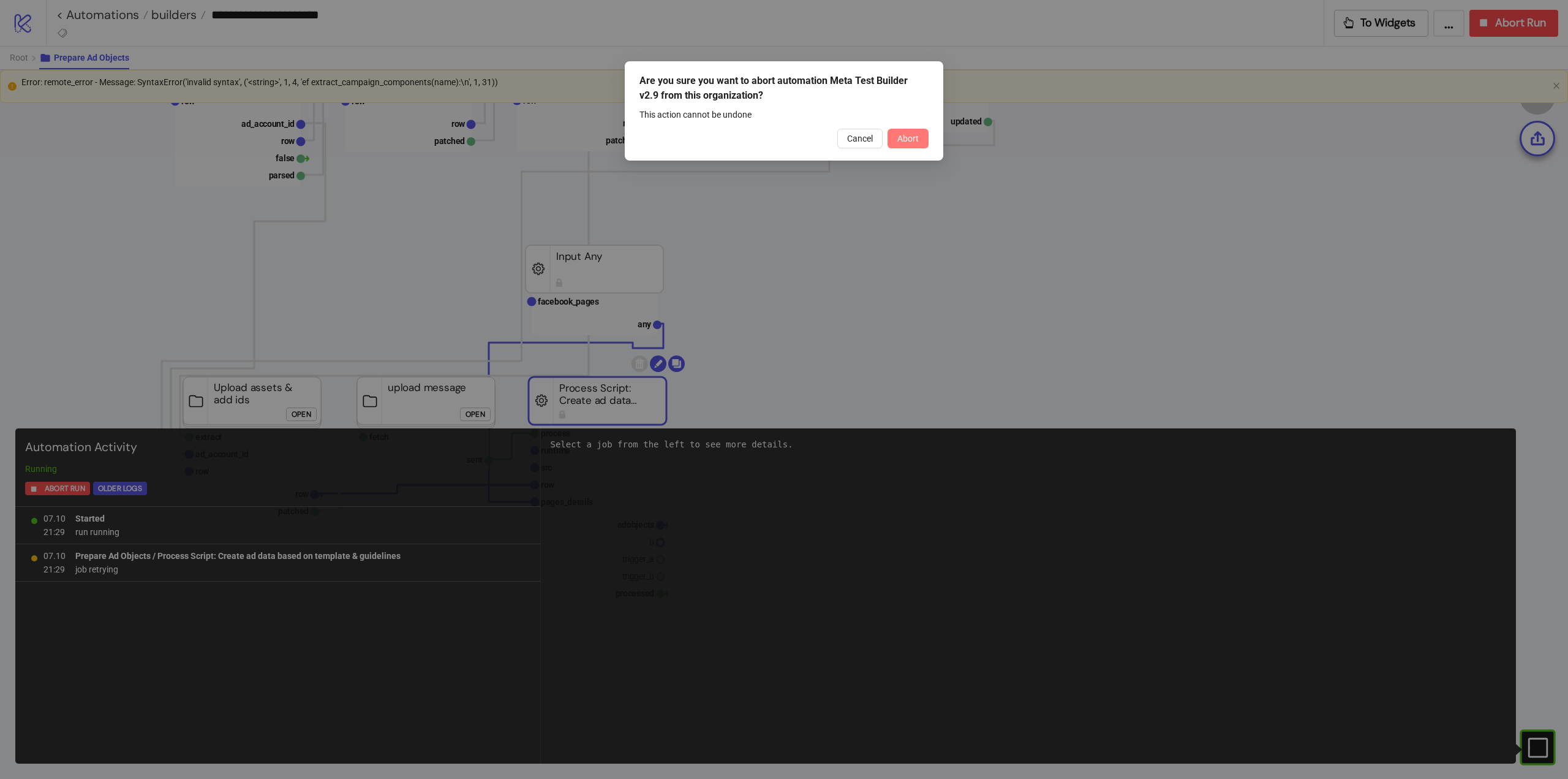
click at [904, 137] on span "Abort" at bounding box center [908, 138] width 21 height 10
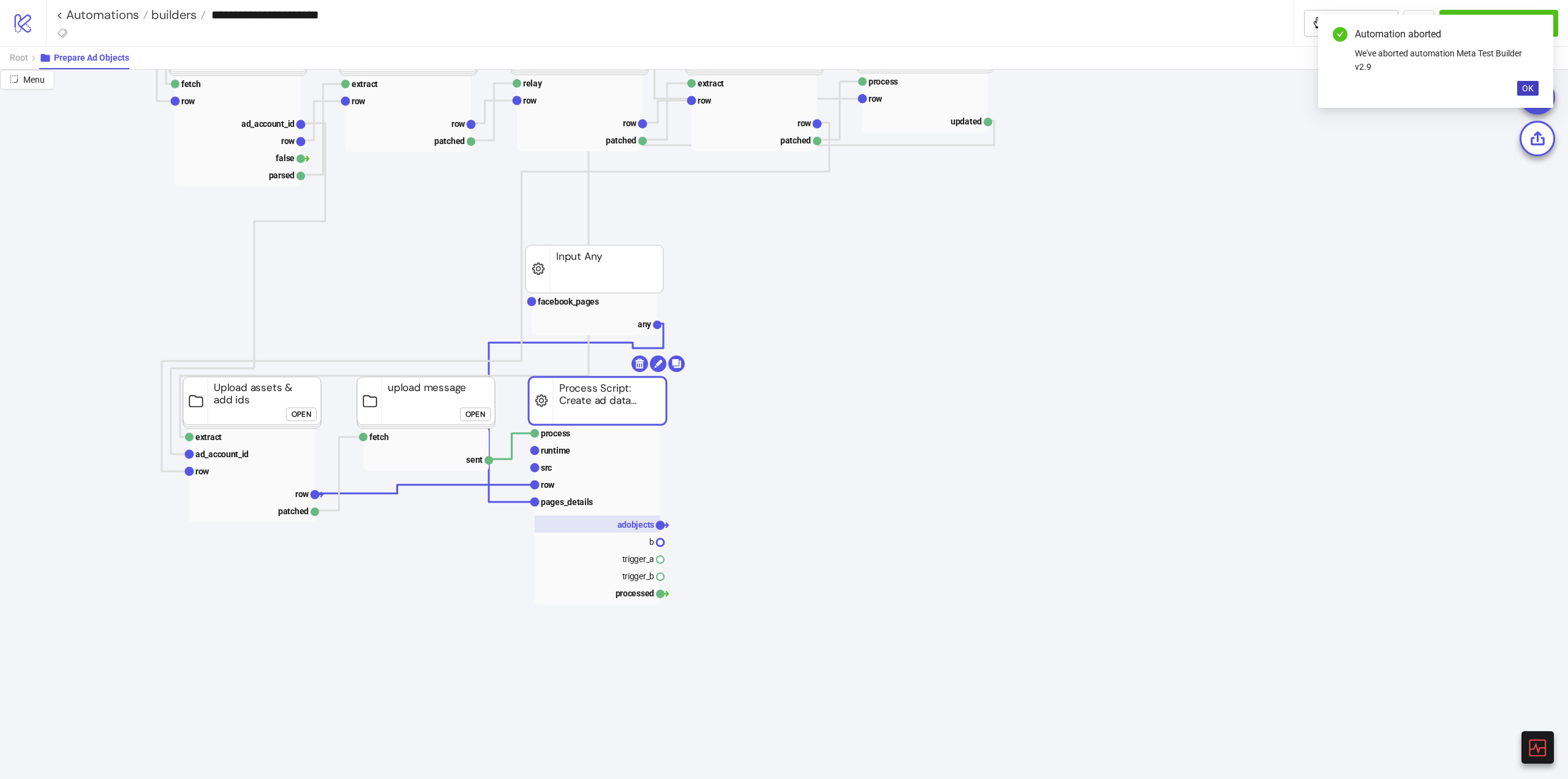
click at [619, 521] on text "adobjects" at bounding box center [636, 525] width 38 height 10
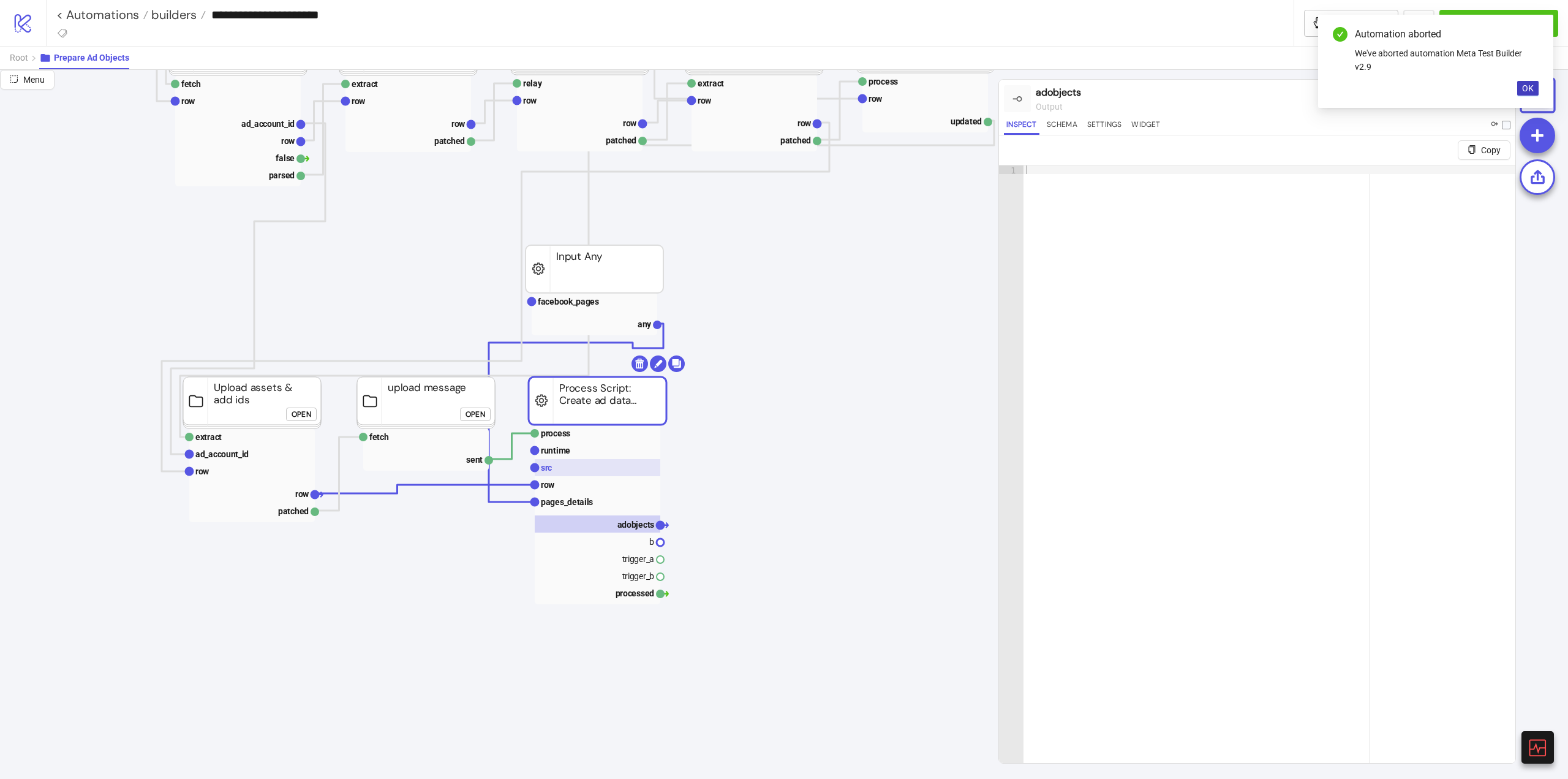
click at [572, 474] on rect at bounding box center [597, 467] width 125 height 17
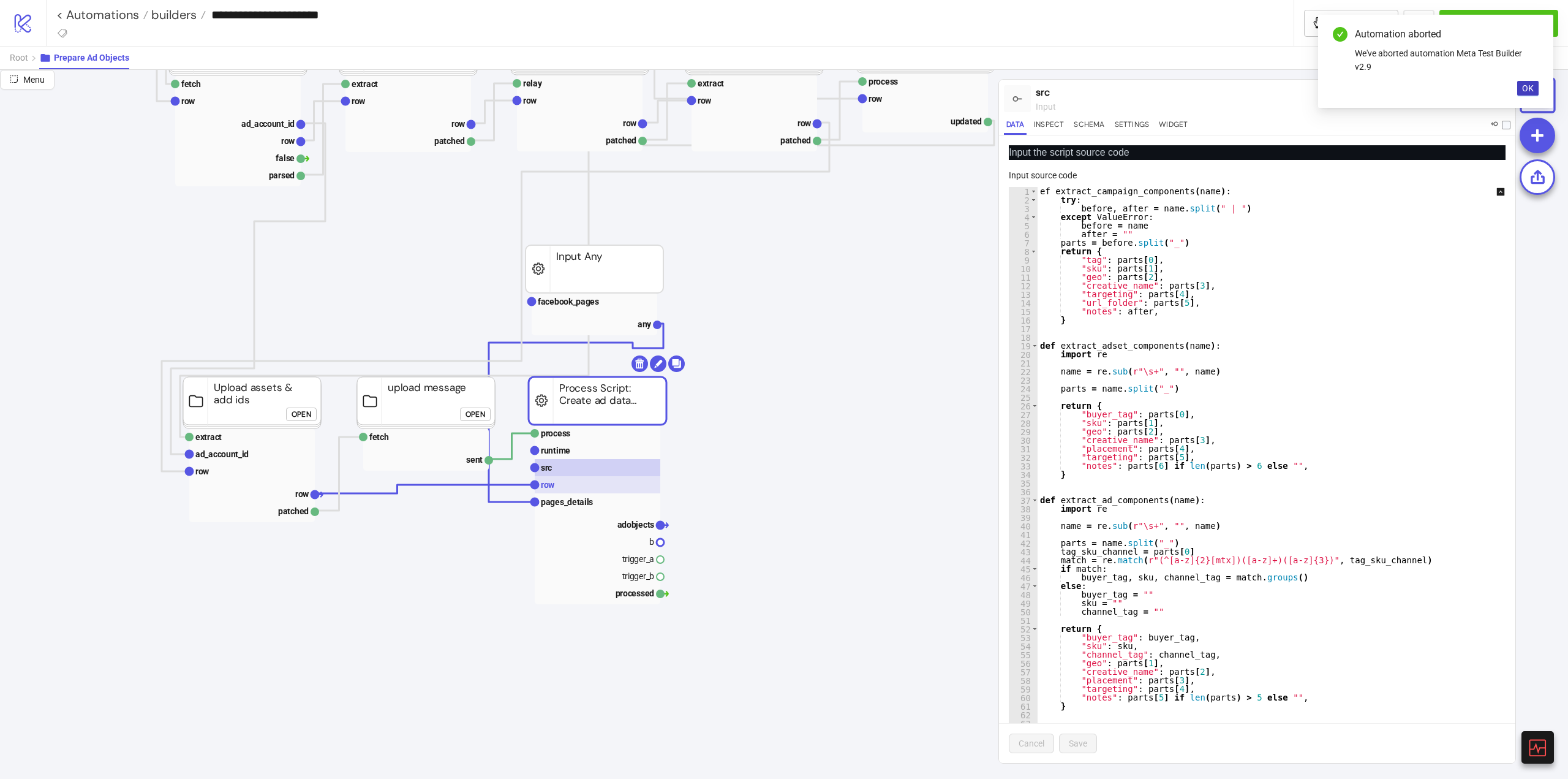
click at [563, 493] on rect at bounding box center [597, 484] width 125 height 17
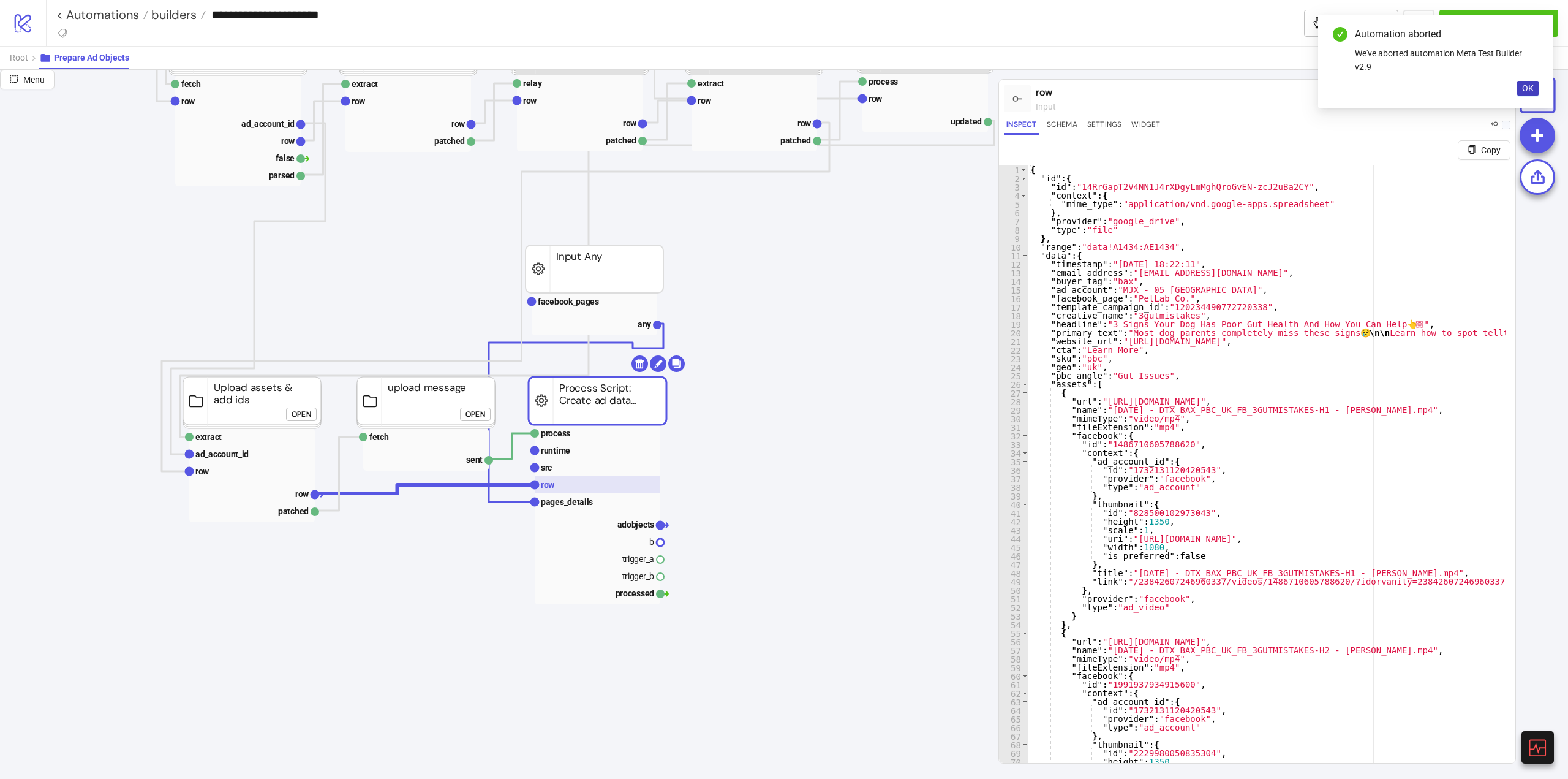
click at [560, 486] on rect at bounding box center [597, 484] width 125 height 17
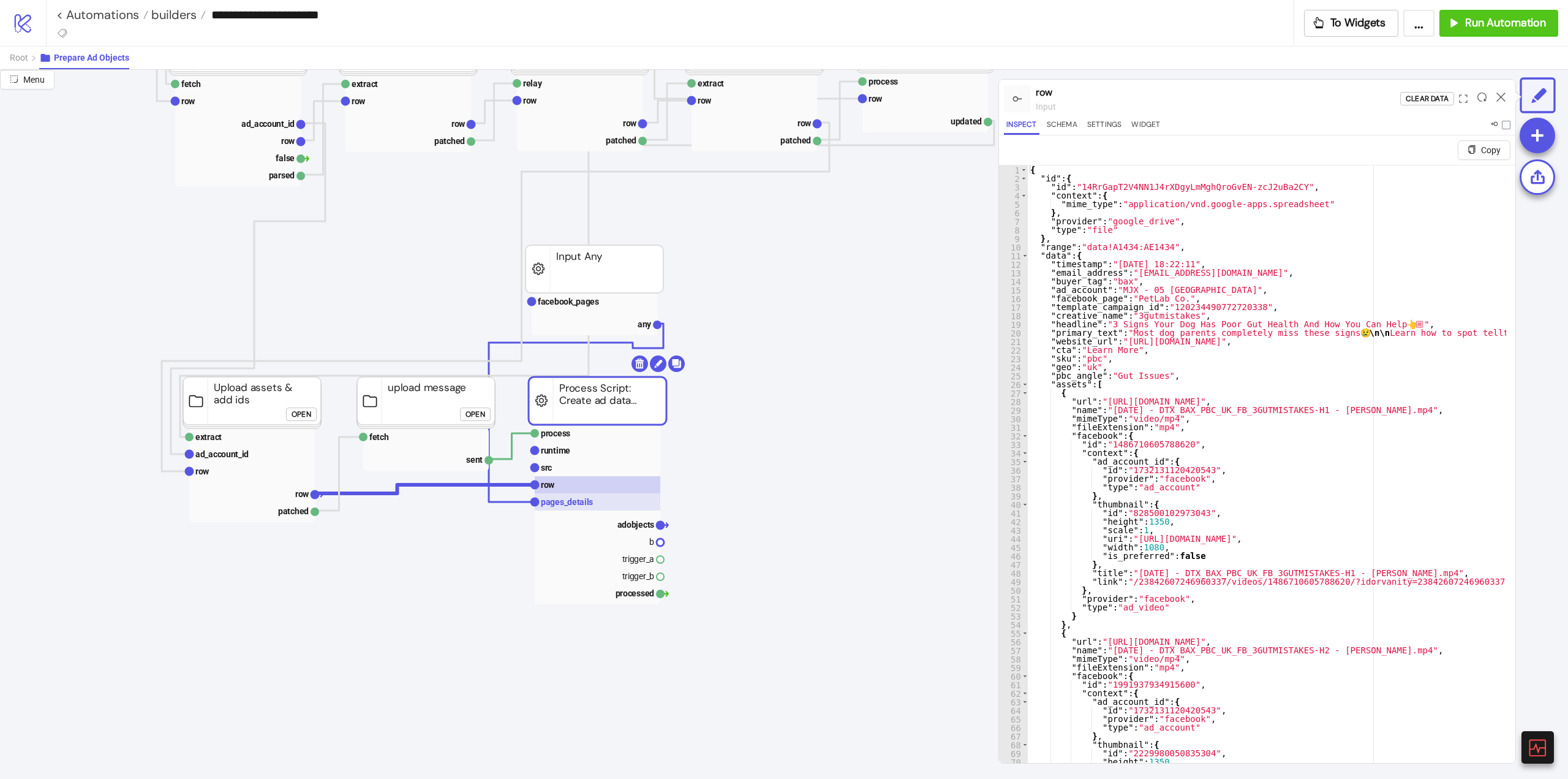
click at [570, 503] on text "pages_details" at bounding box center [567, 501] width 52 height 10
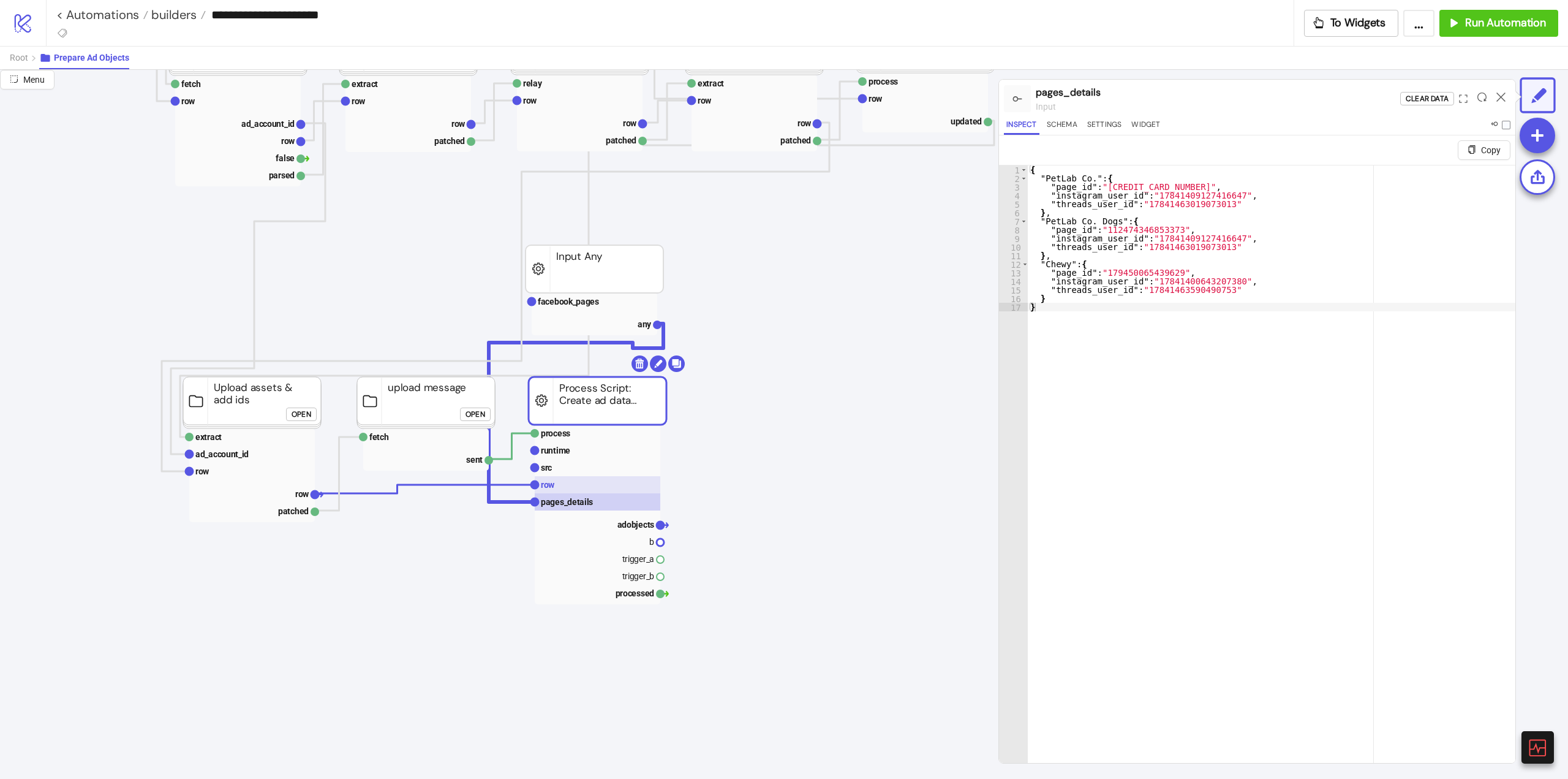
click at [567, 488] on rect at bounding box center [597, 484] width 125 height 17
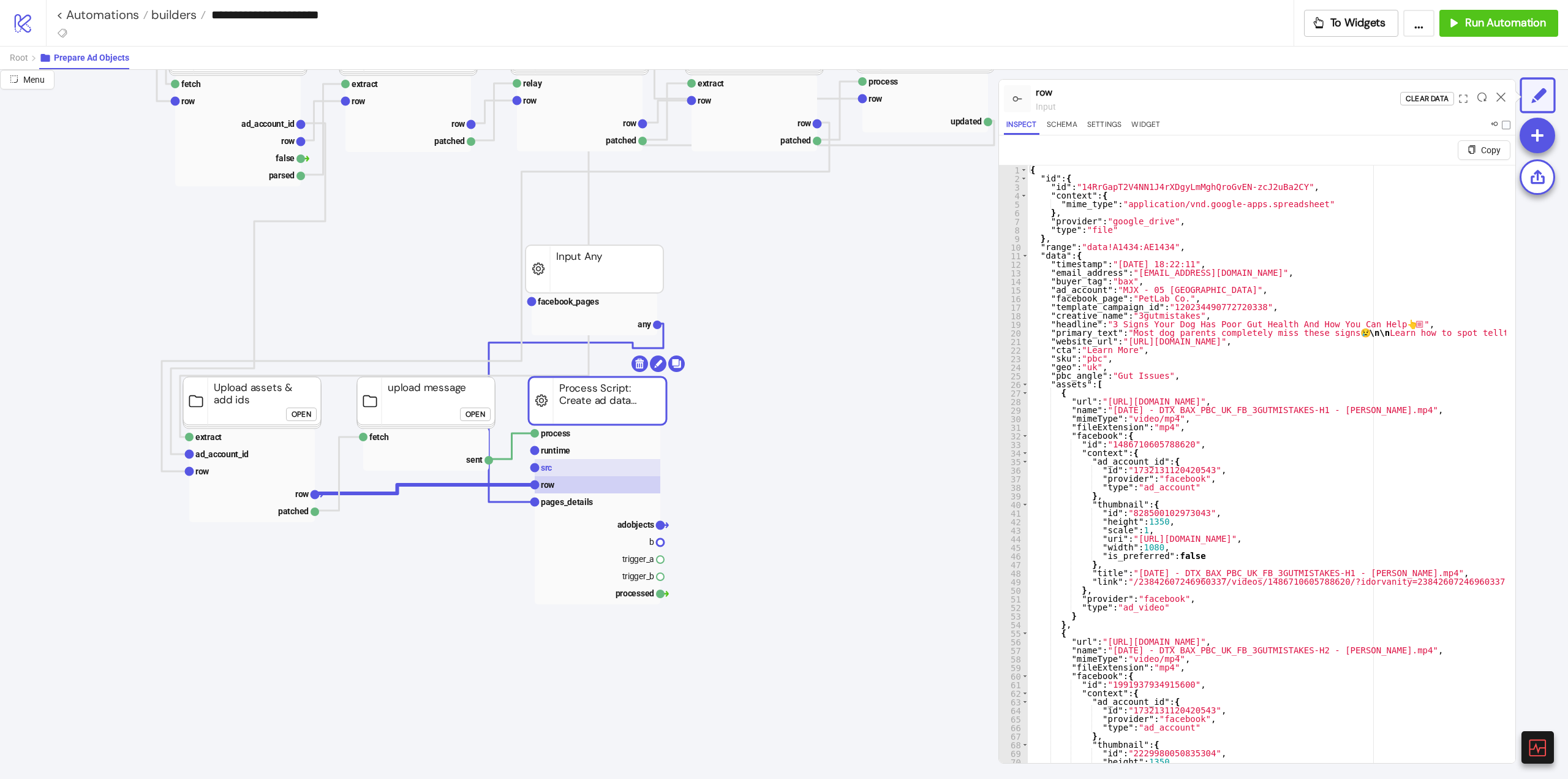
click at [562, 471] on rect at bounding box center [597, 467] width 125 height 17
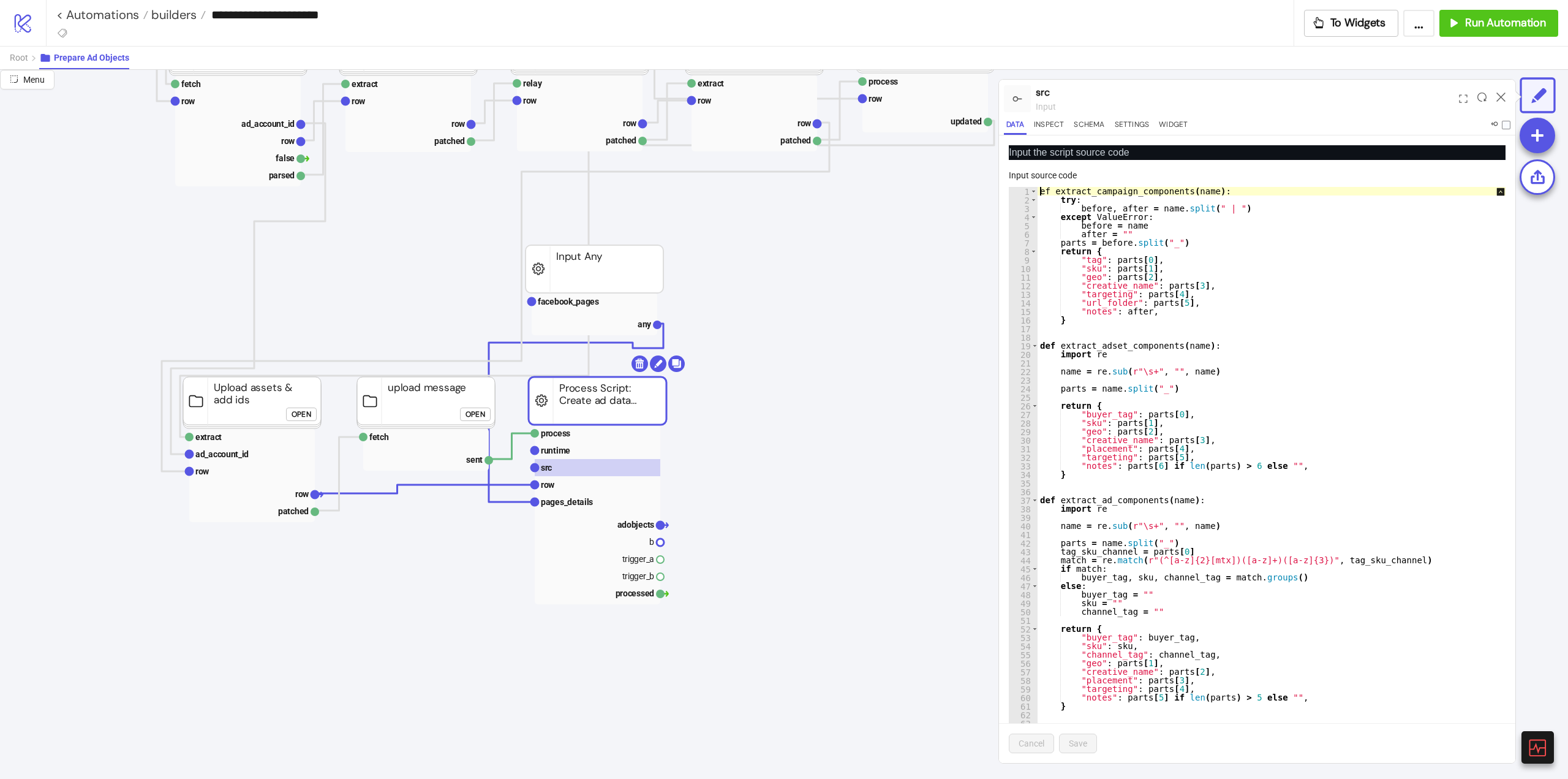
drag, startPoint x: 1039, startPoint y: 190, endPoint x: 1046, endPoint y: 201, distance: 13.0
type textarea "**********"
click at [1082, 743] on span "Save" at bounding box center [1078, 743] width 18 height 10
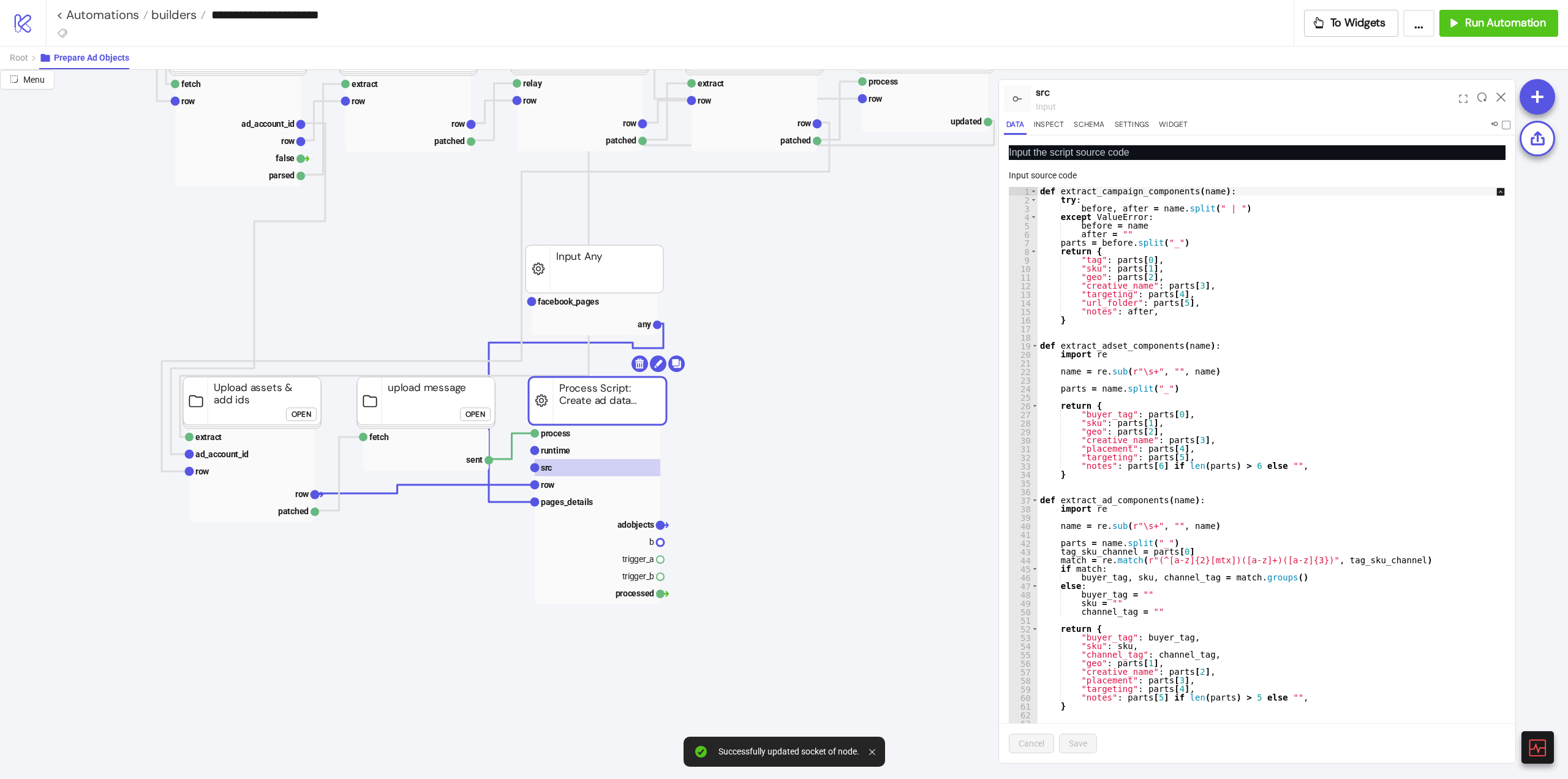
click at [575, 424] on rect at bounding box center [597, 400] width 138 height 48
click at [580, 432] on rect at bounding box center [597, 432] width 125 height 17
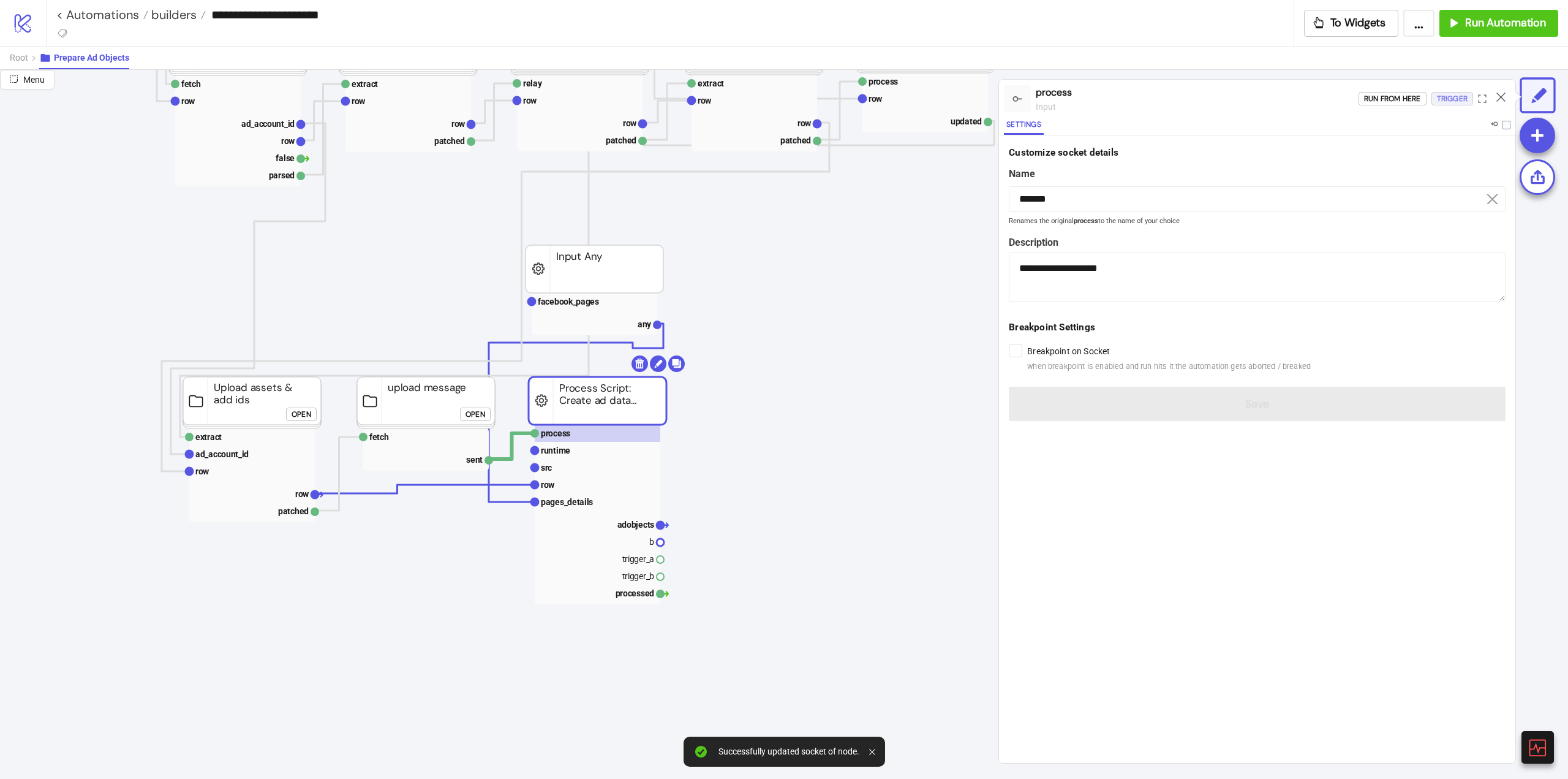
click at [1444, 101] on div "Trigger" at bounding box center [1452, 99] width 31 height 14
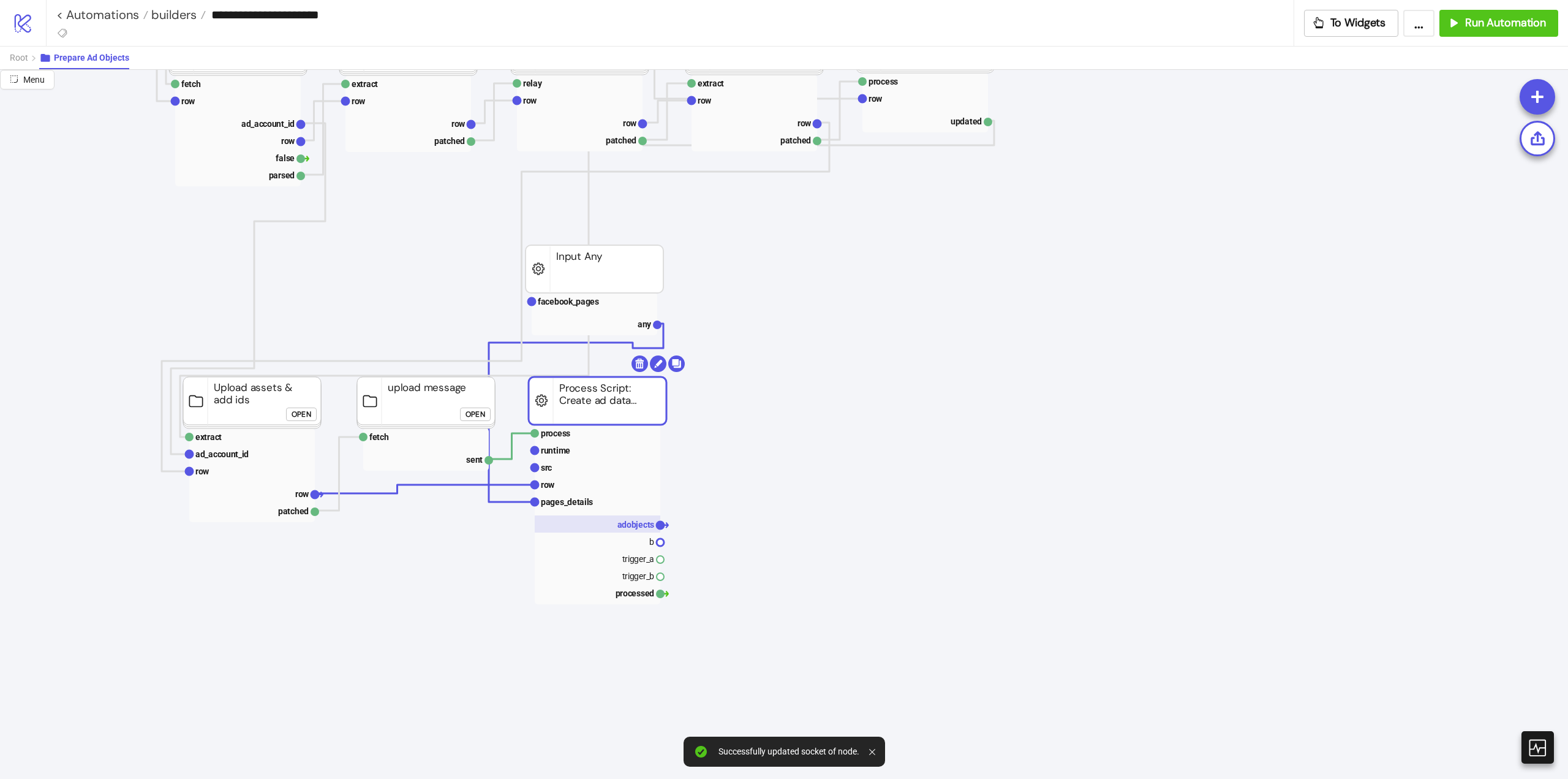
click at [630, 525] on text "adobjects" at bounding box center [636, 525] width 38 height 10
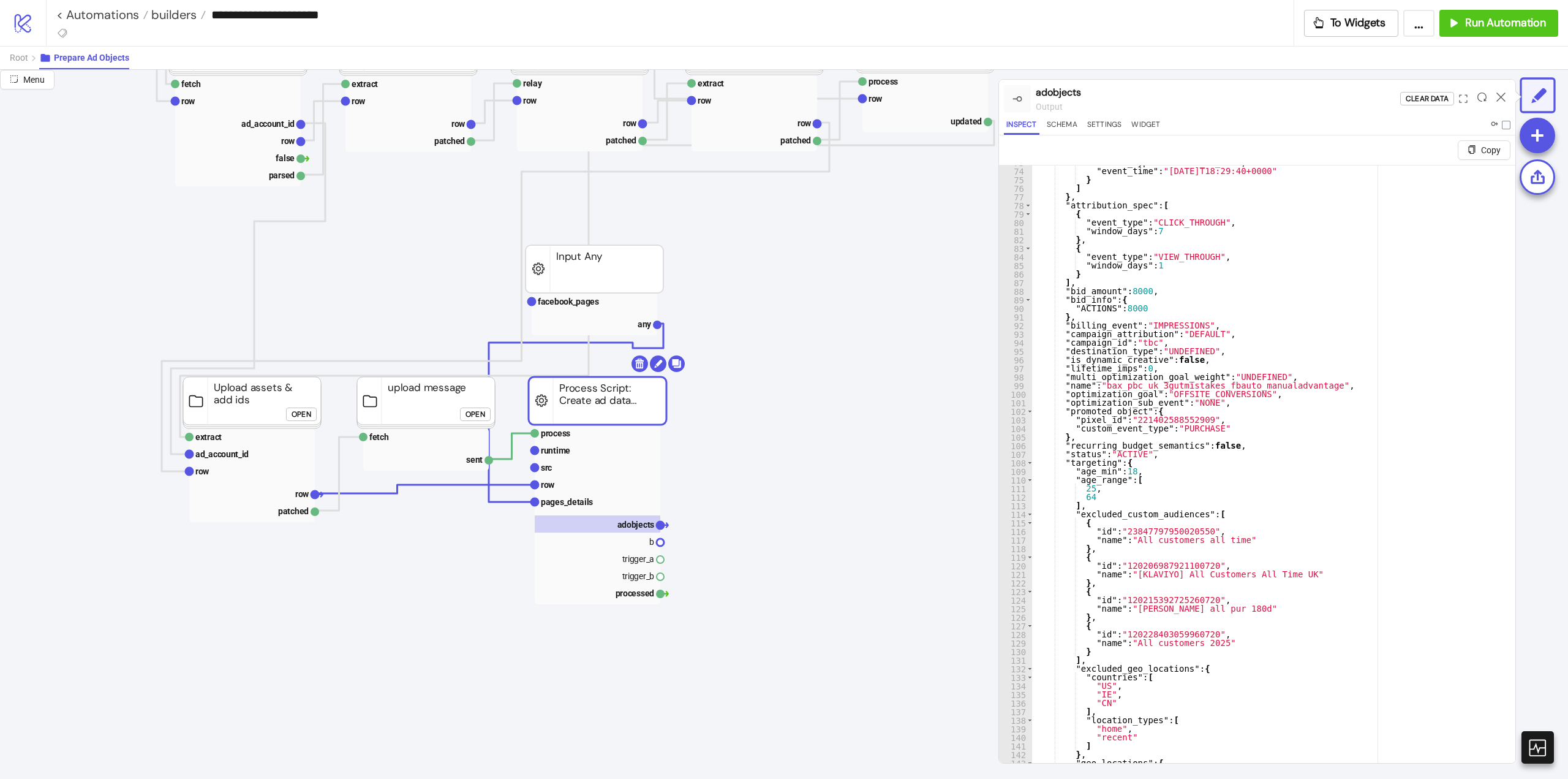
scroll to position [625, 0]
click at [1501, 101] on icon at bounding box center [1500, 97] width 9 height 9
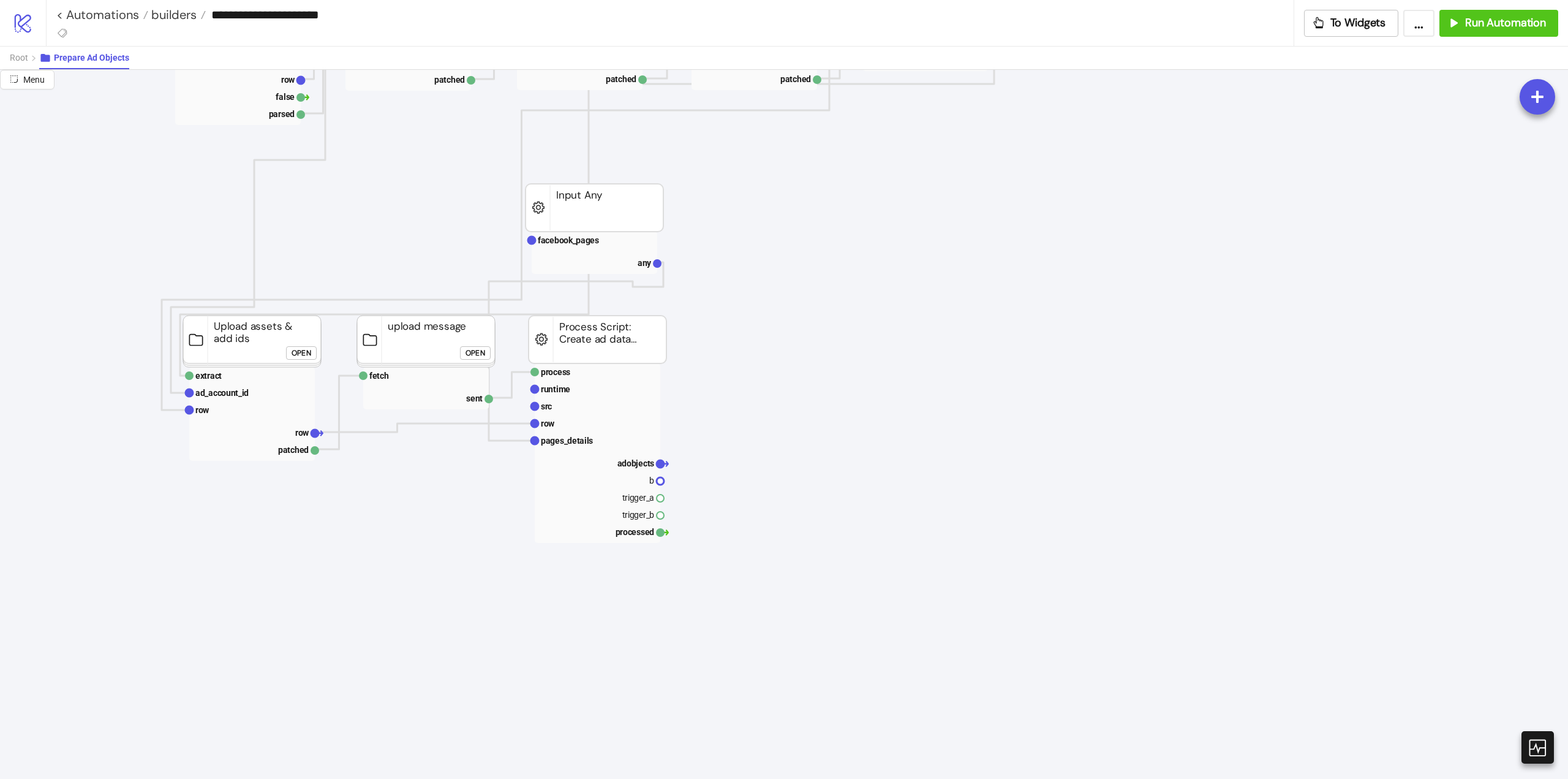
scroll to position [306, 0]
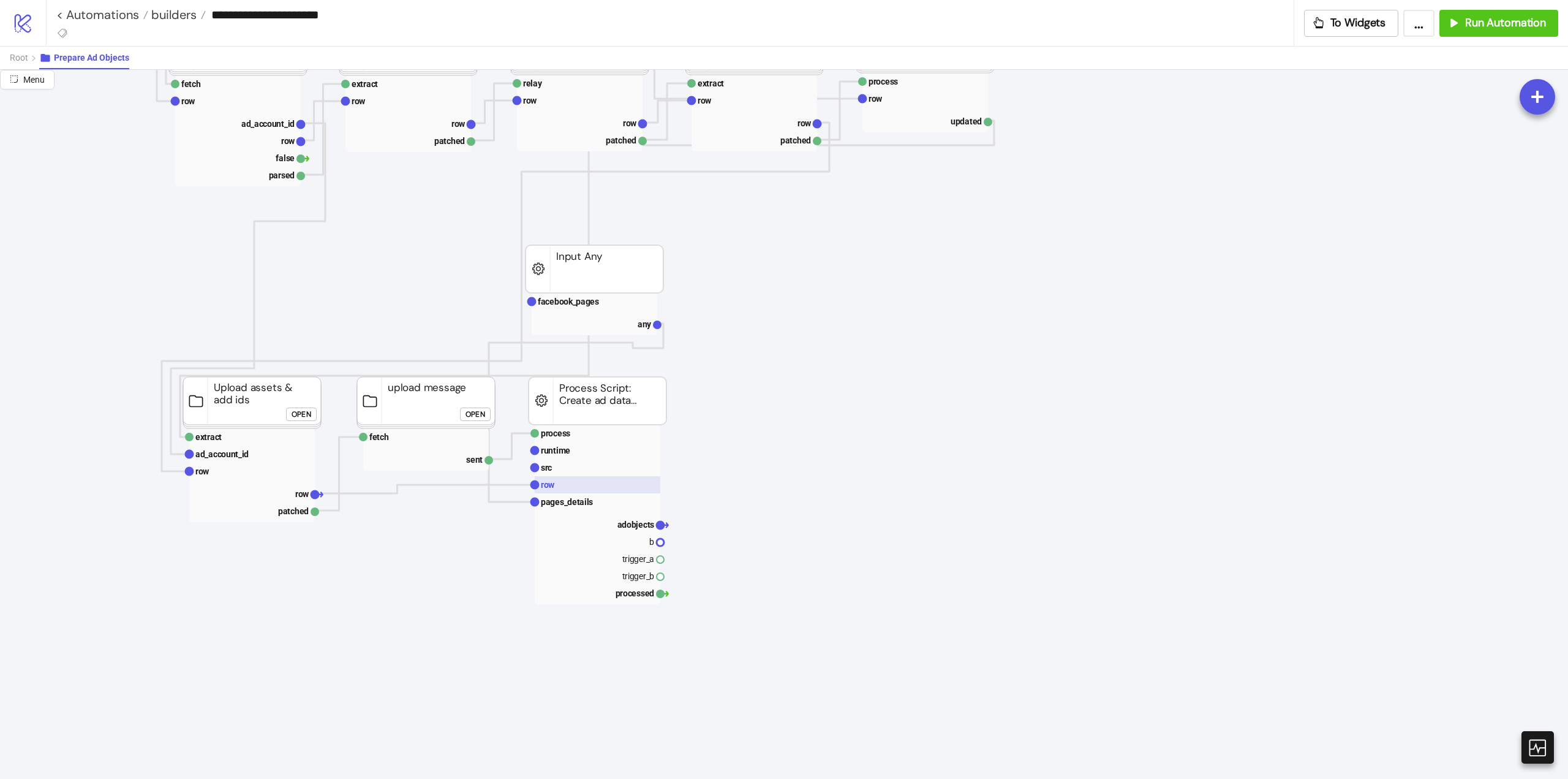
click at [549, 484] on text "row" at bounding box center [548, 484] width 14 height 10
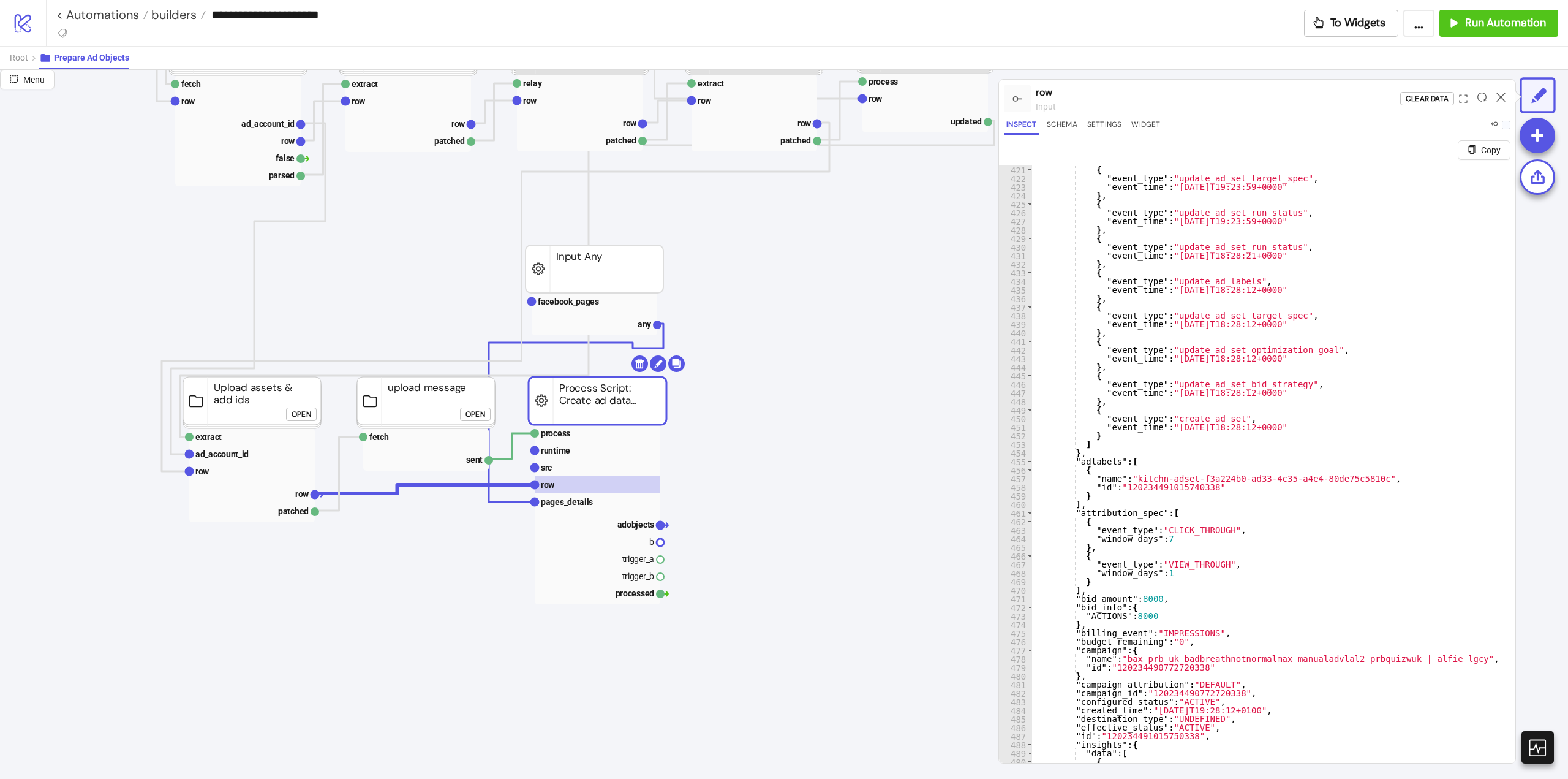
scroll to position [3750, 0]
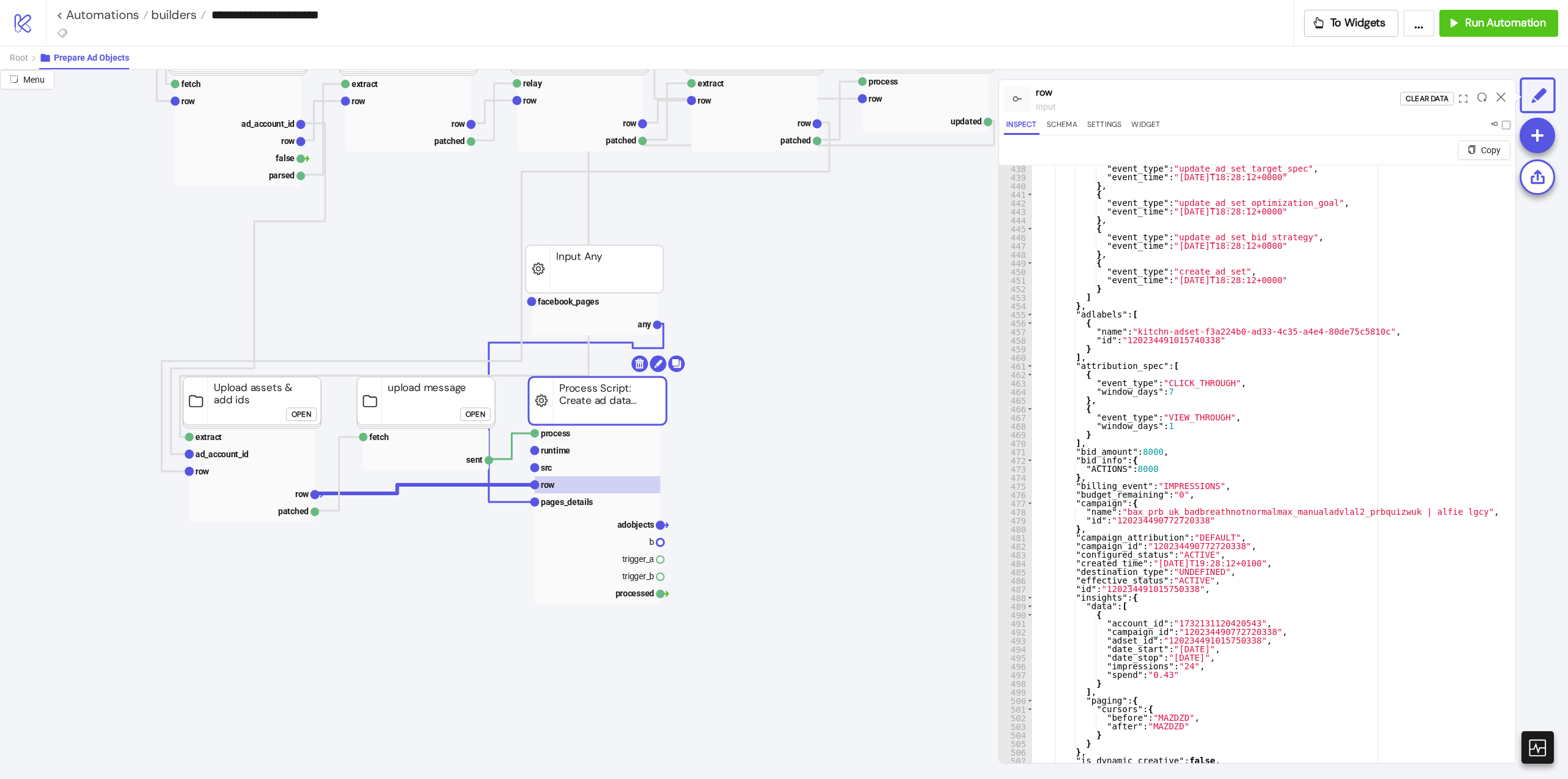
type textarea "**********"
drag, startPoint x: 1259, startPoint y: 514, endPoint x: 1311, endPoint y: 510, distance: 52.2
click at [630, 534] on rect at bounding box center [597, 541] width 125 height 17
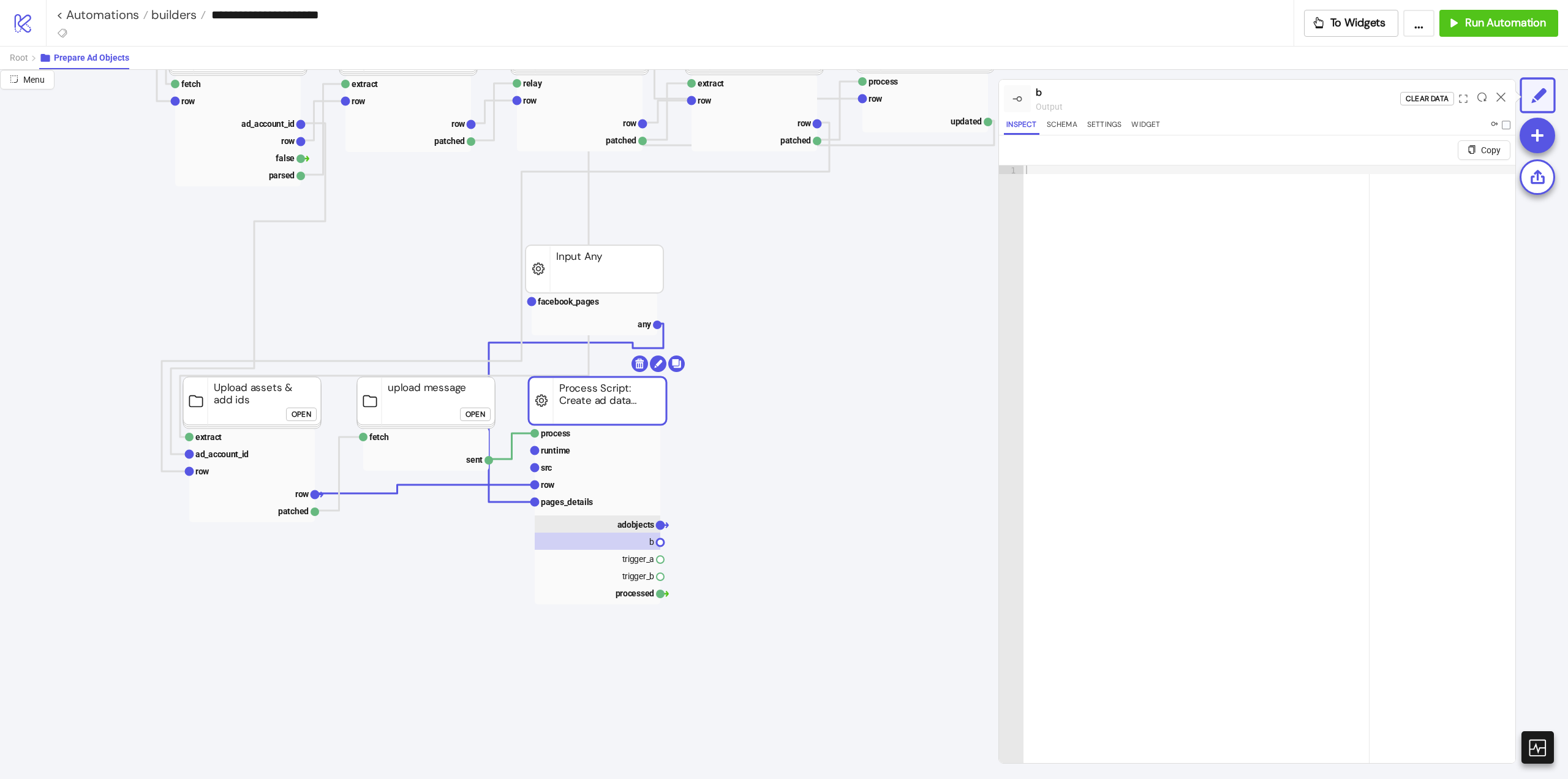
drag, startPoint x: 625, startPoint y: 526, endPoint x: 803, endPoint y: 516, distance: 178.3
click at [625, 525] on text "adobjects" at bounding box center [636, 525] width 38 height 10
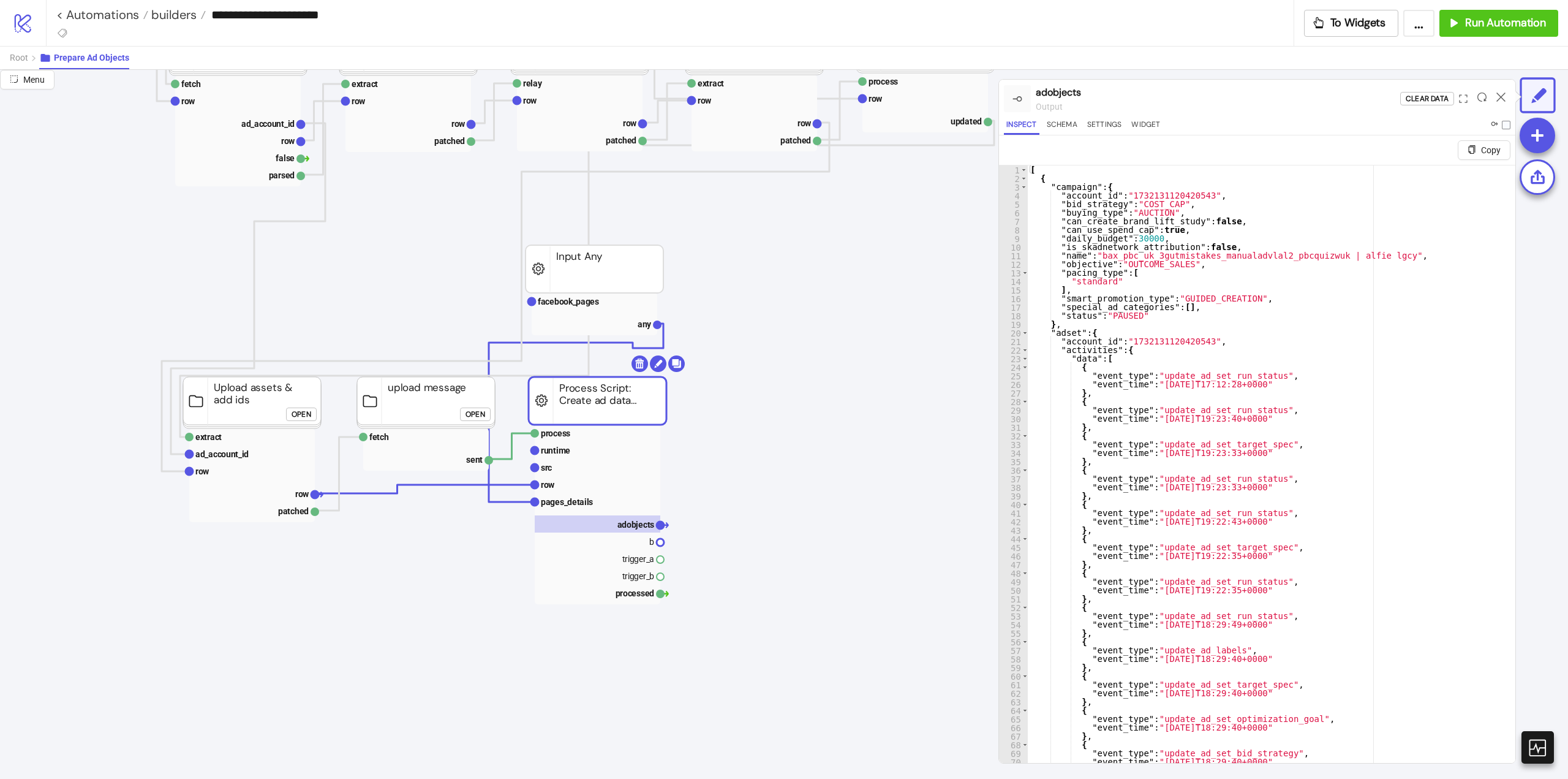
type textarea "**"
type input "**********"
click at [1455, 178] on span "​" at bounding box center [1458, 177] width 17 height 18
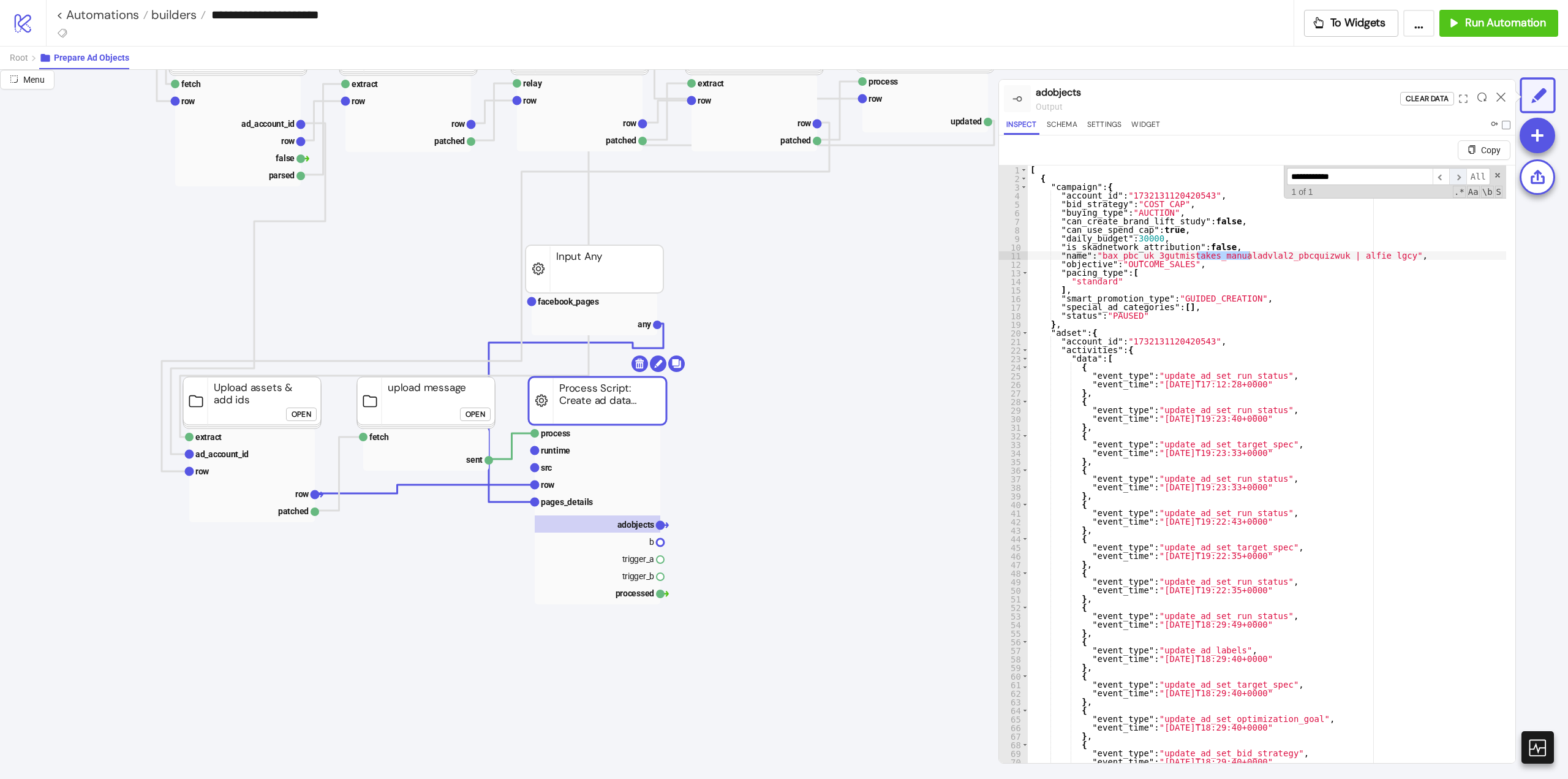
click at [1455, 178] on span "​" at bounding box center [1458, 177] width 17 height 18
click at [1494, 177] on span at bounding box center [1498, 175] width 9 height 9
type textarea "**********"
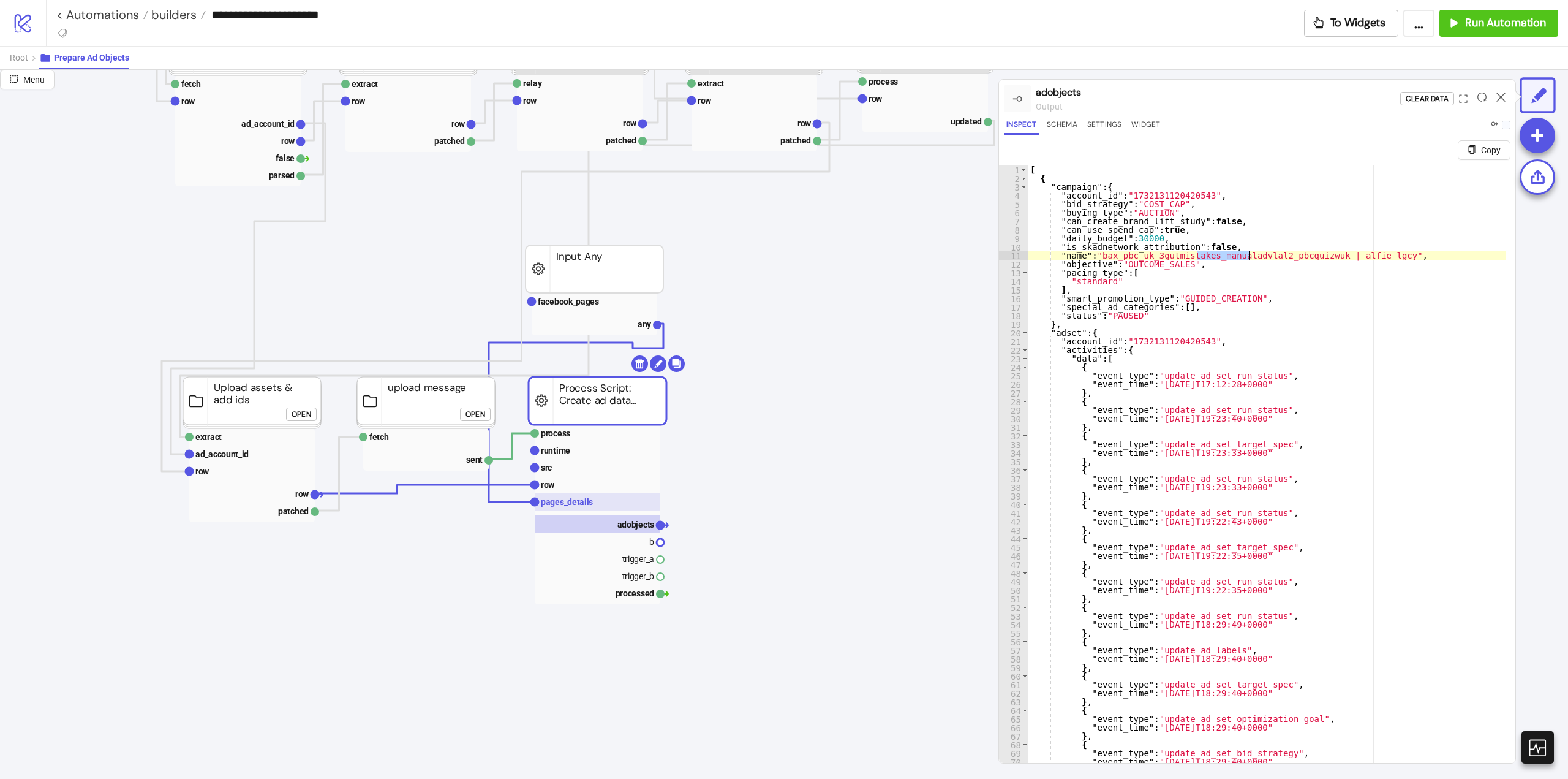
click at [574, 501] on text "pages_details" at bounding box center [567, 501] width 52 height 10
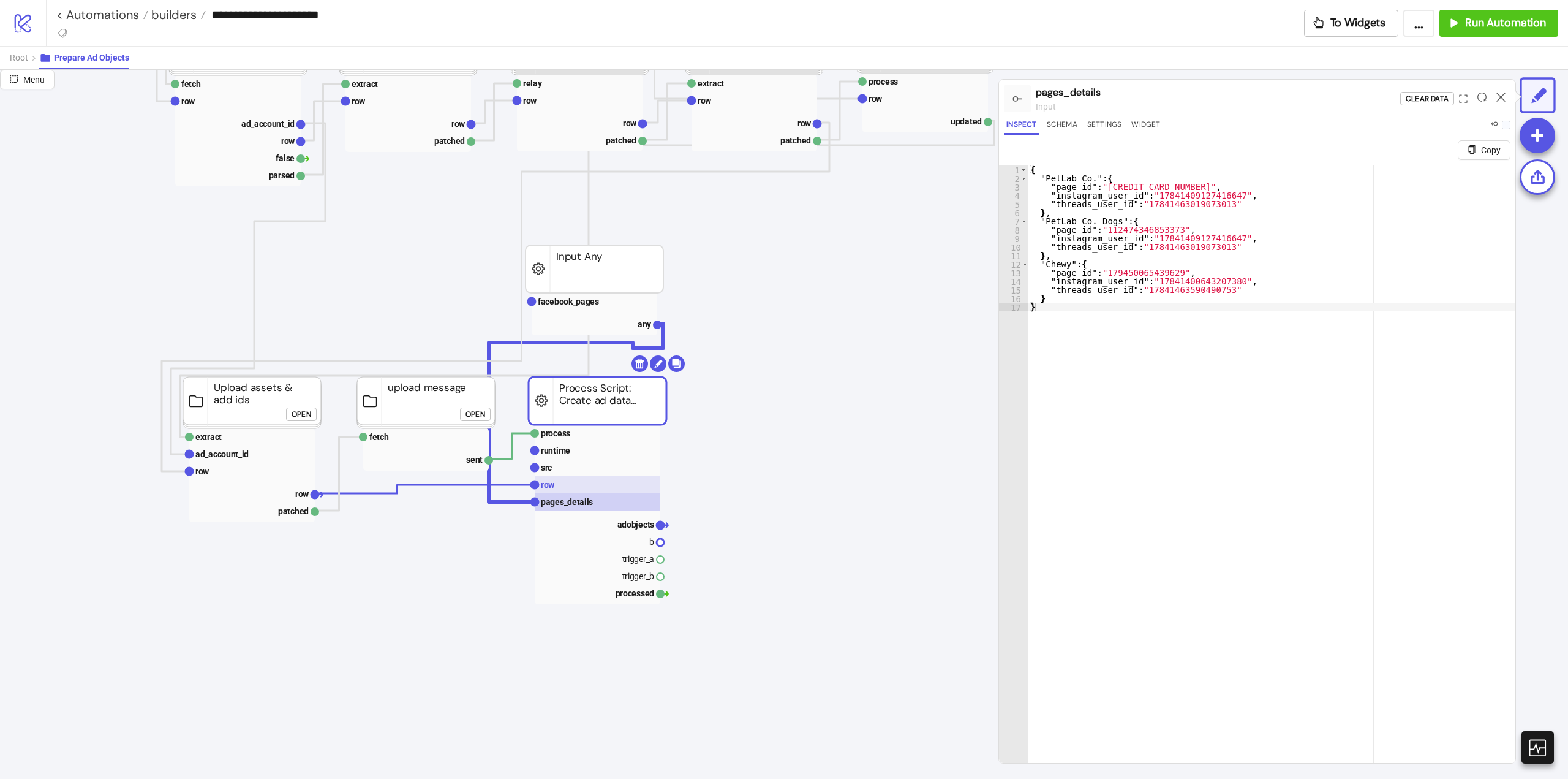
click at [567, 482] on rect at bounding box center [597, 484] width 125 height 17
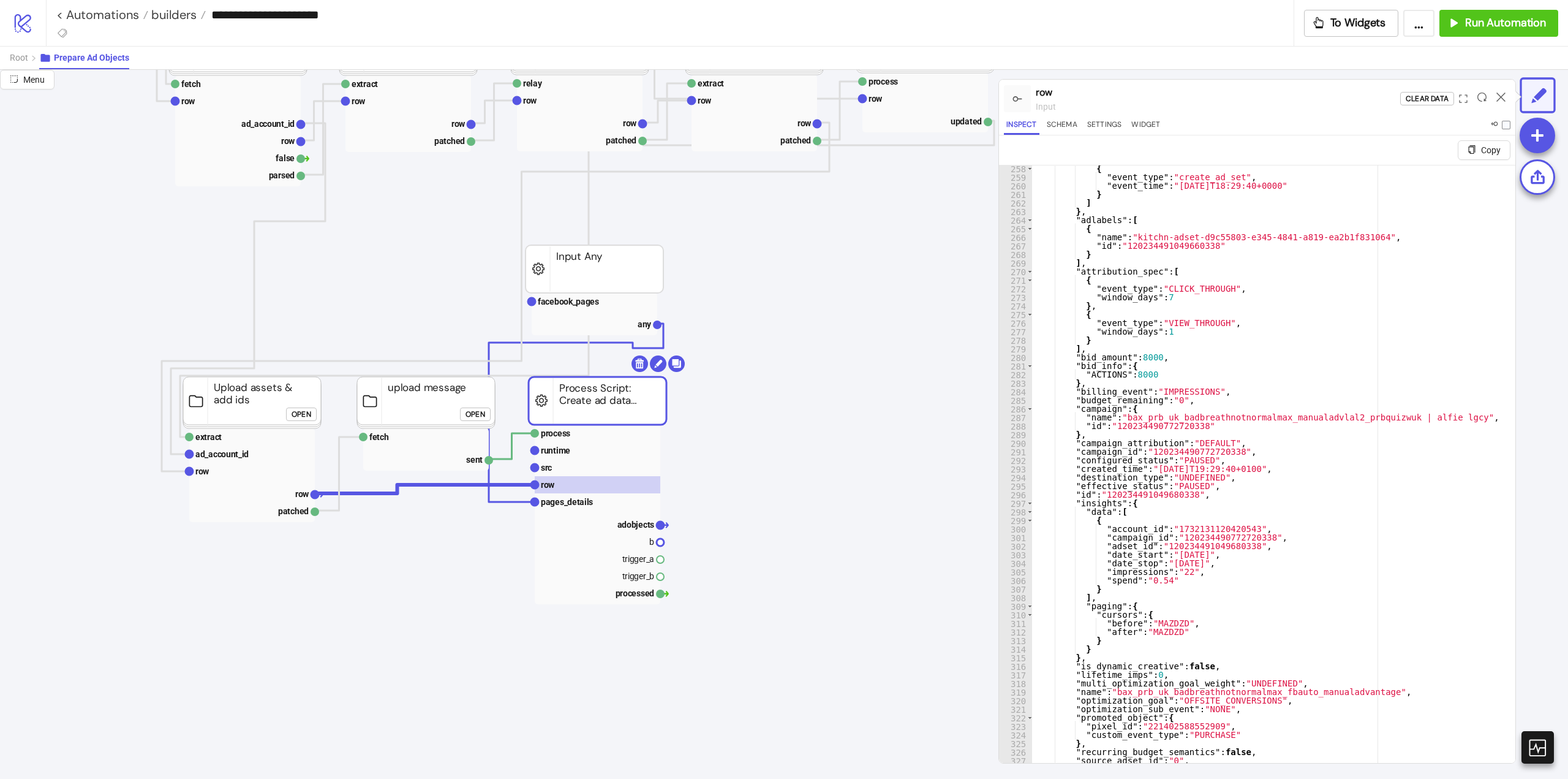
scroll to position [2574, 0]
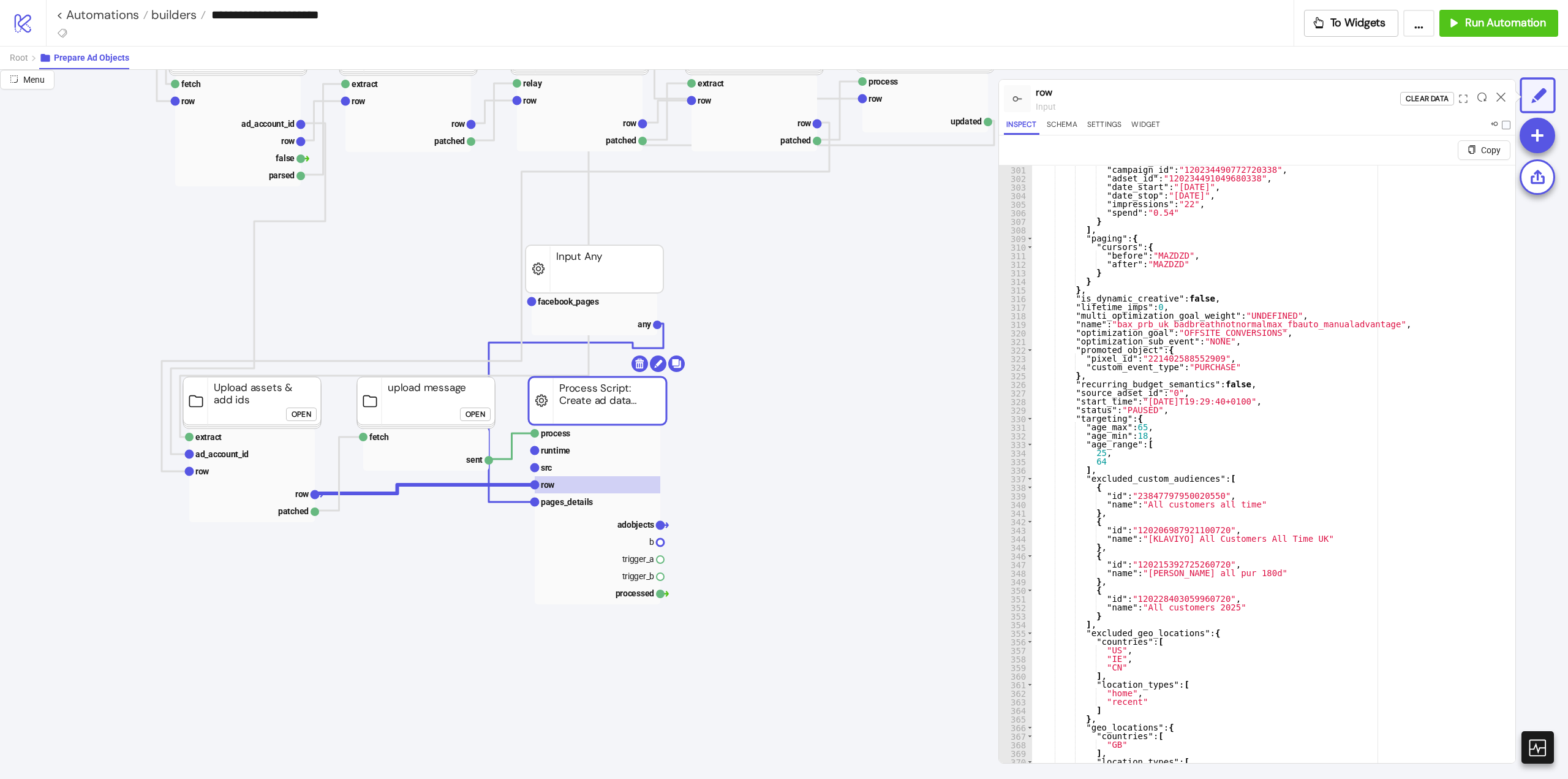
type textarea "**********"
drag, startPoint x: 1250, startPoint y: 324, endPoint x: 1275, endPoint y: 322, distance: 25.1
drag, startPoint x: 640, startPoint y: 526, endPoint x: 694, endPoint y: 520, distance: 54.3
click at [640, 526] on text "adobjects" at bounding box center [636, 525] width 38 height 10
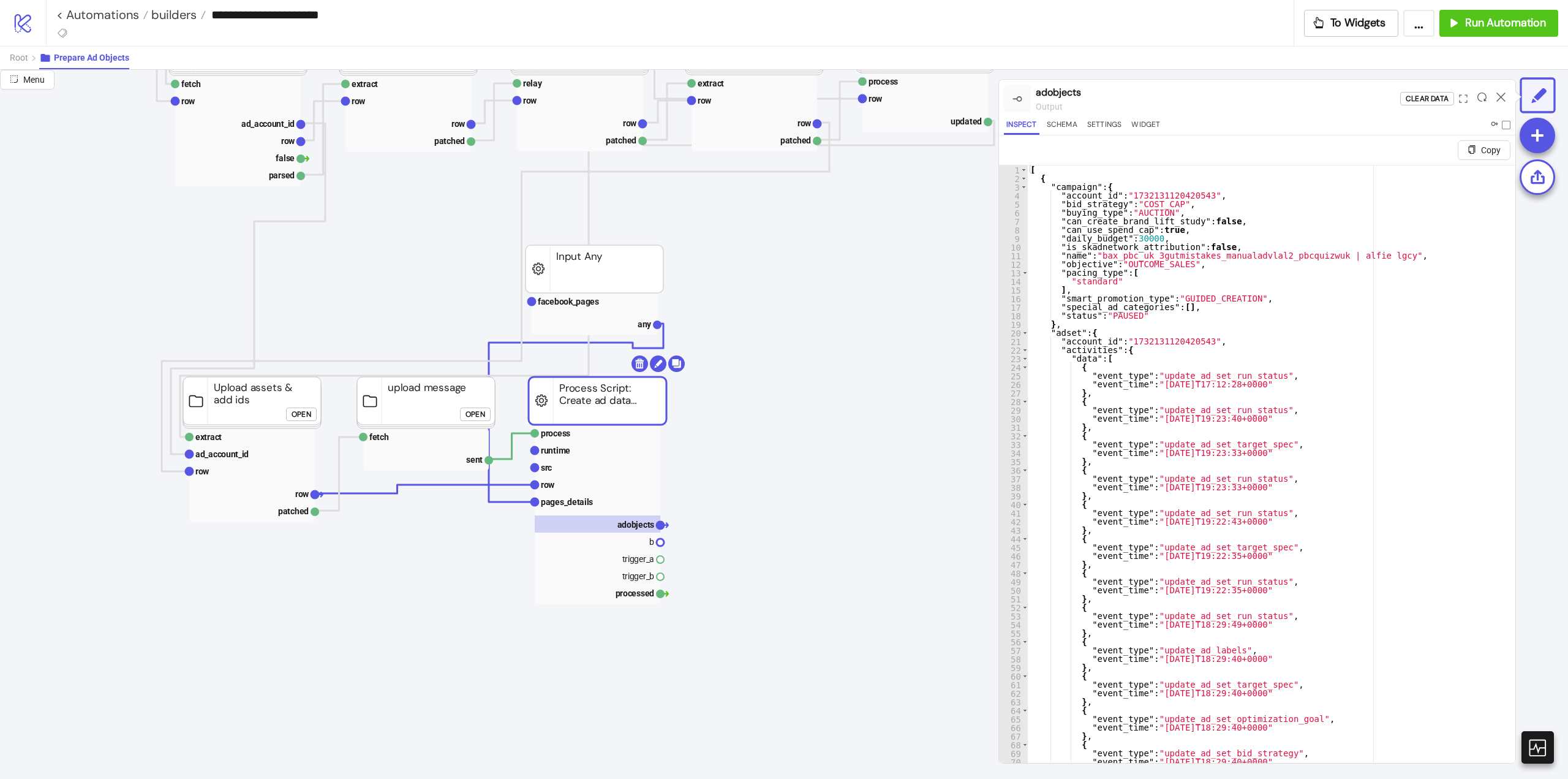
type textarea "**********"
type input "**********"
click at [1502, 98] on icon at bounding box center [1500, 97] width 9 height 9
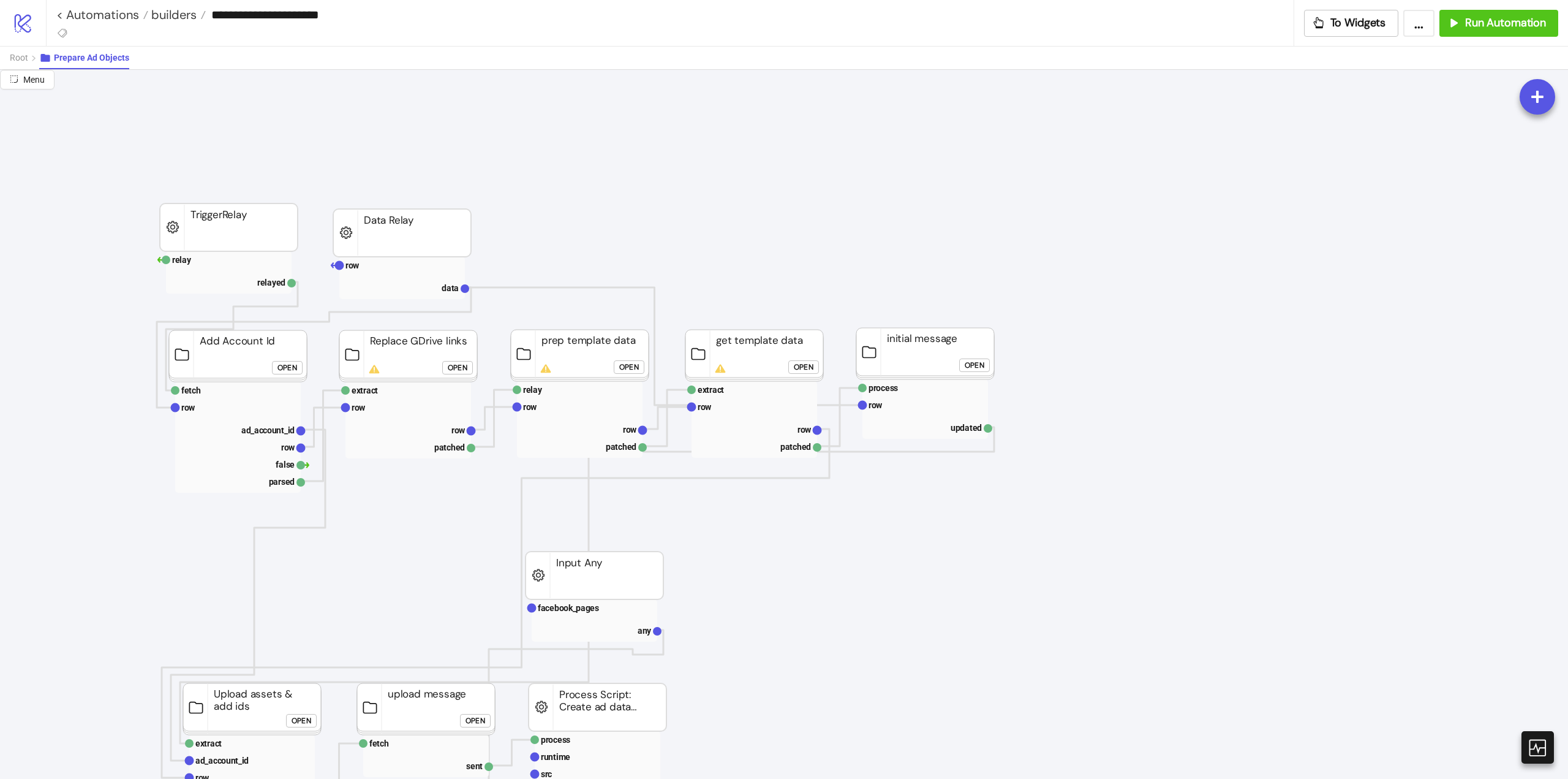
scroll to position [123, 0]
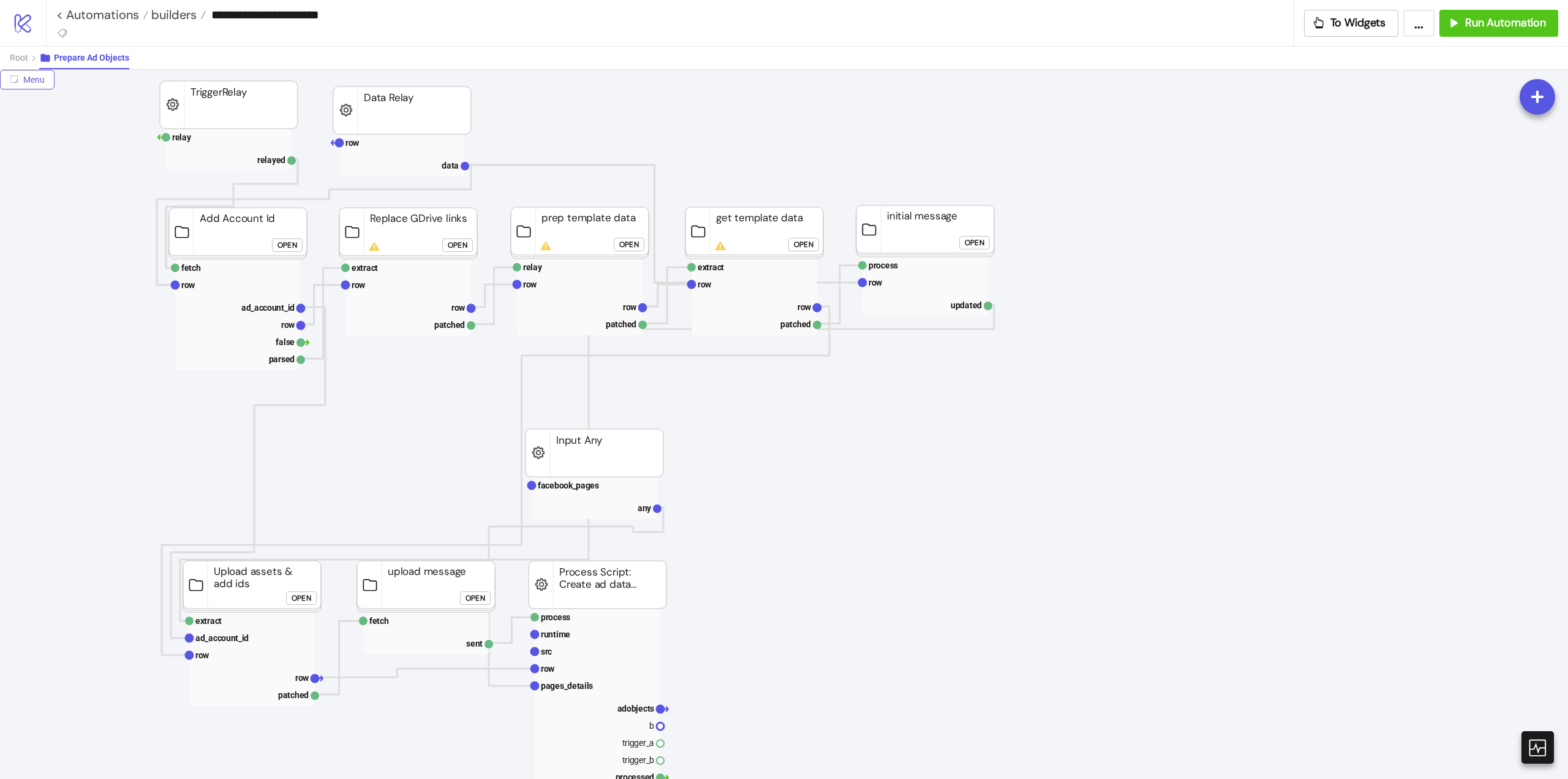
click at [27, 81] on span "Menu" at bounding box center [33, 80] width 21 height 10
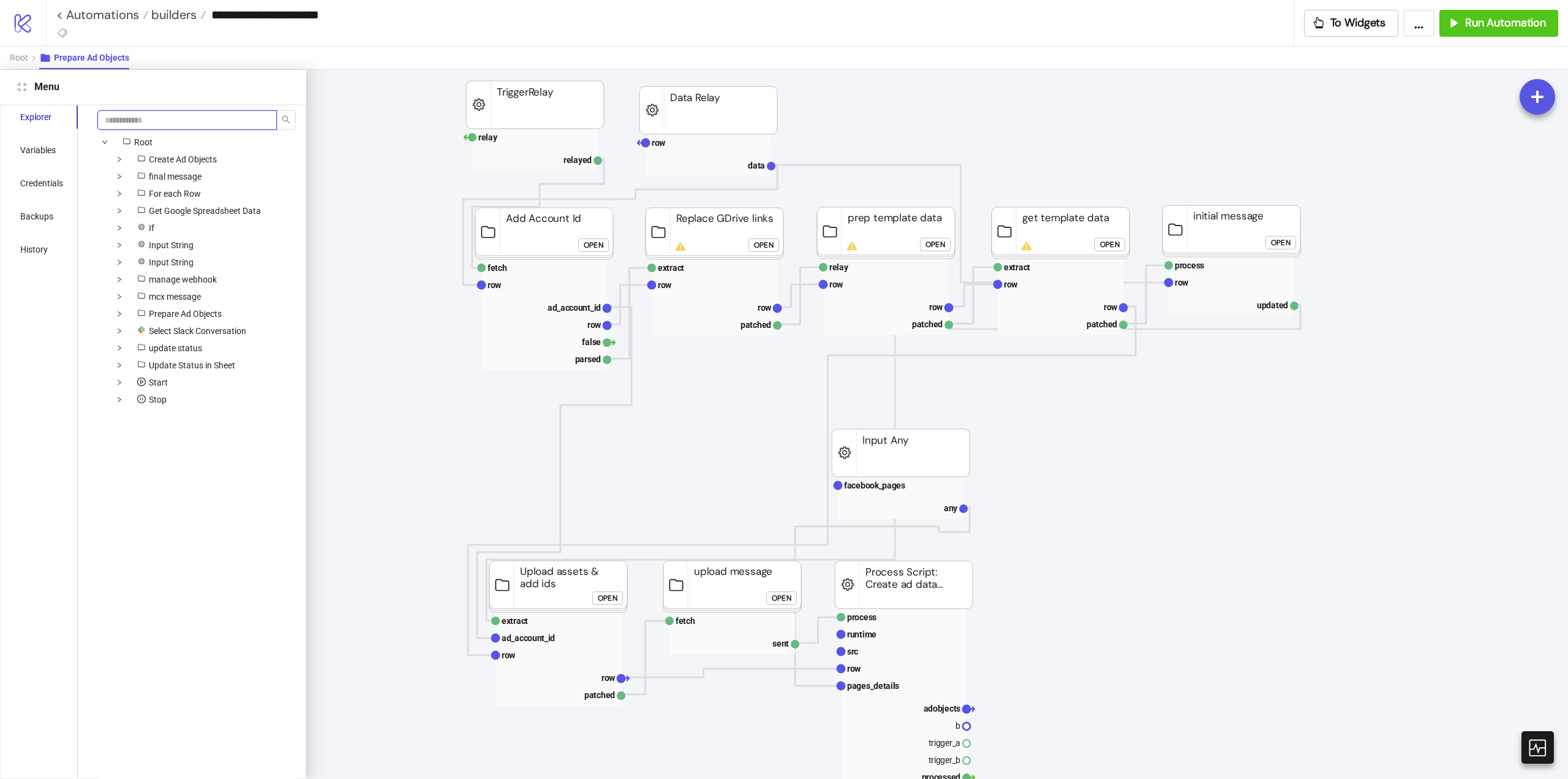
click at [144, 123] on input "search" at bounding box center [187, 120] width 179 height 20
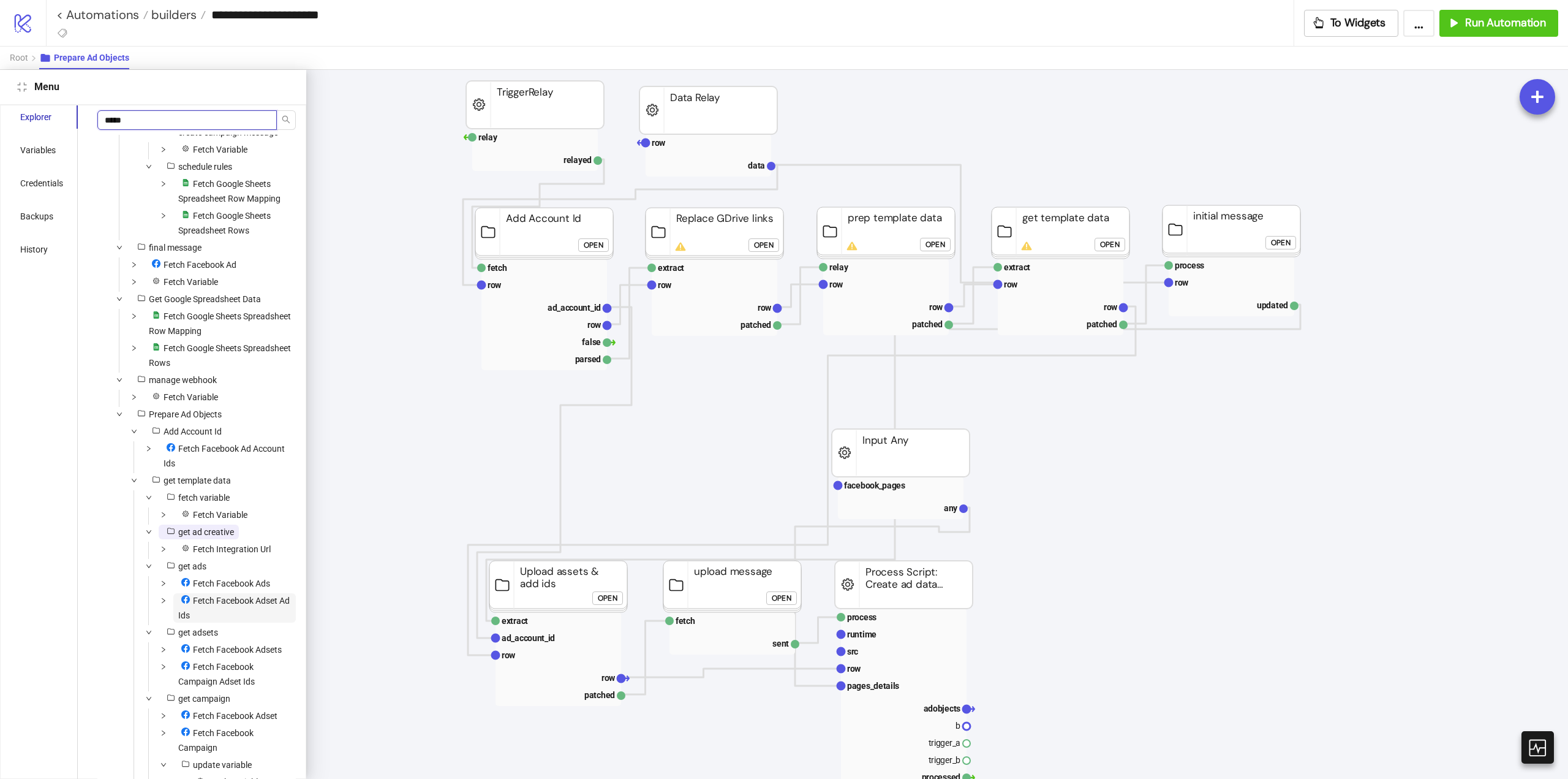
scroll to position [674, 0]
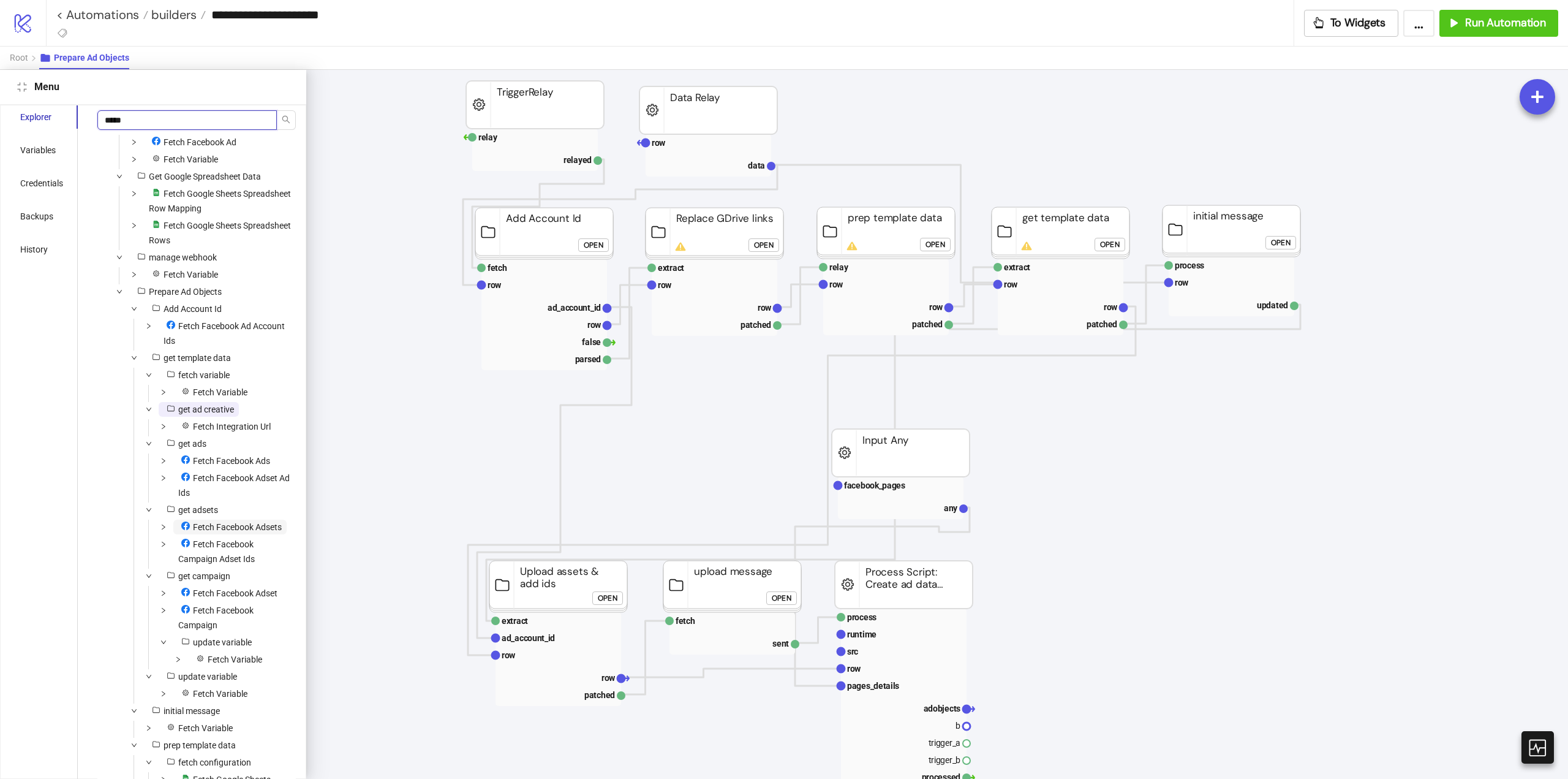
type input "*****"
click at [243, 534] on span "Fetch Facebook Adsets" at bounding box center [230, 527] width 113 height 15
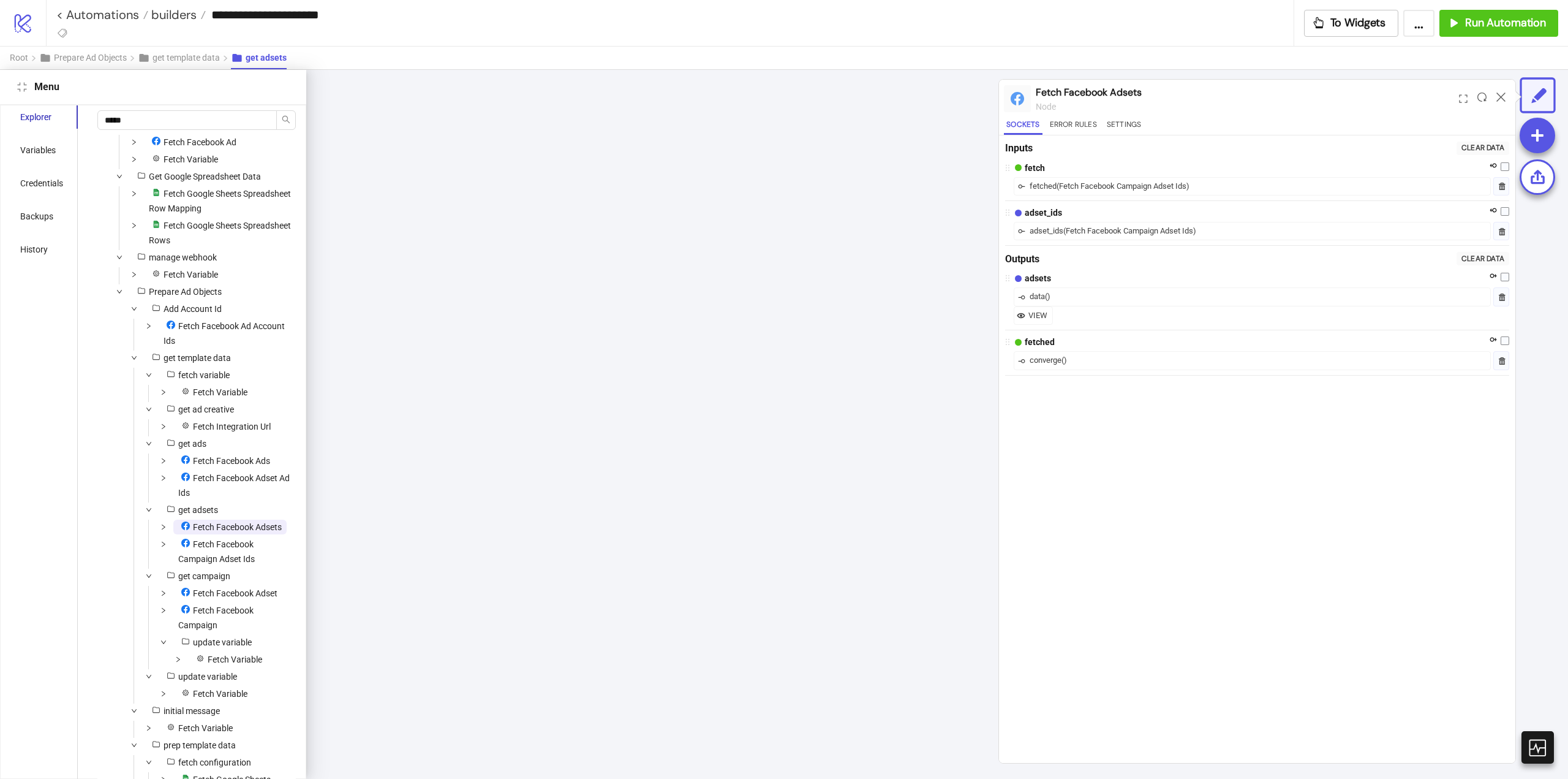
scroll to position [1141, 424]
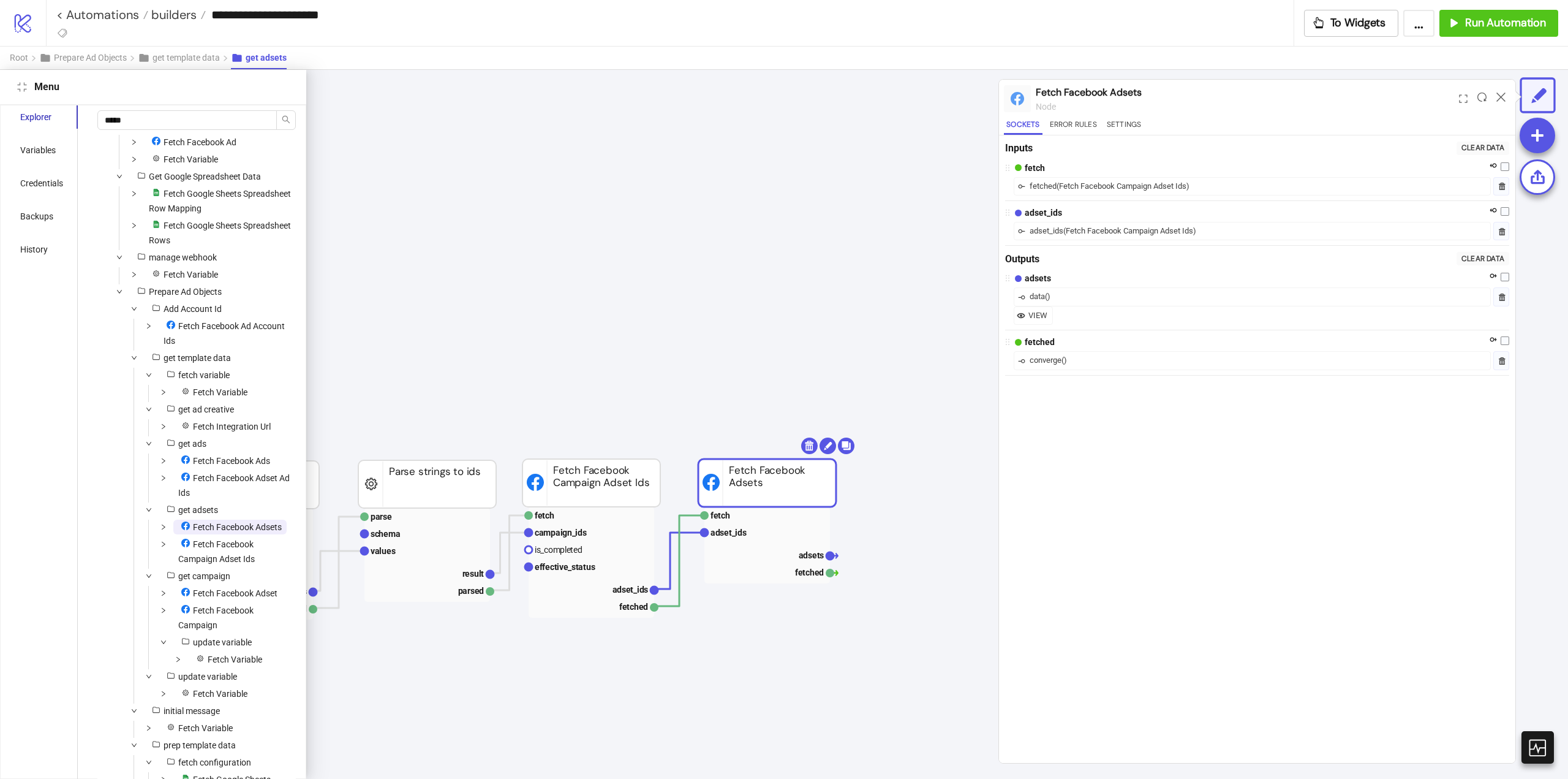
click at [18, 92] on button "Close" at bounding box center [23, 87] width 15 height 15
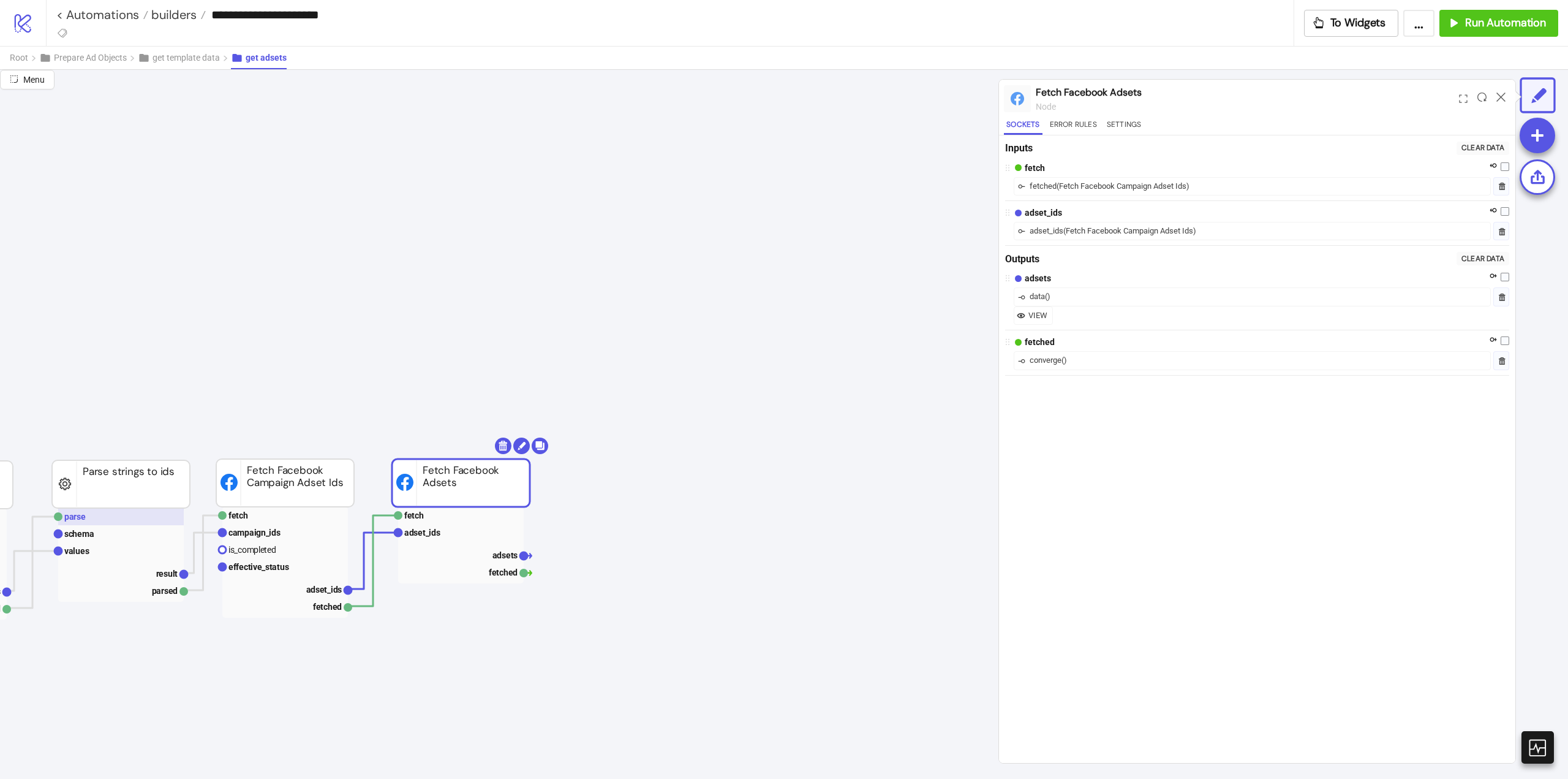
scroll to position [1141, 117]
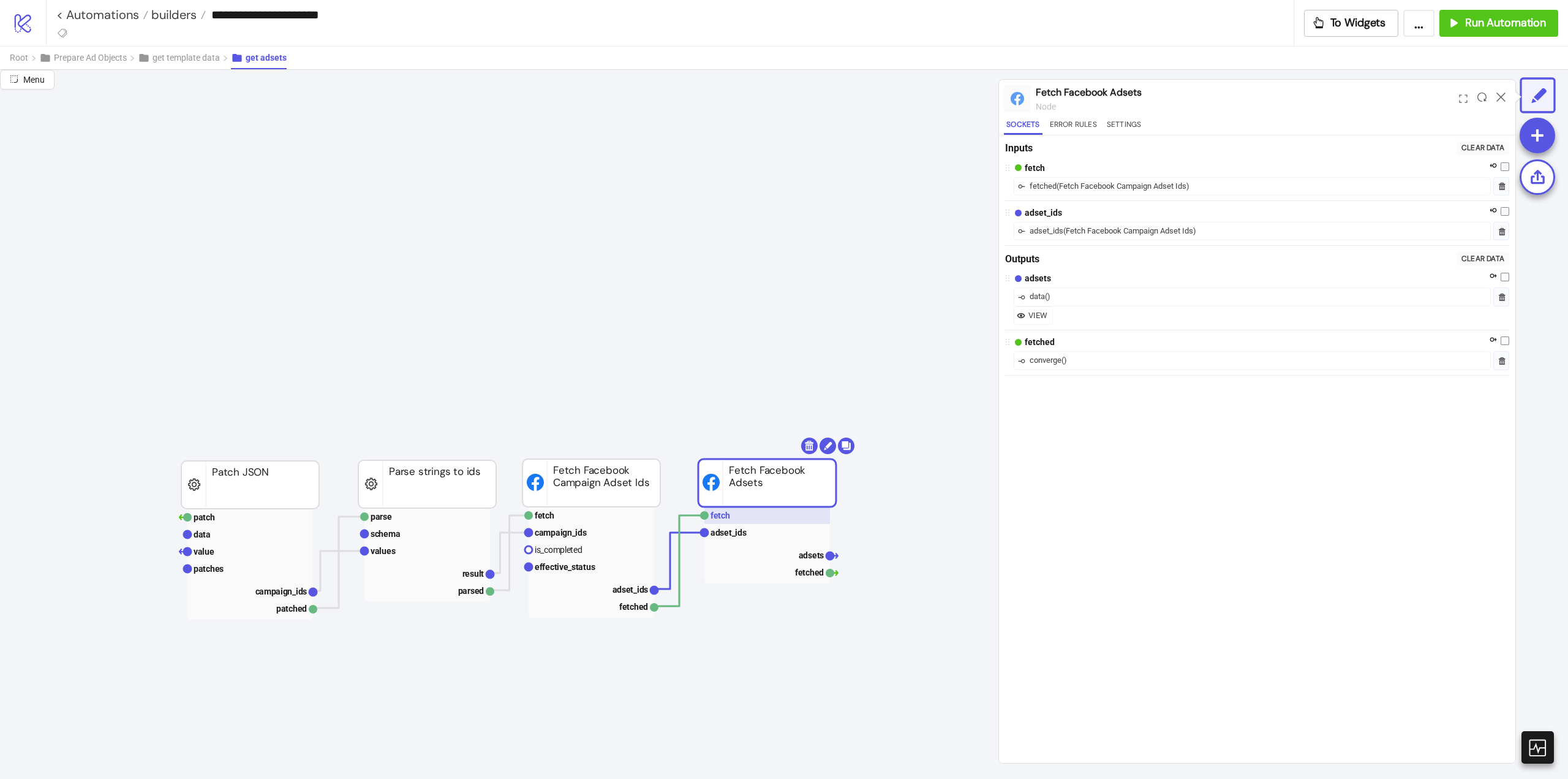
click at [735, 517] on rect at bounding box center [767, 515] width 125 height 17
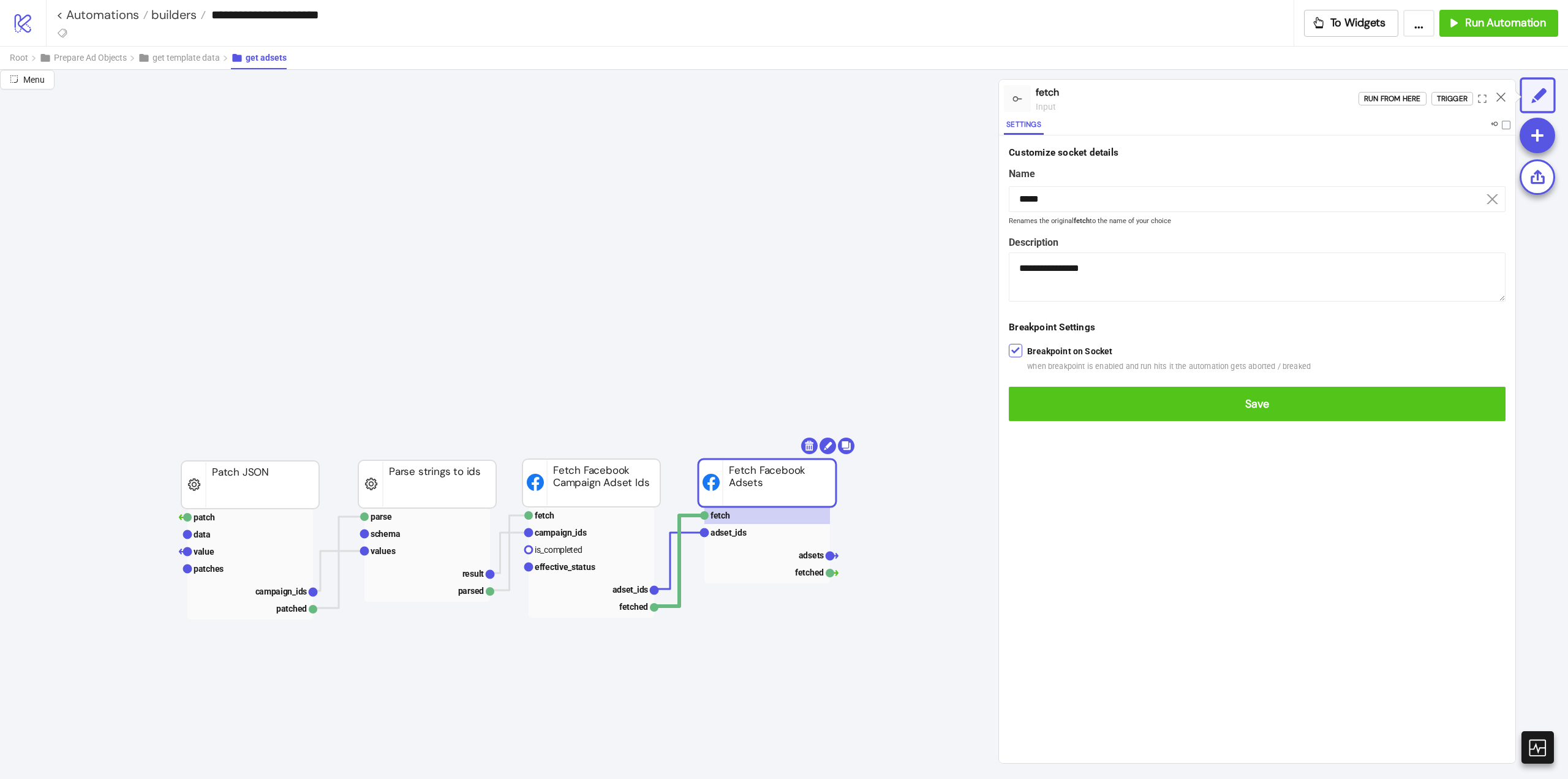
click at [1033, 382] on form "**********" at bounding box center [1257, 284] width 516 height 296
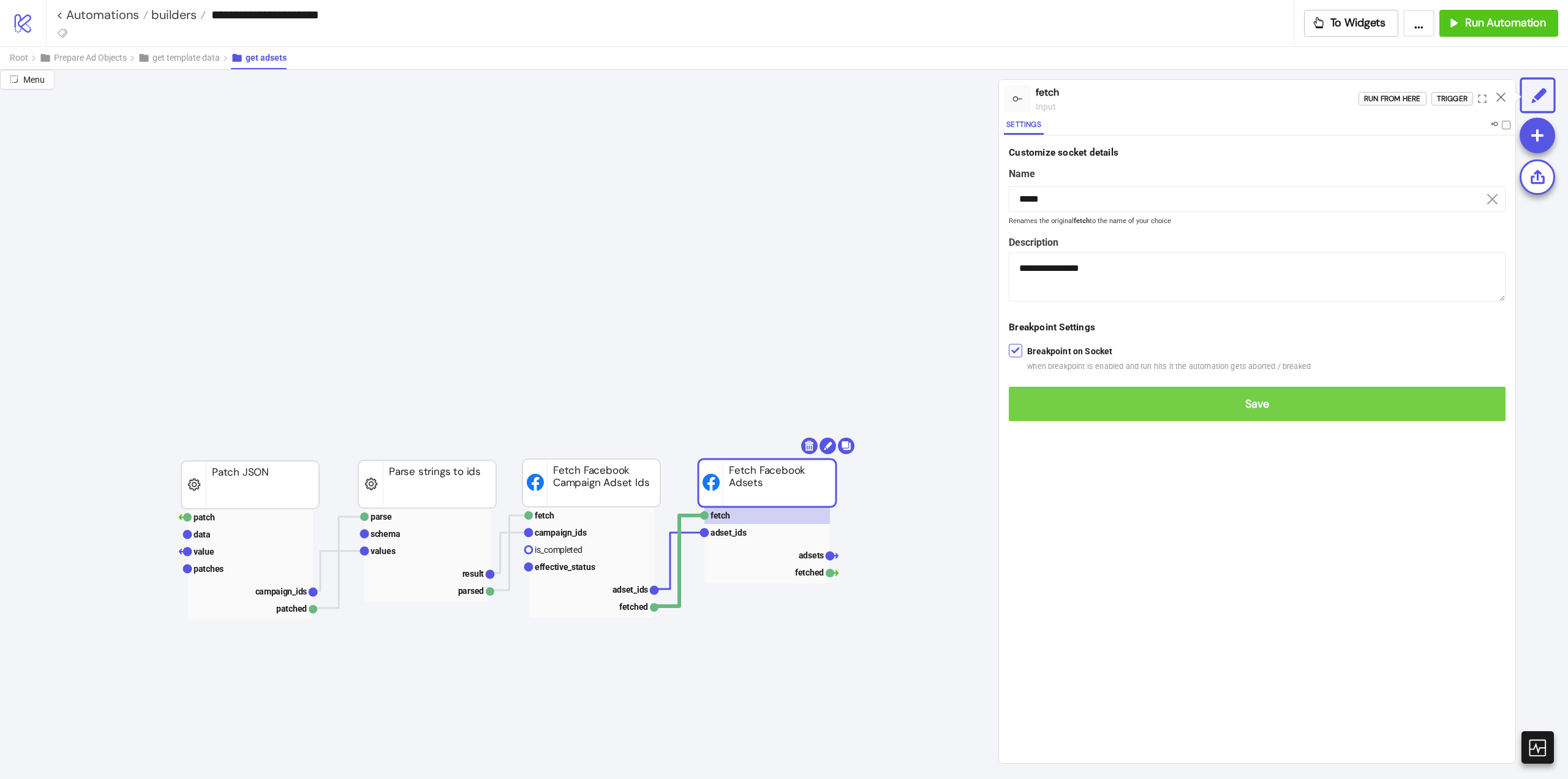
click at [1275, 400] on span "Save" at bounding box center [1258, 404] width 477 height 14
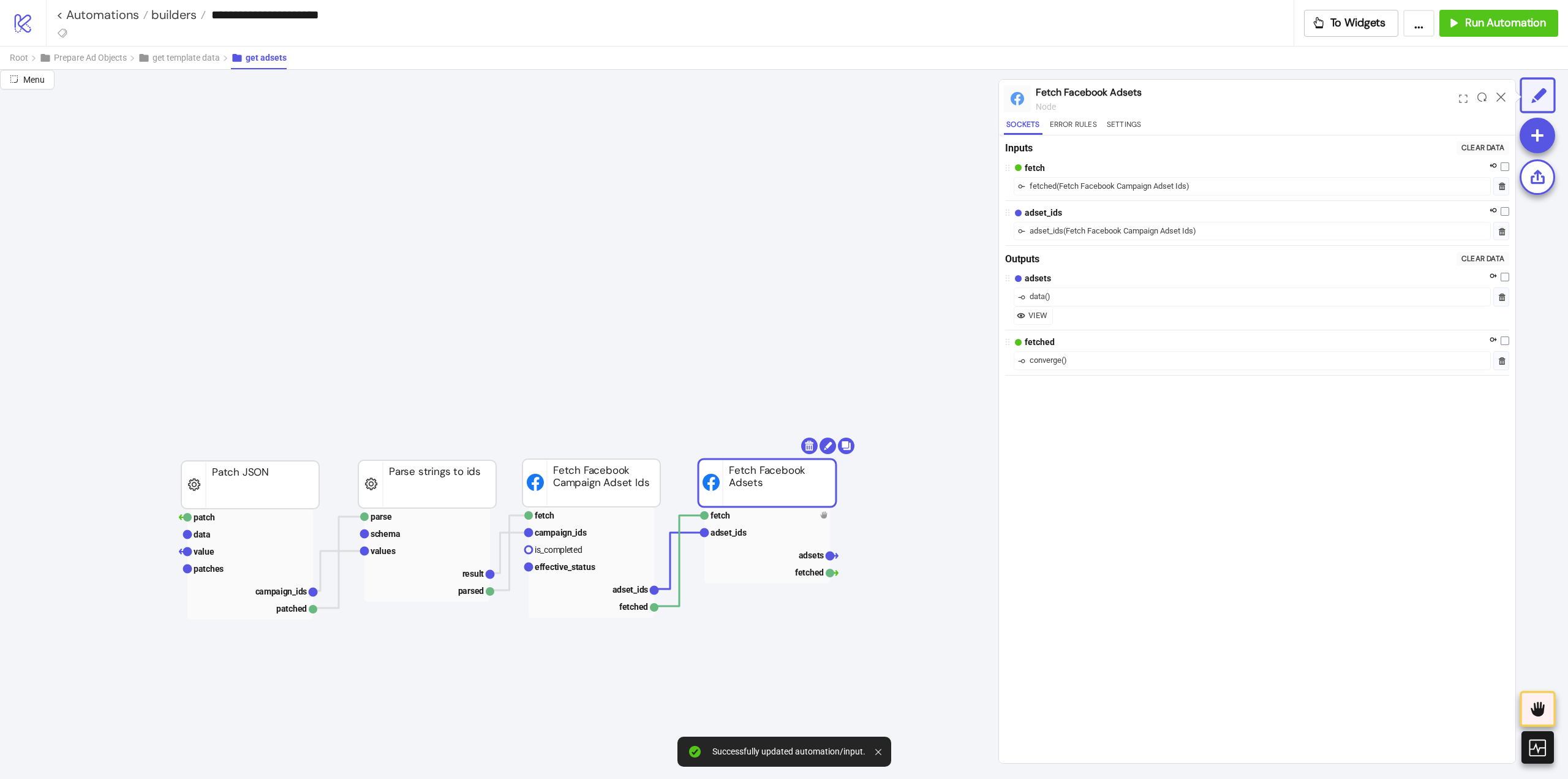
scroll to position [1141, 424]
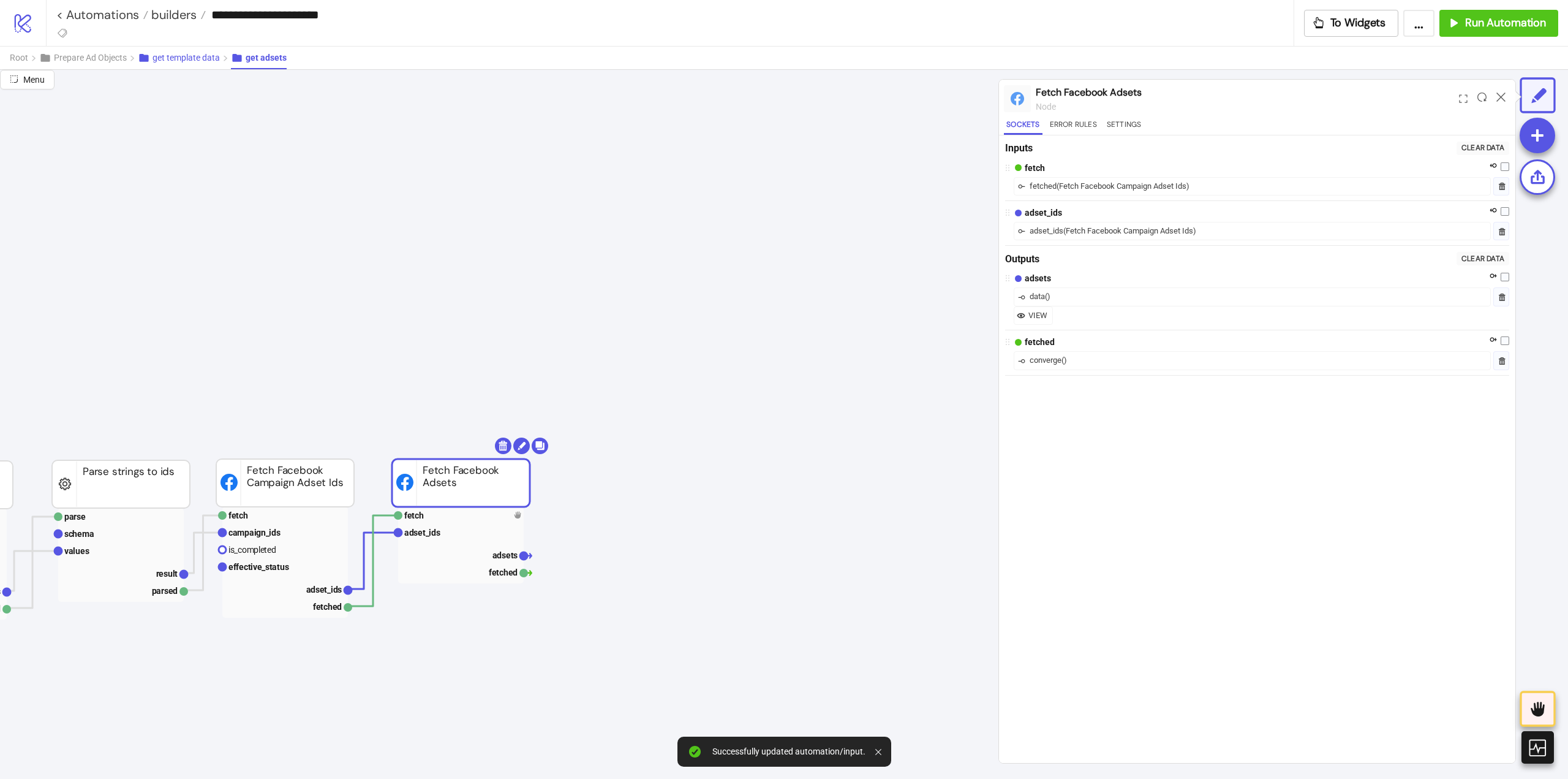
click at [191, 64] on button "get template data" at bounding box center [184, 57] width 93 height 23
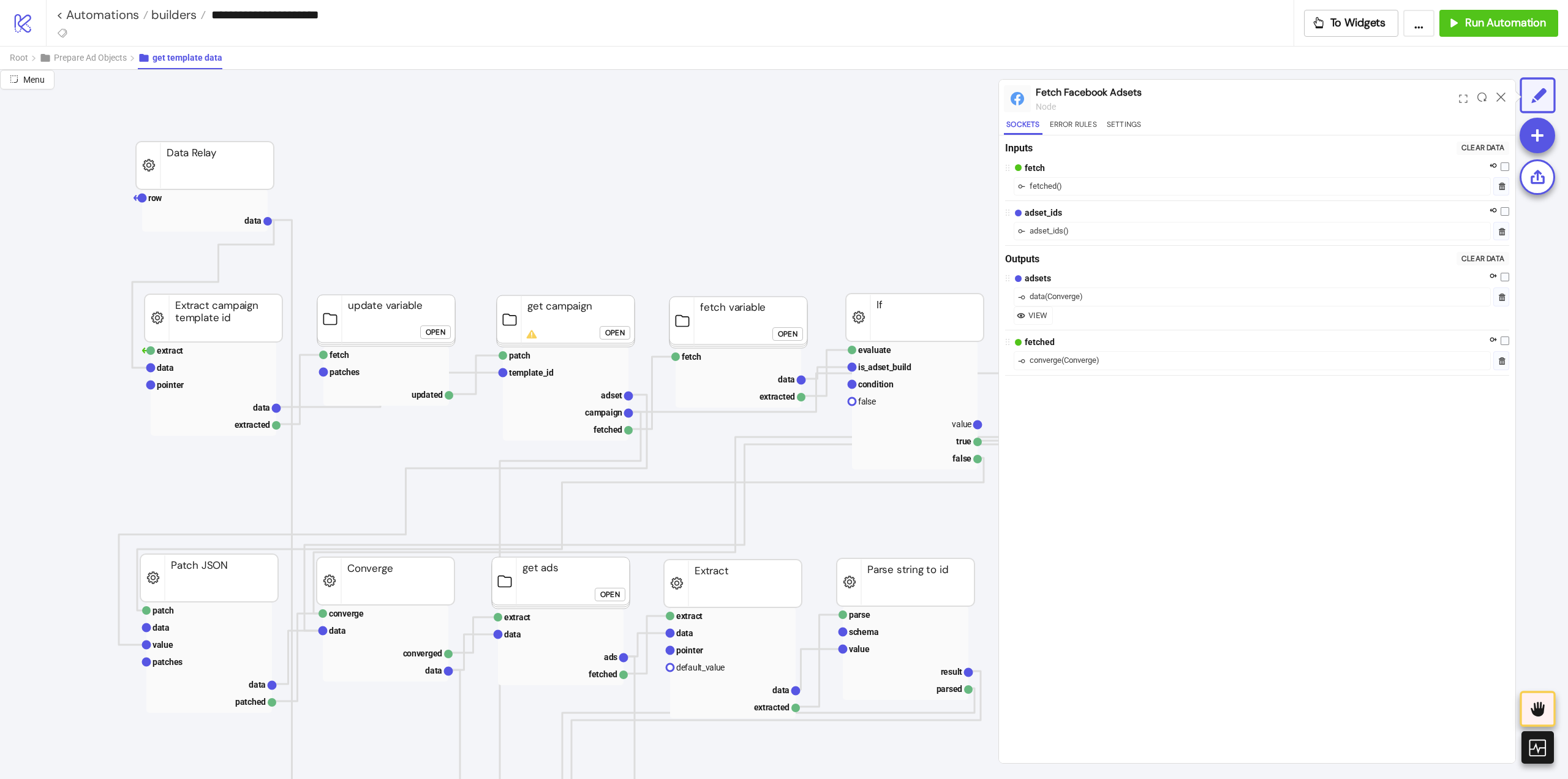
scroll to position [222, 0]
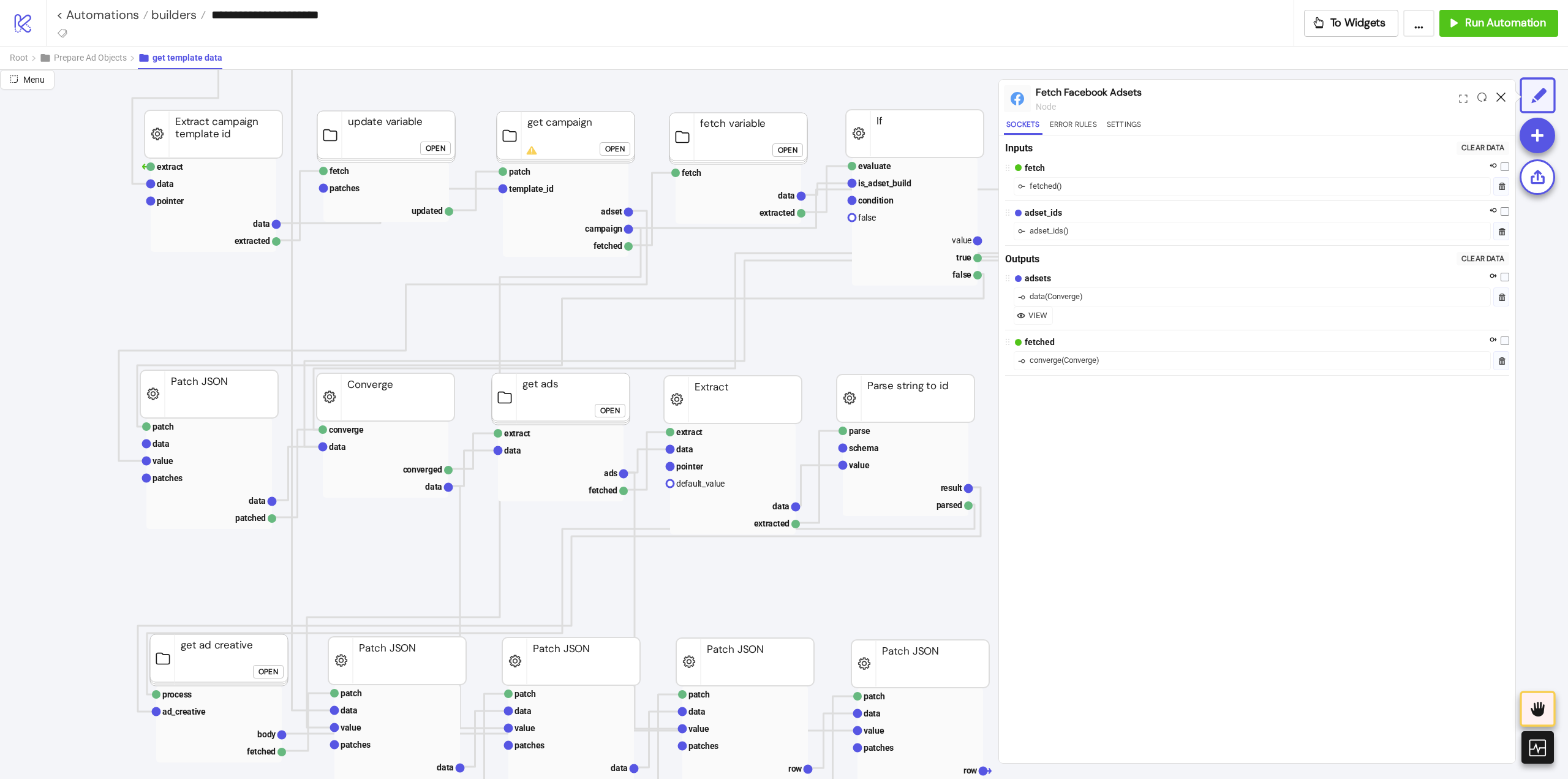
click at [1505, 93] on icon at bounding box center [1500, 97] width 9 height 9
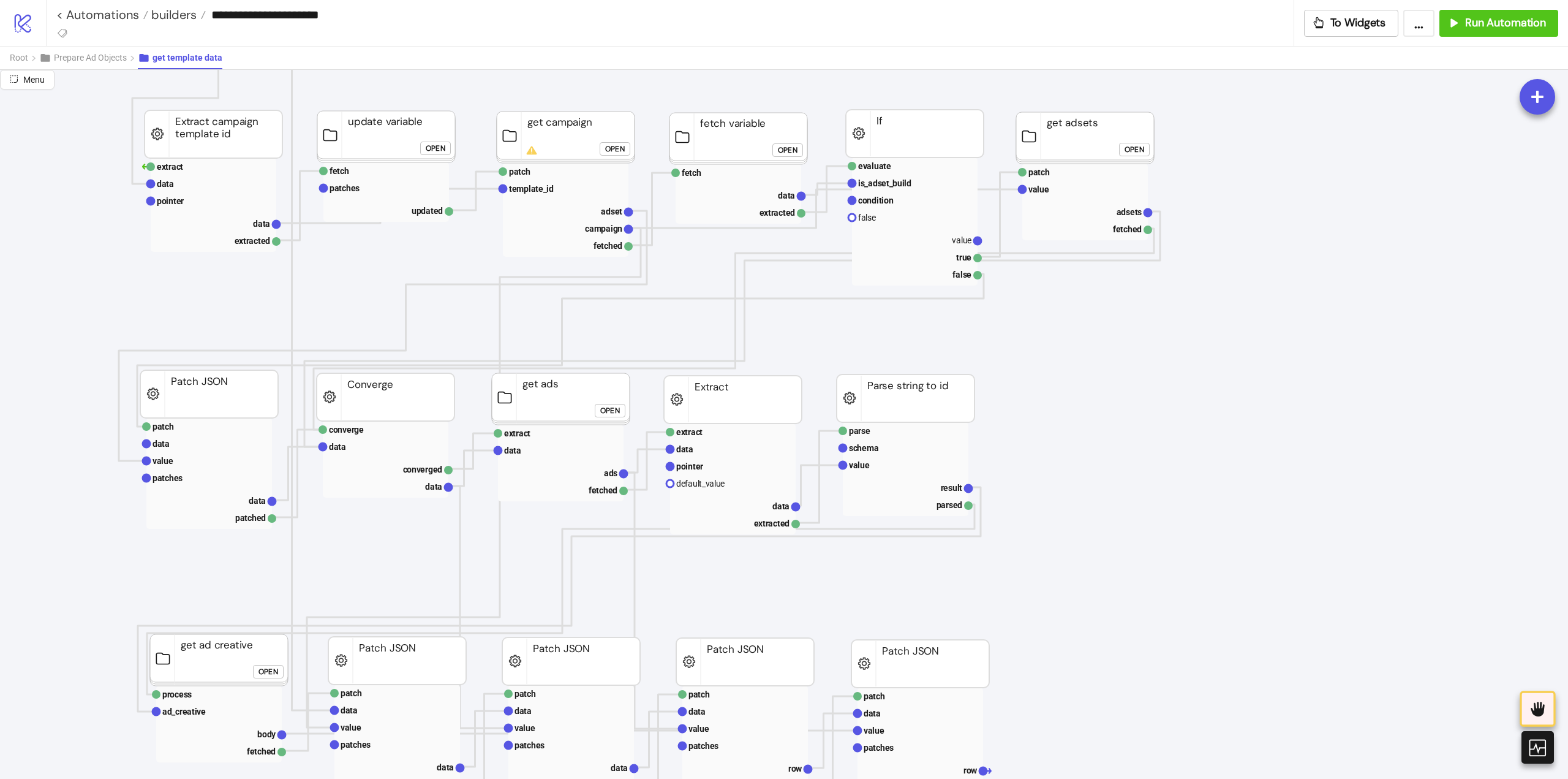
click at [602, 153] on button "Open" at bounding box center [615, 149] width 31 height 14
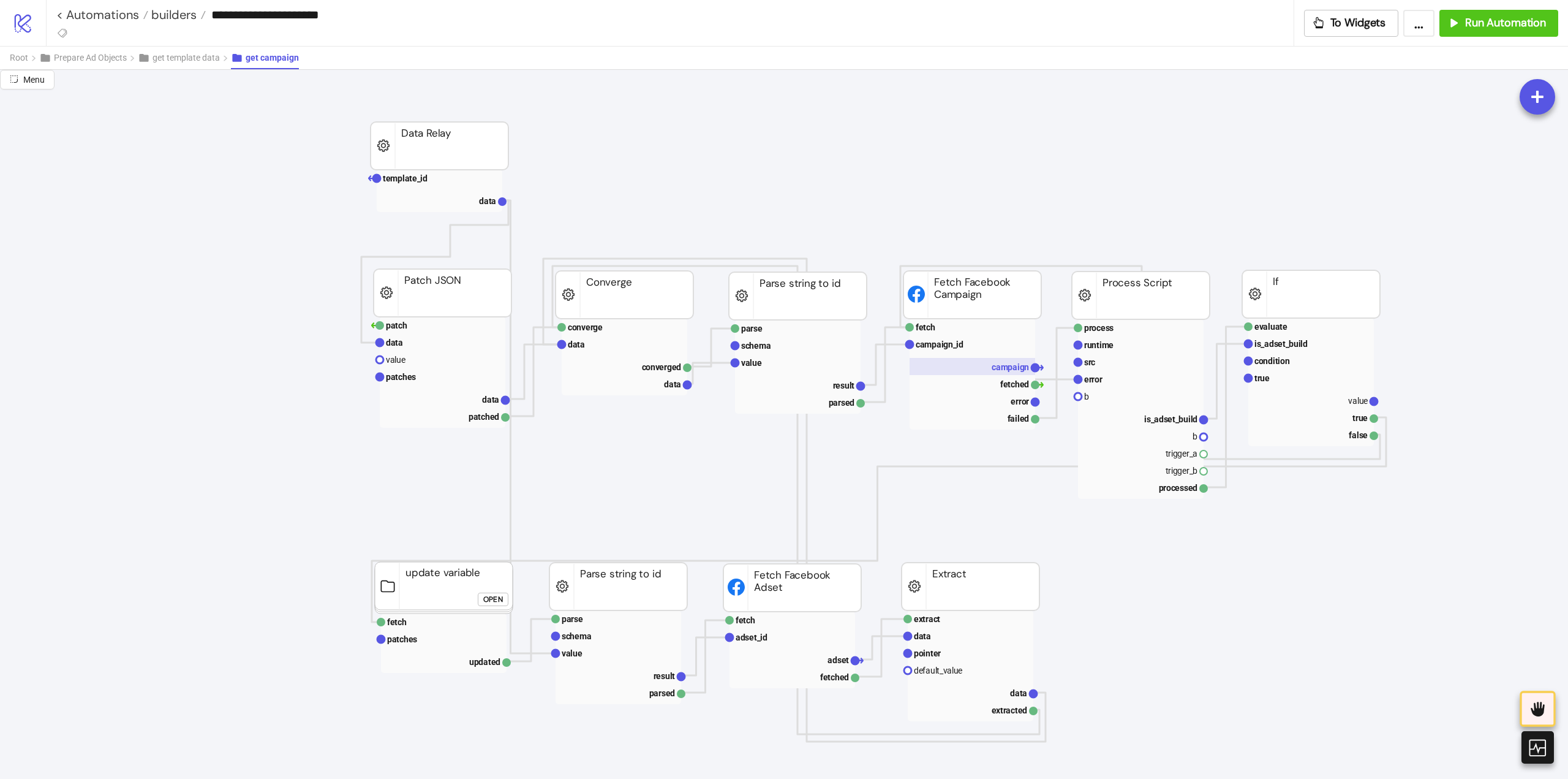
scroll to position [529, 0]
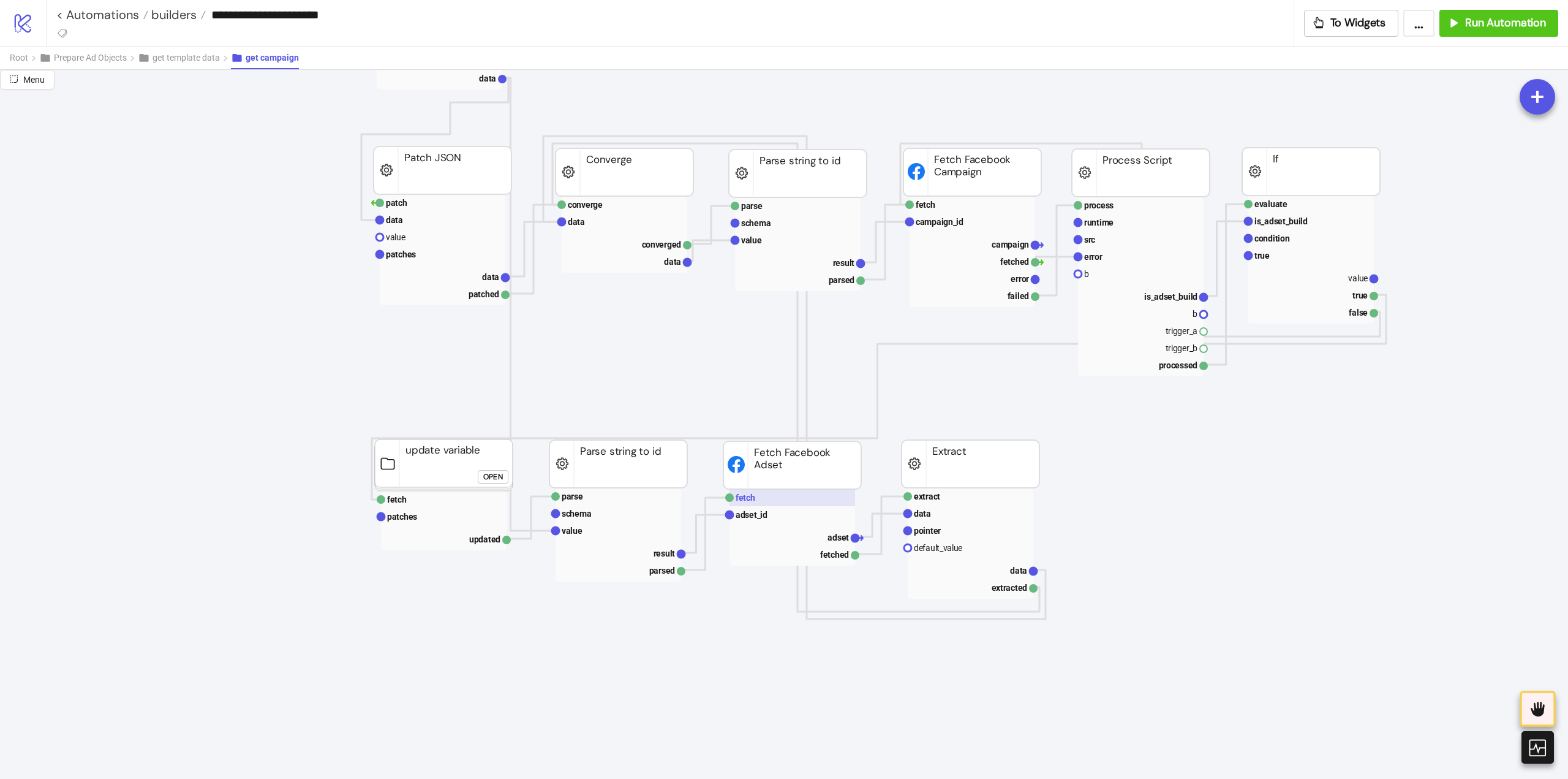
click at [751, 499] on text "fetch" at bounding box center [745, 497] width 20 height 10
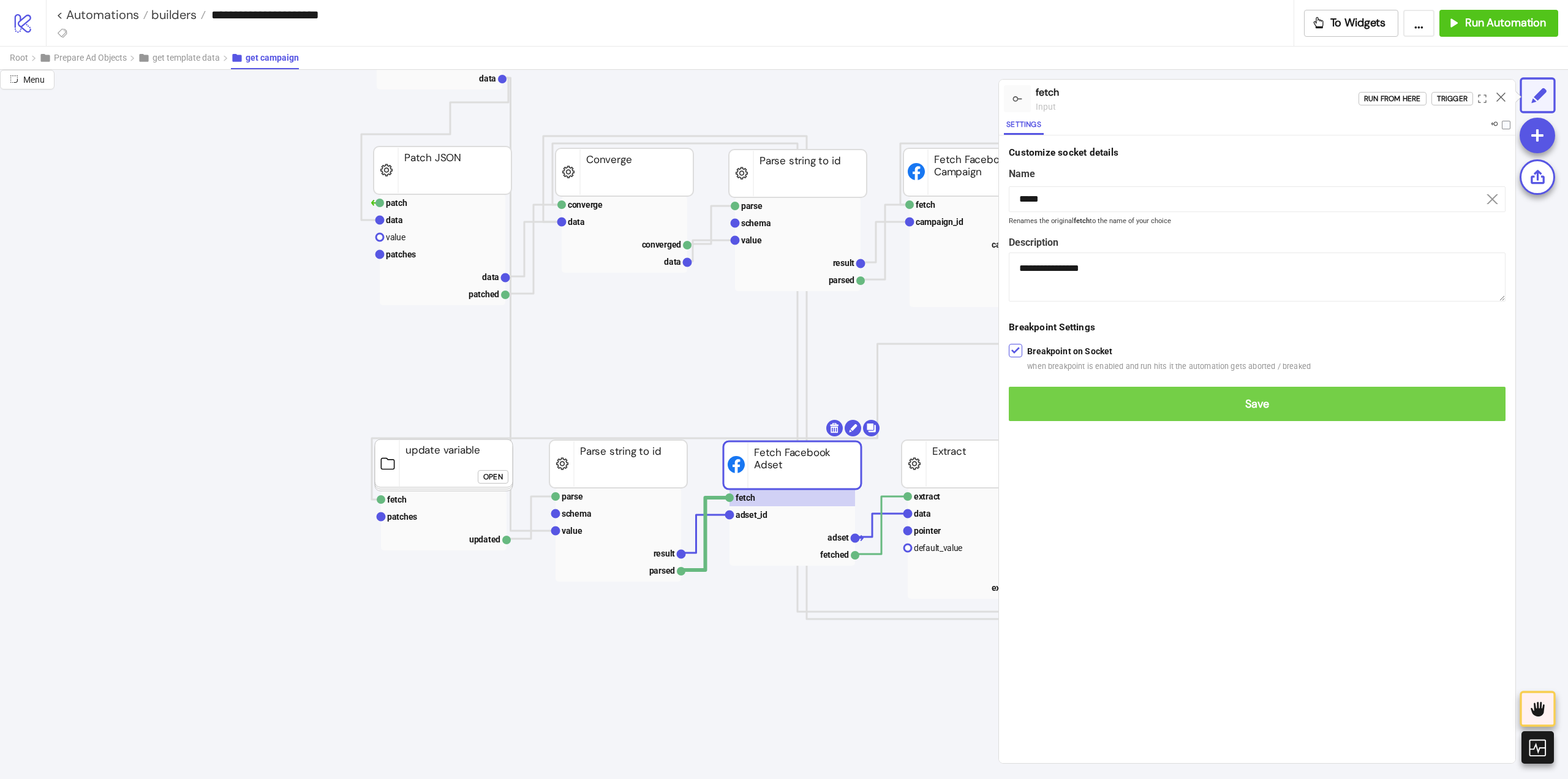
click at [1033, 406] on span "Save" at bounding box center [1258, 404] width 477 height 14
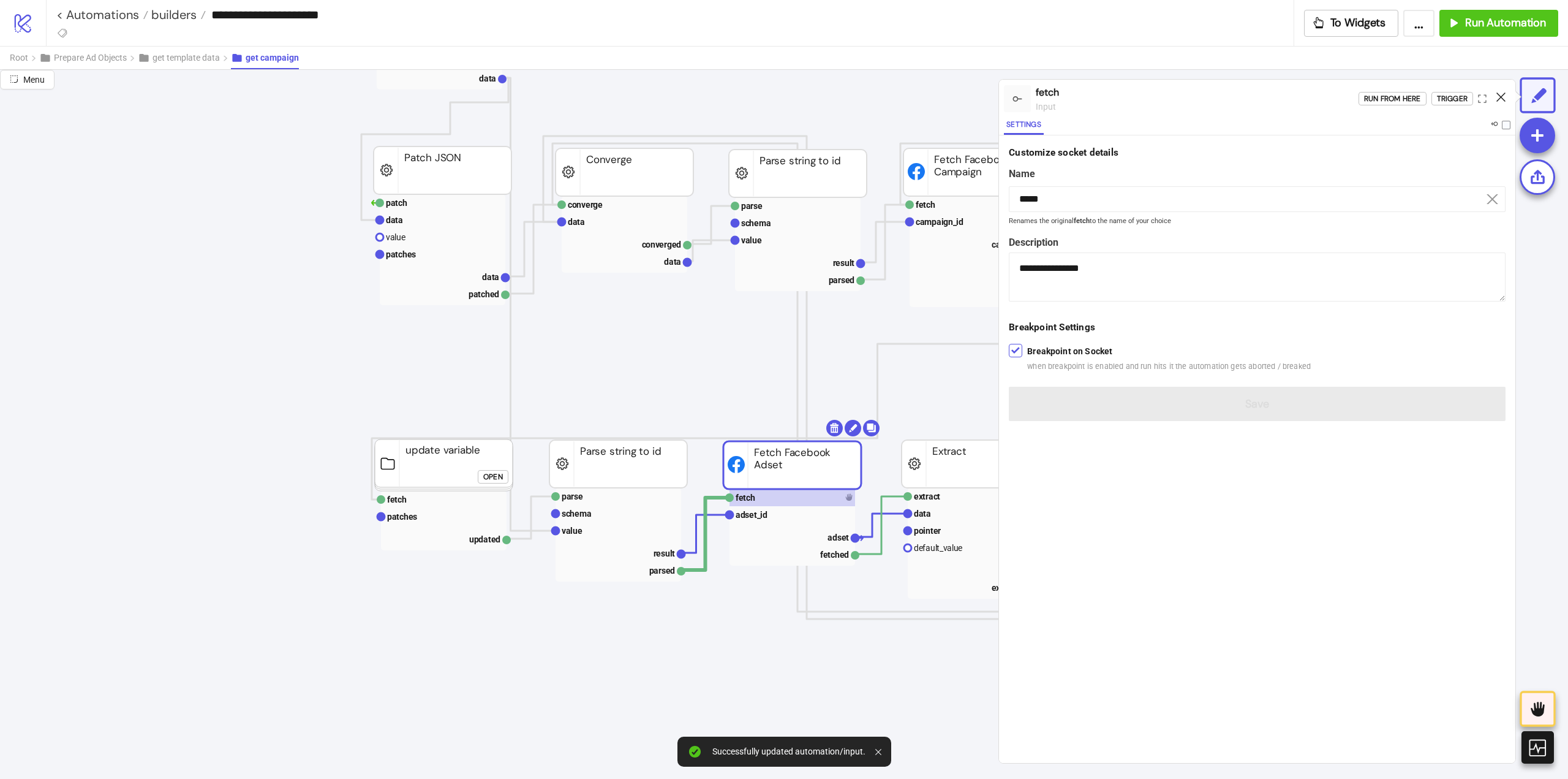
click at [1501, 99] on icon at bounding box center [1500, 97] width 9 height 9
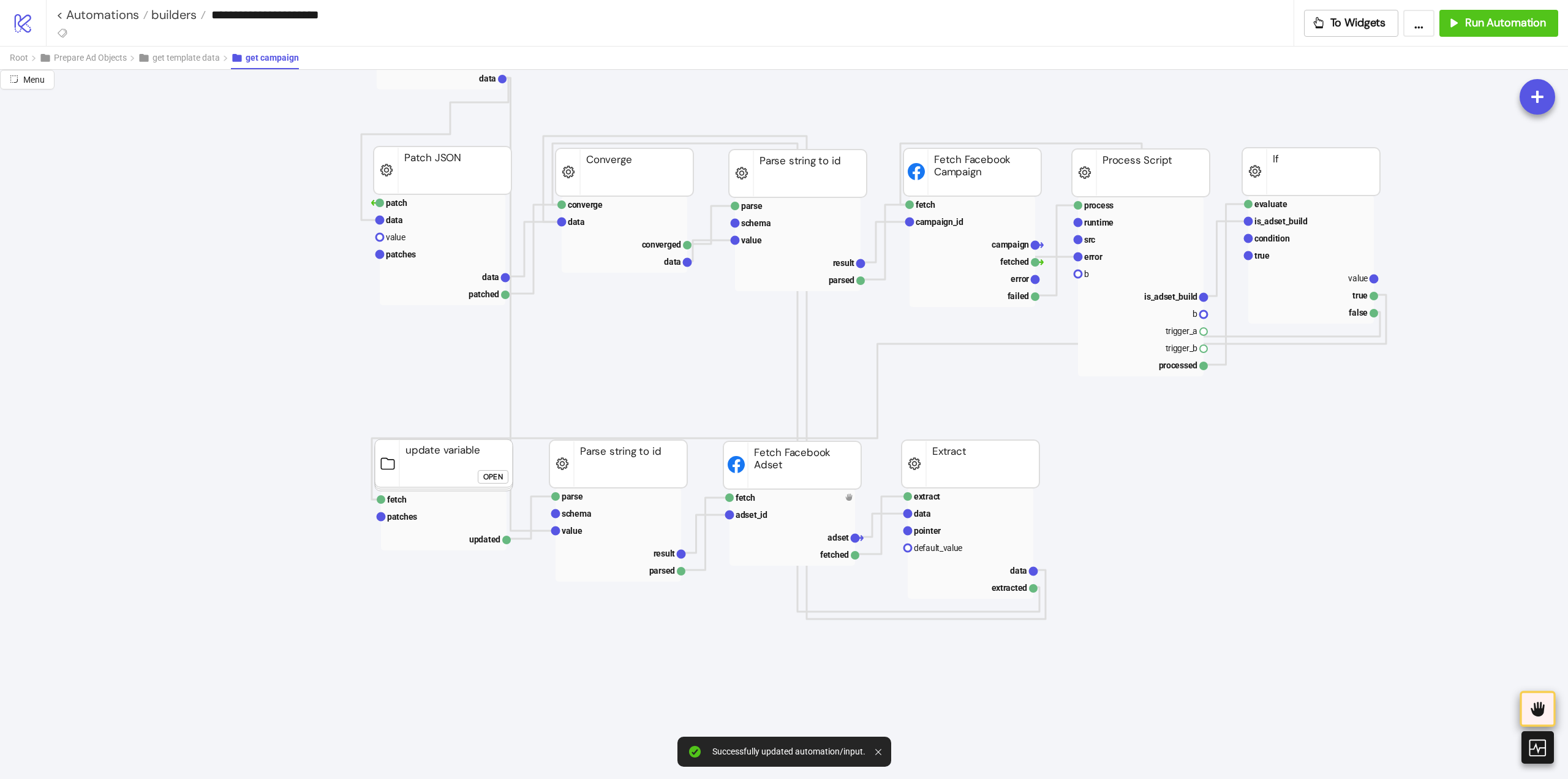
click at [1545, 702] on icon at bounding box center [1538, 709] width 20 height 20
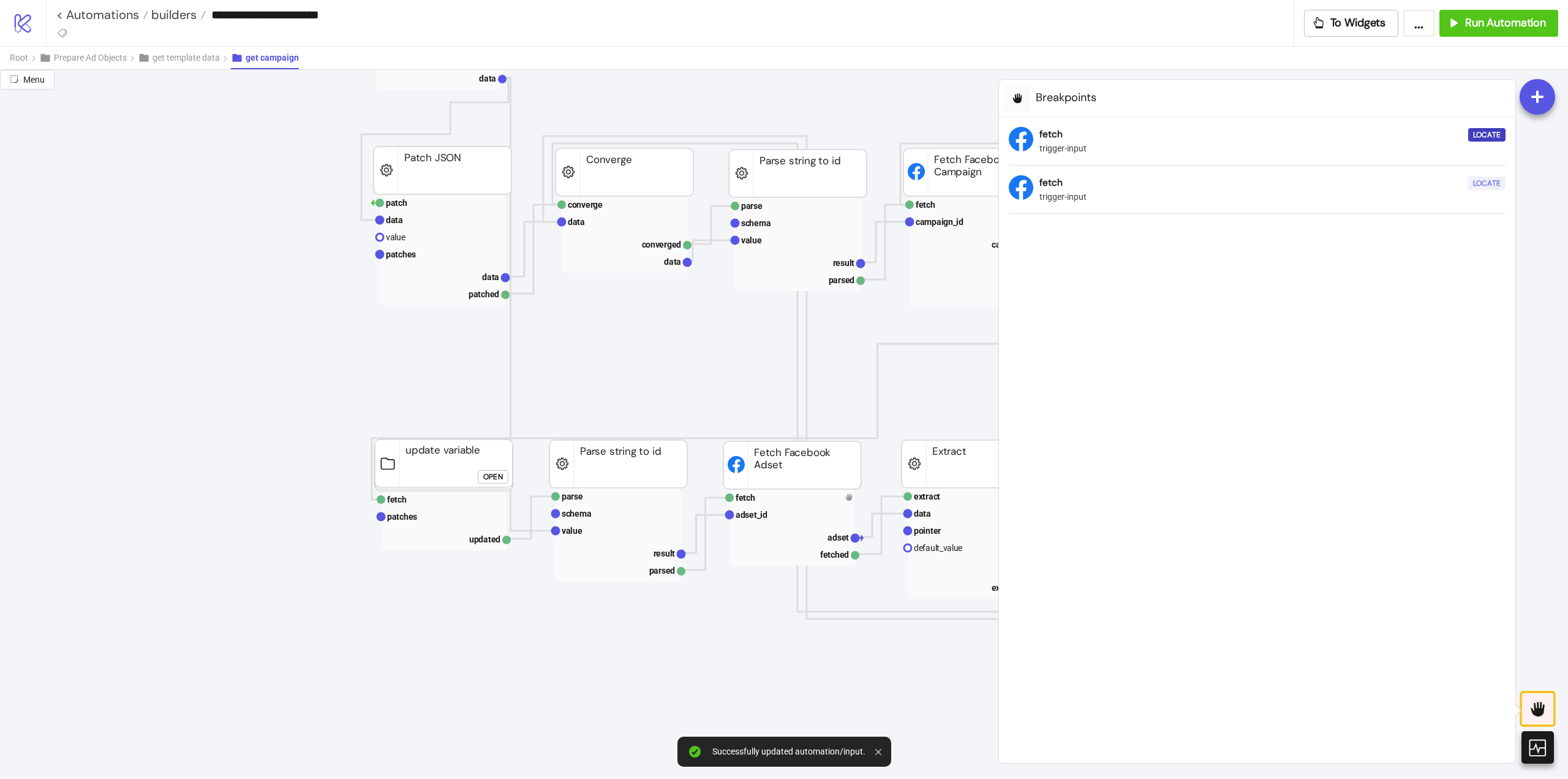
click at [1492, 182] on div "Locate" at bounding box center [1487, 183] width 27 height 14
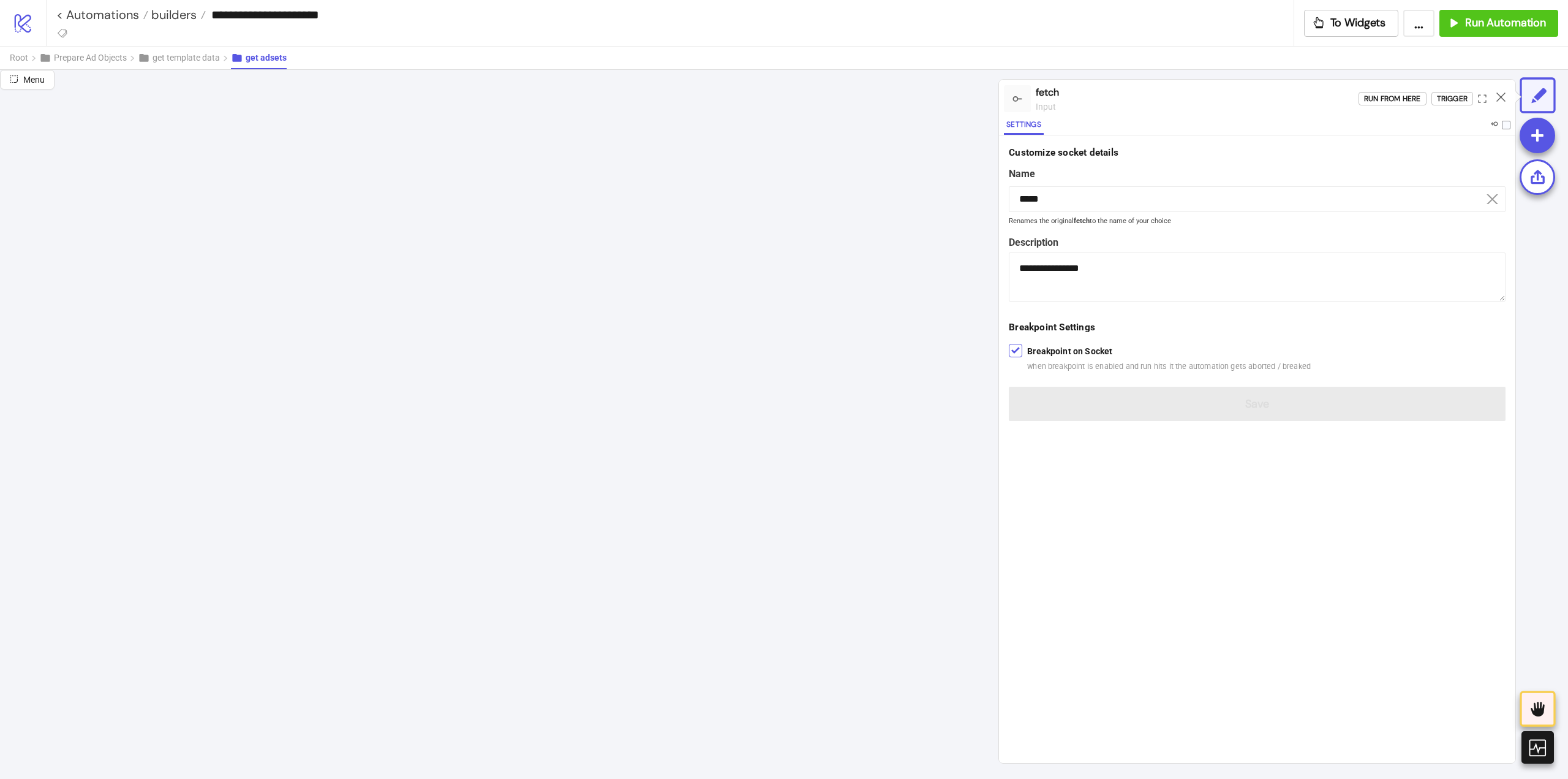
scroll to position [0, 891]
click at [1502, 95] on icon at bounding box center [1500, 97] width 9 height 9
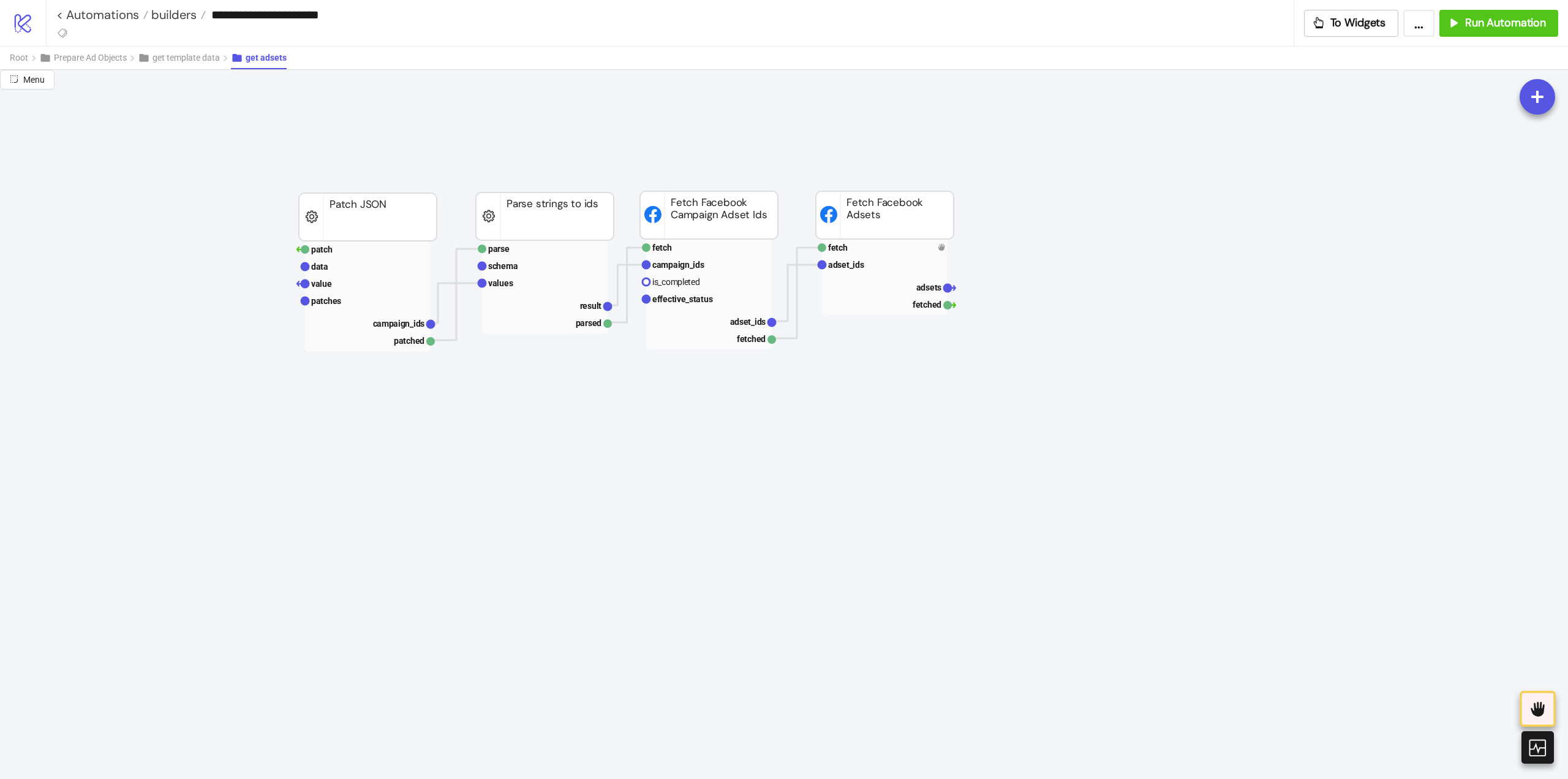
scroll to position [1225, 0]
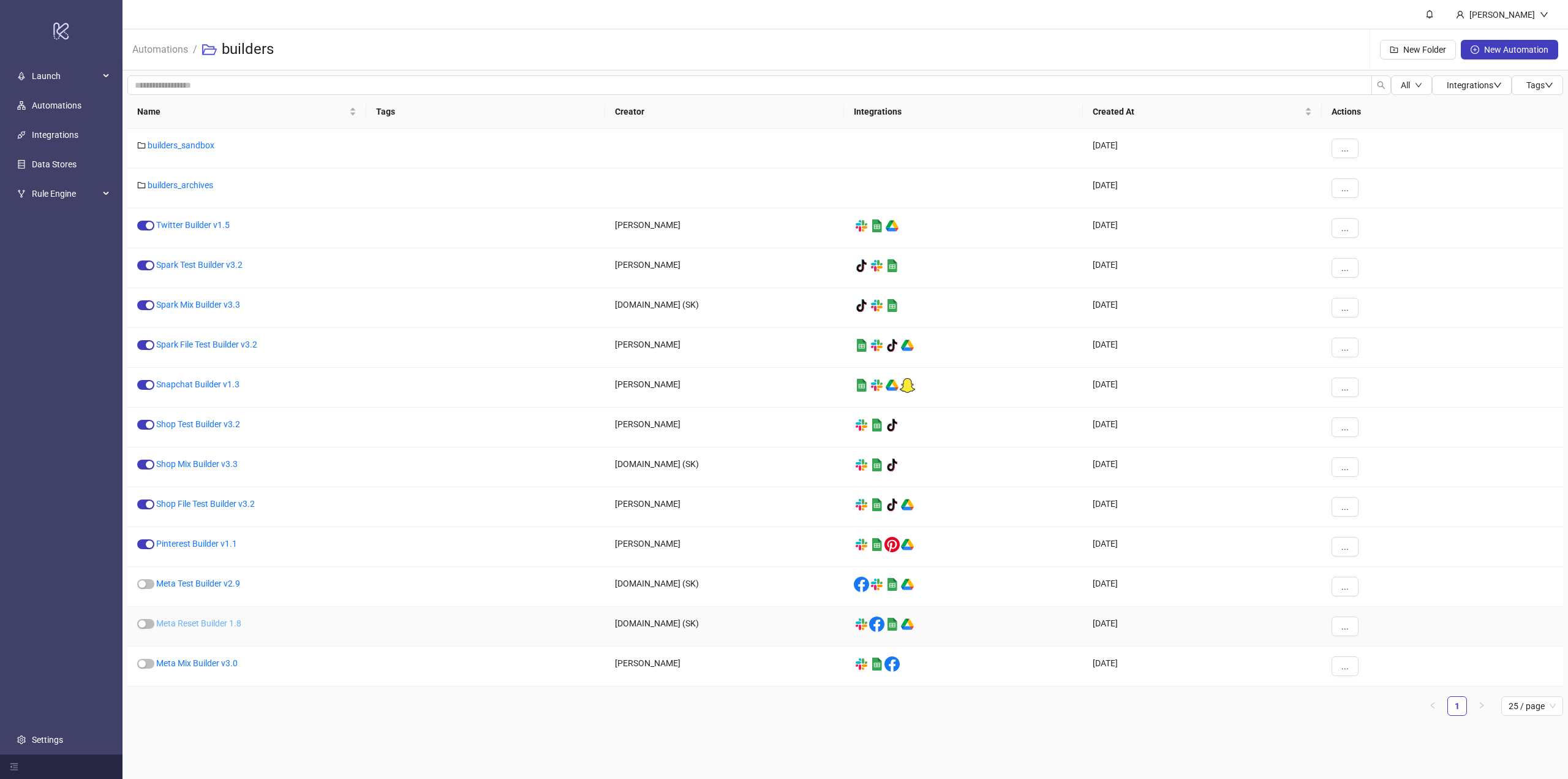
click at [198, 624] on link "Meta Reset Builder 1.8" at bounding box center [198, 623] width 85 height 10
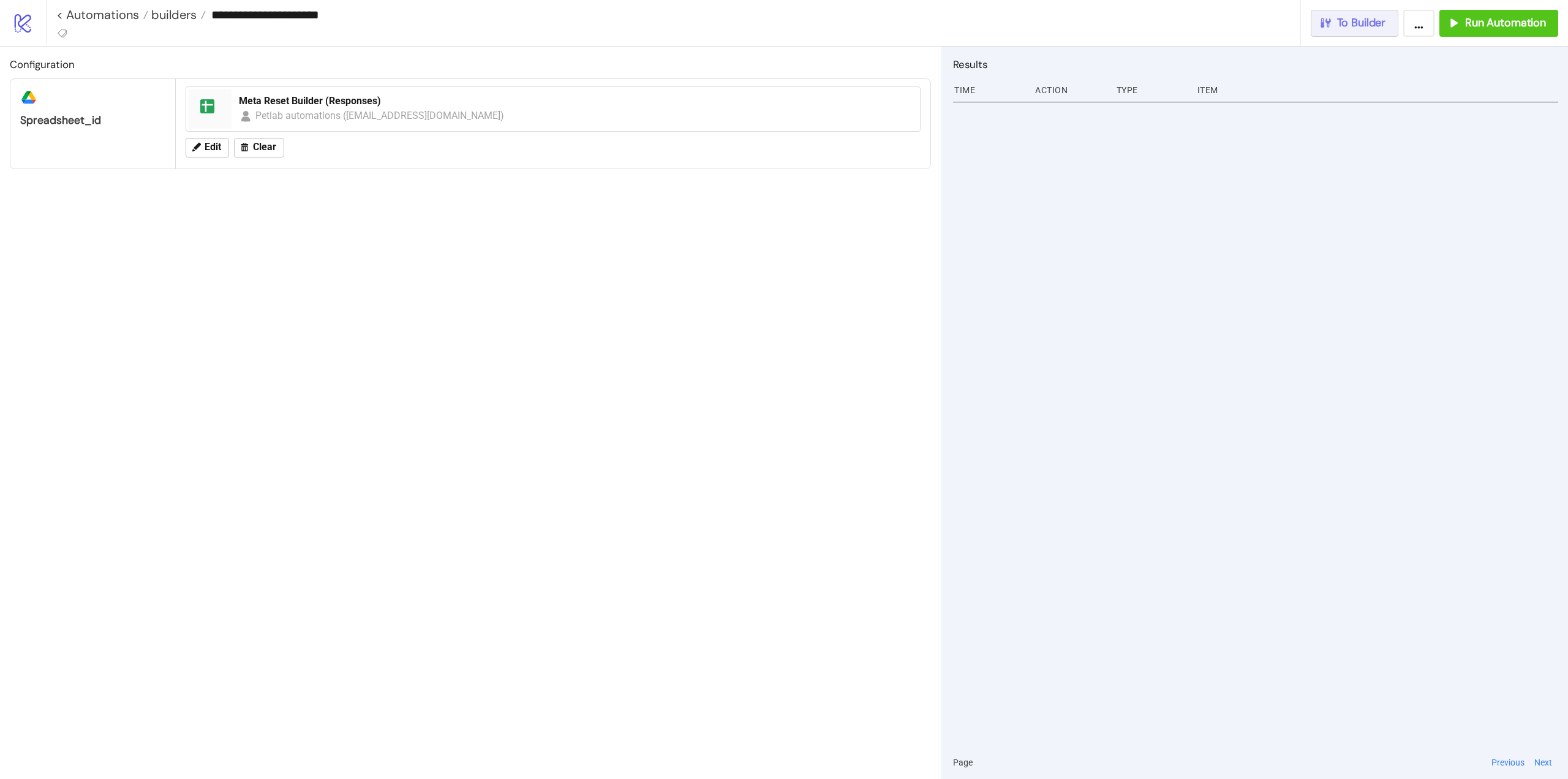
click at [1370, 18] on span "To Builder" at bounding box center [1362, 23] width 49 height 14
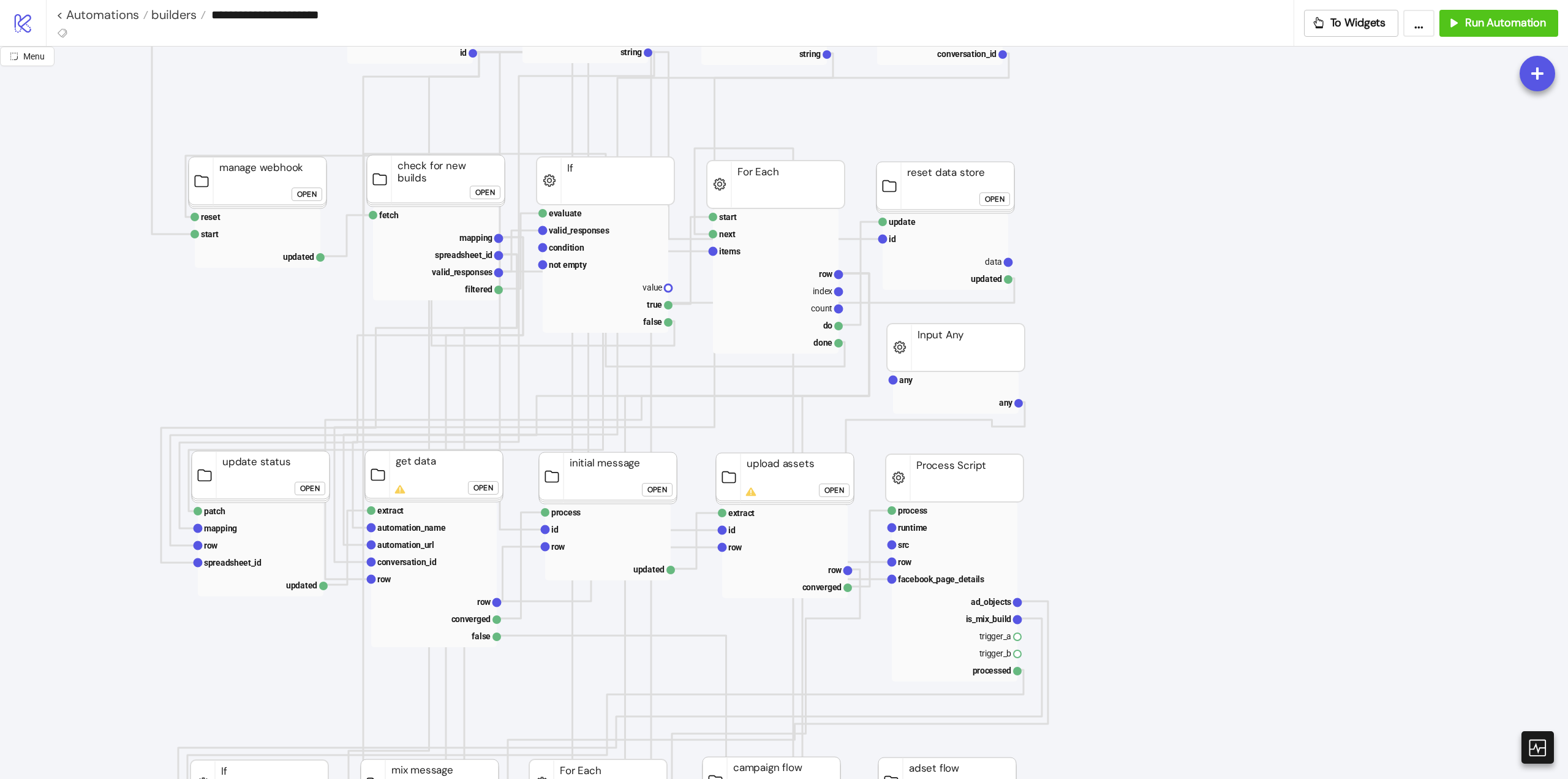
scroll to position [245, 0]
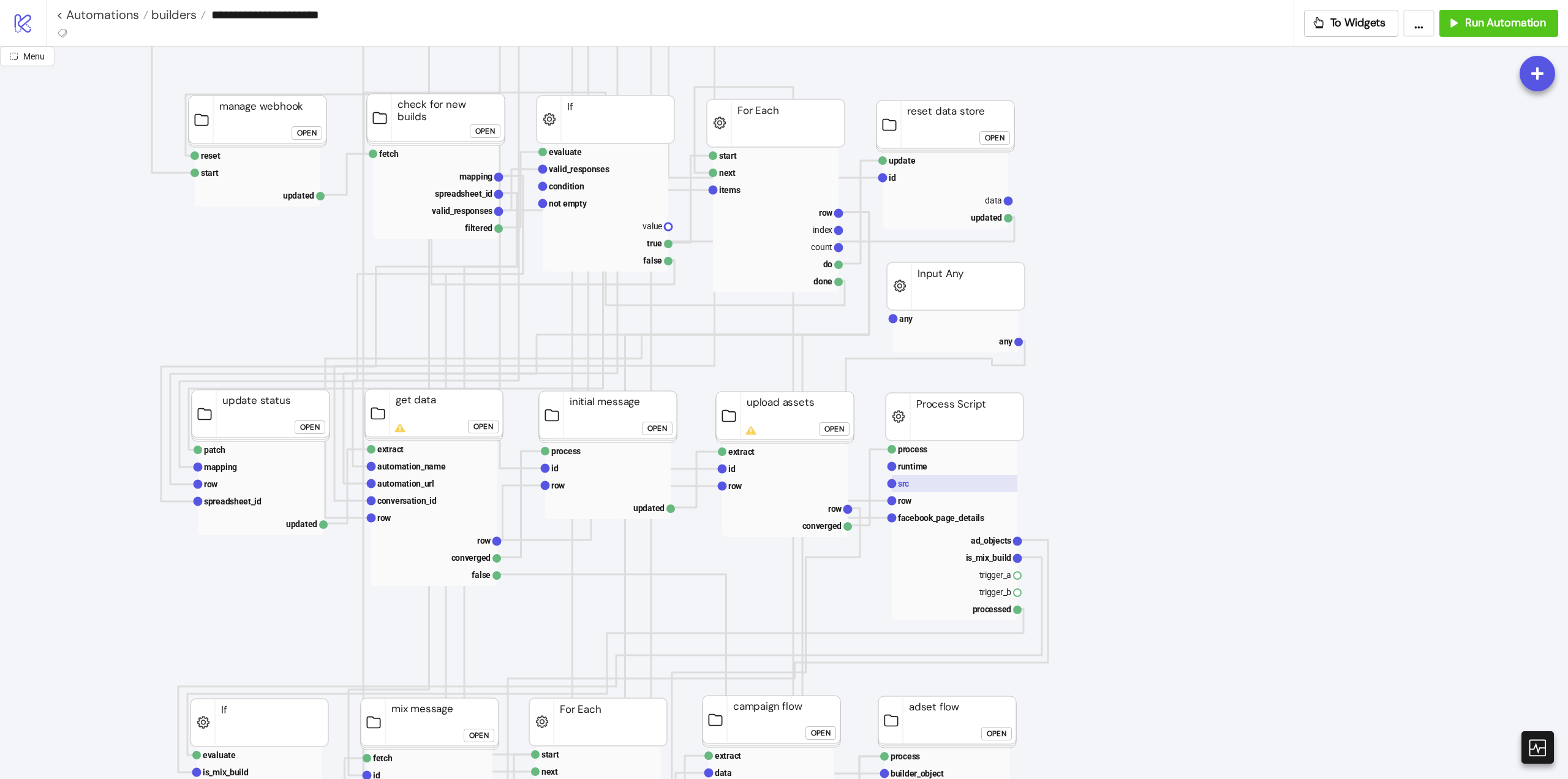
click at [927, 485] on rect at bounding box center [955, 483] width 125 height 17
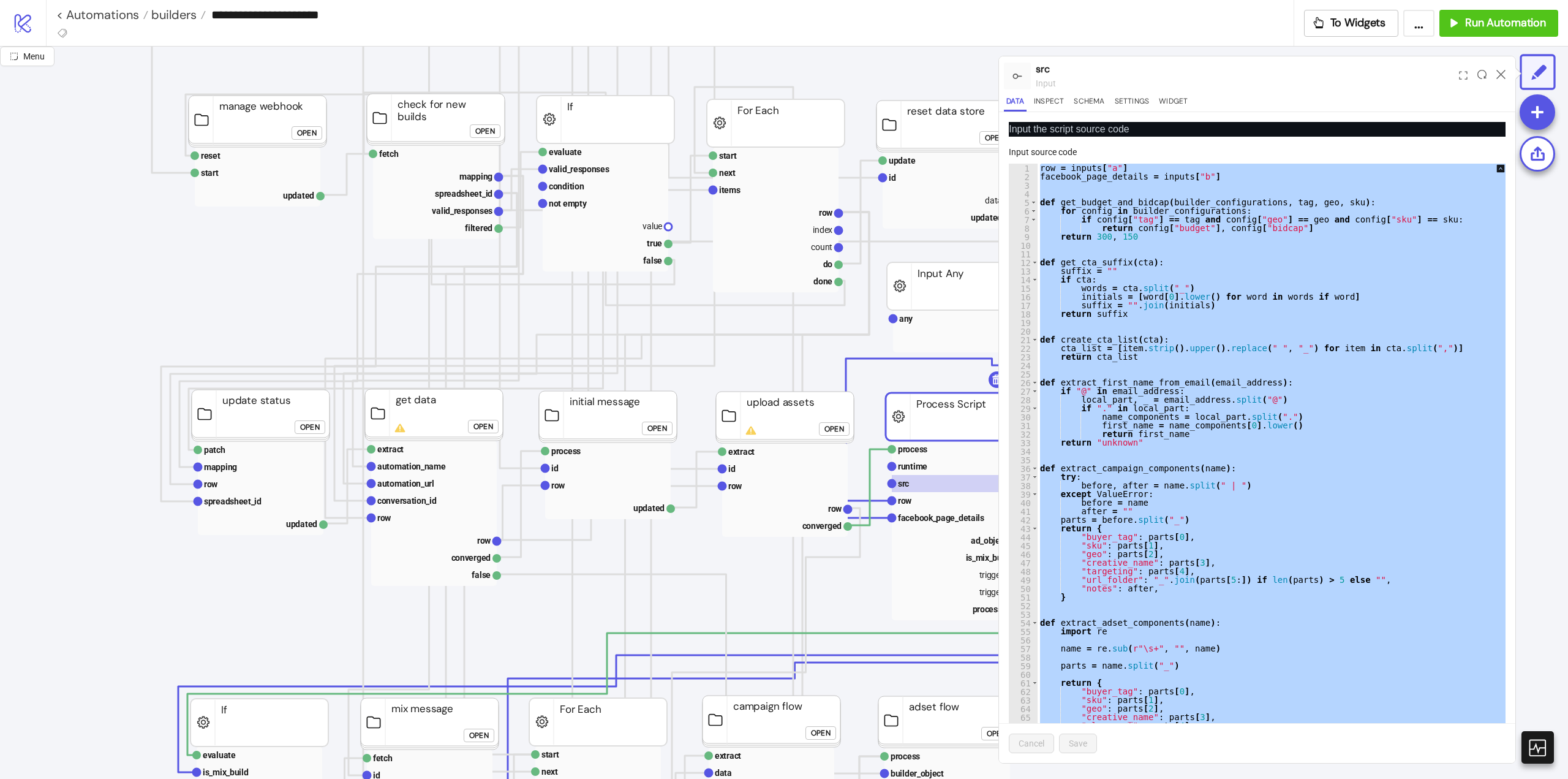
paste textarea "Cursor at row 1304"
type textarea "**********"
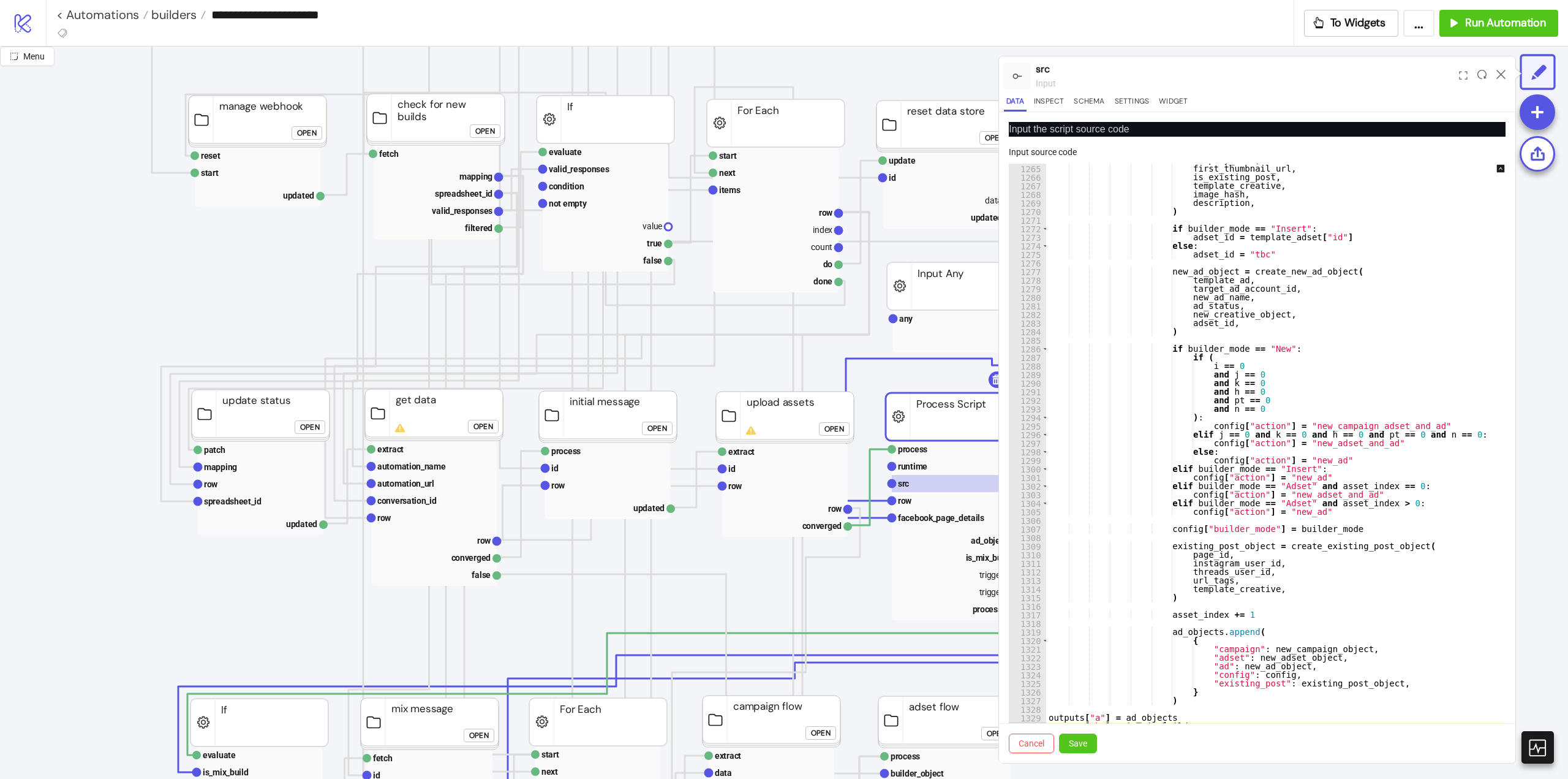
scroll to position [31, 0]
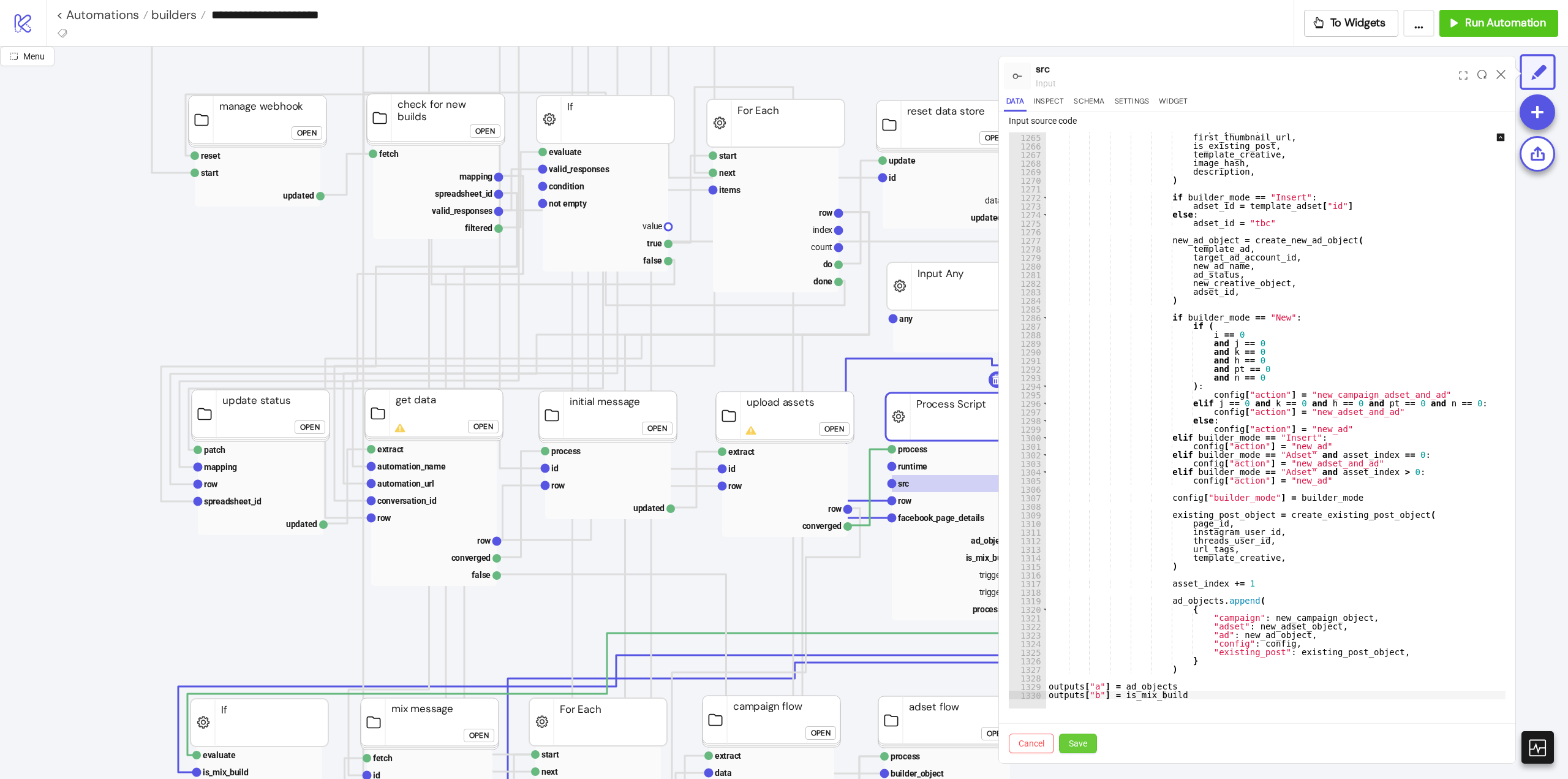
click at [1078, 750] on button "Save" at bounding box center [1078, 743] width 38 height 20
click at [1500, 74] on icon at bounding box center [1500, 74] width 9 height 9
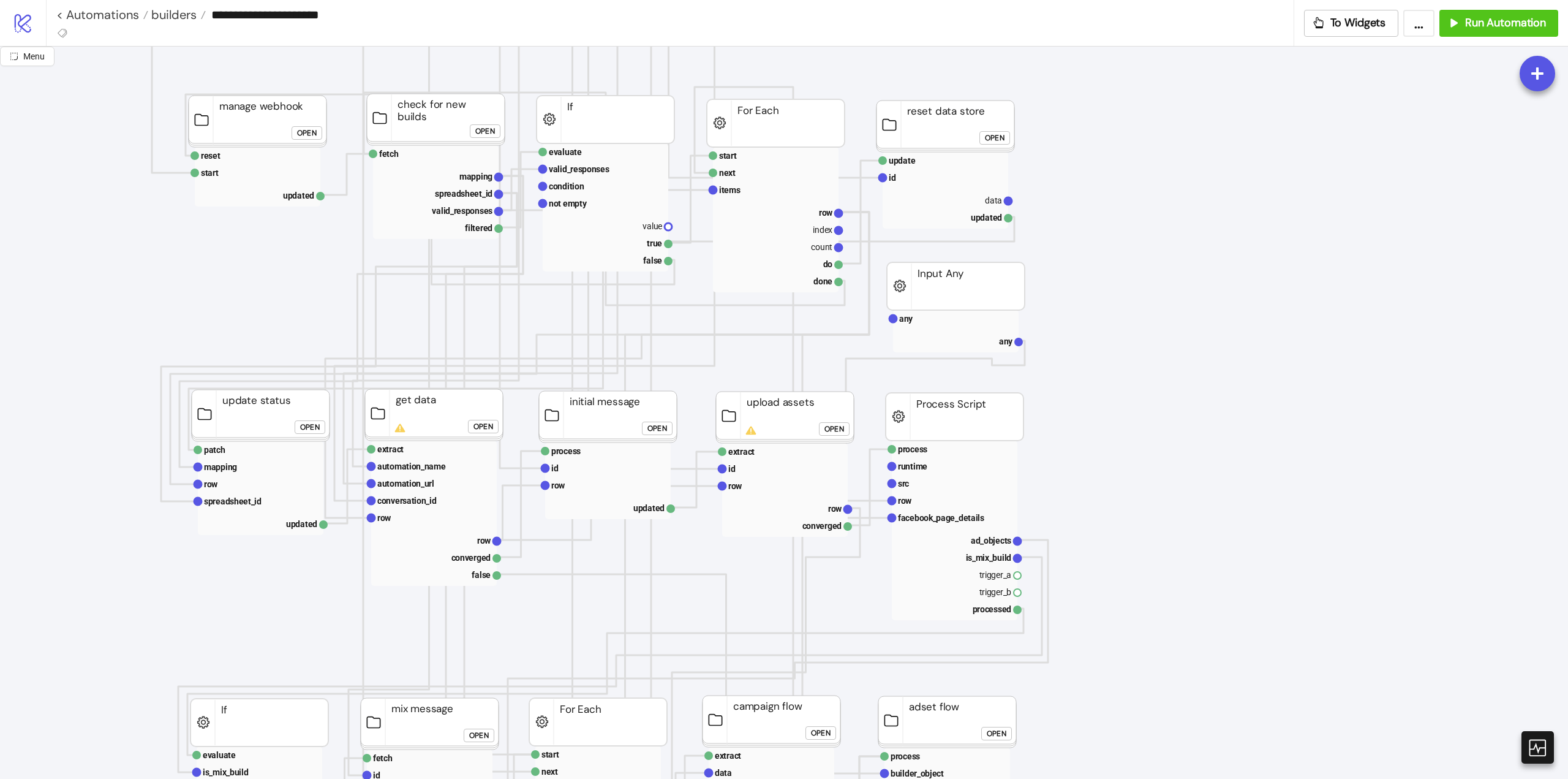
click at [491, 429] on div "Open" at bounding box center [483, 426] width 20 height 14
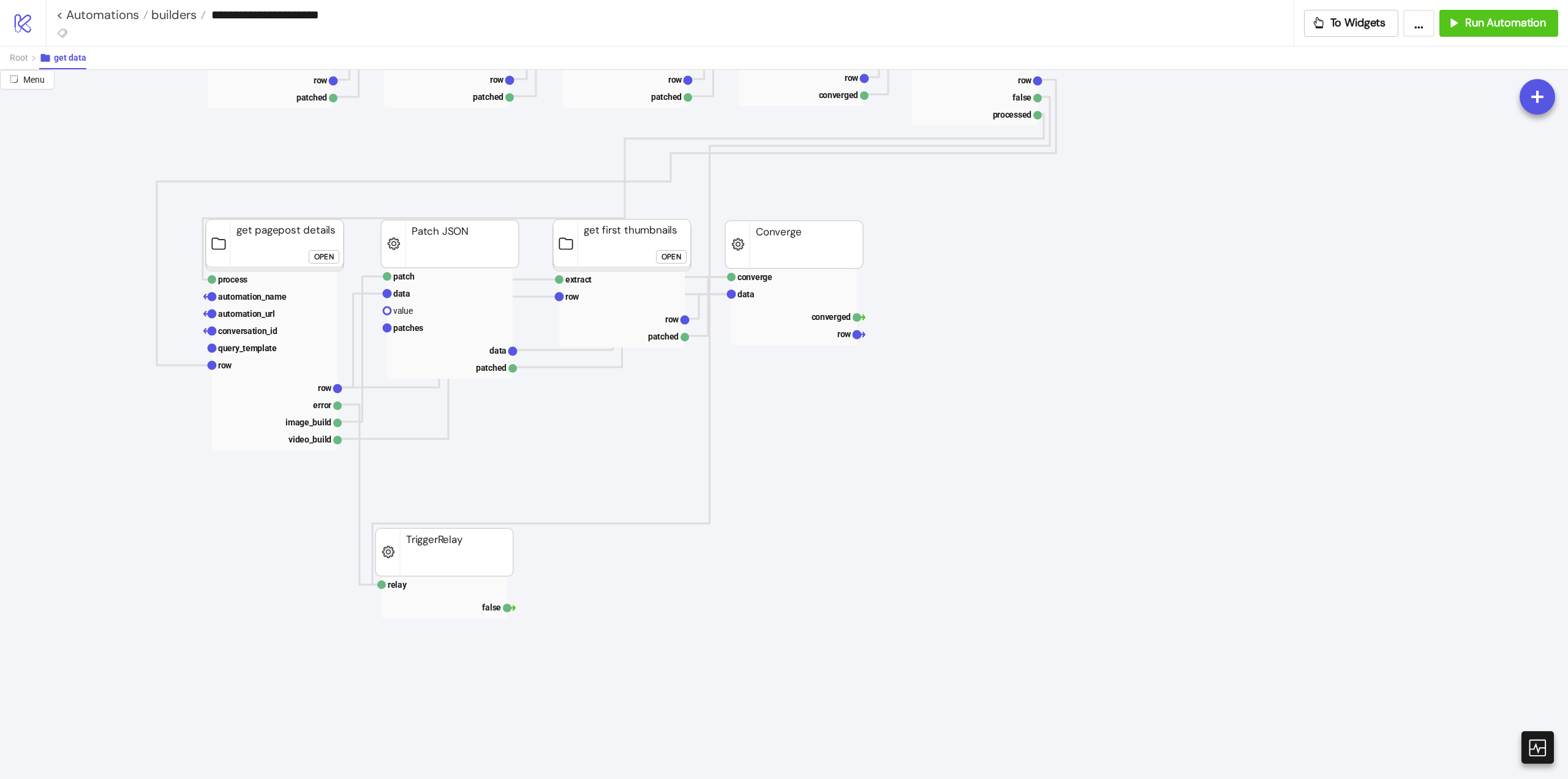
scroll to position [0, 0]
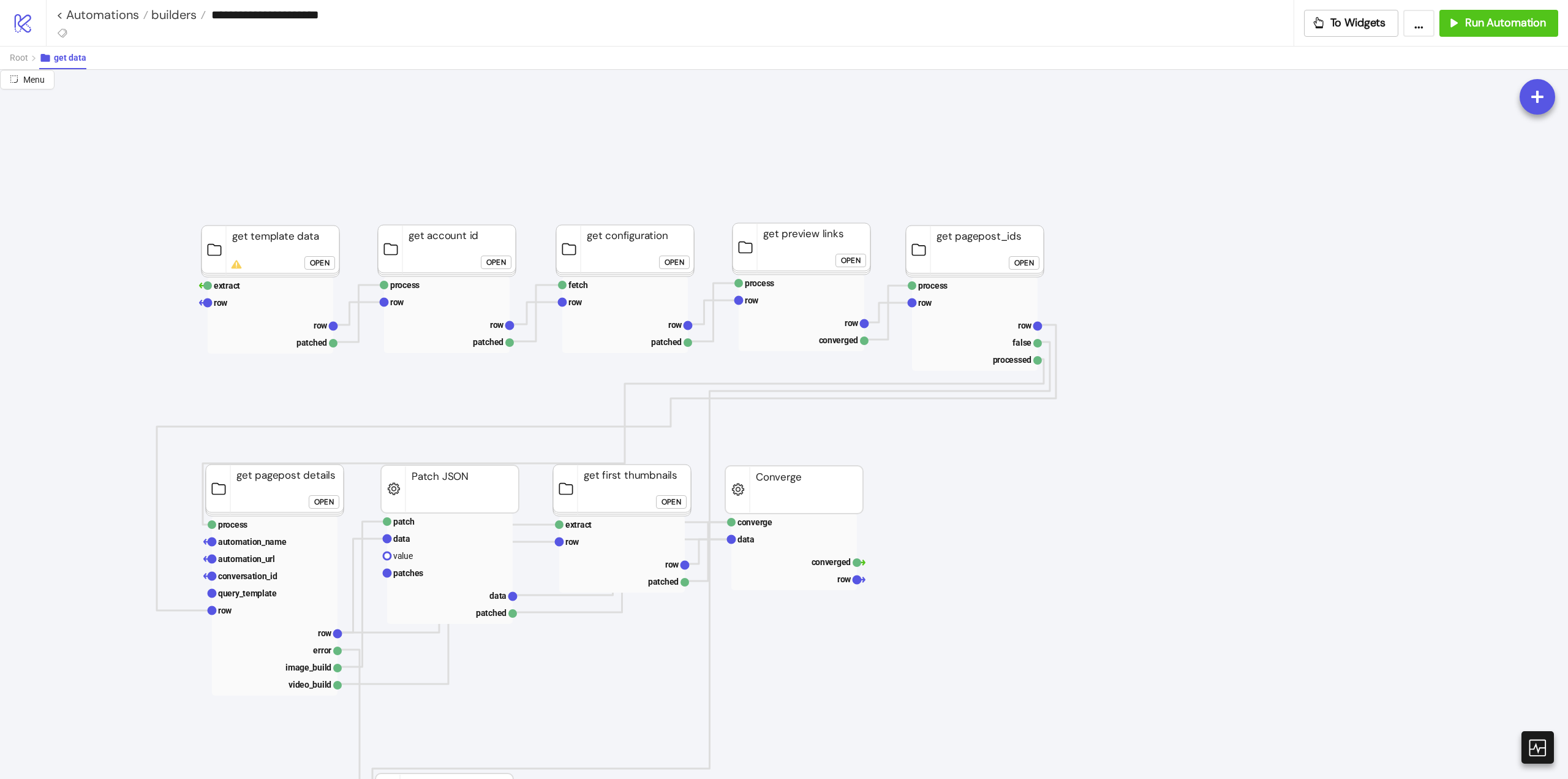
click at [316, 262] on div "Open" at bounding box center [320, 263] width 20 height 14
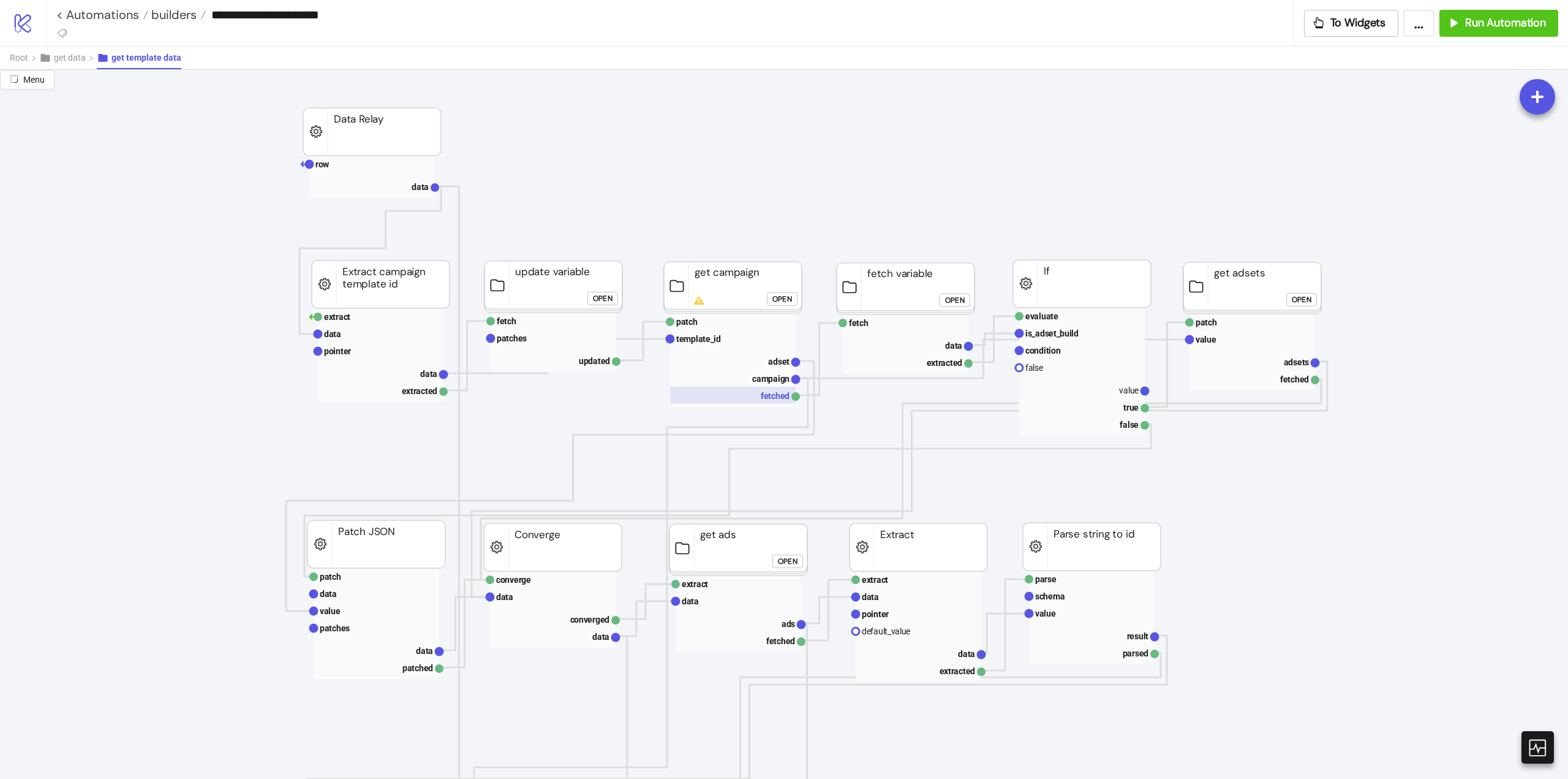
scroll to position [429, 306]
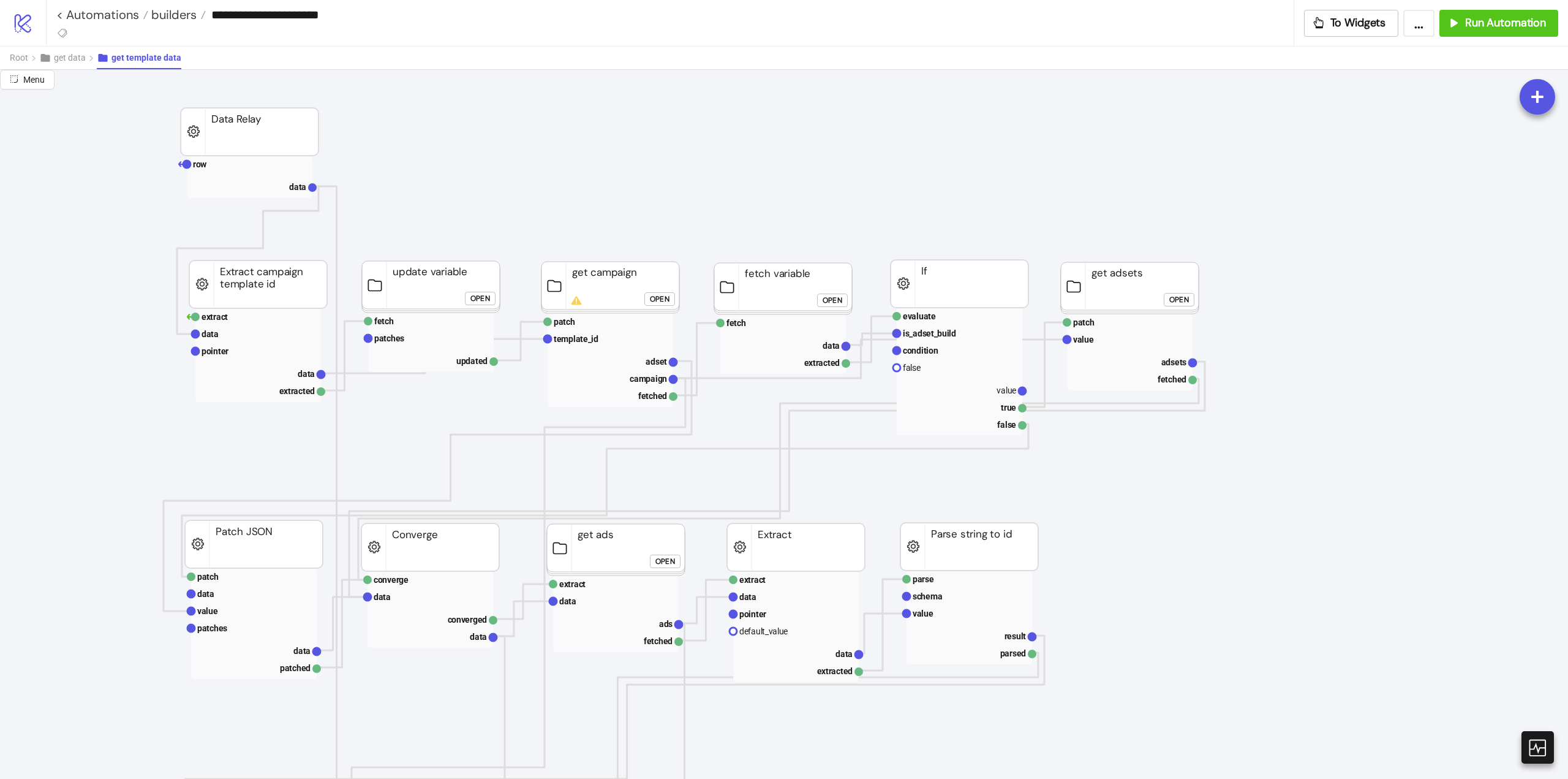
click at [657, 293] on div "Open" at bounding box center [660, 299] width 20 height 14
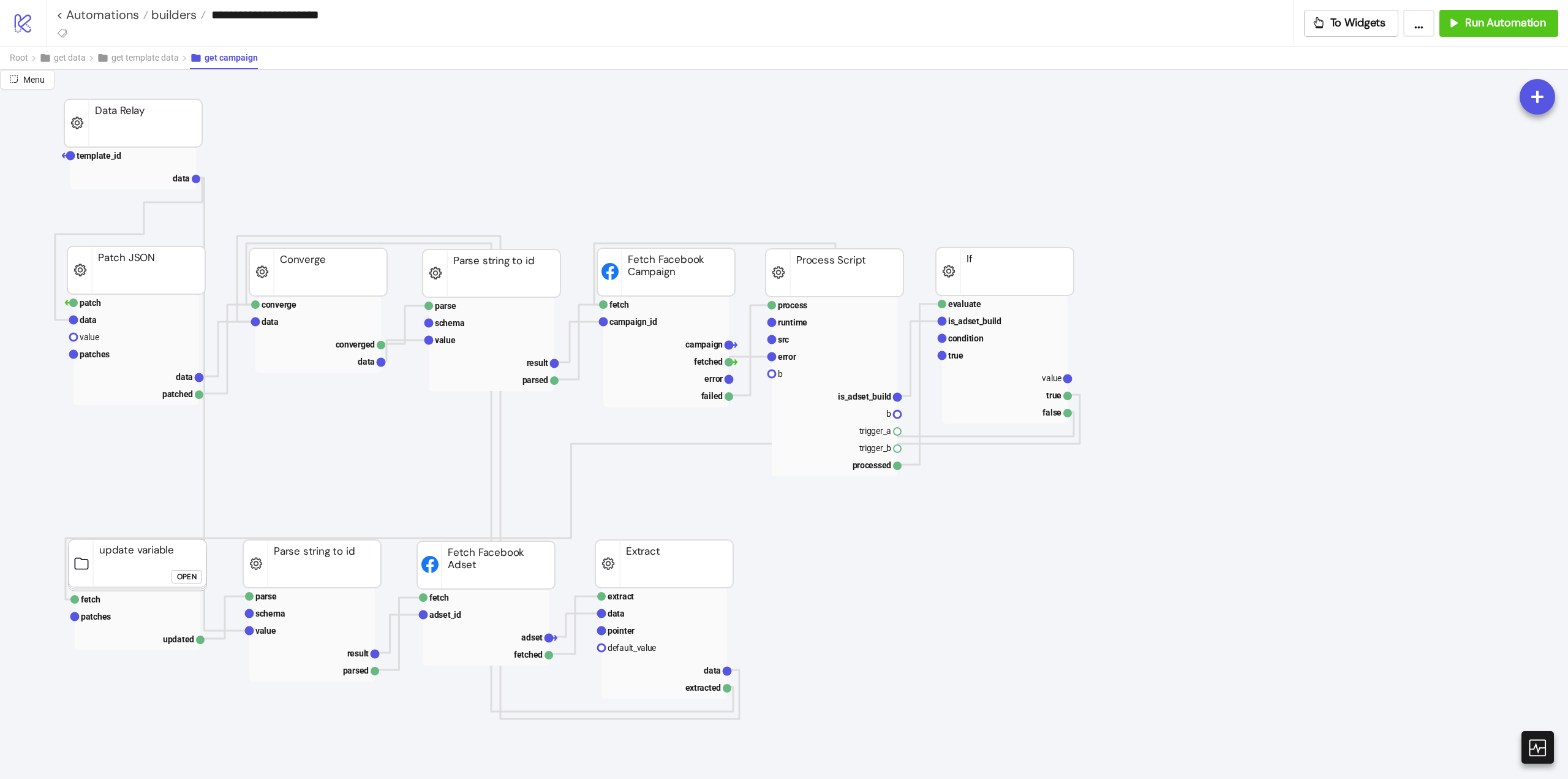
scroll to position [551, 306]
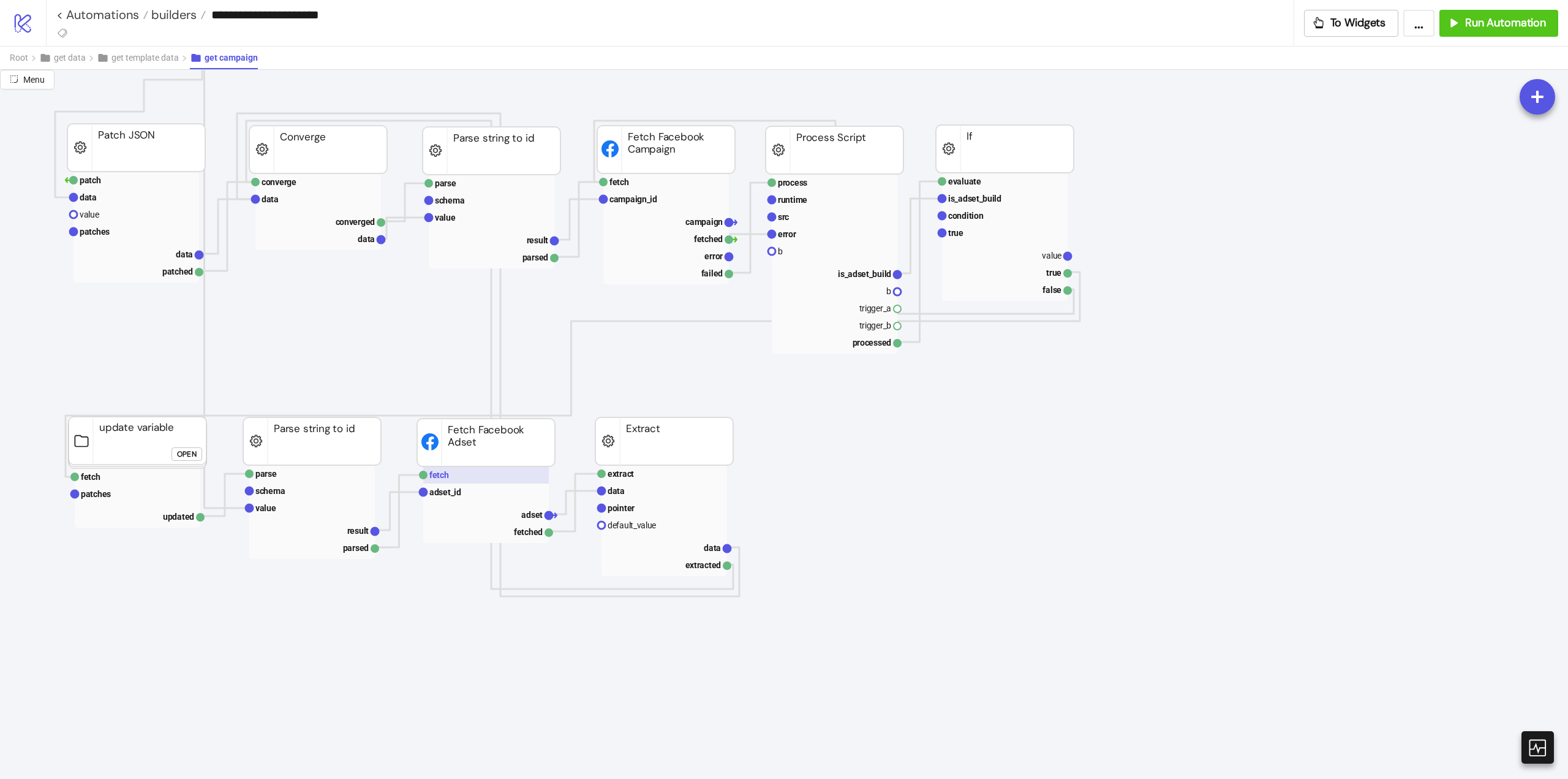
click at [462, 477] on rect at bounding box center [486, 475] width 125 height 17
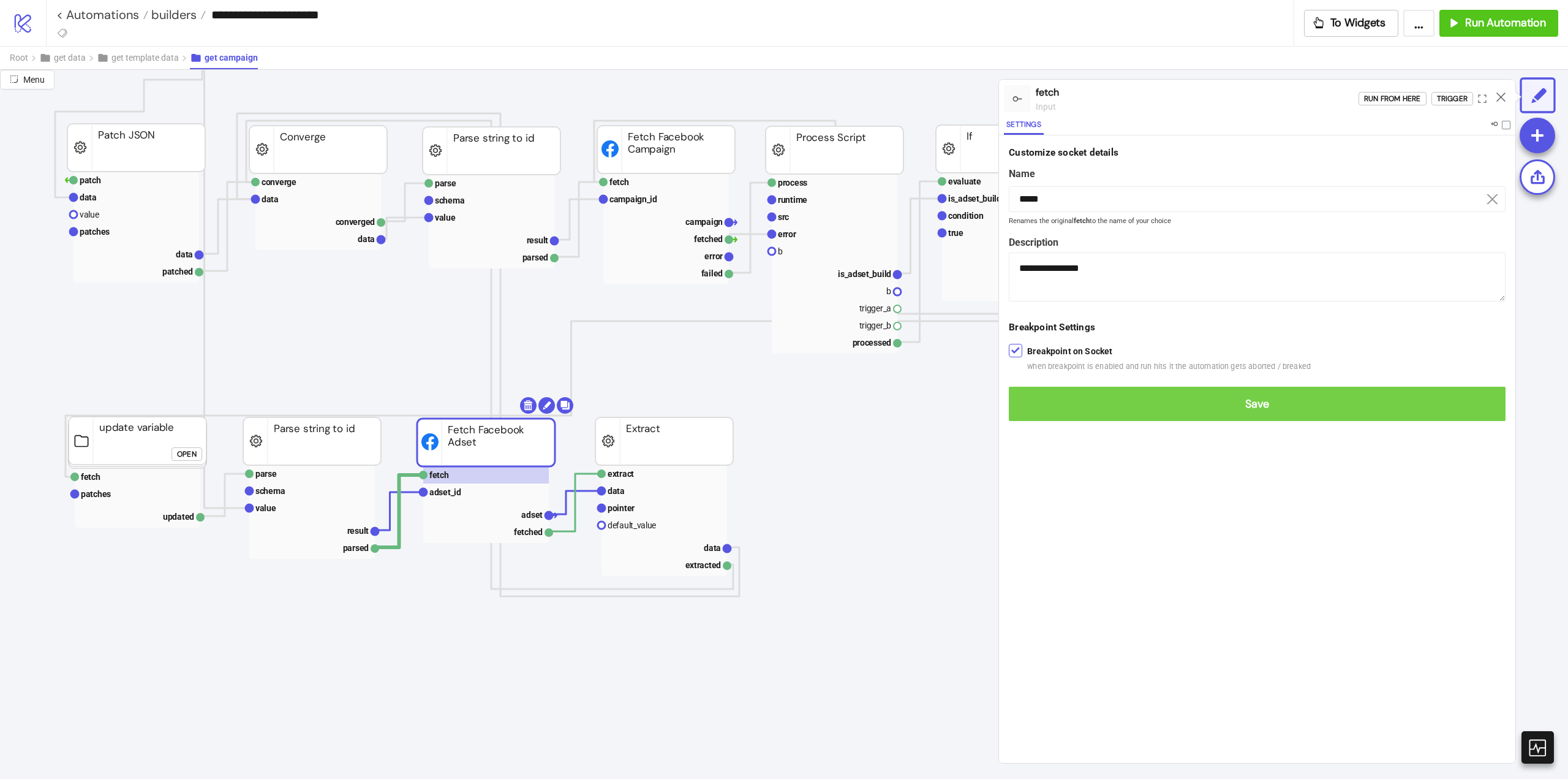
click at [1044, 410] on span "Save" at bounding box center [1258, 404] width 477 height 14
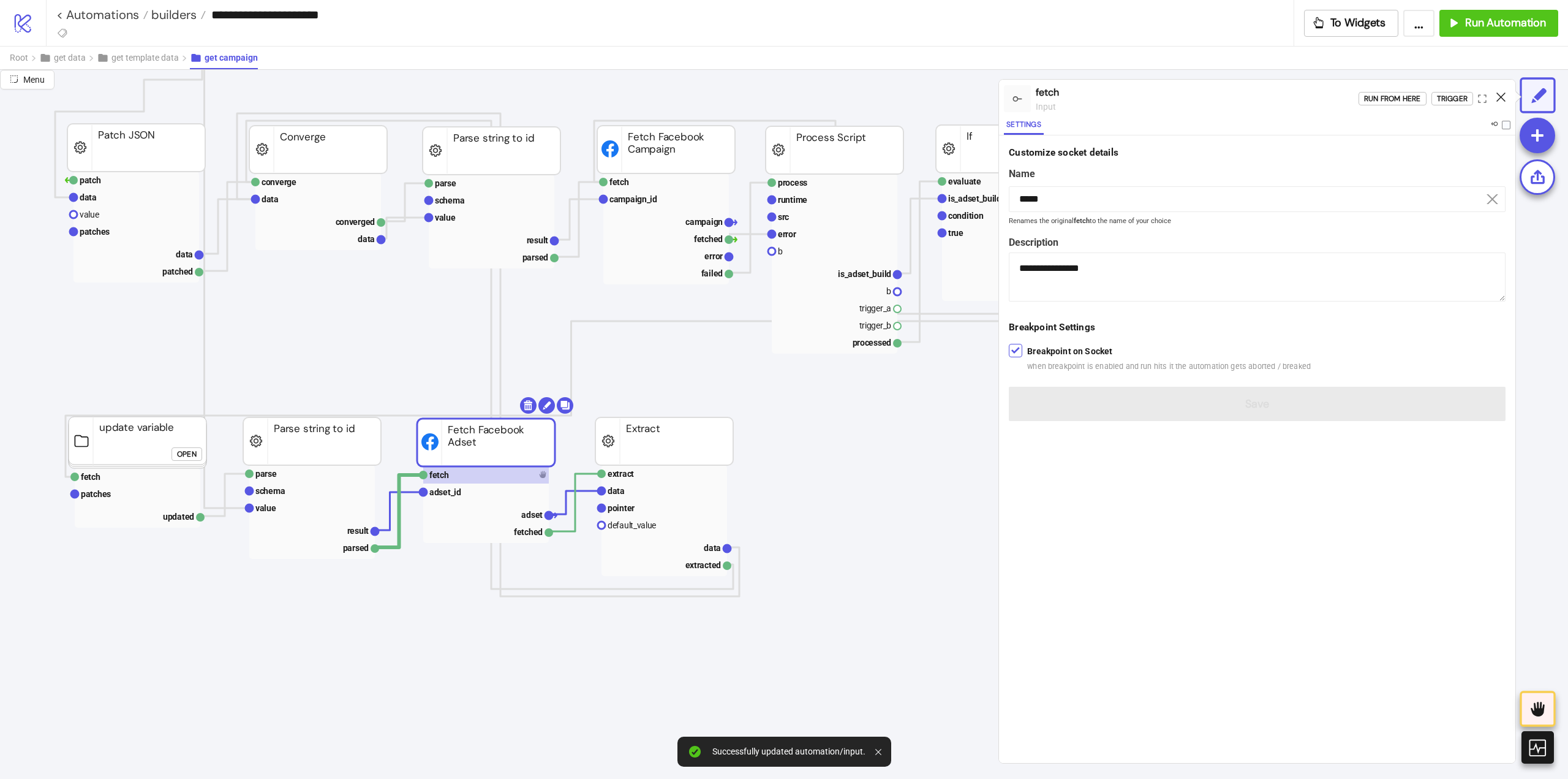
click at [1501, 93] on icon at bounding box center [1500, 97] width 9 height 9
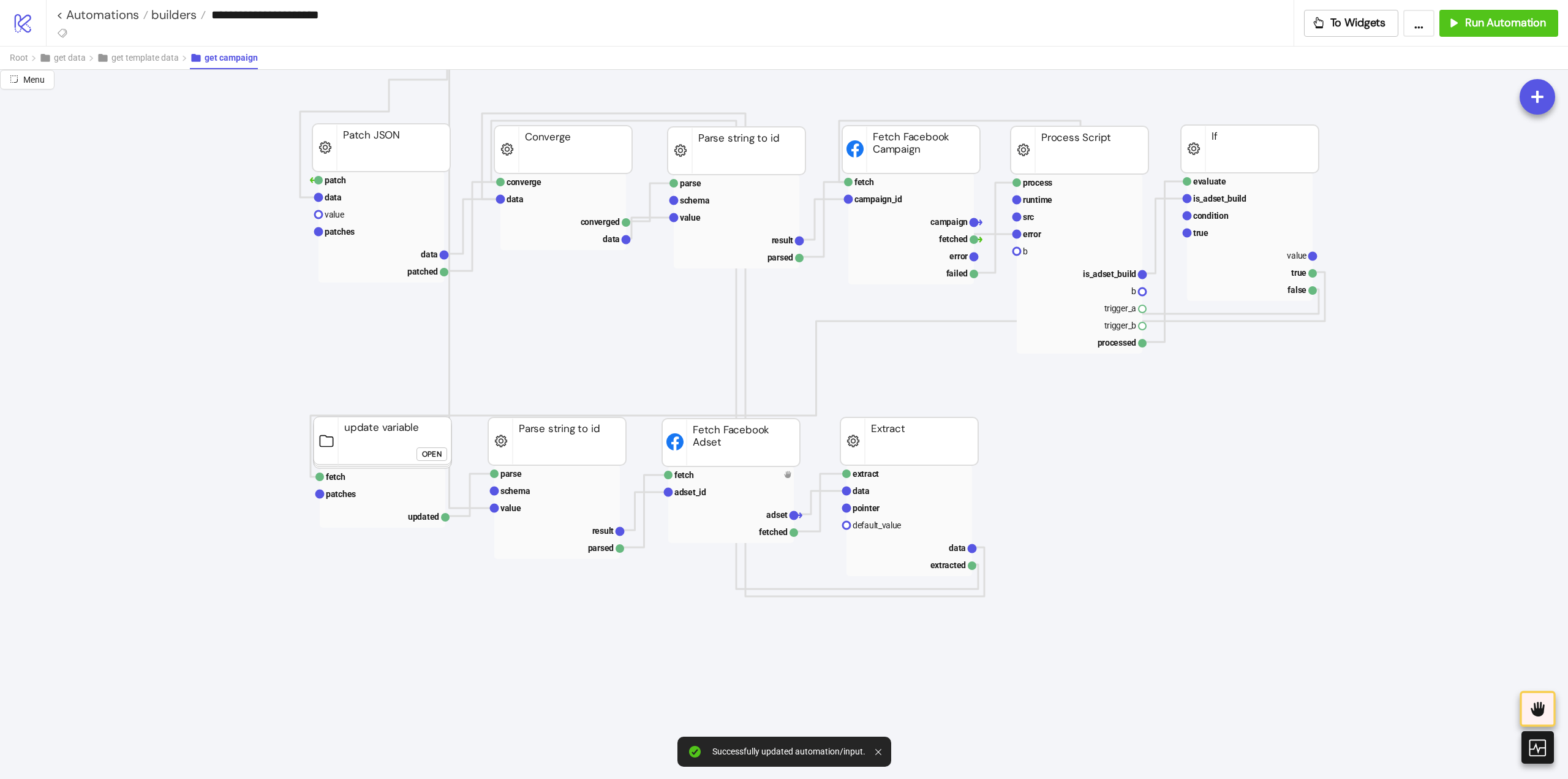
scroll to position [490, 61]
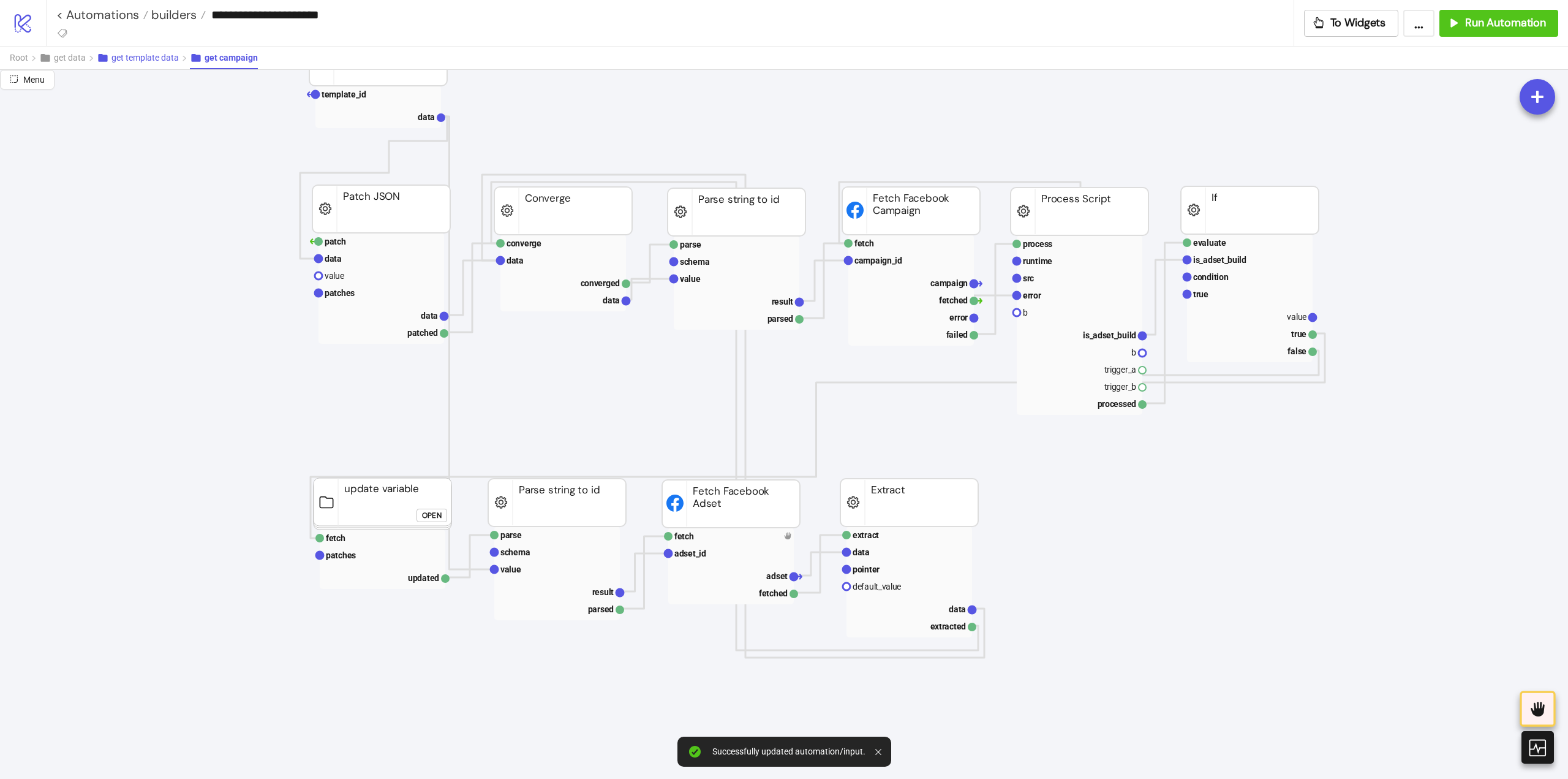
drag, startPoint x: 146, startPoint y: 65, endPoint x: 193, endPoint y: 65, distance: 47.0
click at [147, 65] on button "get template data" at bounding box center [143, 57] width 93 height 23
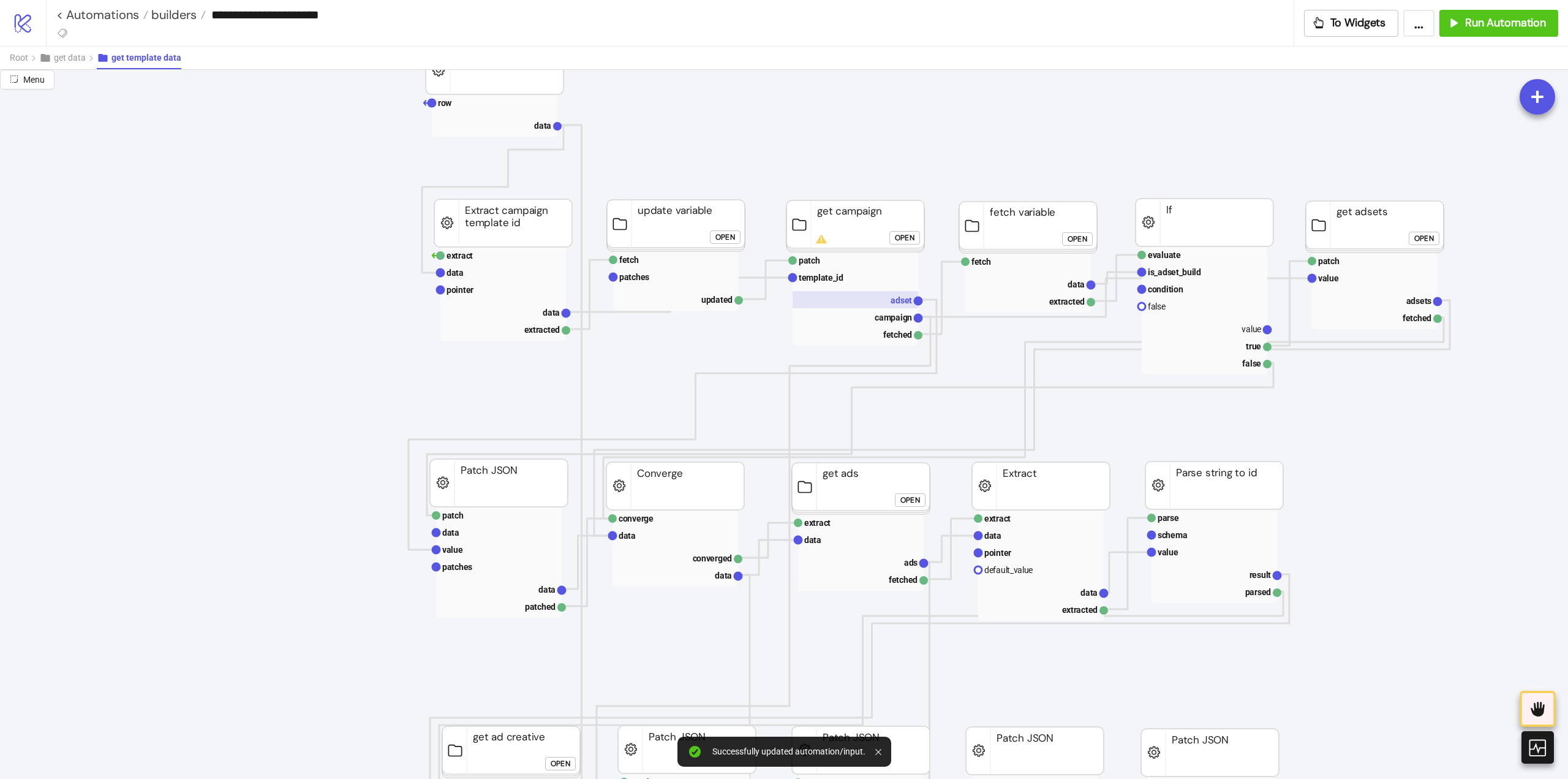
scroll to position [490, 183]
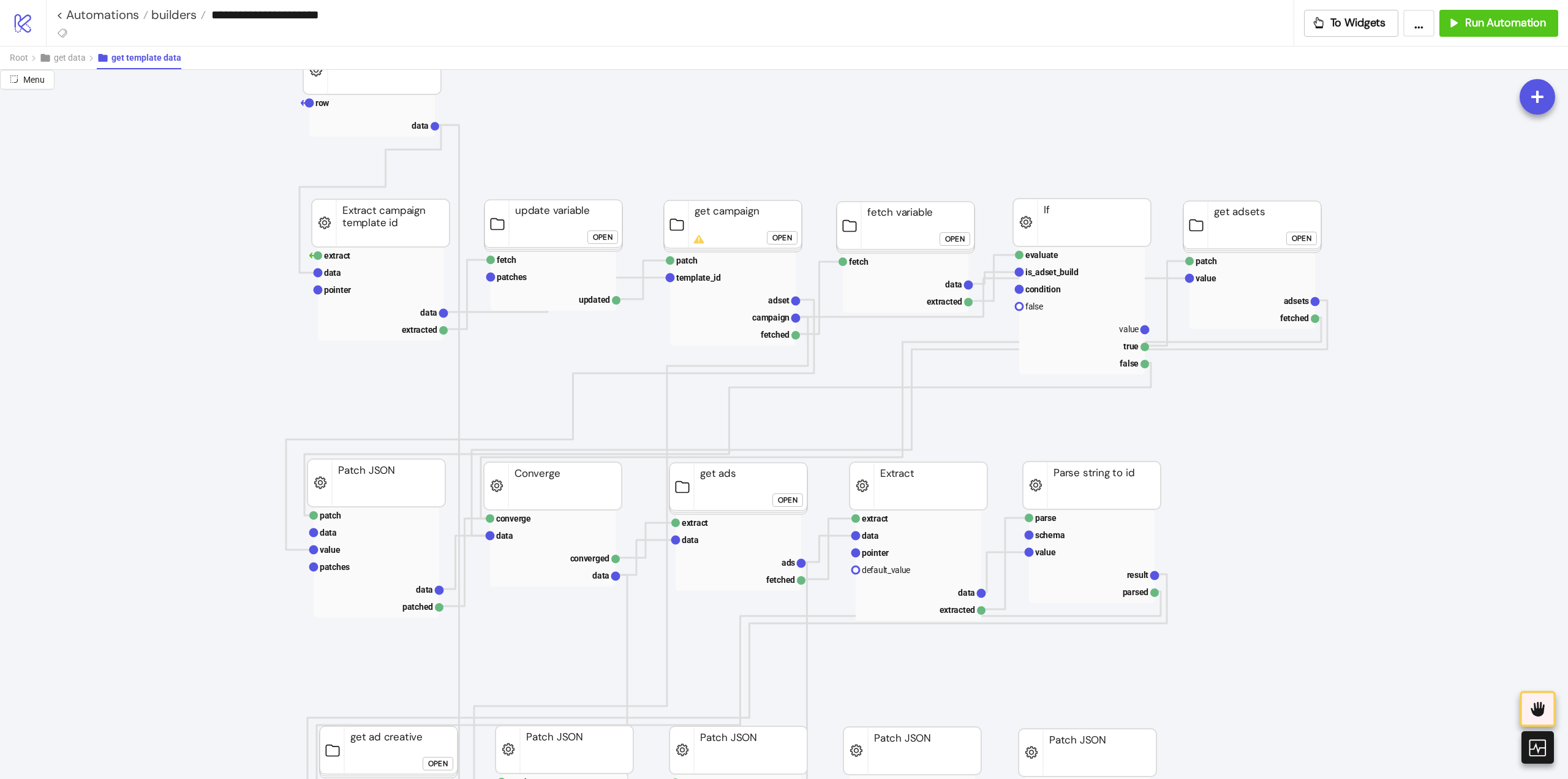
click at [1297, 244] on div "Open" at bounding box center [1301, 238] width 20 height 14
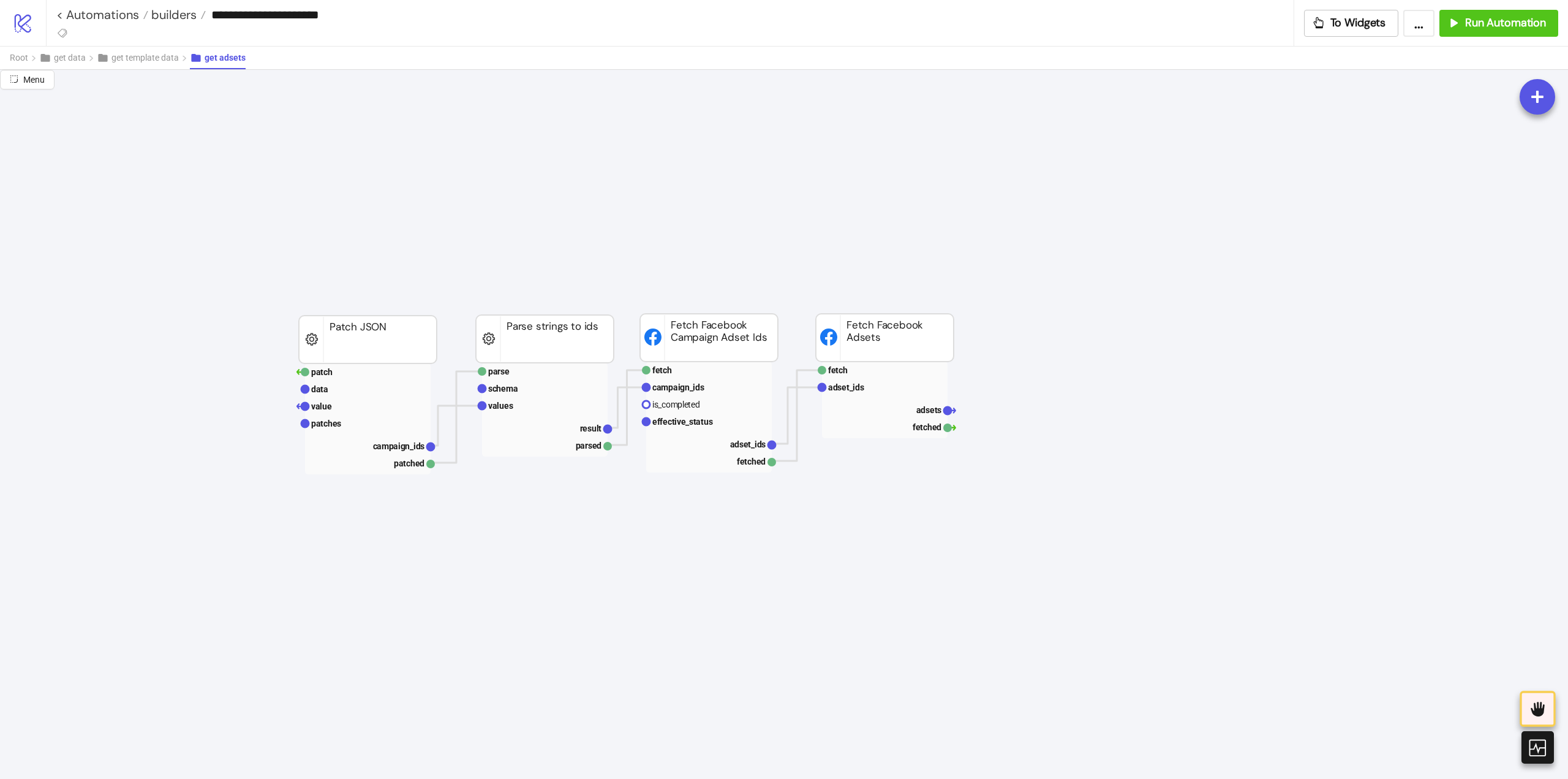
scroll to position [1225, 0]
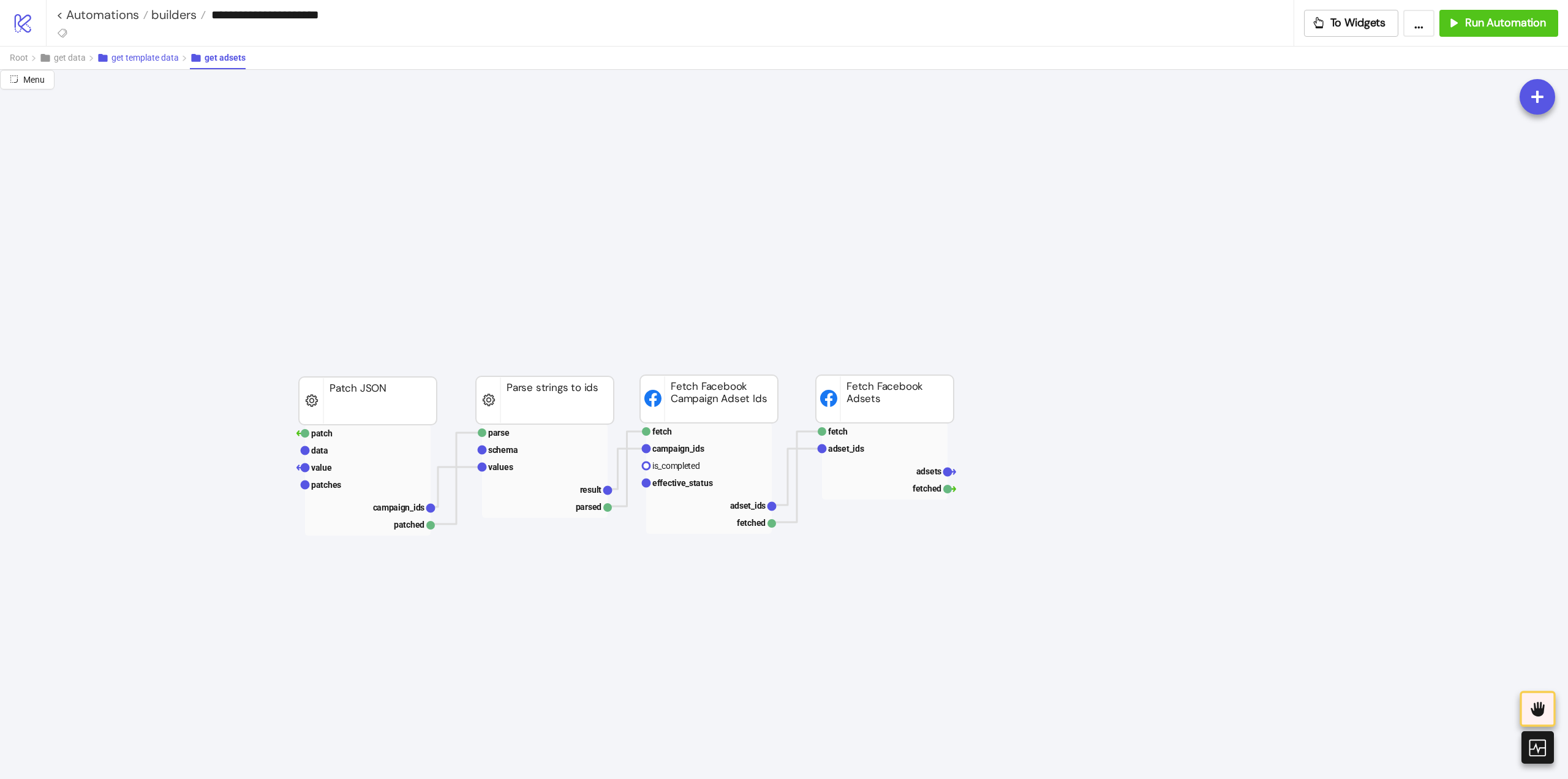
click at [147, 53] on span "get template data" at bounding box center [145, 57] width 68 height 10
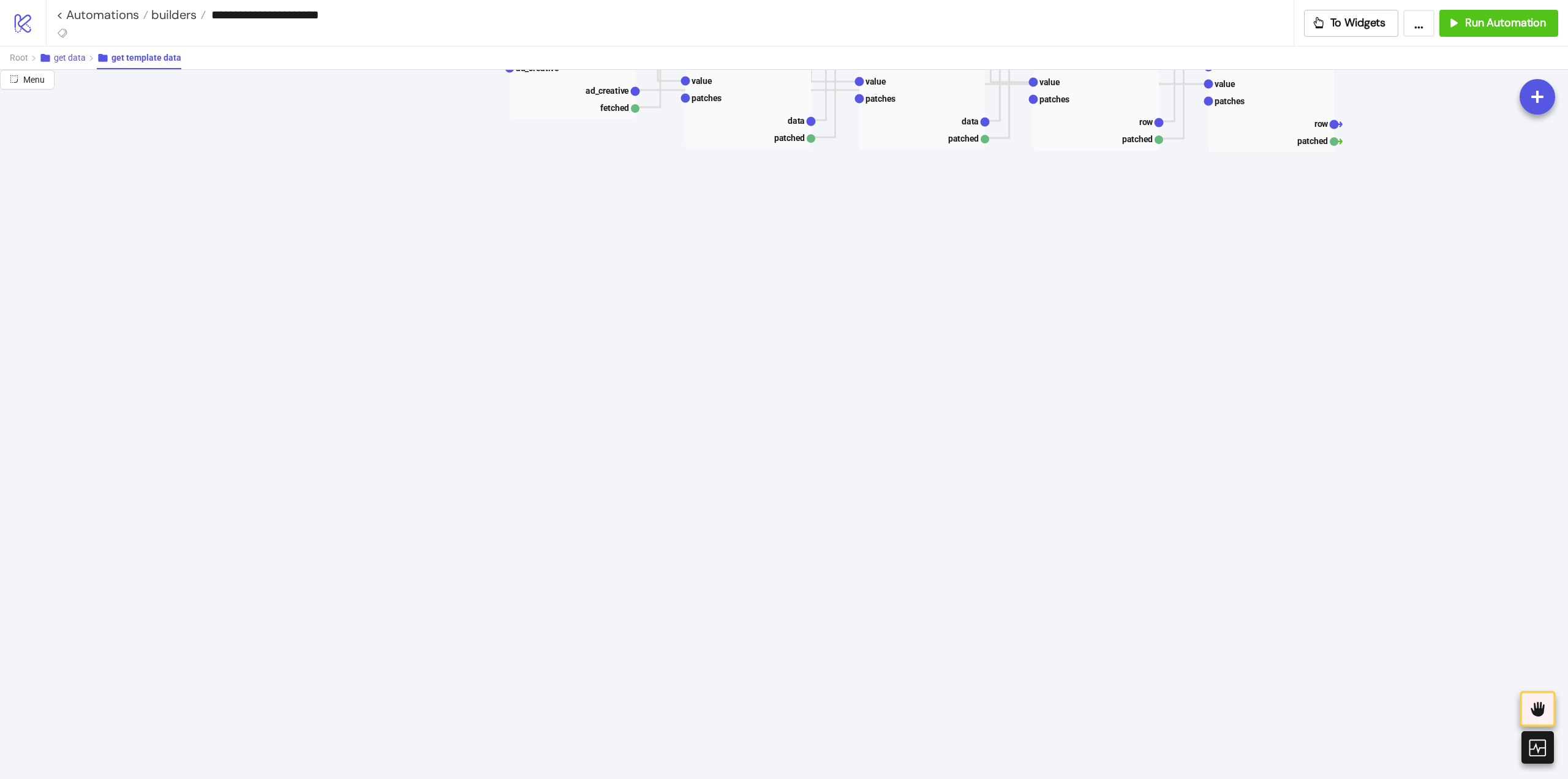
click at [89, 59] on button "get data" at bounding box center [68, 57] width 57 height 23
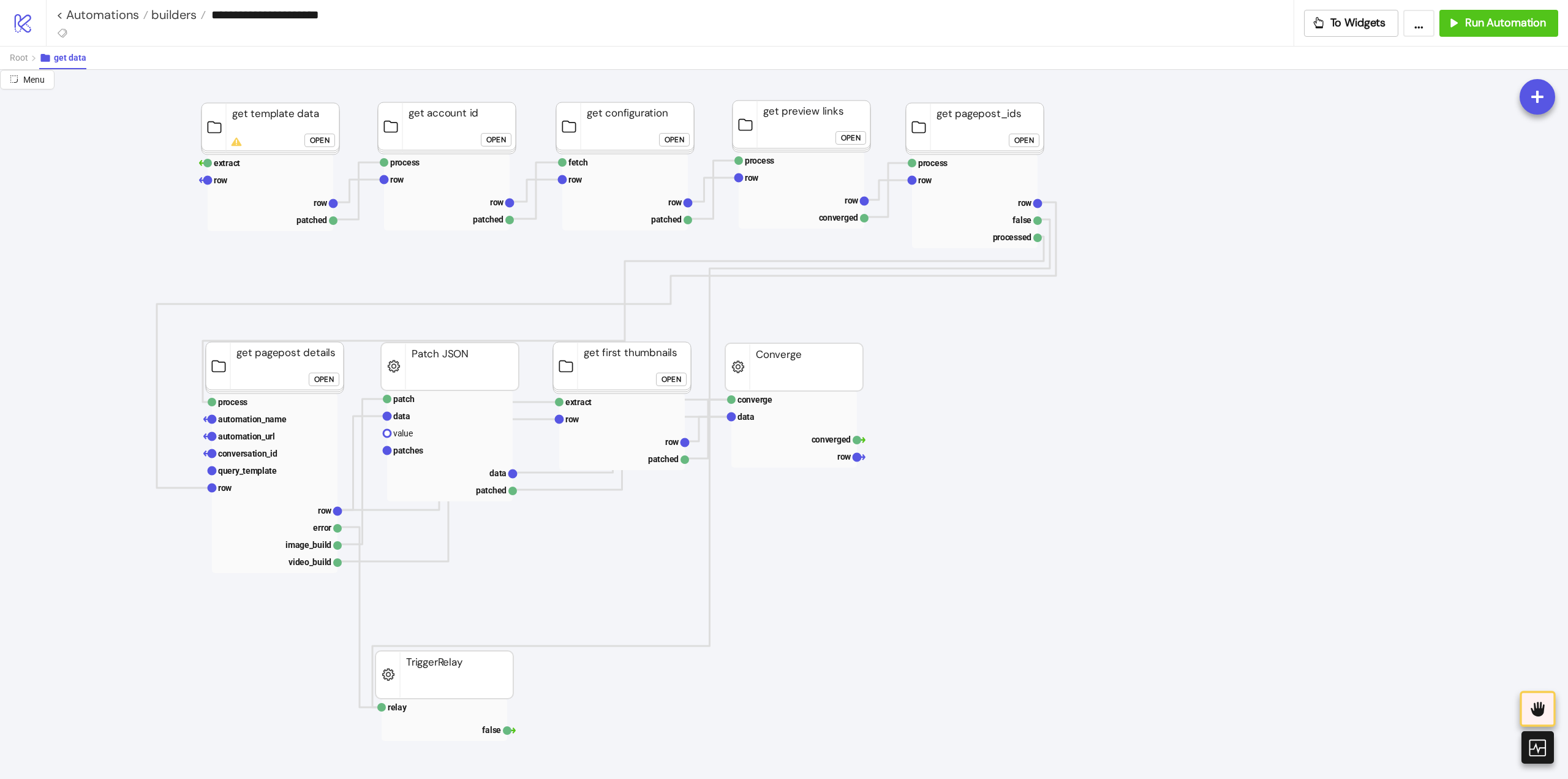
scroll to position [0, 0]
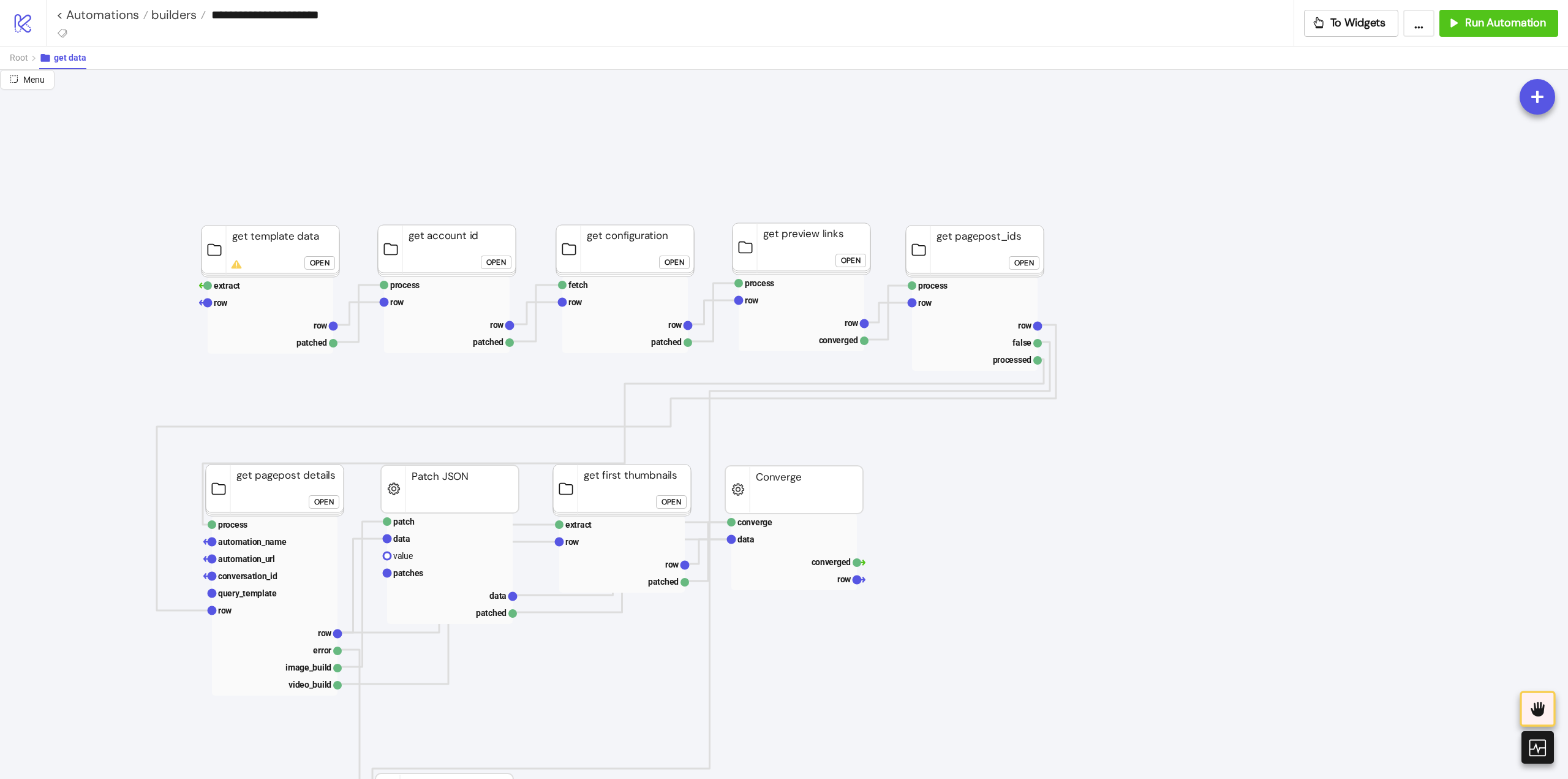
click at [329, 265] on div "Open" at bounding box center [320, 263] width 20 height 14
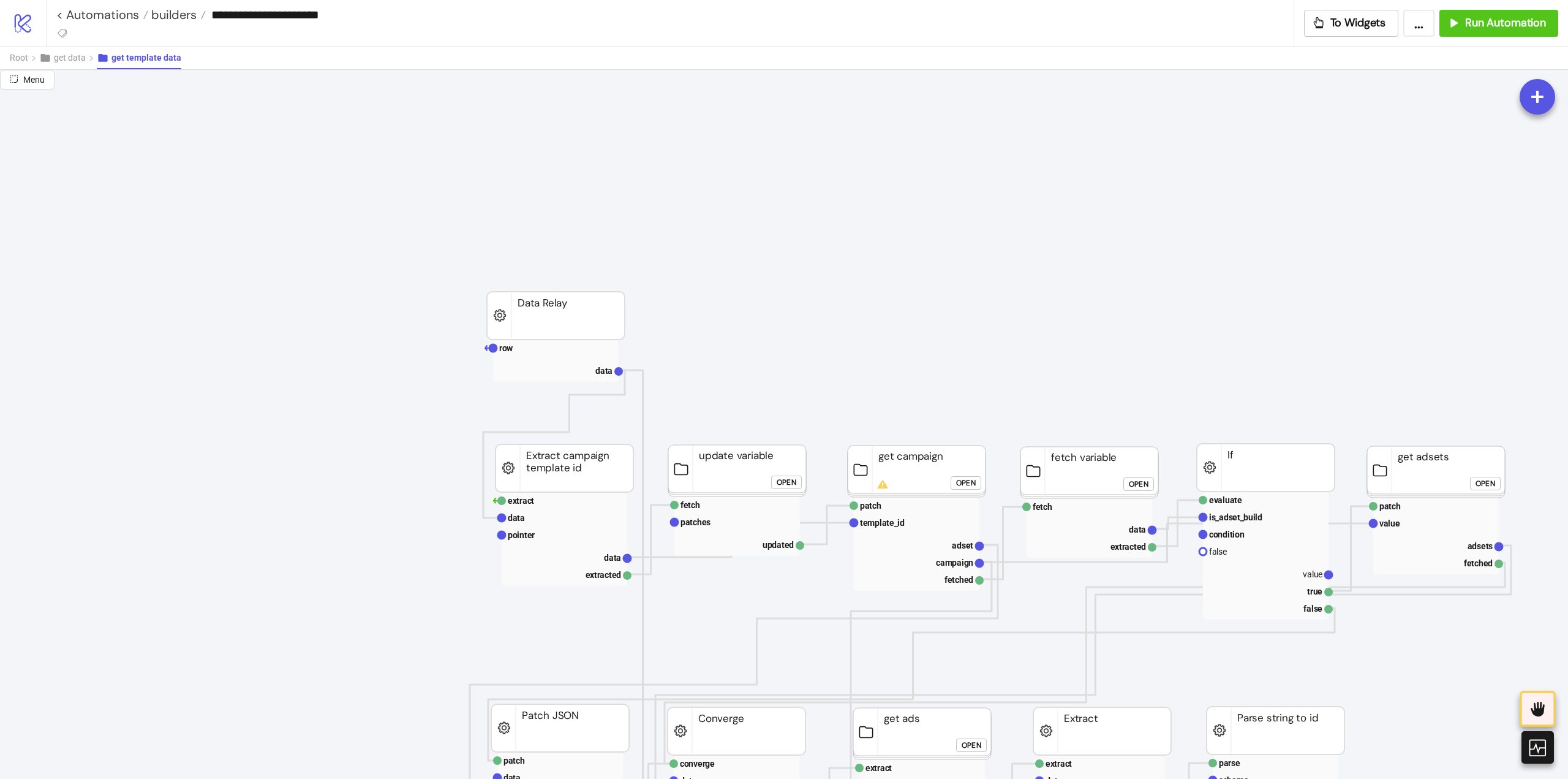
scroll to position [429, 0]
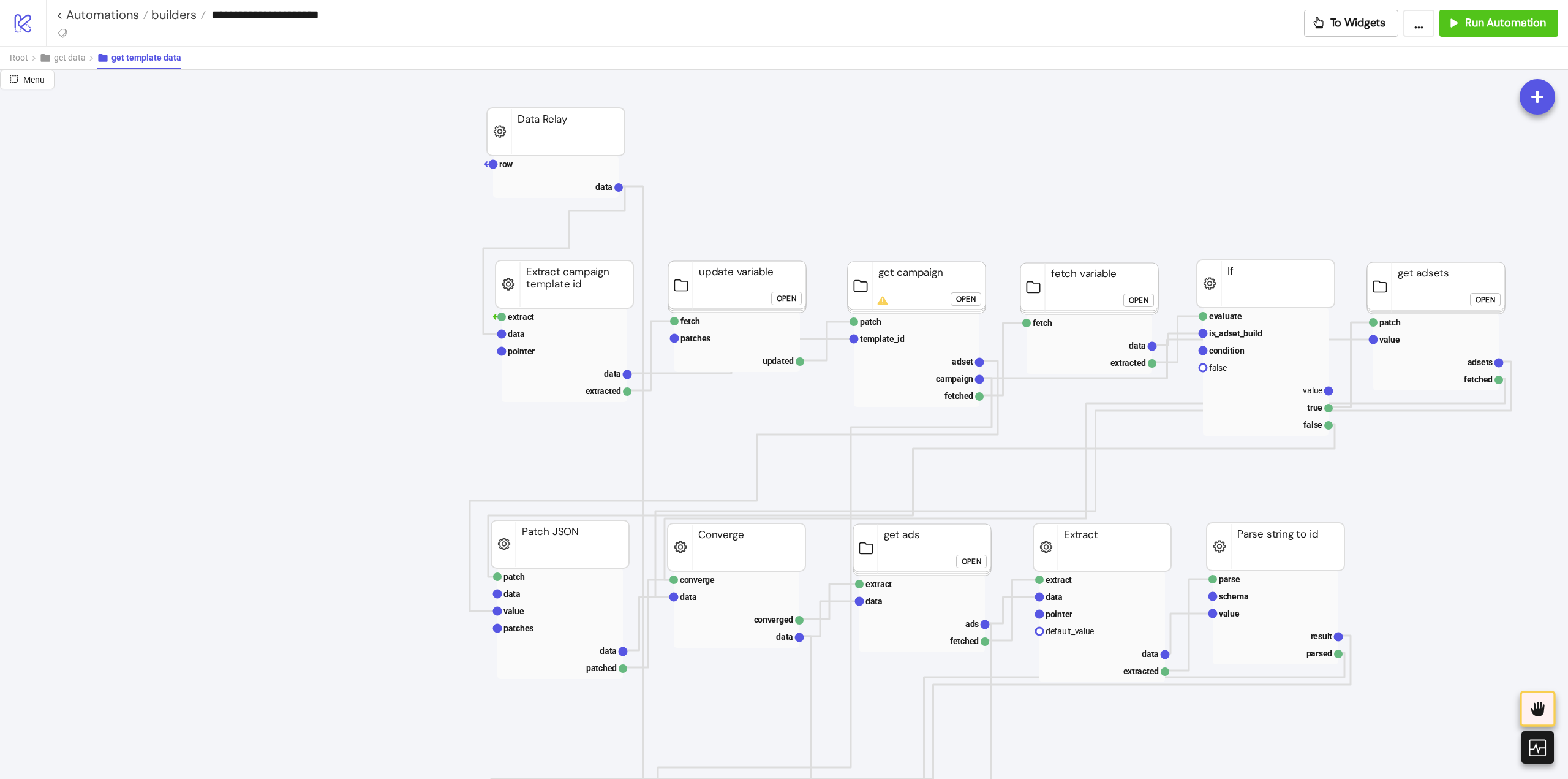
click at [1484, 302] on div "Open" at bounding box center [1485, 299] width 20 height 14
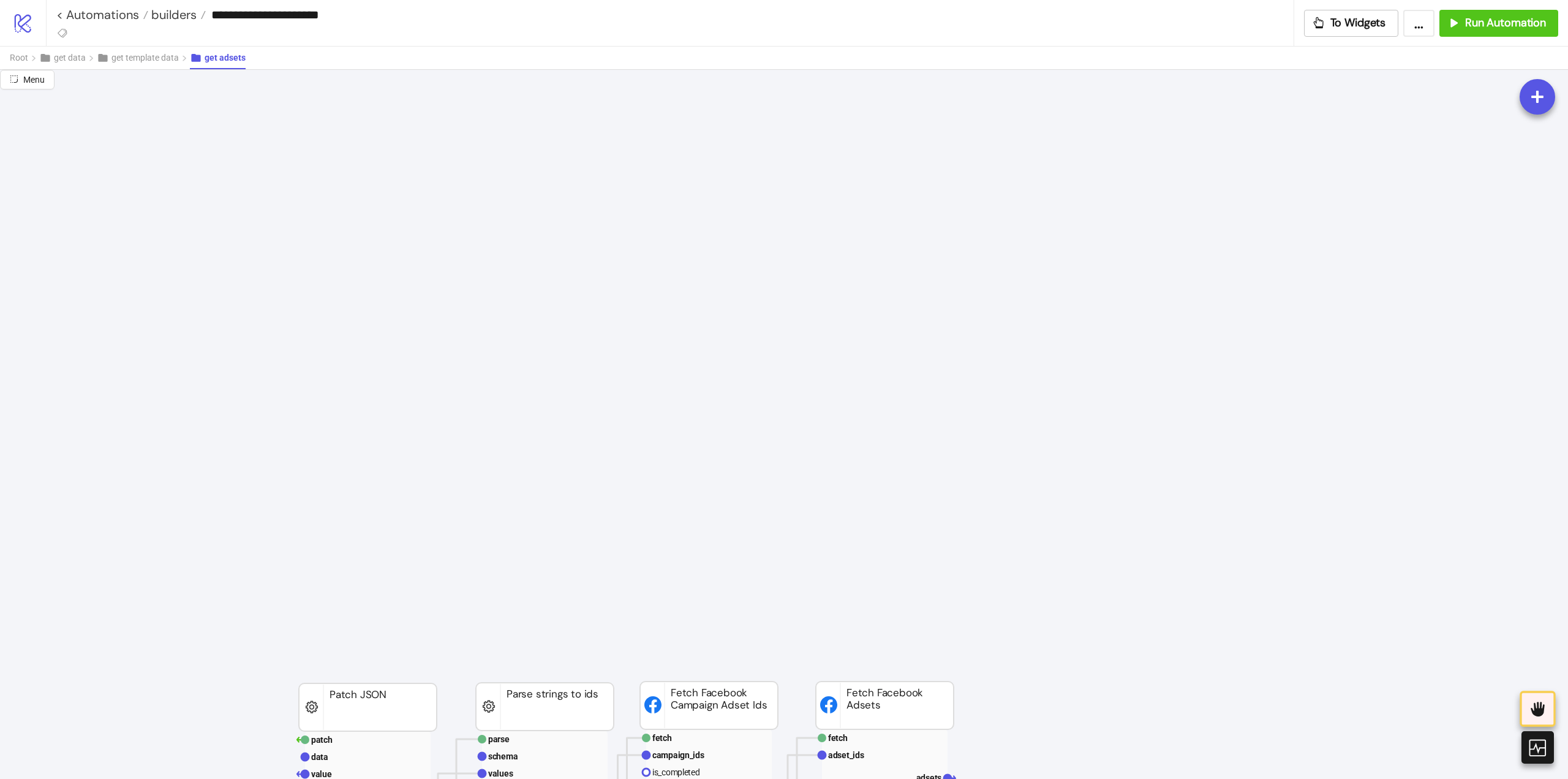
scroll to position [1287, 0]
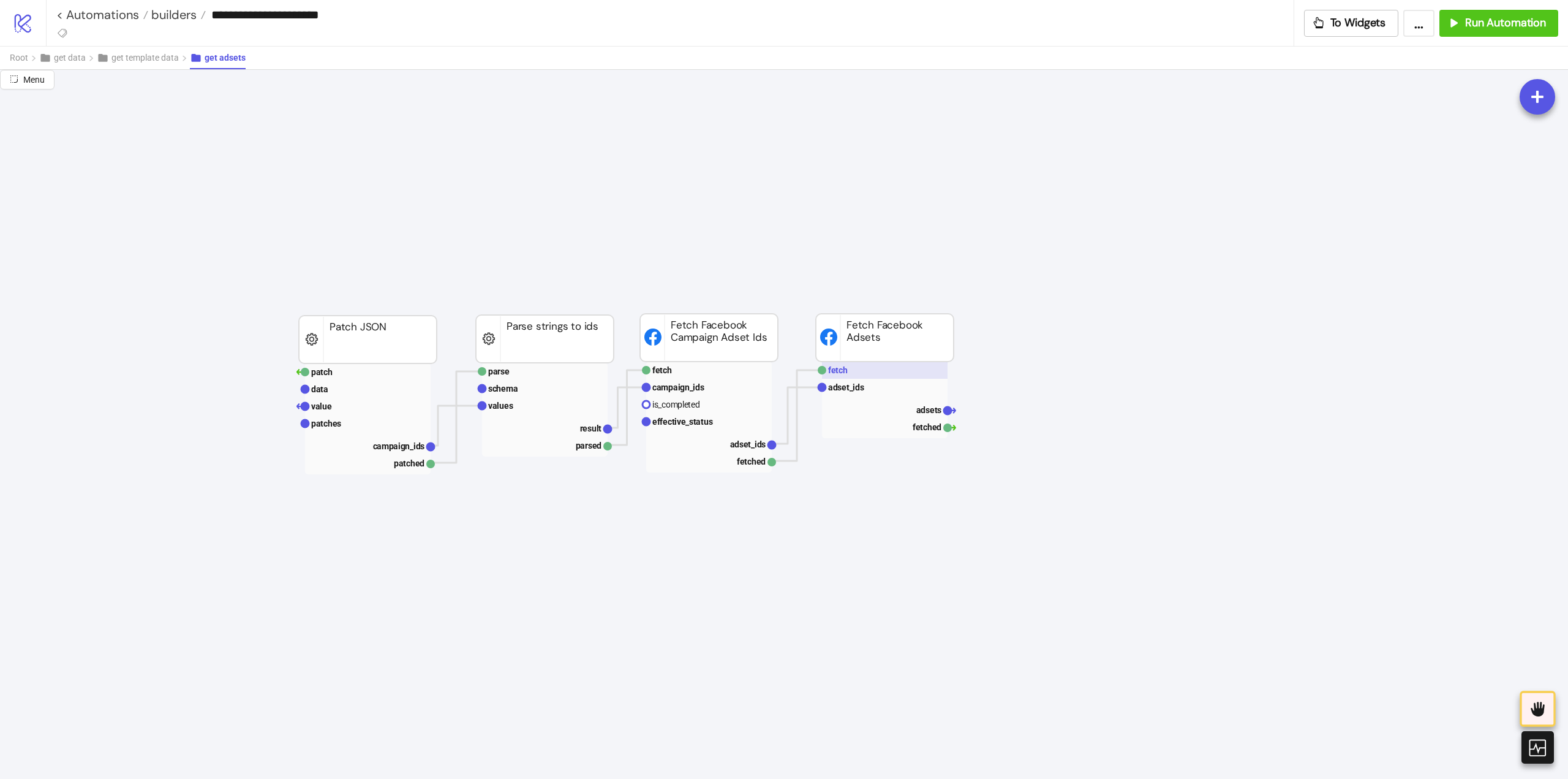
click at [852, 370] on rect at bounding box center [885, 370] width 125 height 17
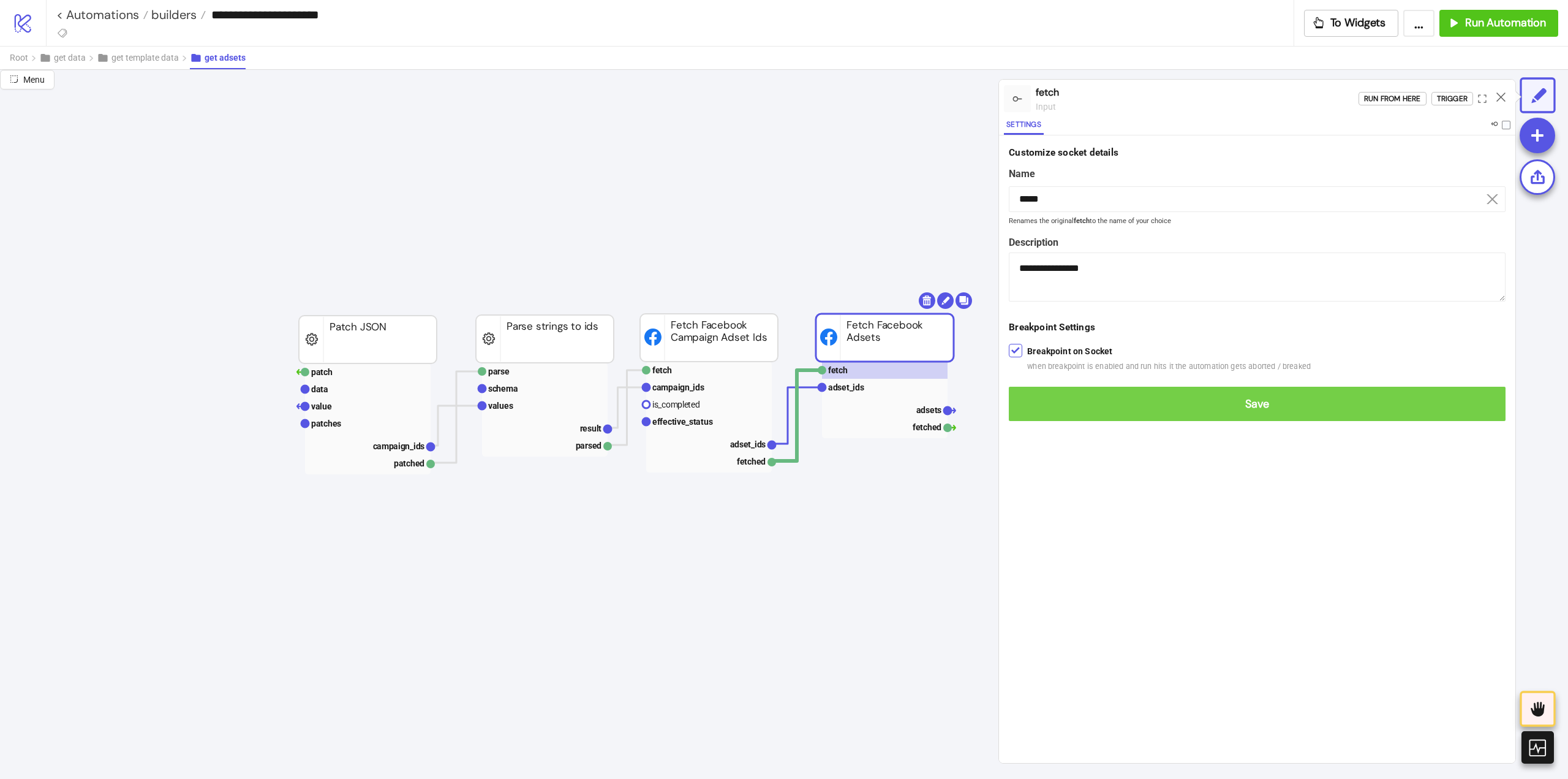
click at [1039, 395] on button "Save" at bounding box center [1257, 404] width 497 height 34
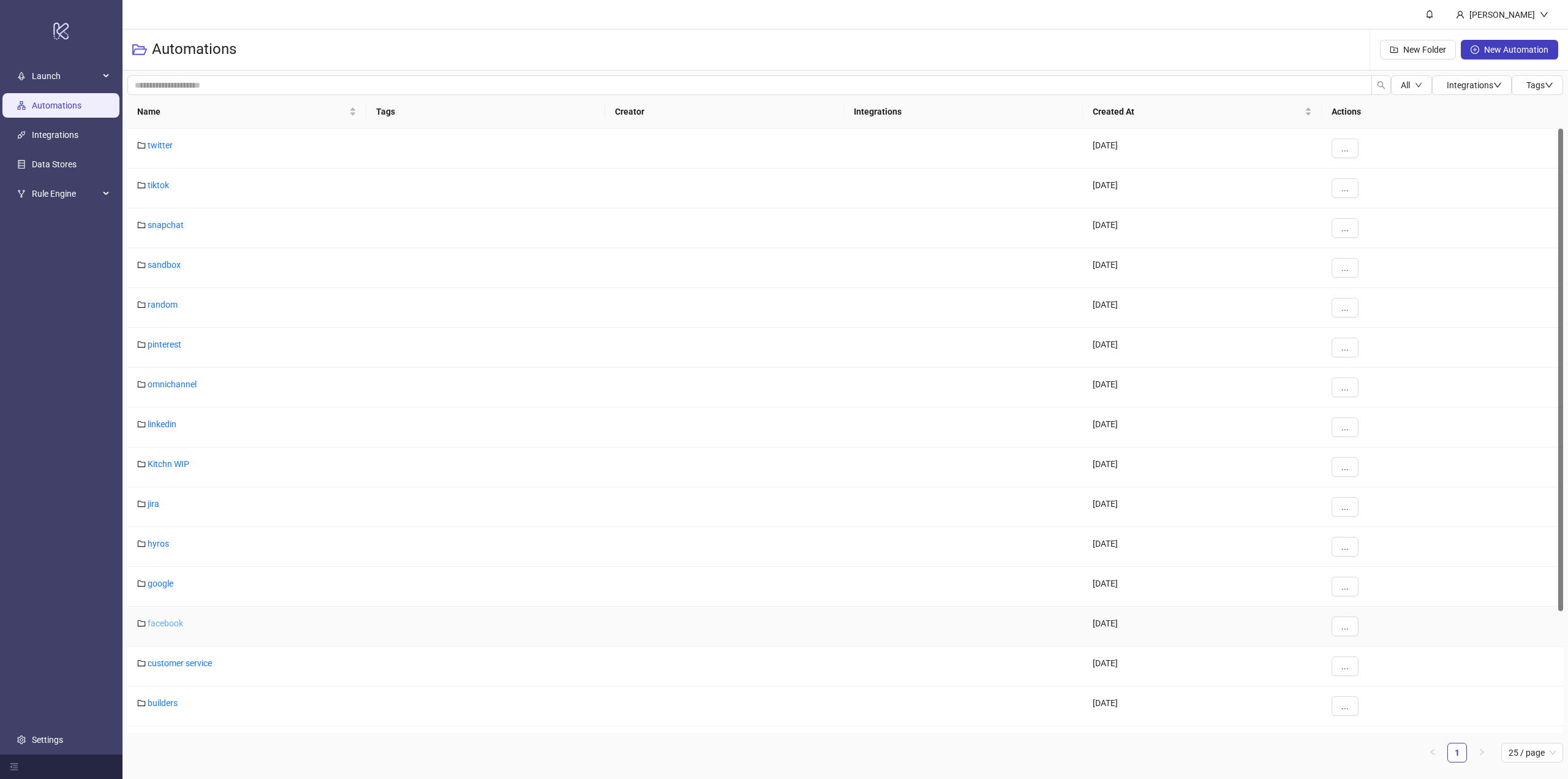
click at [167, 622] on link "facebook" at bounding box center [165, 623] width 35 height 10
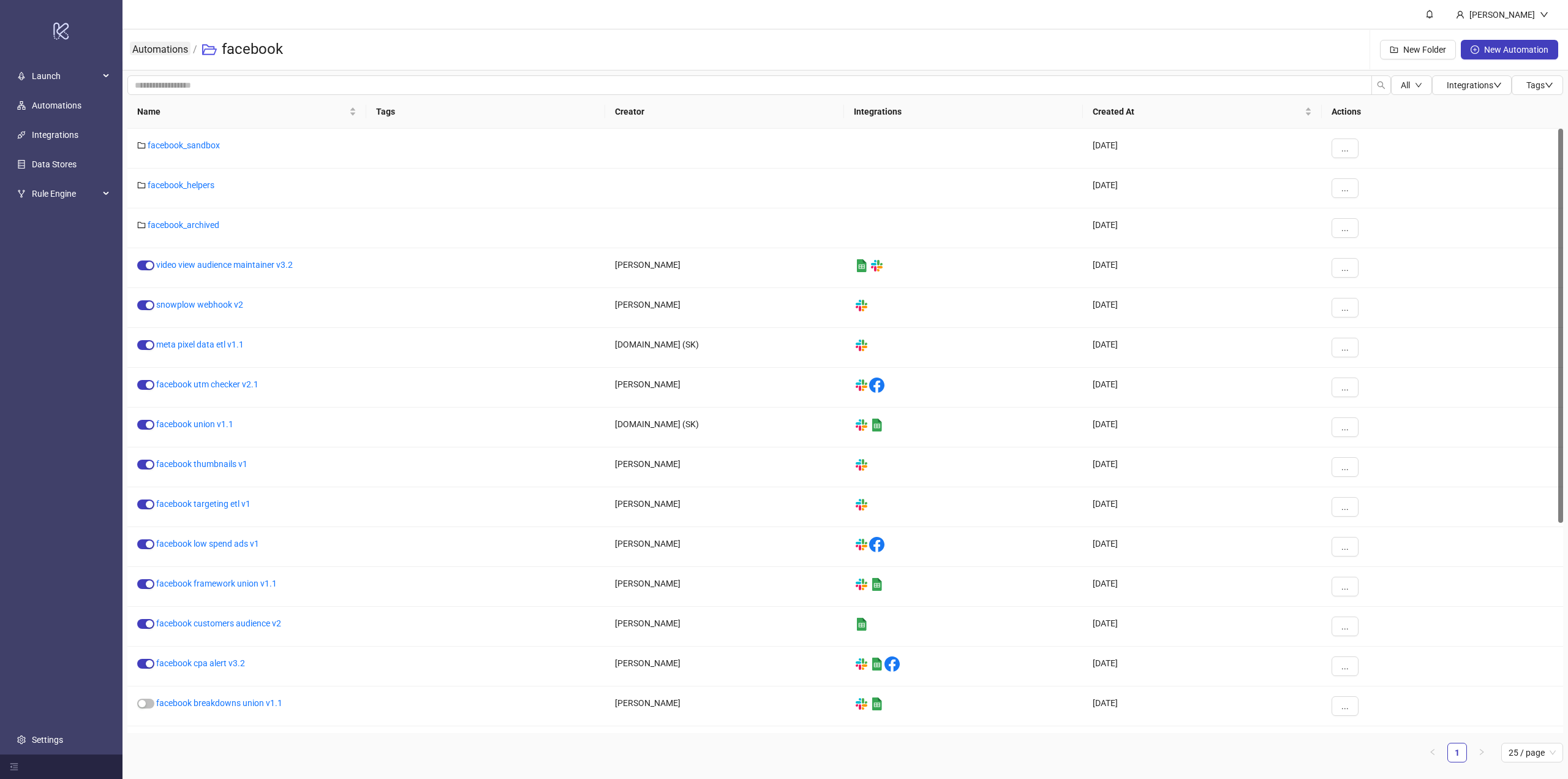
click at [171, 54] on link "Automations" at bounding box center [160, 48] width 61 height 14
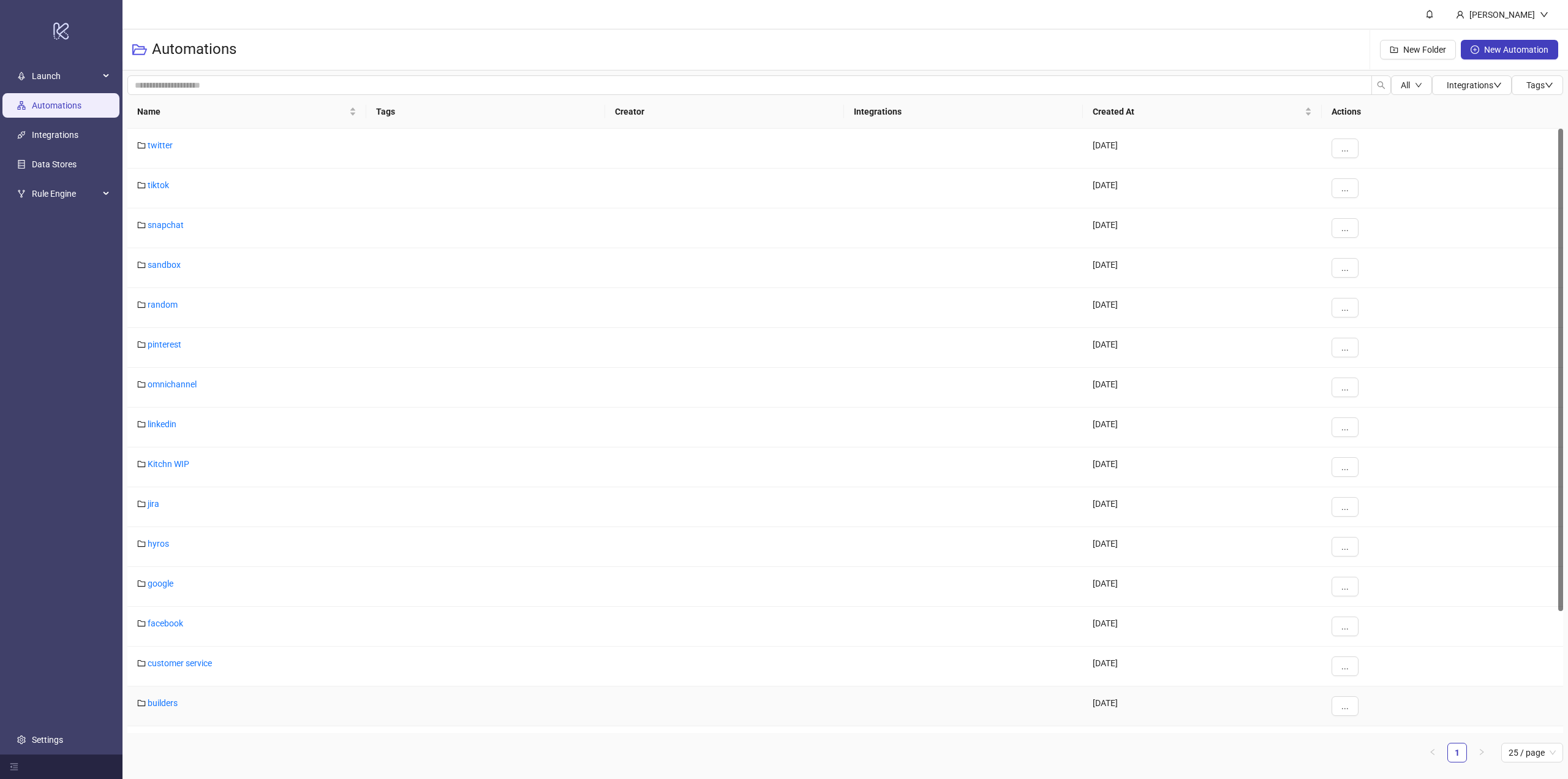
scroll to position [153, 0]
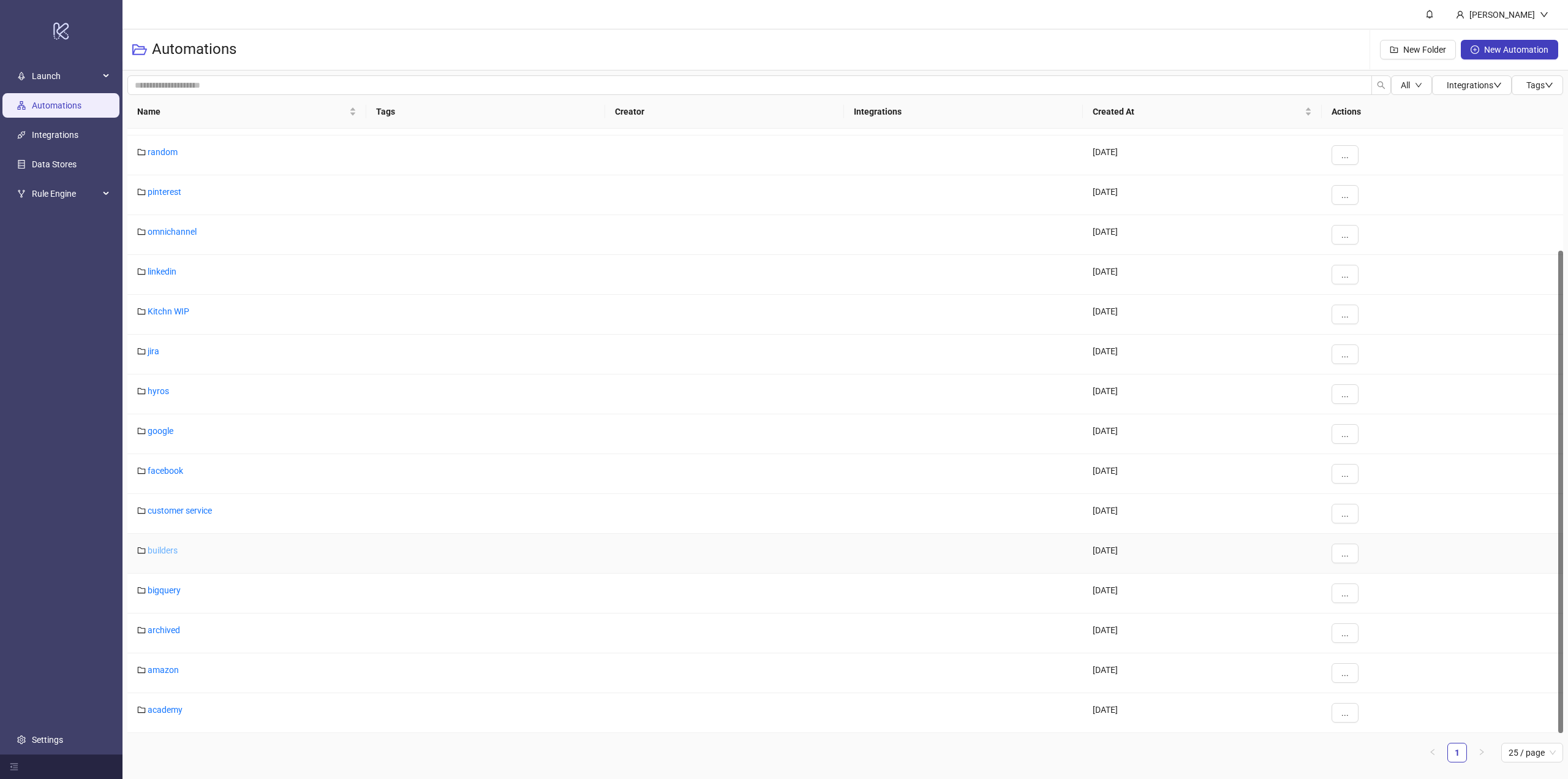
click at [154, 550] on link "builders" at bounding box center [162, 550] width 30 height 10
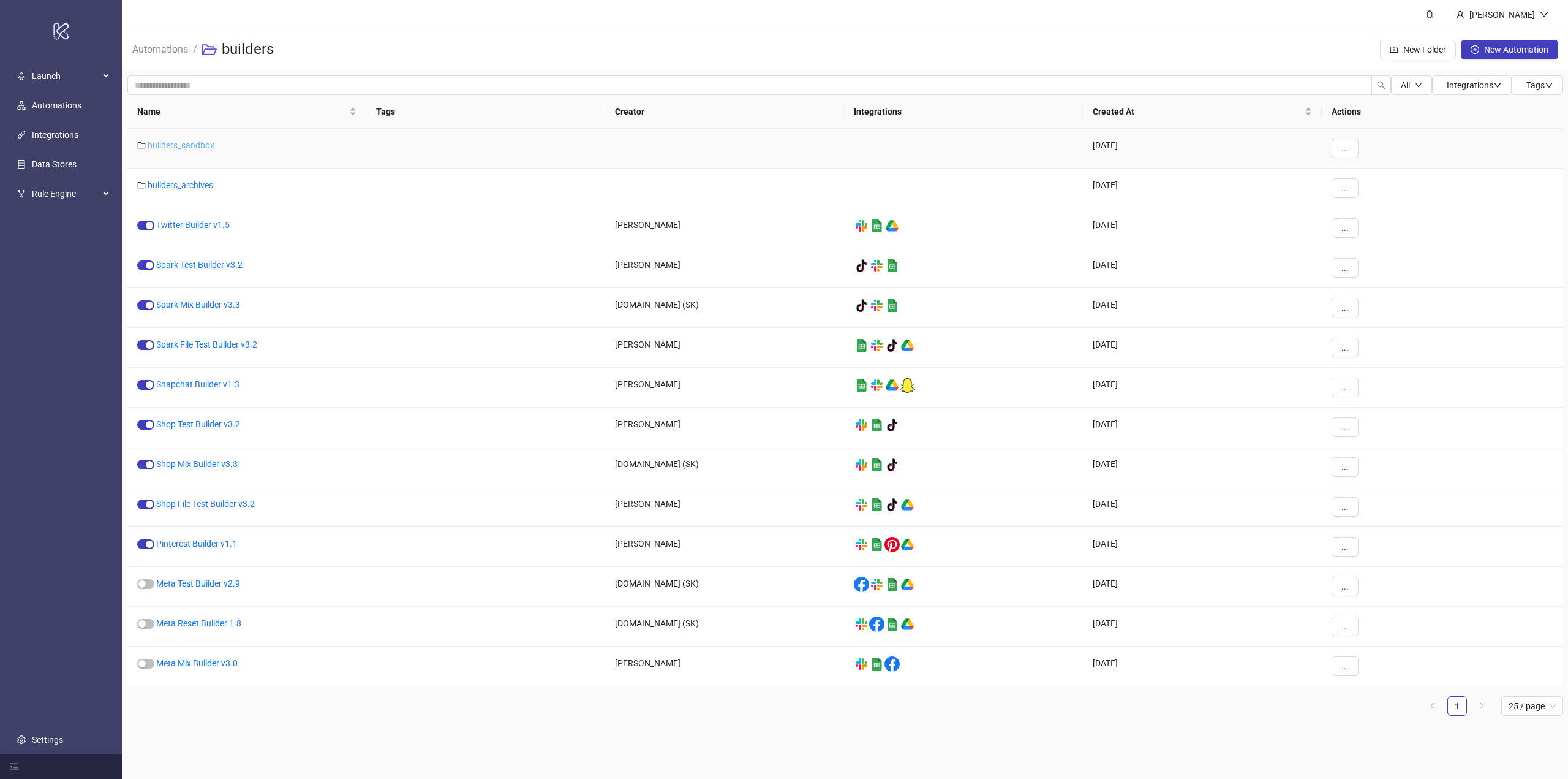
click at [194, 147] on link "builders_sandbox" at bounding box center [181, 145] width 67 height 10
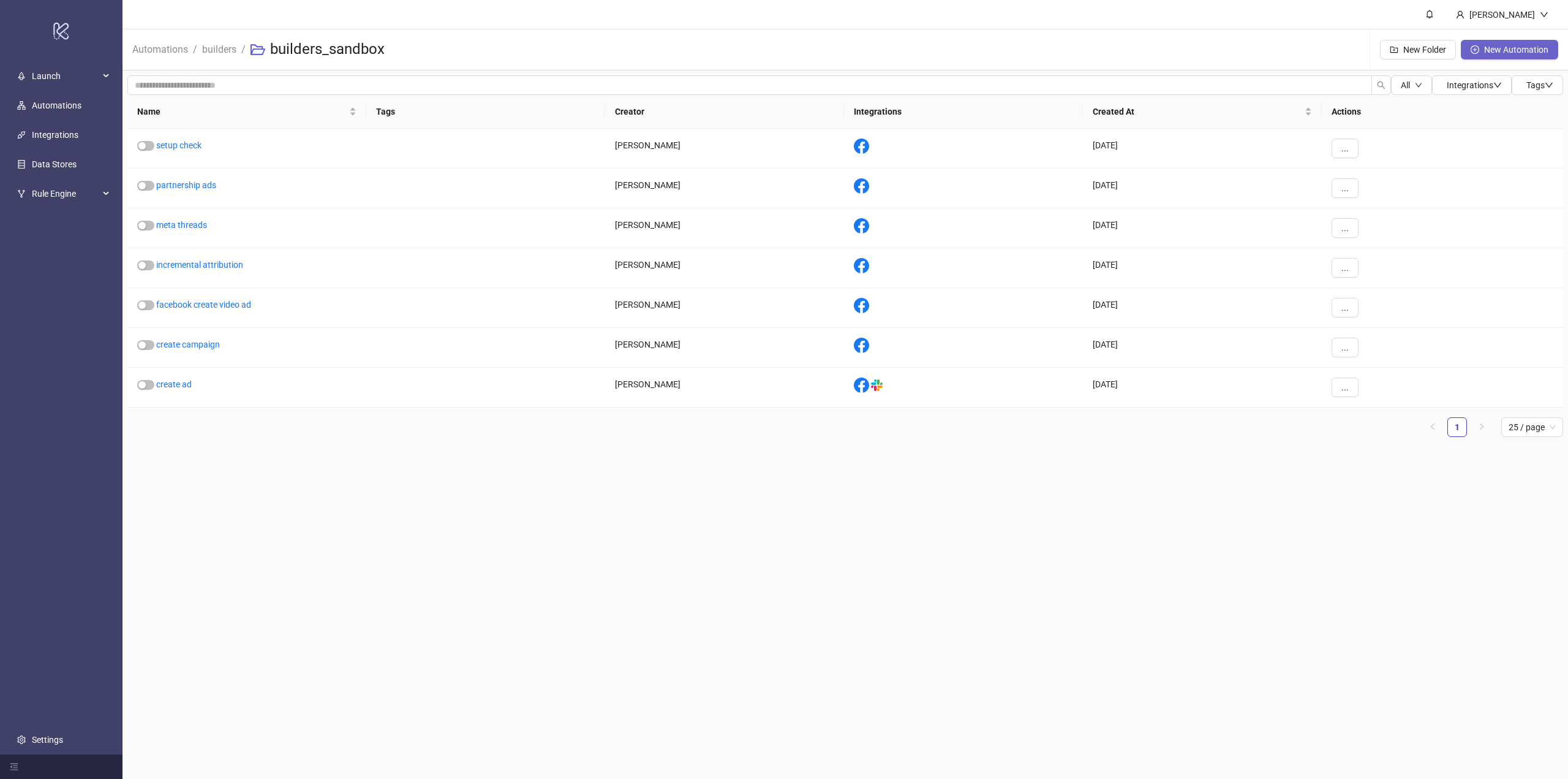
click at [1500, 46] on span "New Automation" at bounding box center [1516, 50] width 64 height 10
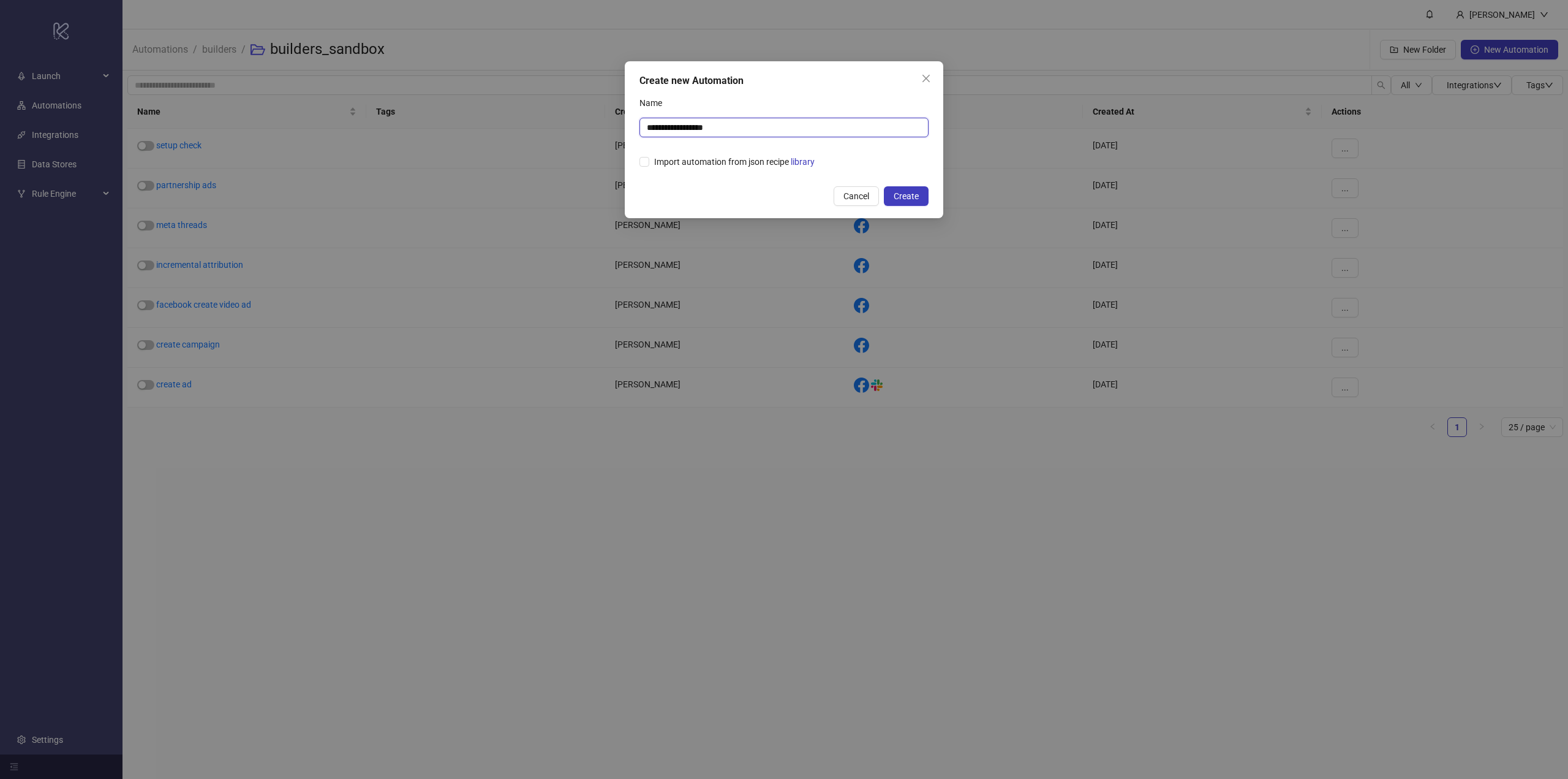
click at [745, 128] on input "**********" at bounding box center [784, 127] width 289 height 20
click at [745, 127] on input "**********" at bounding box center [784, 127] width 289 height 20
type input "**********"
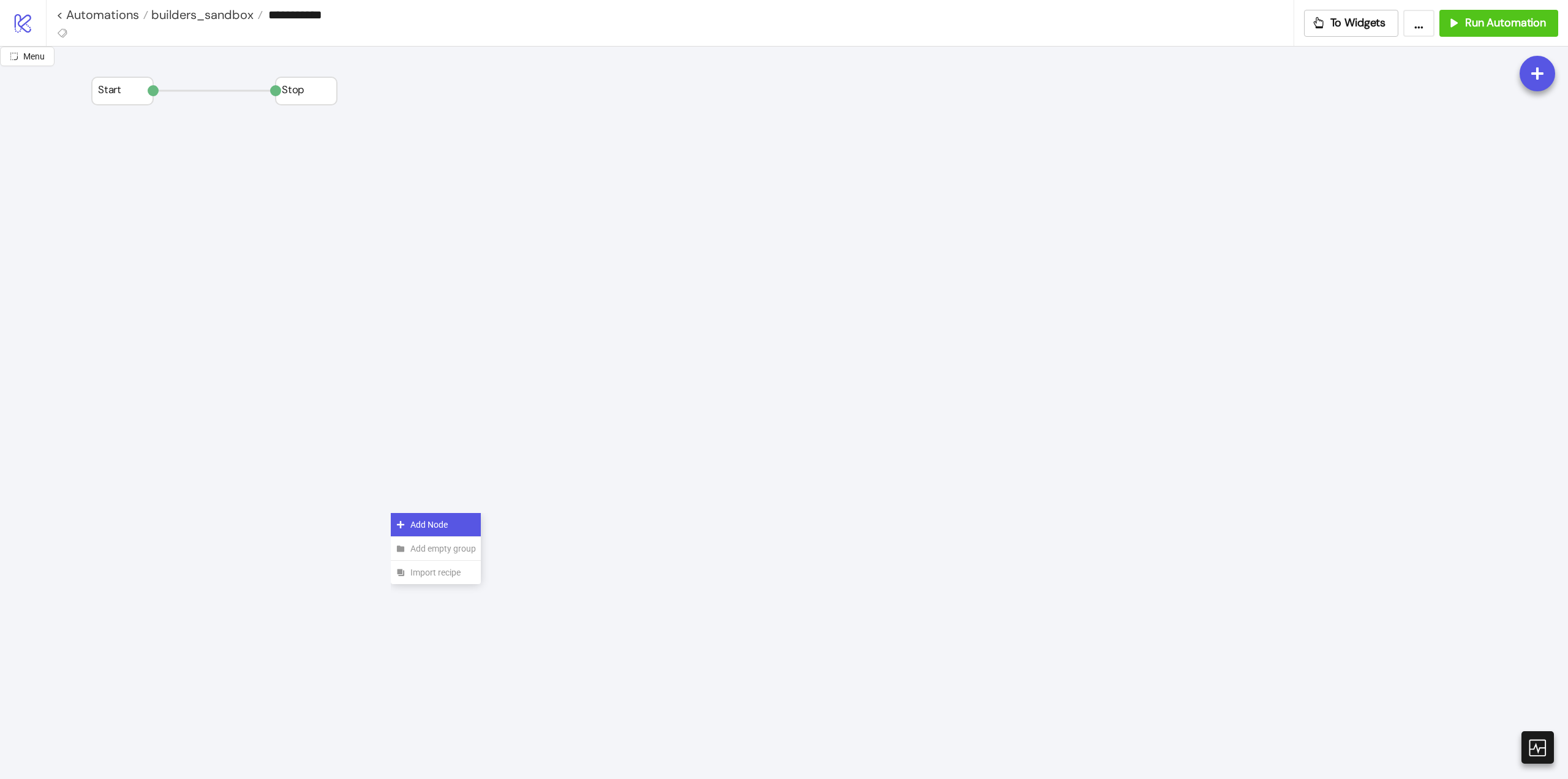
click at [415, 529] on span "Add Node" at bounding box center [443, 525] width 65 height 14
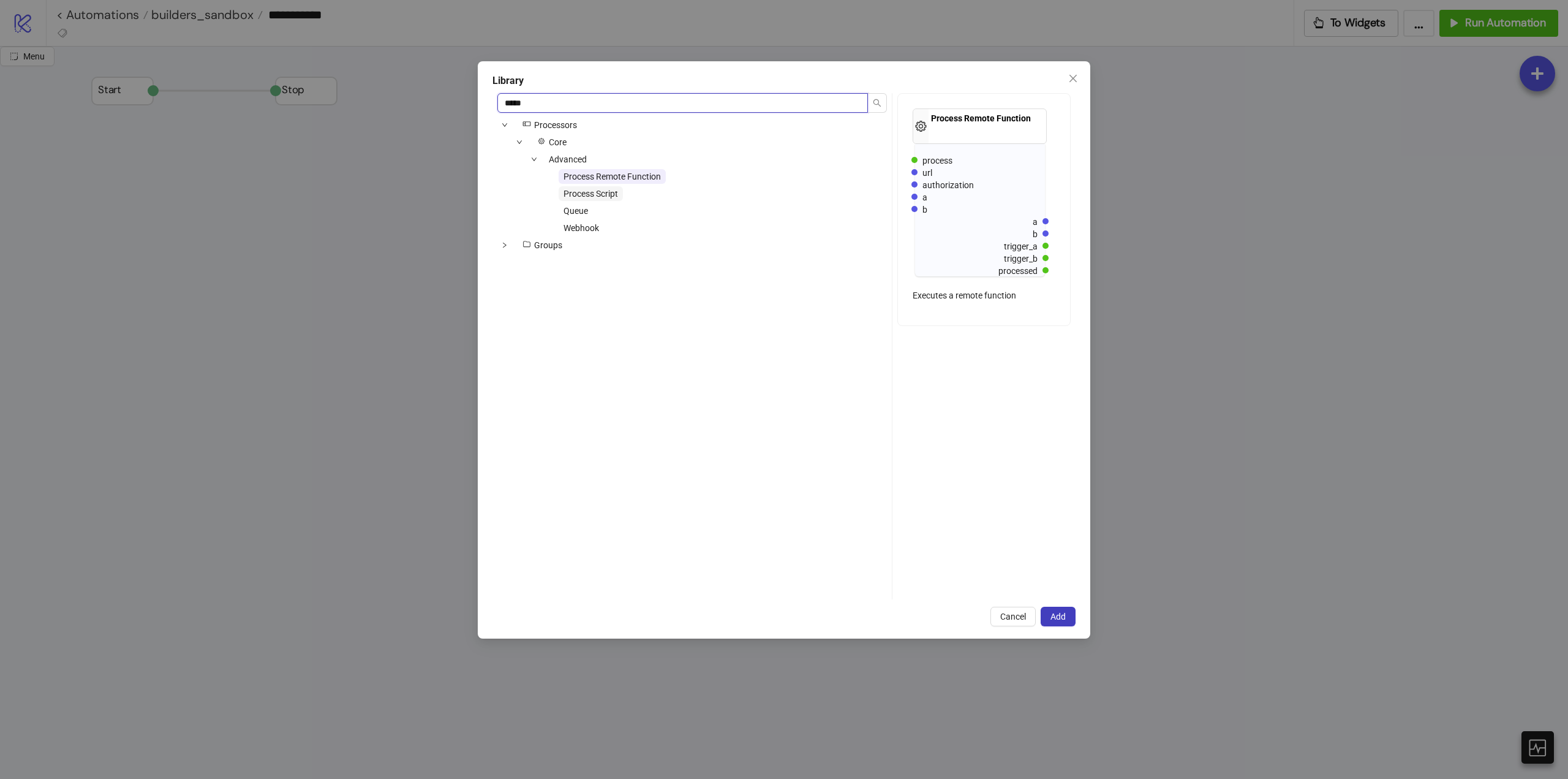
type input "*****"
click at [582, 190] on span "Process Script" at bounding box center [591, 194] width 55 height 10
click at [1056, 615] on span "Add" at bounding box center [1058, 616] width 15 height 10
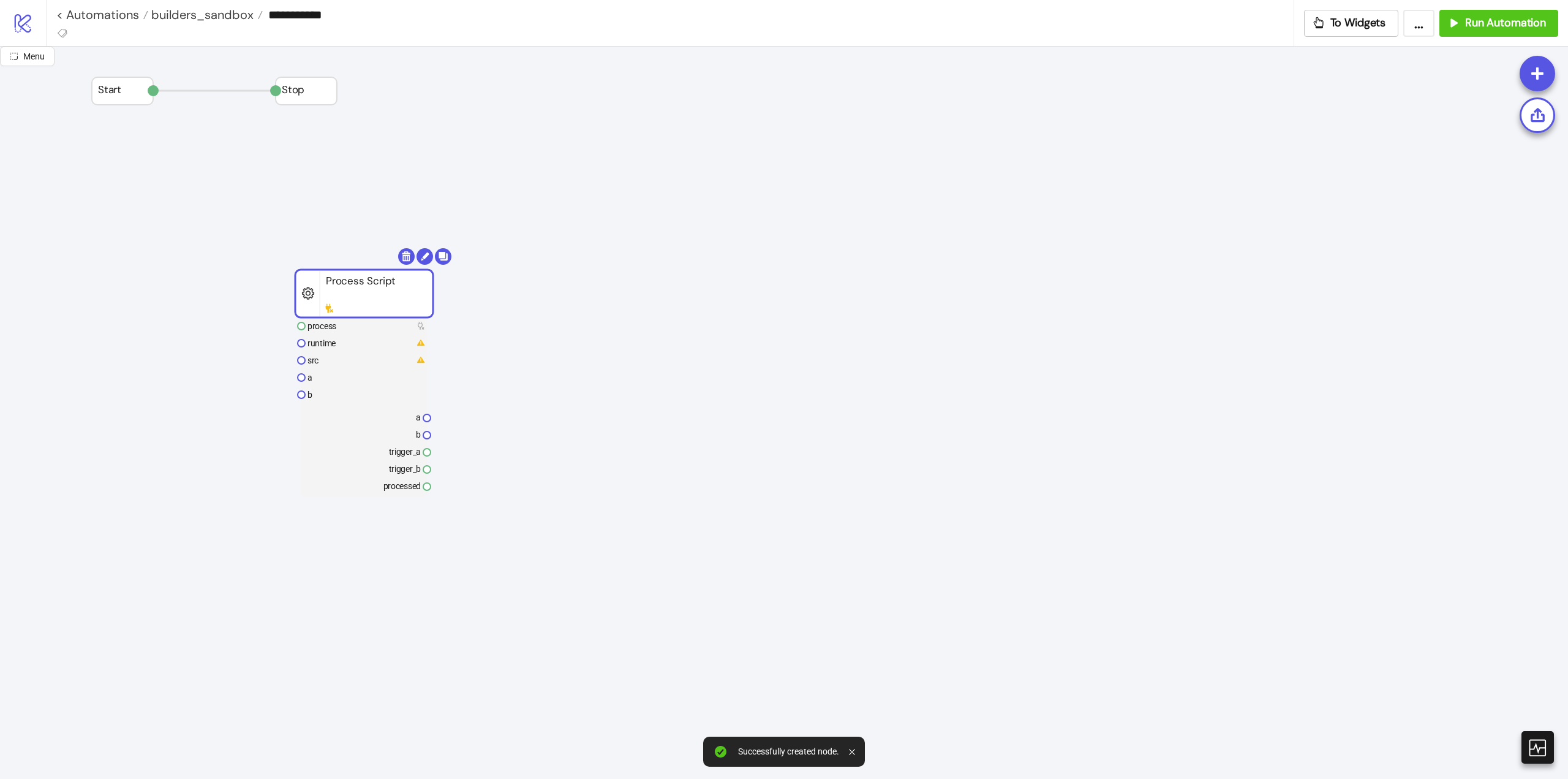
drag, startPoint x: 460, startPoint y: 535, endPoint x: 366, endPoint y: 292, distance: 260.5
click at [366, 292] on rect at bounding box center [364, 293] width 138 height 48
click at [658, 325] on icon at bounding box center [655, 329] width 10 height 10
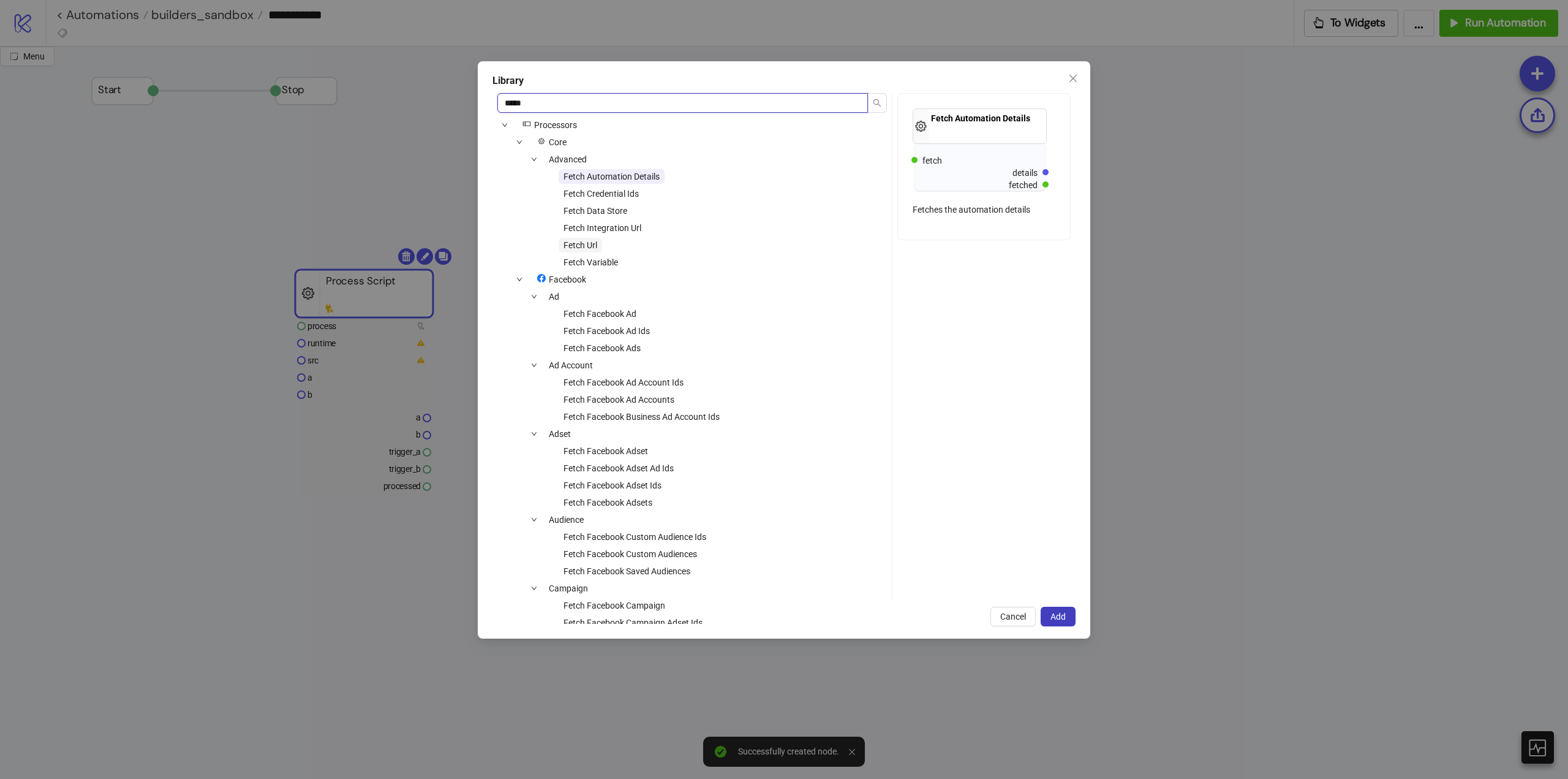
type input "*****"
click at [599, 244] on span "Fetch Url" at bounding box center [580, 246] width 44 height 15
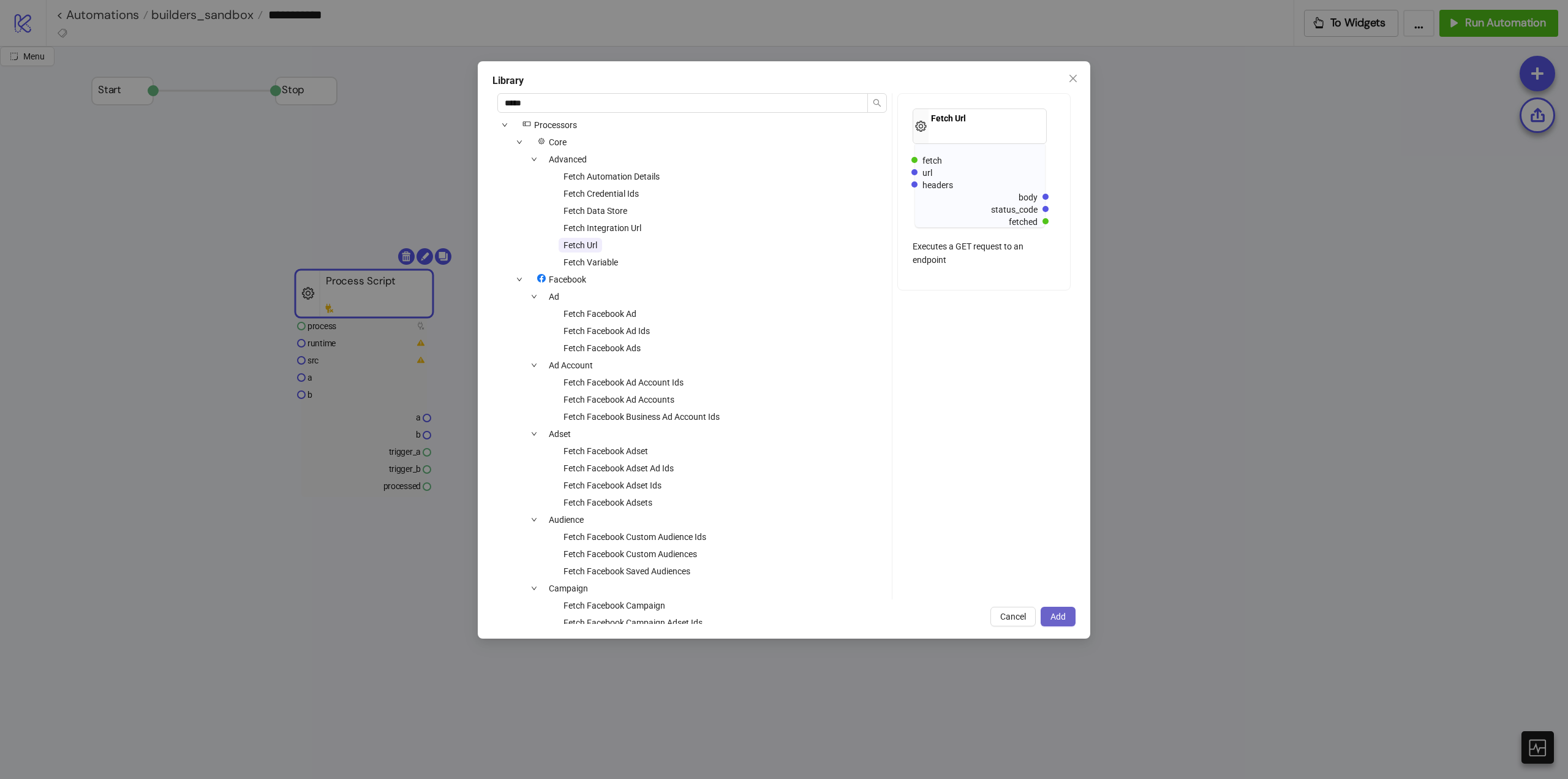
click at [1049, 615] on button "Add" at bounding box center [1058, 616] width 35 height 20
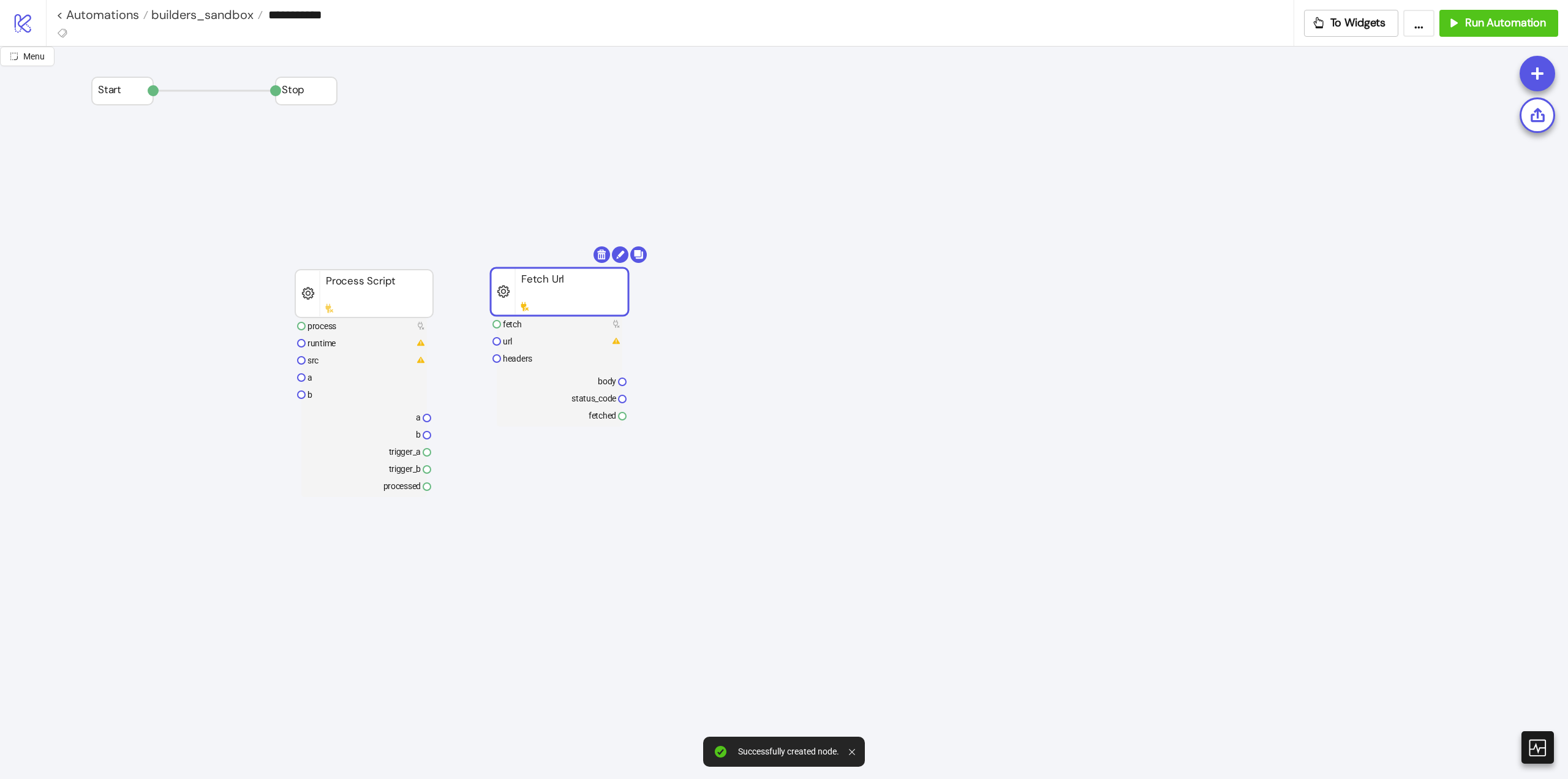
drag, startPoint x: 653, startPoint y: 342, endPoint x: 507, endPoint y: 302, distance: 151.4
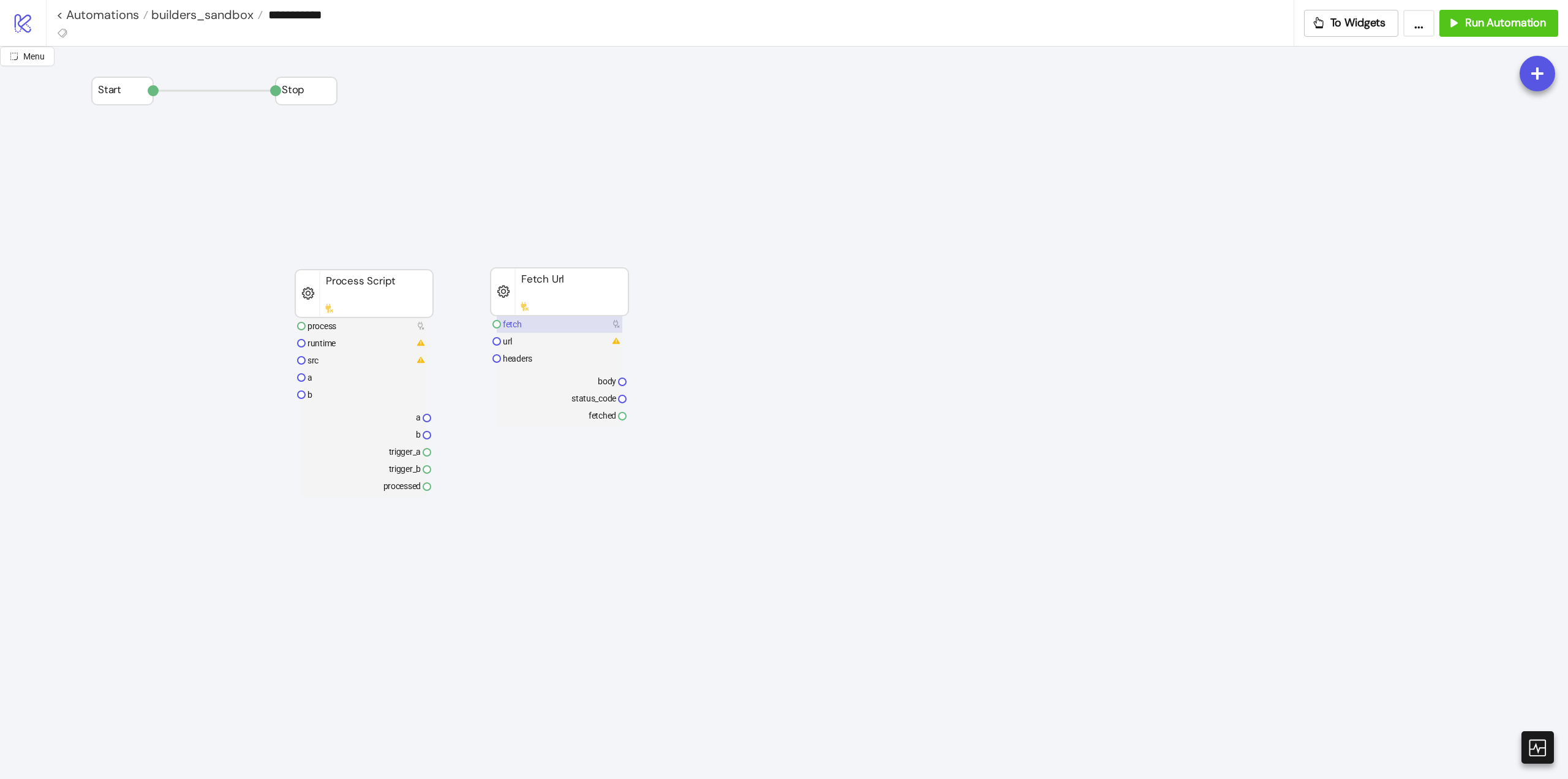
click at [522, 332] on rect at bounding box center [559, 324] width 125 height 17
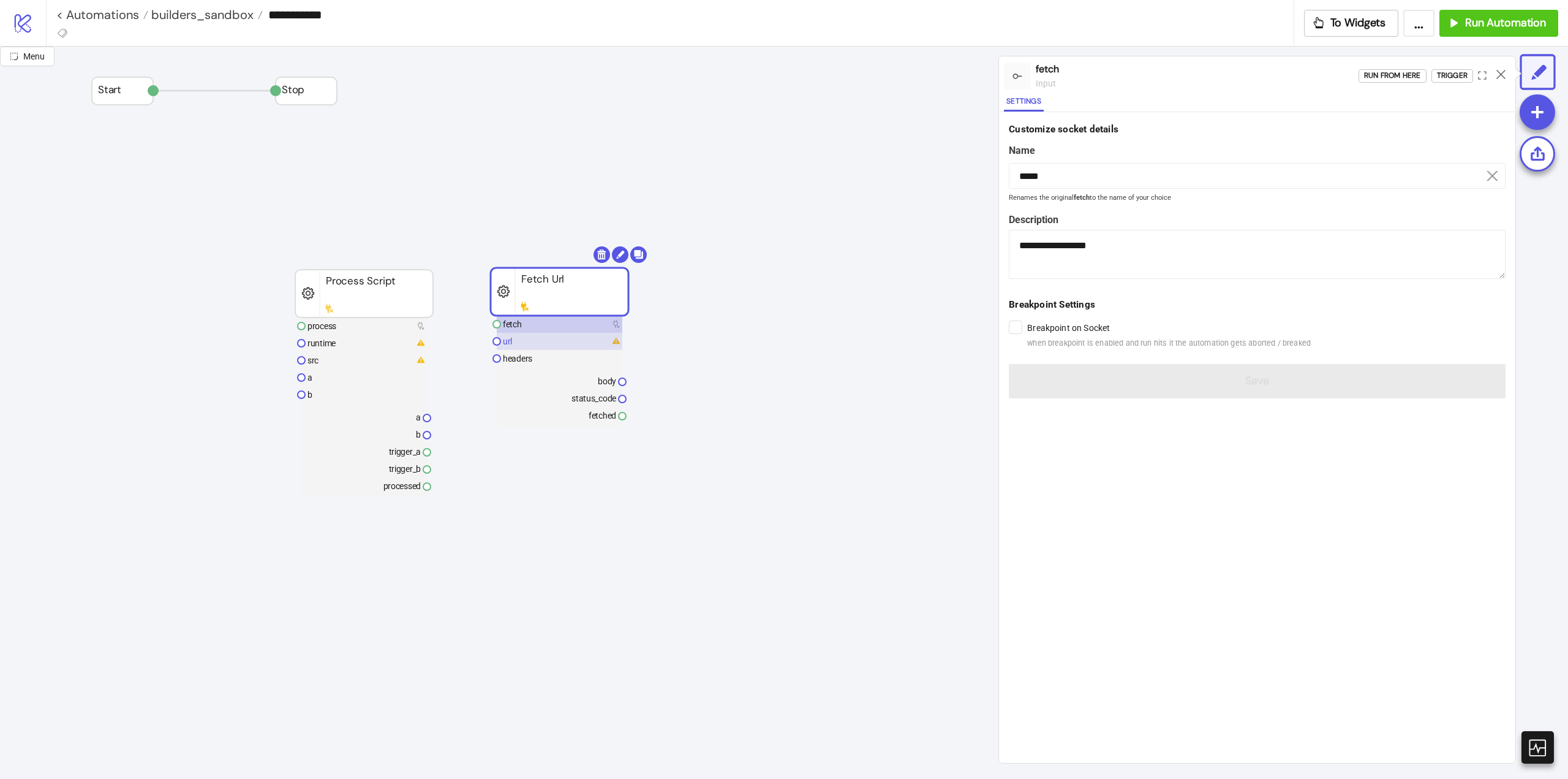
click at [535, 337] on rect at bounding box center [559, 341] width 125 height 17
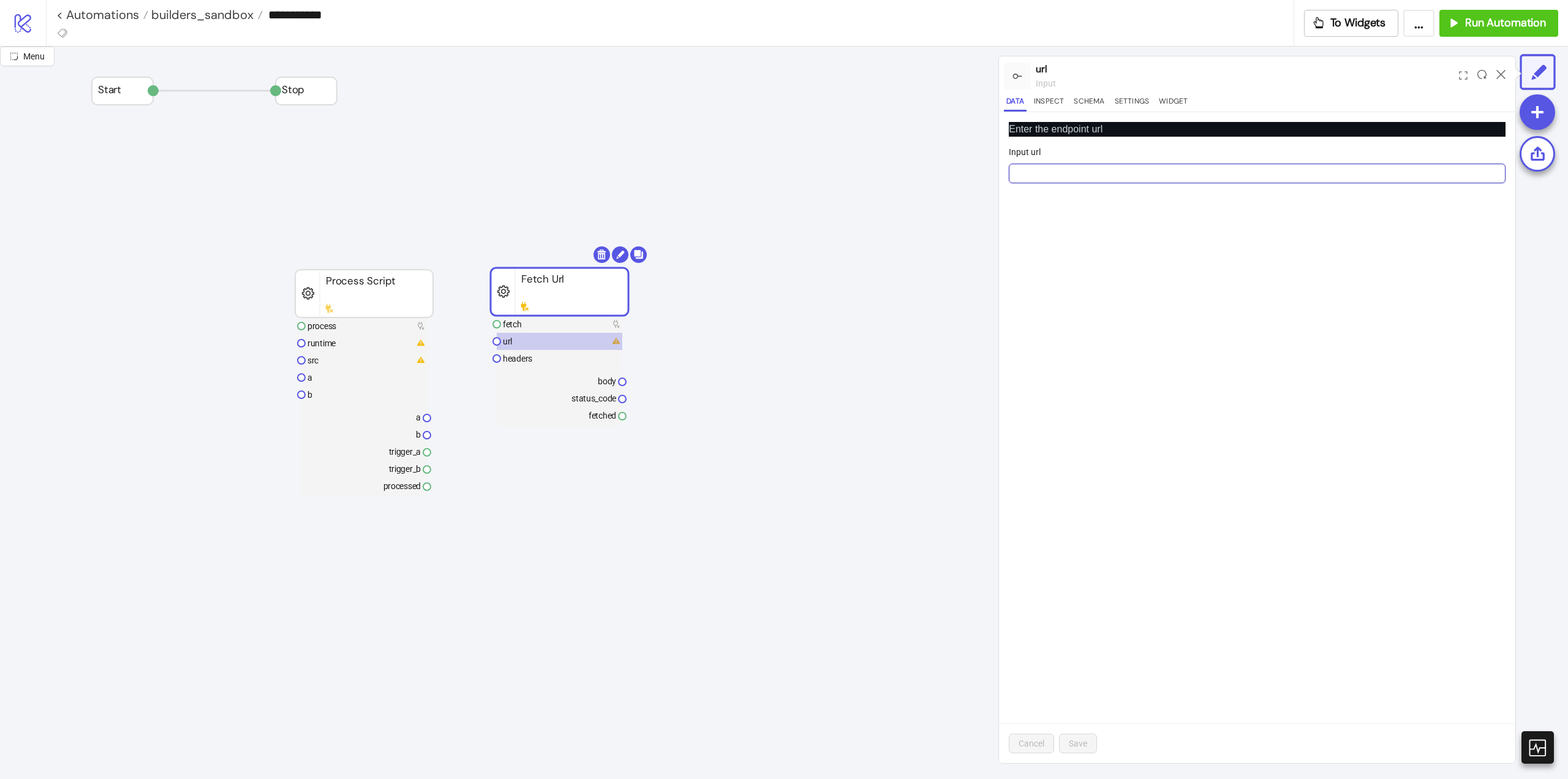
click at [1079, 166] on input "Input url" at bounding box center [1257, 173] width 497 height 20
paste input "**********"
type input "**********"
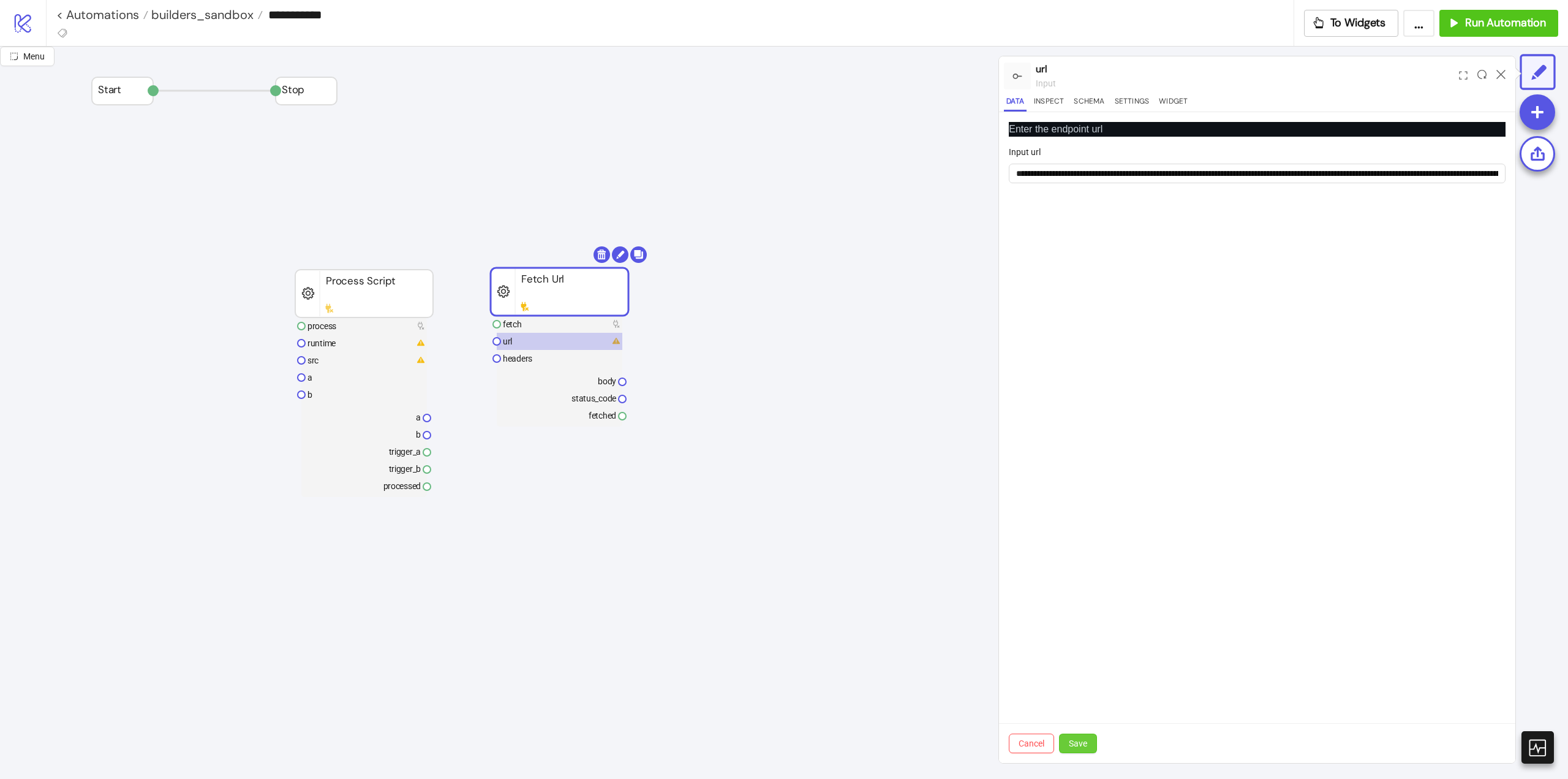
click at [1074, 746] on span "Save" at bounding box center [1078, 743] width 18 height 10
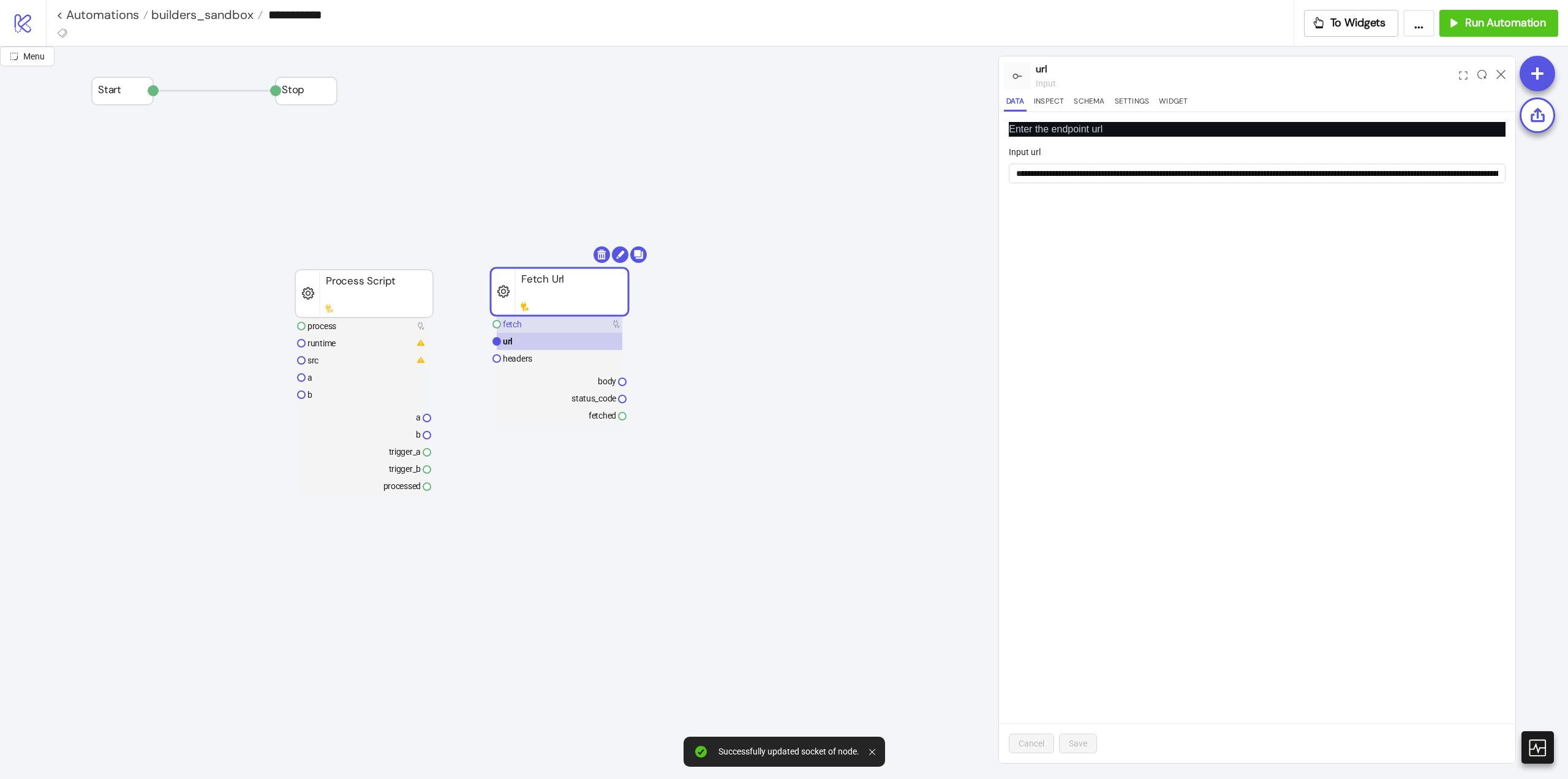
click at [524, 317] on rect at bounding box center [559, 324] width 125 height 17
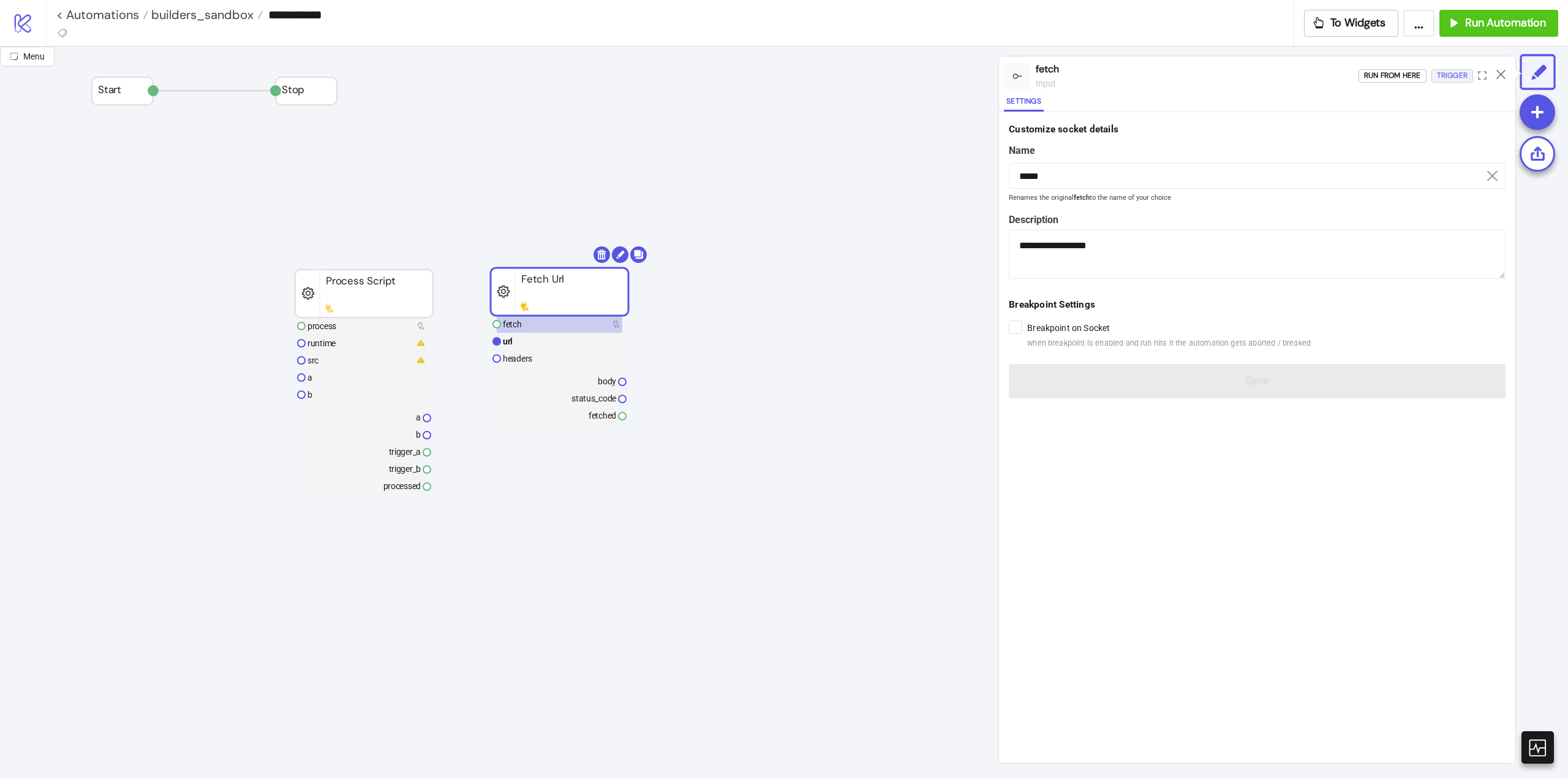
click at [1440, 77] on div "Trigger" at bounding box center [1452, 76] width 31 height 14
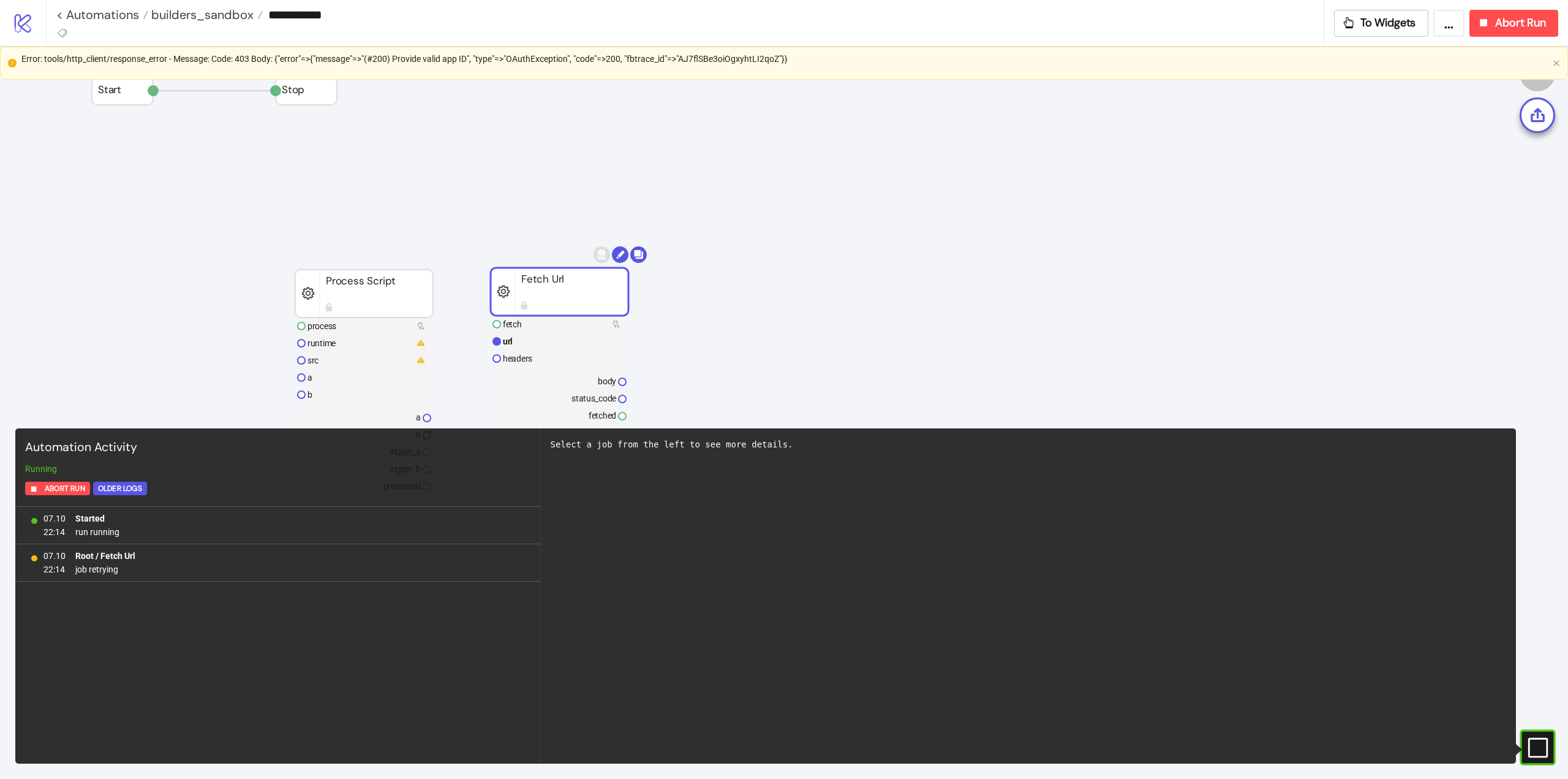
click at [1558, 68] on div "Error: tools/http_client/response_error - Message: Code: 403 Body: {"error"=>{"…" at bounding box center [784, 63] width 1568 height 33
click at [1513, 15] on button "Abort Run" at bounding box center [1514, 23] width 89 height 27
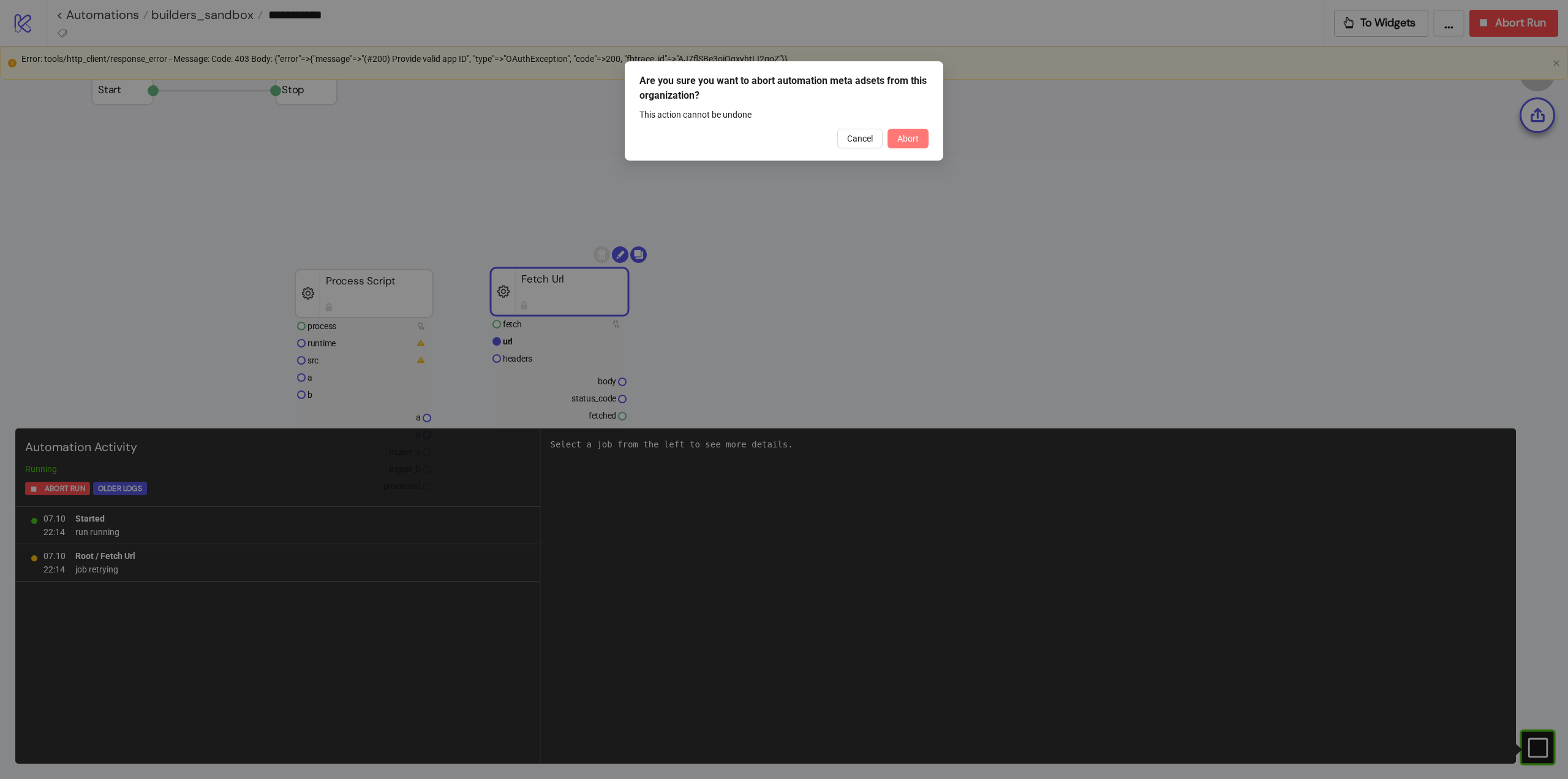
click at [905, 138] on span "Abort" at bounding box center [908, 138] width 21 height 10
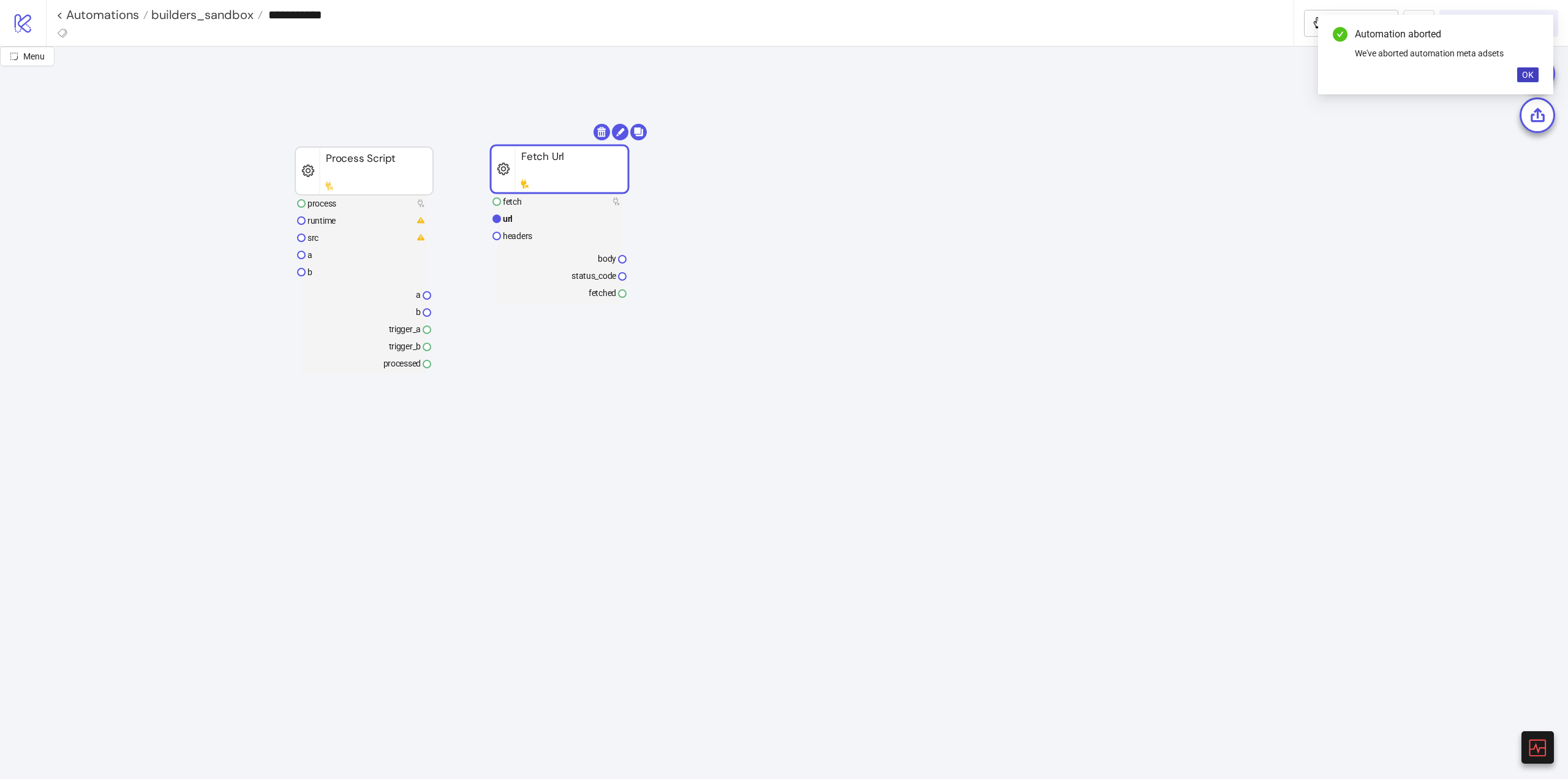
scroll to position [183, 0]
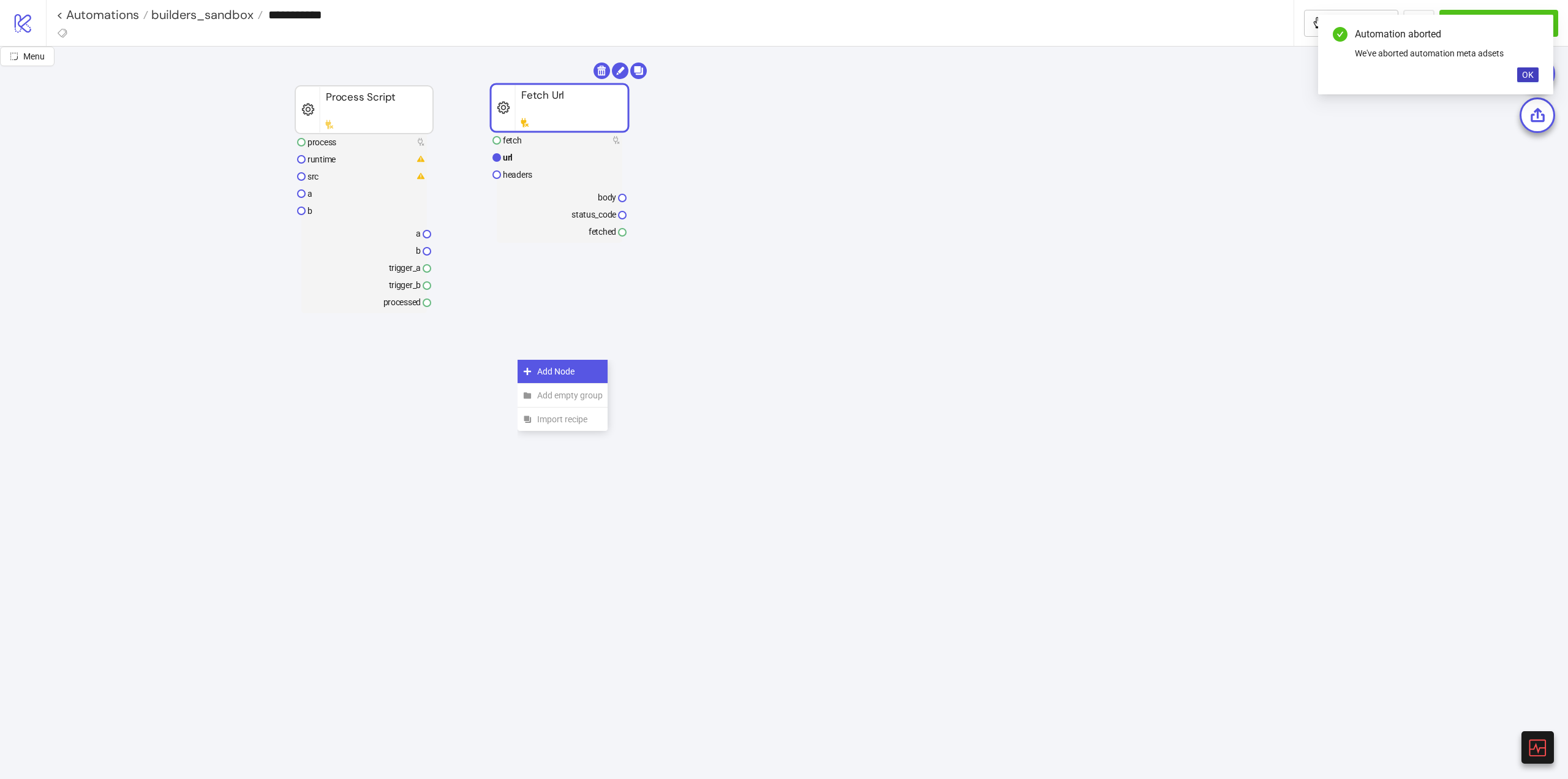
click at [528, 372] on icon at bounding box center [527, 371] width 8 height 8
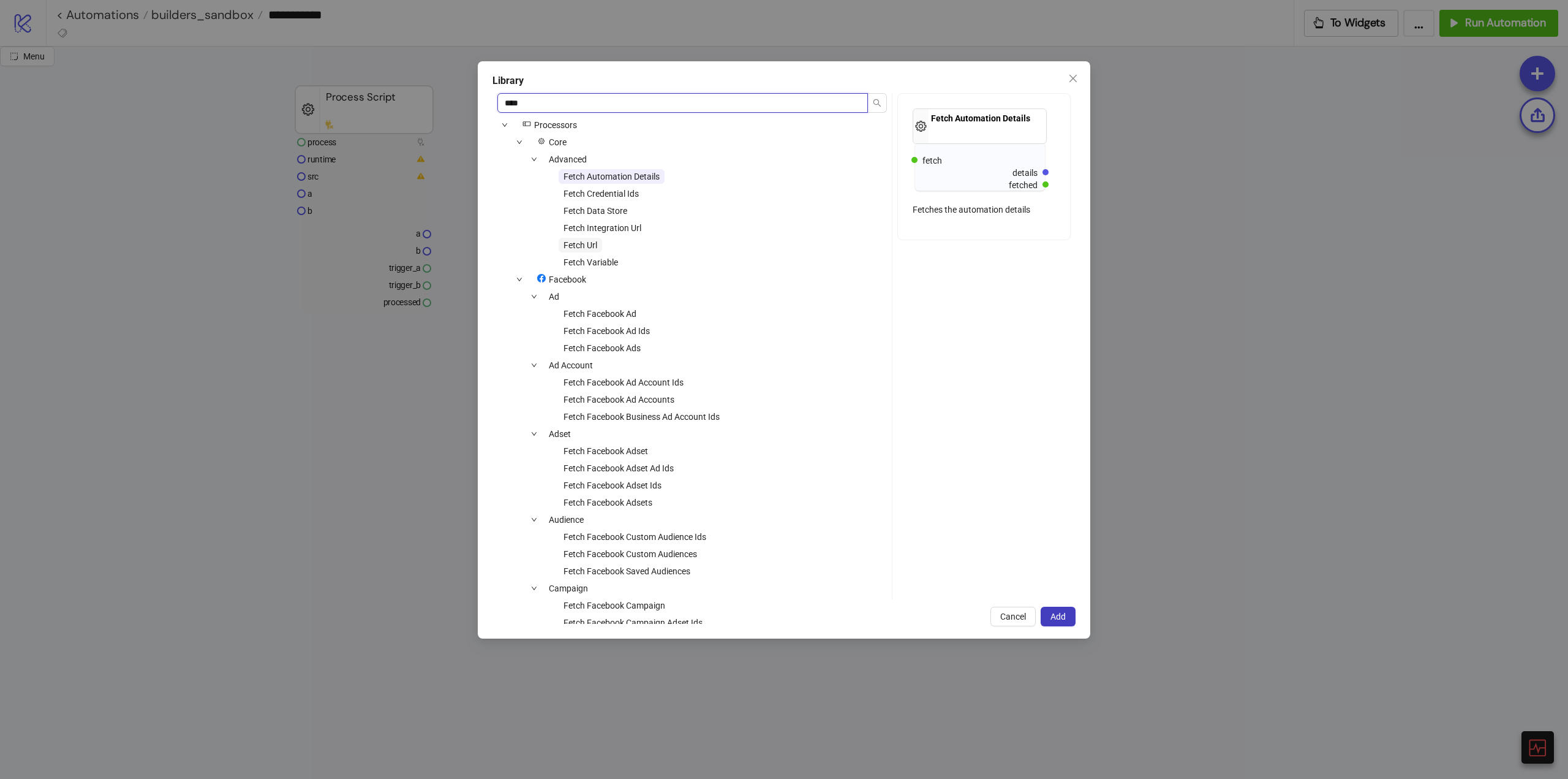
type input "****"
click at [586, 243] on span "Fetch Url" at bounding box center [580, 245] width 33 height 10
click at [593, 226] on span "Fetch Integration Url" at bounding box center [602, 228] width 78 height 10
drag, startPoint x: 1067, startPoint y: 622, endPoint x: 994, endPoint y: 591, distance: 79.3
click at [1066, 622] on button "Add" at bounding box center [1058, 616] width 35 height 20
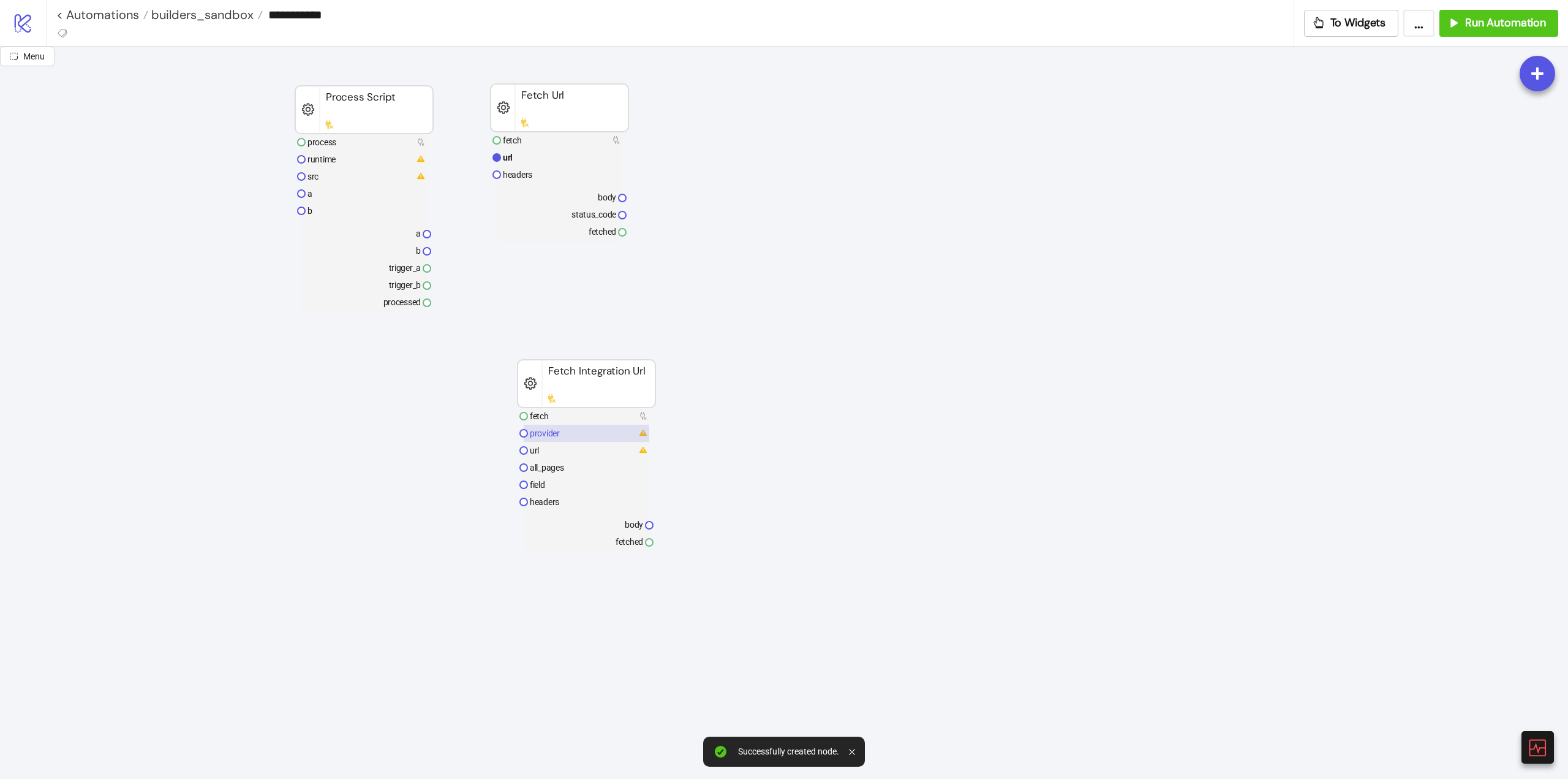
click at [557, 437] on text "provider" at bounding box center [545, 433] width 30 height 10
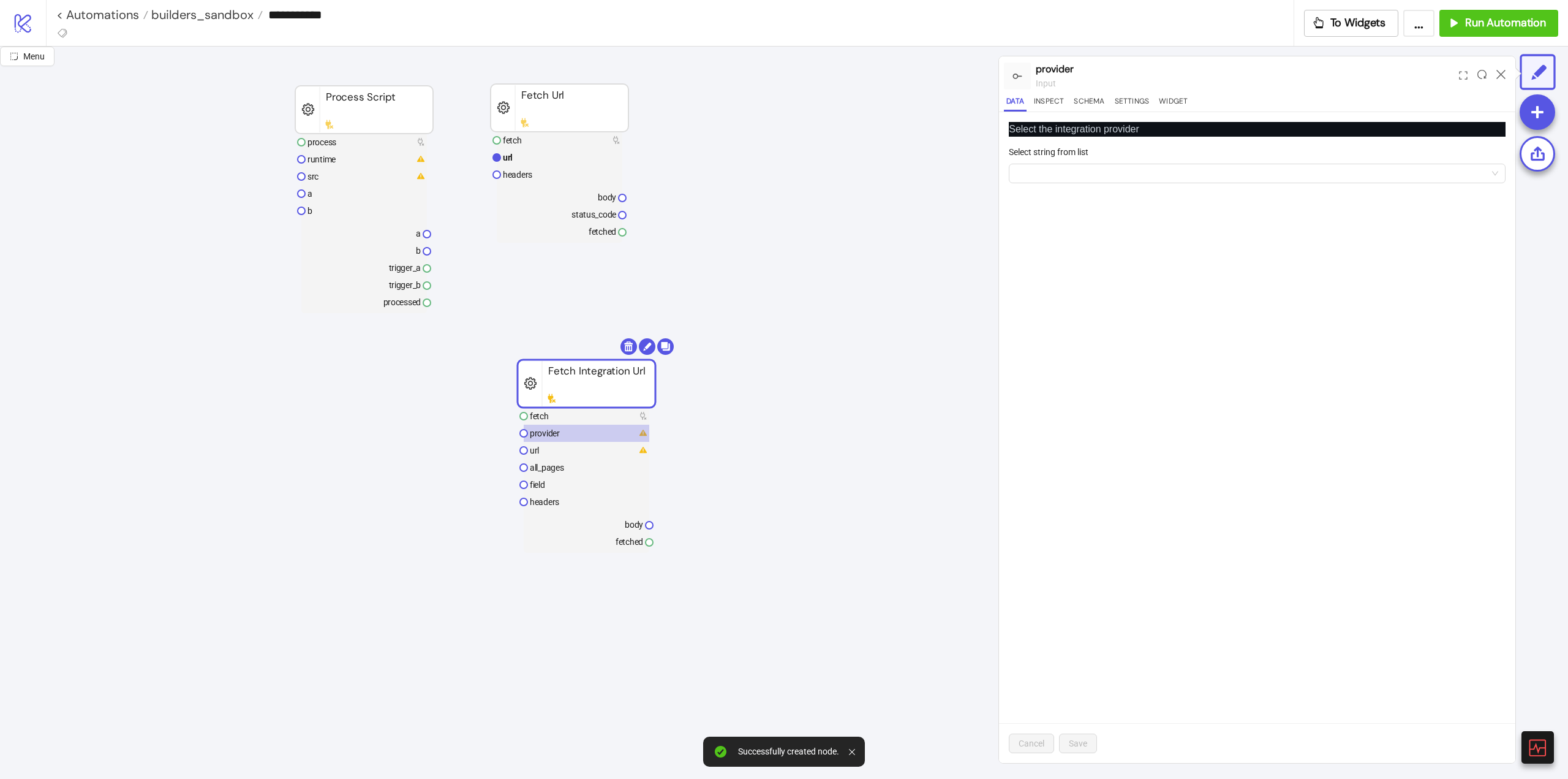
click at [1069, 162] on div "Select string from list" at bounding box center [1257, 154] width 497 height 18
click at [1071, 171] on input "Select string from list" at bounding box center [1252, 173] width 471 height 18
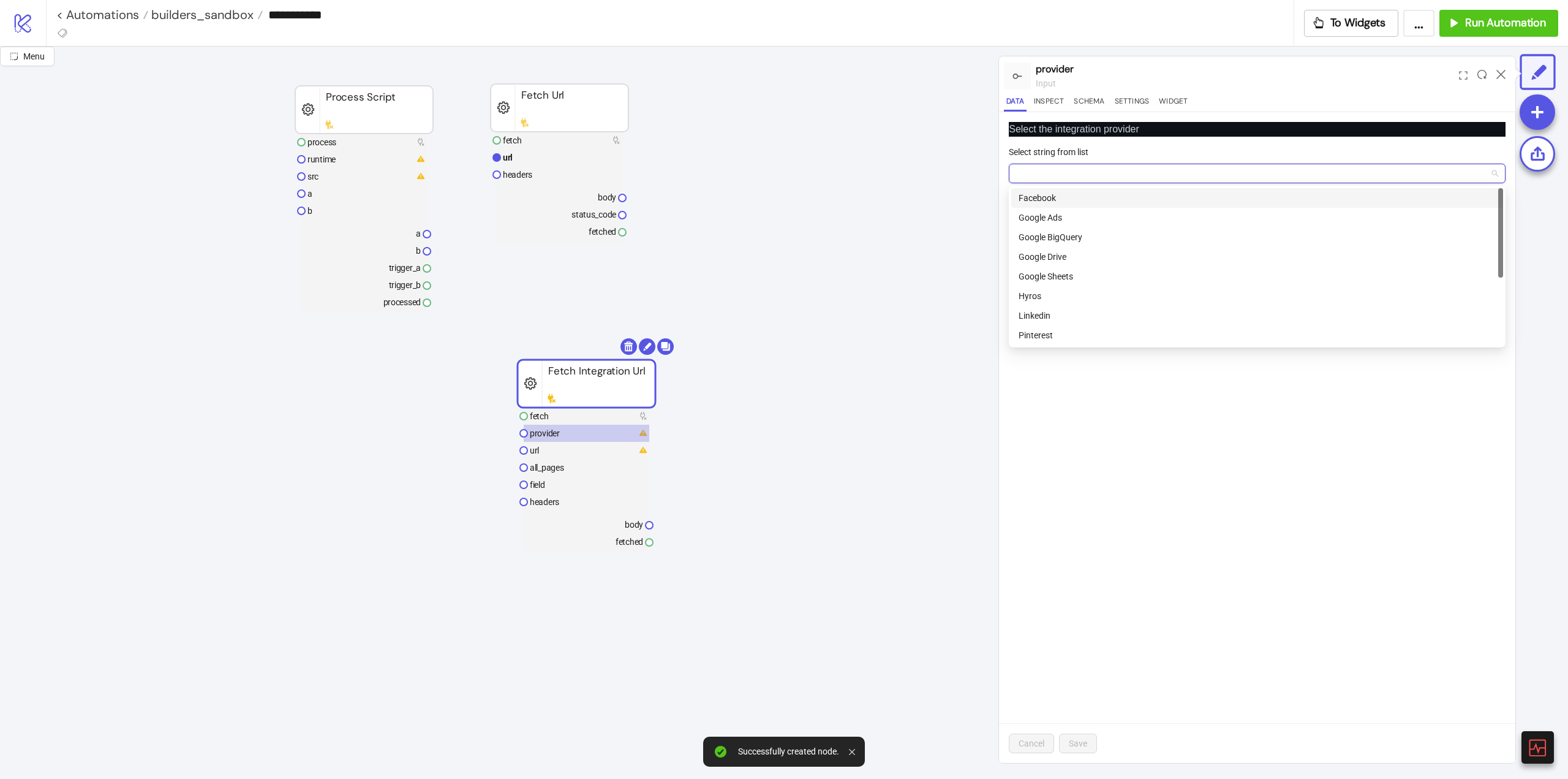
click at [1074, 203] on div "Facebook" at bounding box center [1258, 198] width 477 height 14
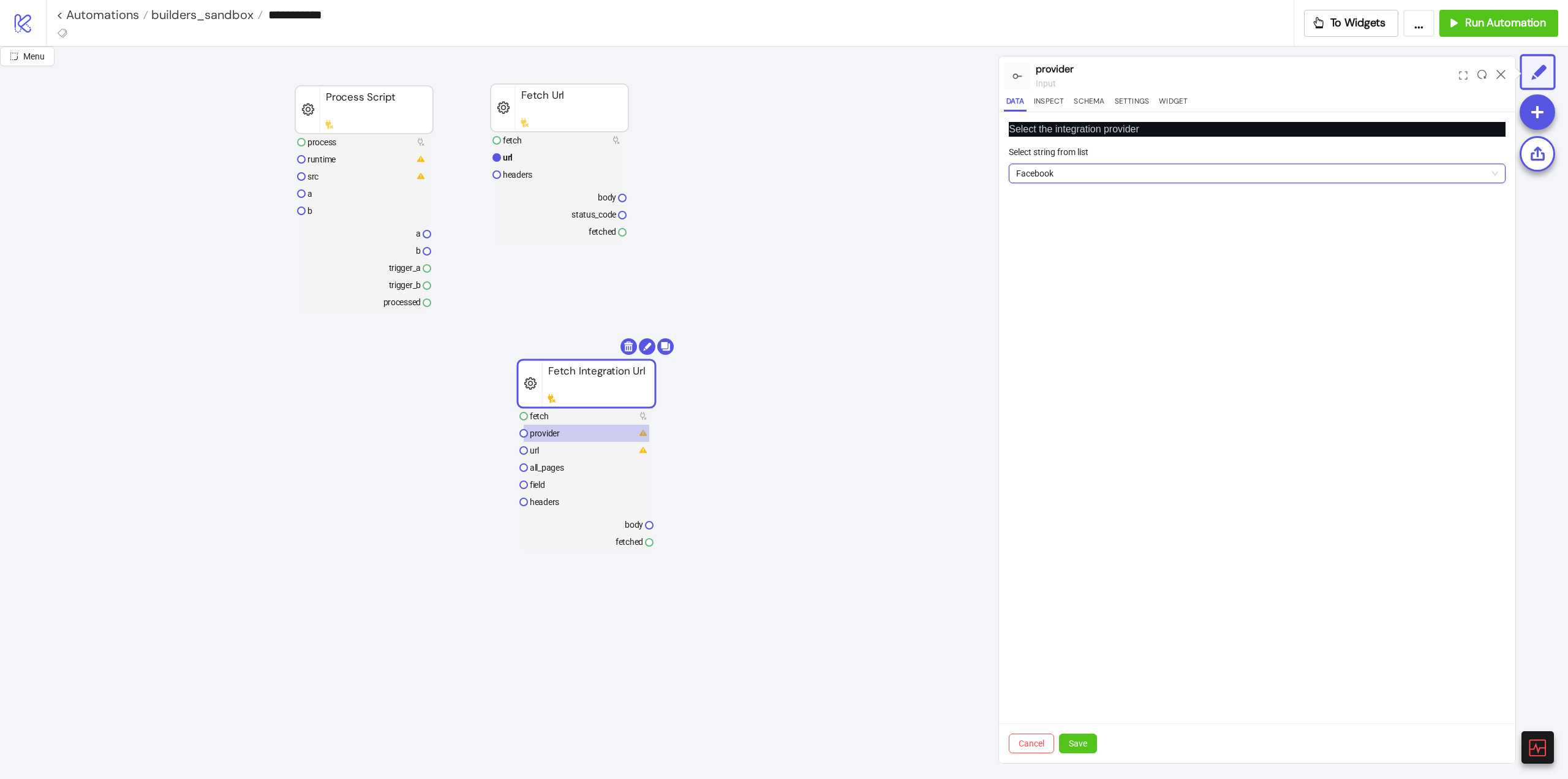
drag, startPoint x: 1078, startPoint y: 746, endPoint x: 973, endPoint y: 673, distance: 127.9
click at [1078, 745] on span "Save" at bounding box center [1078, 743] width 18 height 10
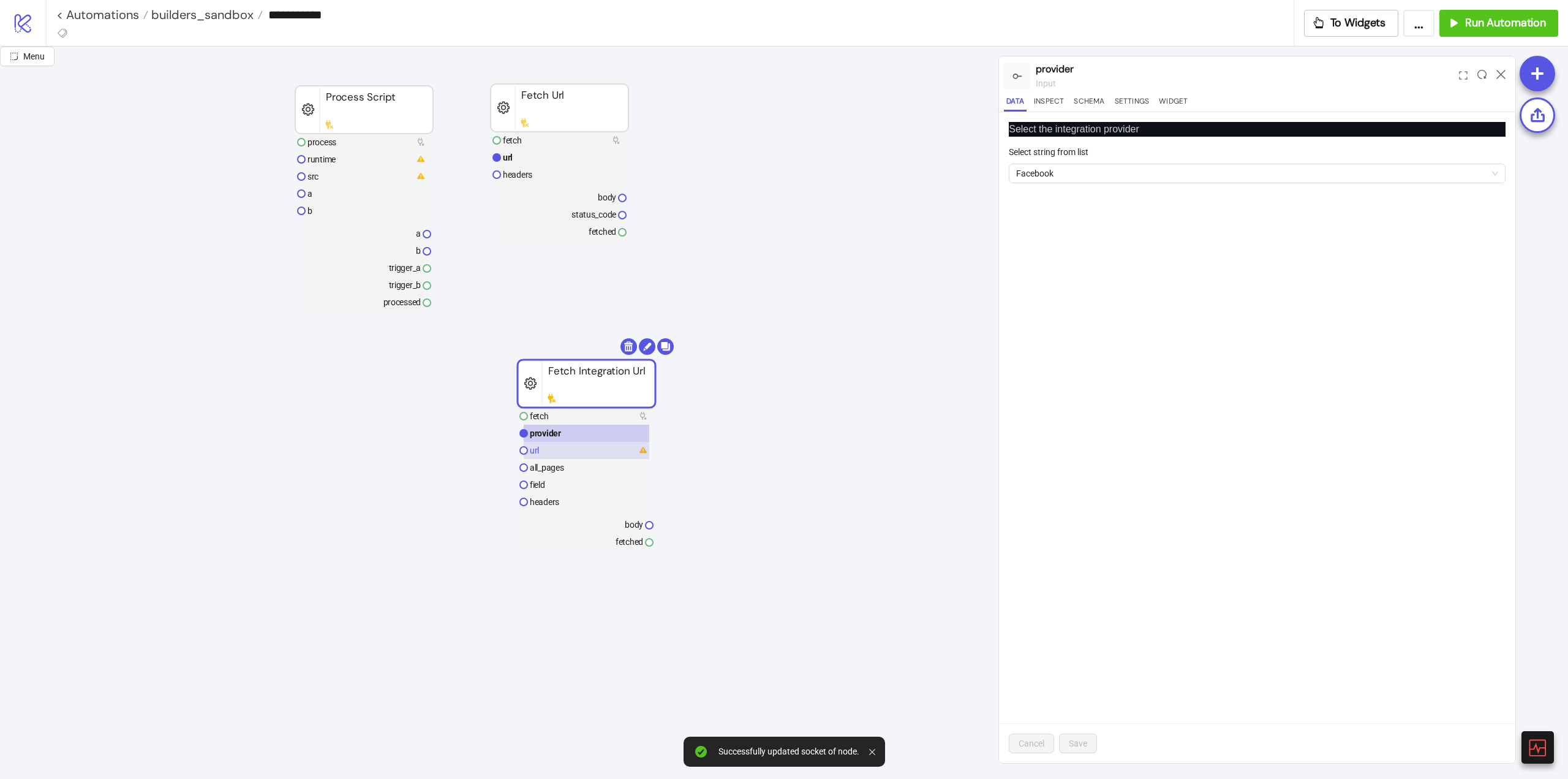
click at [561, 449] on rect at bounding box center [587, 450] width 125 height 17
click at [1059, 166] on input "Input url" at bounding box center [1257, 173] width 497 height 20
paste input "**********"
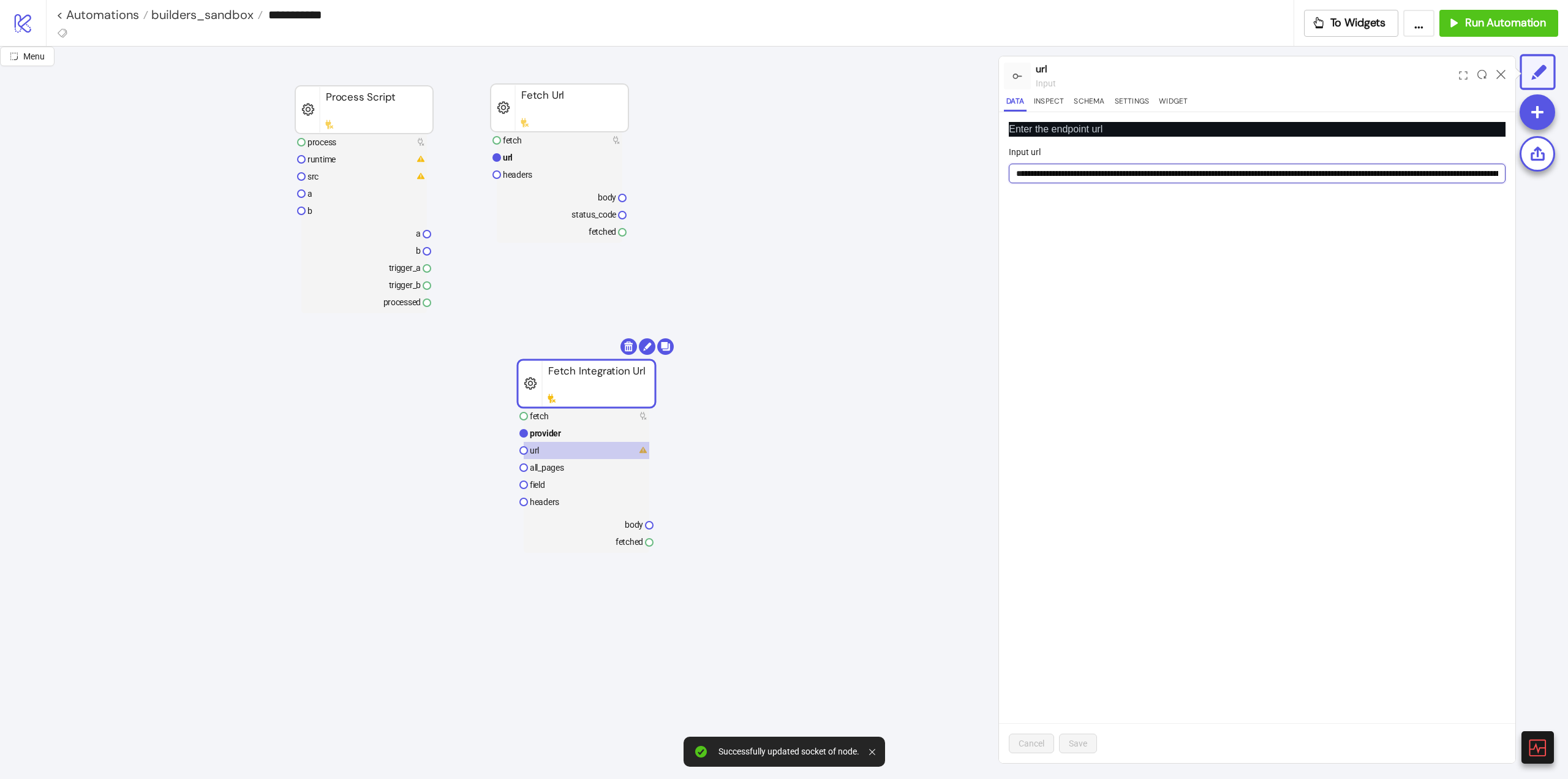
scroll to position [0, 4357]
type input "**********"
click at [1084, 750] on button "Save" at bounding box center [1078, 743] width 38 height 20
click at [544, 415] on text "fetch" at bounding box center [539, 416] width 19 height 10
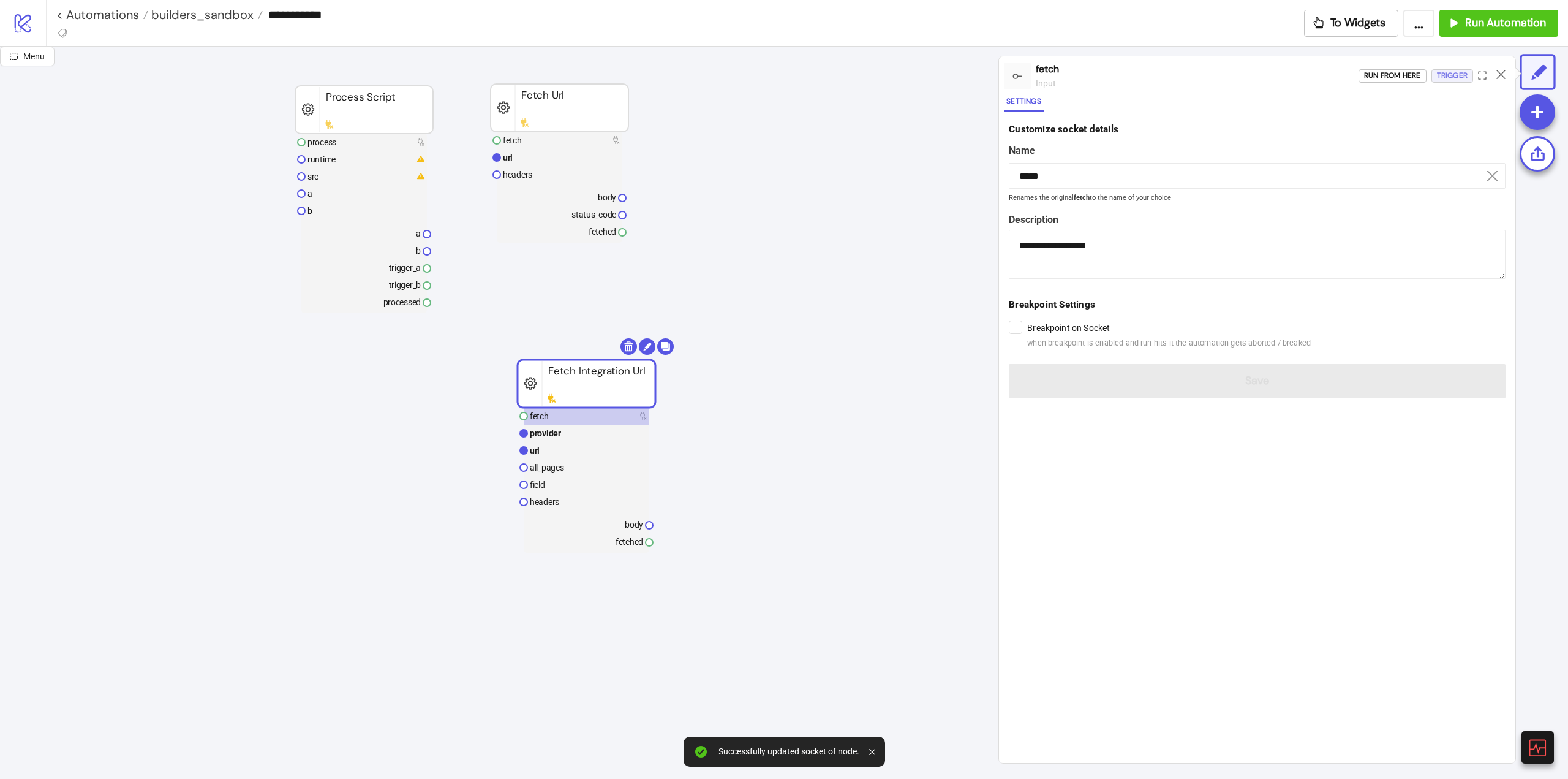
click at [1453, 72] on div "Trigger" at bounding box center [1452, 76] width 31 height 14
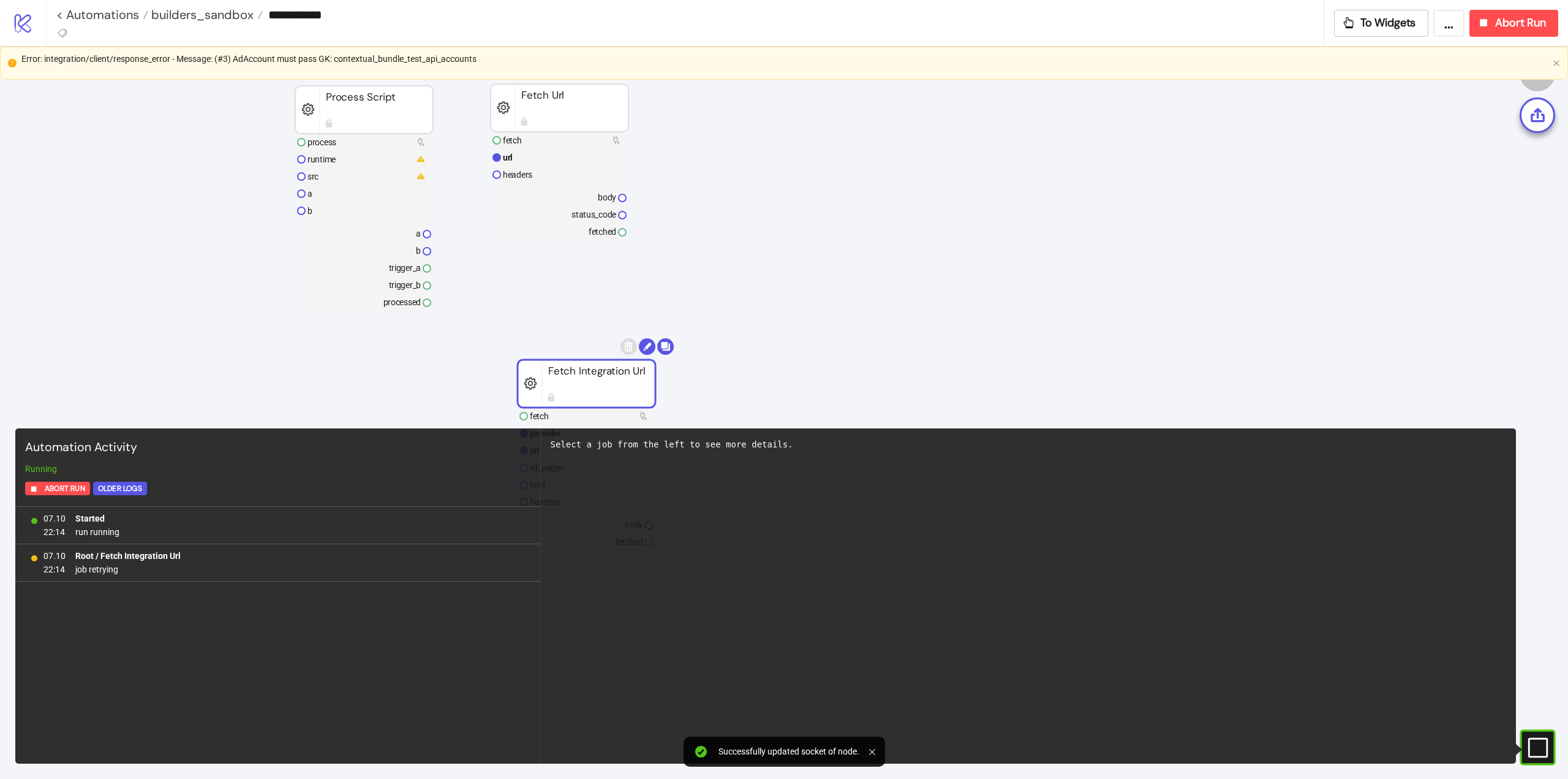
drag, startPoint x: 593, startPoint y: 392, endPoint x: 563, endPoint y: 356, distance: 46.9
click at [308, 58] on div "Error: integration/client/response_error - Message: (#3) AdAccount must pass GK…" at bounding box center [784, 59] width 1526 height 14
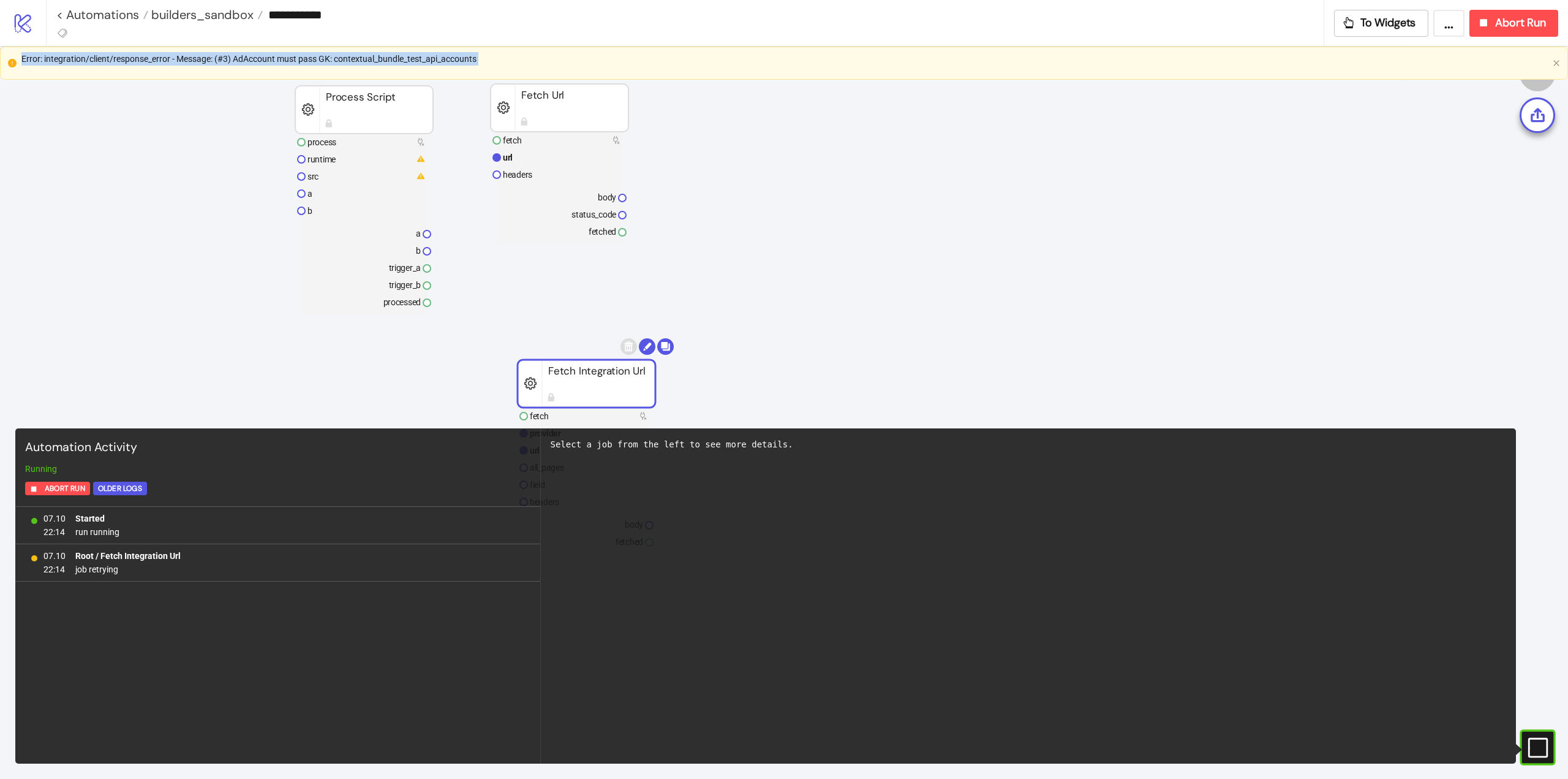
click at [308, 58] on div "Error: integration/client/response_error - Message: (#3) AdAccount must pass GK…" at bounding box center [784, 59] width 1526 height 14
copy div "Error: integration/client/response_error - Message: (#3) AdAccount must pass GK…"
click at [1479, 21] on icon "button" at bounding box center [1484, 23] width 14 height 14
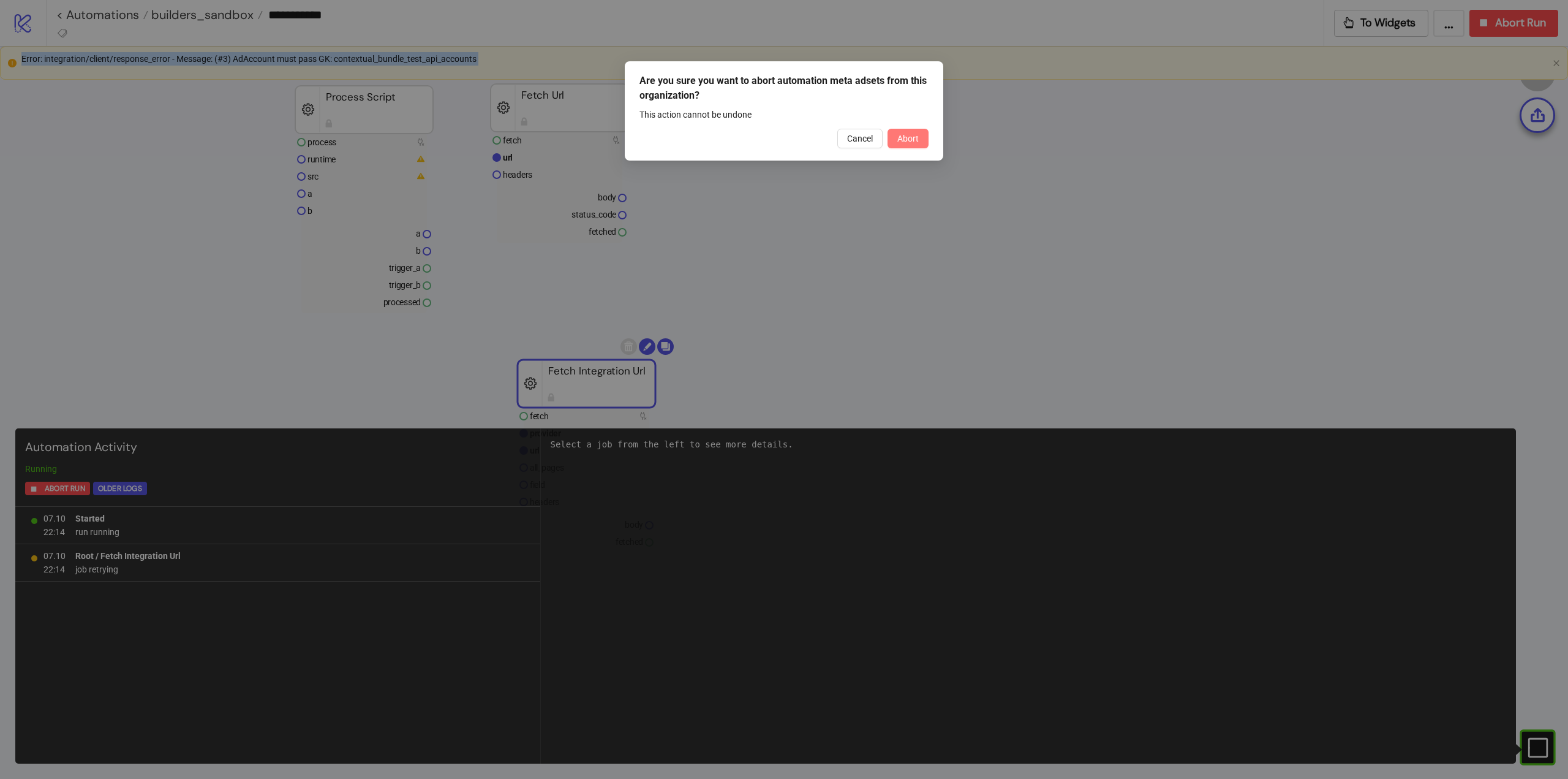
click at [904, 134] on span "Abort" at bounding box center [908, 138] width 21 height 10
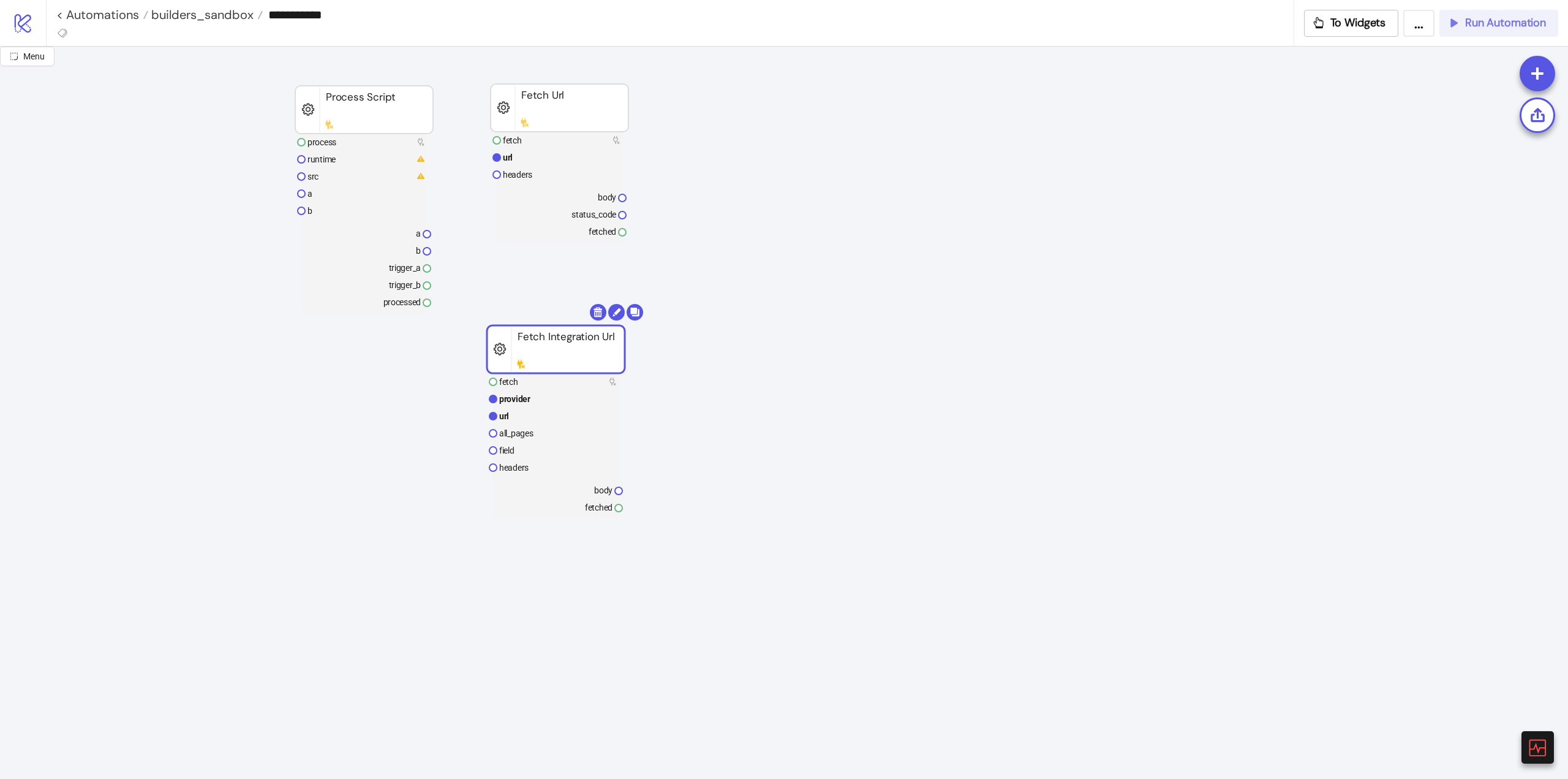
drag, startPoint x: 560, startPoint y: 354, endPoint x: 606, endPoint y: 340, distance: 48.1
click at [545, 380] on rect at bounding box center [561, 380] width 125 height 17
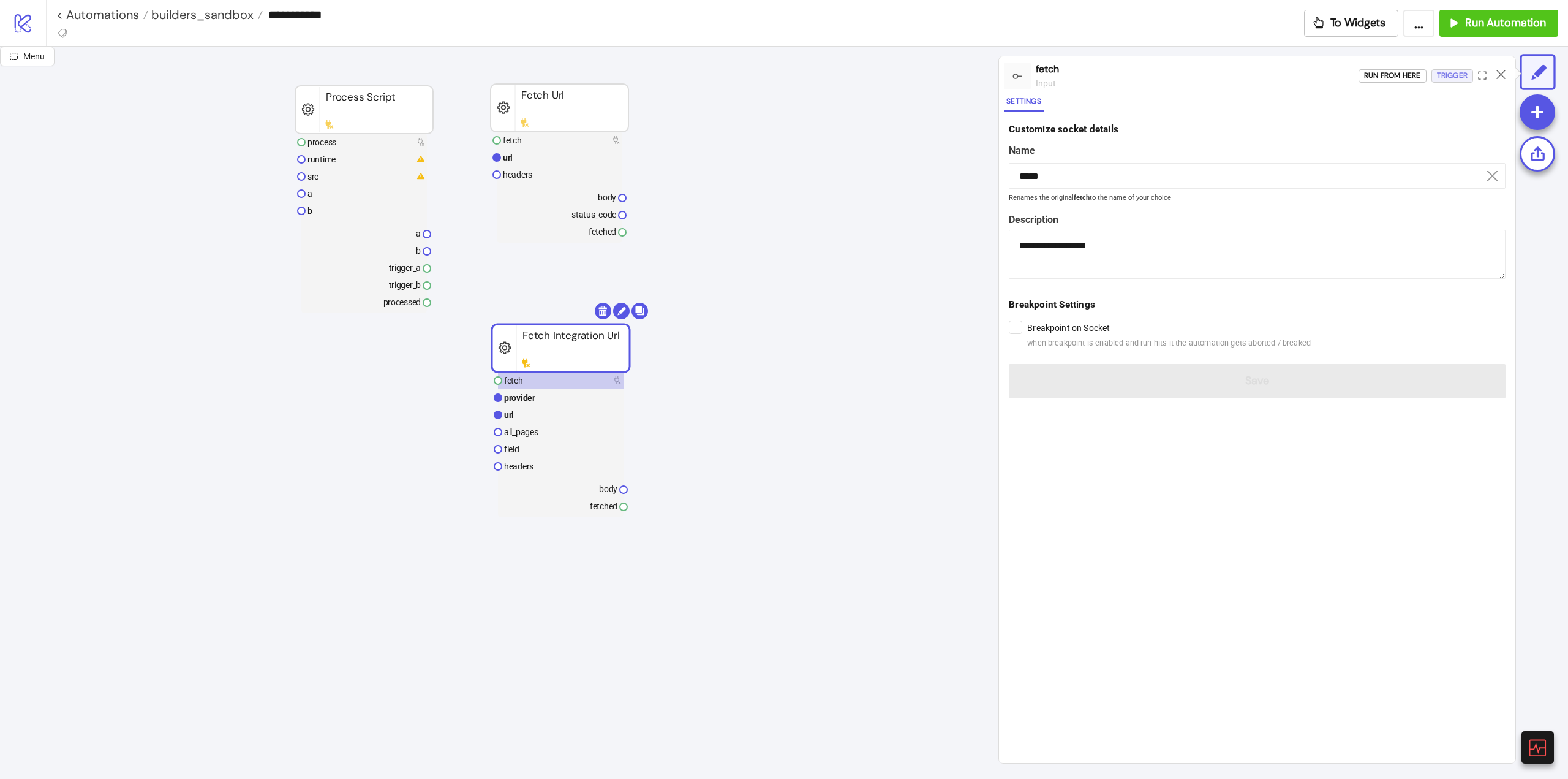
click at [1464, 70] on div "Trigger" at bounding box center [1452, 76] width 31 height 14
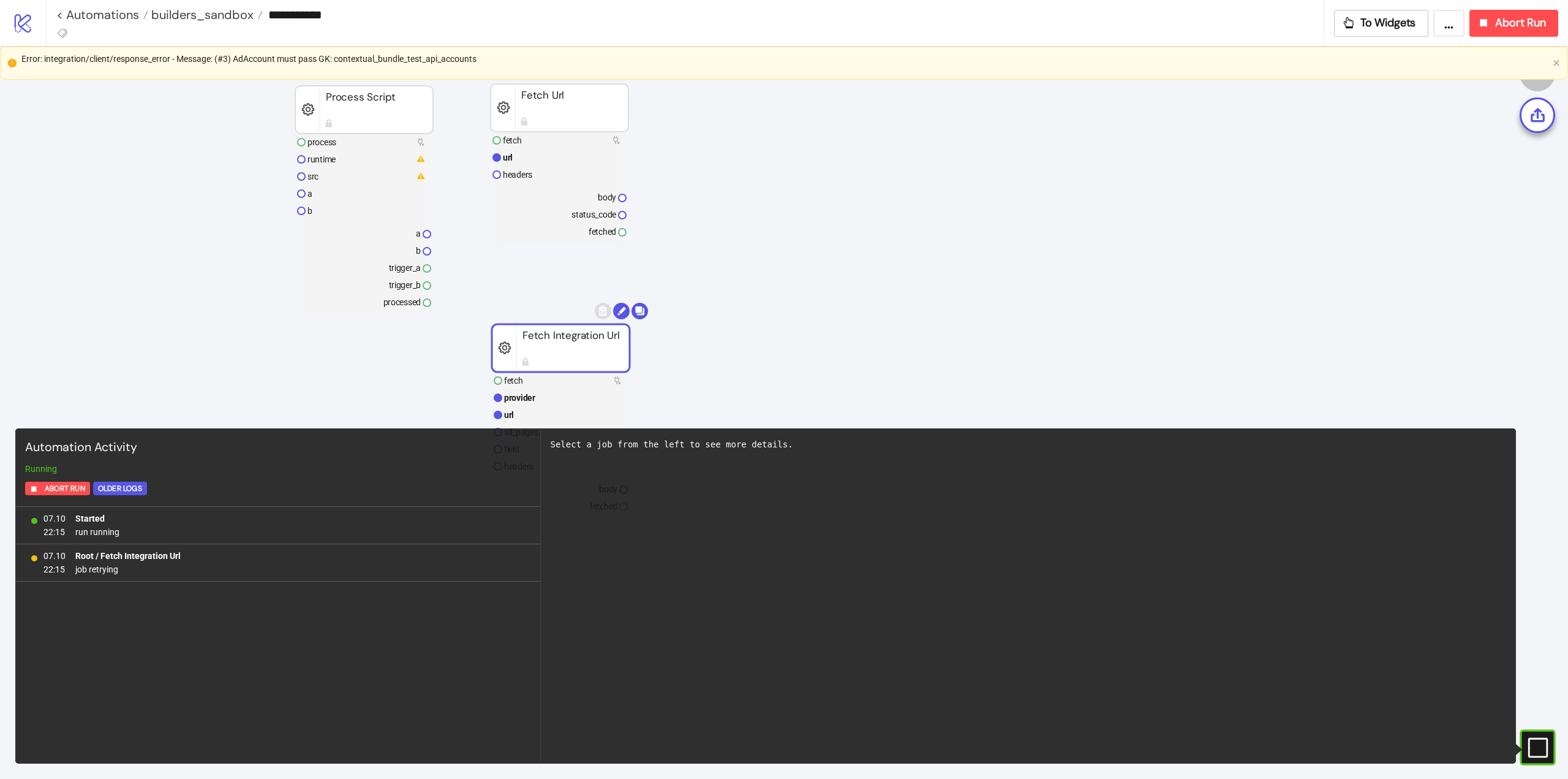
click at [404, 57] on div "Error: integration/client/response_error - Message: (#3) AdAccount must pass GK…" at bounding box center [784, 59] width 1526 height 14
drag, startPoint x: 404, startPoint y: 57, endPoint x: 516, endPoint y: 86, distance: 115.7
click at [408, 57] on div "Error: integration/client/response_error - Message: (#3) AdAccount must pass GK…" at bounding box center [784, 59] width 1526 height 14
copy div "Error: integration/client/response_error - Message: (#3) AdAccount must pass GK…"
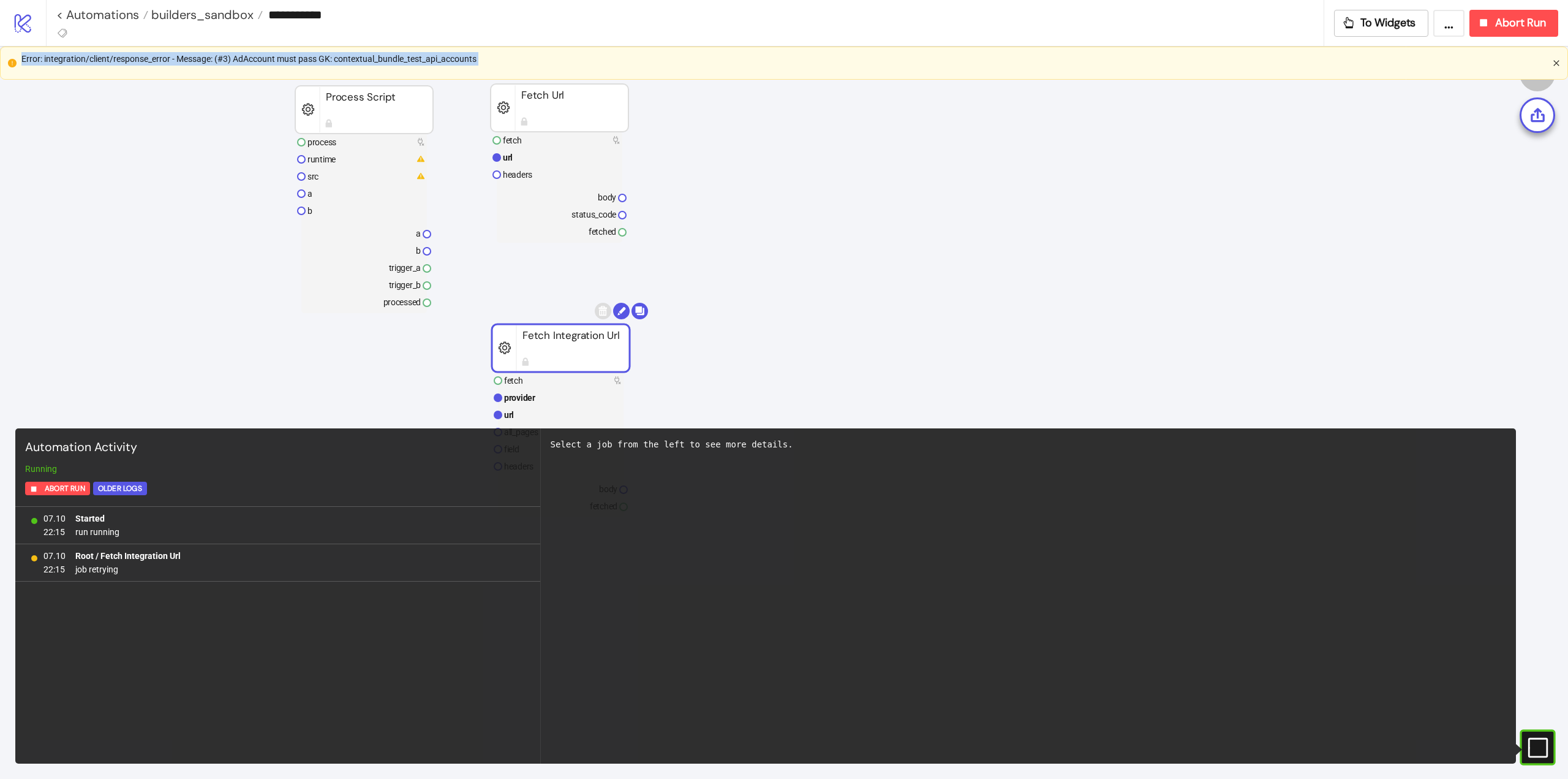
click at [1559, 61] on icon "close" at bounding box center [1556, 63] width 8 height 8
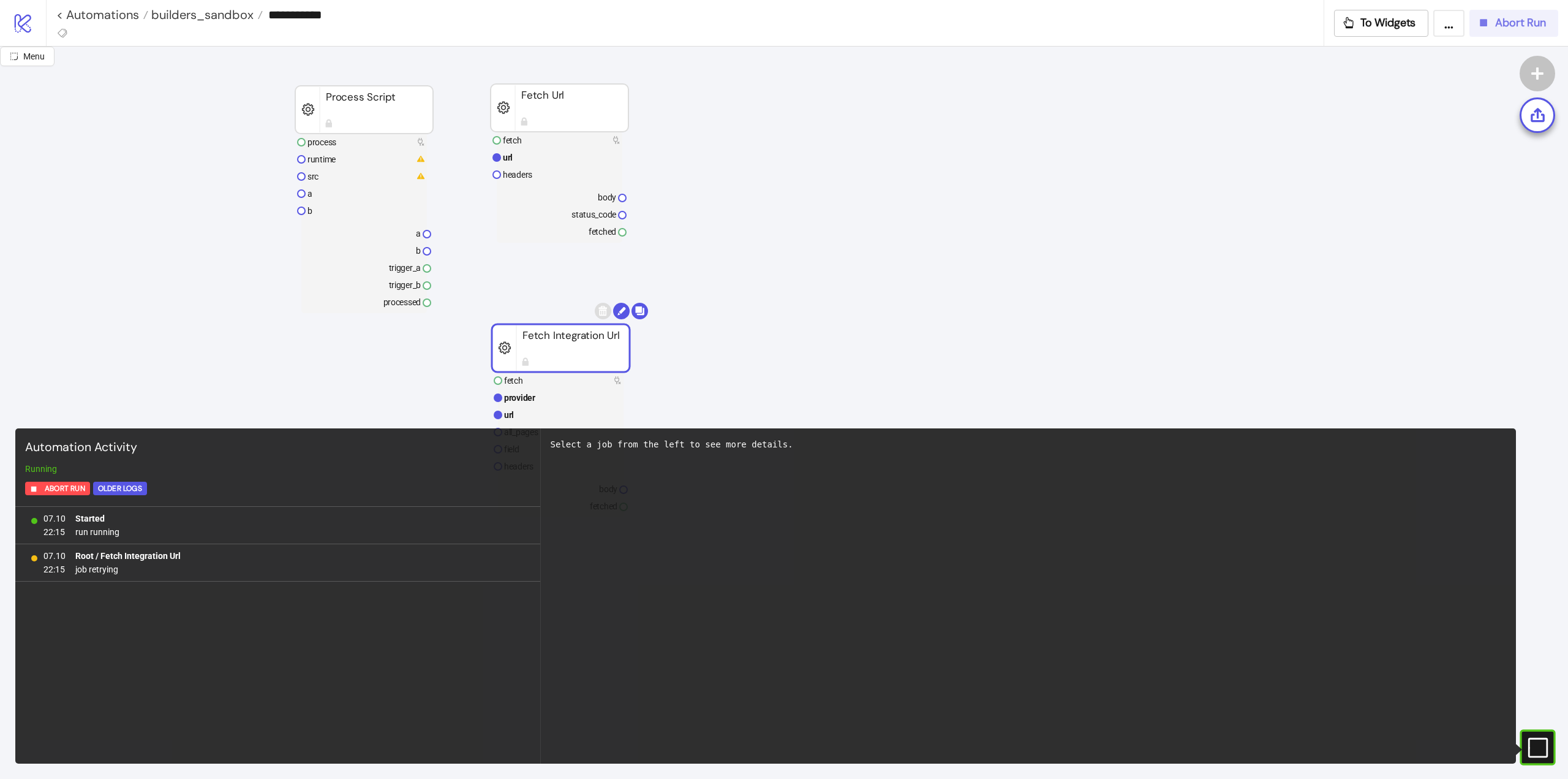
click at [1502, 21] on span "Abort Run" at bounding box center [1521, 23] width 51 height 14
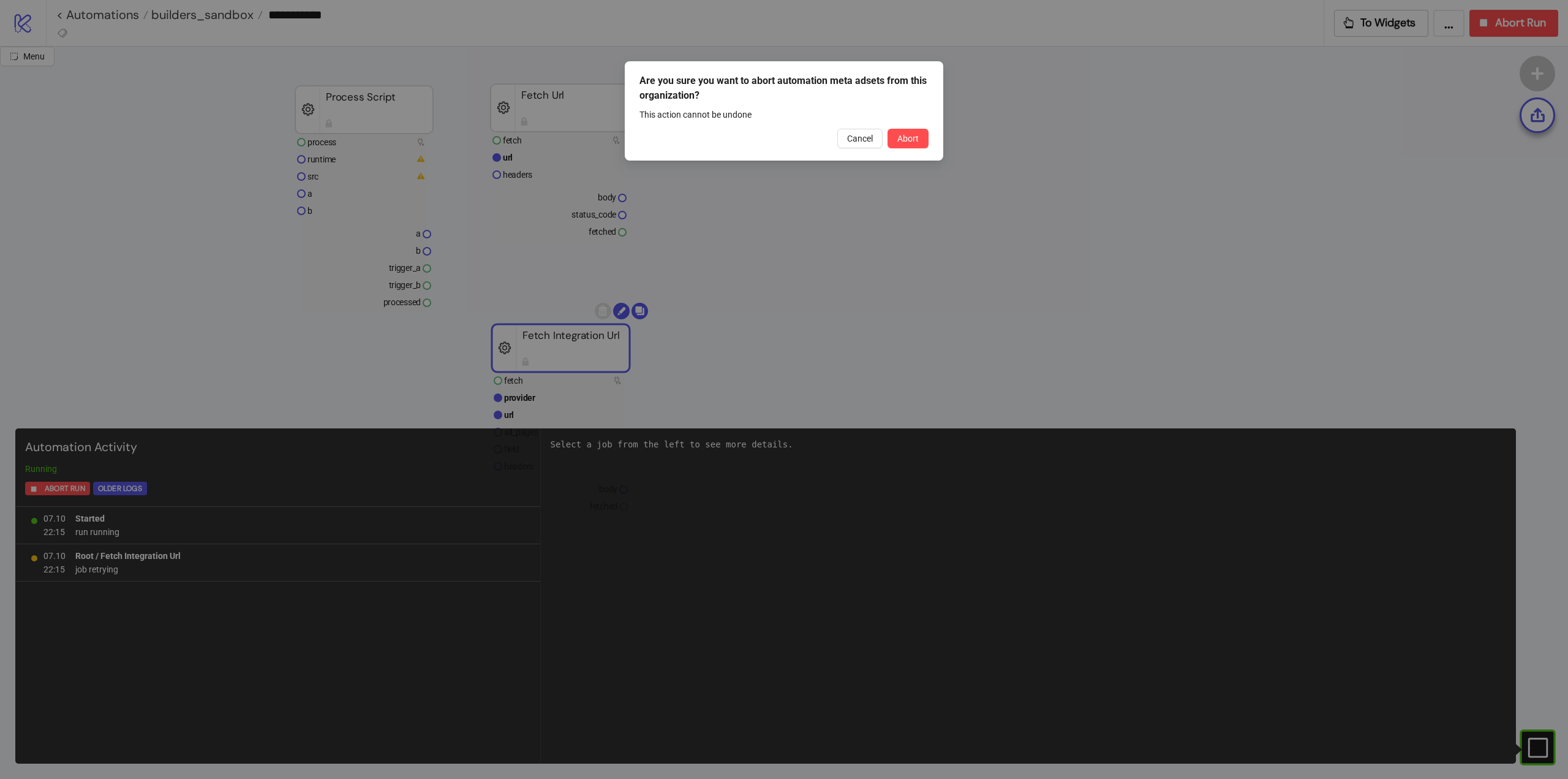
click at [912, 134] on span "Abort" at bounding box center [908, 138] width 21 height 10
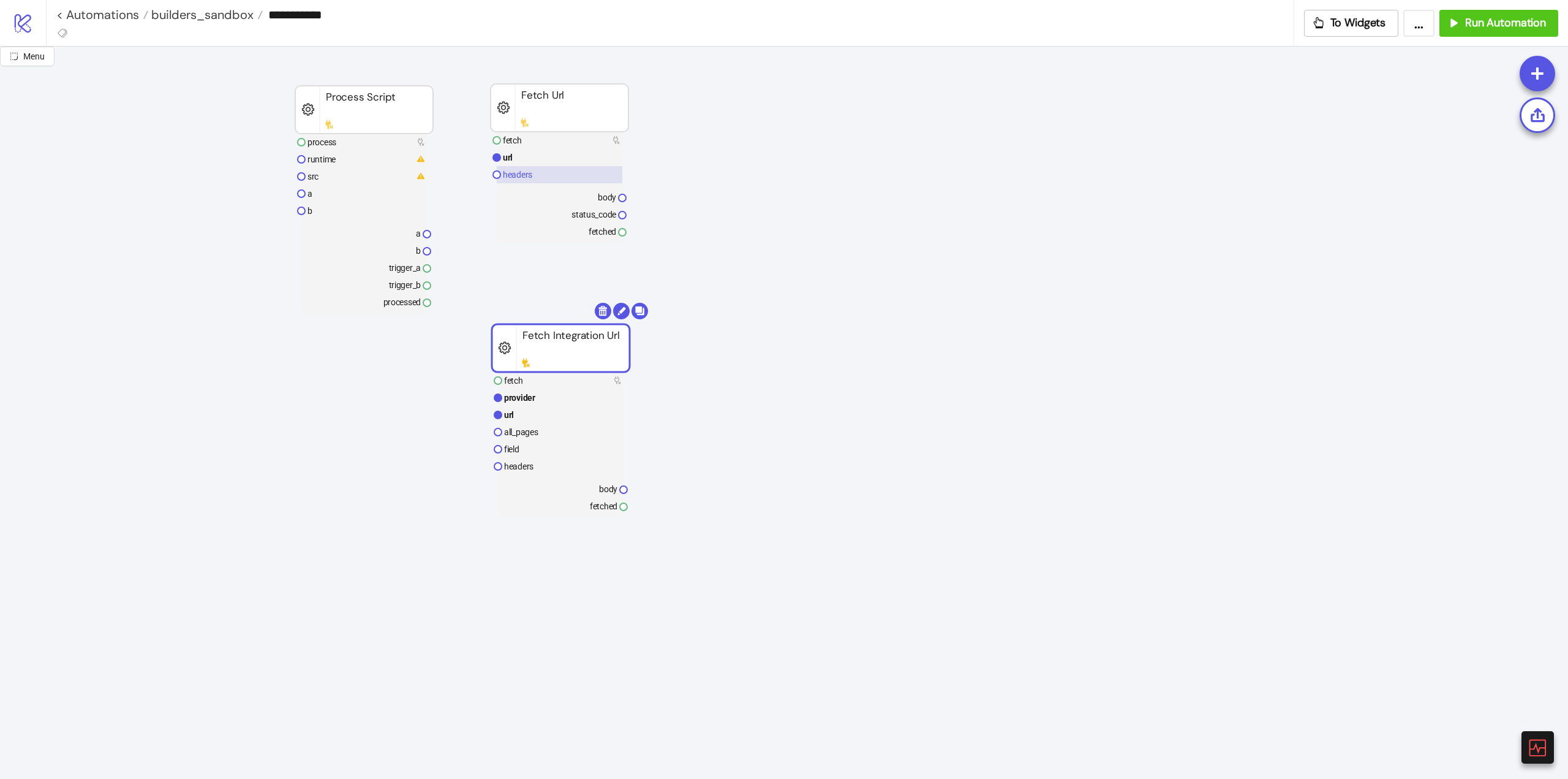
click at [539, 181] on rect at bounding box center [559, 174] width 125 height 17
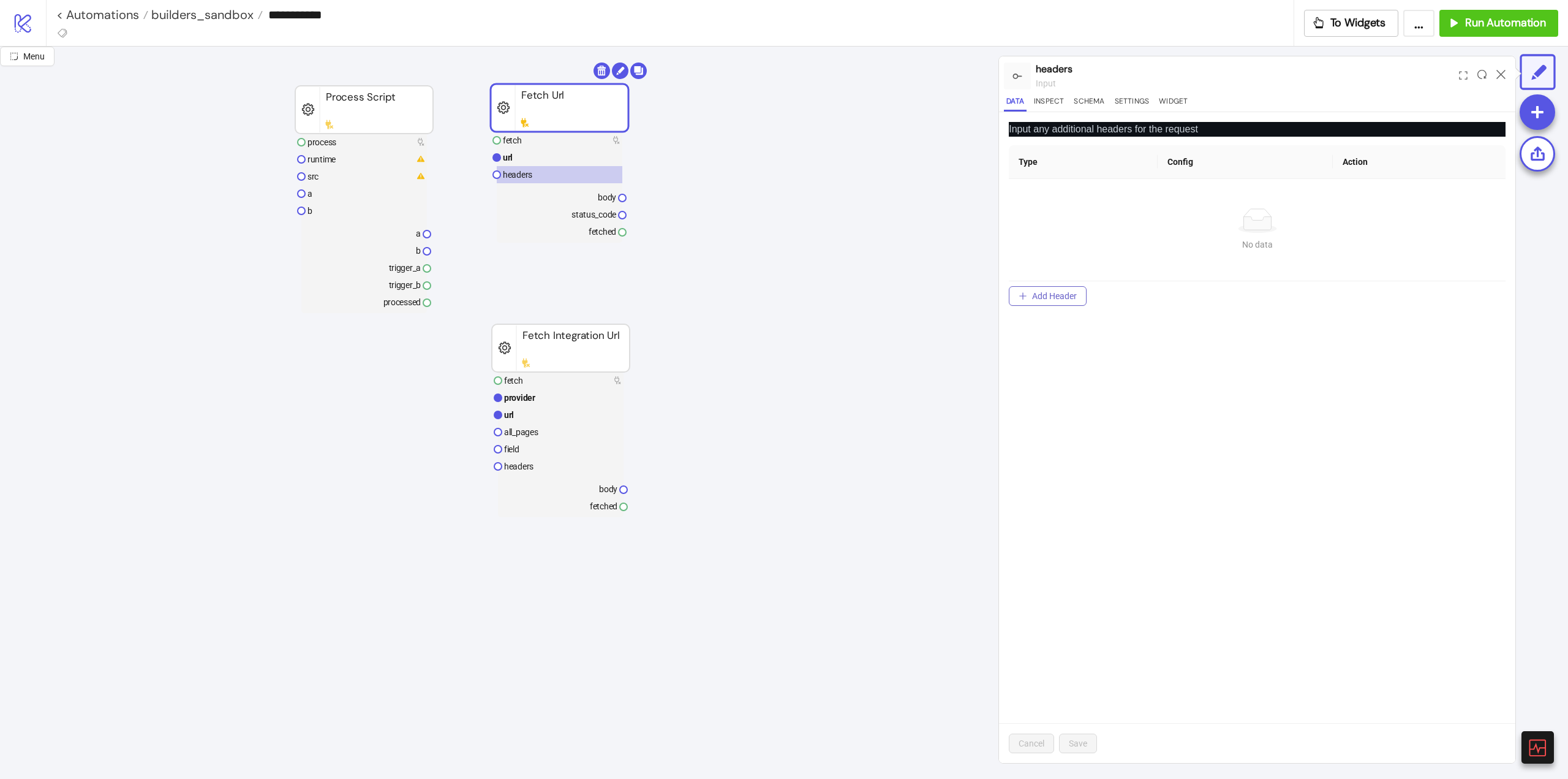
click at [1037, 296] on span "Add Header" at bounding box center [1055, 296] width 45 height 10
click at [1059, 246] on span "Custom" at bounding box center [1047, 241] width 41 height 18
click at [1053, 304] on div "Bearer" at bounding box center [1046, 305] width 36 height 14
click at [1183, 218] on input "text" at bounding box center [1284, 217] width 234 height 20
paste input "**********"
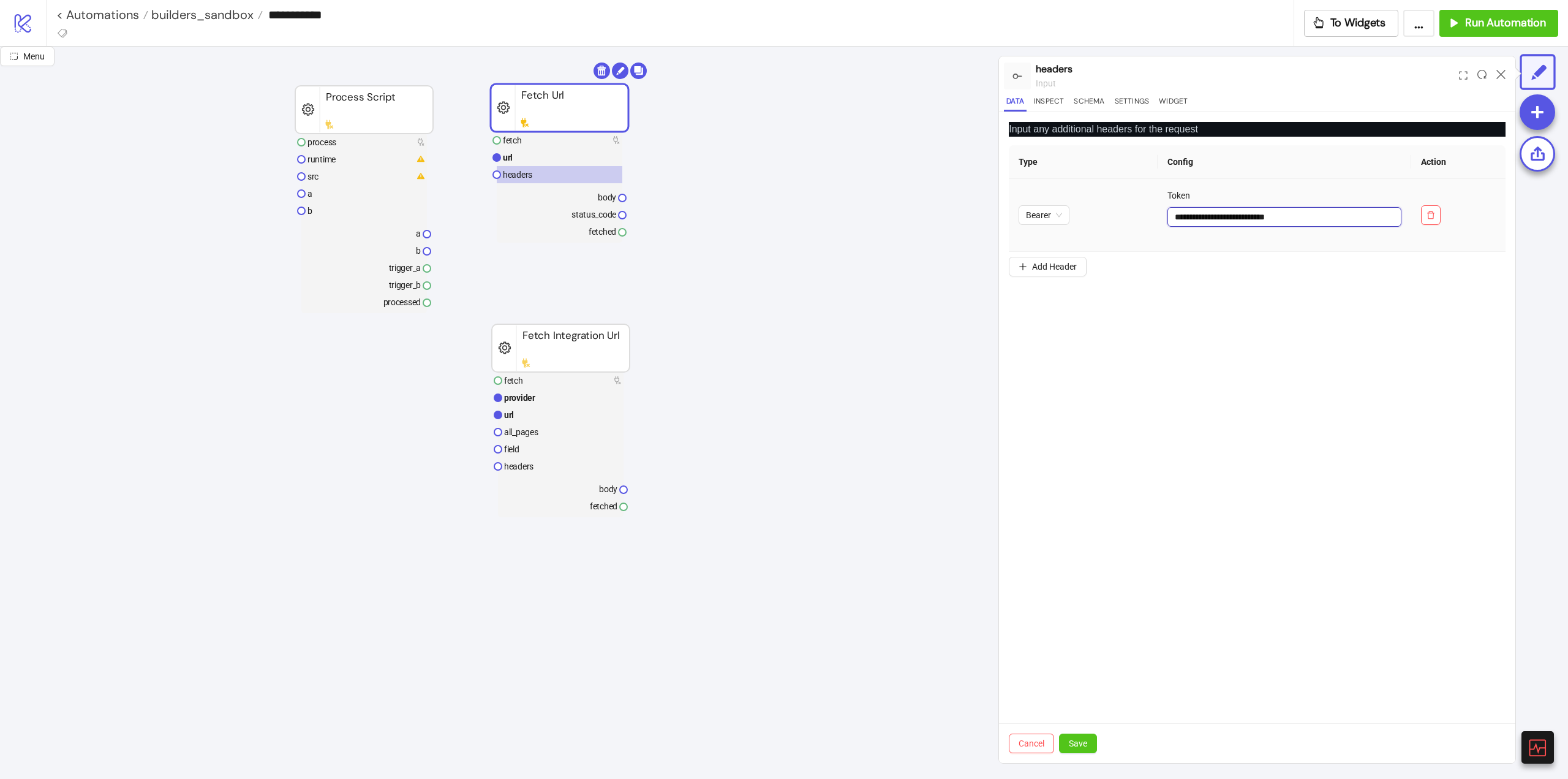
click at [1215, 218] on input "**********" at bounding box center [1284, 217] width 234 height 20
paste input "text"
click at [1274, 218] on input "**********" at bounding box center [1284, 217] width 234 height 20
click at [1172, 216] on input "**********" at bounding box center [1284, 217] width 234 height 20
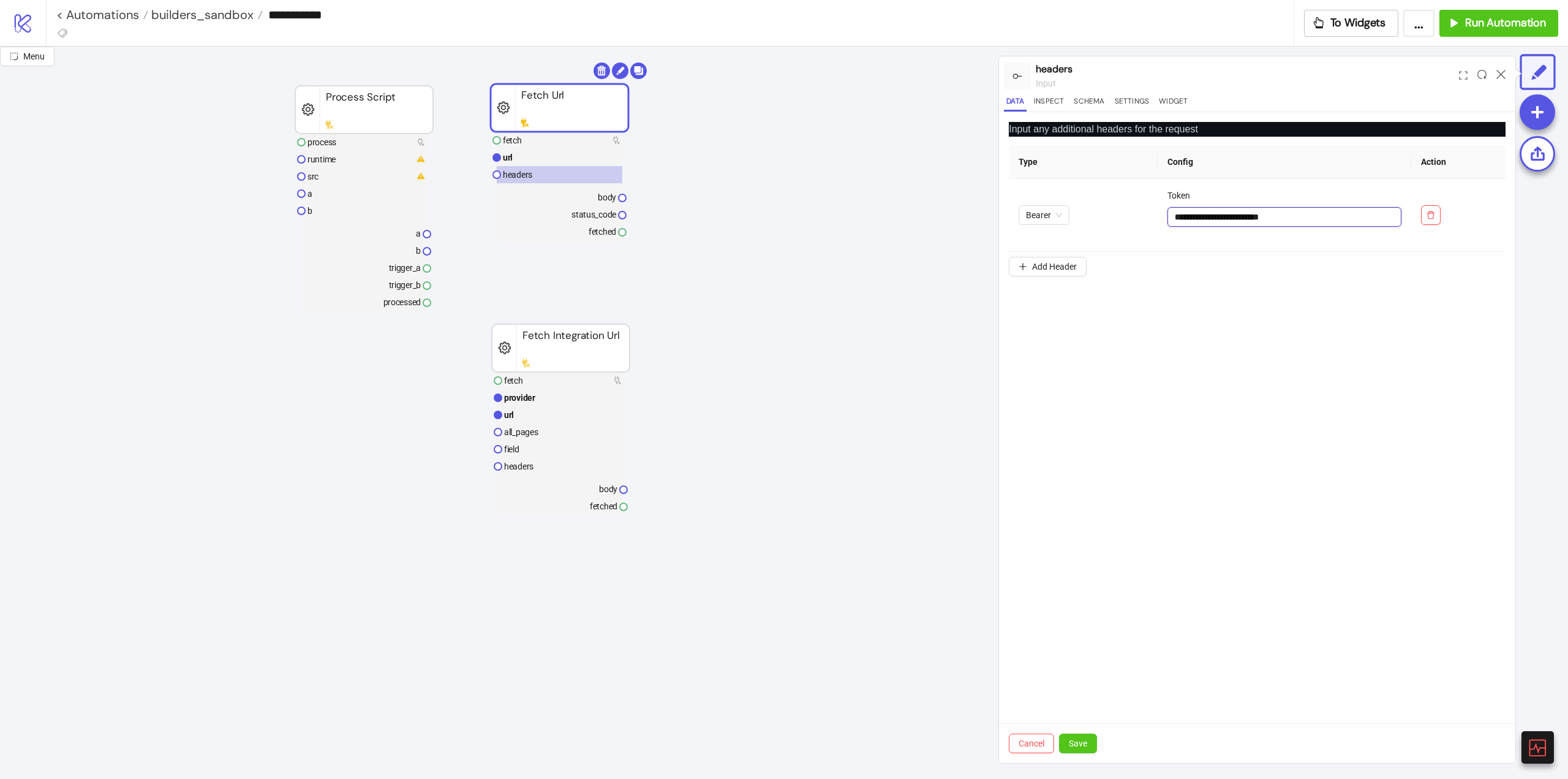
drag, startPoint x: 1292, startPoint y: 218, endPoint x: 952, endPoint y: 231, distance: 340.2
click at [950, 214] on div "**********" at bounding box center [784, 412] width 1568 height 732
type input "**********"
click at [1076, 747] on span "Save" at bounding box center [1078, 743] width 18 height 10
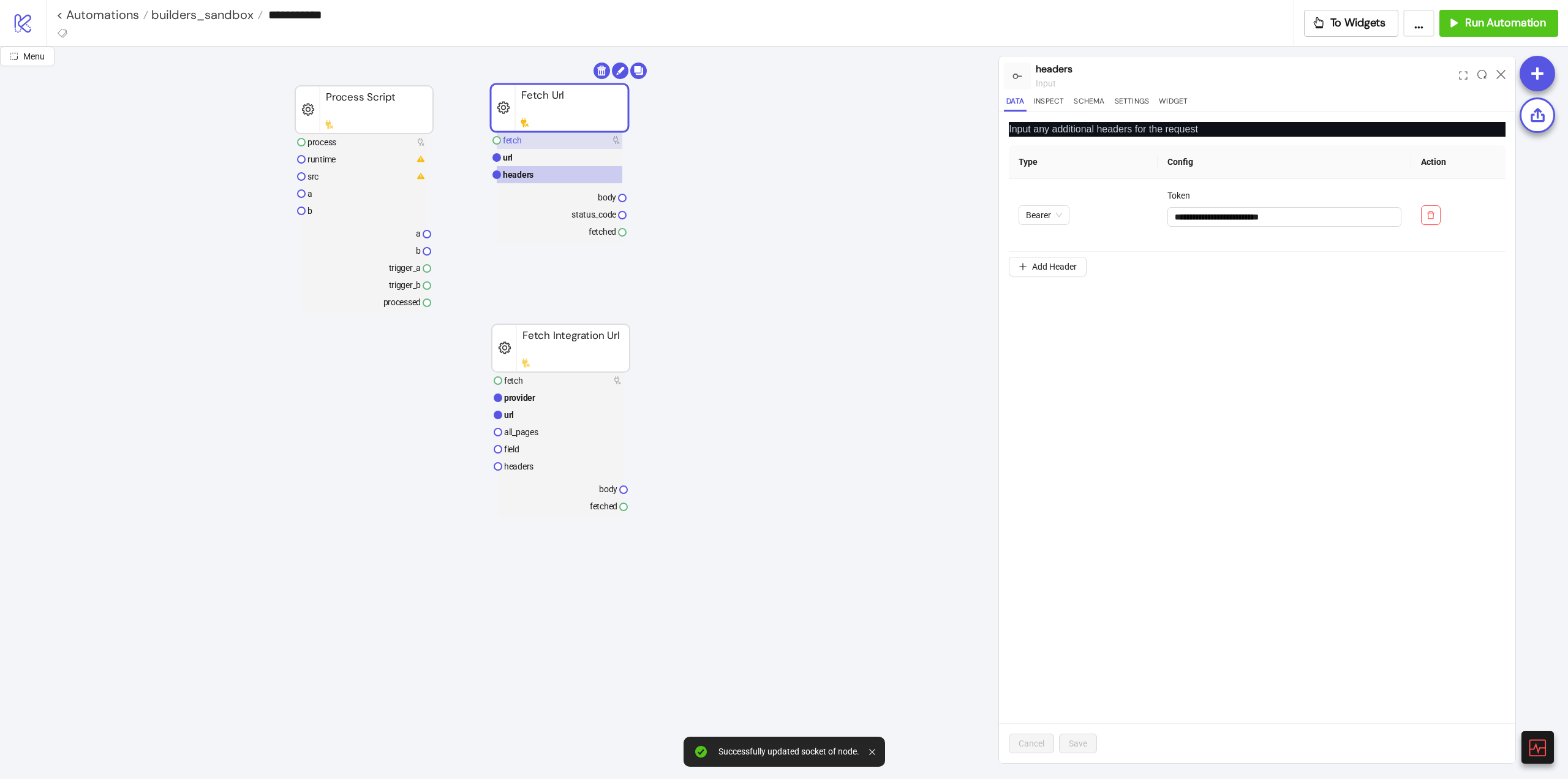
click at [536, 138] on rect at bounding box center [559, 140] width 125 height 17
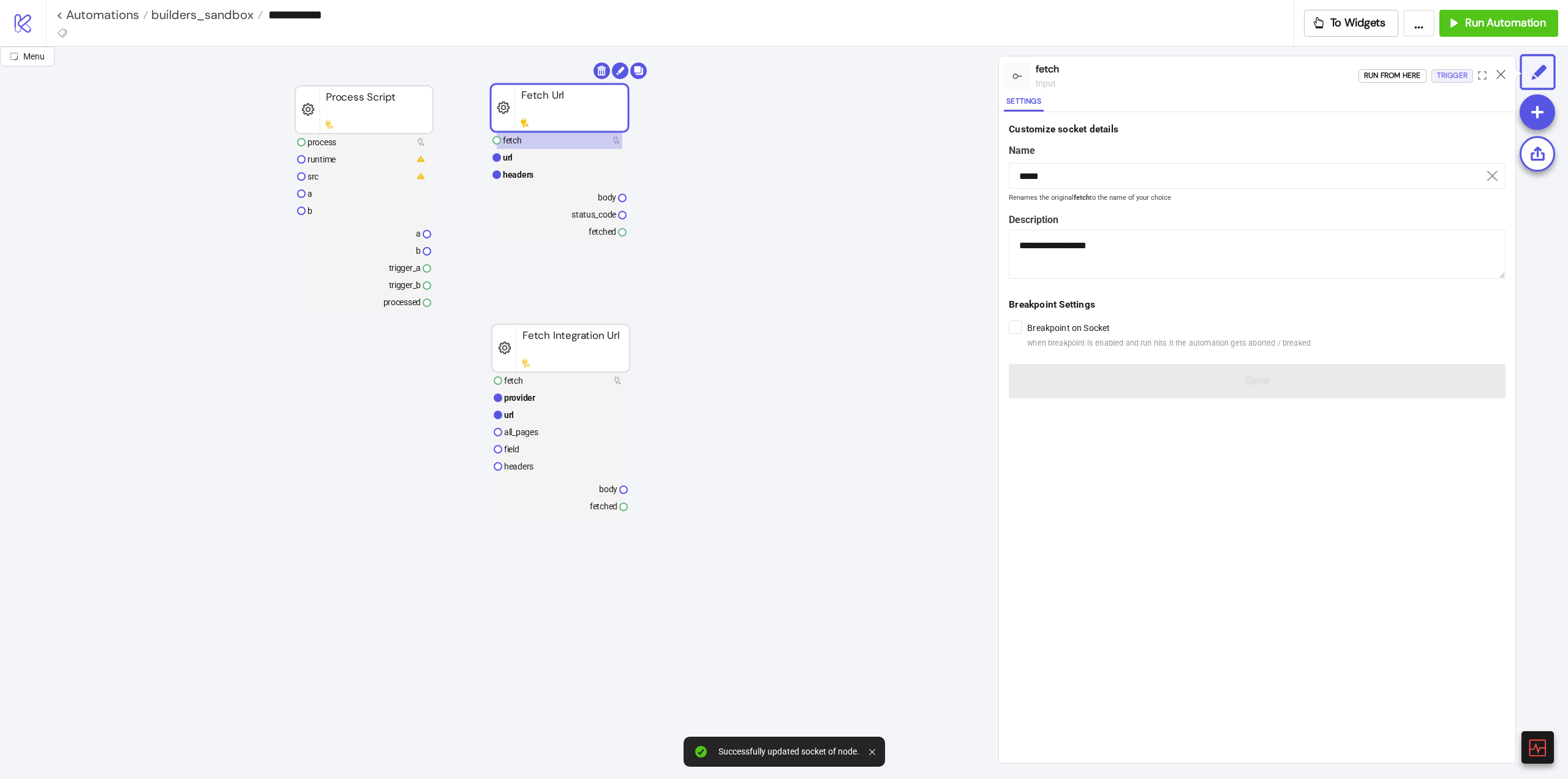
click at [1445, 80] on div "Trigger" at bounding box center [1452, 76] width 31 height 14
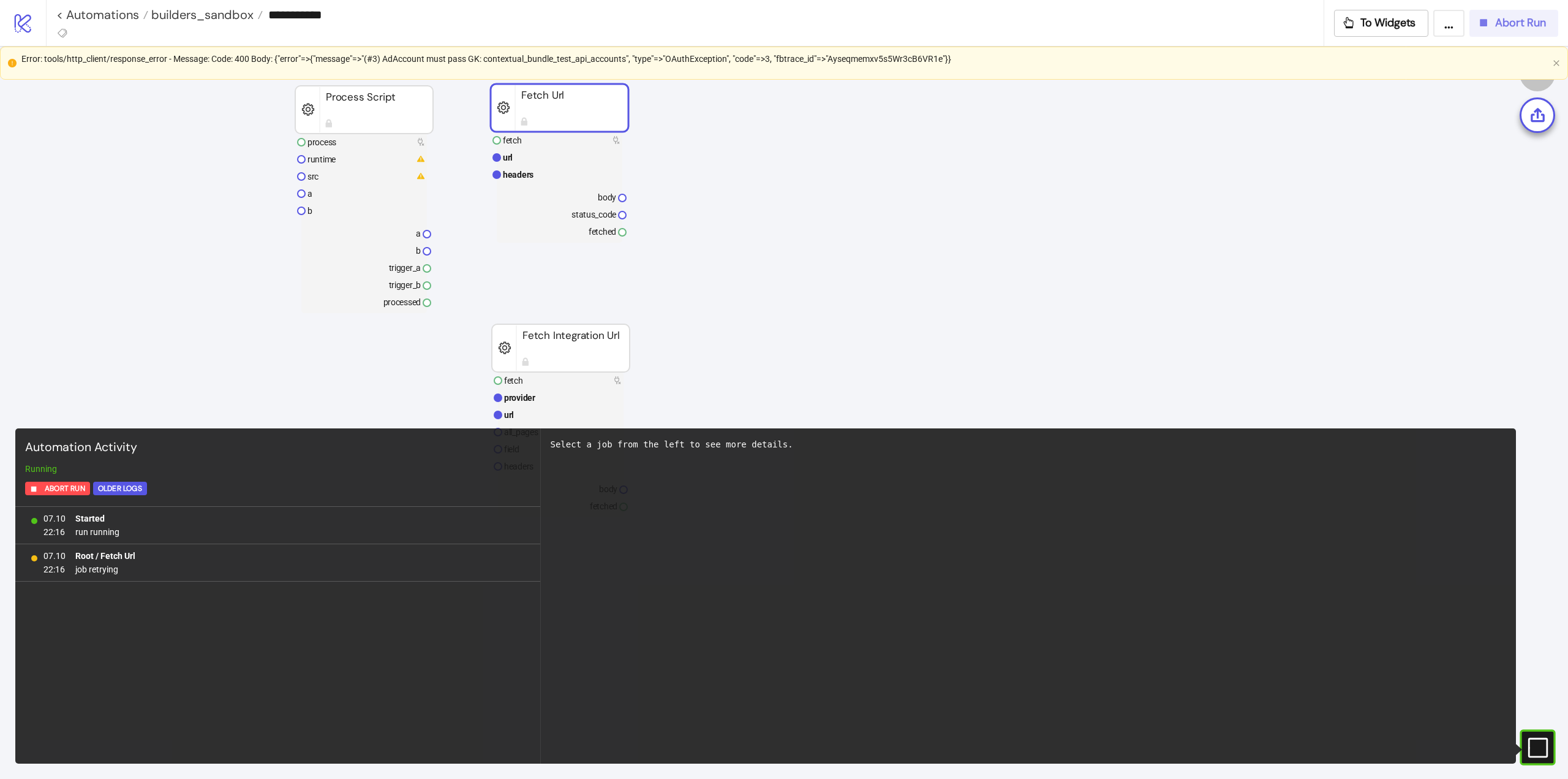
click at [1502, 29] on span "Abort Run" at bounding box center [1521, 23] width 51 height 14
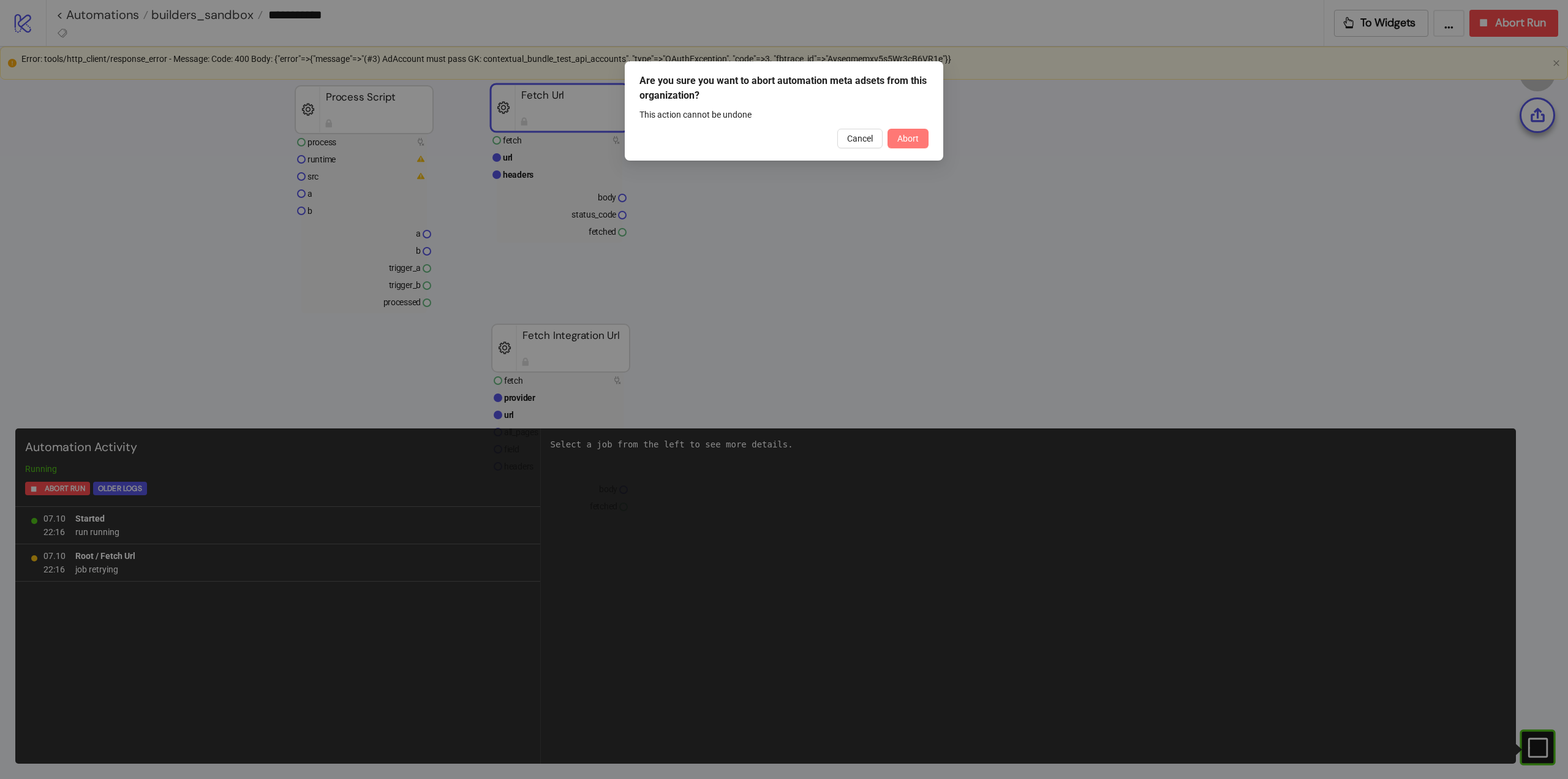
click at [905, 147] on button "Abort" at bounding box center [908, 138] width 41 height 20
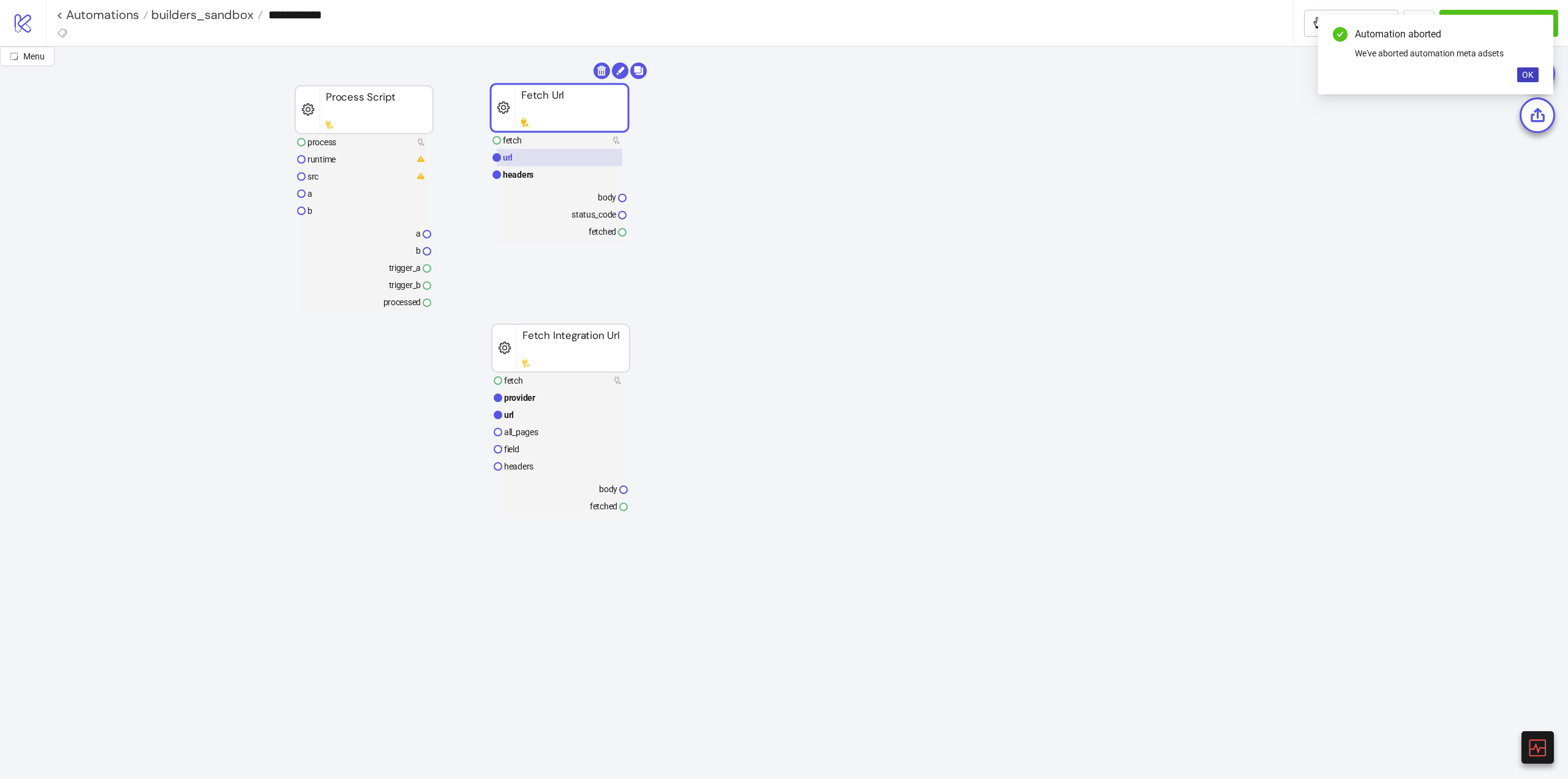
click at [547, 160] on rect at bounding box center [559, 157] width 125 height 17
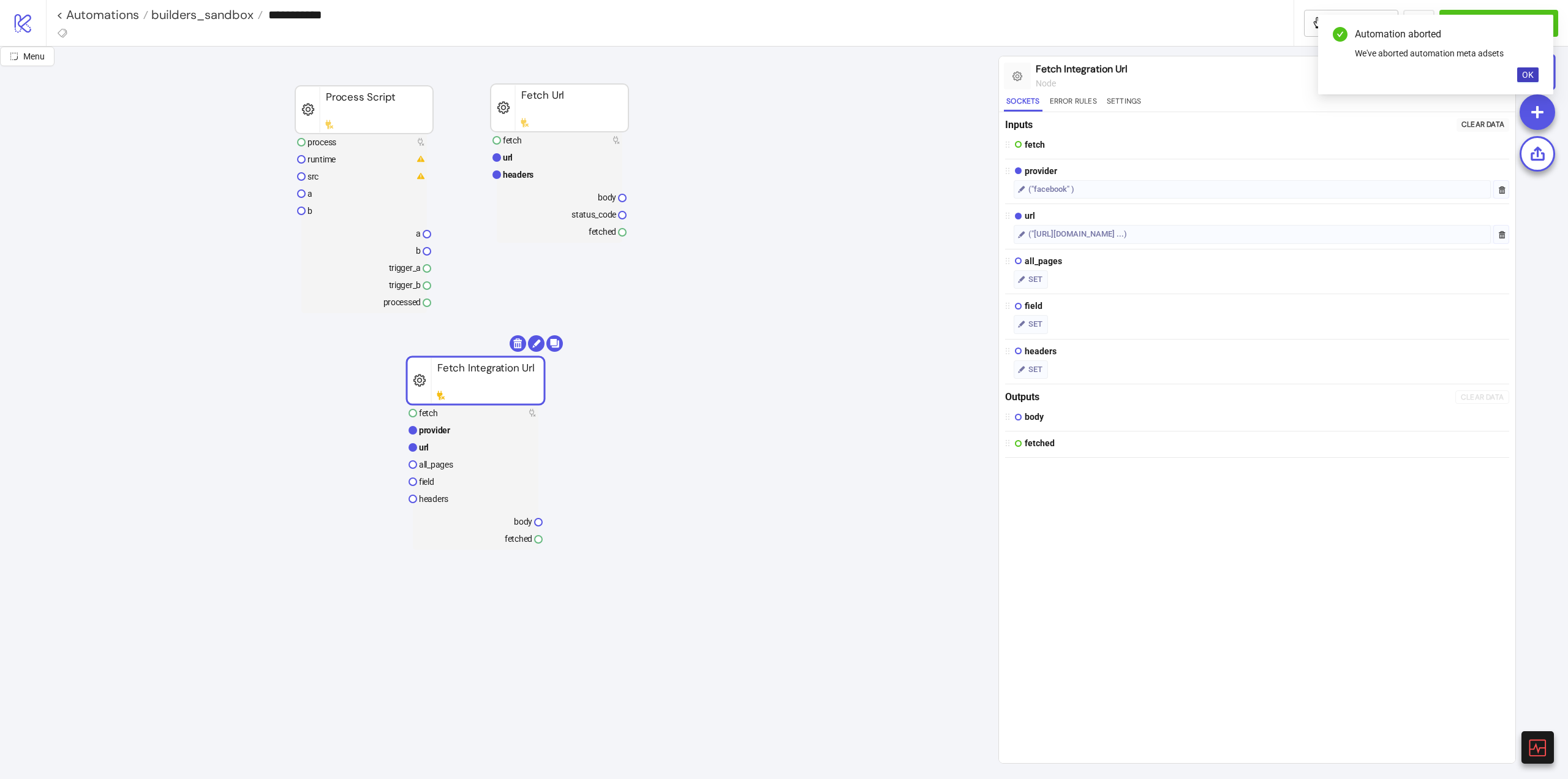
drag, startPoint x: 479, startPoint y: 378, endPoint x: 274, endPoint y: 418, distance: 208.9
click at [406, 405] on rect at bounding box center [475, 381] width 138 height 48
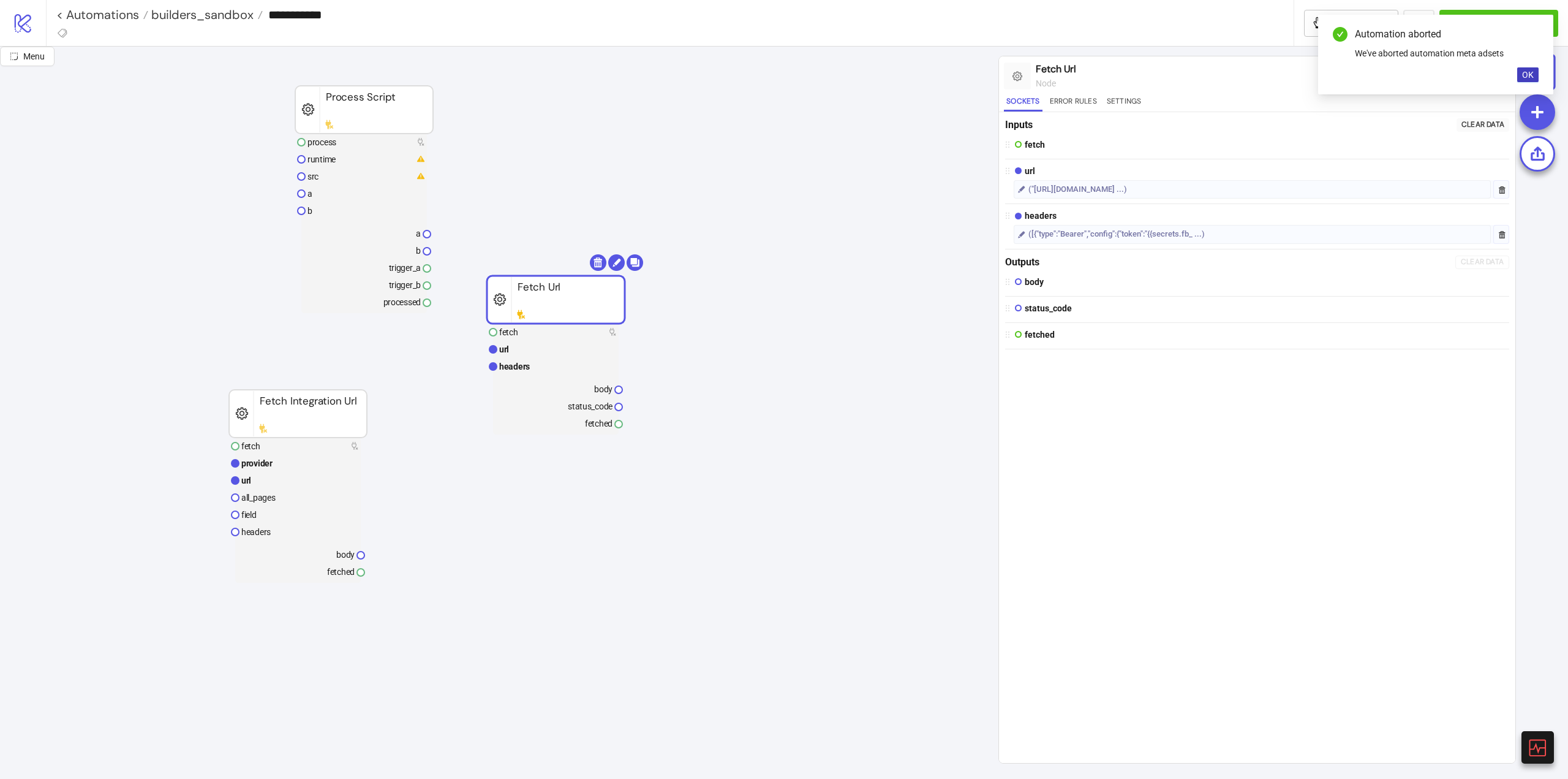
drag, startPoint x: 529, startPoint y: 147, endPoint x: 516, endPoint y: 353, distance: 206.4
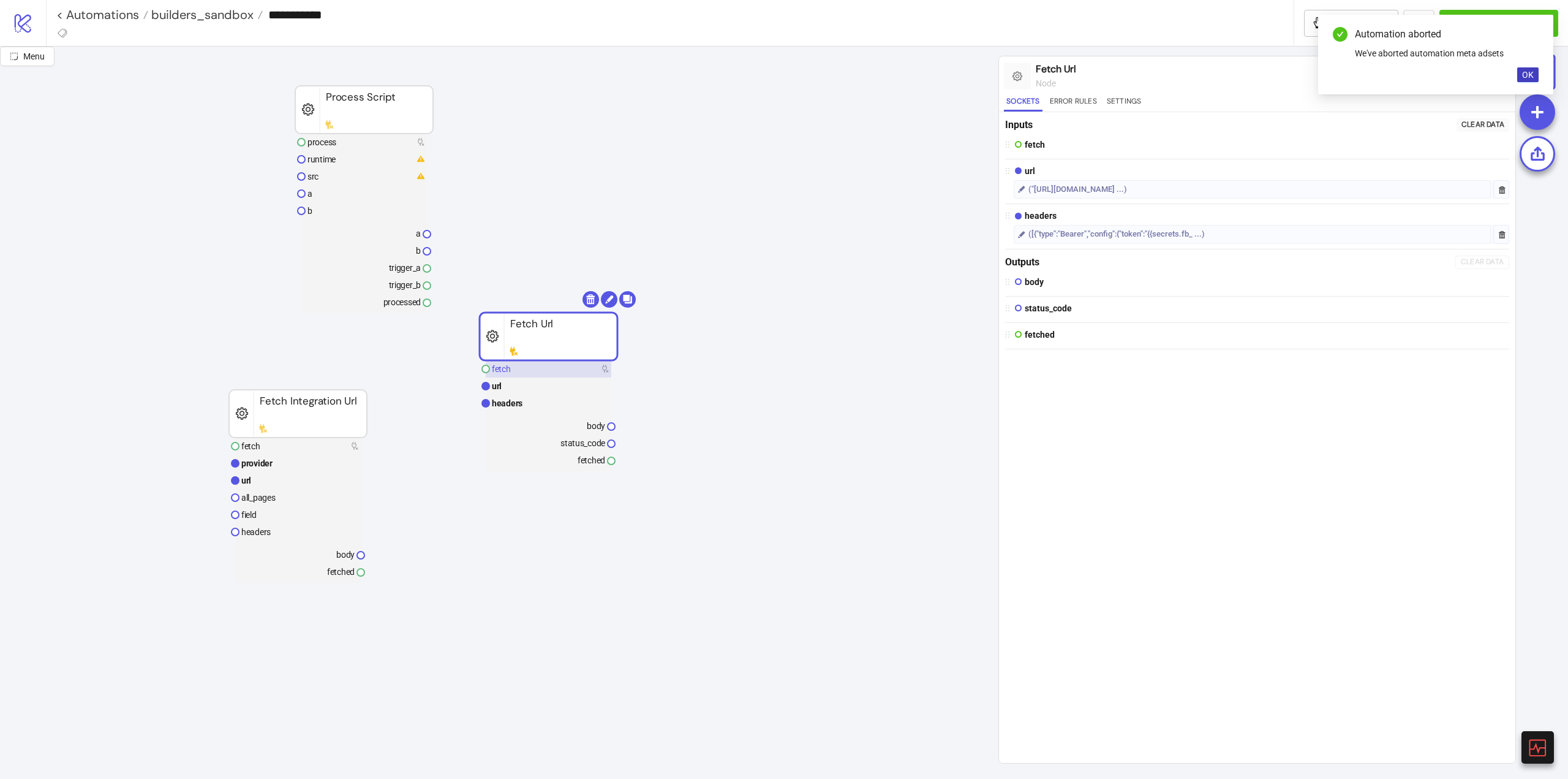
drag, startPoint x: 520, startPoint y: 369, endPoint x: 583, endPoint y: 370, distance: 63.0
click at [520, 370] on rect at bounding box center [548, 368] width 125 height 17
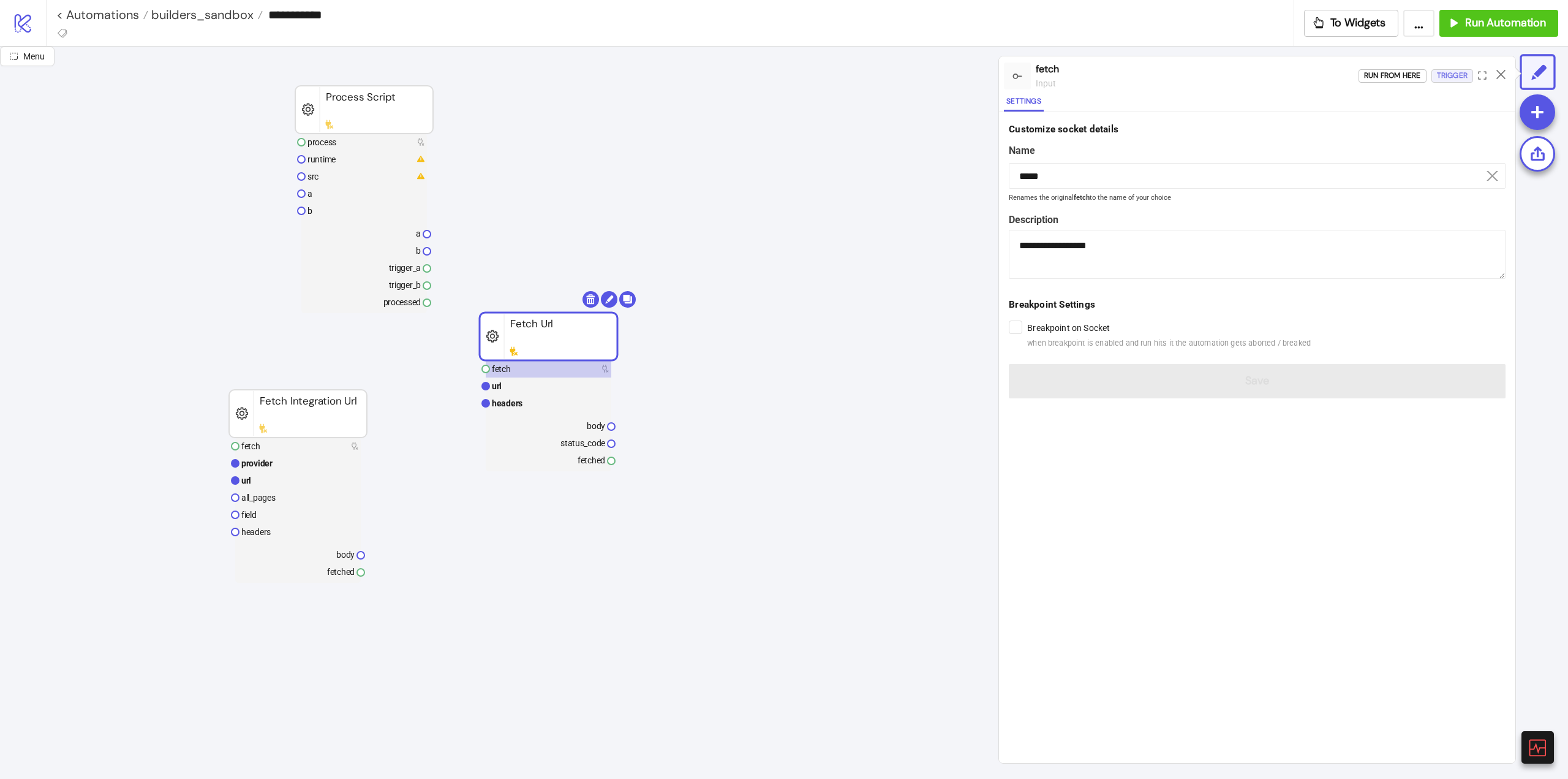
click at [1459, 77] on div "Trigger" at bounding box center [1452, 76] width 31 height 14
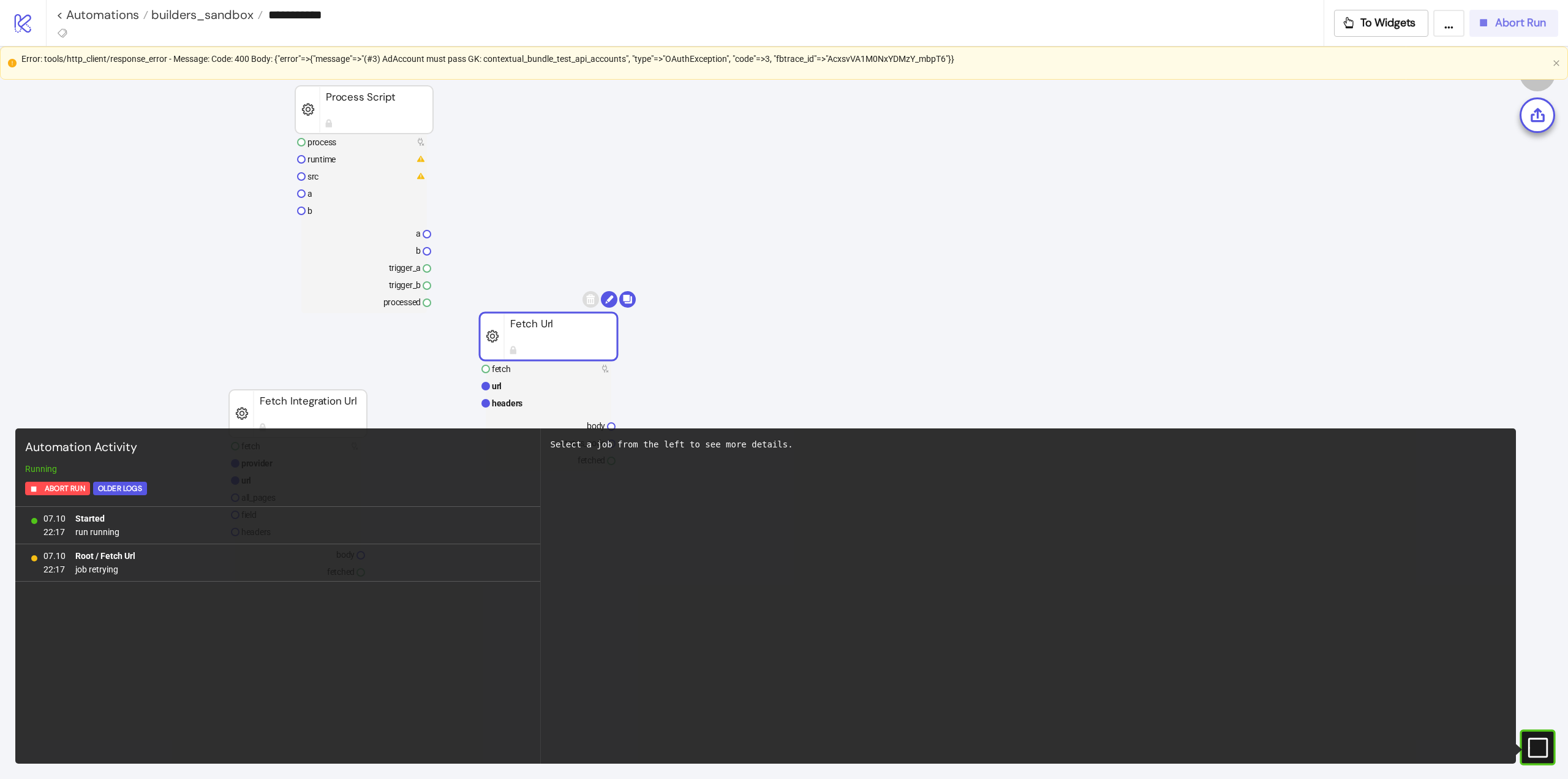
click at [1489, 26] on icon "button" at bounding box center [1484, 23] width 14 height 14
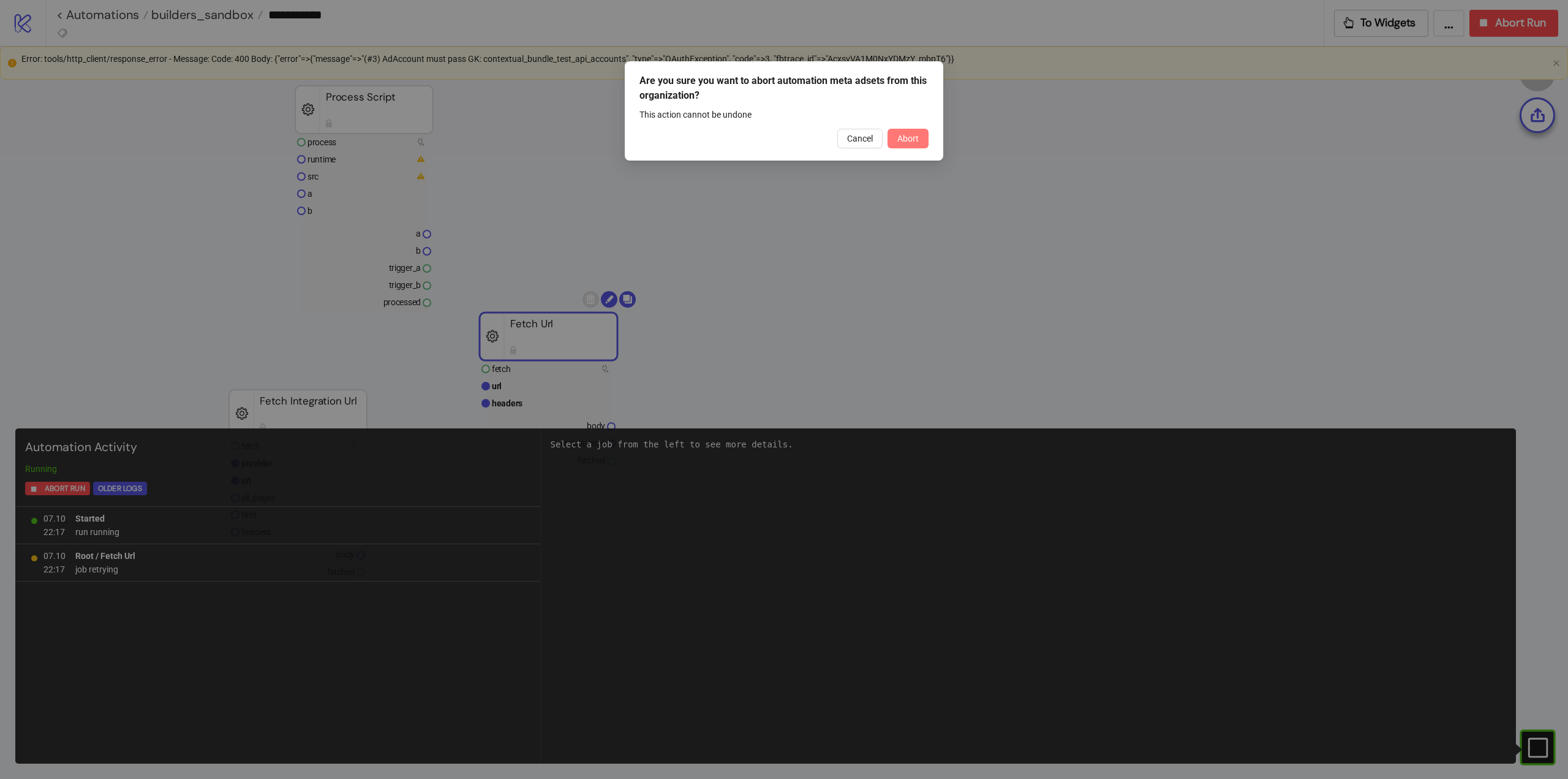
click at [912, 139] on span "Abort" at bounding box center [908, 138] width 21 height 10
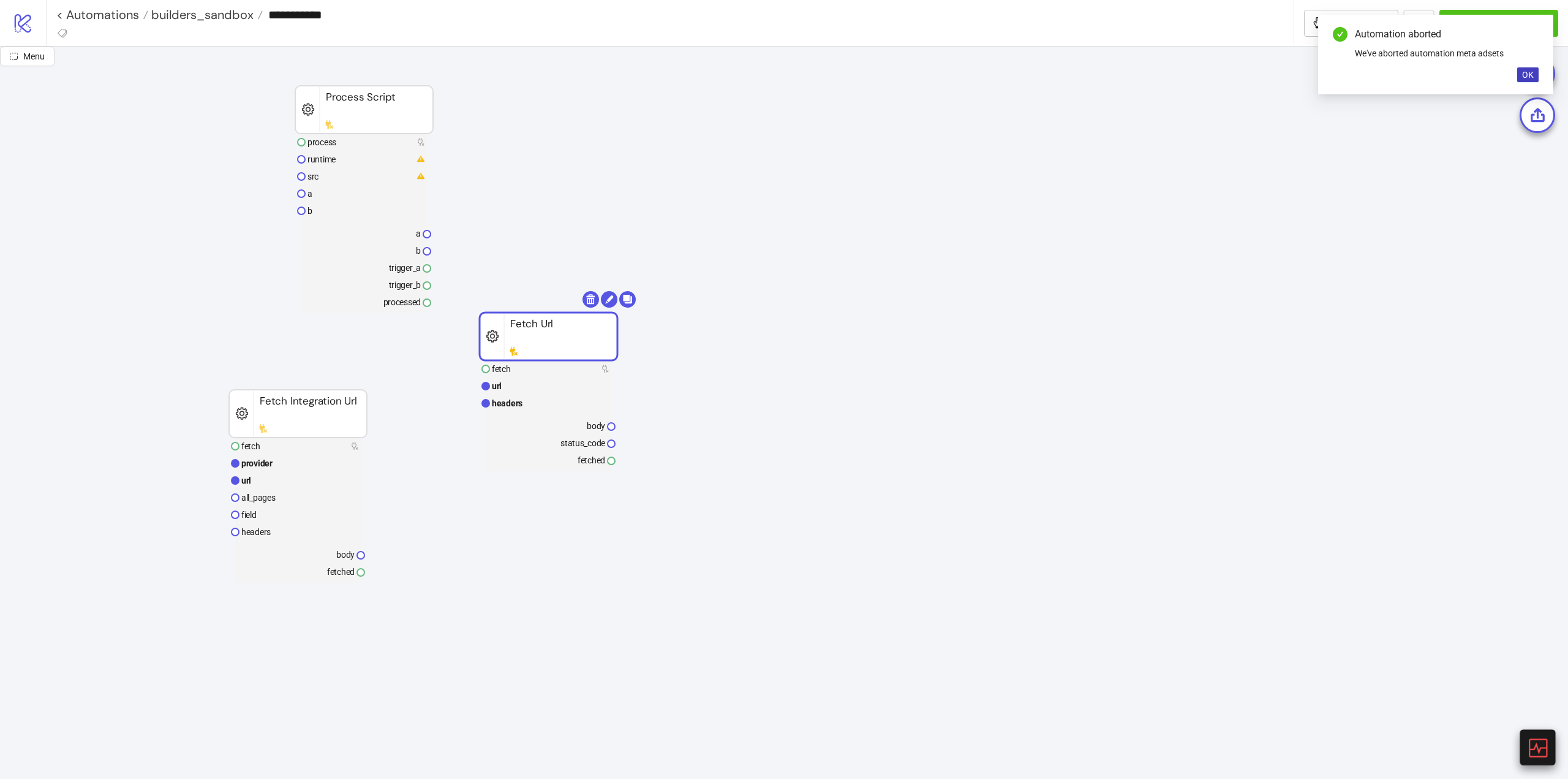
click at [1524, 750] on div at bounding box center [1538, 747] width 35 height 35
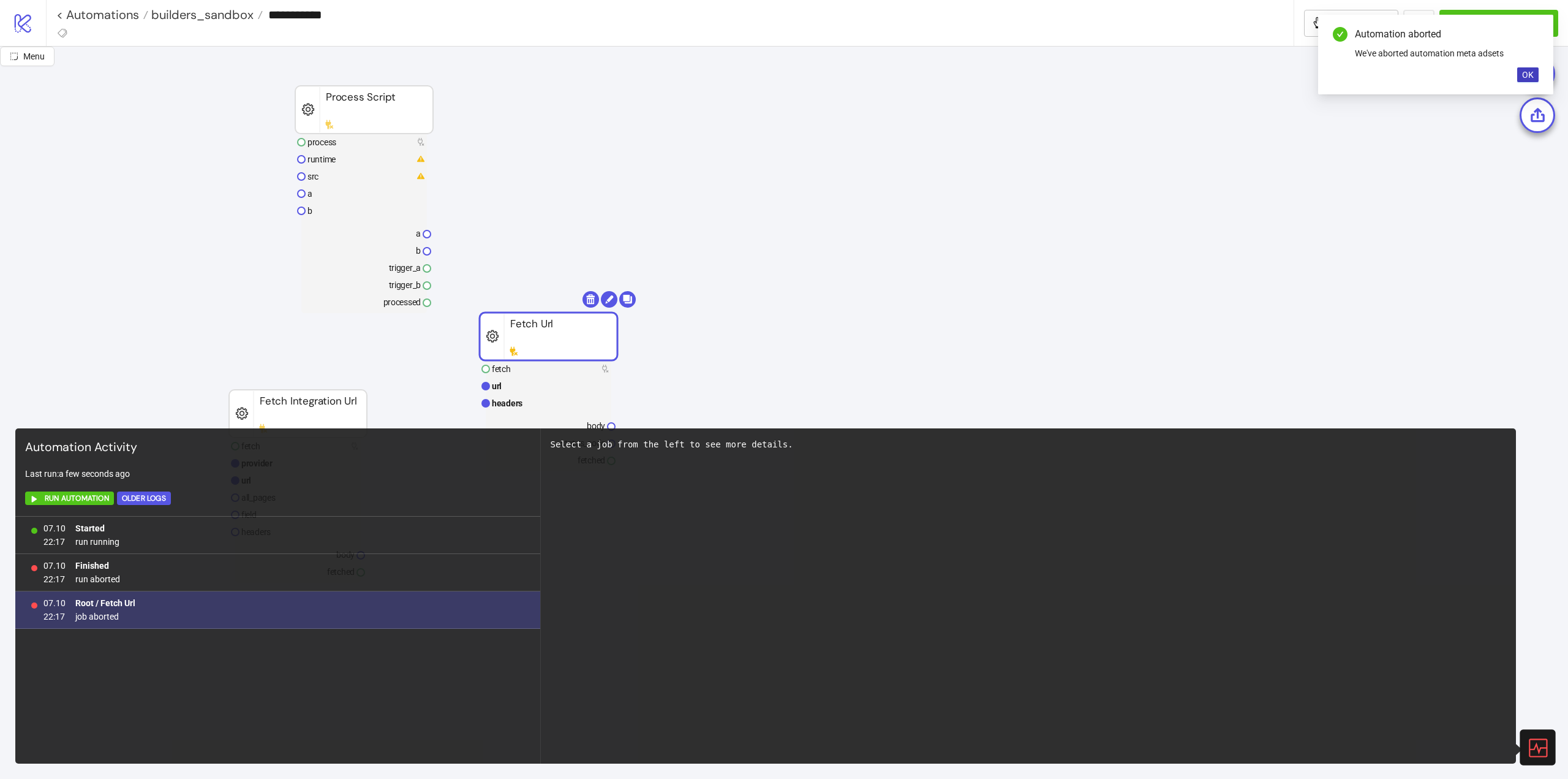
click at [107, 610] on span "job aborted" at bounding box center [105, 617] width 60 height 14
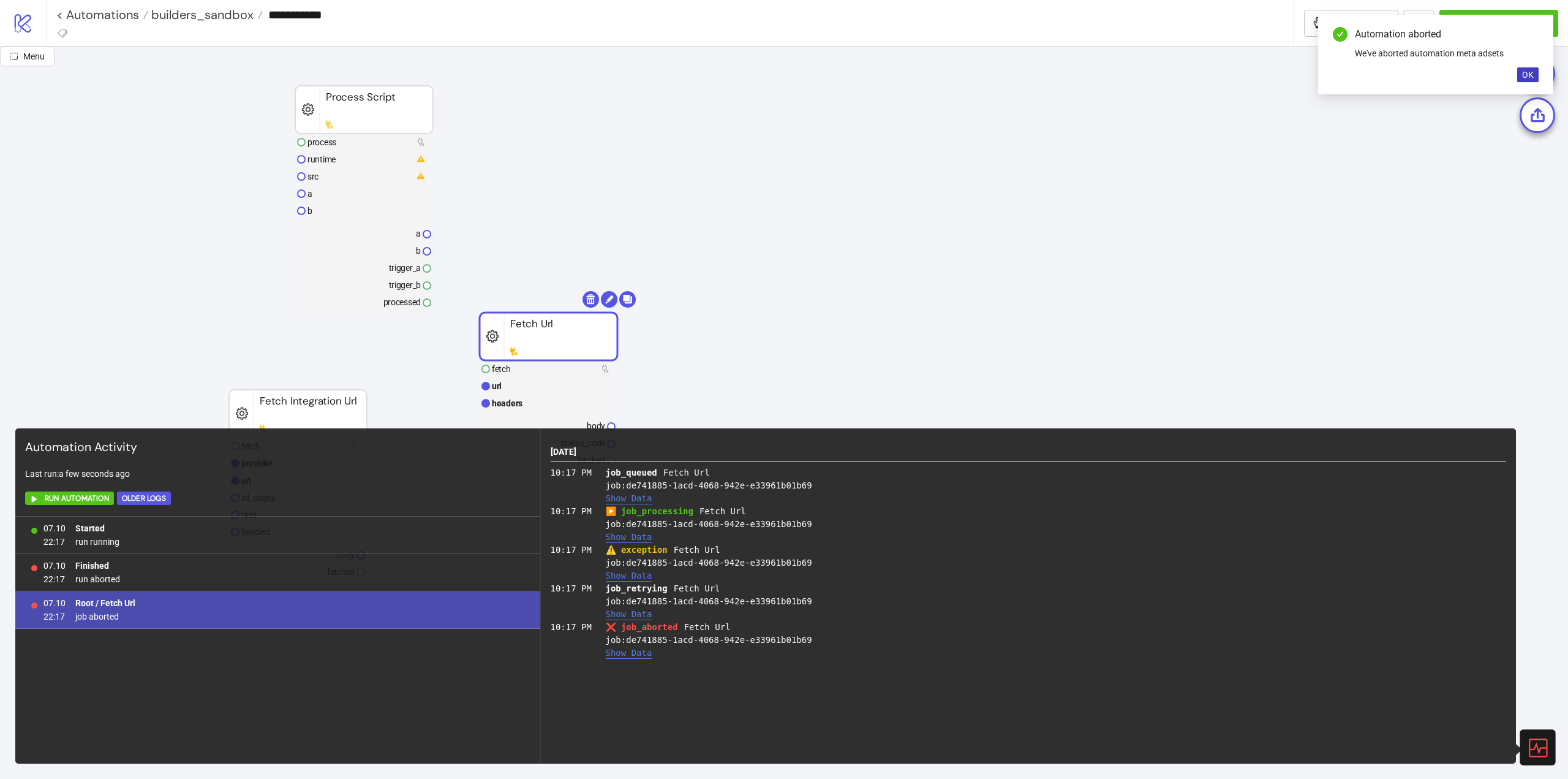
click at [625, 654] on button "Show Data" at bounding box center [629, 652] width 46 height 10
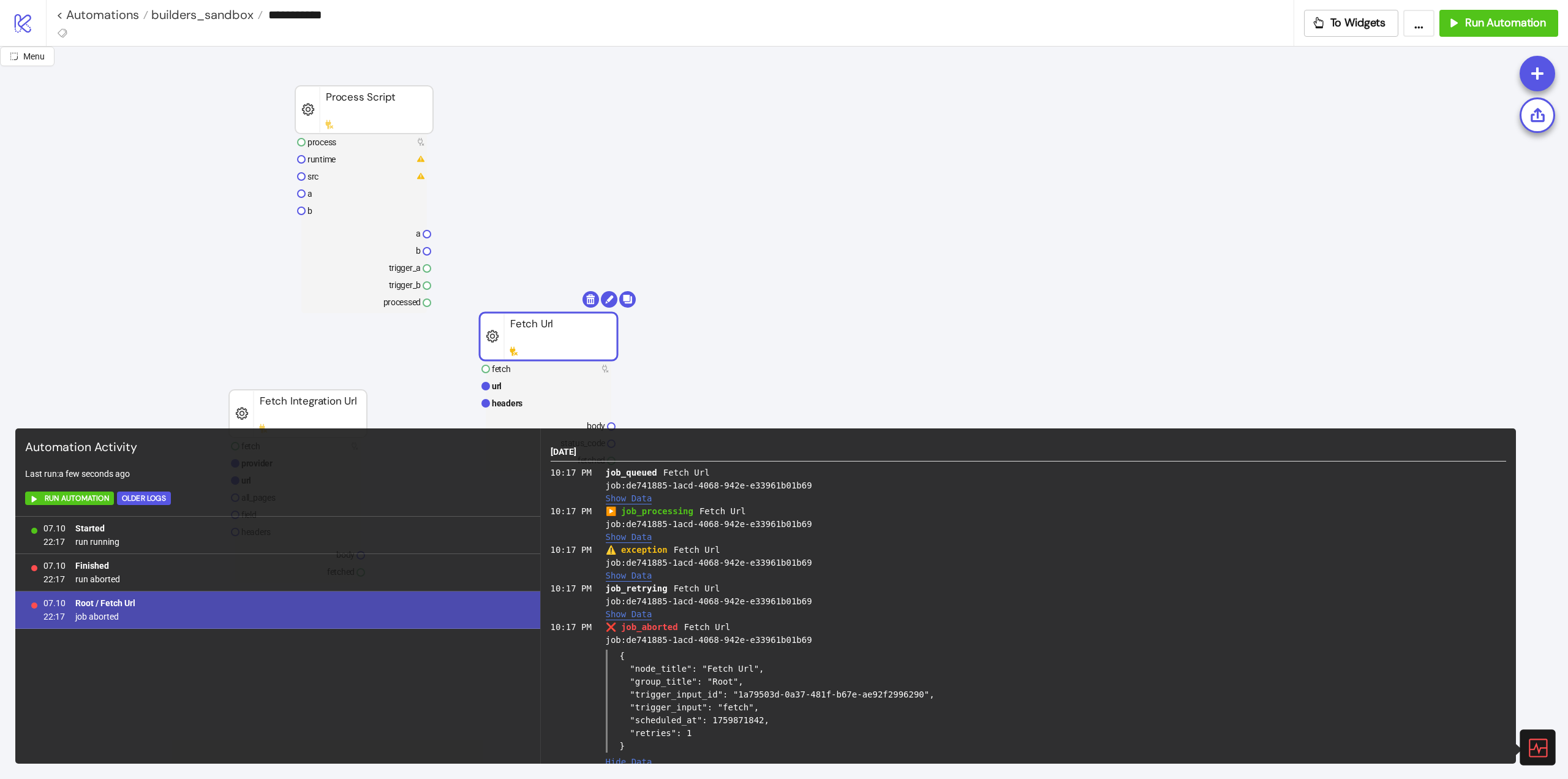
scroll to position [15, 0]
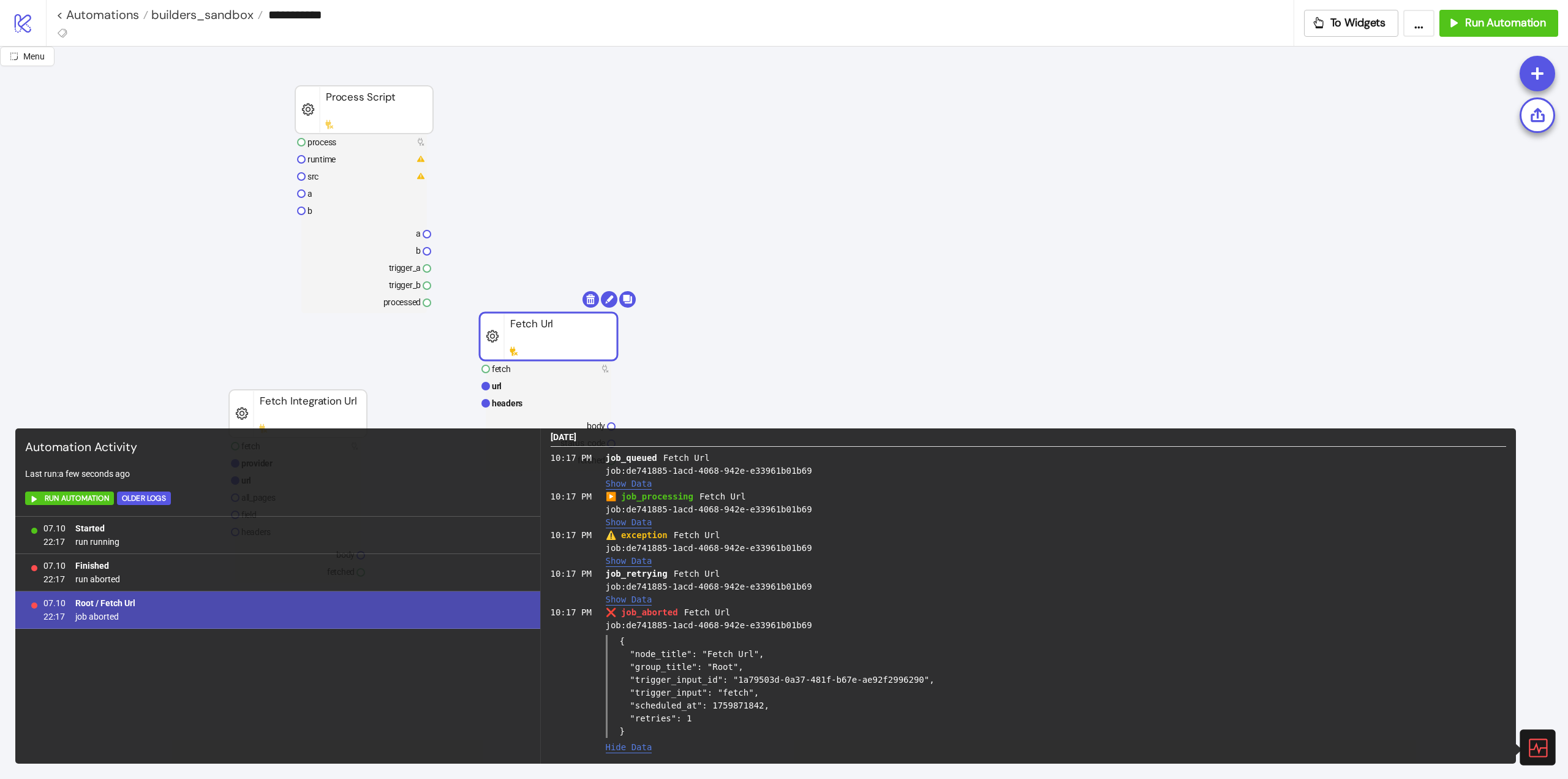
click at [629, 557] on button "Show Data" at bounding box center [629, 561] width 46 height 10
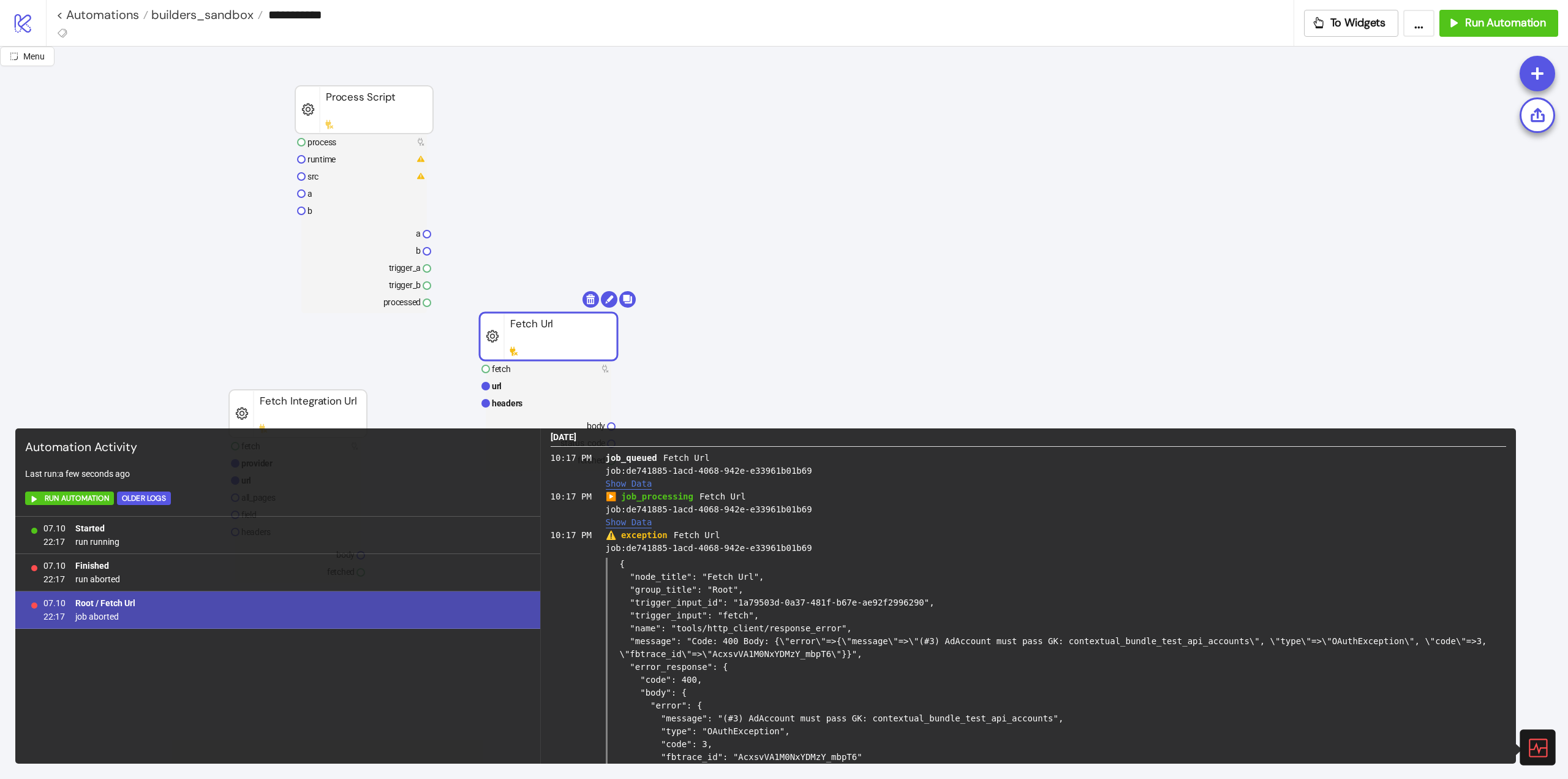
scroll to position [137, 0]
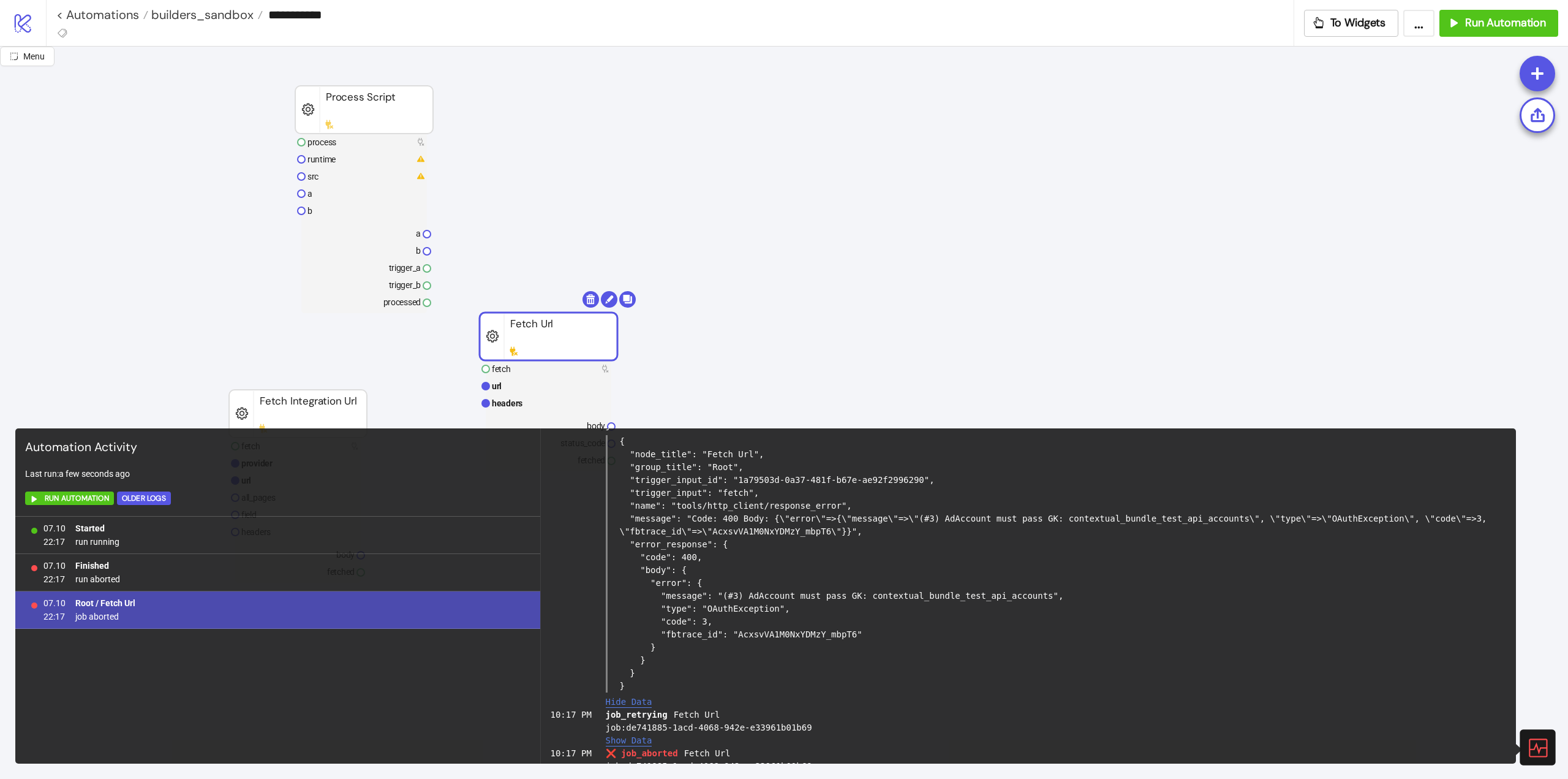
click at [1544, 744] on icon at bounding box center [1537, 747] width 21 height 21
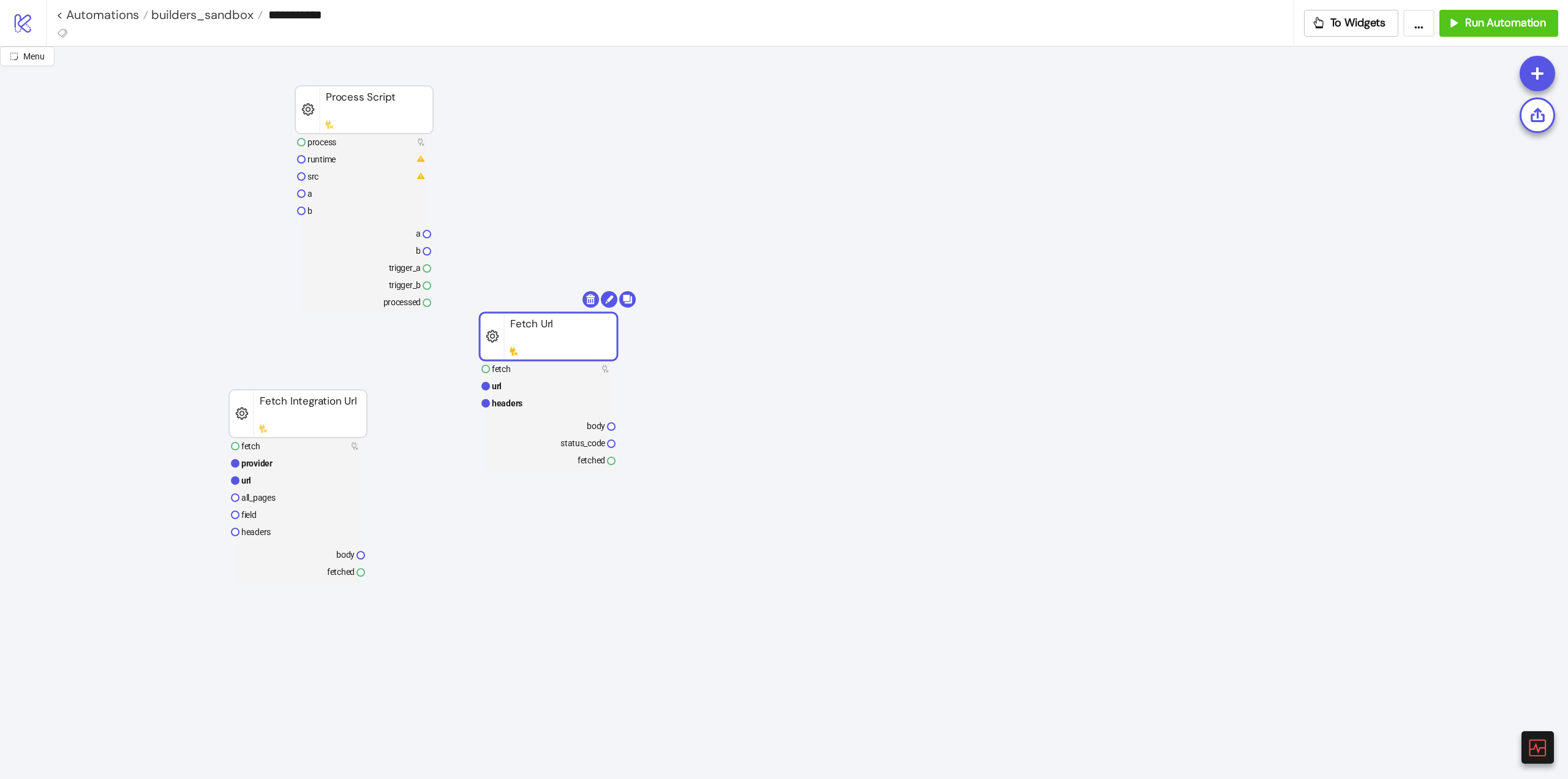
drag, startPoint x: 508, startPoint y: 389, endPoint x: 825, endPoint y: 306, distance: 327.7
click at [509, 388] on rect at bounding box center [548, 385] width 125 height 17
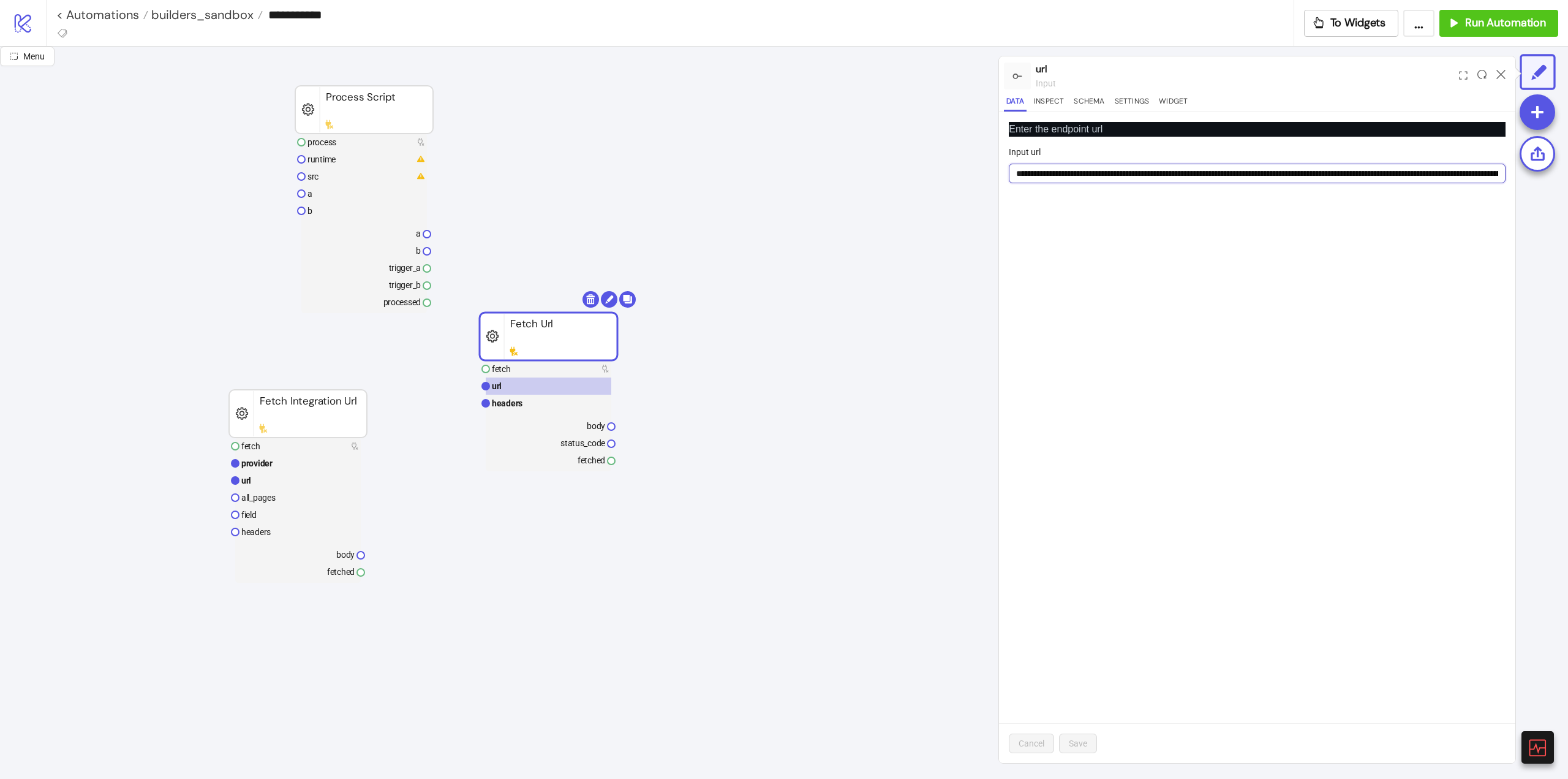
click at [1258, 170] on input "Input url" at bounding box center [1257, 173] width 497 height 20
paste input "url"
type input "**********"
click at [1076, 739] on span "Save" at bounding box center [1078, 743] width 18 height 10
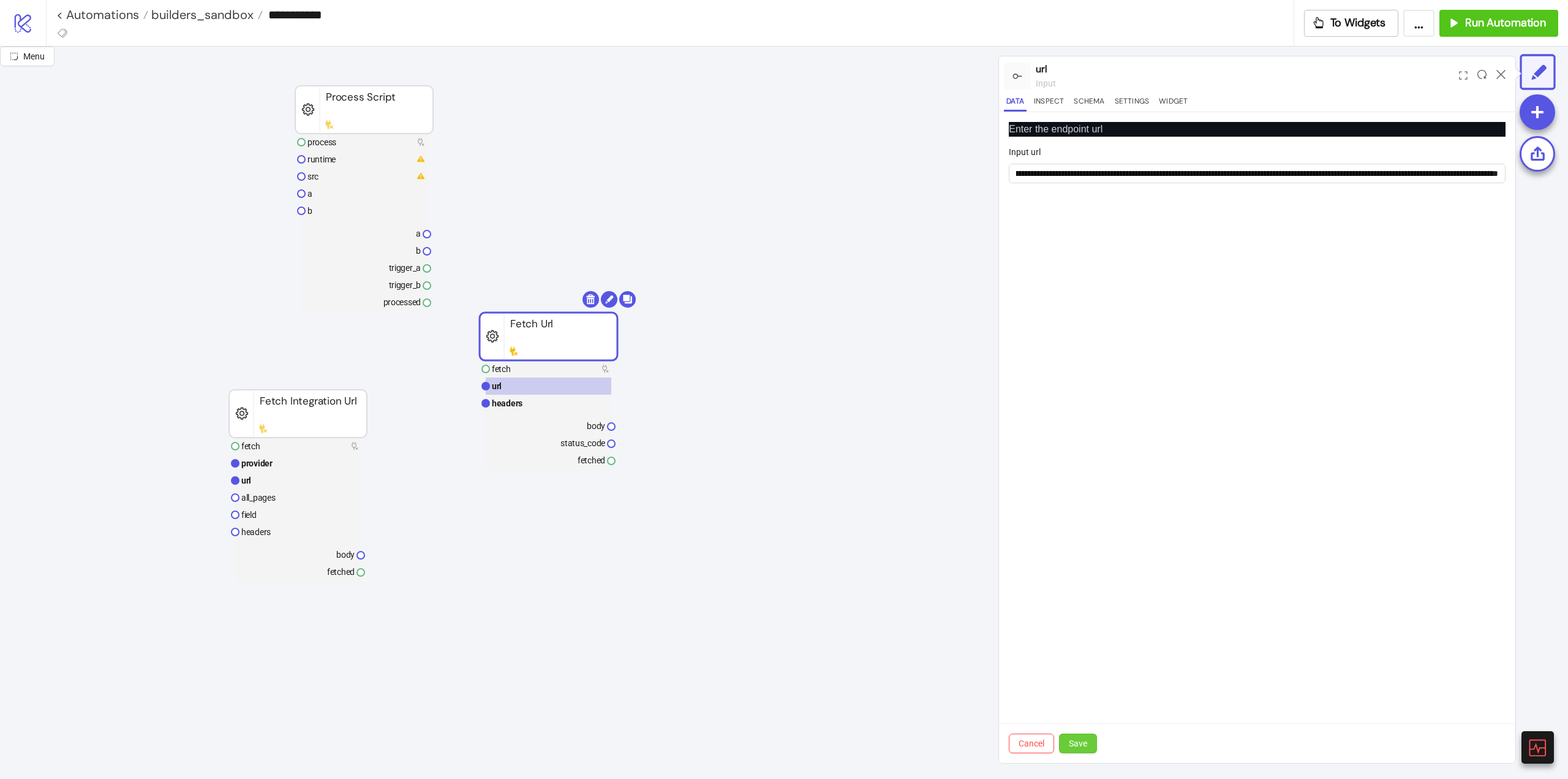
scroll to position [0, 0]
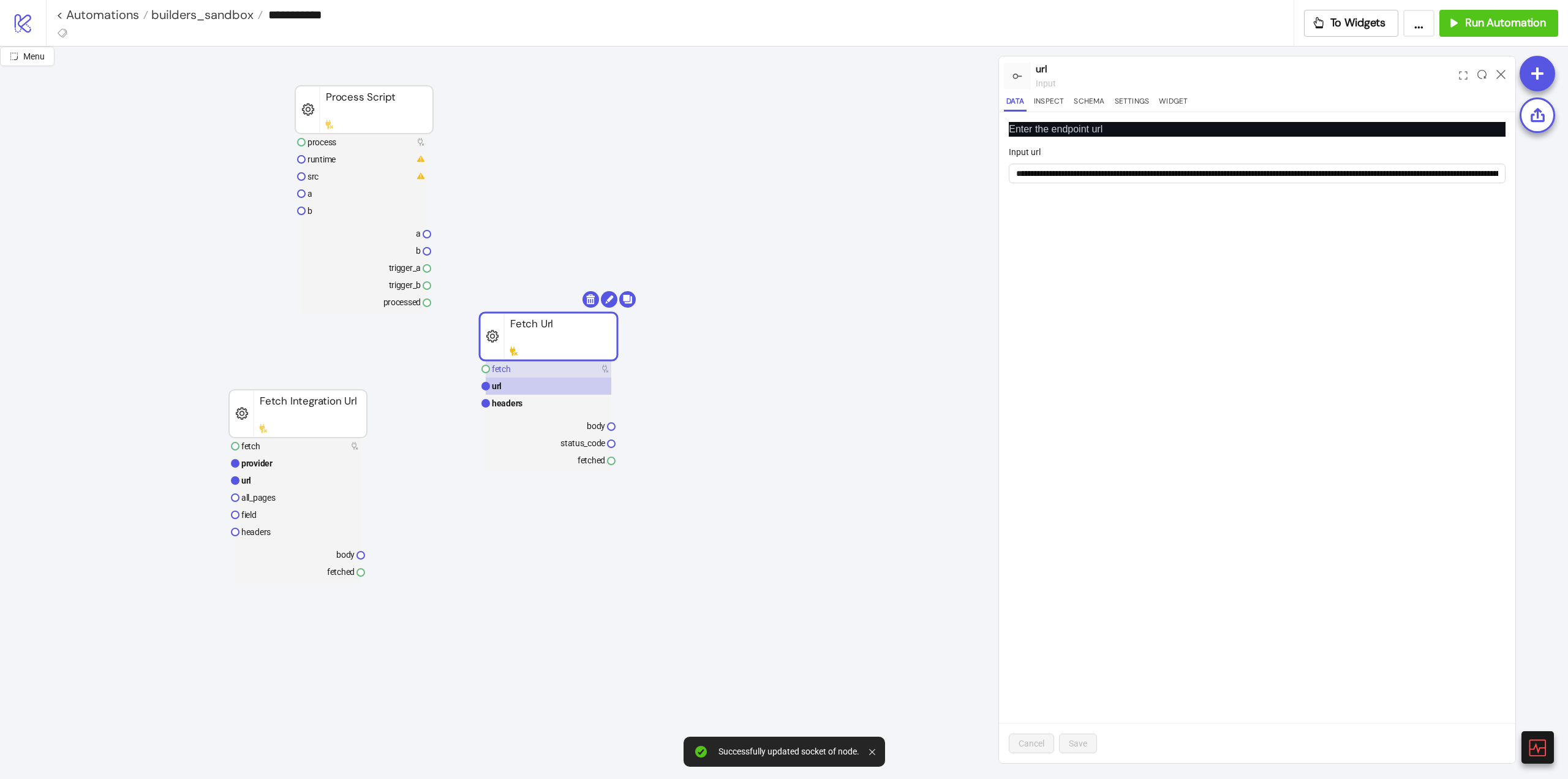
click at [533, 377] on rect at bounding box center [548, 368] width 125 height 17
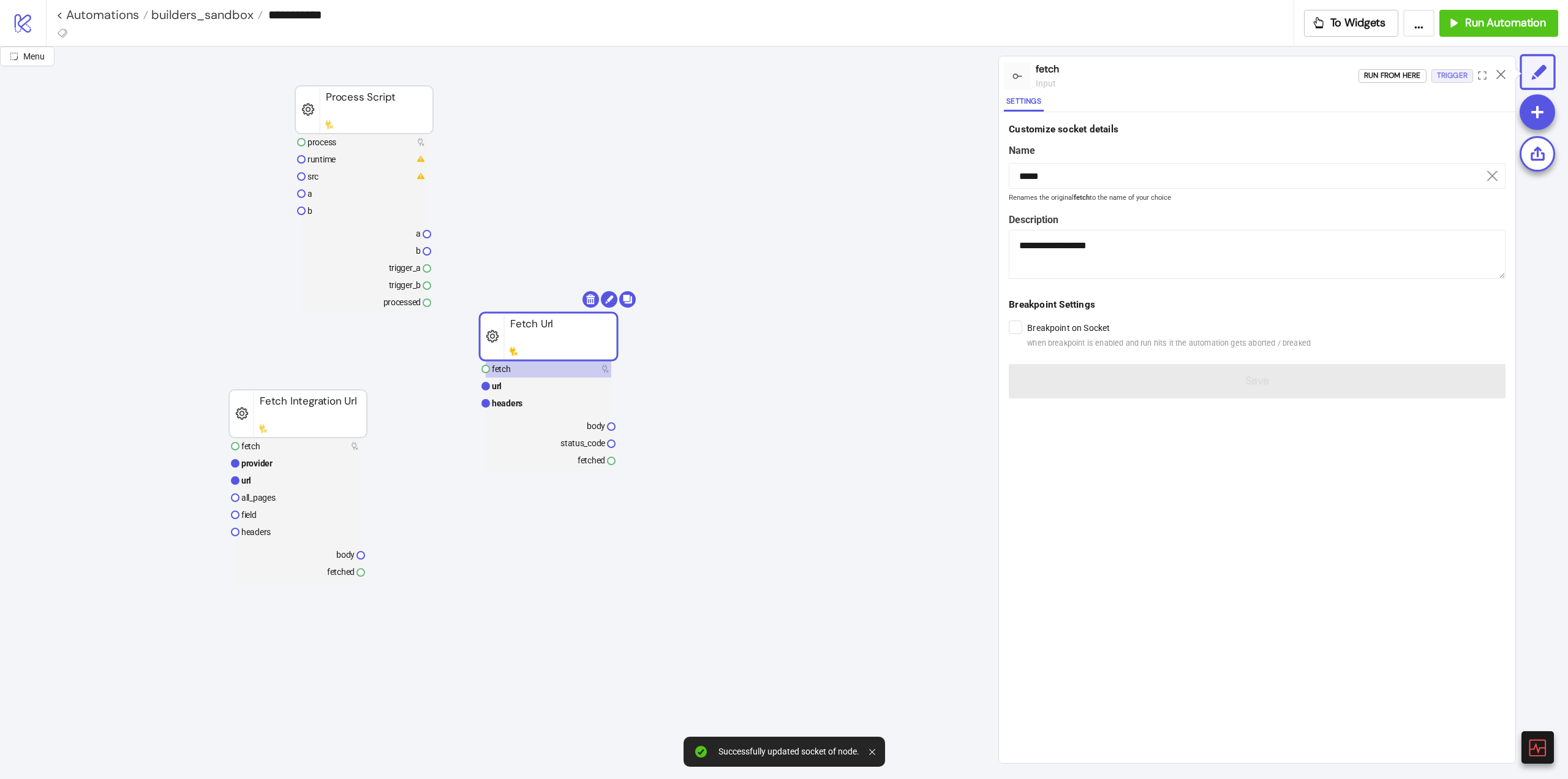
click at [1451, 73] on div "Trigger" at bounding box center [1452, 76] width 31 height 14
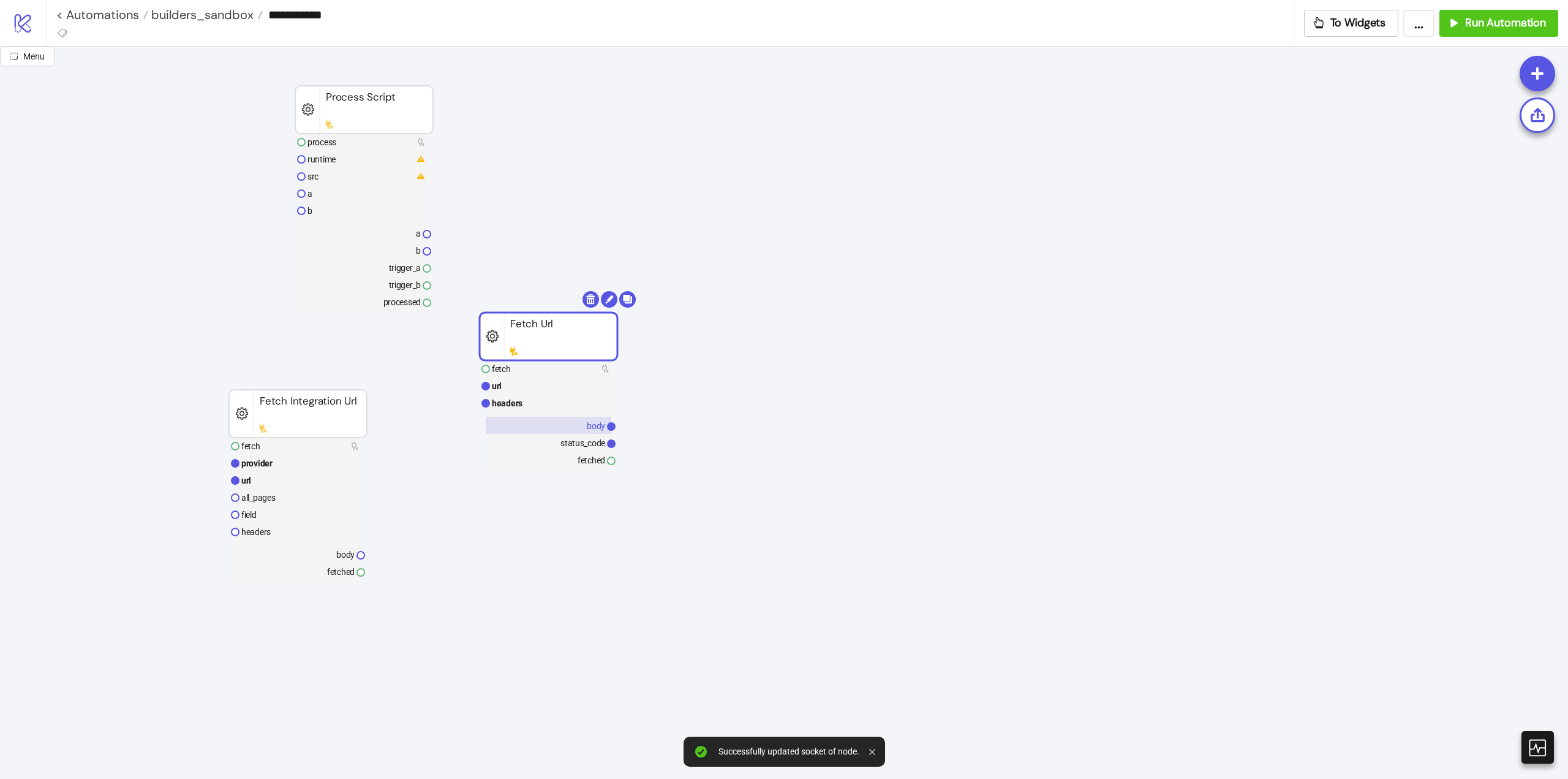
click at [574, 428] on rect at bounding box center [548, 425] width 125 height 17
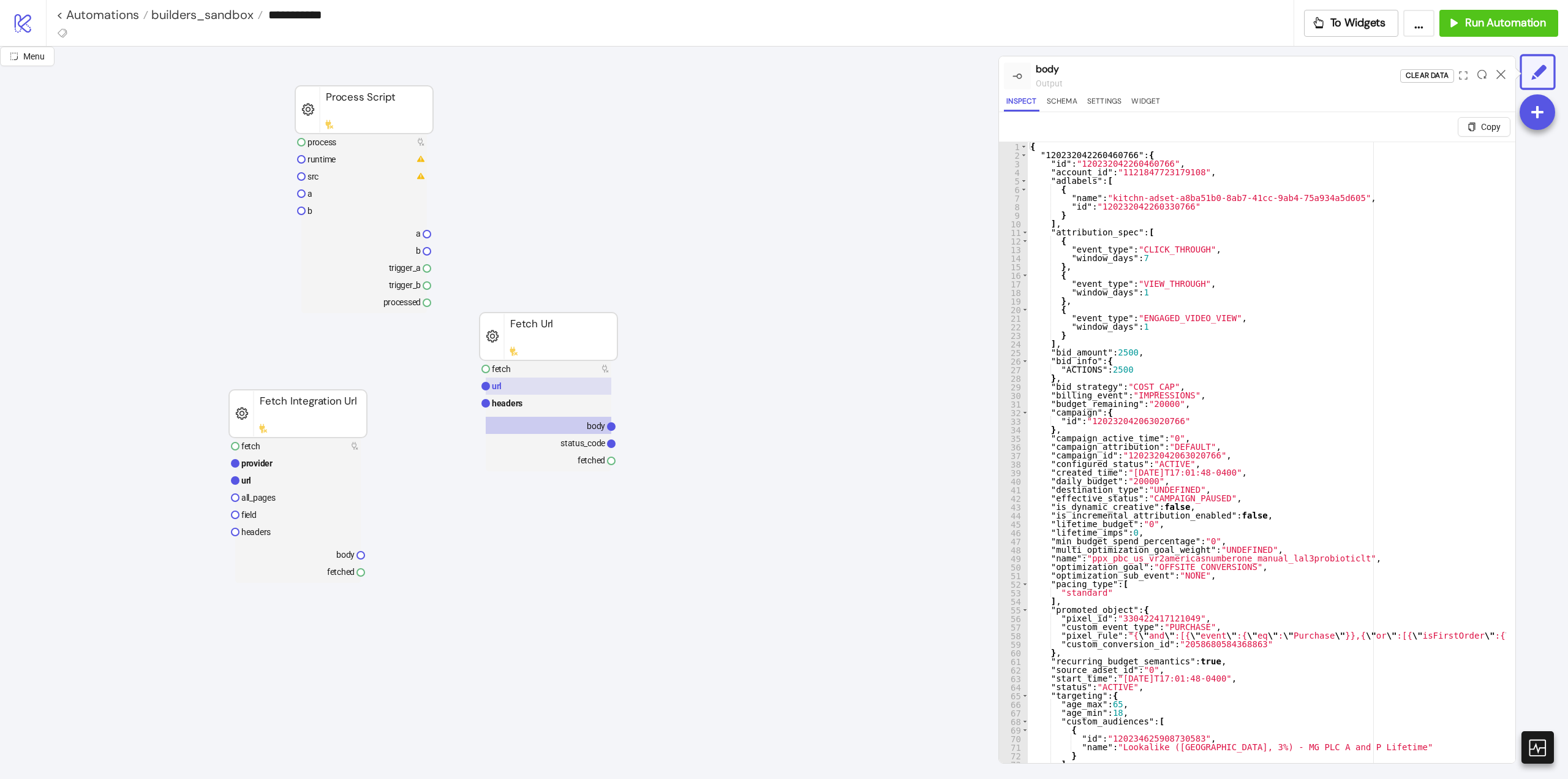
click at [503, 383] on rect at bounding box center [548, 385] width 125 height 17
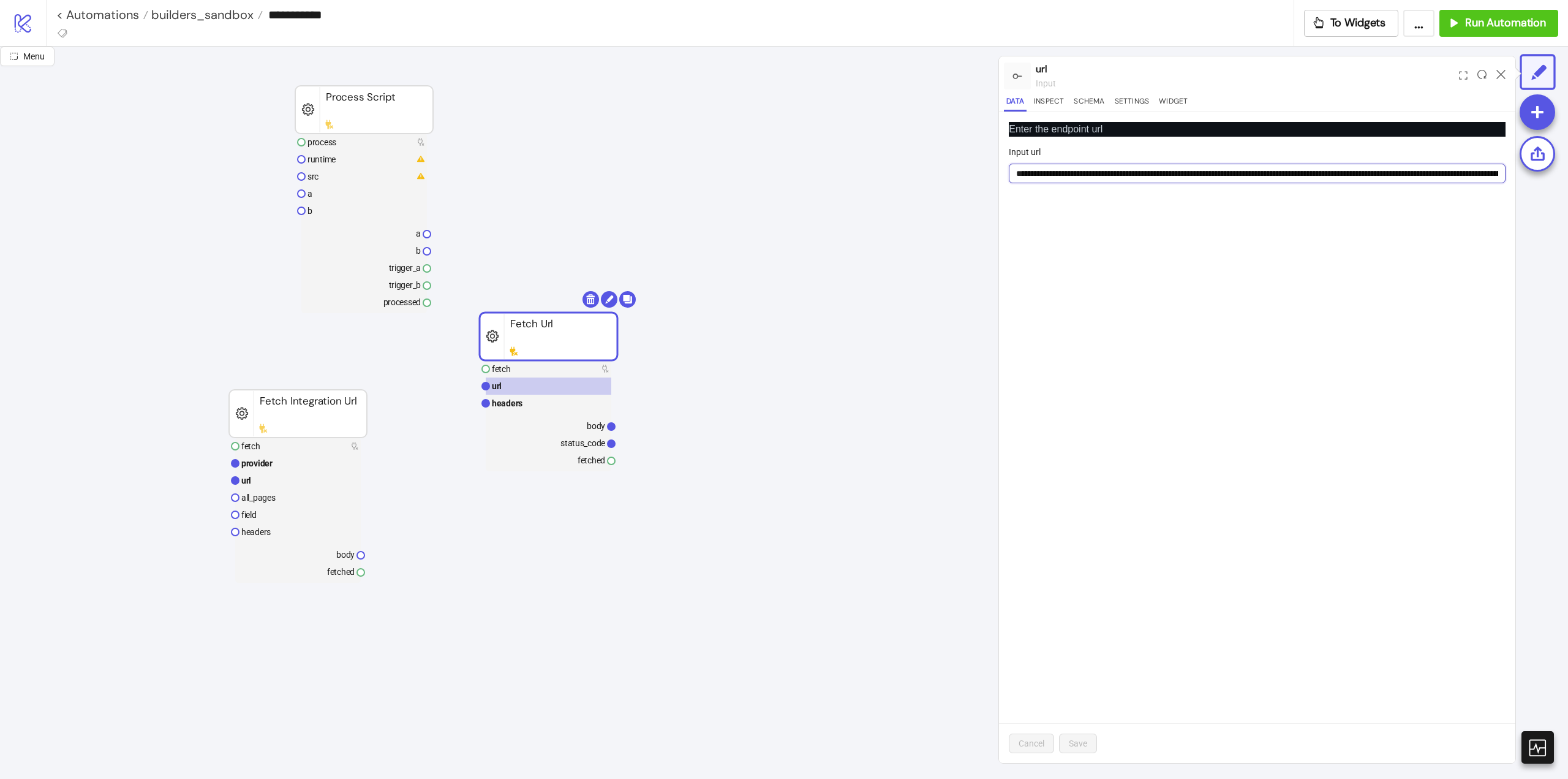
click at [1189, 168] on input "Input url" at bounding box center [1257, 173] width 497 height 20
paste input "**********"
type input "**********"
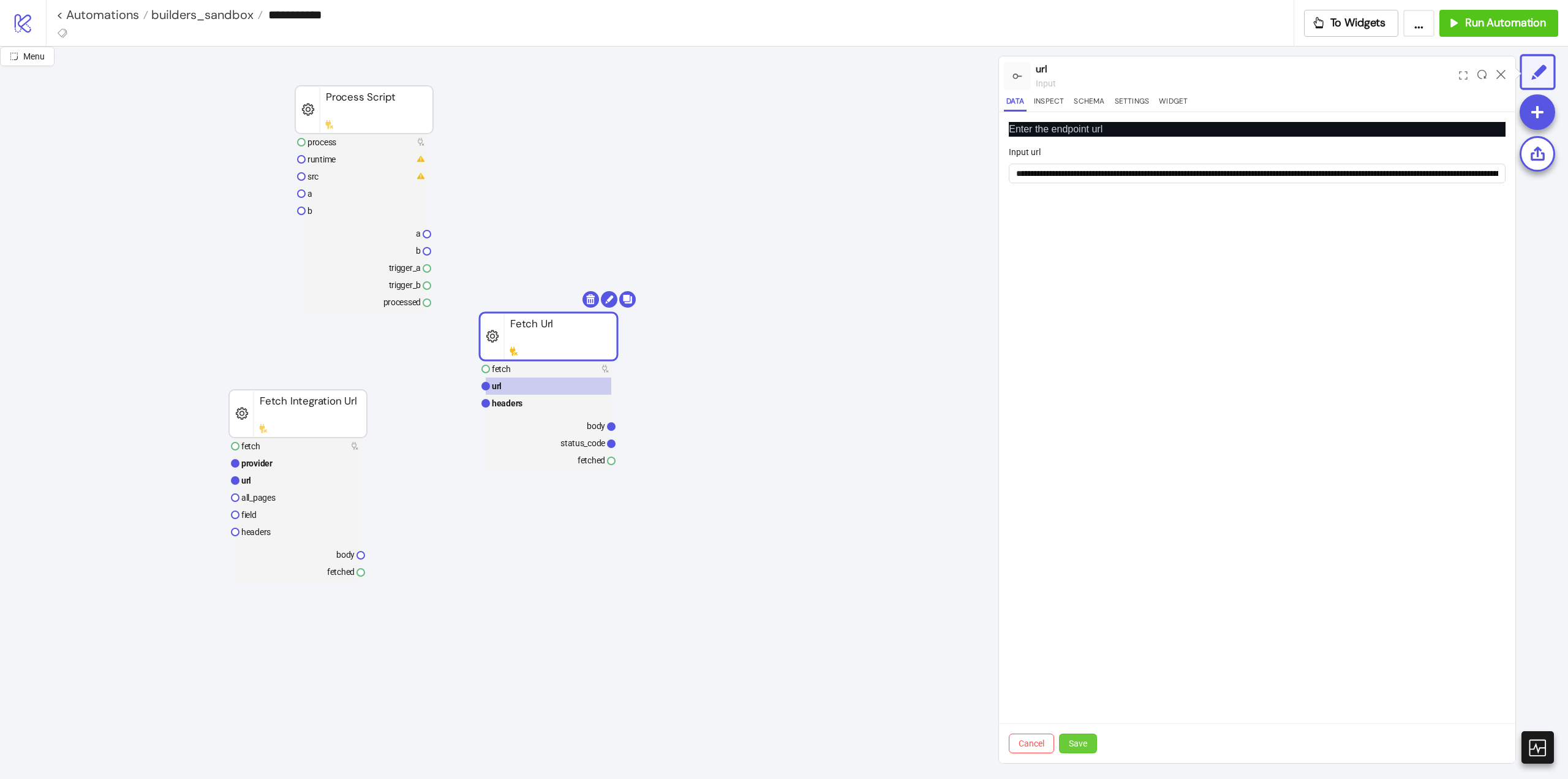
click at [1087, 742] on span "Save" at bounding box center [1078, 743] width 18 height 10
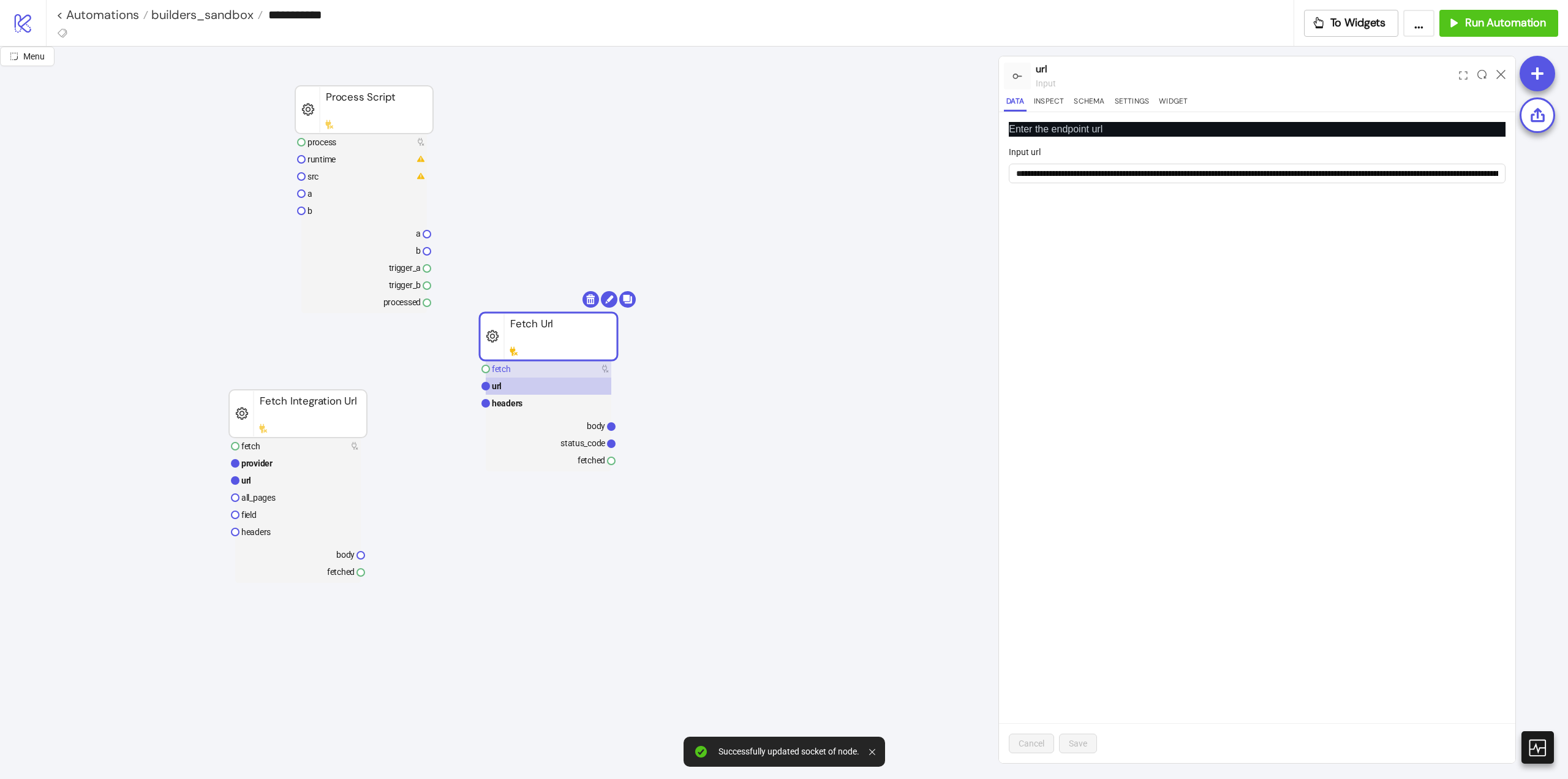
click at [539, 365] on rect at bounding box center [548, 368] width 125 height 17
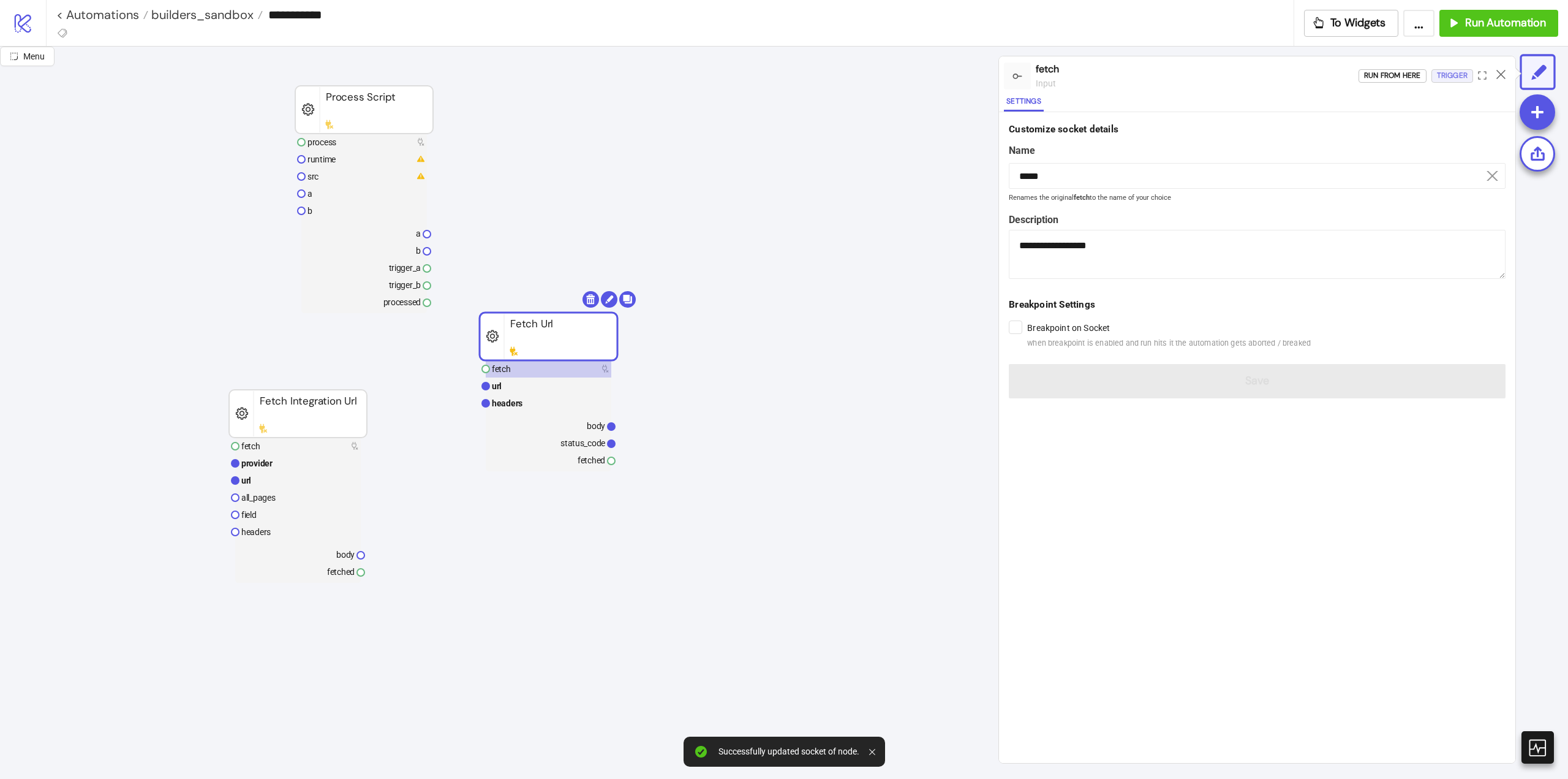
click at [1440, 78] on div "Trigger" at bounding box center [1452, 76] width 31 height 14
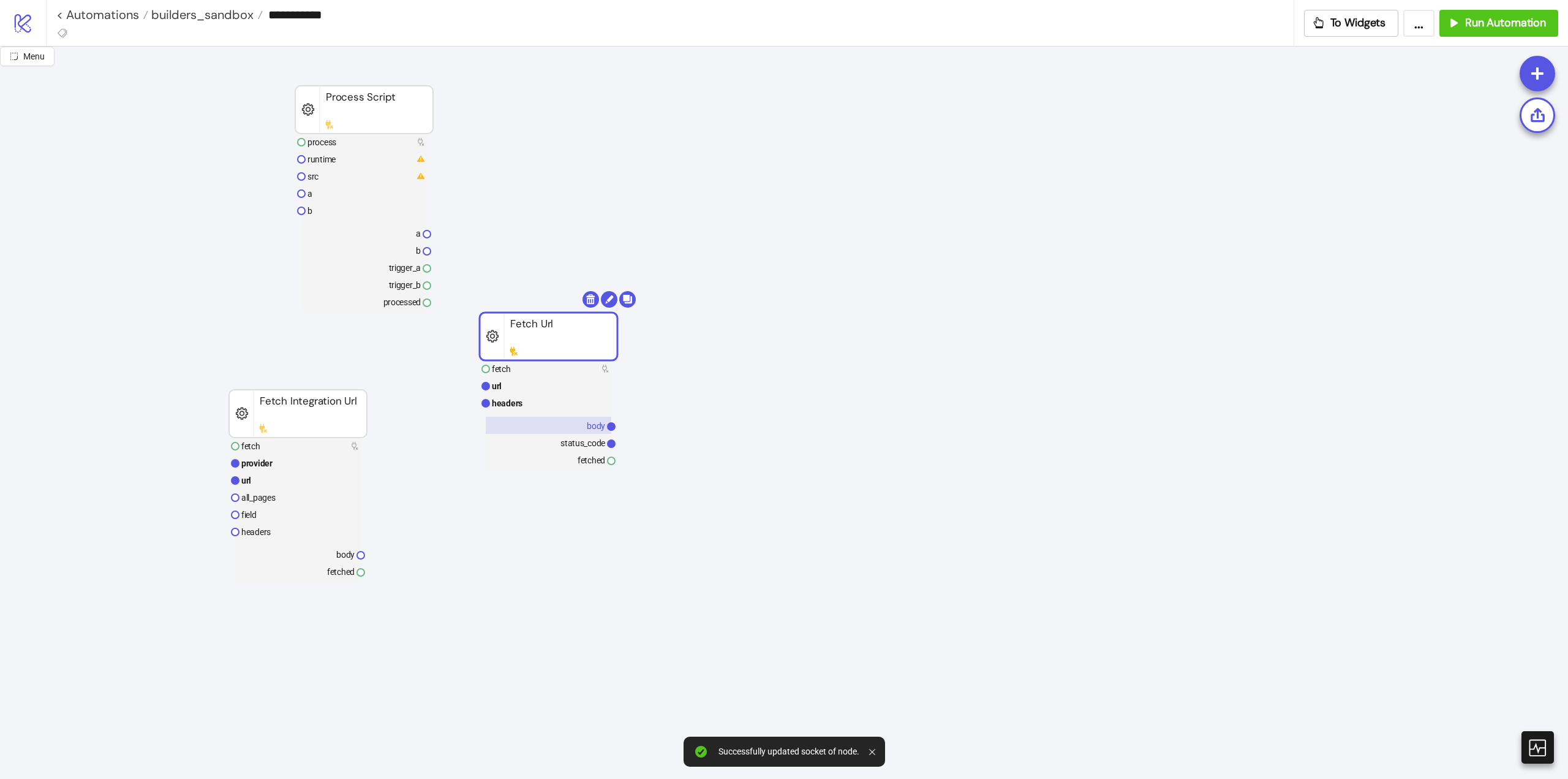
click at [587, 428] on rect at bounding box center [548, 425] width 125 height 17
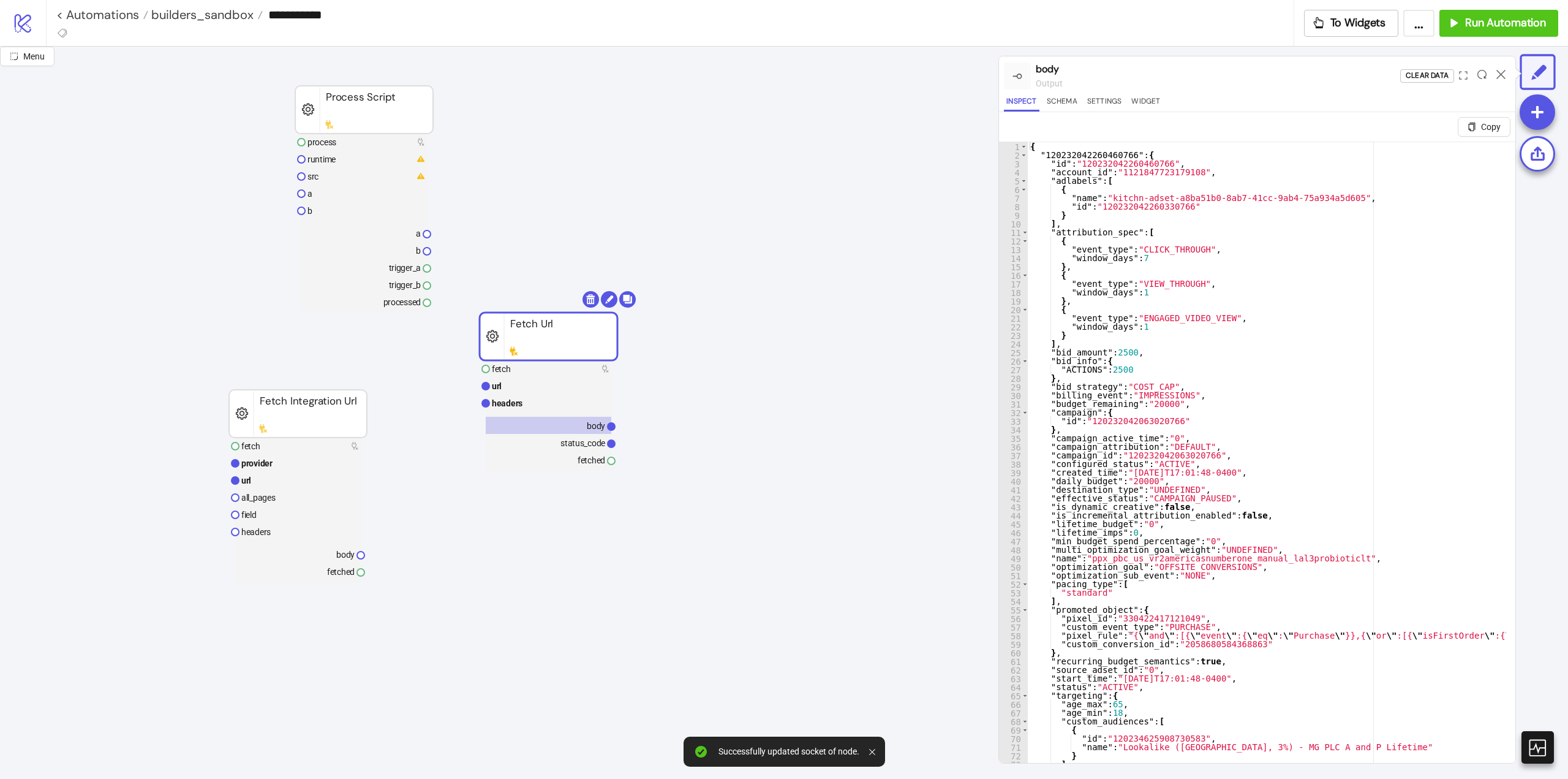
type textarea "**********"
click at [1331, 355] on div "{ "120232042260460766" : { "id" : "120232042260460766" , "account_id" : "112184…" at bounding box center [1275, 471] width 494 height 658
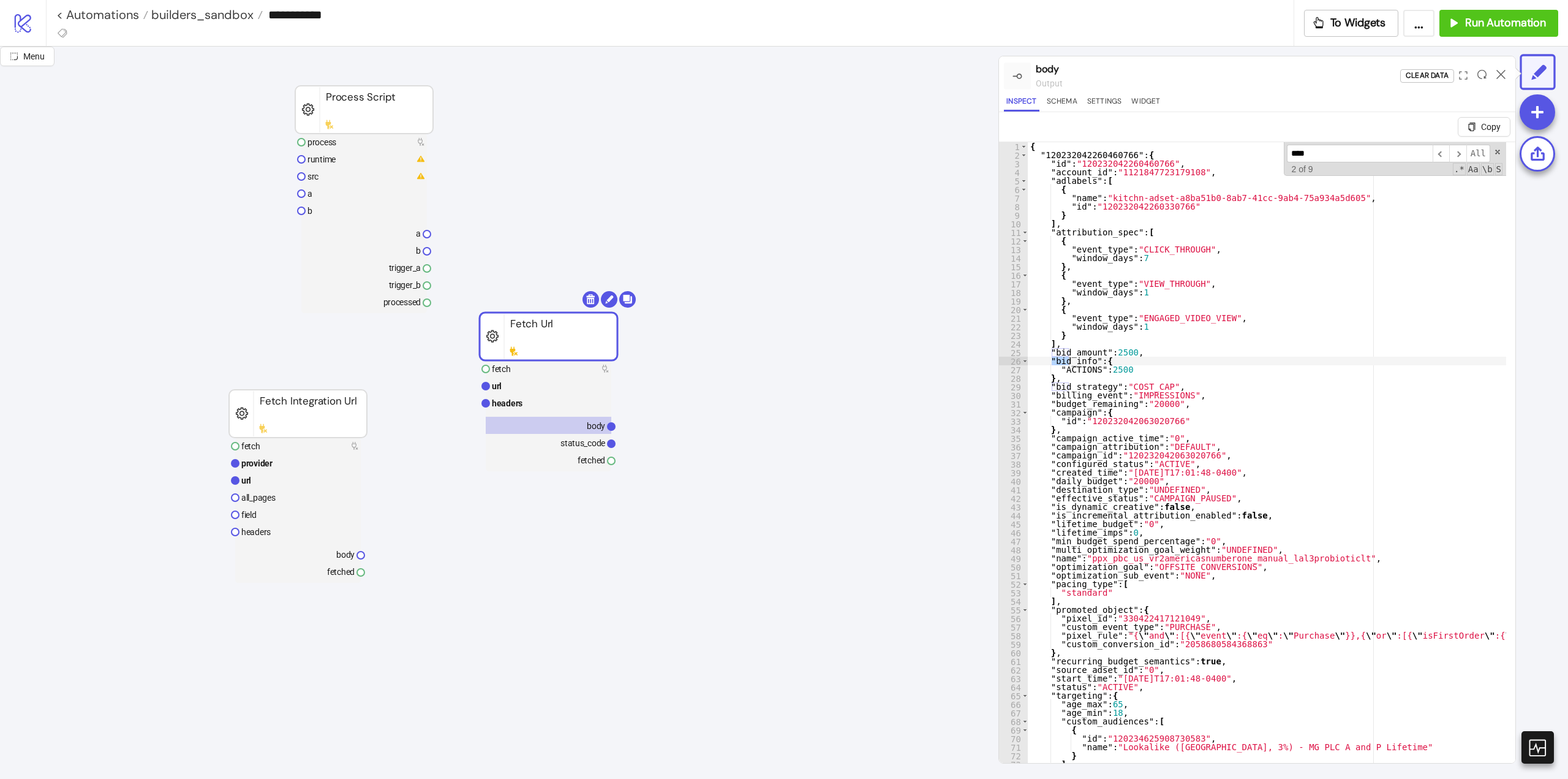
type input "****"
click at [520, 388] on rect at bounding box center [548, 385] width 125 height 17
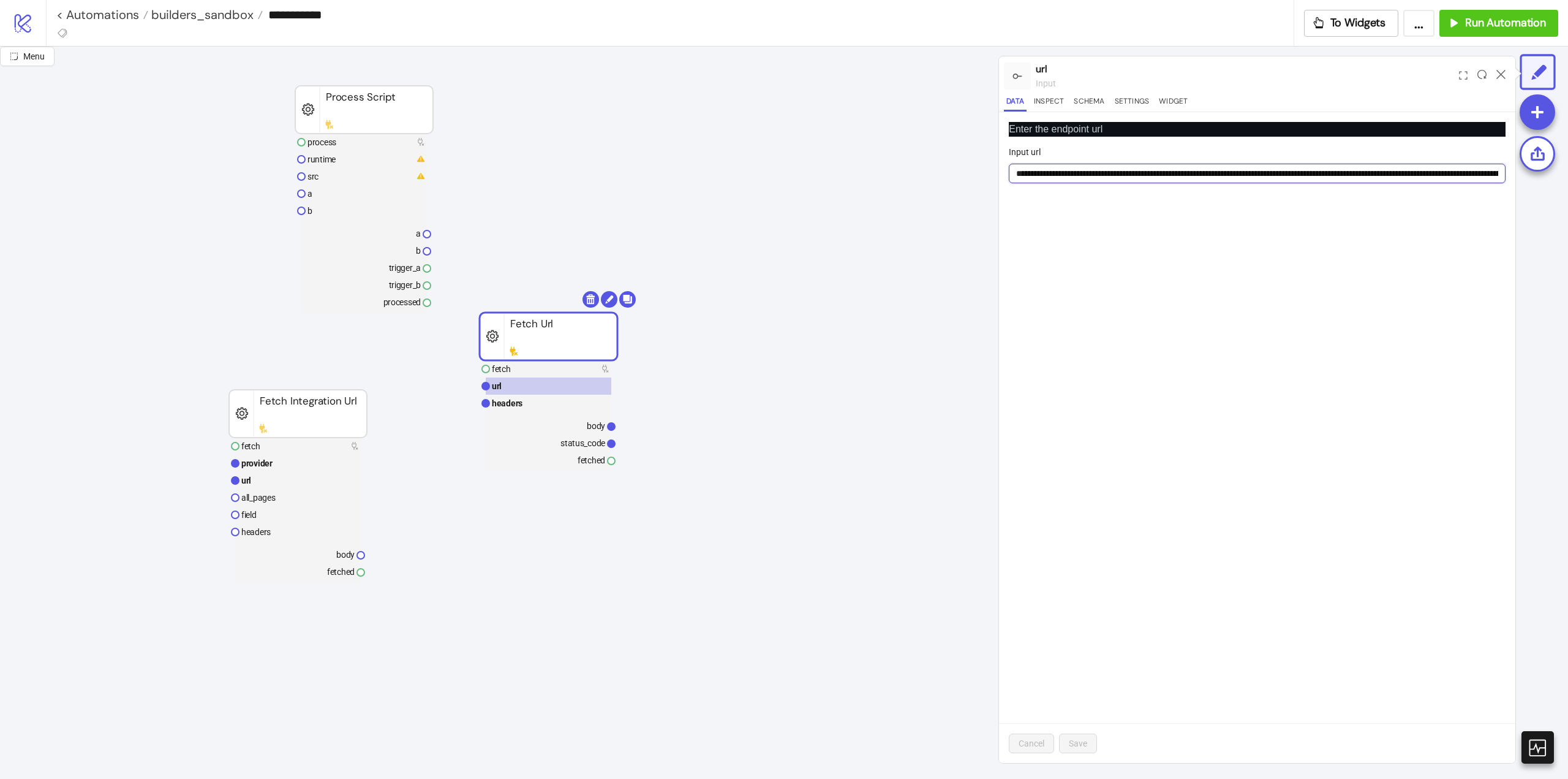
click at [1155, 173] on input "Input url" at bounding box center [1257, 173] width 497 height 20
paste input "url"
type input "**********"
click at [1088, 747] on button "Save" at bounding box center [1078, 743] width 38 height 20
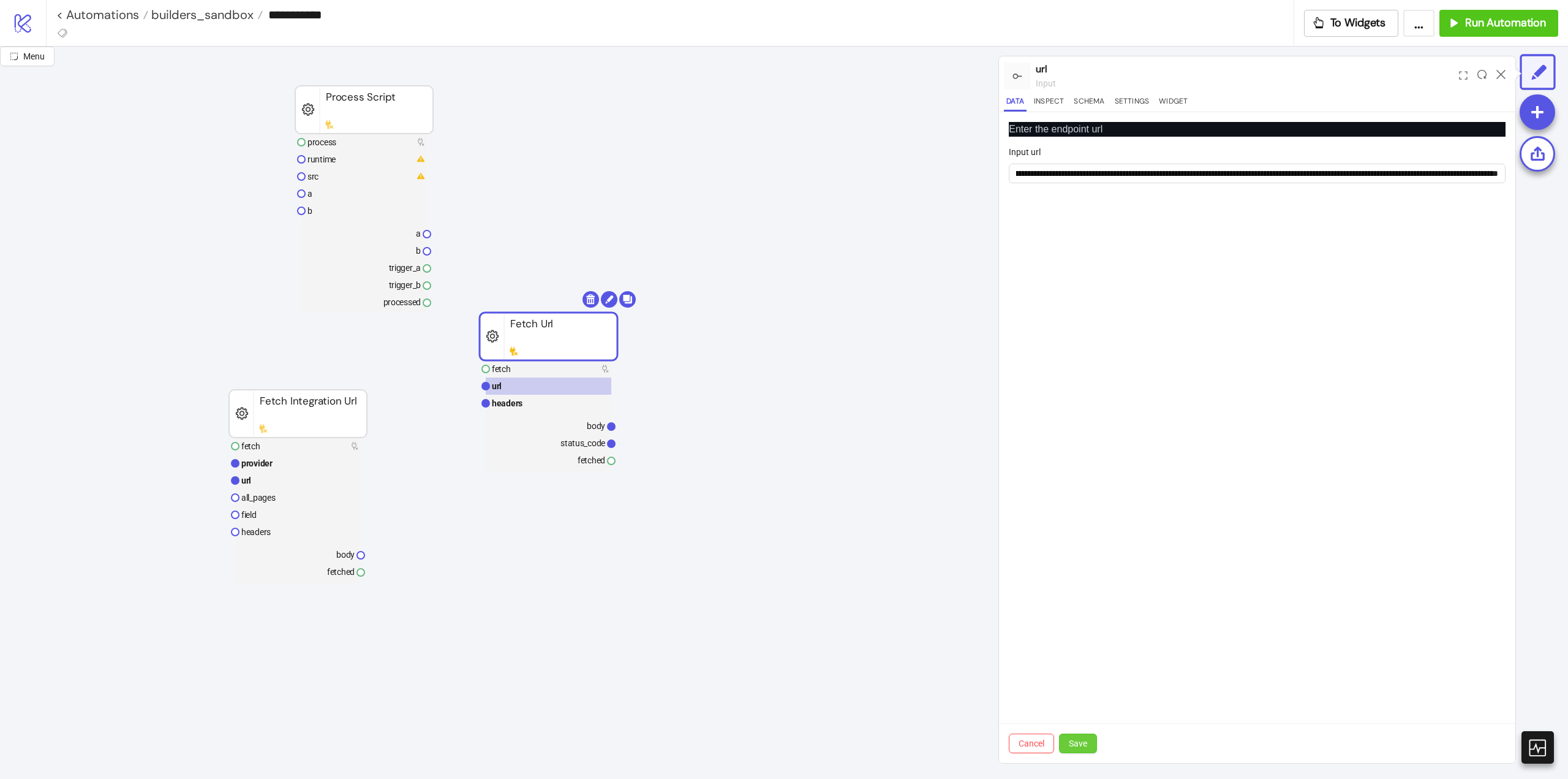
scroll to position [0, 0]
click at [591, 426] on text "body" at bounding box center [596, 426] width 18 height 10
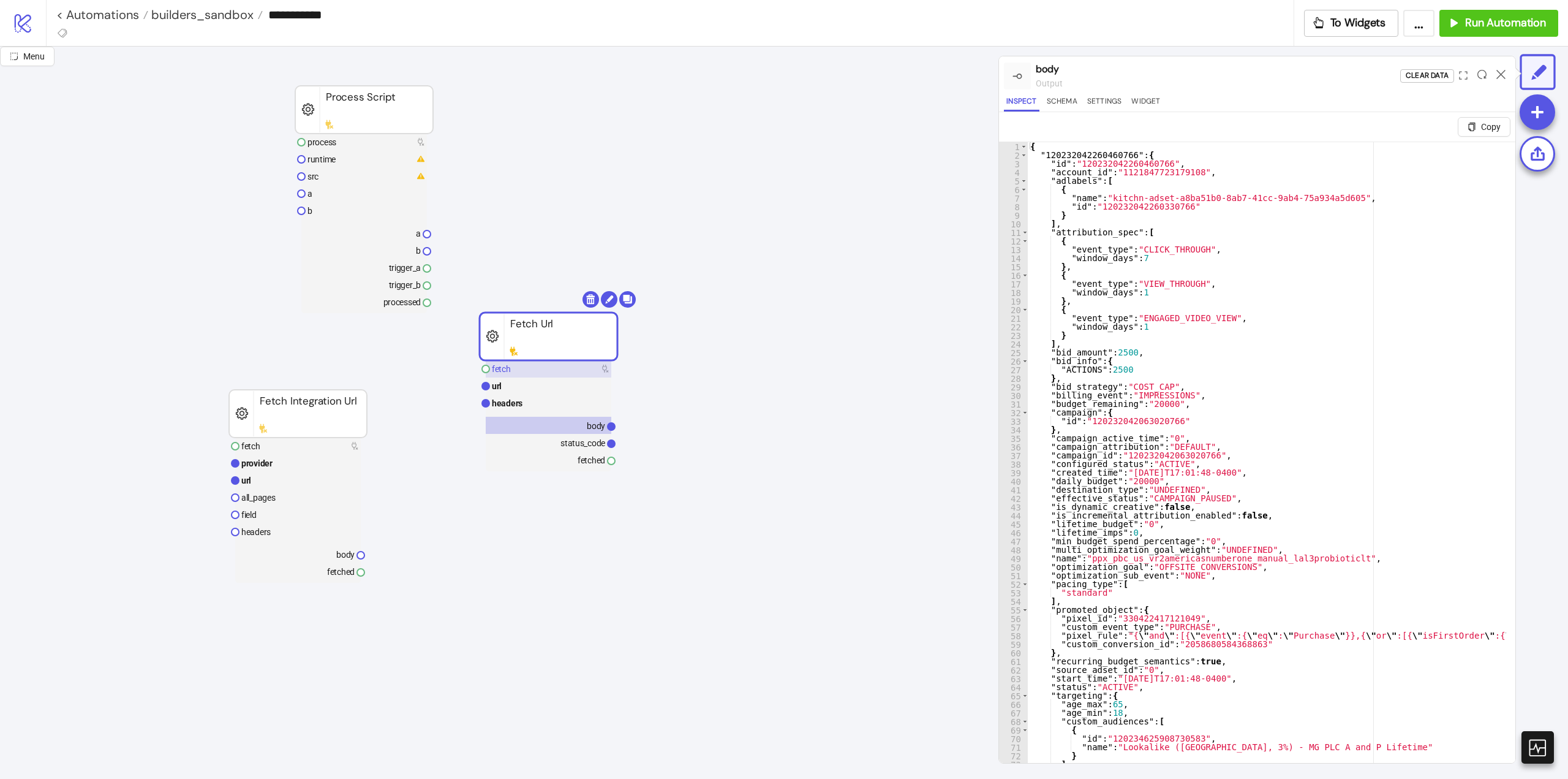
click at [516, 370] on rect at bounding box center [548, 368] width 125 height 17
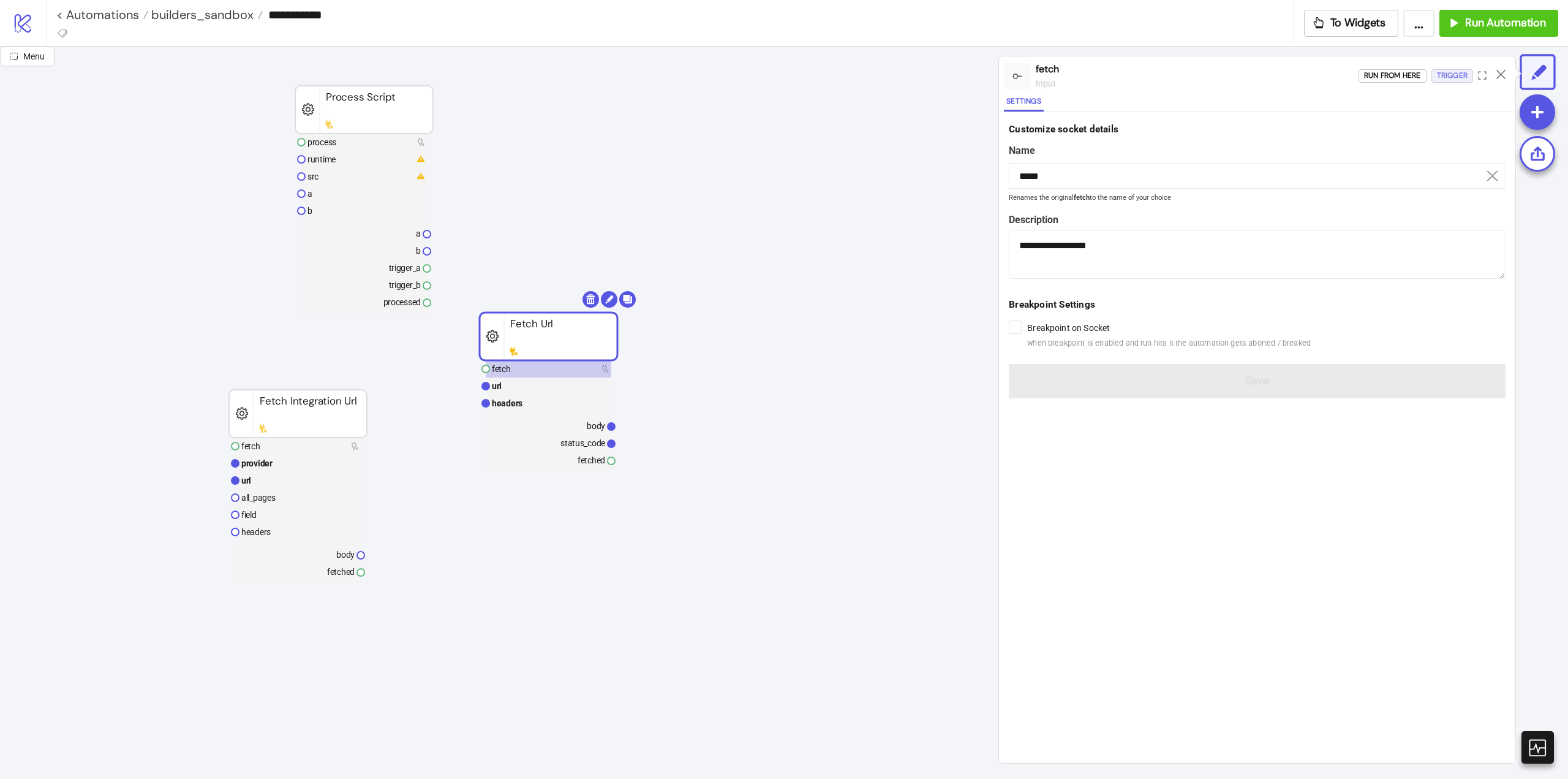
click at [1453, 72] on div "Trigger" at bounding box center [1452, 76] width 31 height 14
click at [1445, 80] on div "Trigger" at bounding box center [1452, 76] width 31 height 14
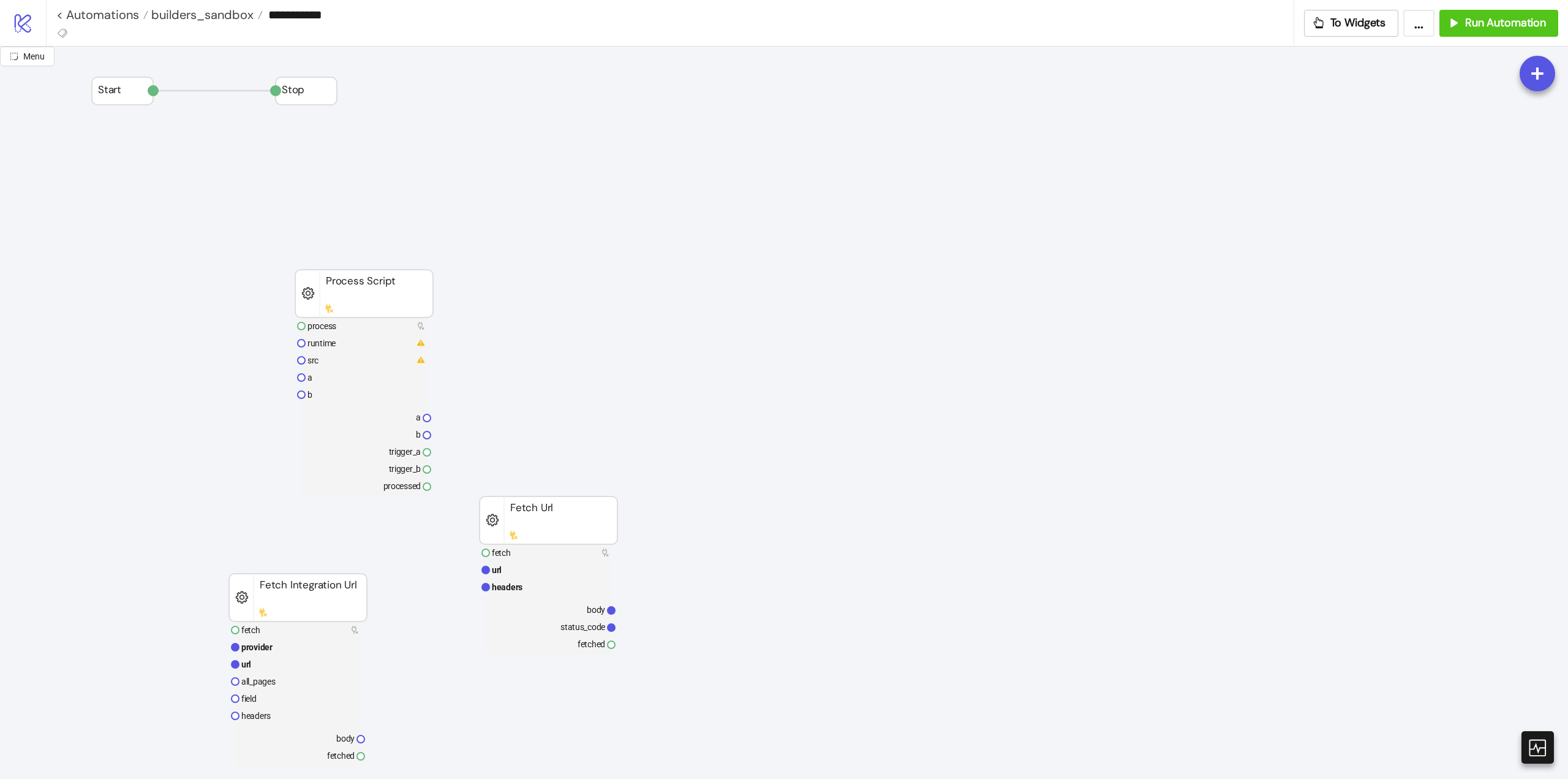
click at [542, 549] on rect at bounding box center [548, 553] width 125 height 17
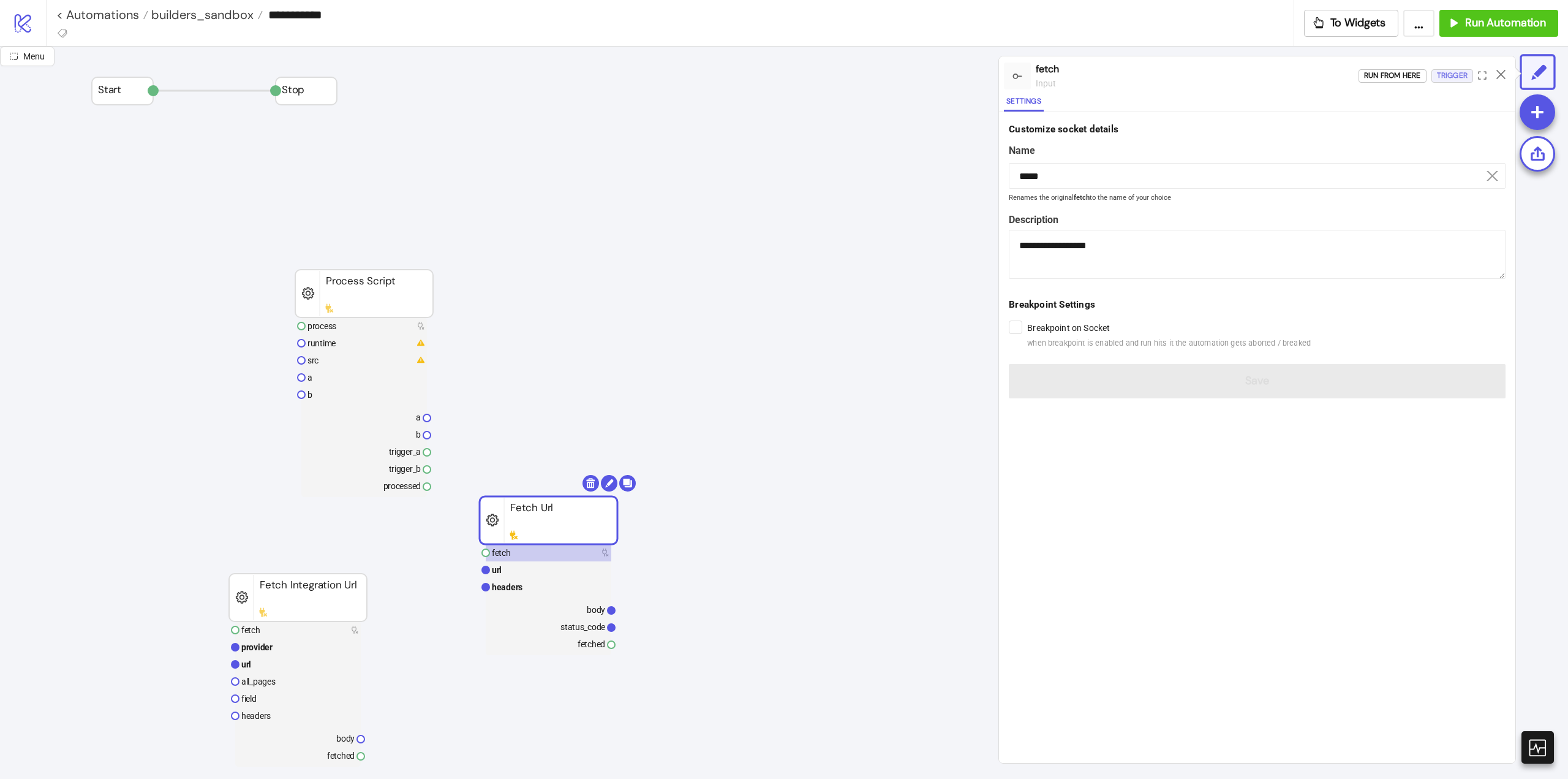
click at [1445, 71] on div "Trigger" at bounding box center [1452, 76] width 31 height 14
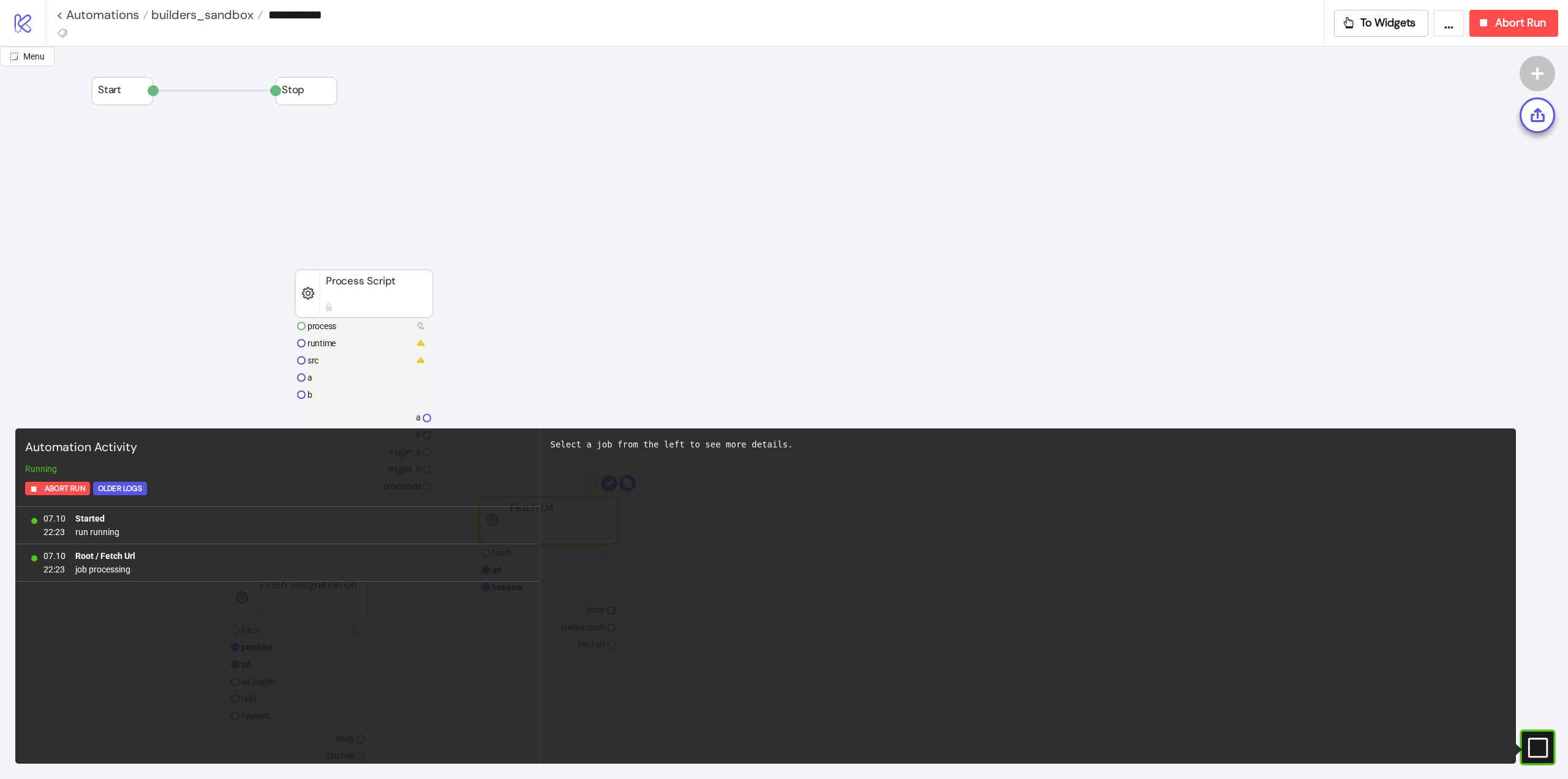
scroll to position [245, 0]
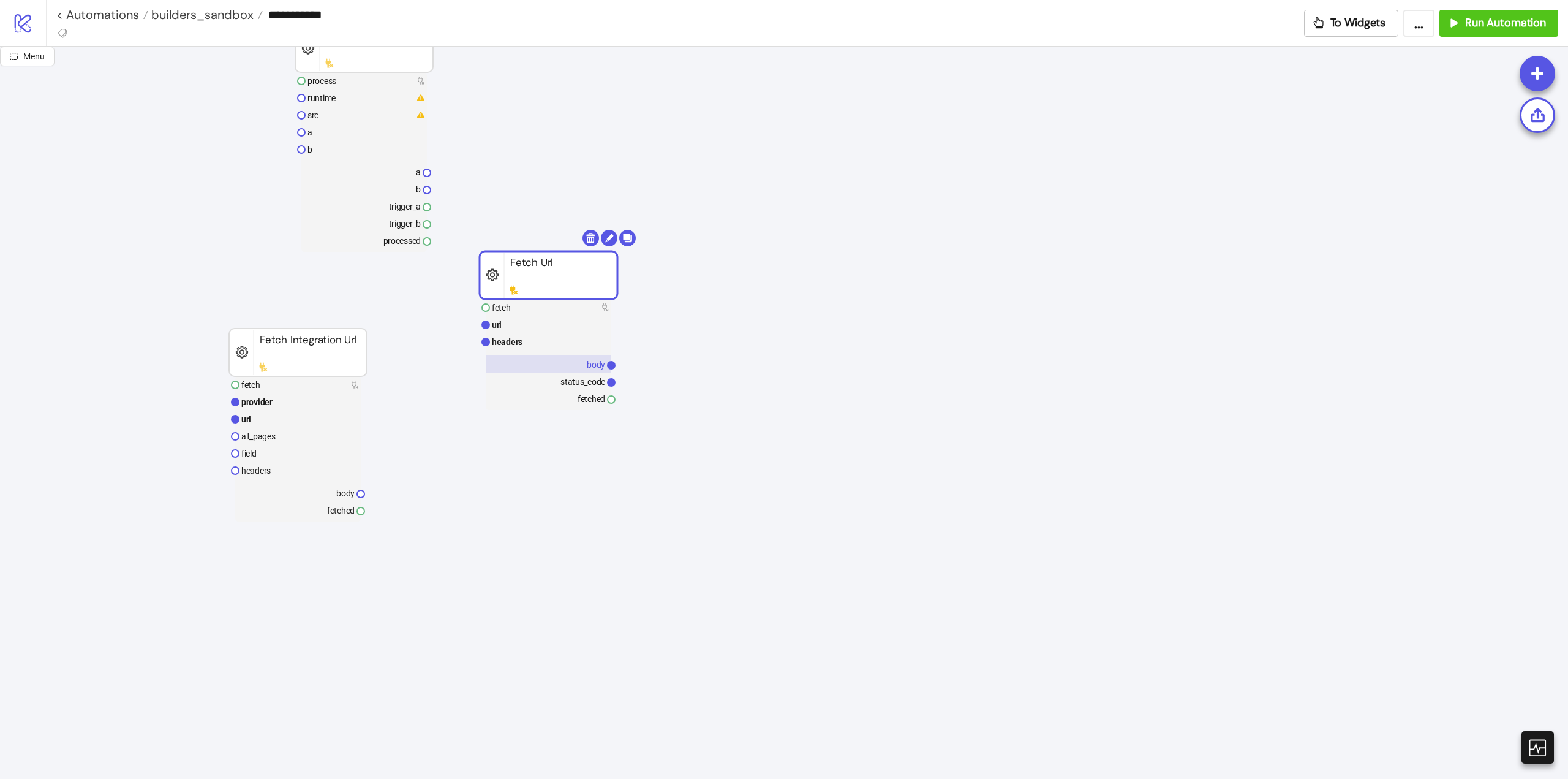
click at [593, 368] on text "body" at bounding box center [596, 364] width 18 height 10
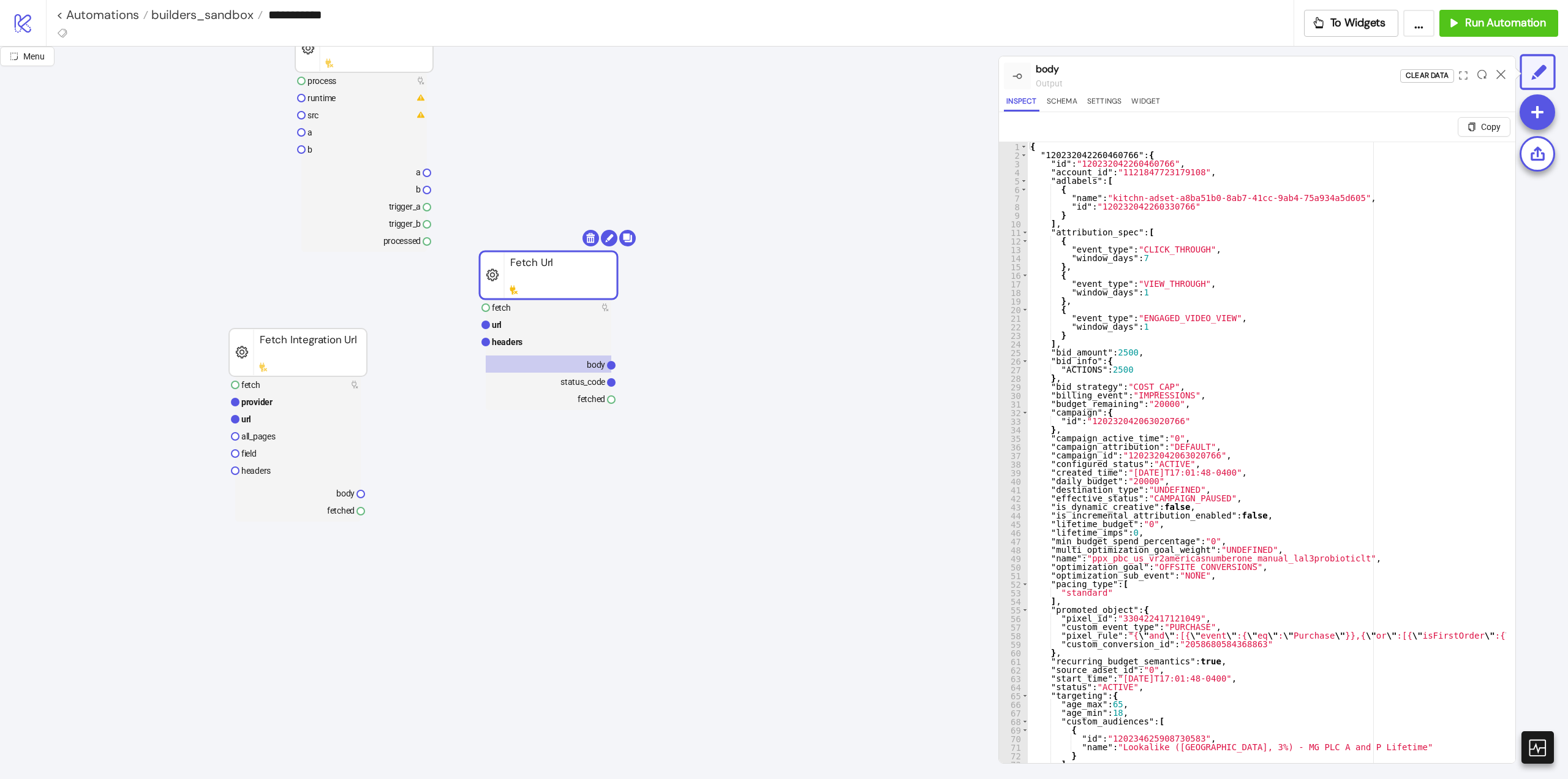
type textarea "**********"
click at [1277, 370] on div "{ "120232042260460766" : { "id" : "120232042260460766" , "account_id" : "112184…" at bounding box center [1275, 471] width 494 height 658
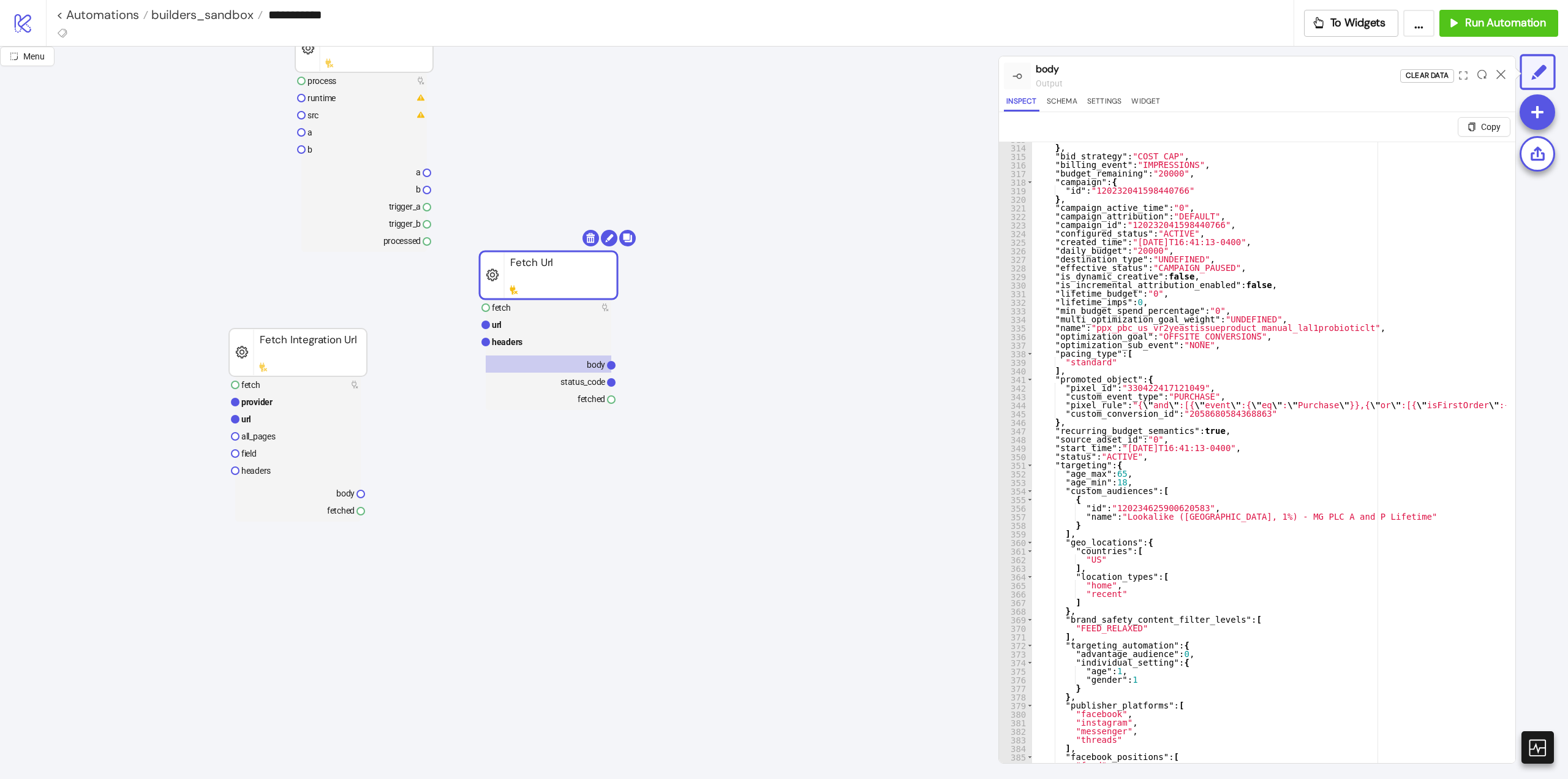
scroll to position [2941, 0]
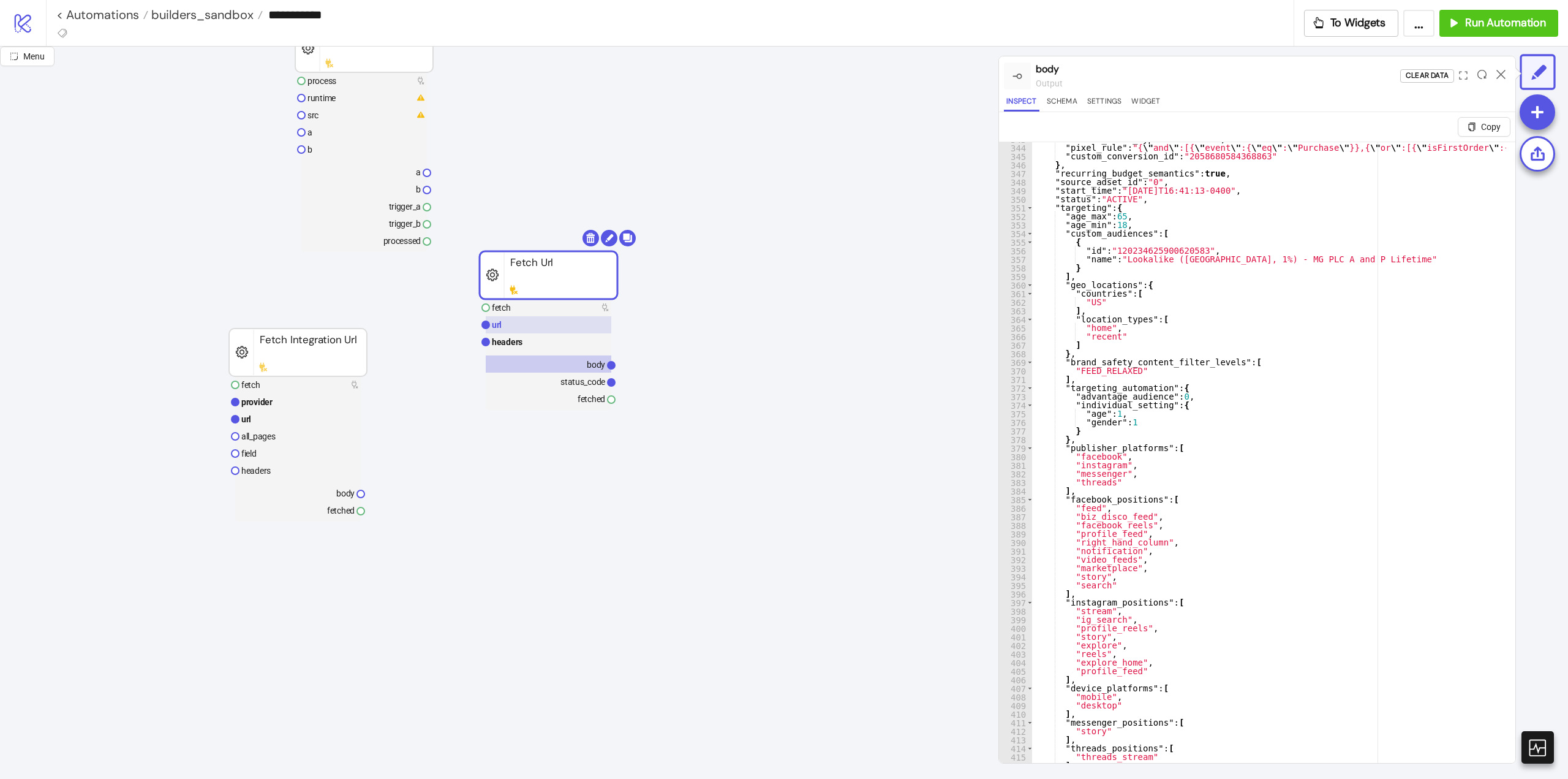
click at [544, 328] on rect at bounding box center [548, 324] width 125 height 17
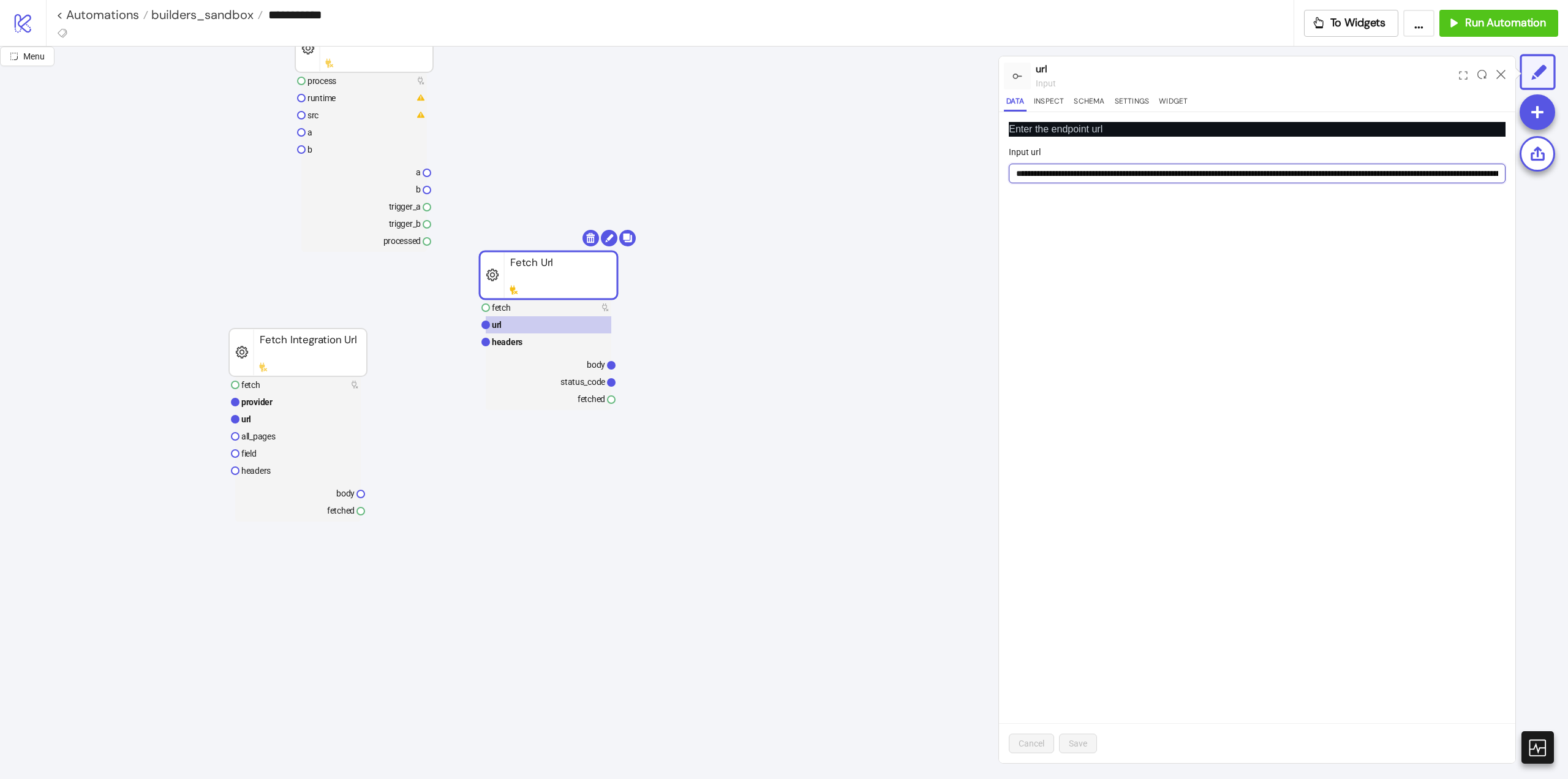
click at [1097, 166] on input "Input url" at bounding box center [1257, 173] width 497 height 20
paste input "url"
type input "**********"
click at [1080, 743] on span "Save" at bounding box center [1078, 743] width 18 height 10
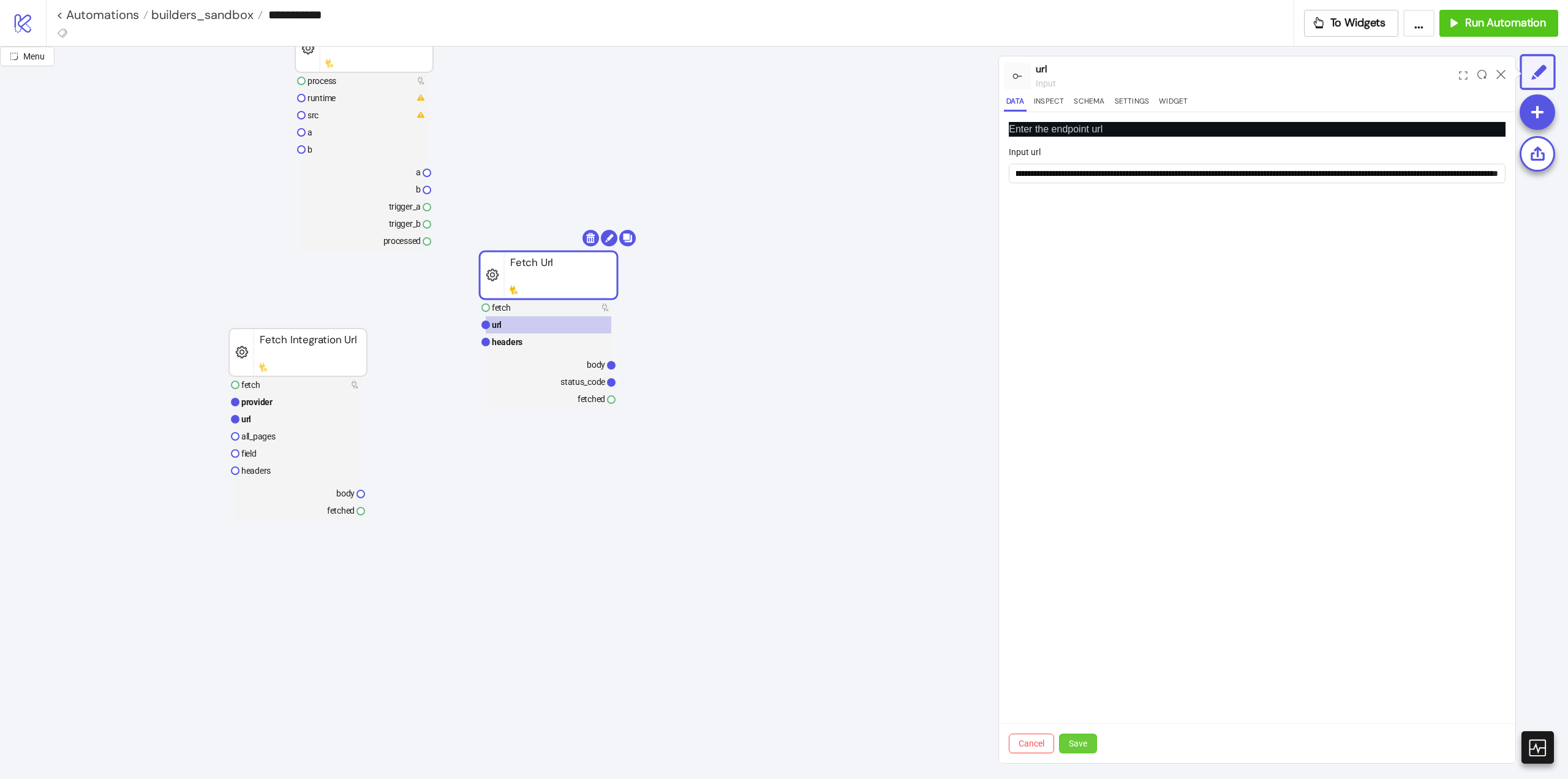
scroll to position [0, 0]
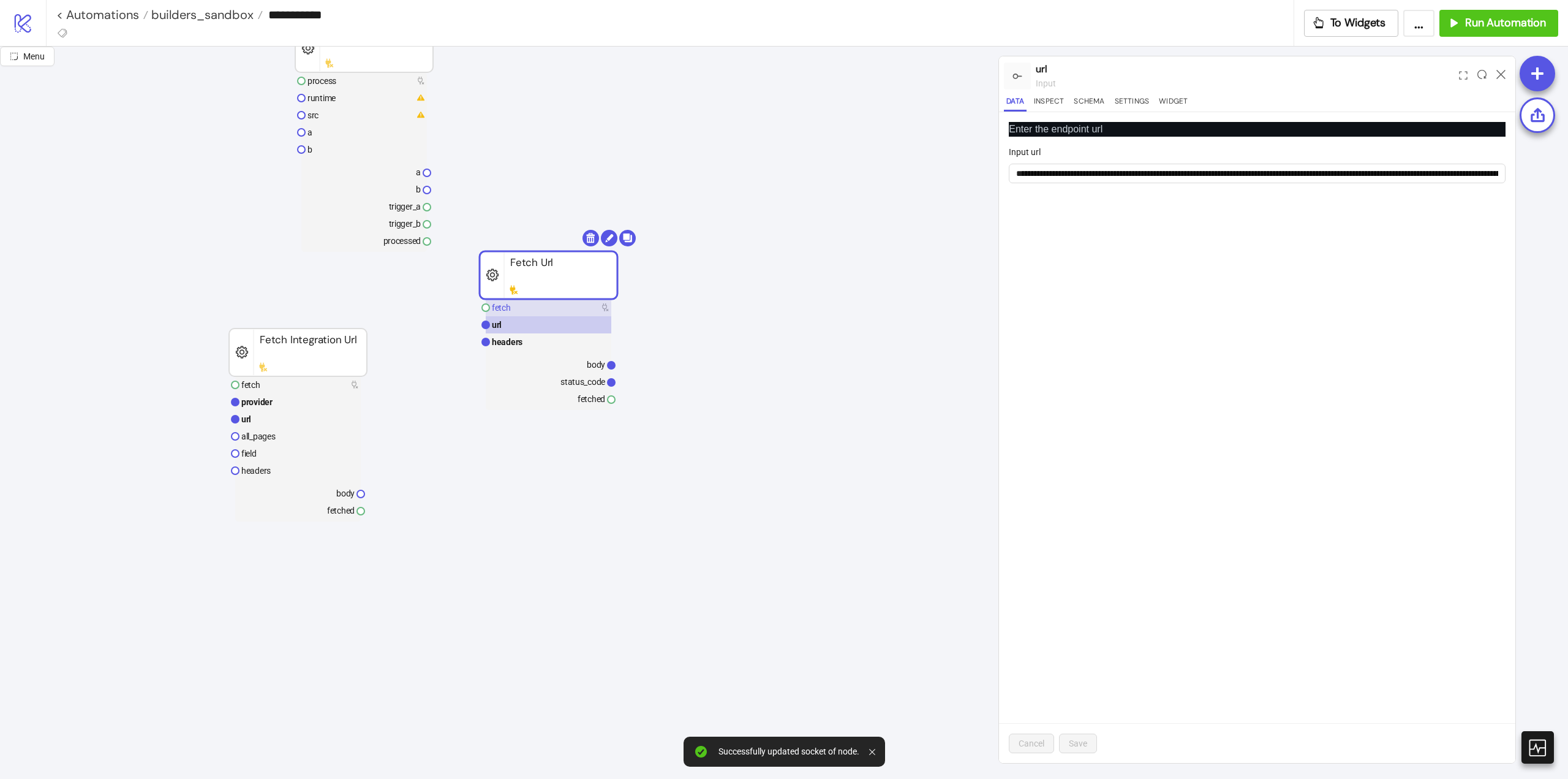
click at [508, 304] on text "fetch" at bounding box center [501, 308] width 19 height 10
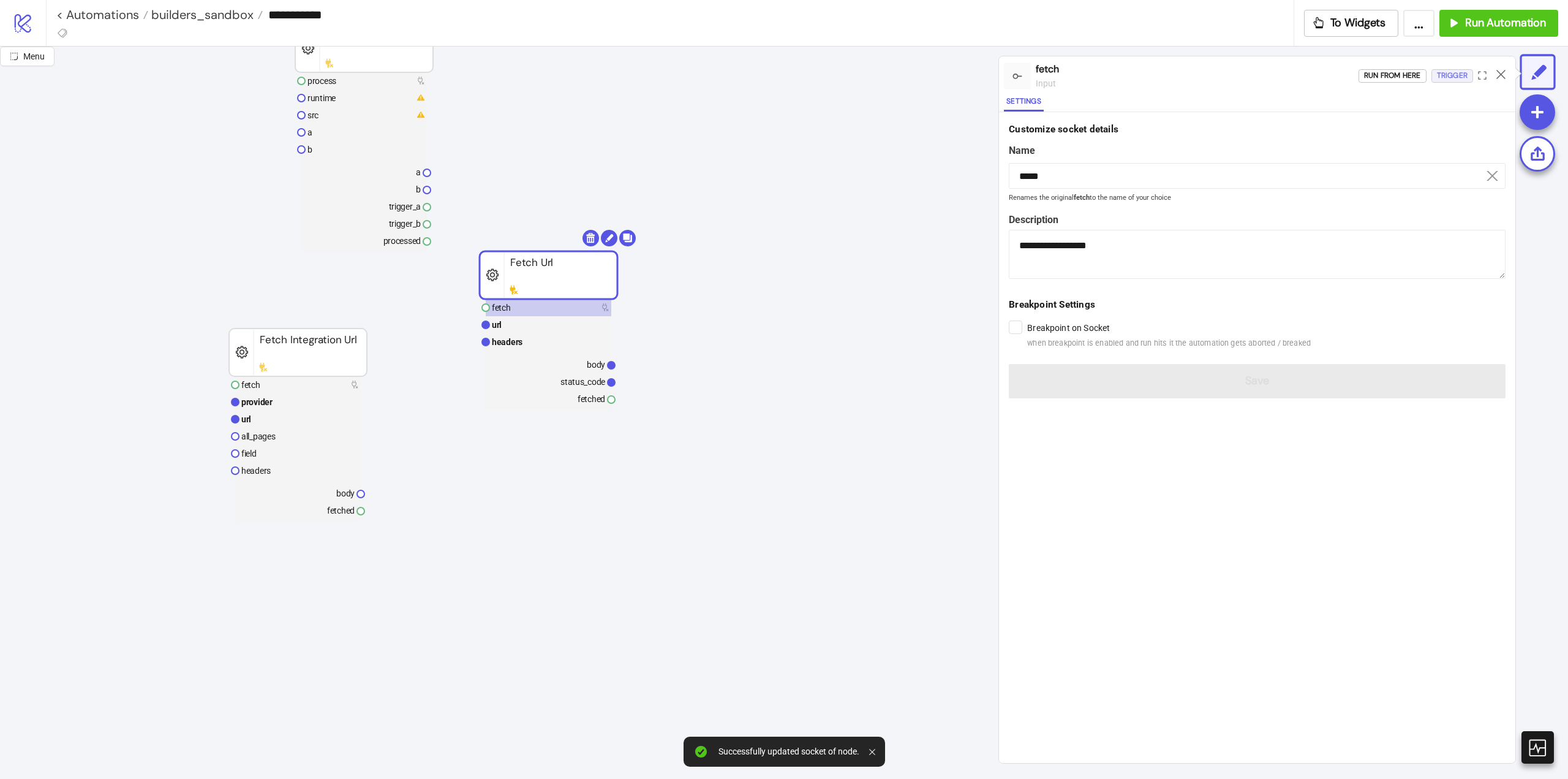
click at [1444, 78] on div "Trigger" at bounding box center [1452, 76] width 31 height 14
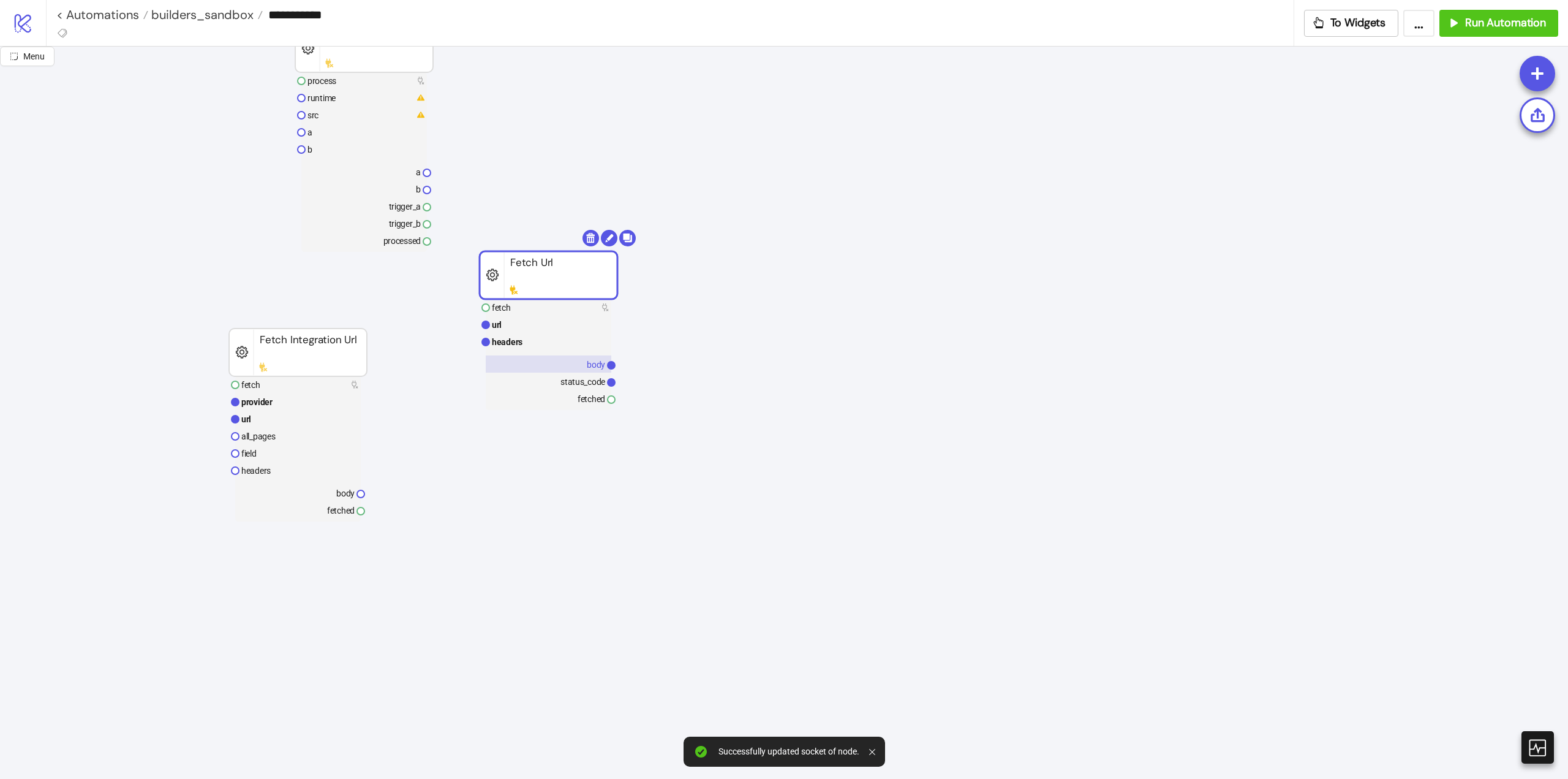
click at [585, 366] on rect at bounding box center [548, 364] width 125 height 17
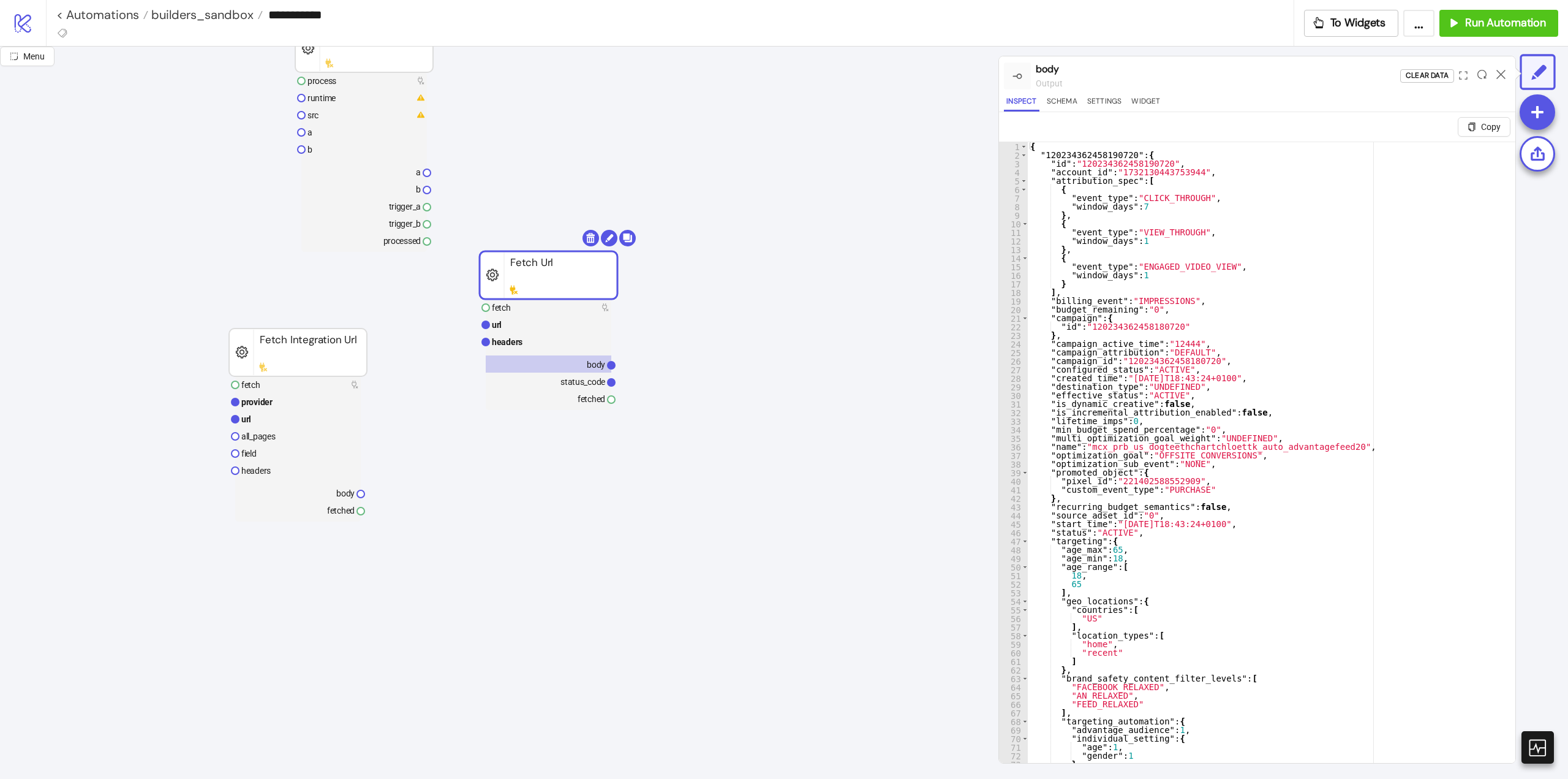
type textarea "**********"
click at [1314, 235] on div "{ "120234362458190720" : { "id" : "120234362458190720" , "account_id" : "173213…" at bounding box center [1267, 475] width 479 height 667
type input "***"
click at [1500, 76] on icon at bounding box center [1500, 74] width 9 height 9
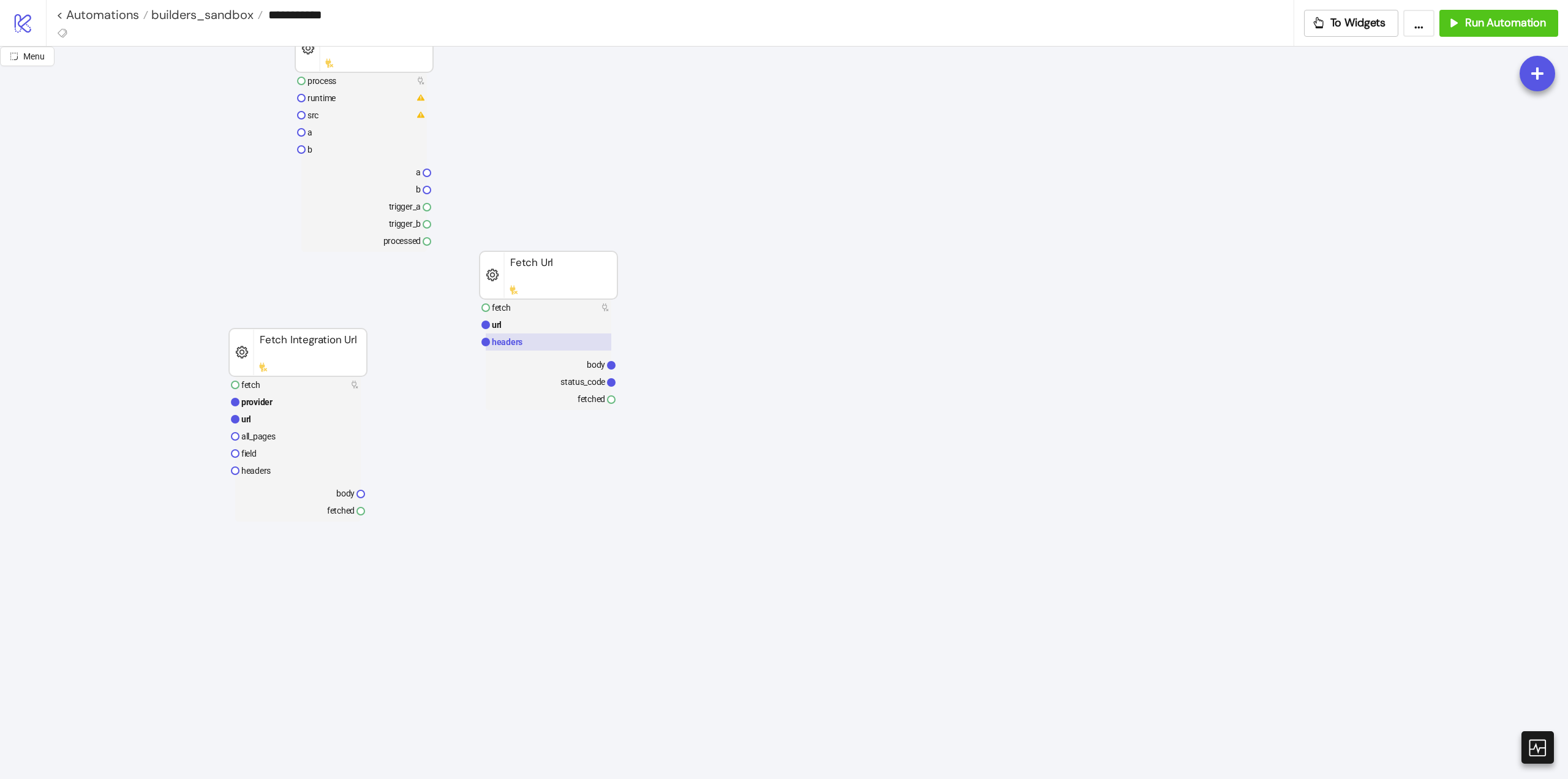
click at [530, 337] on rect at bounding box center [548, 342] width 125 height 17
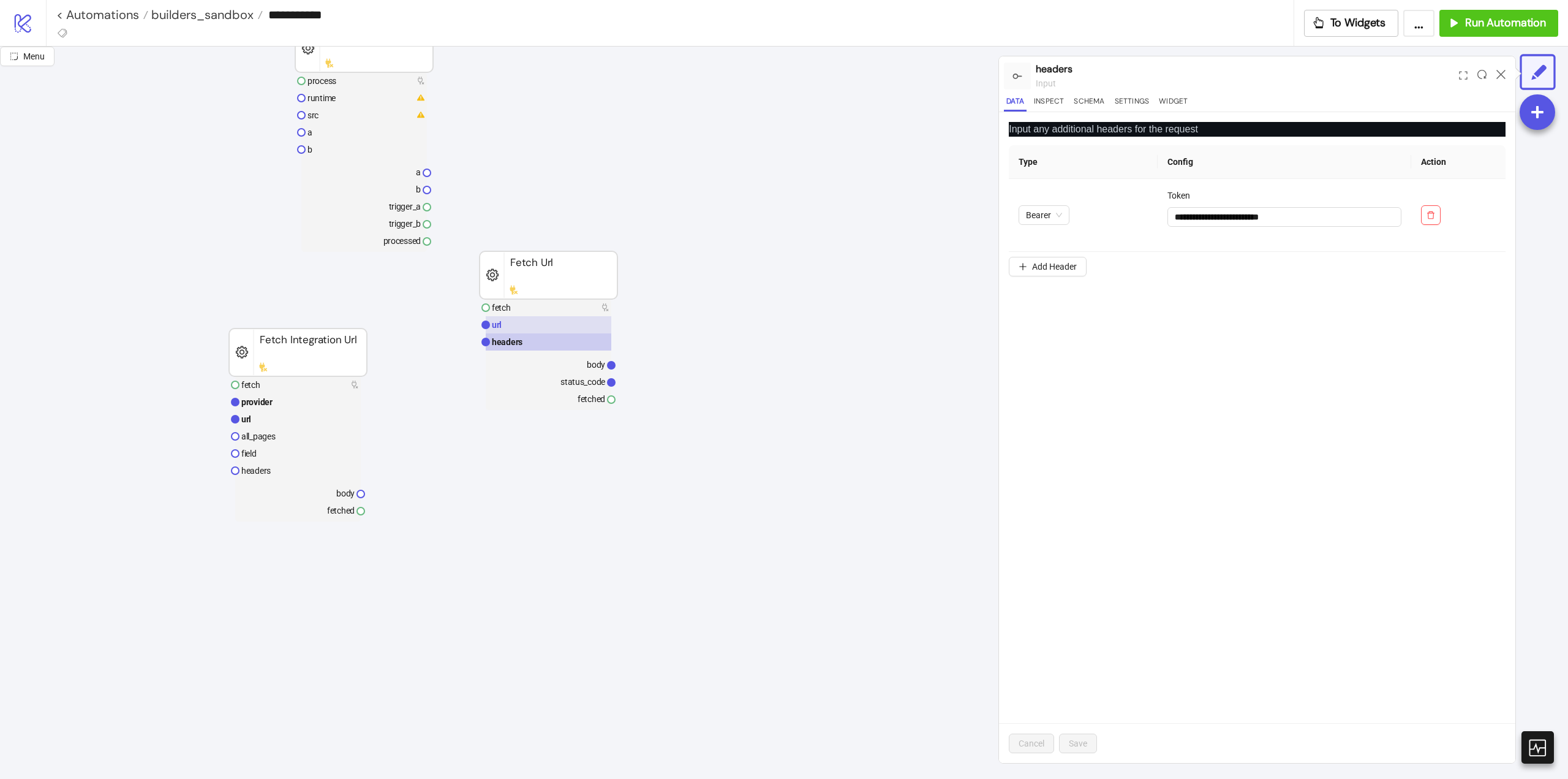
drag, startPoint x: 530, startPoint y: 321, endPoint x: 552, endPoint y: 321, distance: 22.0
click at [530, 321] on rect at bounding box center [548, 324] width 125 height 17
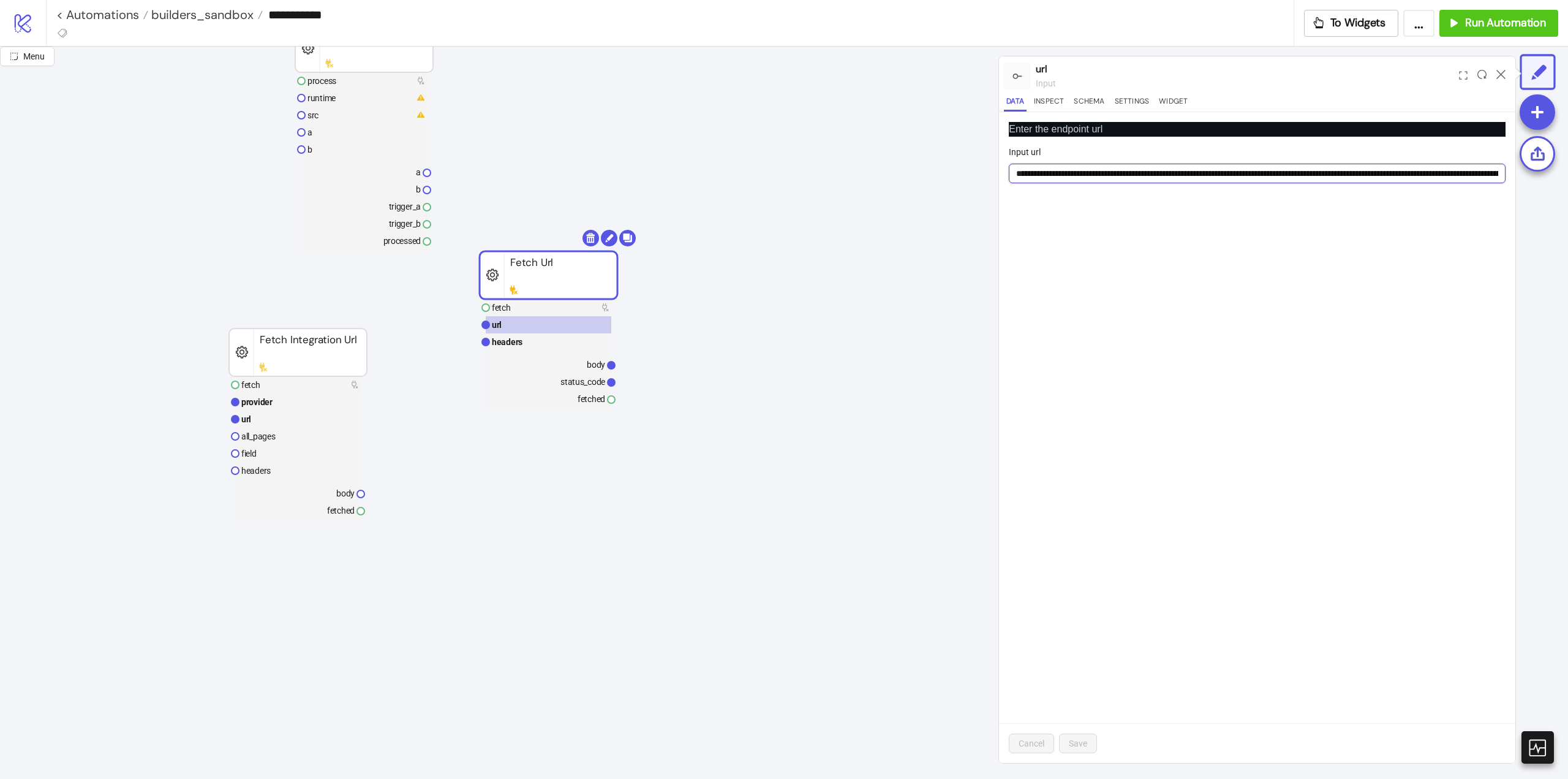
click at [1195, 176] on input "Input url" at bounding box center [1257, 173] width 497 height 20
click at [573, 354] on rect at bounding box center [548, 354] width 125 height 111
click at [578, 362] on rect at bounding box center [548, 364] width 125 height 17
